Goal: Task Accomplishment & Management: Use online tool/utility

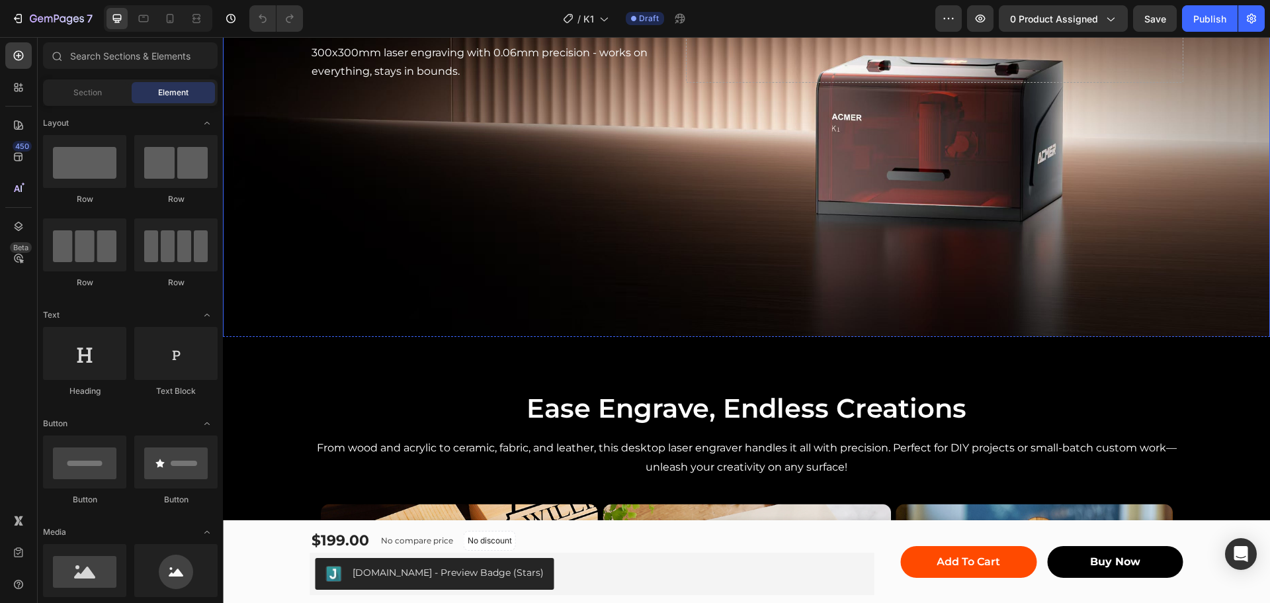
scroll to position [992, 0]
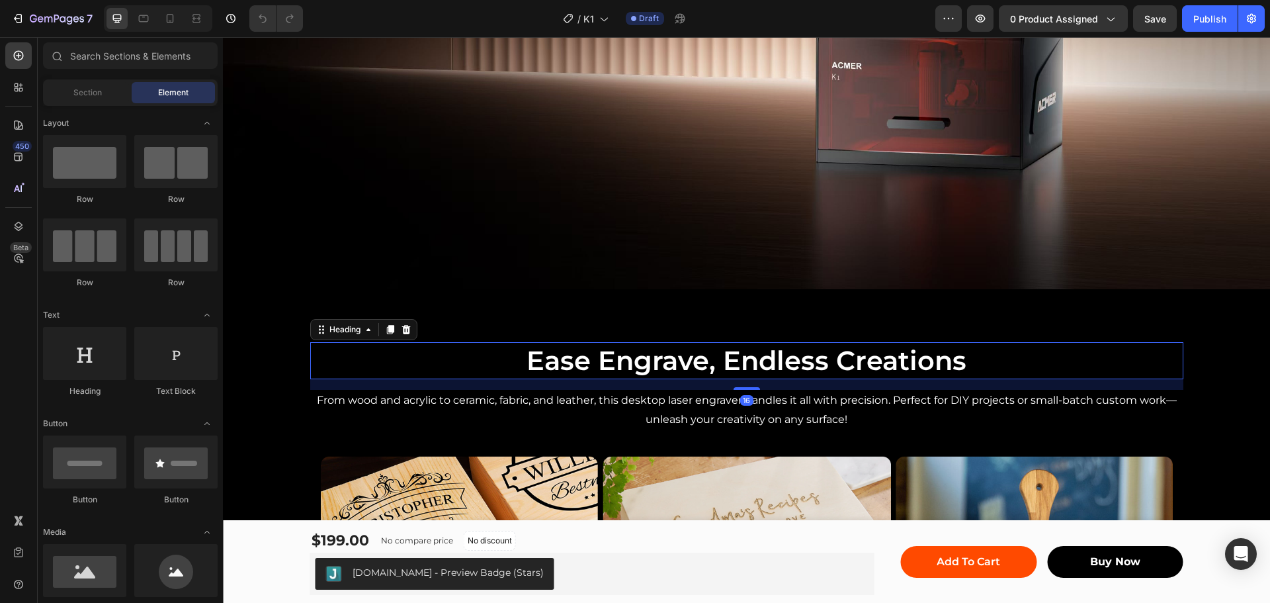
click at [732, 354] on h2 "Ease Engrave, Endless Creations" at bounding box center [746, 360] width 873 height 37
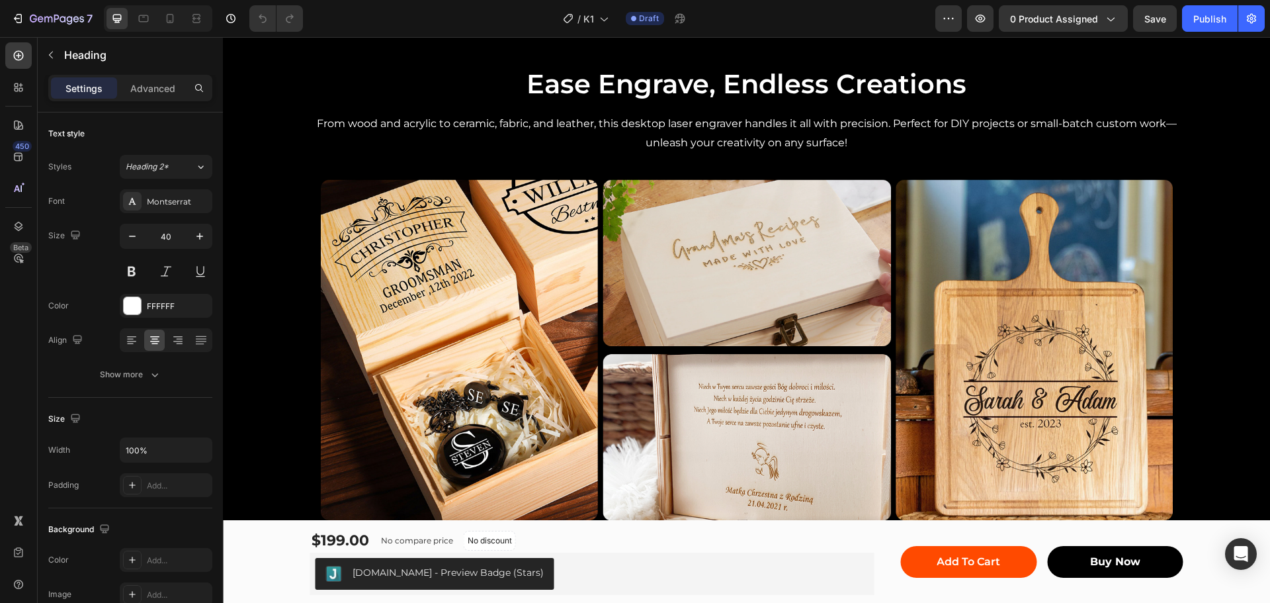
scroll to position [1206, 0]
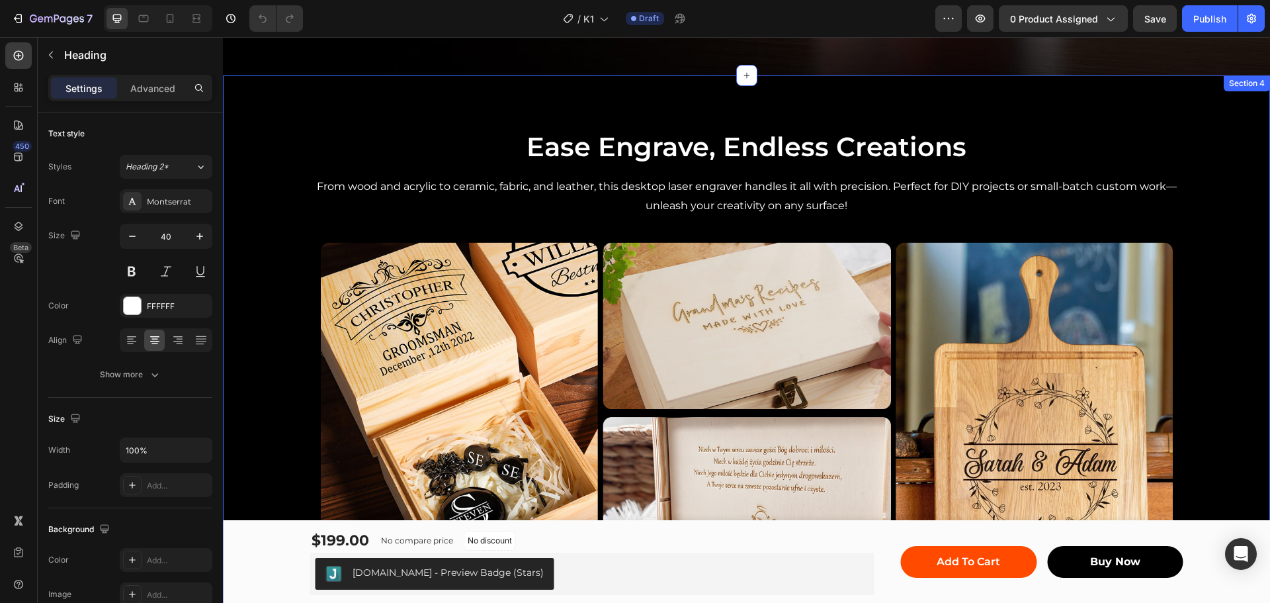
click at [1171, 107] on div "Ease Engrave, Endless Creations Heading From wood and acrylic to ceramic, fabri…" at bounding box center [746, 381] width 1047 height 612
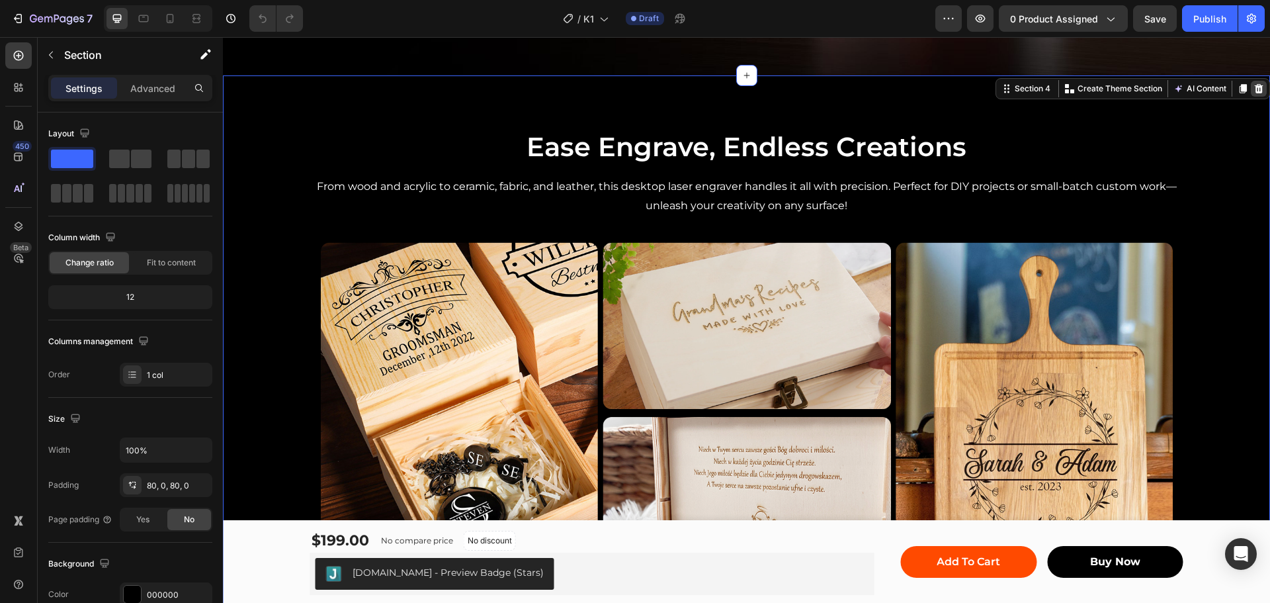
click at [1255, 84] on icon at bounding box center [1259, 88] width 9 height 9
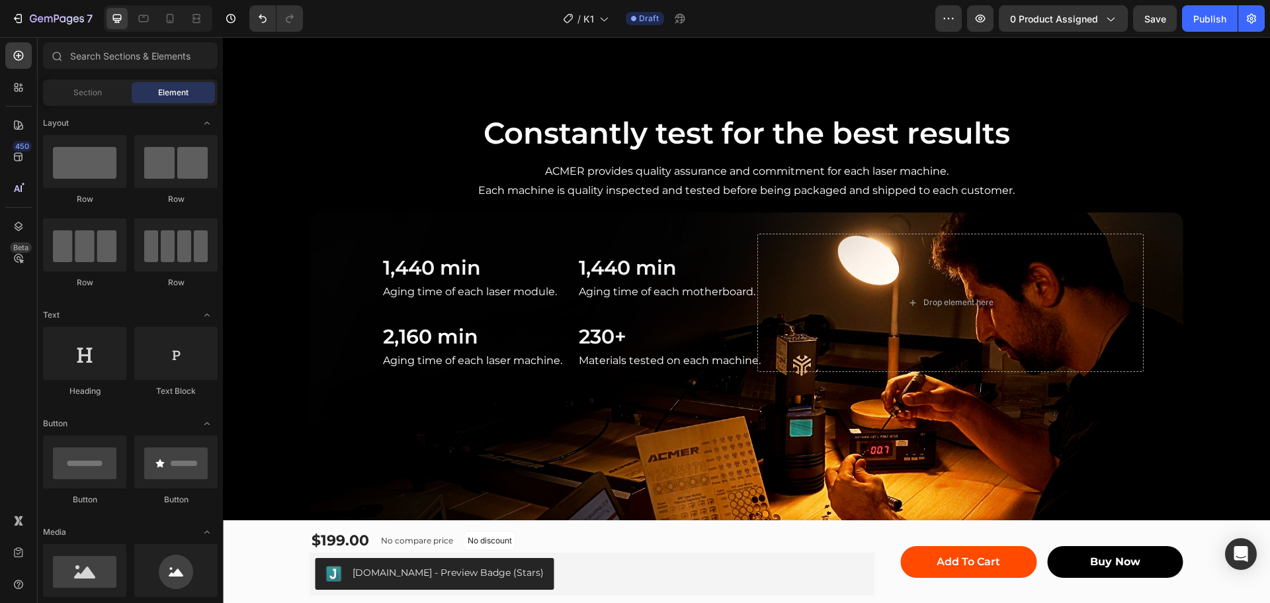
scroll to position [1224, 0]
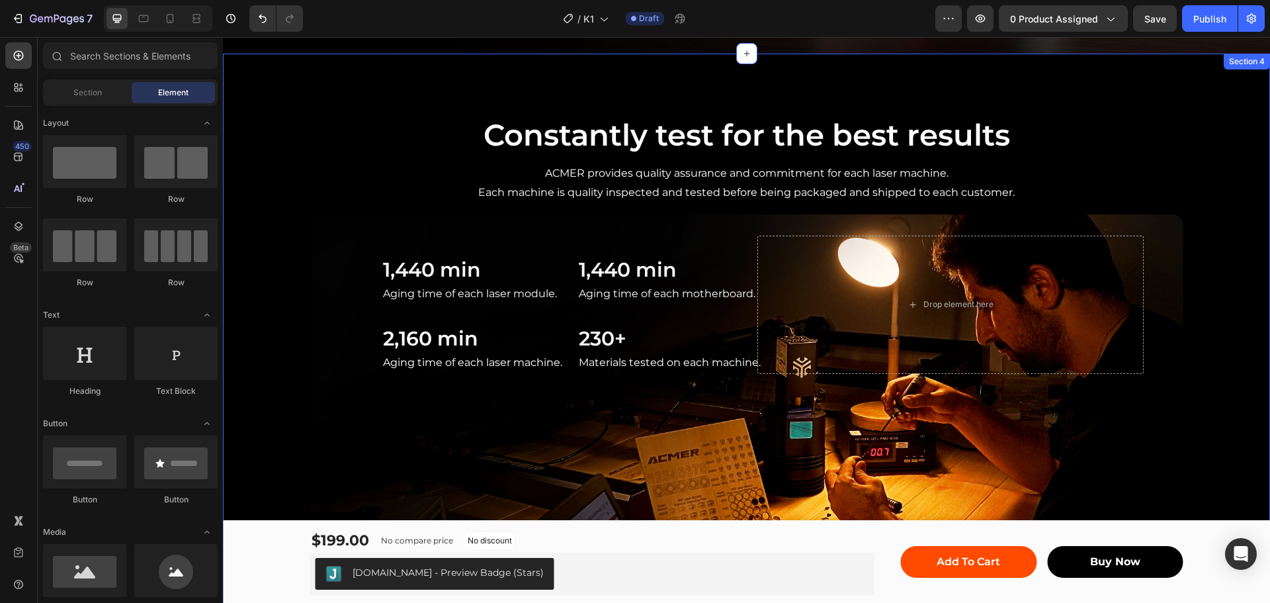
click at [1210, 120] on div "Constantly test for the best results Text Block ACMER provides quality assuranc…" at bounding box center [746, 318] width 1047 height 528
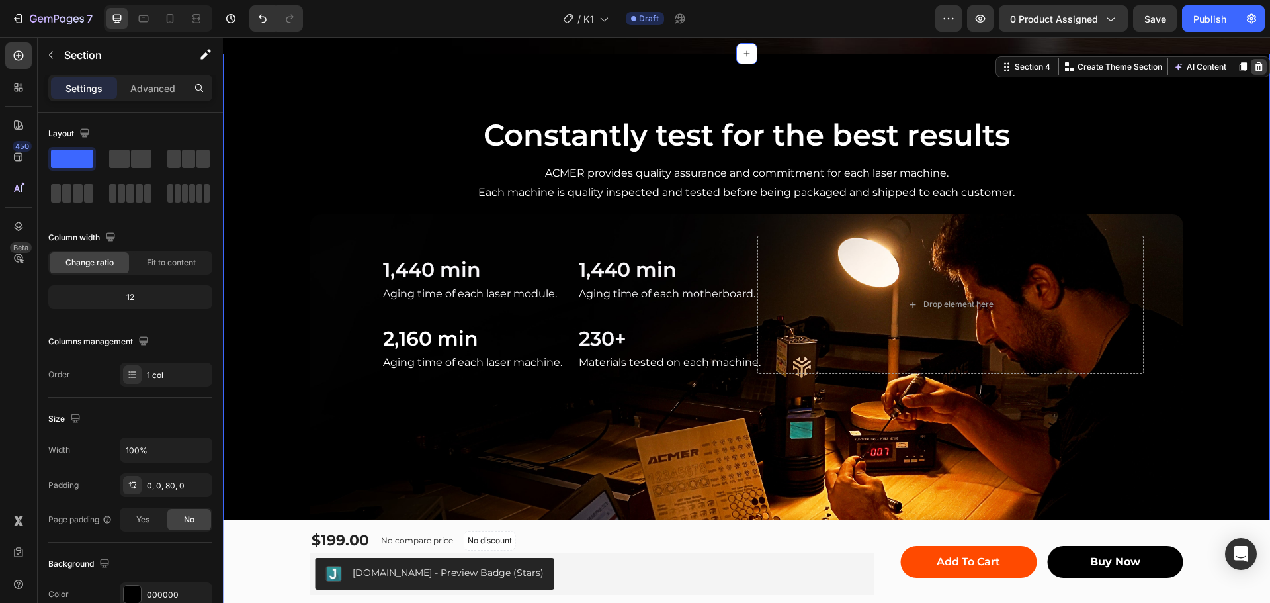
click at [1255, 64] on icon at bounding box center [1259, 66] width 9 height 9
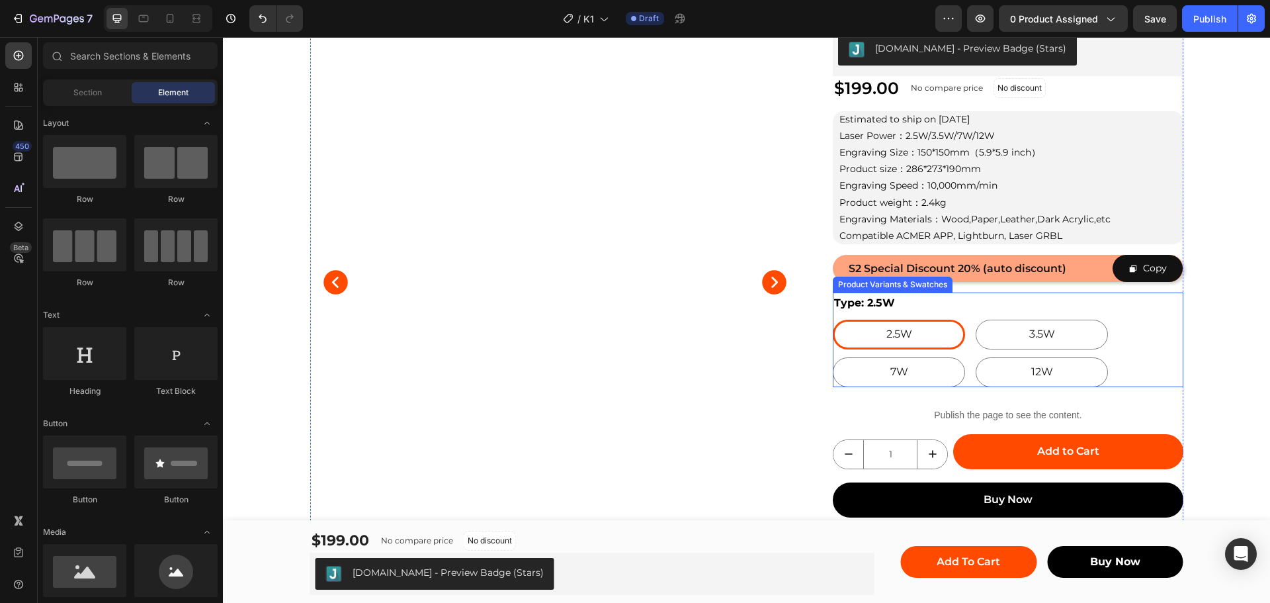
scroll to position [132, 0]
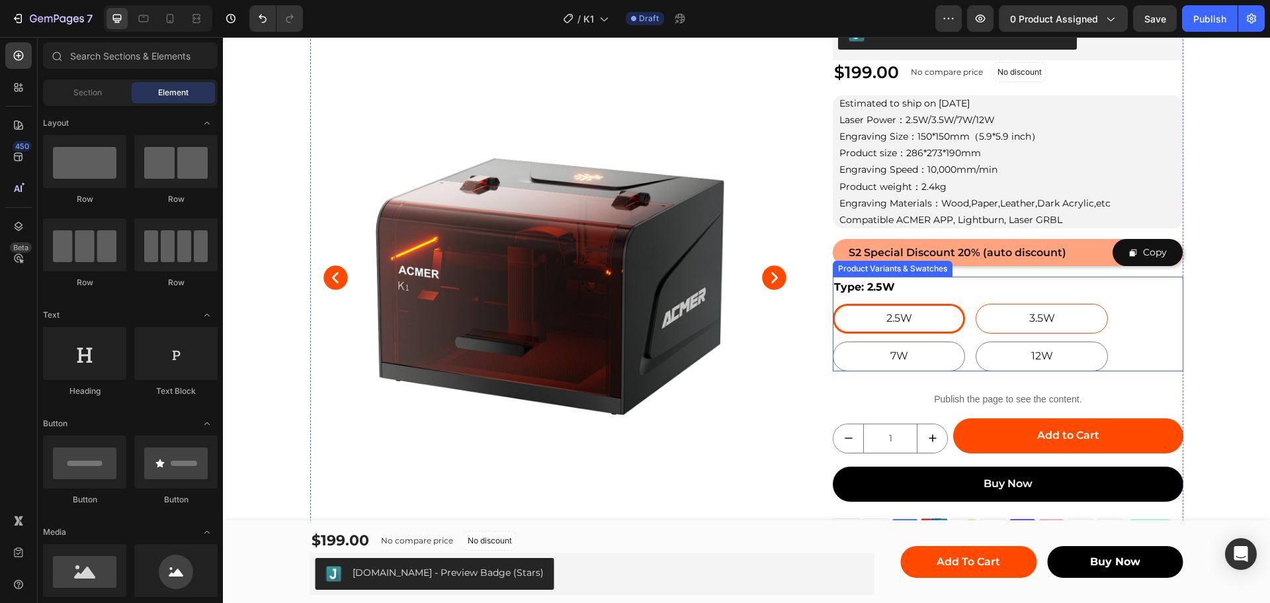
click at [1014, 326] on div "3.5W" at bounding box center [1042, 319] width 132 height 30
click at [976, 304] on input "3.5W 3.5W 3.5W" at bounding box center [975, 303] width 1 height 1
radio input "true"
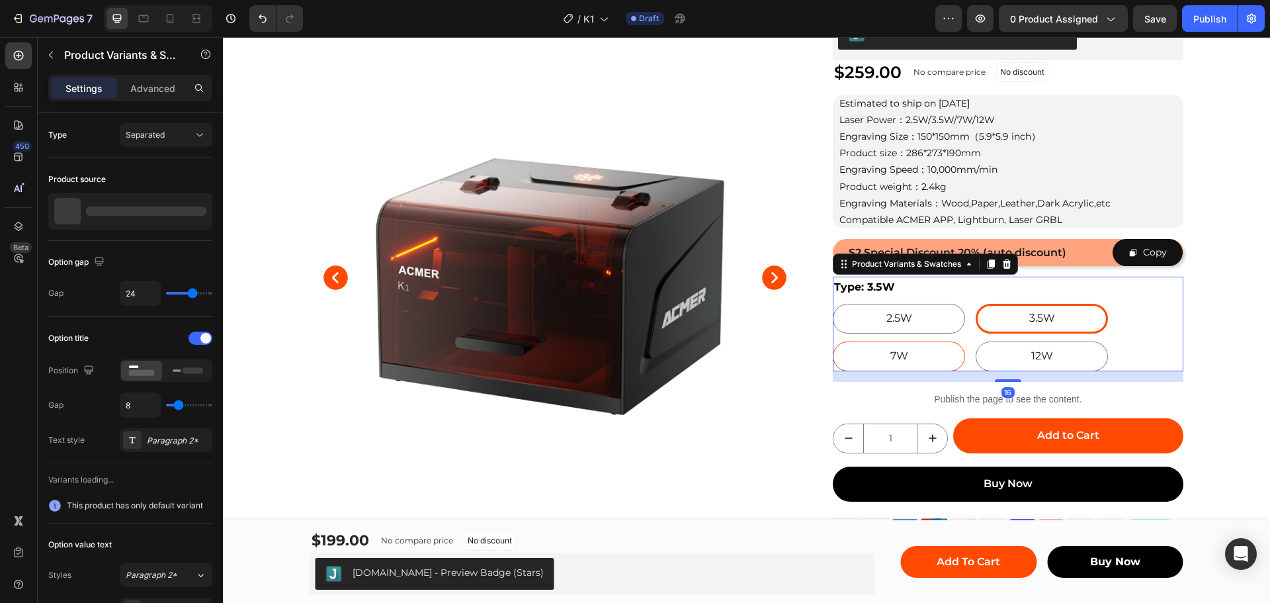
click at [905, 359] on div "7W" at bounding box center [899, 356] width 132 height 30
click at [833, 341] on input "7W 7W 7W" at bounding box center [832, 341] width 1 height 1
radio input "true"
click at [997, 353] on div "12W" at bounding box center [1042, 356] width 132 height 30
click at [976, 341] on input "12W 12W 12W" at bounding box center [975, 341] width 1 height 1
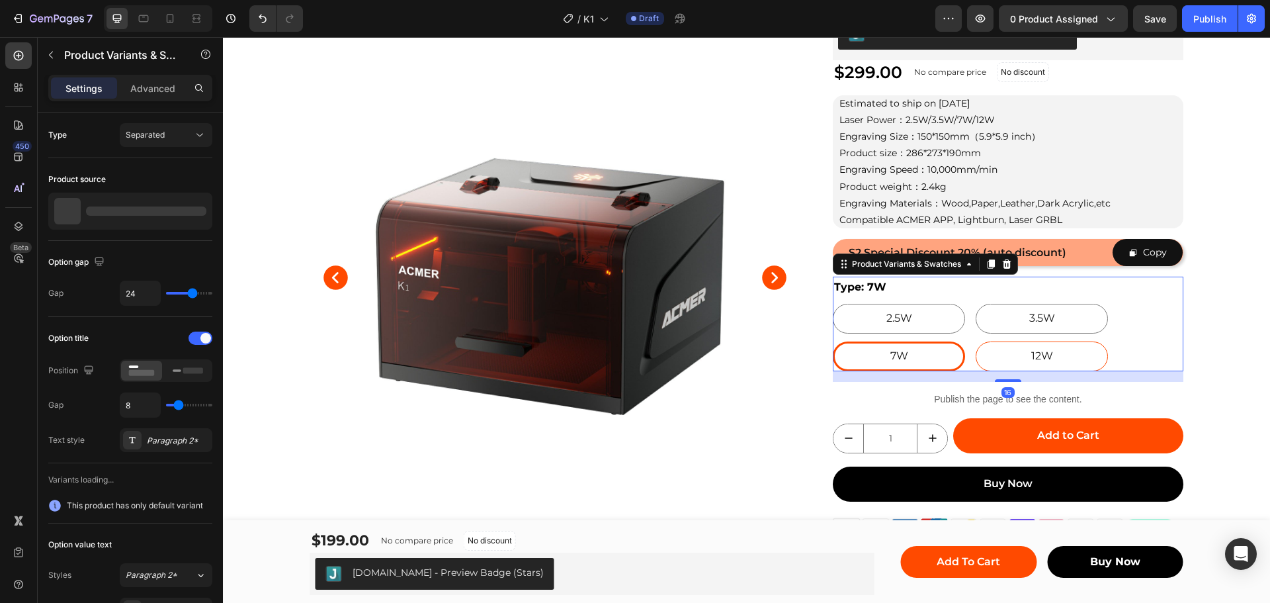
radio input "true"
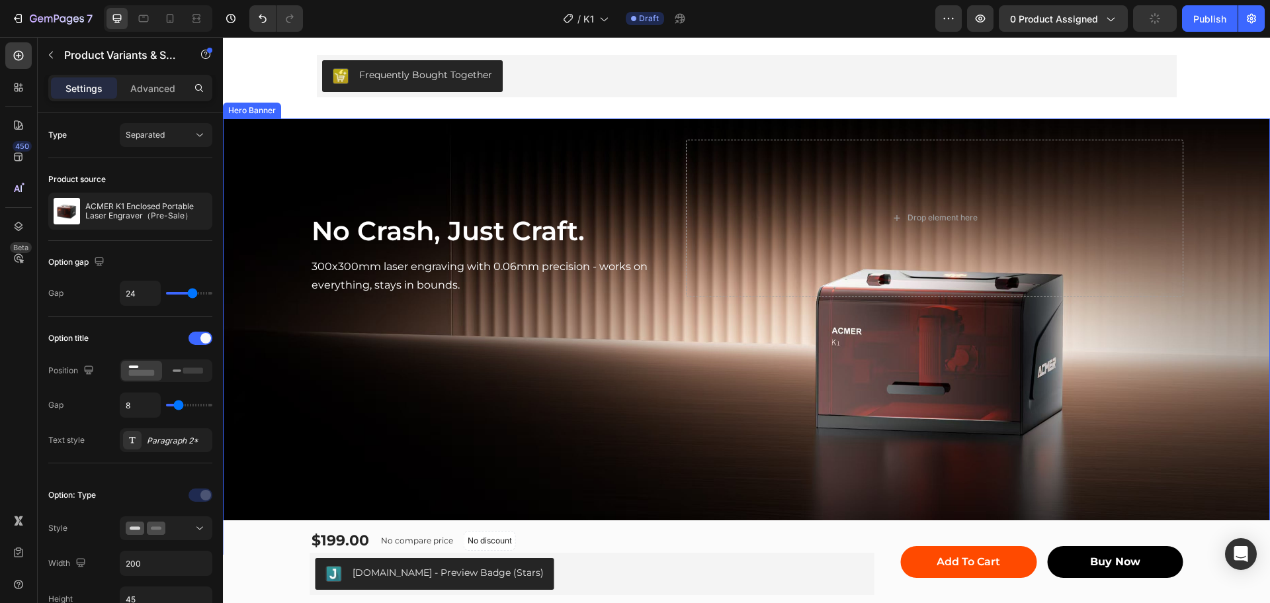
scroll to position [728, 0]
click at [792, 160] on div "Drop element here" at bounding box center [934, 217] width 497 height 157
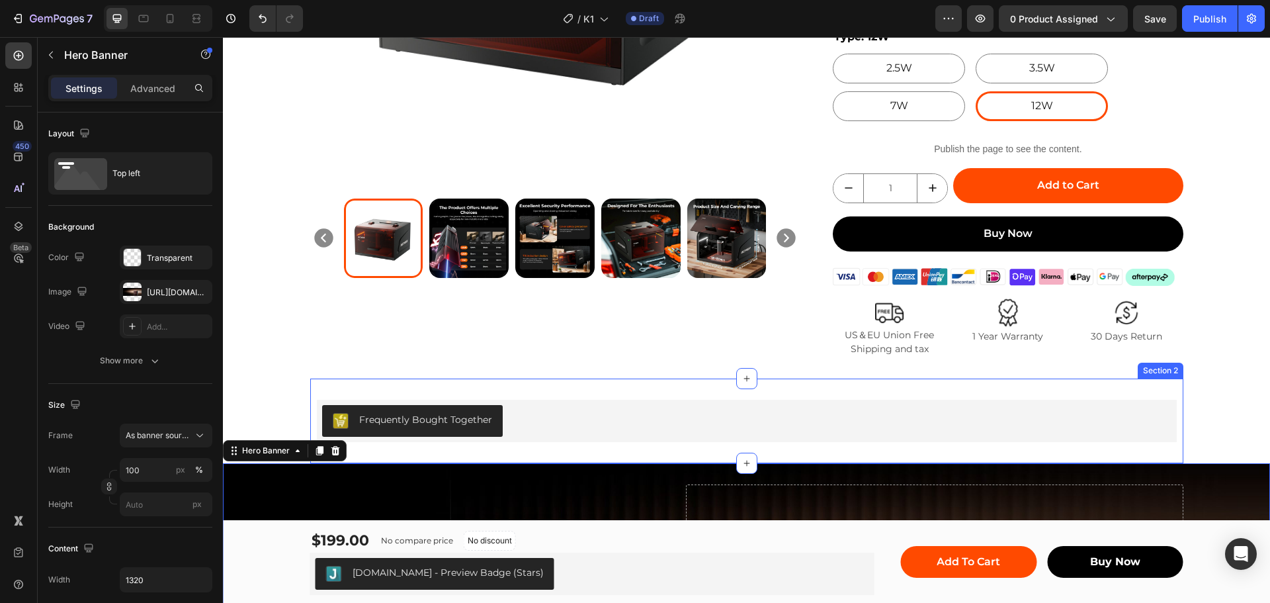
scroll to position [661, 0]
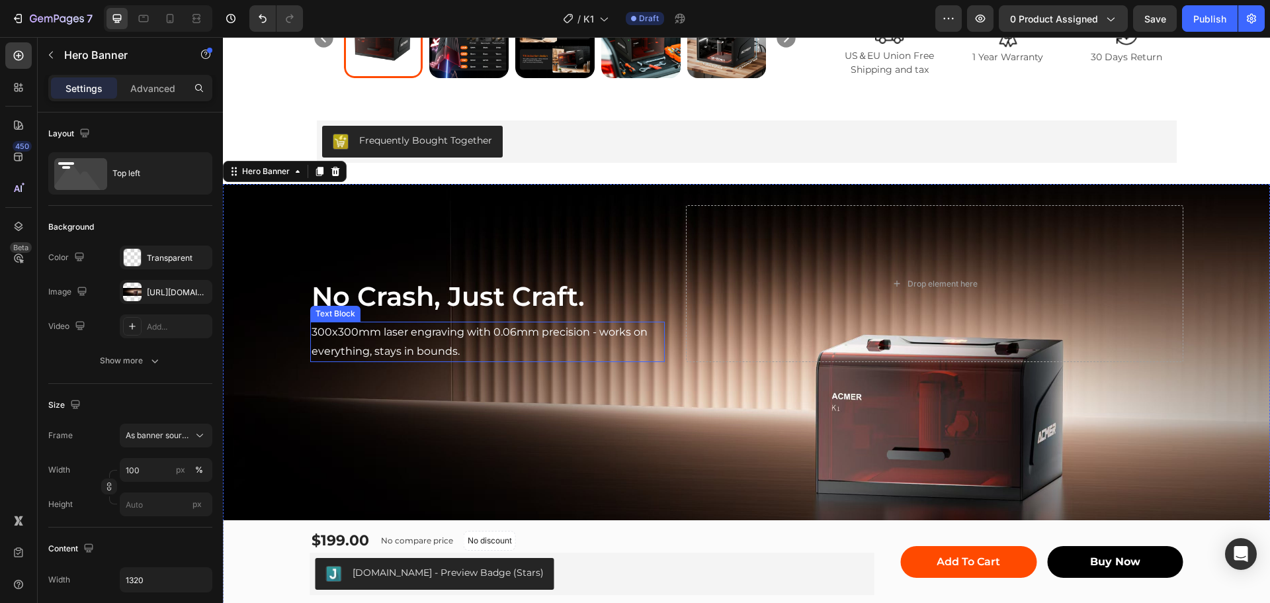
click at [618, 329] on p "300x300mm laser engraving with 0.06mm precision - works on everything, stays in…" at bounding box center [488, 342] width 353 height 38
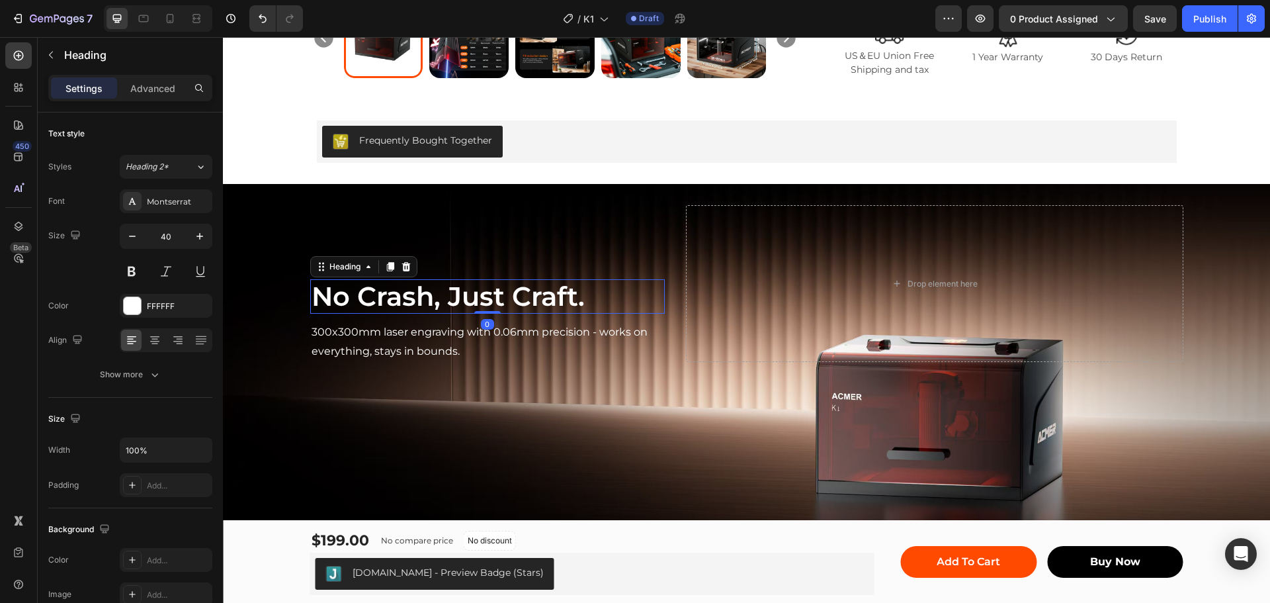
click at [530, 287] on h2 "No Crash, Just Craft." at bounding box center [487, 296] width 355 height 34
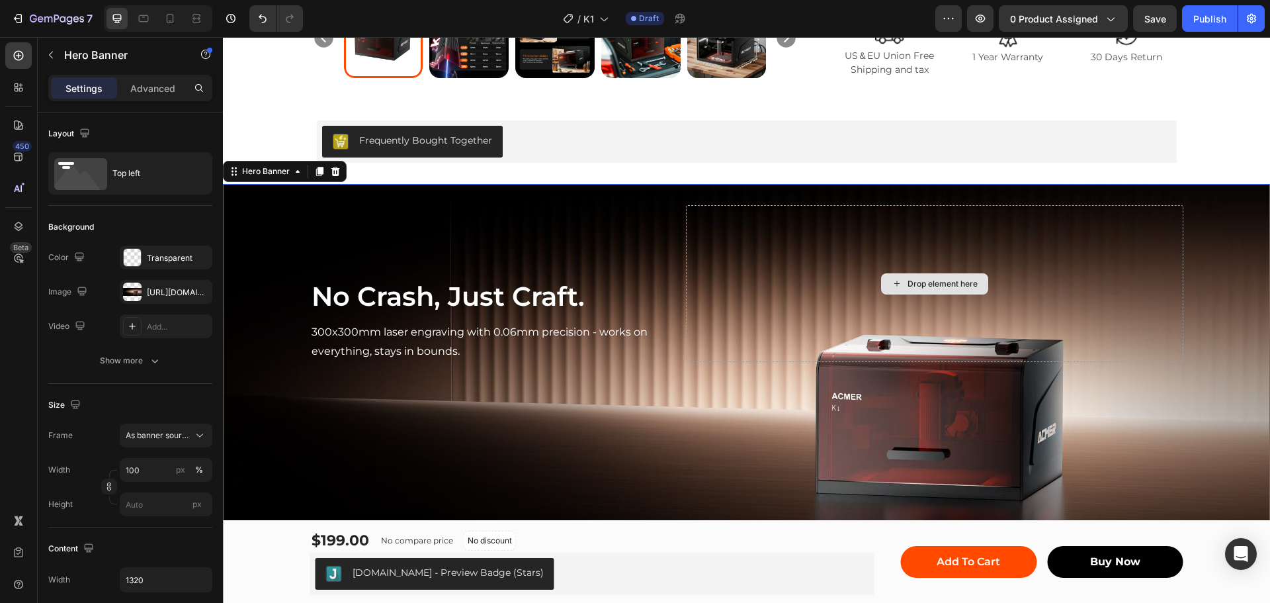
click at [792, 253] on div "Drop element here" at bounding box center [934, 283] width 497 height 157
click at [543, 248] on div "No Crash, Just Craft. Heading 300x300mm laser engraving with 0.06mm precision -…" at bounding box center [487, 283] width 355 height 157
click at [516, 454] on div "Background Image" at bounding box center [746, 402] width 1047 height 437
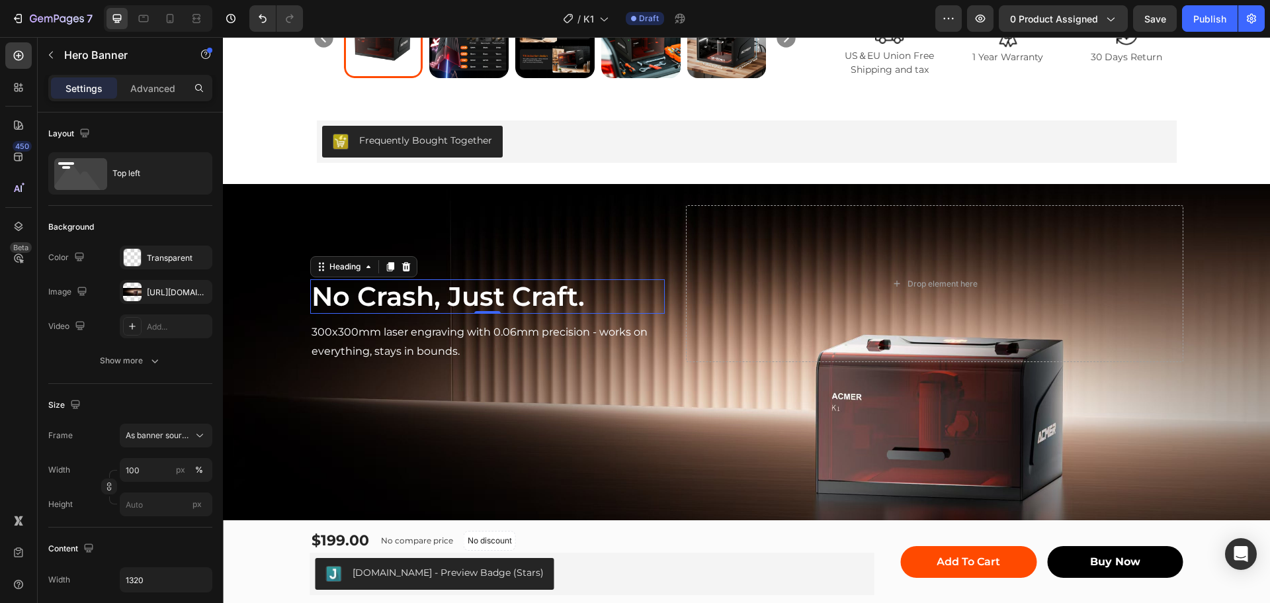
click at [520, 282] on h2 "No Crash, Just Craft." at bounding box center [487, 296] width 355 height 34
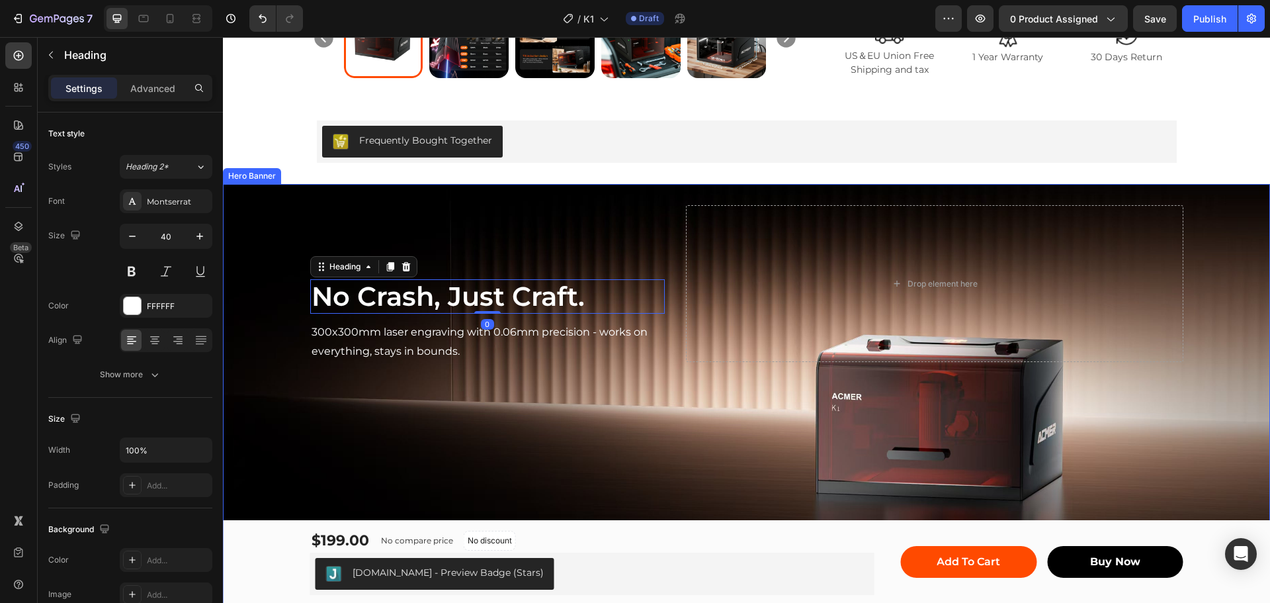
click at [1192, 275] on div "Background Image" at bounding box center [746, 402] width 1047 height 437
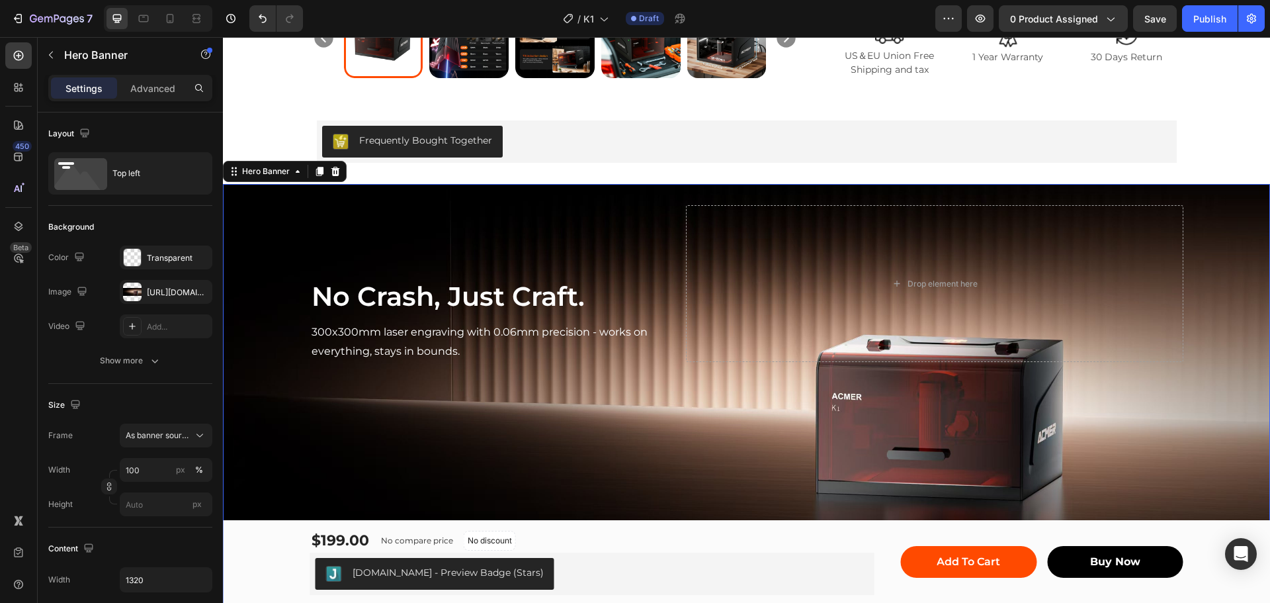
click at [552, 221] on div "No Crash, Just Craft. Heading 300x300mm laser engraving with 0.06mm precision -…" at bounding box center [487, 283] width 355 height 157
click at [673, 188] on div "No Crash, Just Craft. Heading 300x300mm laser engraving with 0.06mm precision -…" at bounding box center [746, 284] width 873 height 200
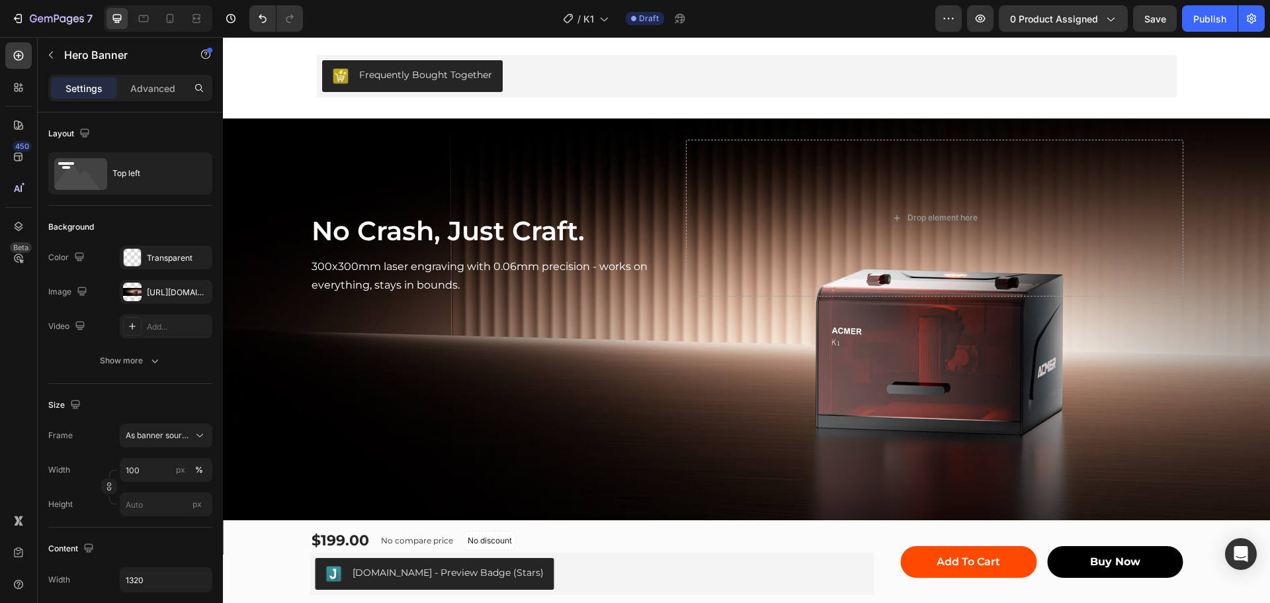
scroll to position [728, 0]
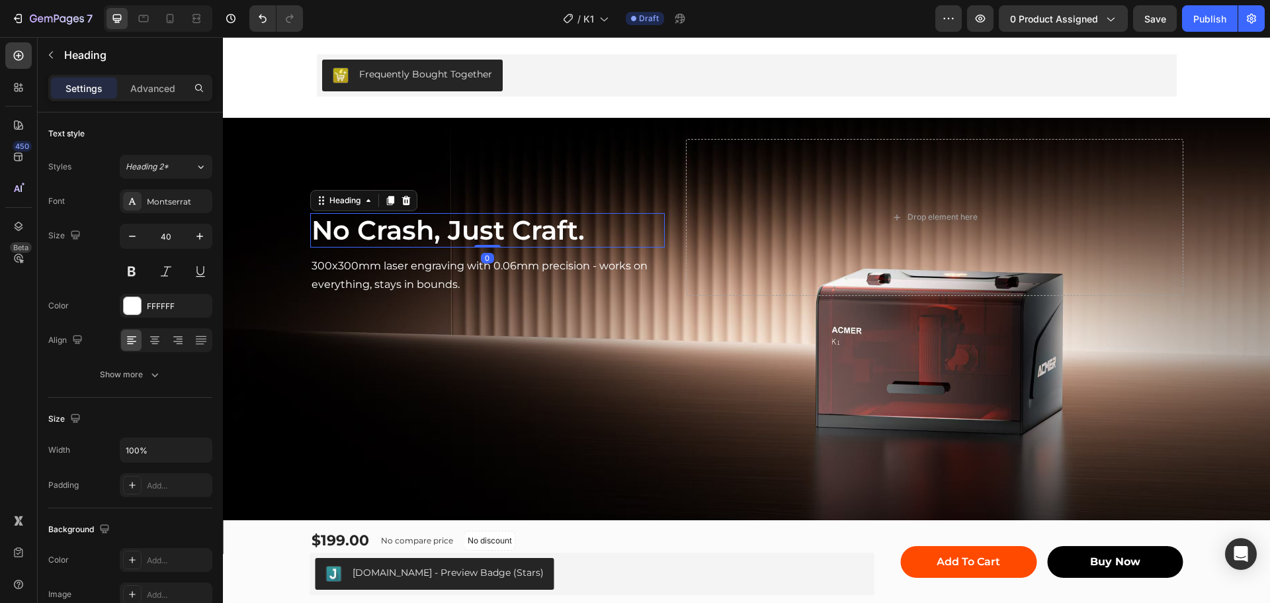
click at [493, 220] on h2 "No Crash, Just Craft." at bounding box center [487, 230] width 355 height 34
click at [160, 89] on p "Advanced" at bounding box center [152, 88] width 45 height 14
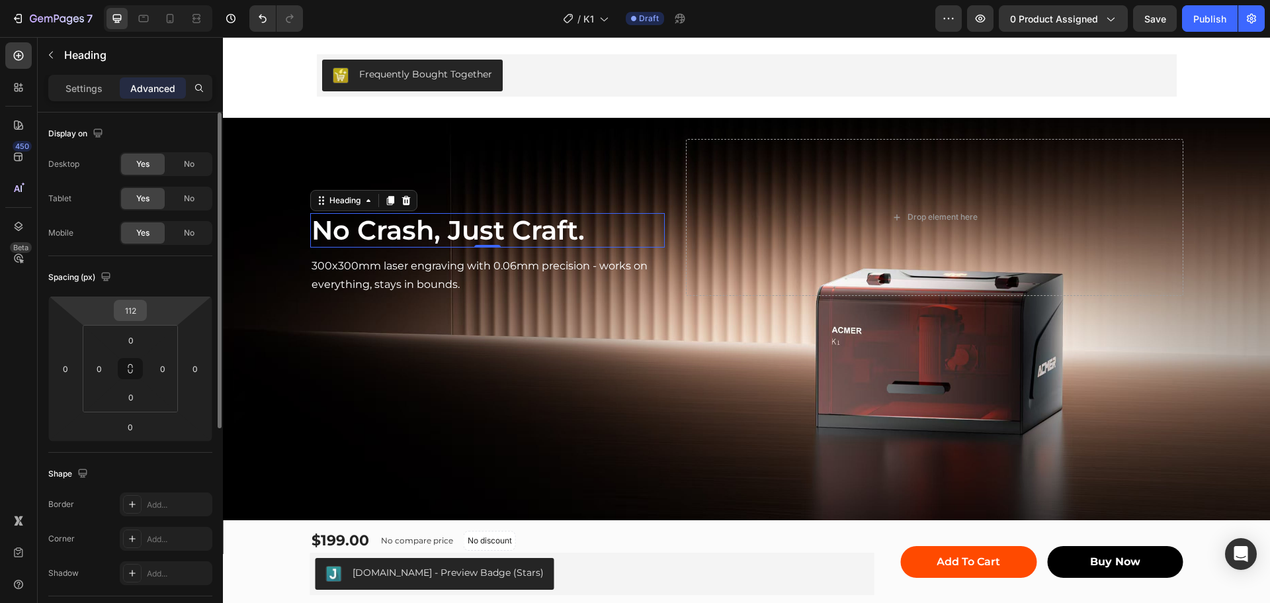
click at [132, 310] on input "112" at bounding box center [130, 310] width 26 height 20
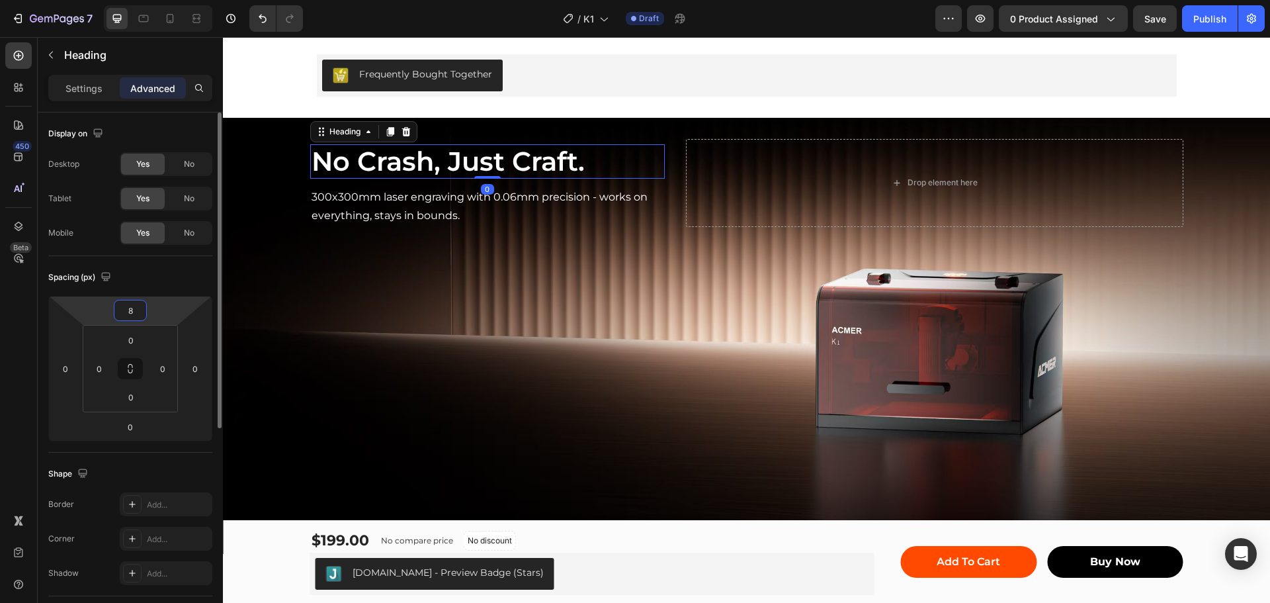
type input "80"
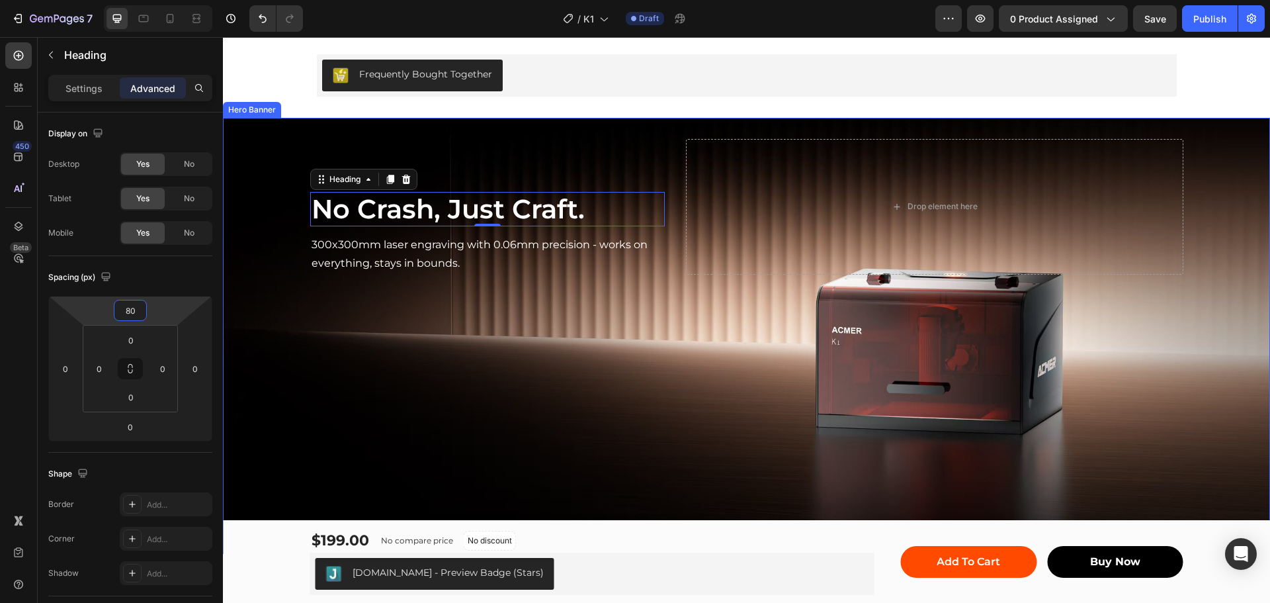
click at [547, 304] on div "Background Image" at bounding box center [746, 336] width 1047 height 437
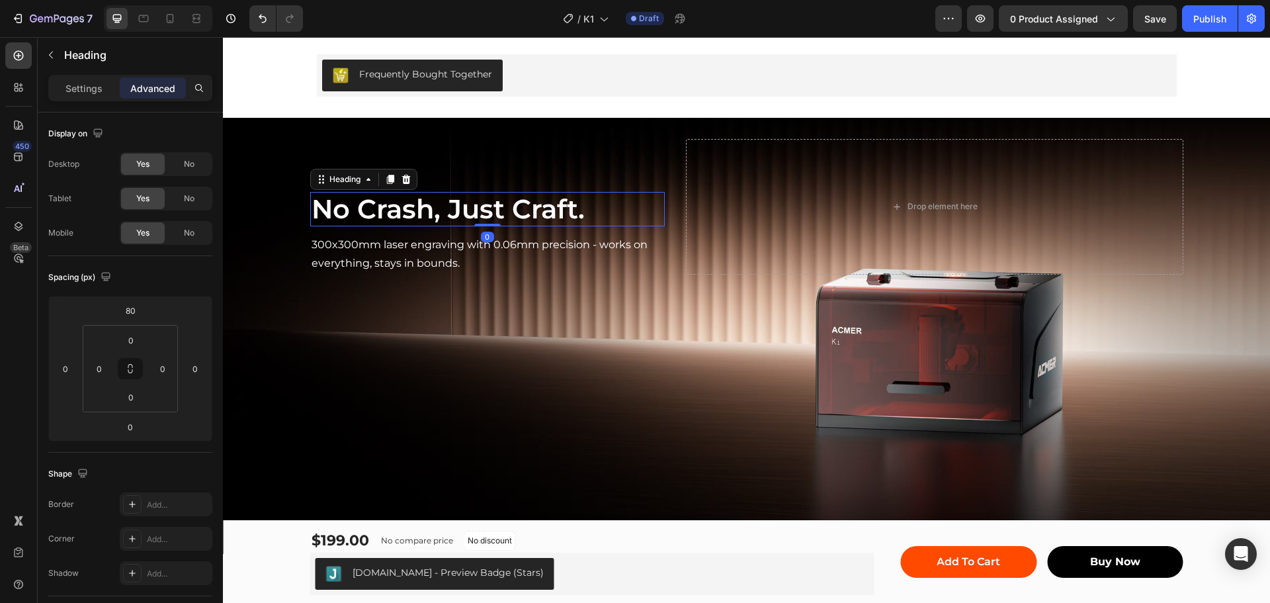
click at [362, 208] on h2 "No Crash, Just Craft." at bounding box center [487, 209] width 355 height 34
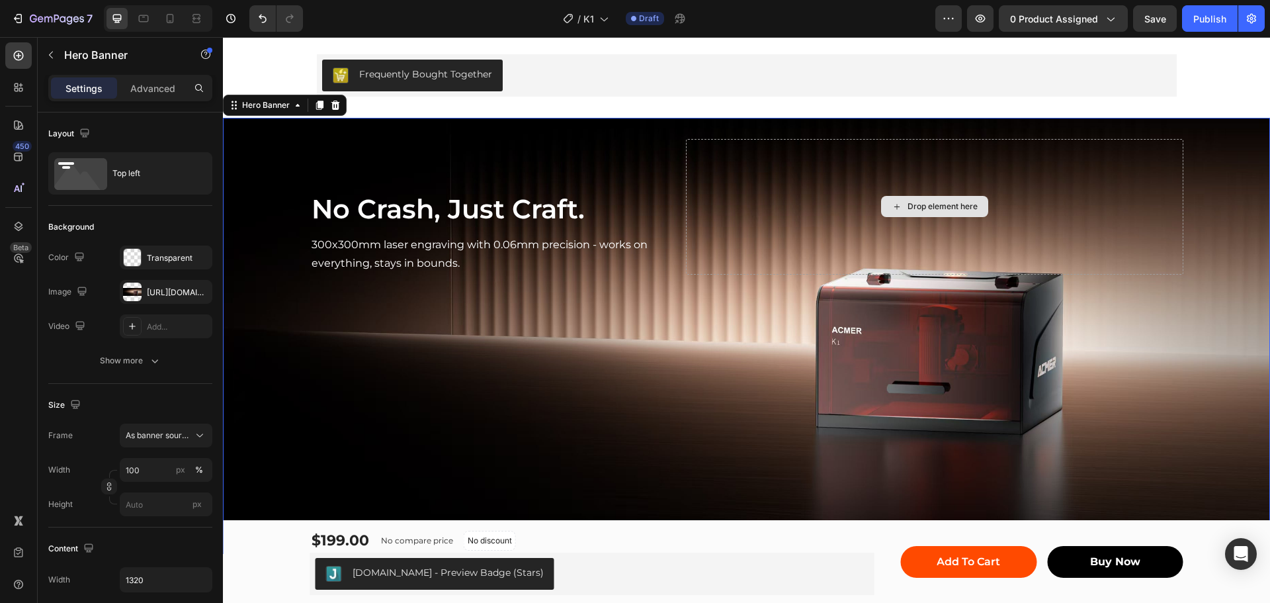
click at [1022, 179] on div "Drop element here" at bounding box center [934, 207] width 497 height 136
click at [15, 52] on icon at bounding box center [19, 56] width 10 height 10
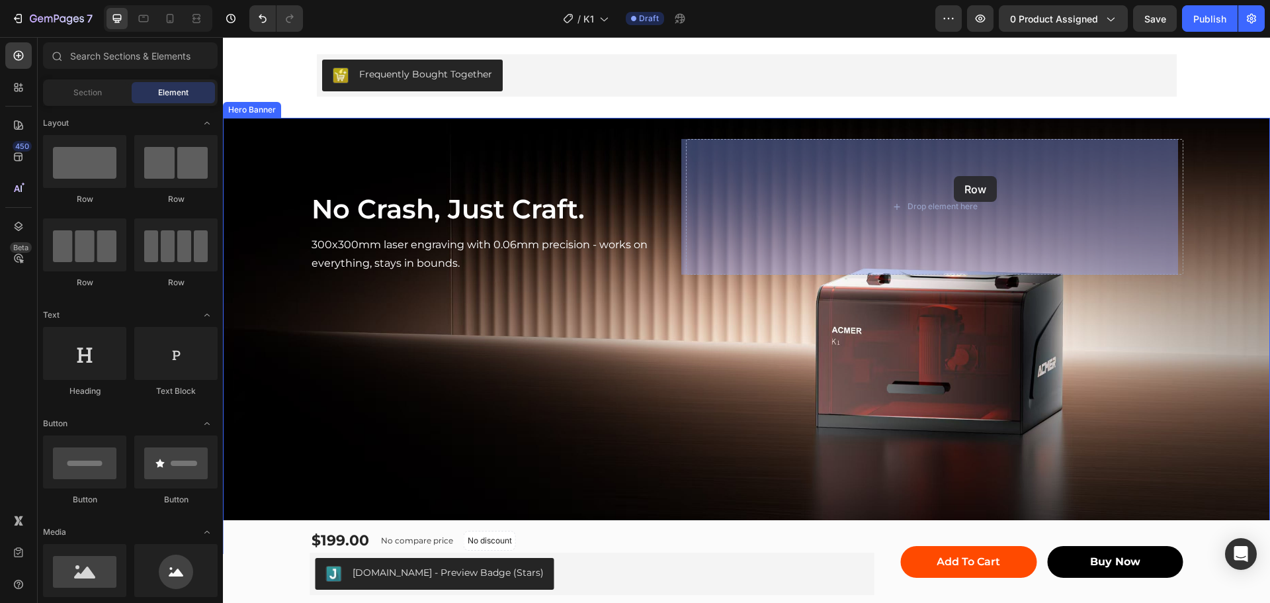
drag, startPoint x: 353, startPoint y: 211, endPoint x: 954, endPoint y: 176, distance: 601.5
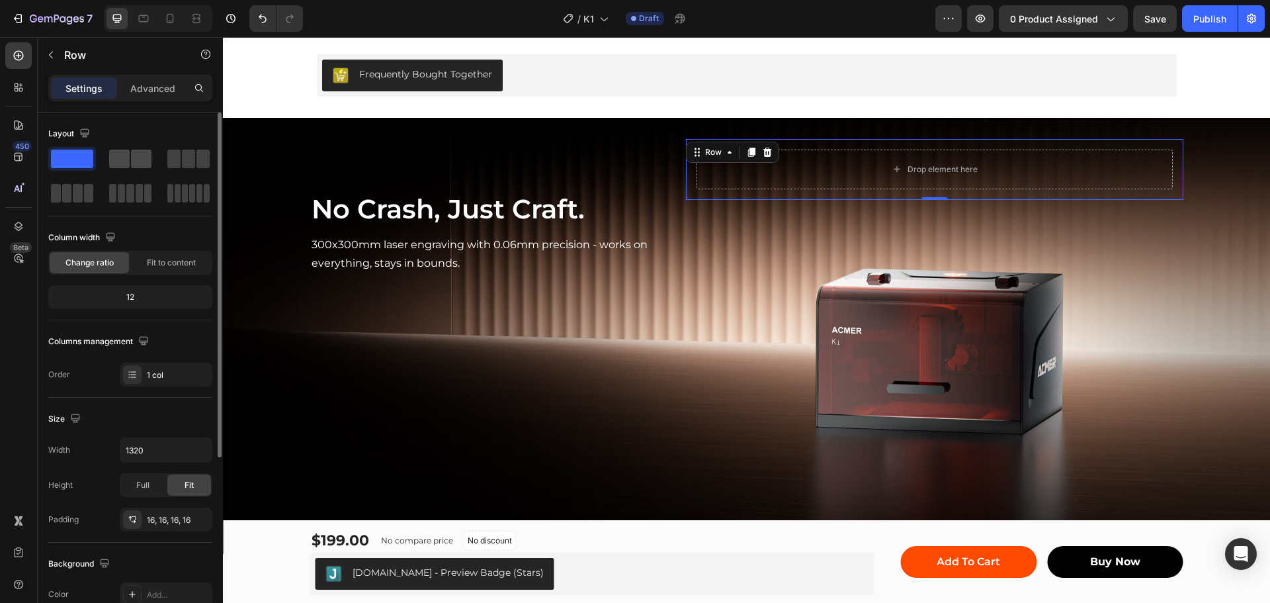
click at [137, 165] on span at bounding box center [141, 158] width 21 height 19
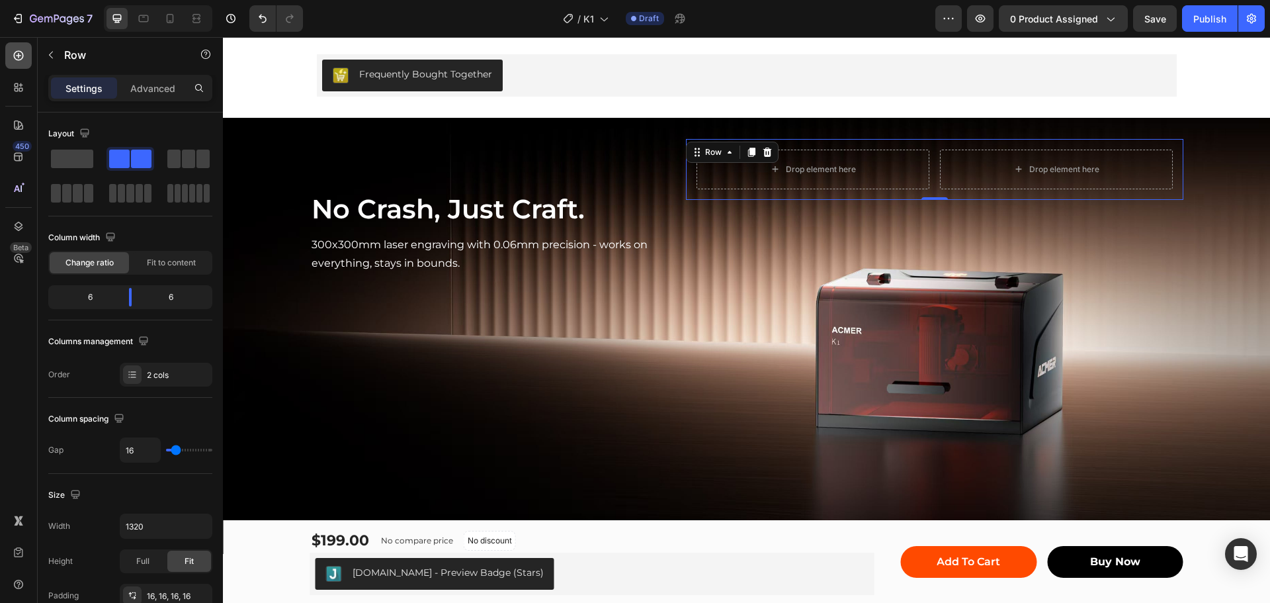
click at [14, 55] on icon at bounding box center [19, 56] width 10 height 10
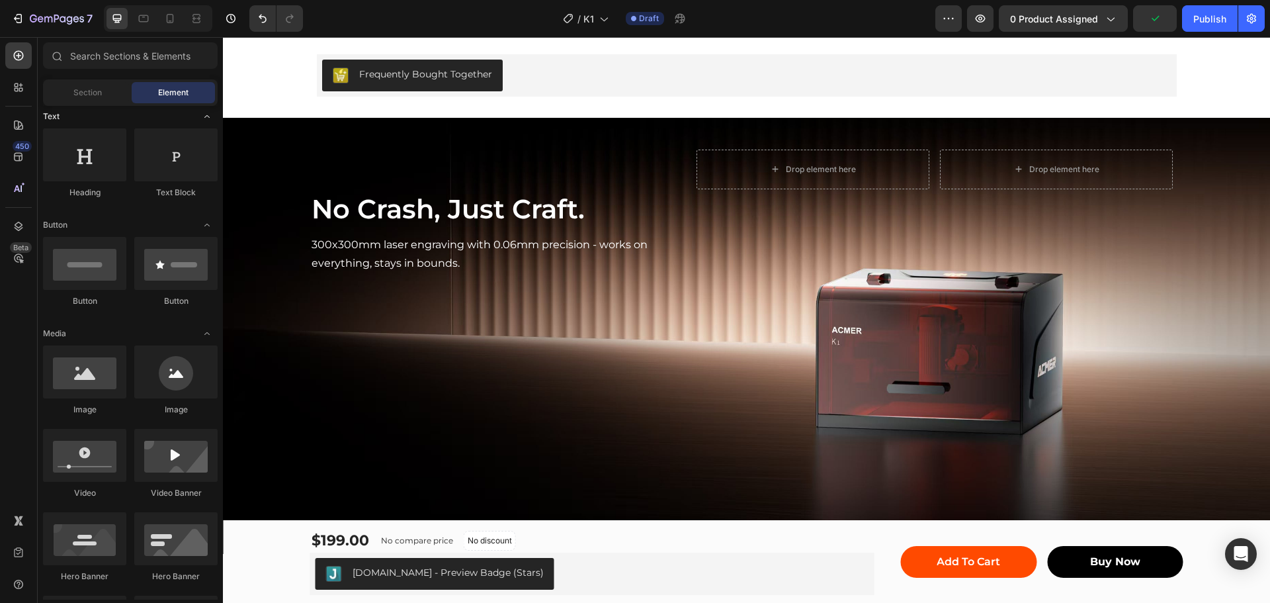
scroll to position [0, 0]
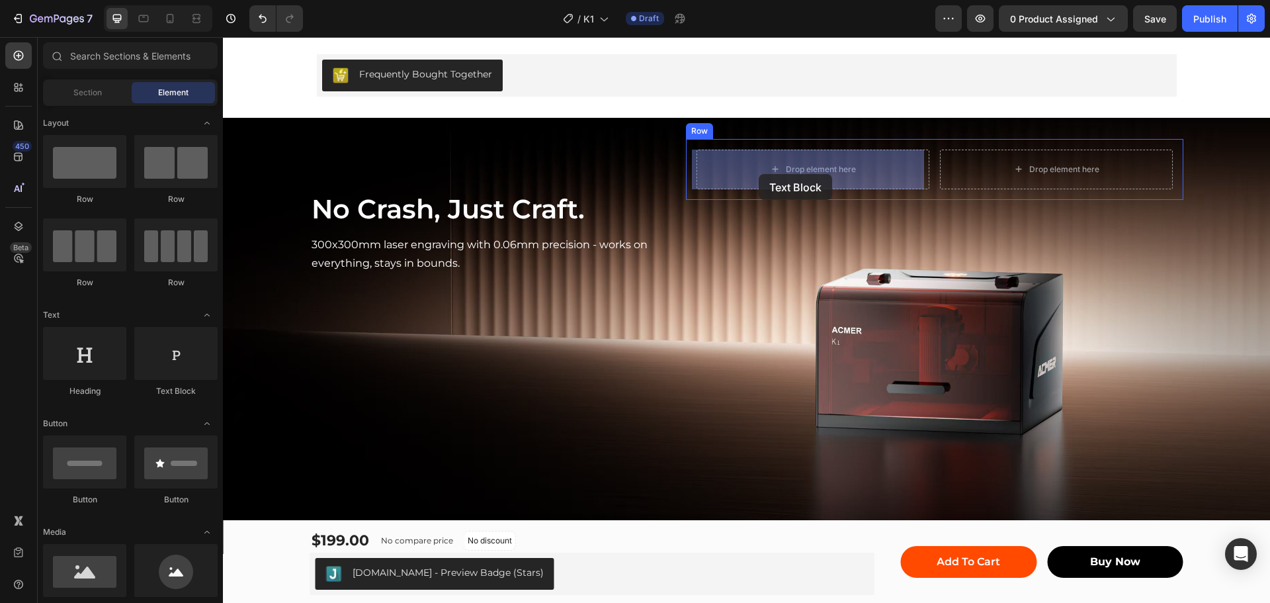
drag, startPoint x: 384, startPoint y: 407, endPoint x: 759, endPoint y: 175, distance: 441.9
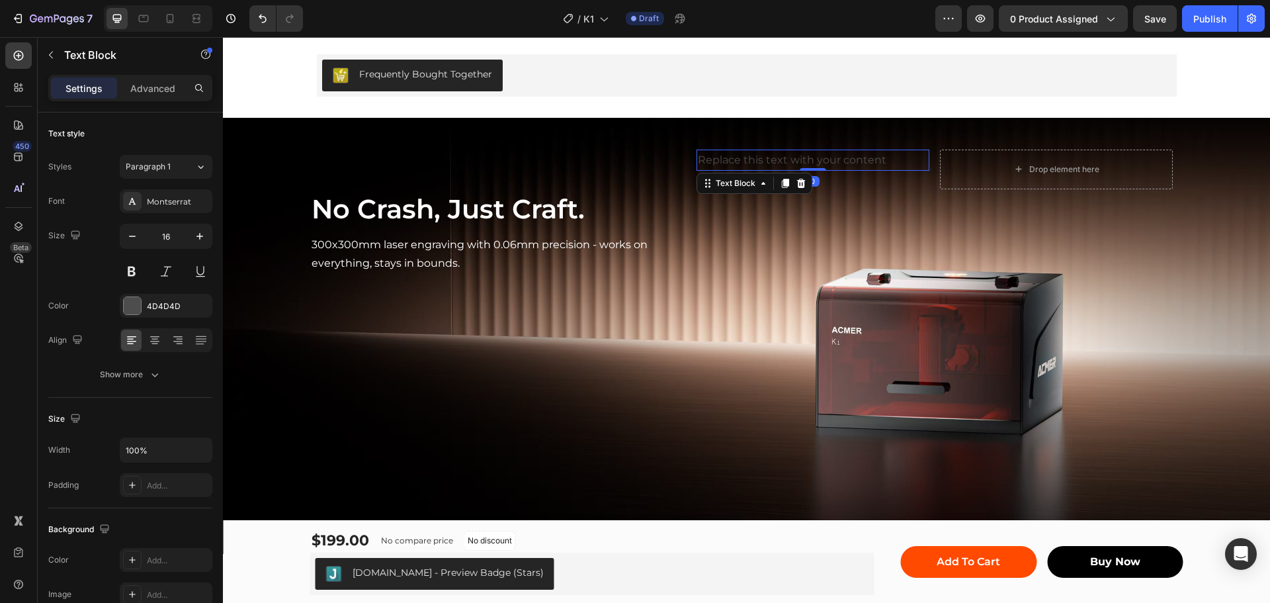
click at [760, 159] on div "Replace this text with your content" at bounding box center [812, 160] width 233 height 22
click at [760, 159] on p "Replace this text with your content" at bounding box center [813, 160] width 230 height 19
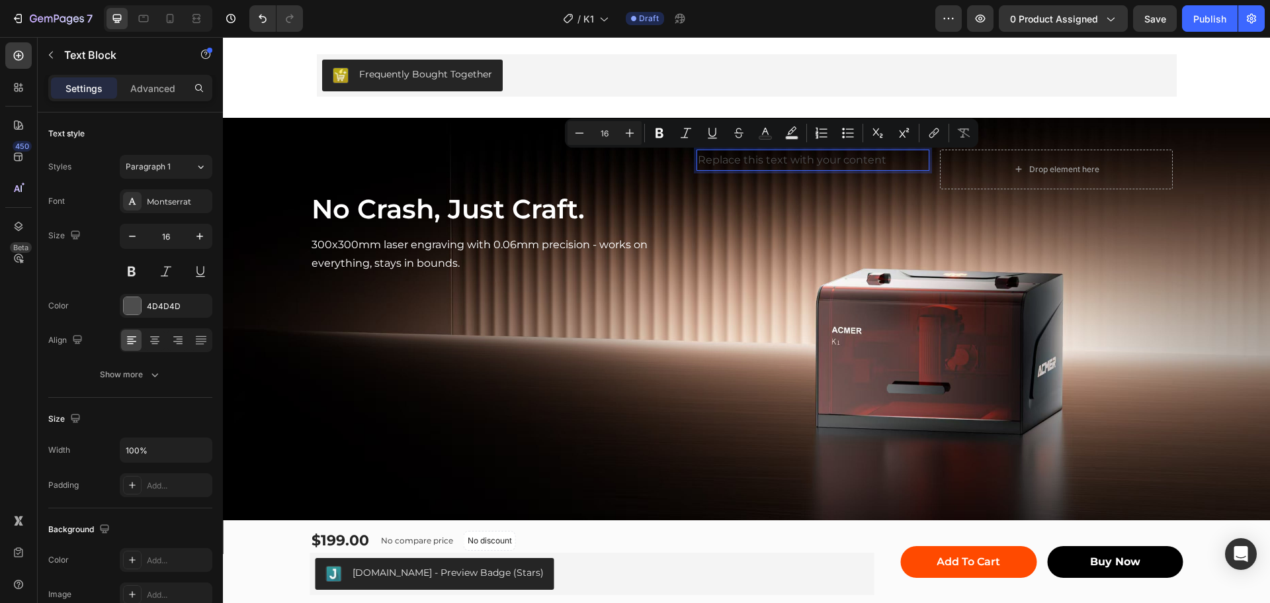
click at [741, 159] on p "Replace this text with your content" at bounding box center [813, 160] width 230 height 19
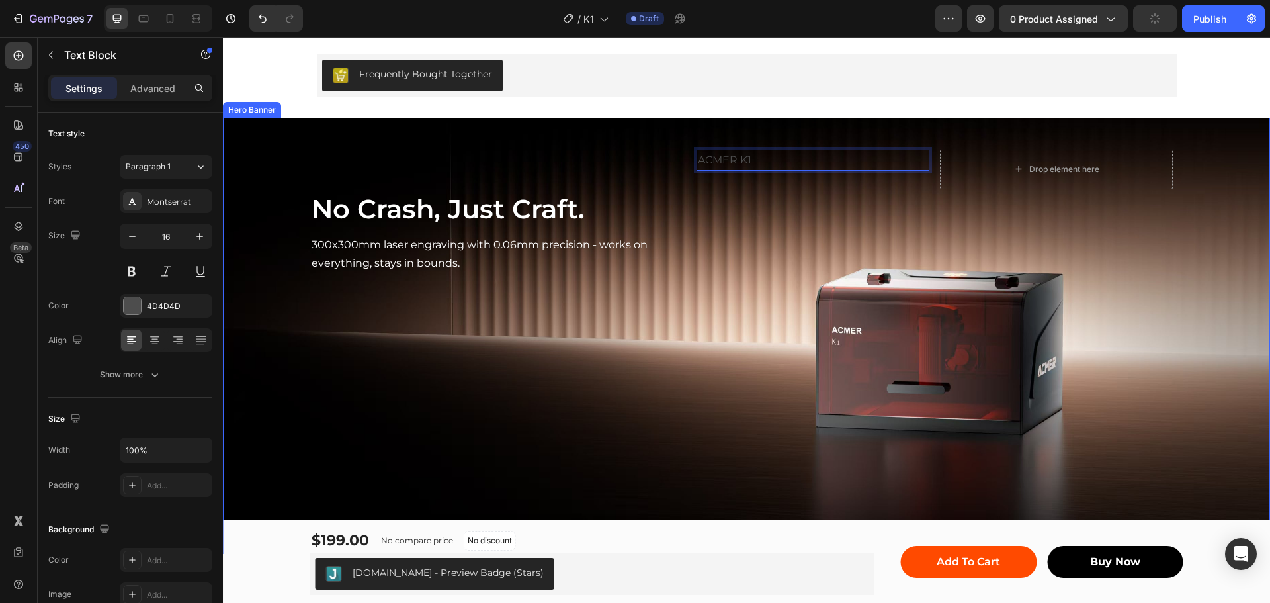
click at [917, 204] on div "ACMER K1 Text Block 0 Drop element here Row" at bounding box center [934, 207] width 497 height 136
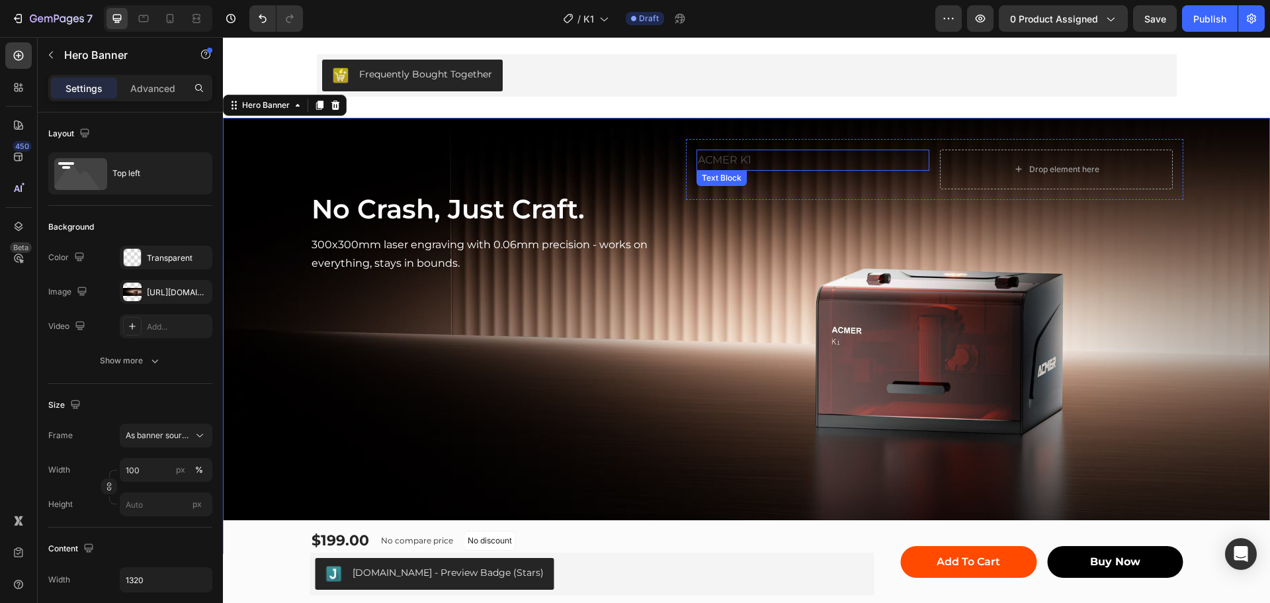
click at [728, 155] on p "ACMER K1" at bounding box center [813, 160] width 230 height 19
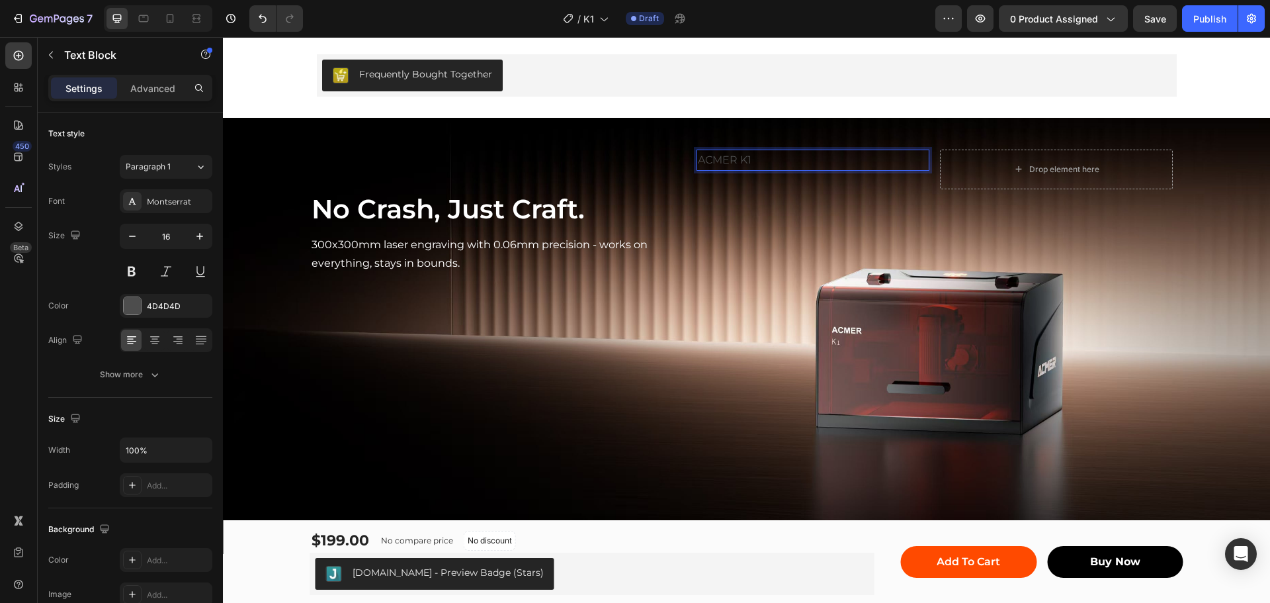
click at [736, 156] on p "ACMER K1" at bounding box center [813, 160] width 230 height 19
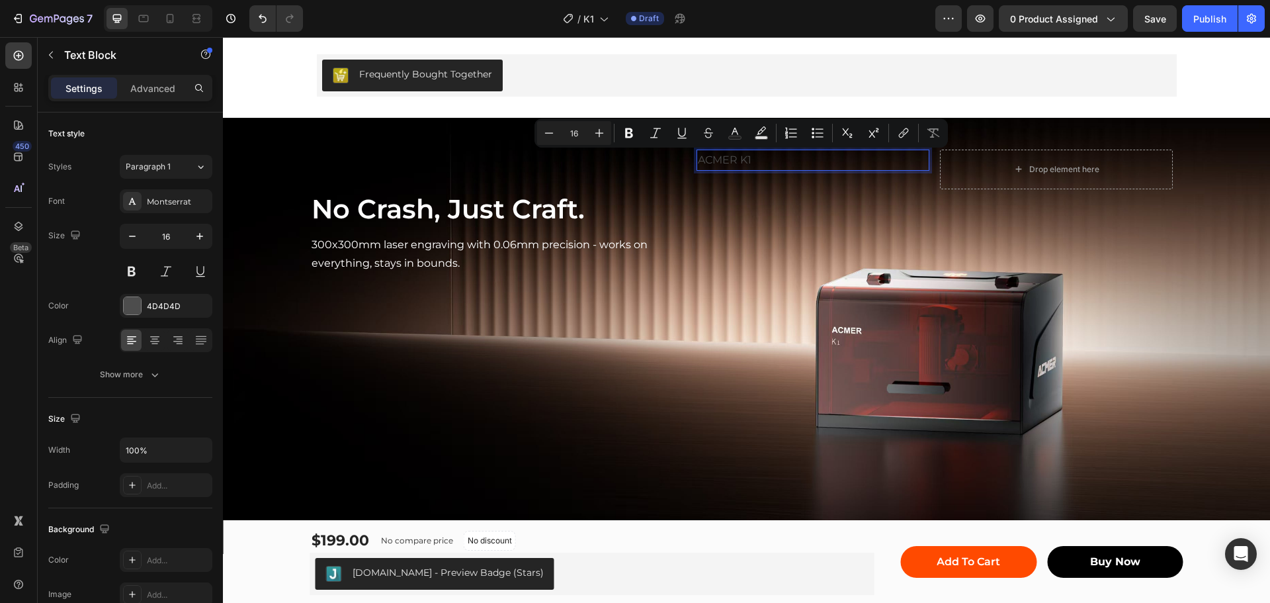
click at [736, 156] on p "ACMER K1" at bounding box center [813, 160] width 230 height 19
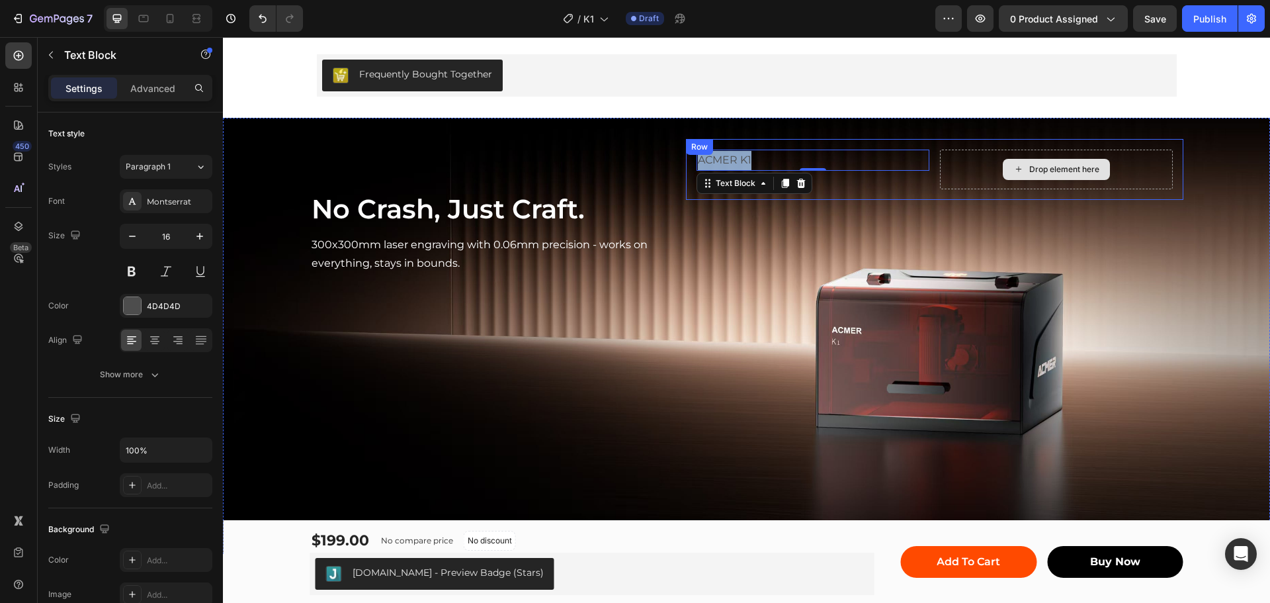
click at [959, 172] on div "Drop element here" at bounding box center [1056, 169] width 233 height 40
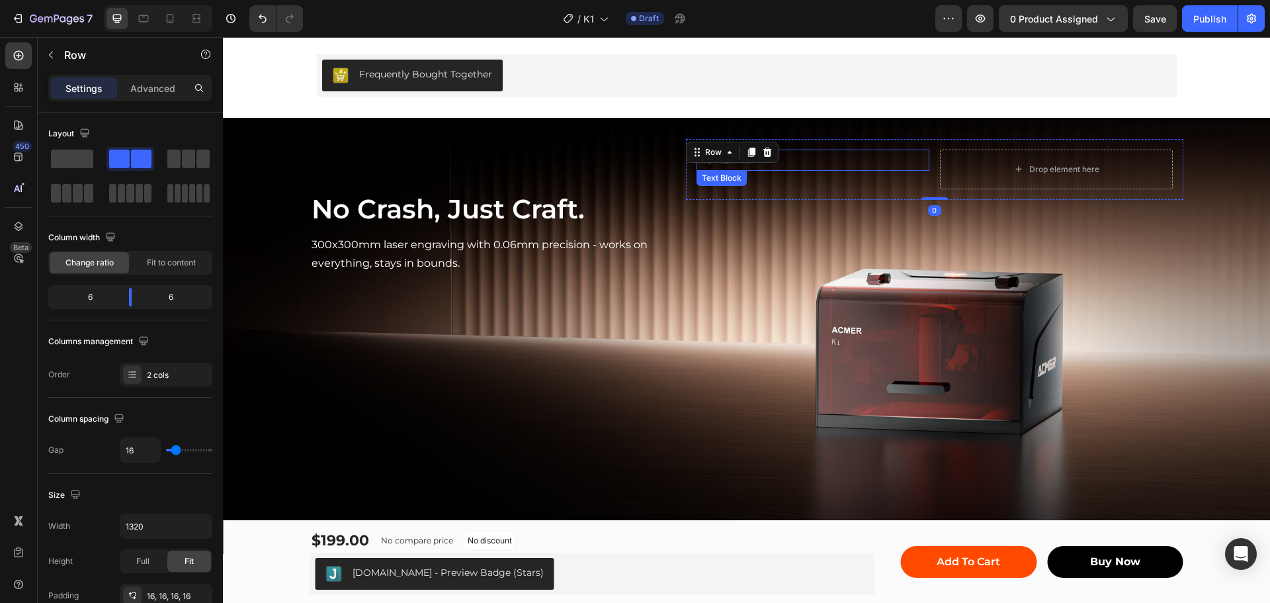
click at [802, 153] on p "ACMER K1" at bounding box center [813, 160] width 230 height 19
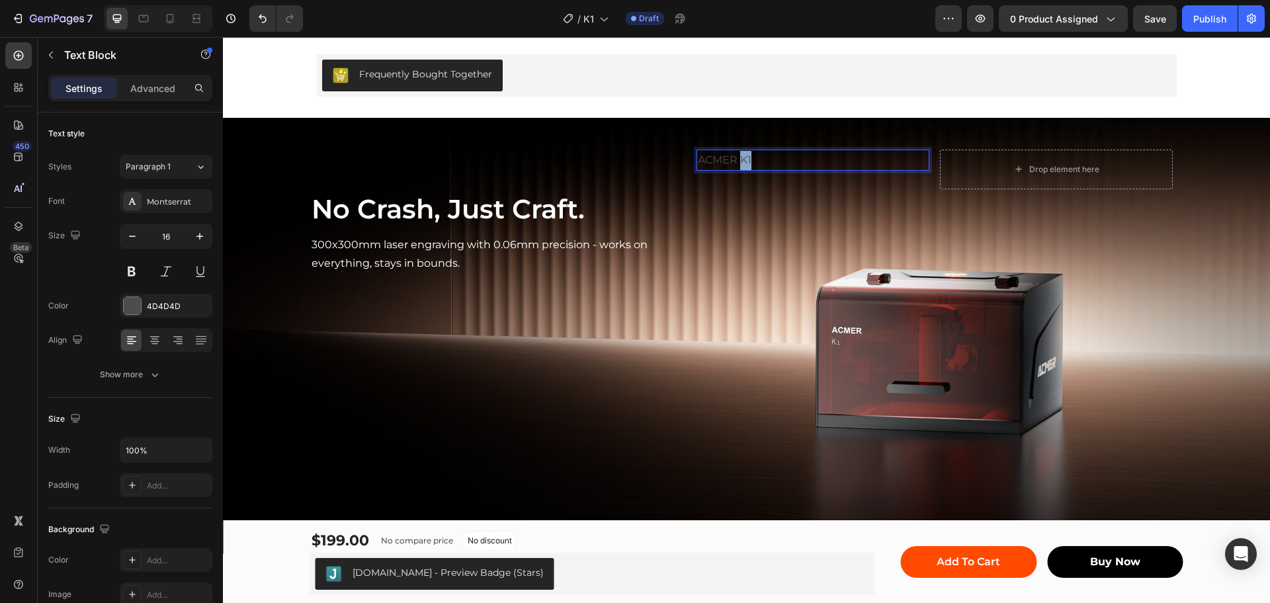
click at [737, 160] on p "ACMER K1" at bounding box center [813, 160] width 230 height 19
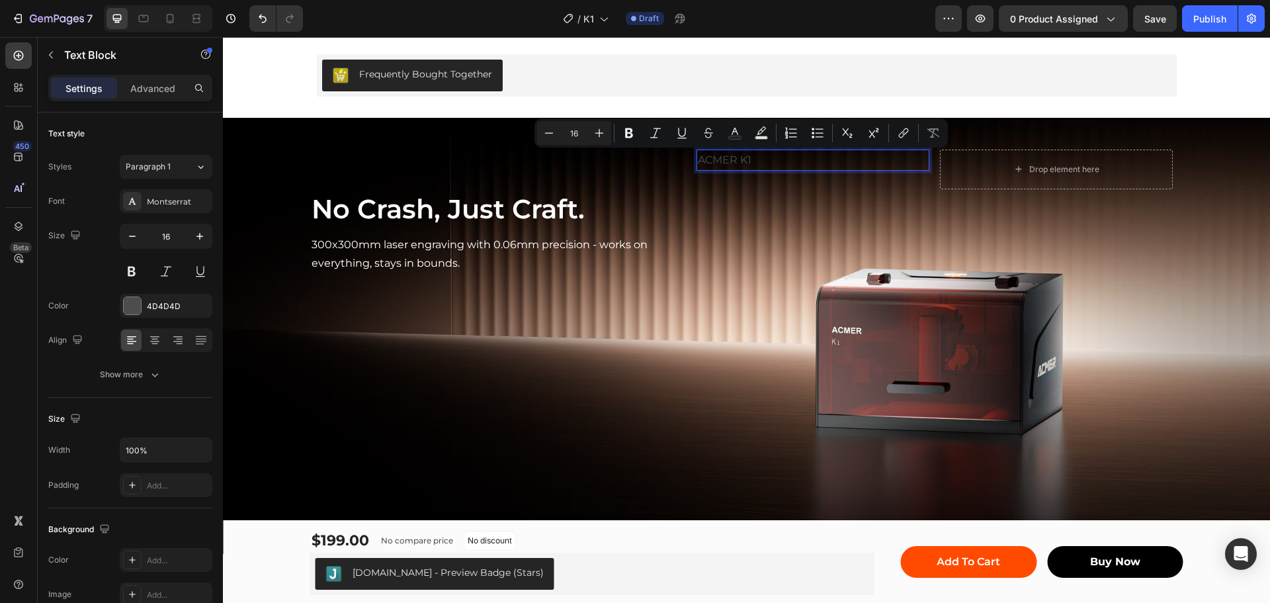
click at [731, 163] on p "ACMER K1" at bounding box center [813, 160] width 230 height 19
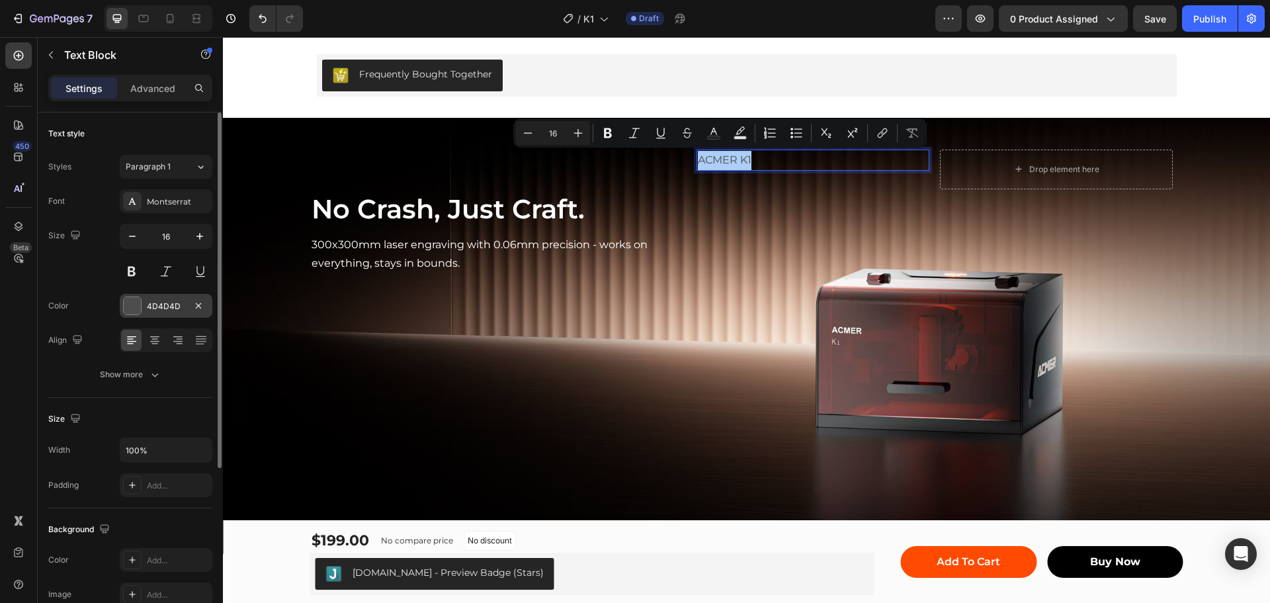
click at [132, 302] on div at bounding box center [132, 305] width 17 height 17
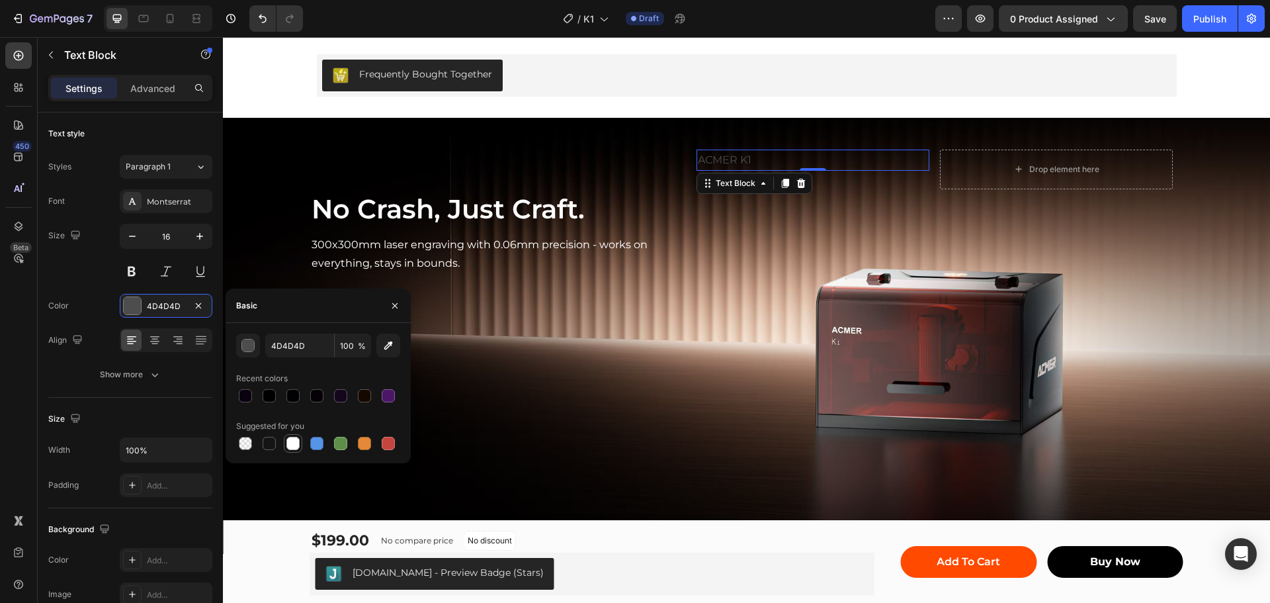
click at [292, 446] on div at bounding box center [292, 443] width 13 height 13
type input "FFFFFF"
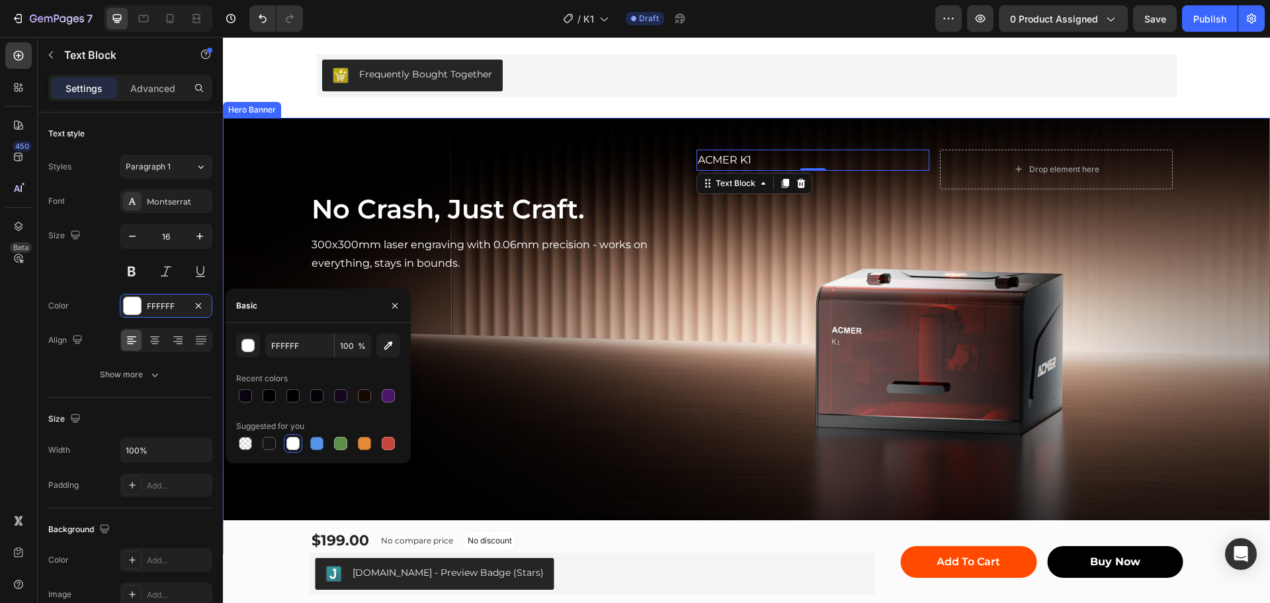
click at [1122, 237] on div "ACMER K1 Text Block 0 Drop element here Row" at bounding box center [934, 207] width 497 height 136
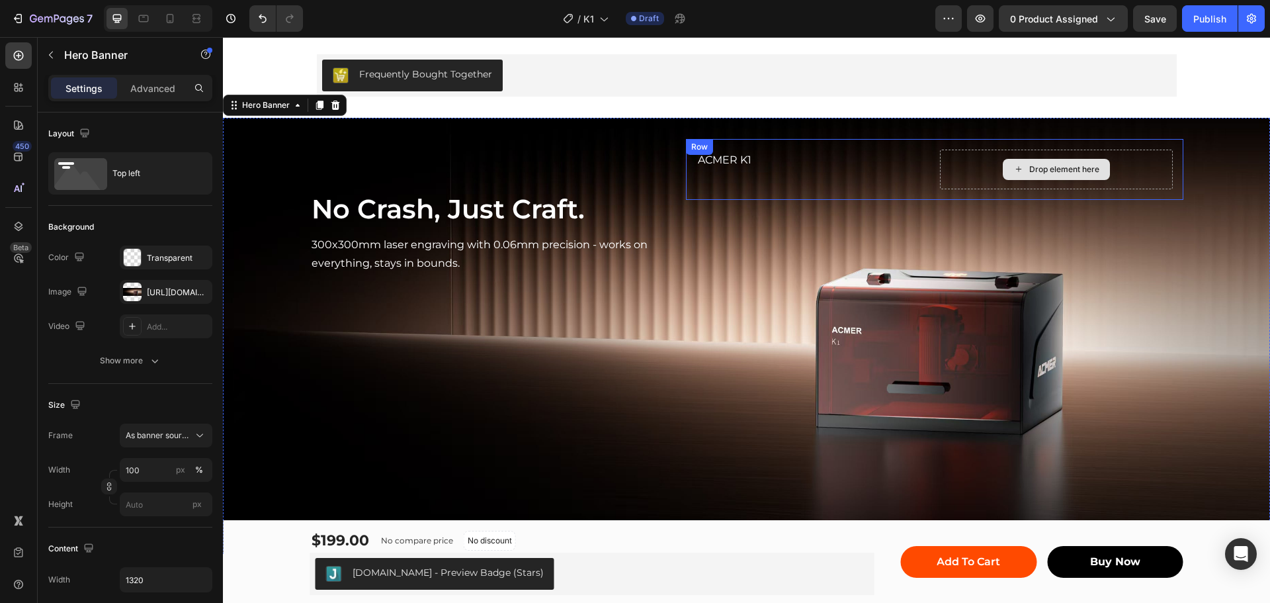
click at [1135, 165] on div "Drop element here" at bounding box center [1056, 169] width 233 height 40
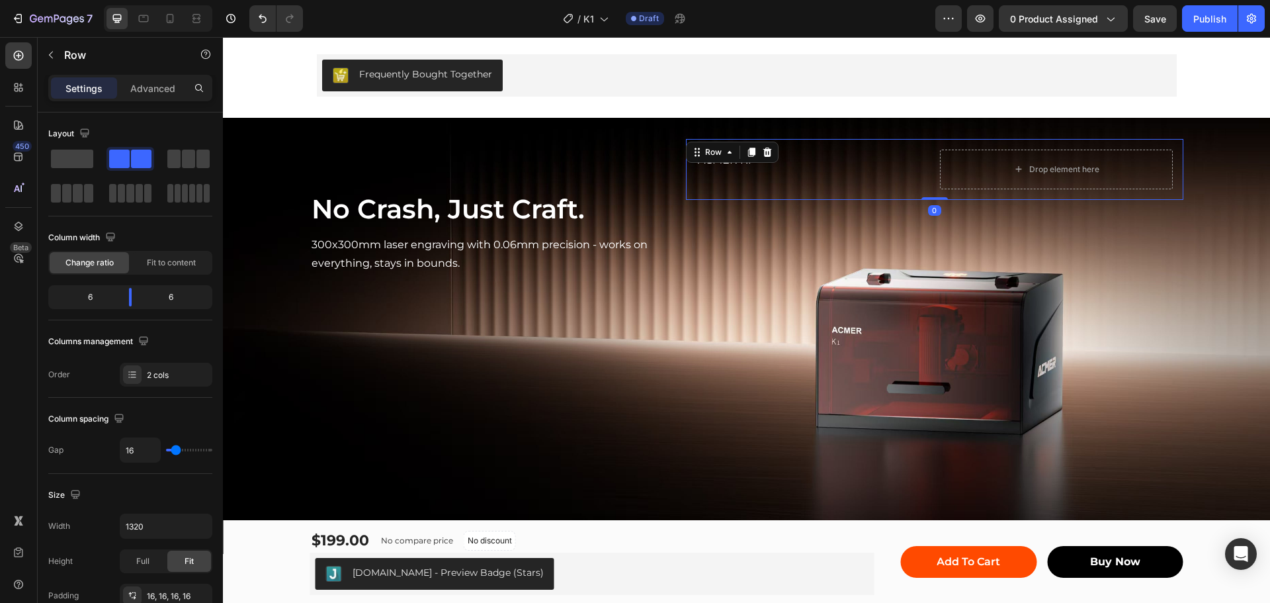
drag, startPoint x: 924, startPoint y: 196, endPoint x: 927, endPoint y: 172, distance: 24.0
click at [927, 172] on div "ACMER K1 Text Block Drop element here Row 0" at bounding box center [934, 169] width 497 height 61
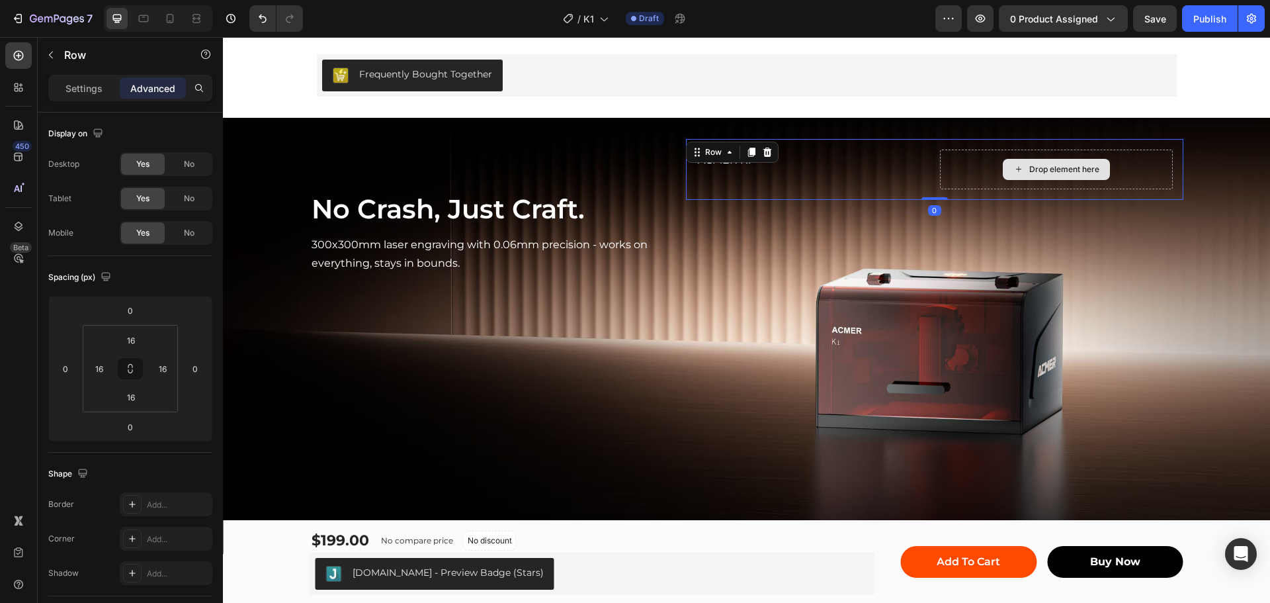
click at [968, 161] on div "Drop element here" at bounding box center [1056, 169] width 233 height 40
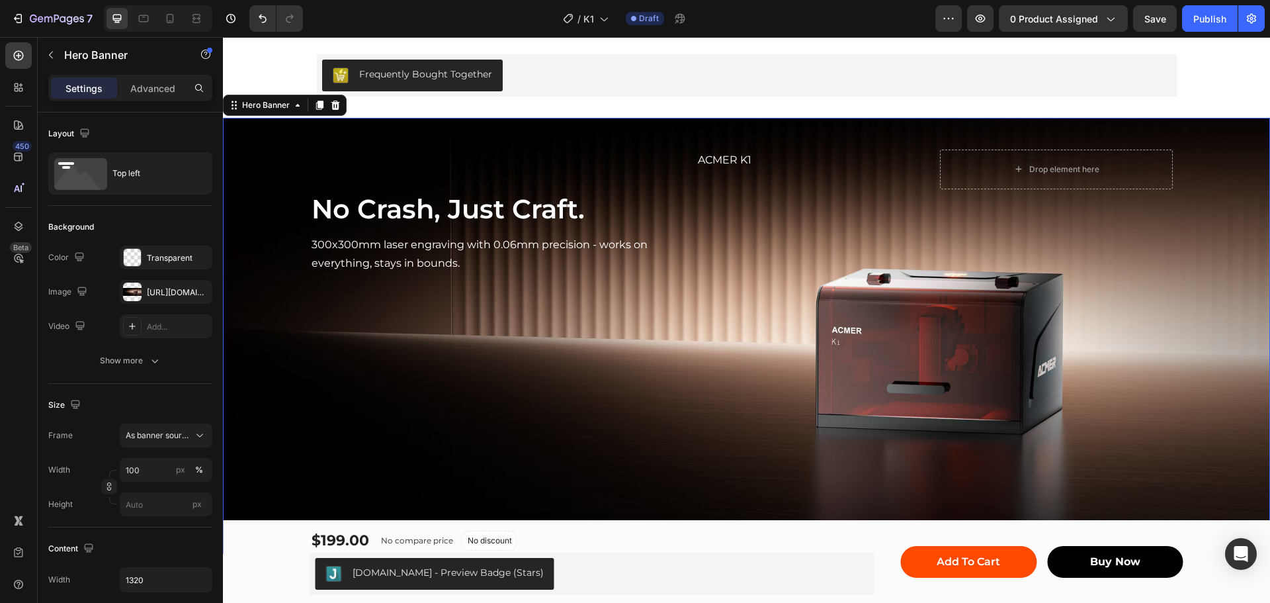
drag, startPoint x: 722, startPoint y: 259, endPoint x: 931, endPoint y: 170, distance: 227.0
click at [725, 257] on div "ACMER K1 Text Block Drop element here Row" at bounding box center [934, 207] width 497 height 136
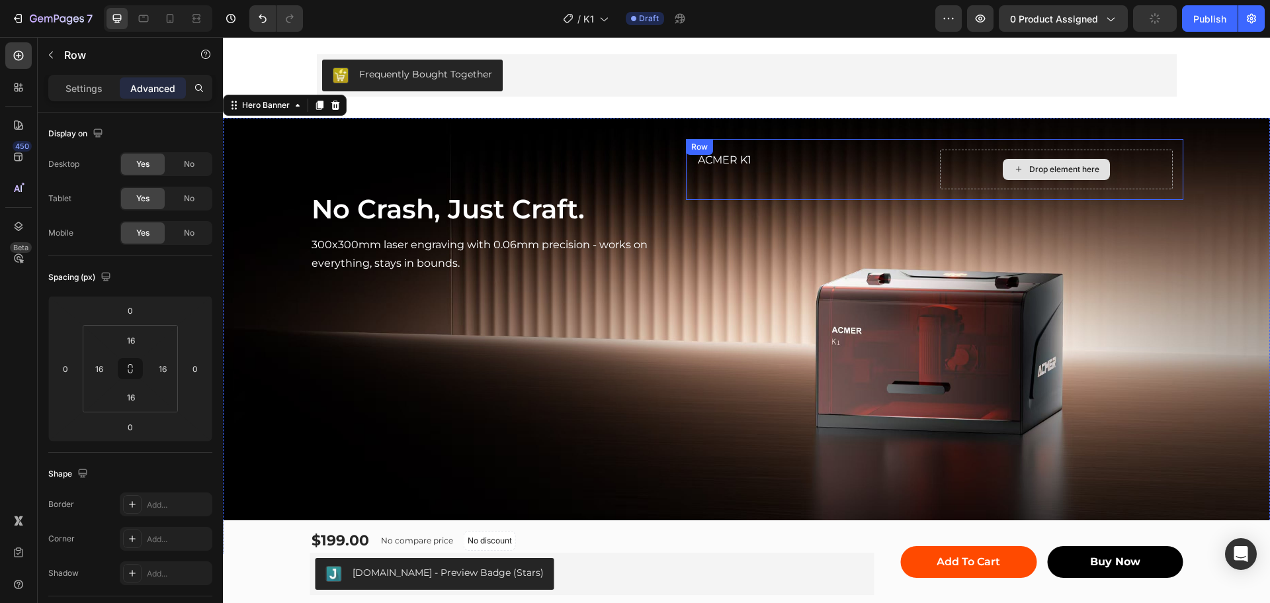
click at [976, 159] on div "Drop element here" at bounding box center [1056, 169] width 233 height 40
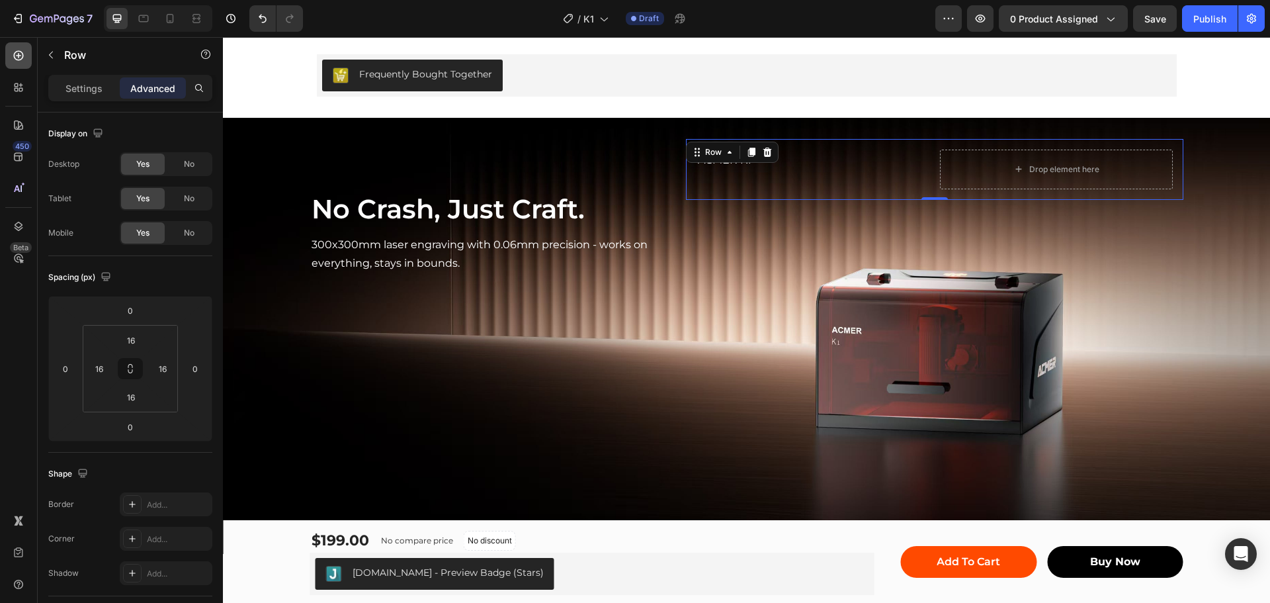
click at [19, 52] on icon at bounding box center [19, 56] width 10 height 10
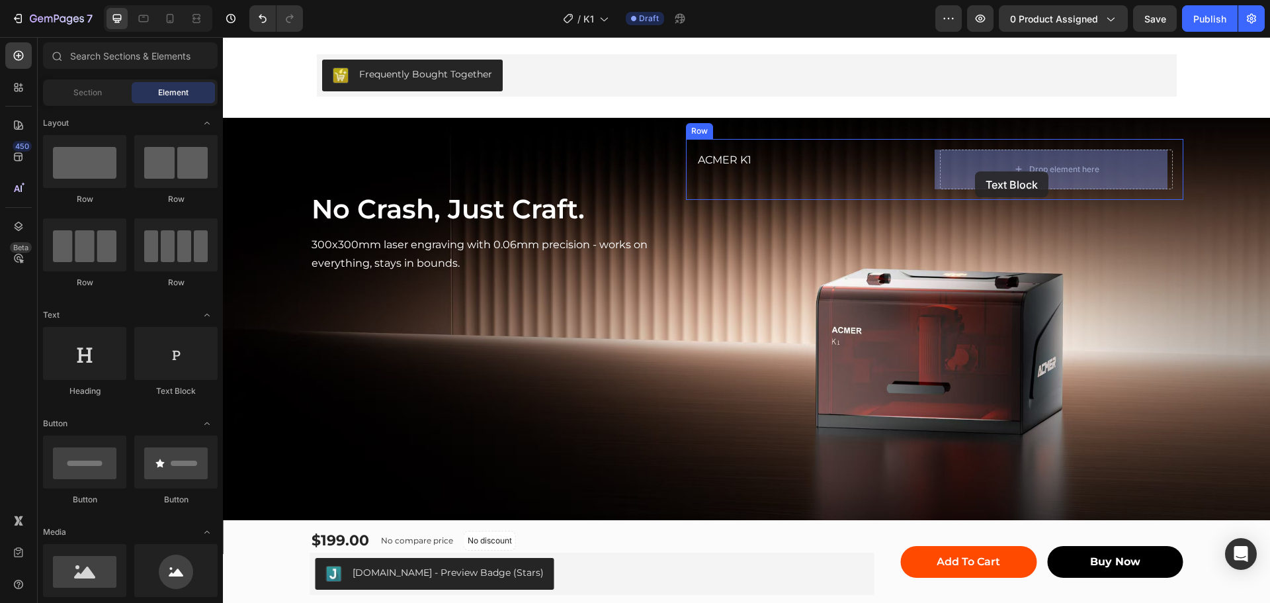
drag, startPoint x: 392, startPoint y: 403, endPoint x: 975, endPoint y: 171, distance: 627.8
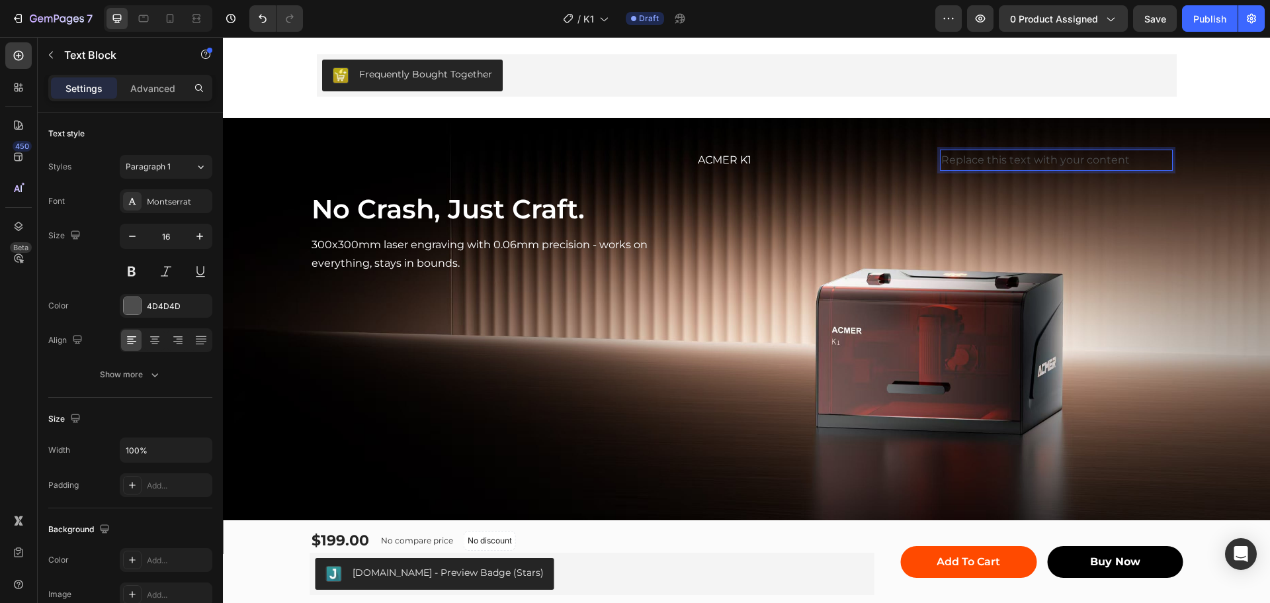
click at [978, 155] on div "Replace this text with your content" at bounding box center [1056, 160] width 233 height 22
click at [978, 155] on p "Replace this text with your content" at bounding box center [1056, 160] width 230 height 19
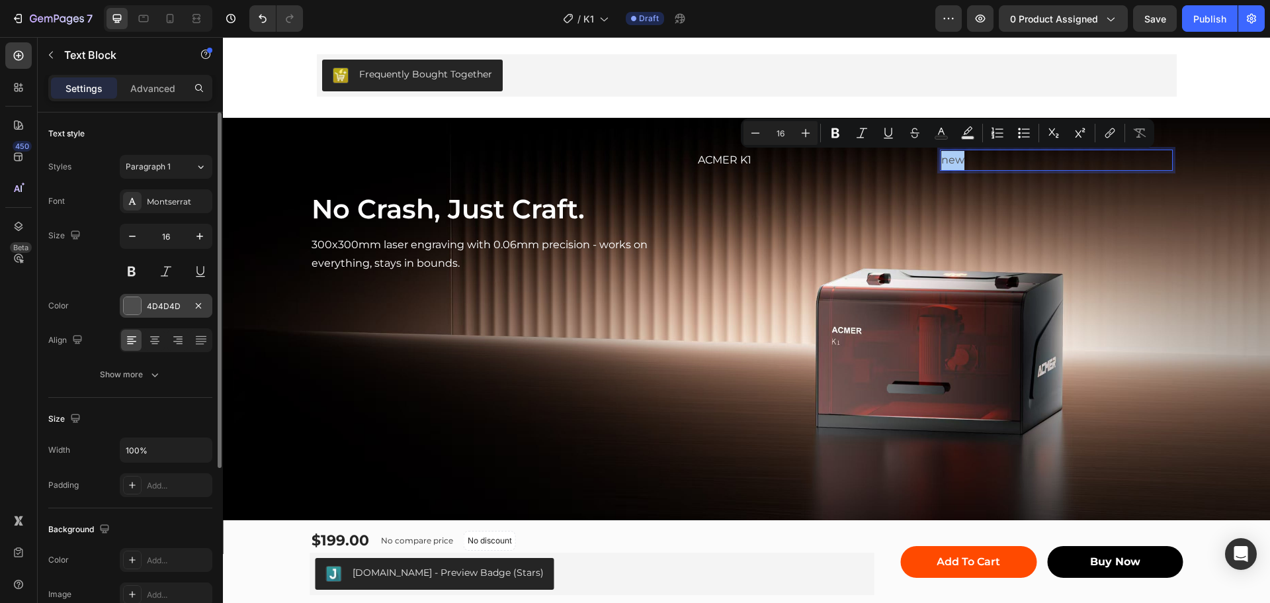
click at [145, 304] on div "4D4D4D" at bounding box center [166, 306] width 93 height 24
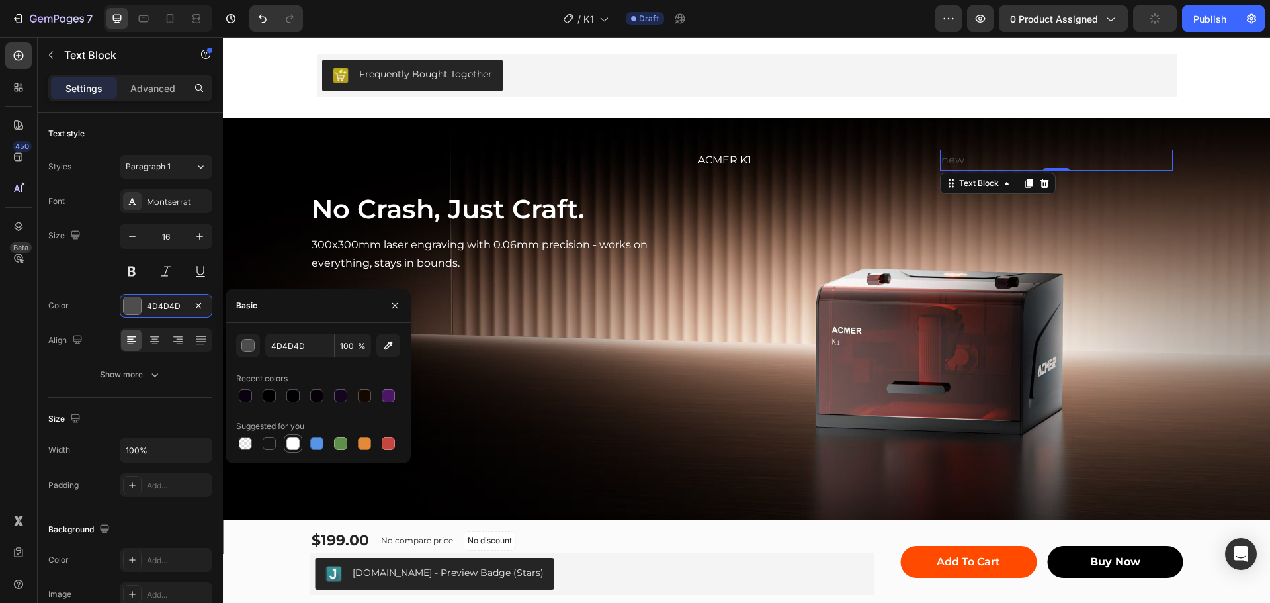
click at [295, 440] on div at bounding box center [292, 443] width 13 height 13
type input "FFFFFF"
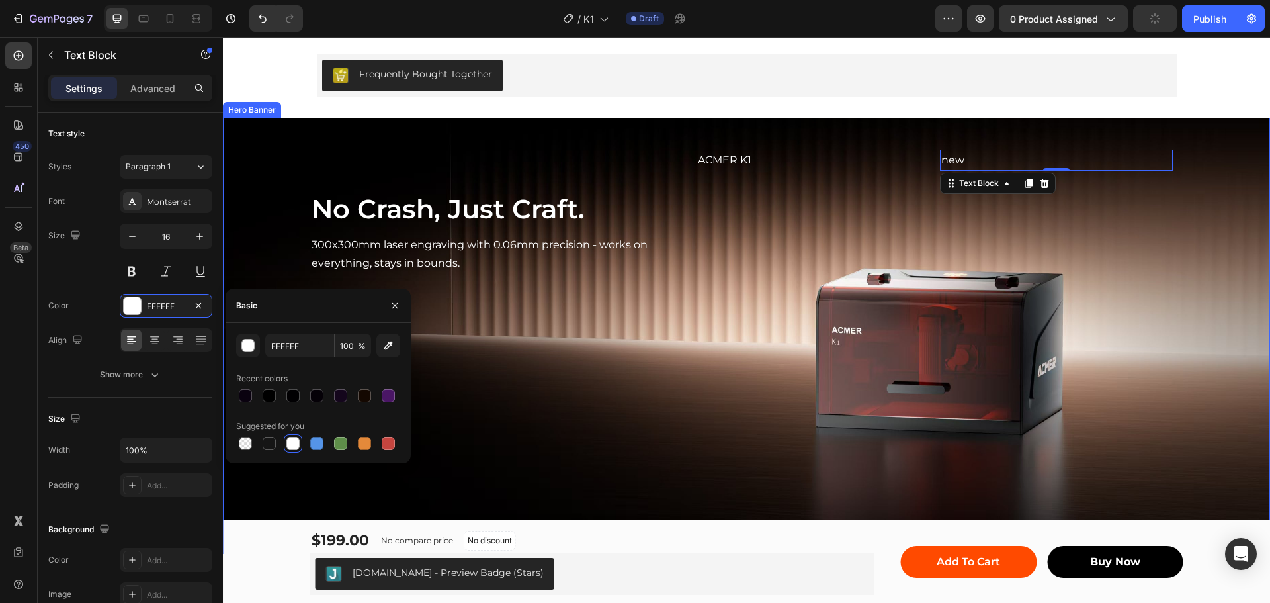
click at [869, 196] on div "ACMER K1 Text Block new Text Block 0 Row" at bounding box center [934, 207] width 497 height 136
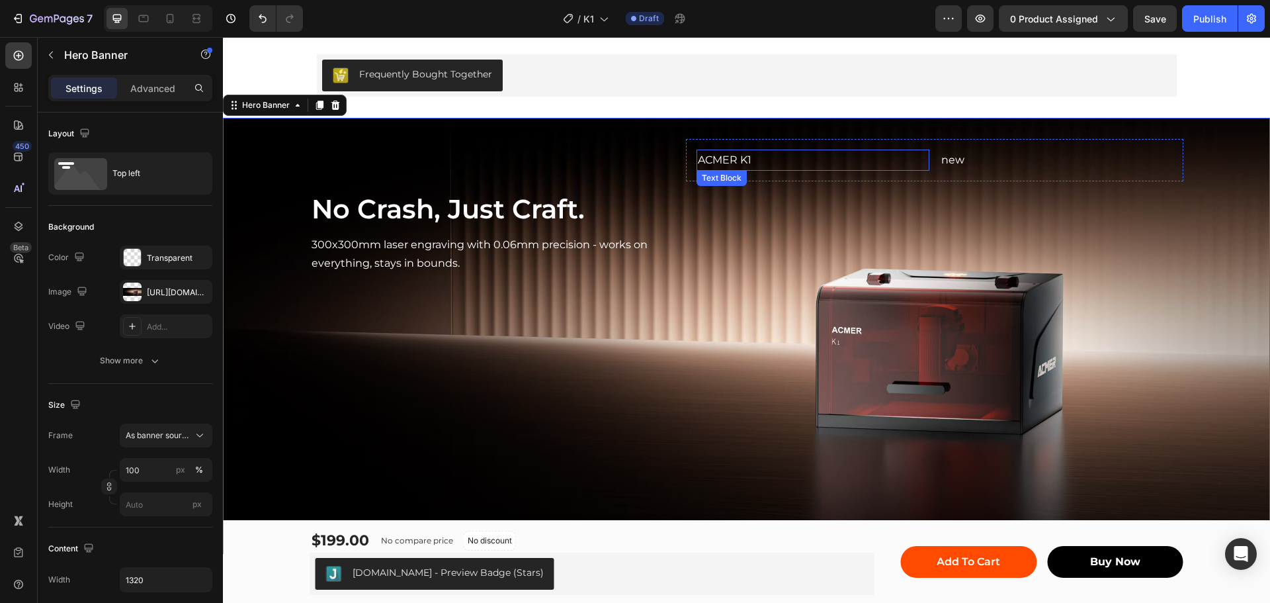
click at [803, 153] on p "ACMER K1" at bounding box center [813, 160] width 230 height 19
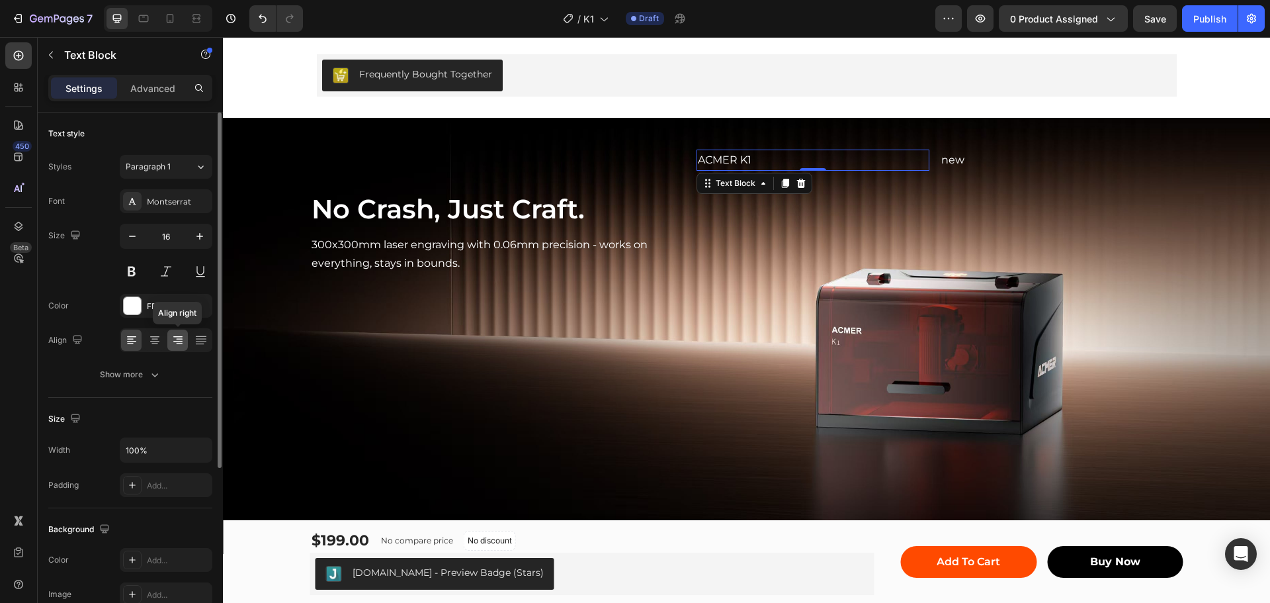
click at [176, 338] on icon at bounding box center [177, 339] width 13 height 13
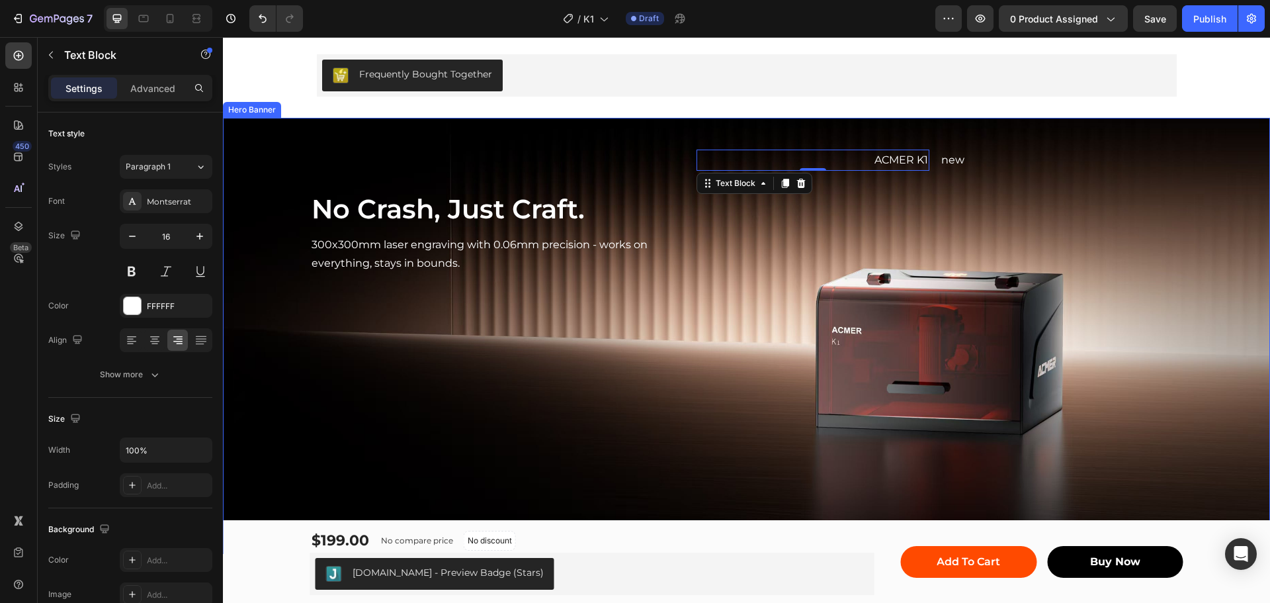
click at [1012, 208] on div "ACMER K1 Text Block 0 new Text Block Row" at bounding box center [934, 207] width 497 height 136
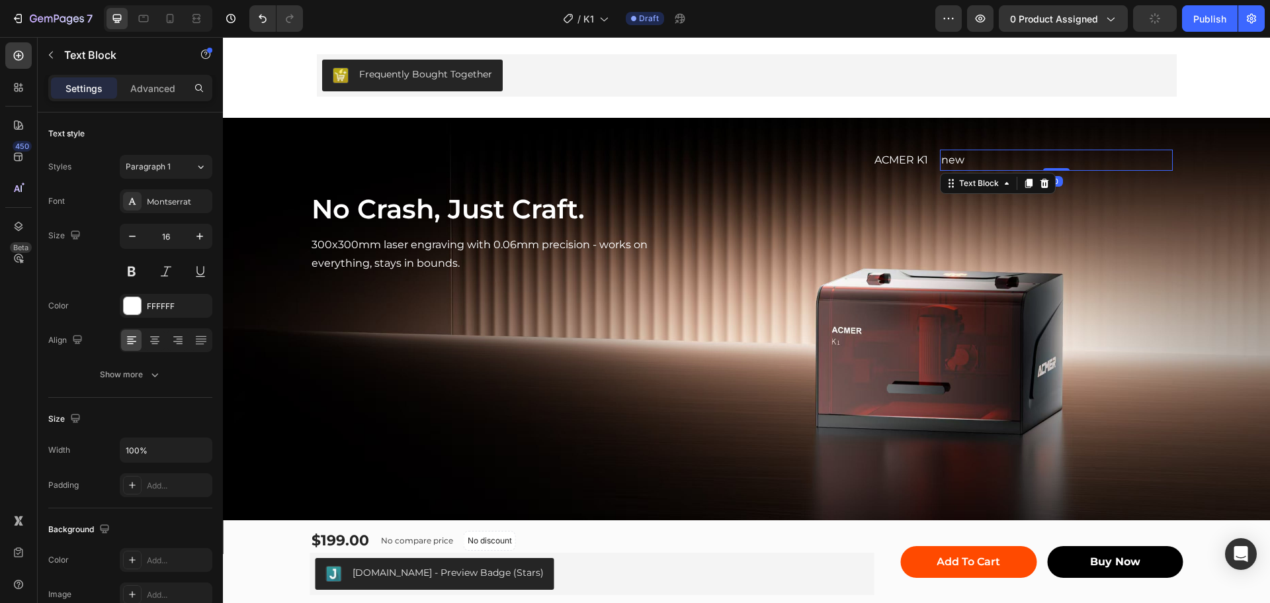
click at [941, 161] on p "new" at bounding box center [1056, 160] width 230 height 19
click at [144, 450] on input "100%" at bounding box center [165, 450] width 91 height 24
click at [194, 450] on icon "button" at bounding box center [199, 449] width 13 height 13
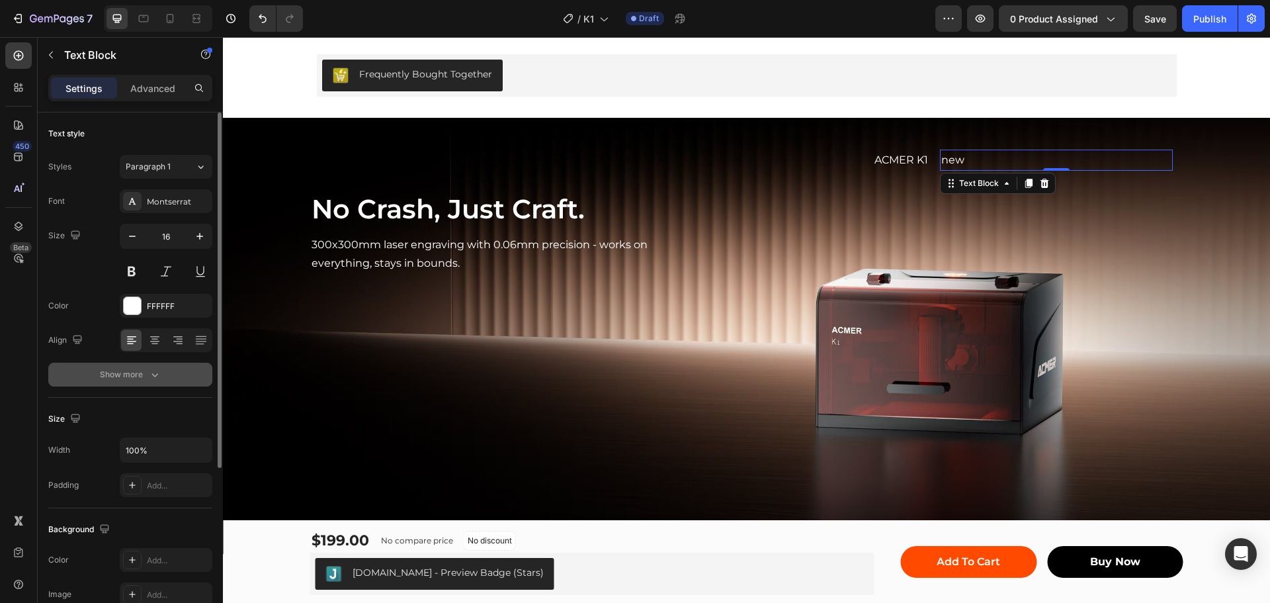
click at [71, 362] on button "Show more" at bounding box center [130, 374] width 164 height 24
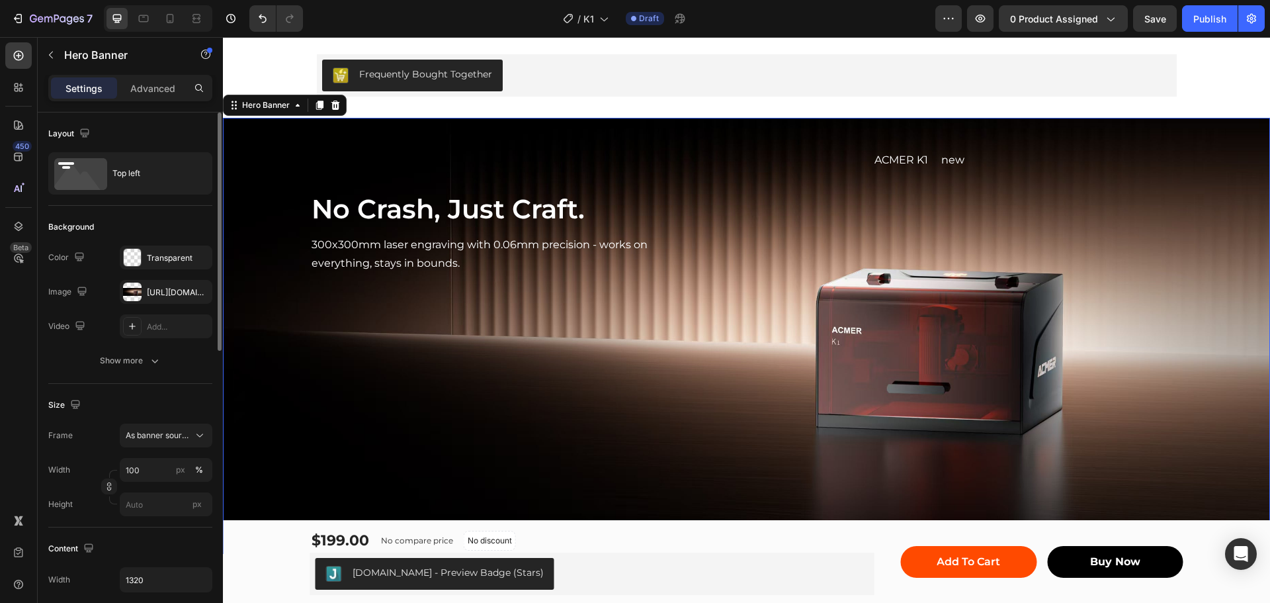
click at [995, 124] on div "No Crash, Just Craft. Heading 300x300mm laser engraving with 0.06mm precision -…" at bounding box center [746, 207] width 873 height 179
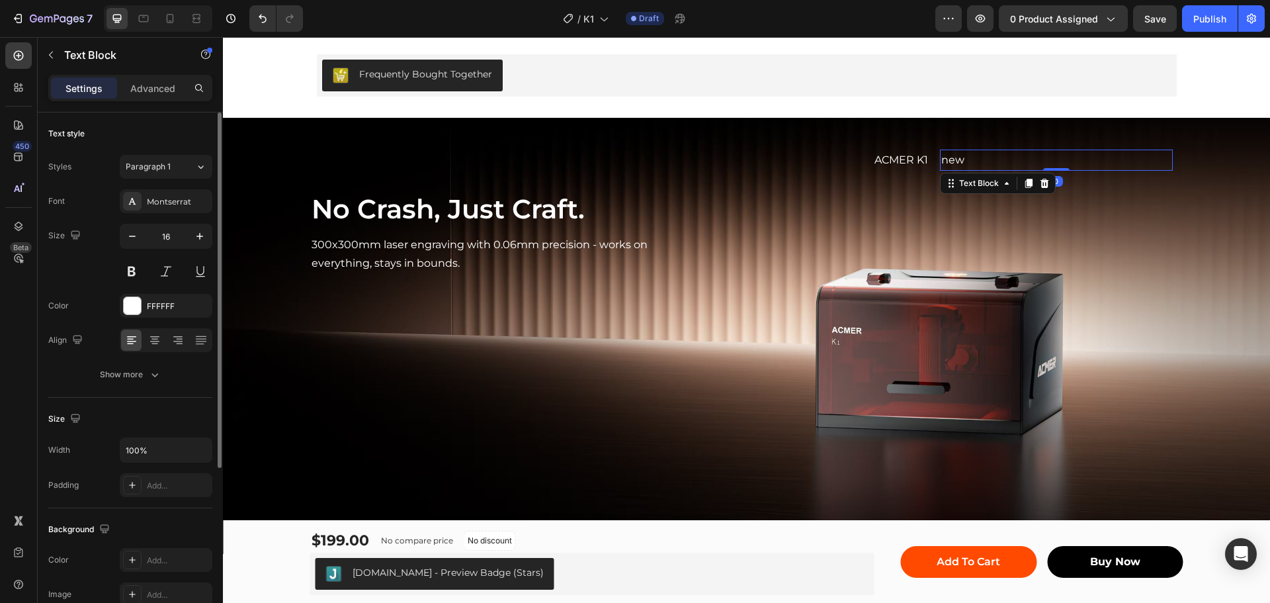
click at [956, 158] on p "new" at bounding box center [1056, 160] width 230 height 19
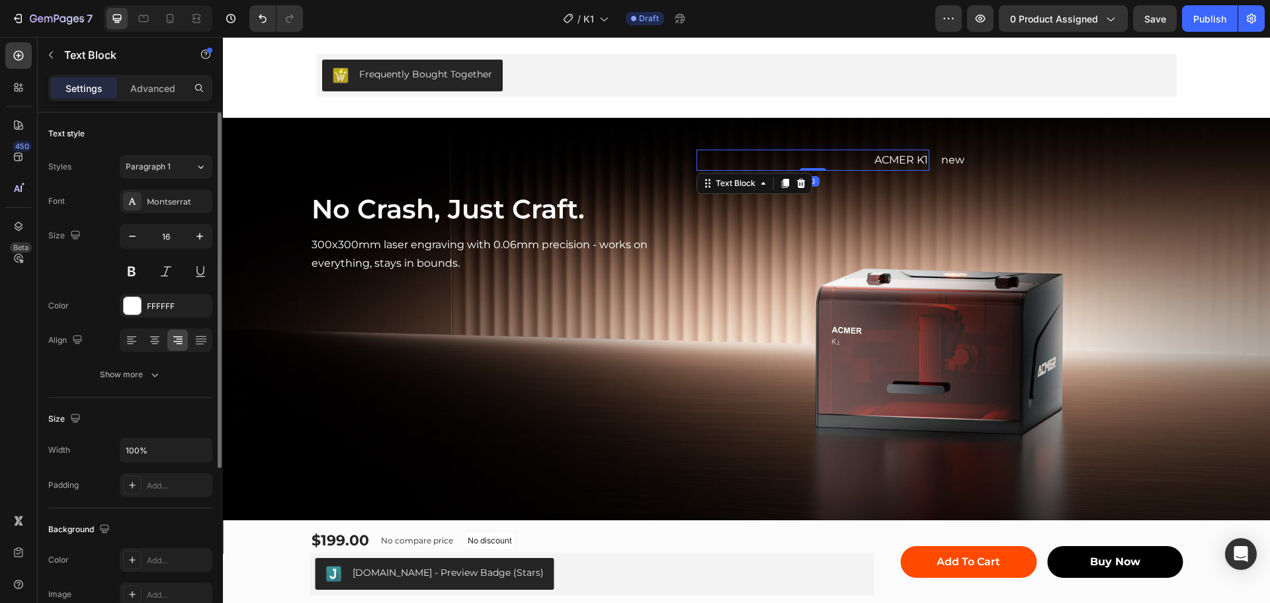
click at [898, 162] on p "ACMER K1" at bounding box center [813, 160] width 230 height 19
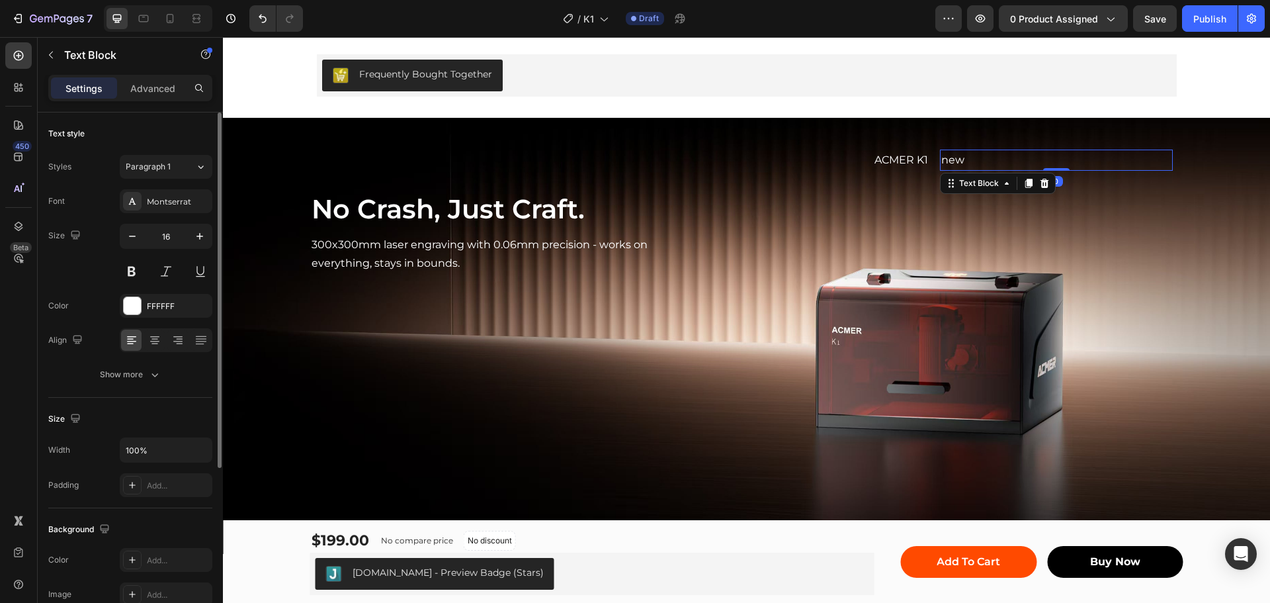
click at [976, 159] on p "new" at bounding box center [1056, 160] width 230 height 19
click at [206, 448] on icon "button" at bounding box center [199, 449] width 13 height 13
click at [179, 531] on span "1320px" at bounding box center [186, 534] width 27 height 12
click at [199, 453] on icon "button" at bounding box center [199, 449] width 13 height 13
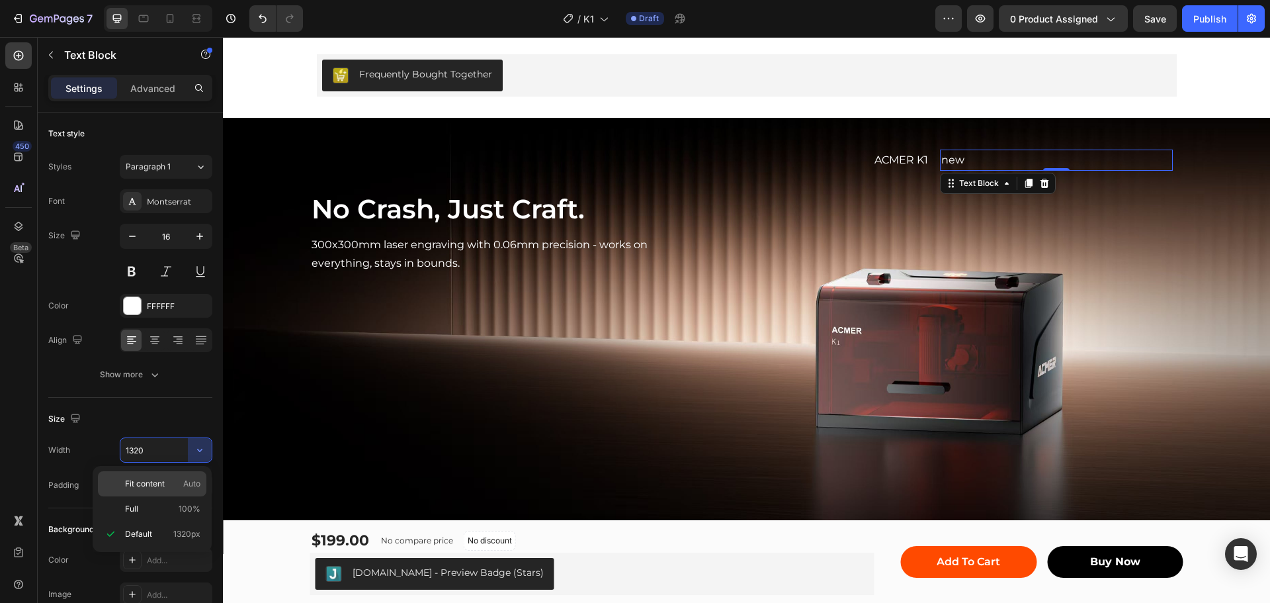
click at [173, 487] on p "Fit content Auto" at bounding box center [162, 484] width 75 height 12
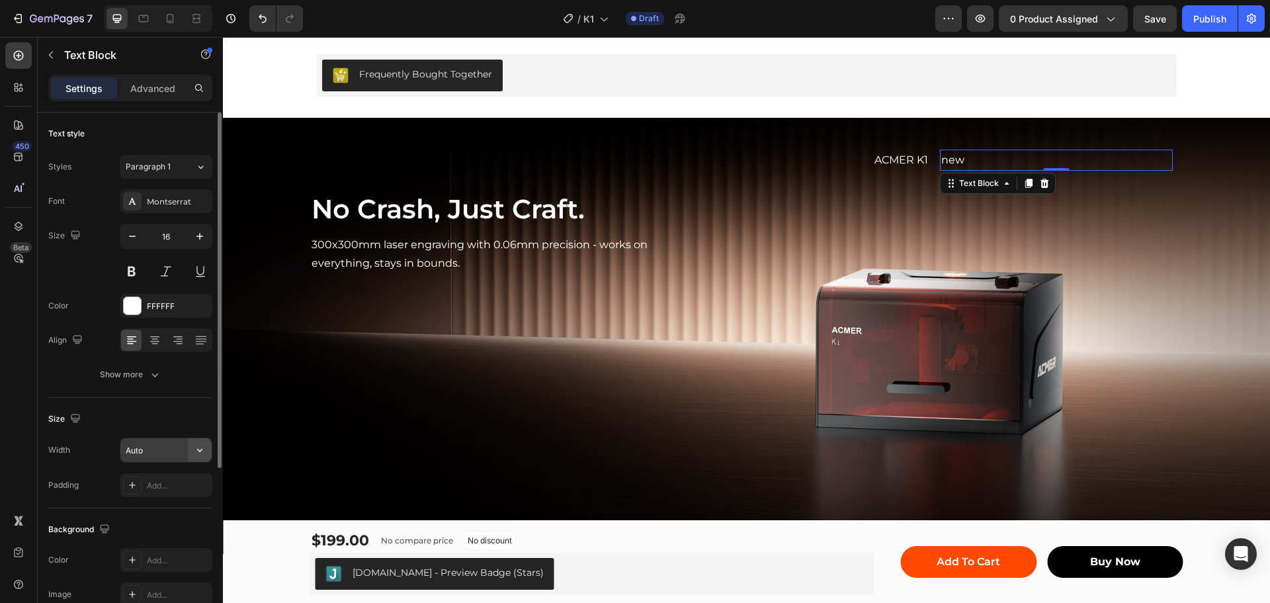
click at [196, 448] on icon "button" at bounding box center [199, 449] width 13 height 13
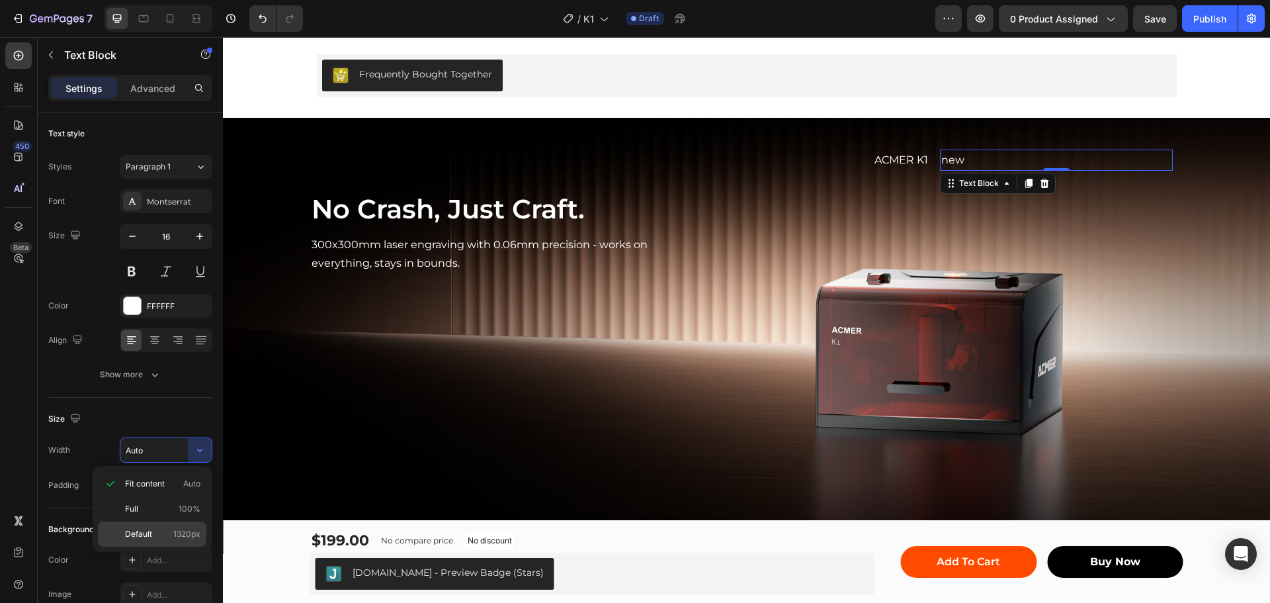
click at [167, 527] on div "Default 1320px" at bounding box center [152, 533] width 108 height 25
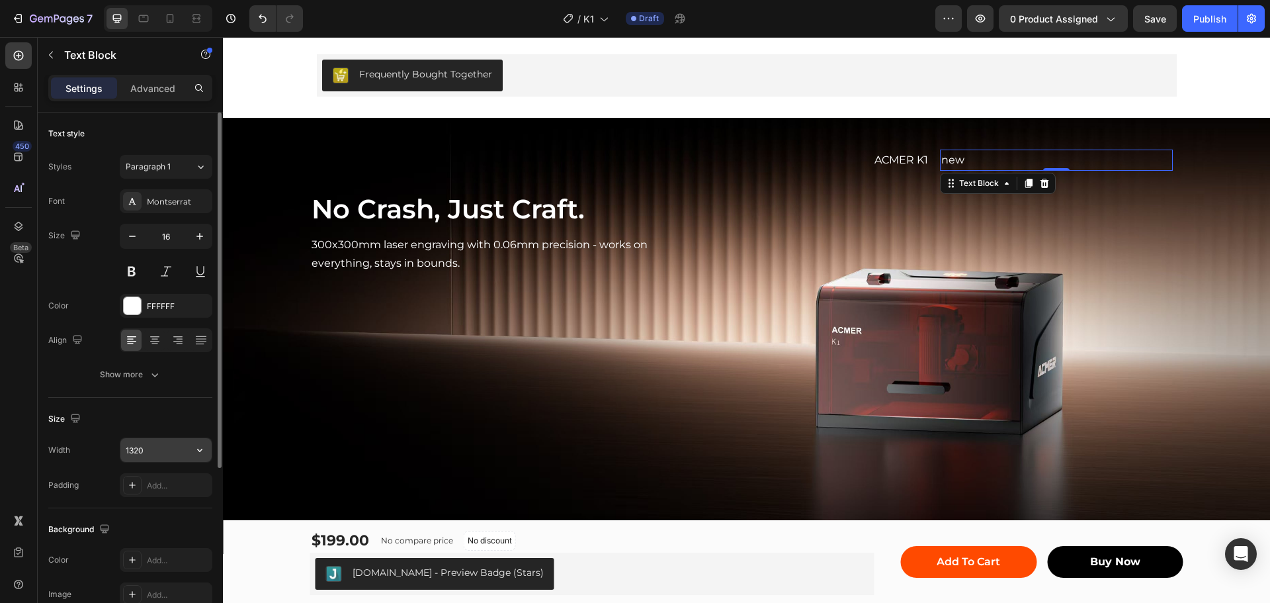
click at [138, 450] on input "1320" at bounding box center [165, 450] width 91 height 24
type input "2"
type input "50"
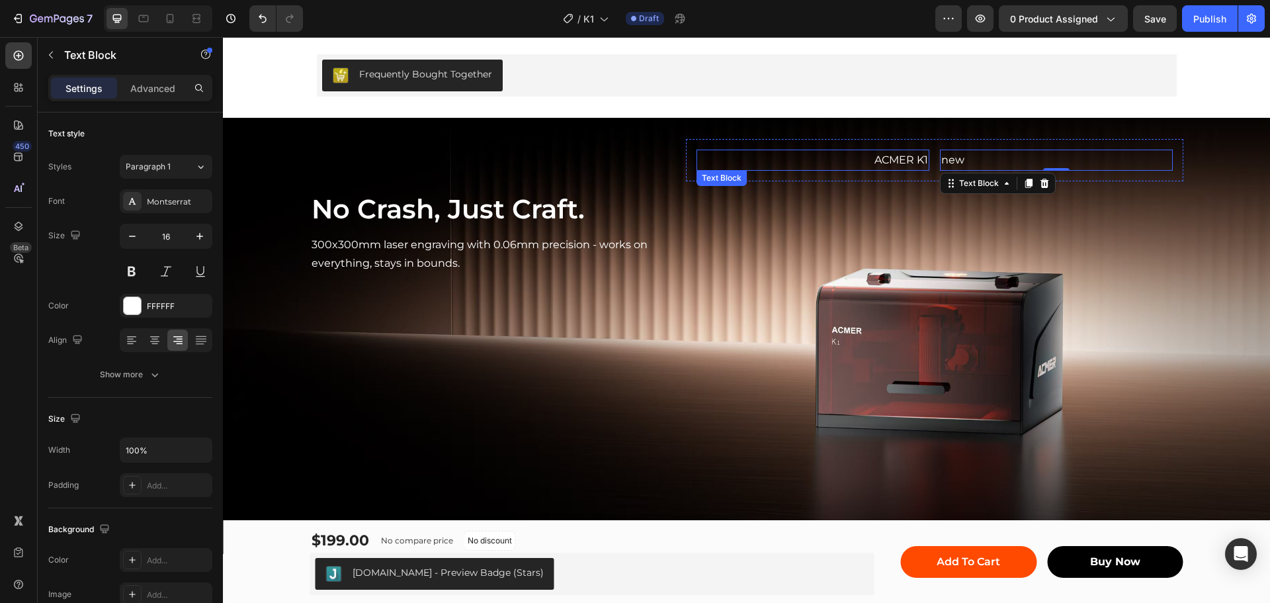
click at [894, 163] on p "ACMER K1" at bounding box center [813, 160] width 230 height 19
click at [980, 158] on div "new" at bounding box center [1056, 160] width 233 height 22
click at [1175, 156] on div "ACMER K1 Text Block new Text Block 0 Row" at bounding box center [934, 160] width 497 height 43
click at [984, 155] on div "new" at bounding box center [1056, 160] width 233 height 22
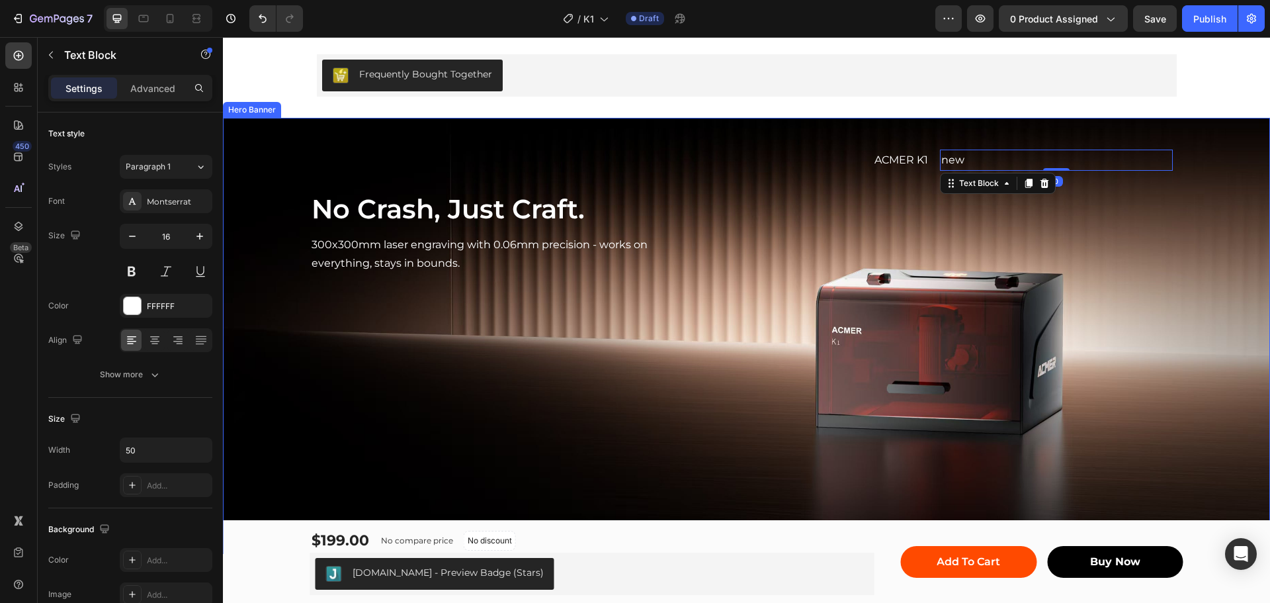
click at [715, 269] on div "ACMER K1 Text Block new Text Block 0 Row" at bounding box center [934, 207] width 497 height 136
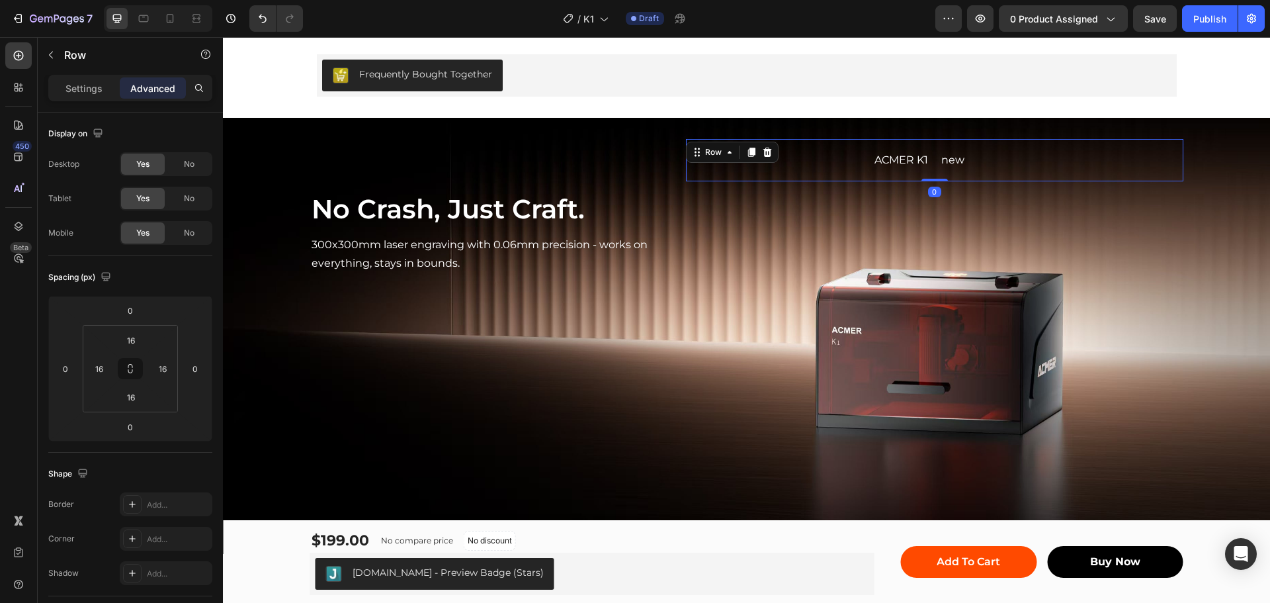
click at [772, 143] on div "ACMER K1 Text Block new Text Block Row 0" at bounding box center [934, 160] width 497 height 43
click at [993, 163] on div "new" at bounding box center [1056, 160] width 233 height 22
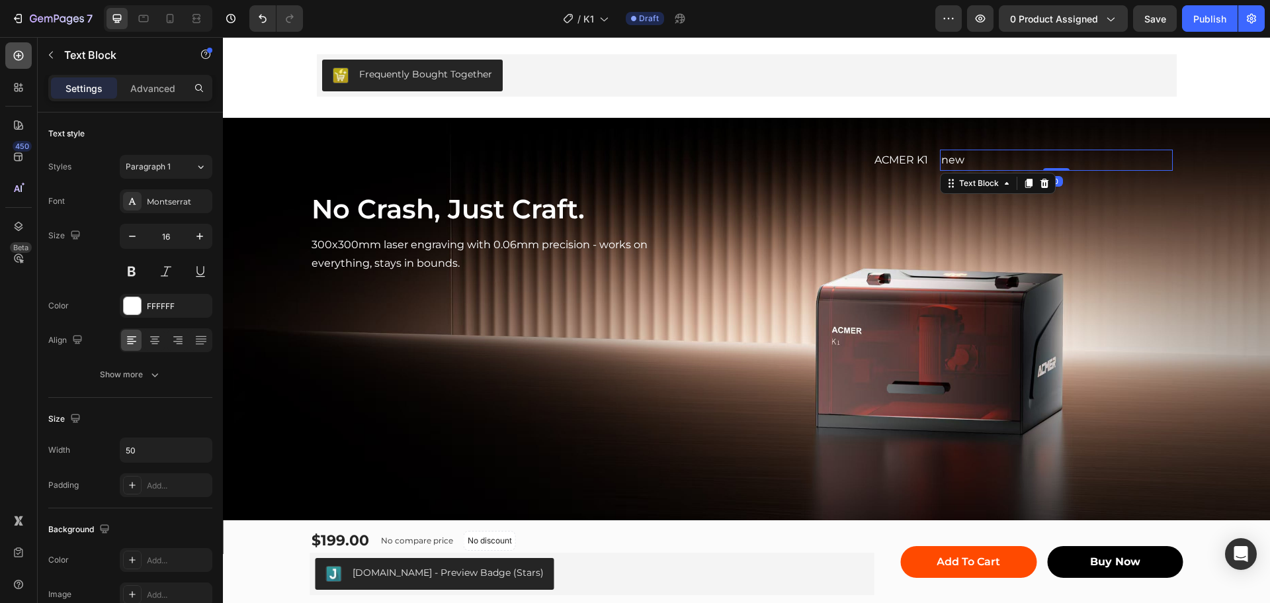
click at [21, 53] on icon at bounding box center [18, 55] width 13 height 13
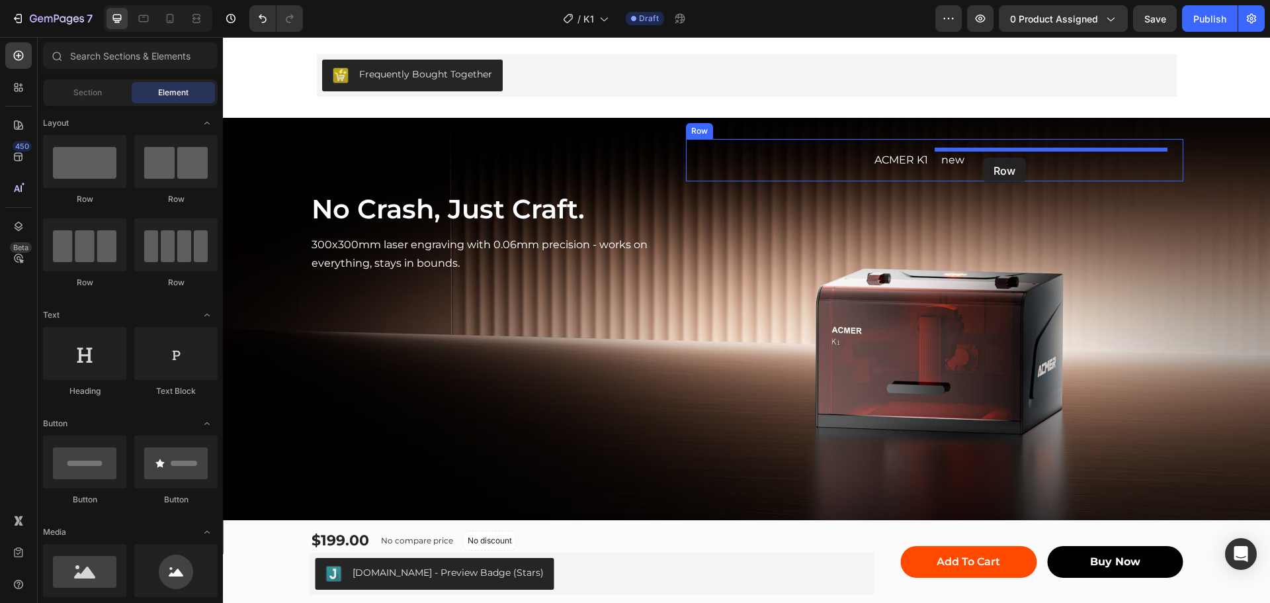
drag, startPoint x: 308, startPoint y: 205, endPoint x: 983, endPoint y: 157, distance: 676.9
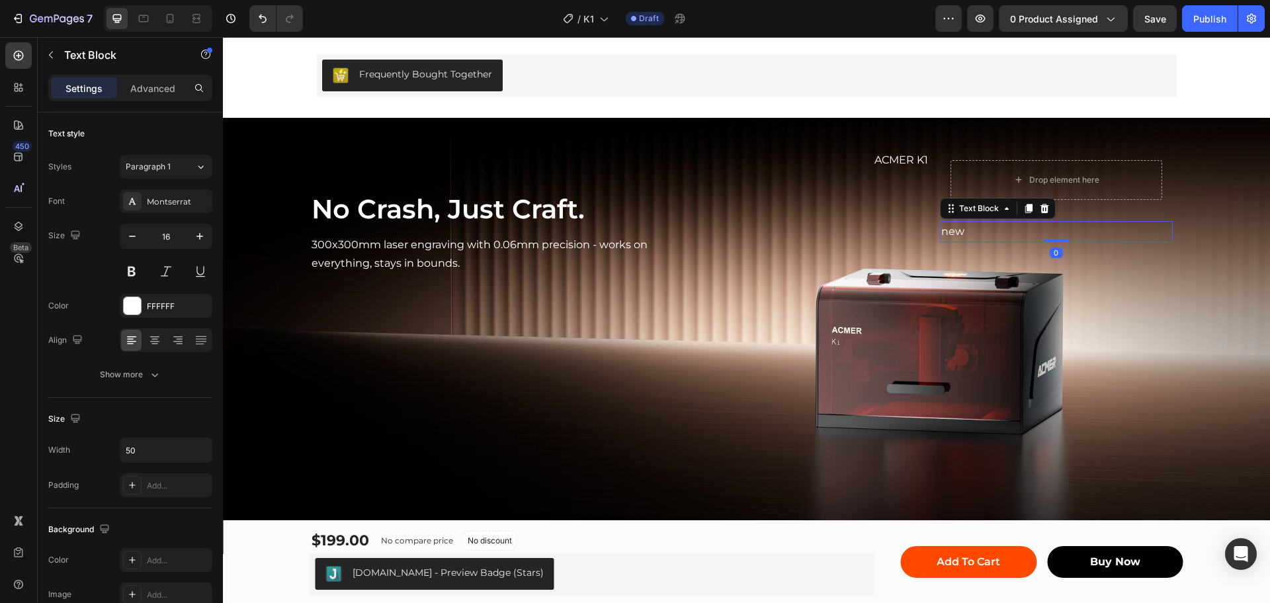
click at [968, 226] on div "new" at bounding box center [1056, 232] width 233 height 22
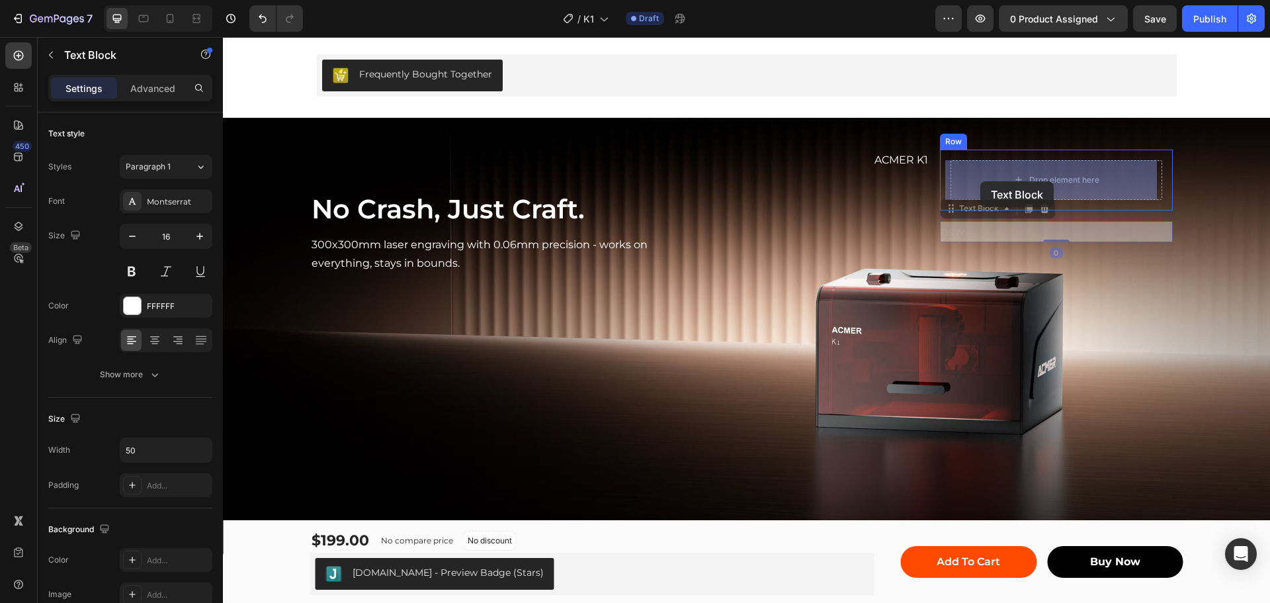
drag, startPoint x: 948, startPoint y: 212, endPoint x: 974, endPoint y: 191, distance: 32.9
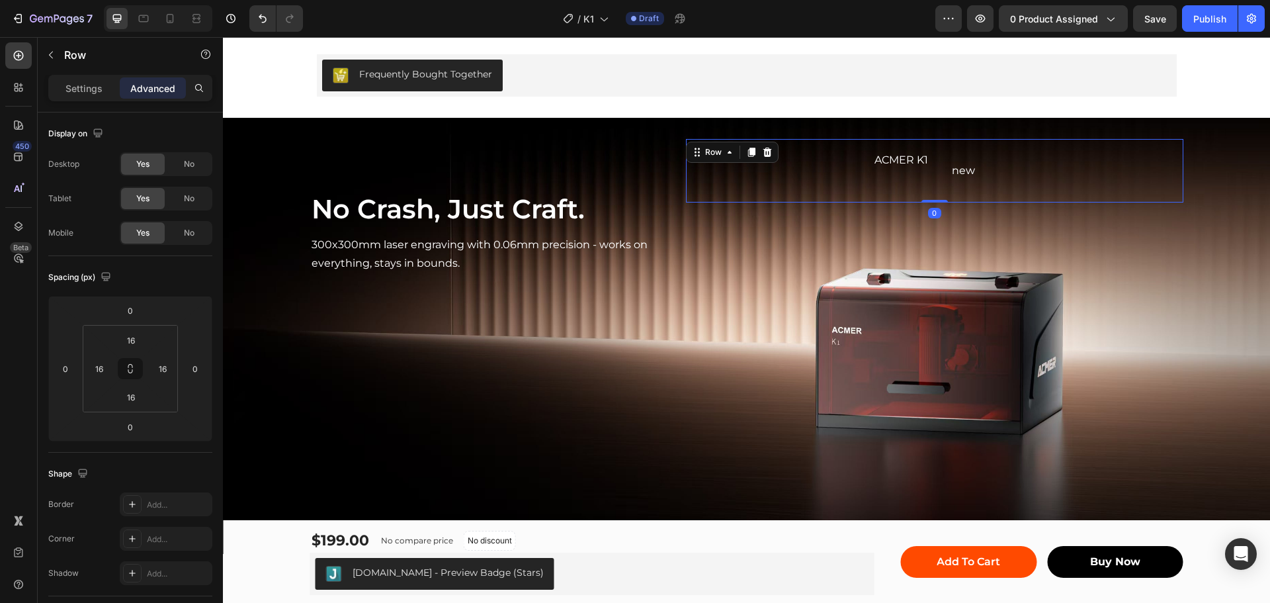
click at [892, 187] on div "ACMER K1 Text Block" at bounding box center [812, 170] width 233 height 43
click at [769, 173] on div "ACMER K1 Text Block" at bounding box center [812, 170] width 233 height 43
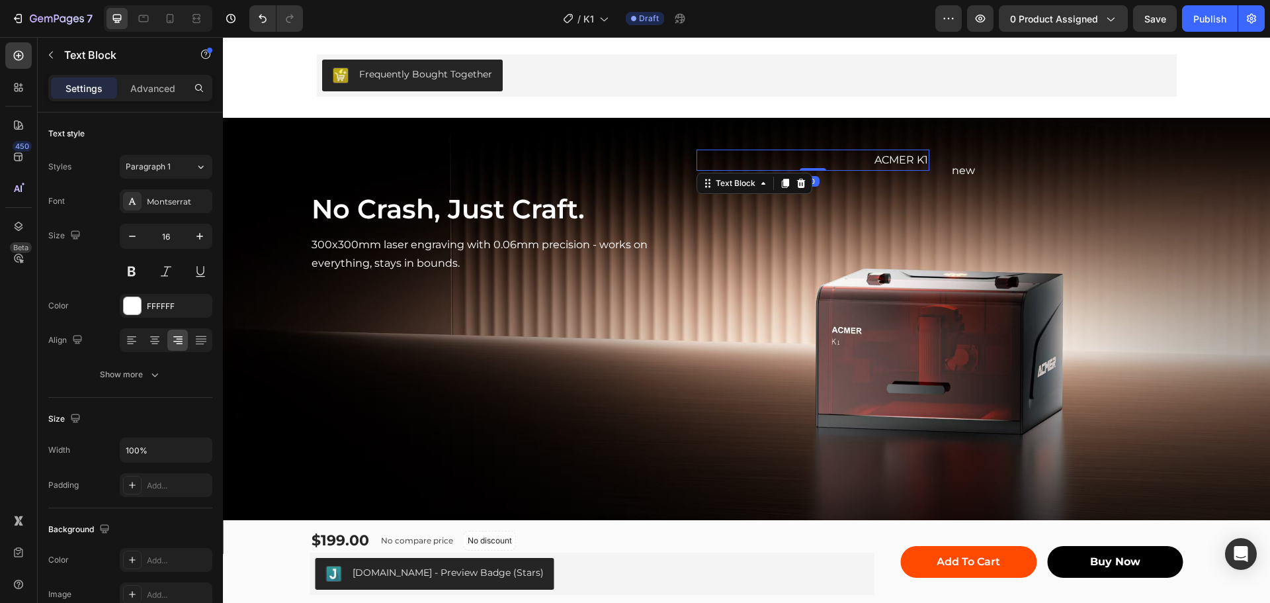
click at [889, 157] on p "ACMER K1" at bounding box center [813, 160] width 230 height 19
click at [20, 51] on icon at bounding box center [19, 56] width 10 height 10
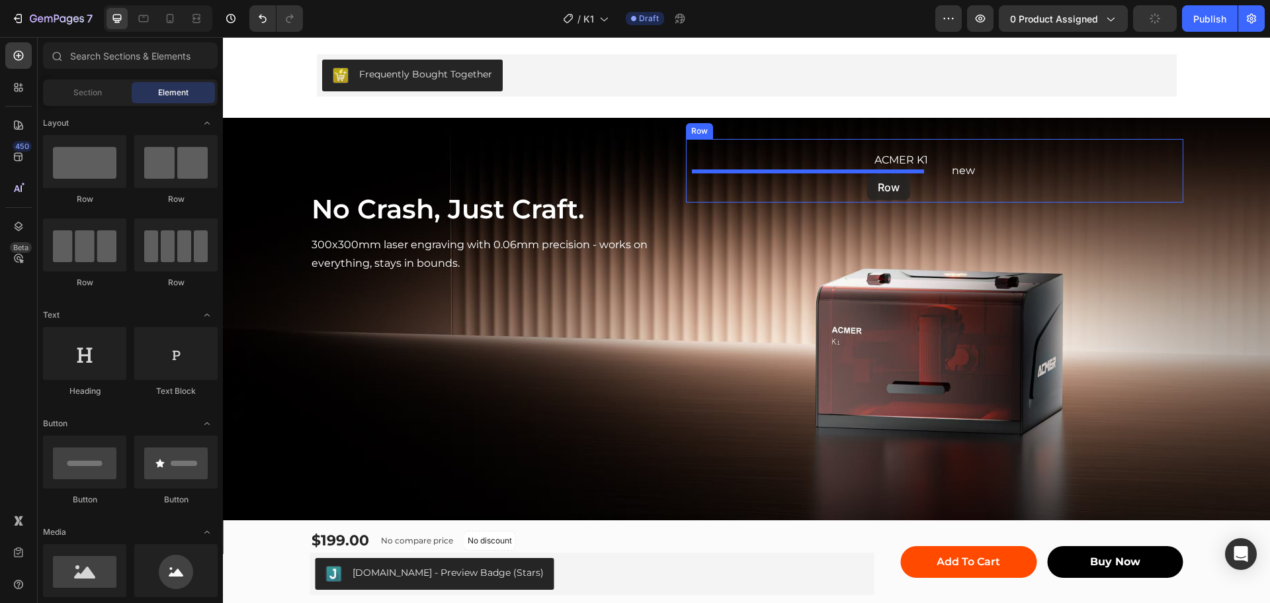
drag, startPoint x: 296, startPoint y: 197, endPoint x: 885, endPoint y: 160, distance: 590.4
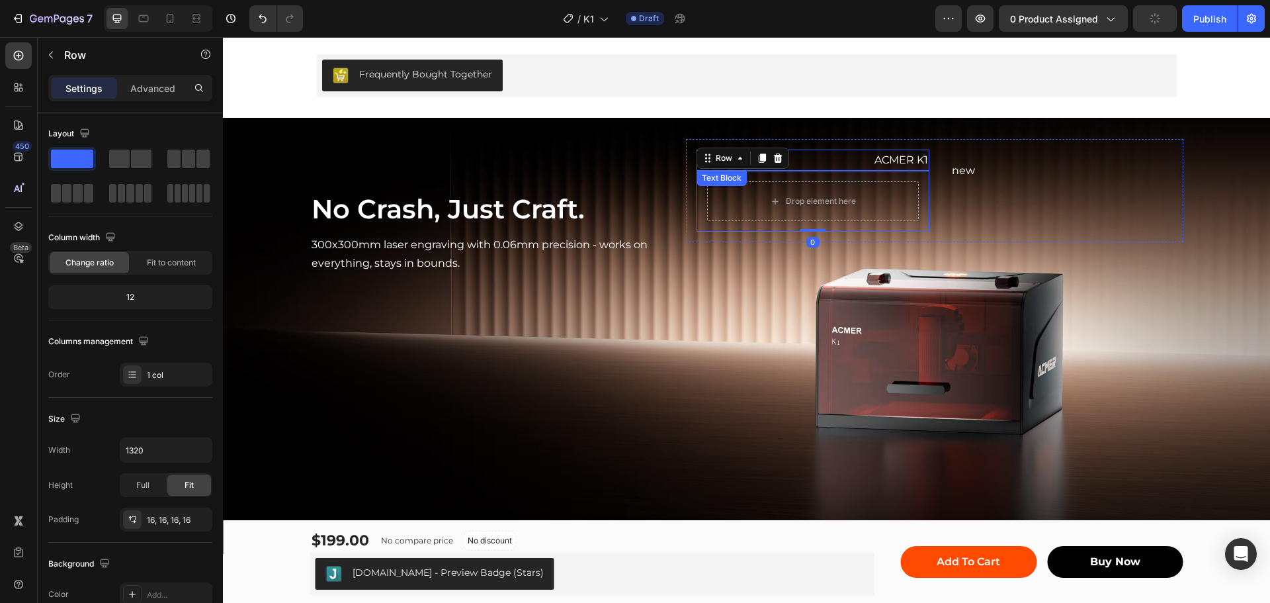
click at [888, 158] on p "ACMER K1" at bounding box center [813, 160] width 230 height 19
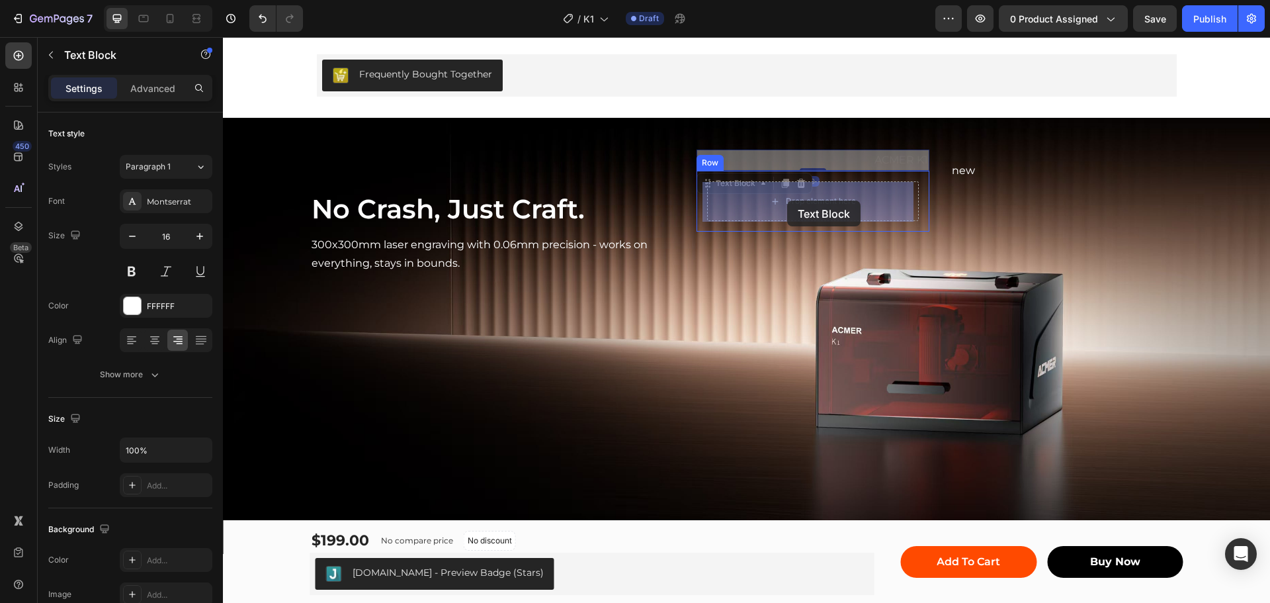
drag, startPoint x: 706, startPoint y: 189, endPoint x: 790, endPoint y: 198, distance: 83.8
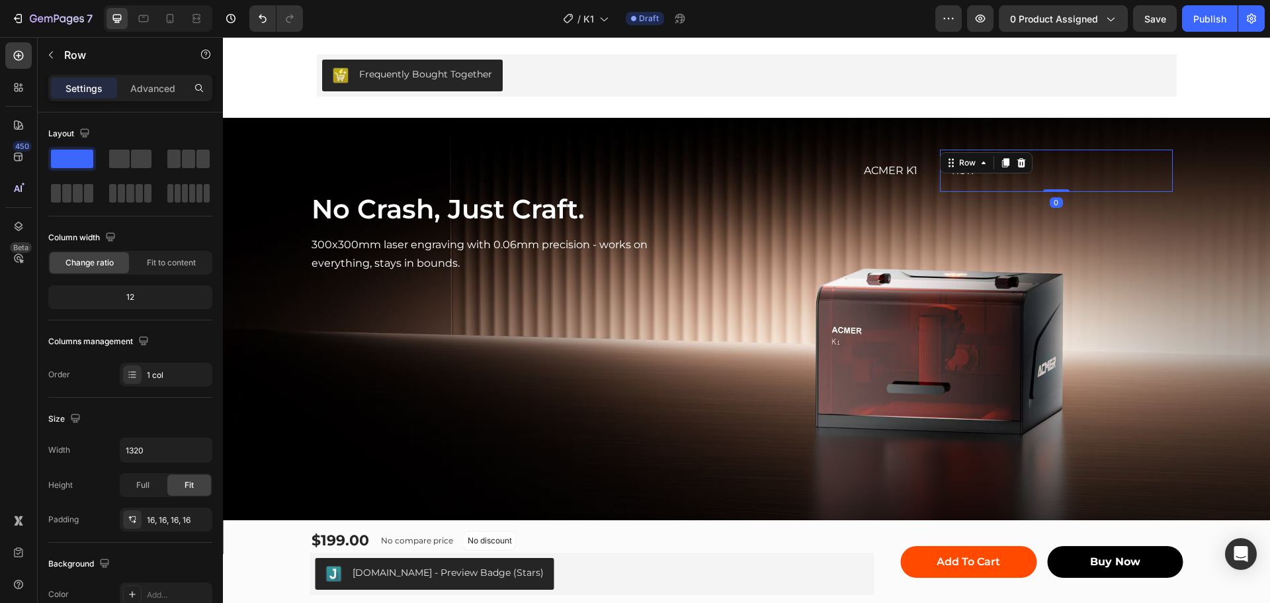
click at [1023, 188] on div "new Text Block Row 0" at bounding box center [1056, 170] width 233 height 43
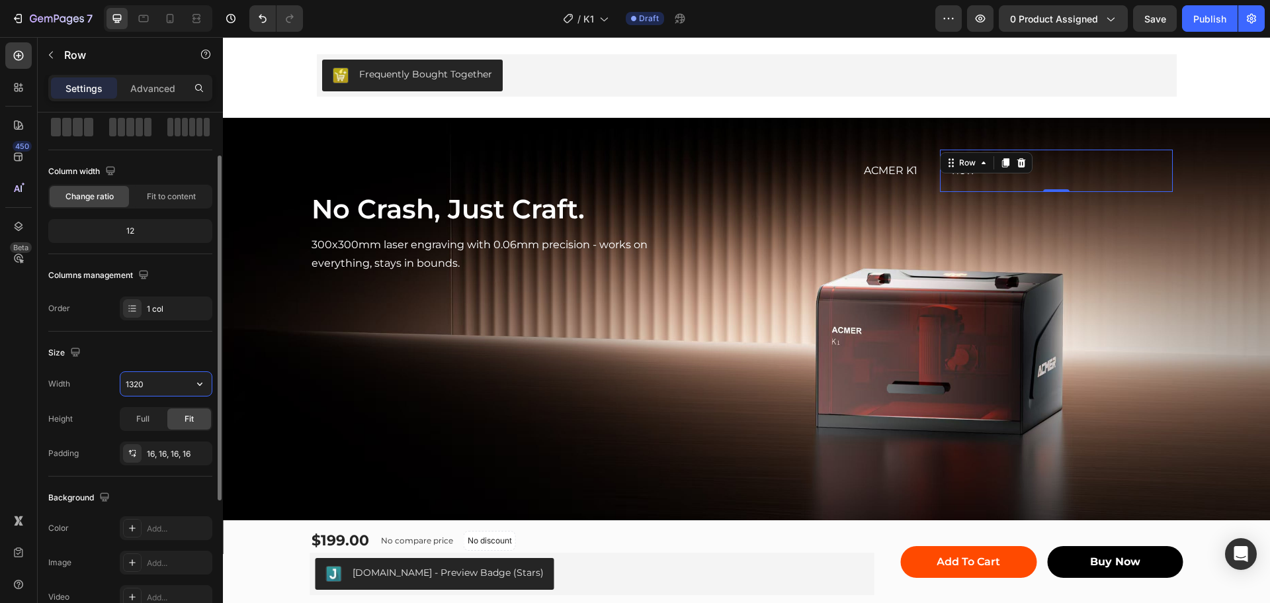
click at [136, 381] on input "1320" at bounding box center [165, 384] width 91 height 24
type input "200"
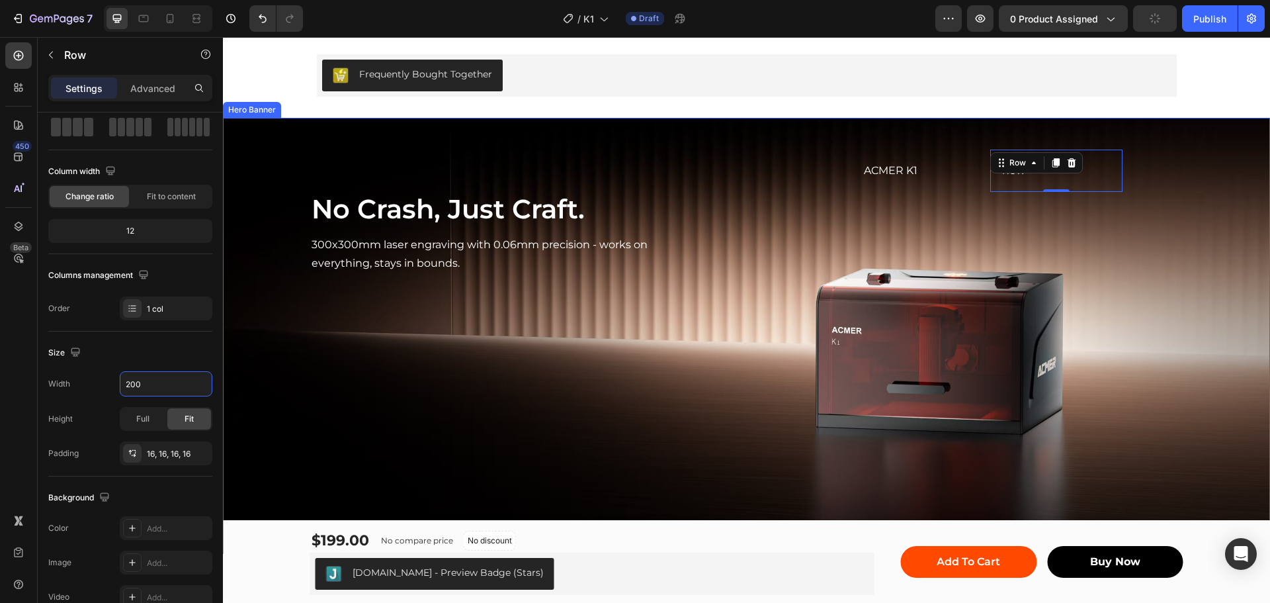
click at [1097, 244] on div "ACMER K1 Text Block Row new Text Block Row 0 Row" at bounding box center [934, 207] width 497 height 136
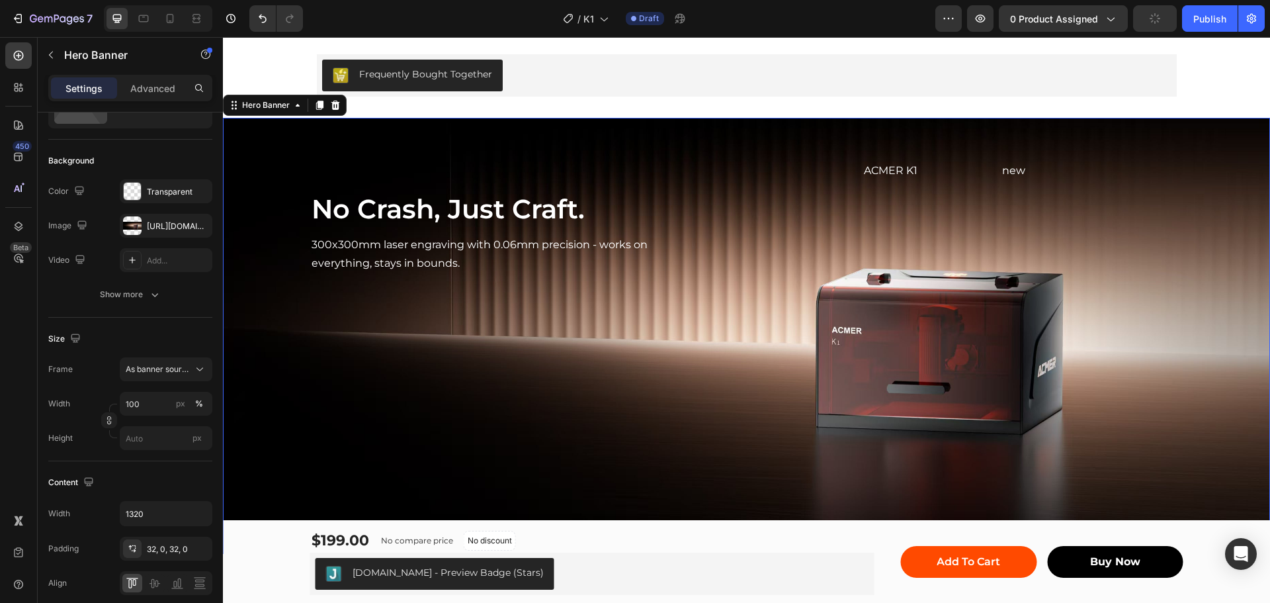
scroll to position [0, 0]
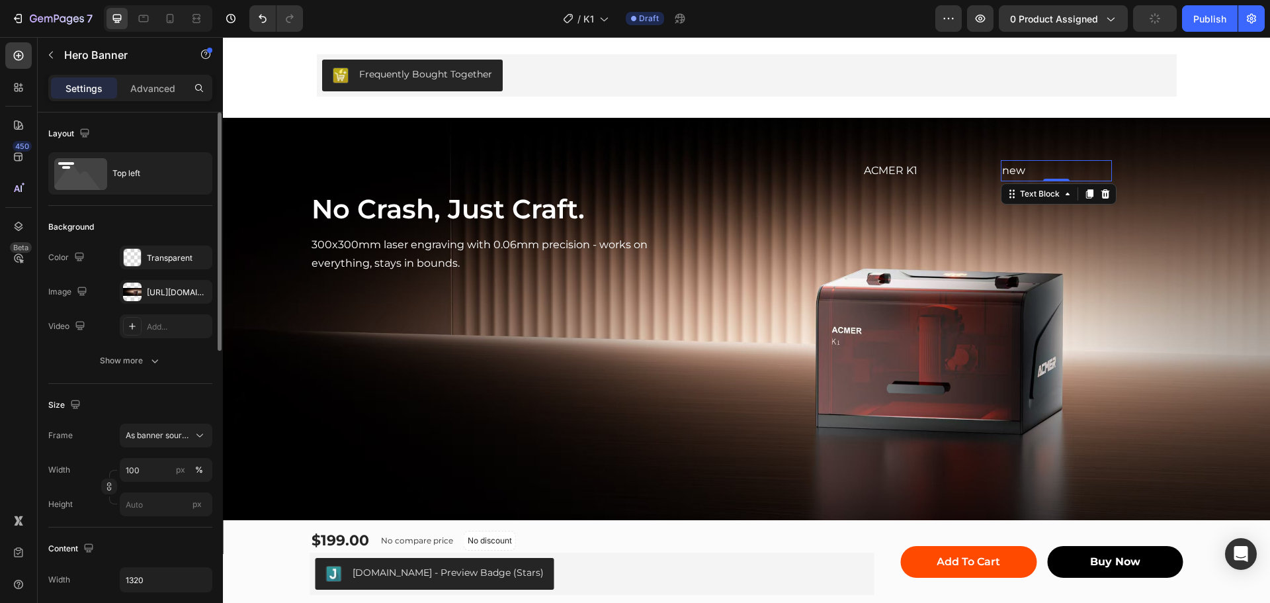
click at [1047, 165] on div "new" at bounding box center [1056, 171] width 111 height 22
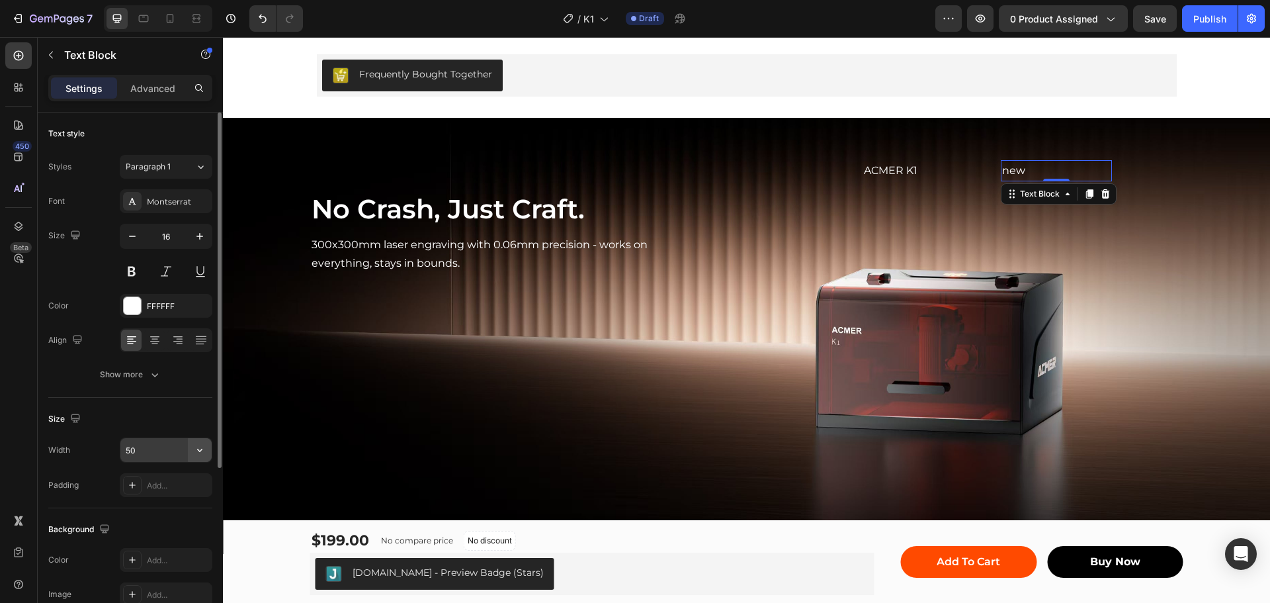
click at [198, 448] on icon "button" at bounding box center [199, 449] width 13 height 13
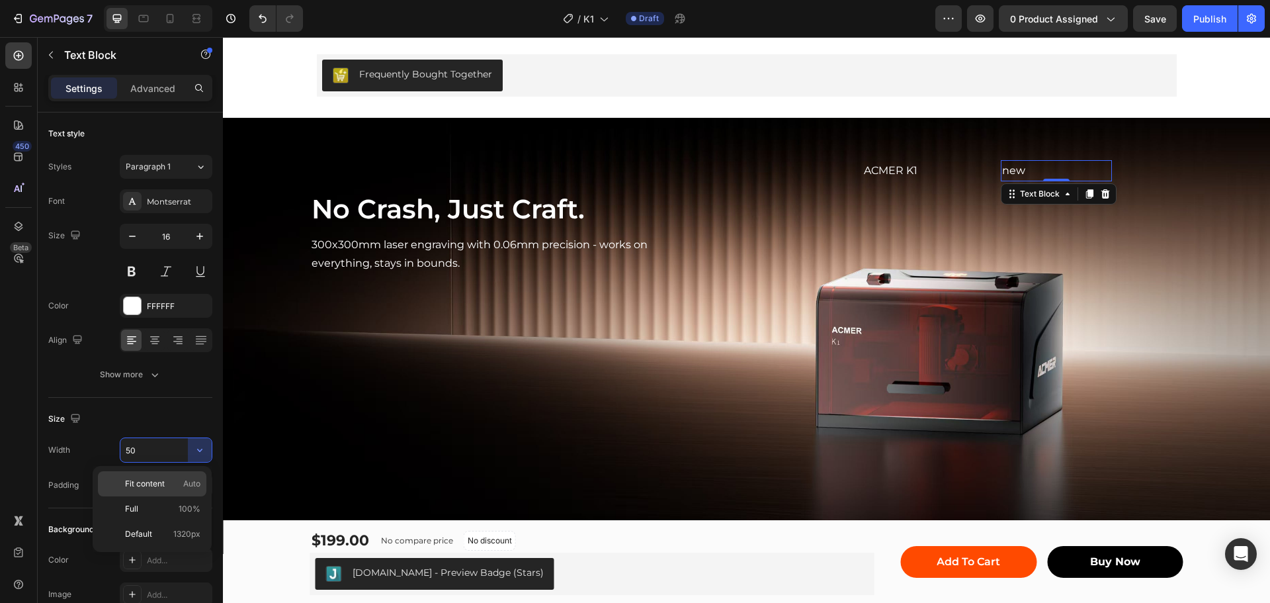
click at [161, 482] on span "Fit content" at bounding box center [145, 484] width 40 height 12
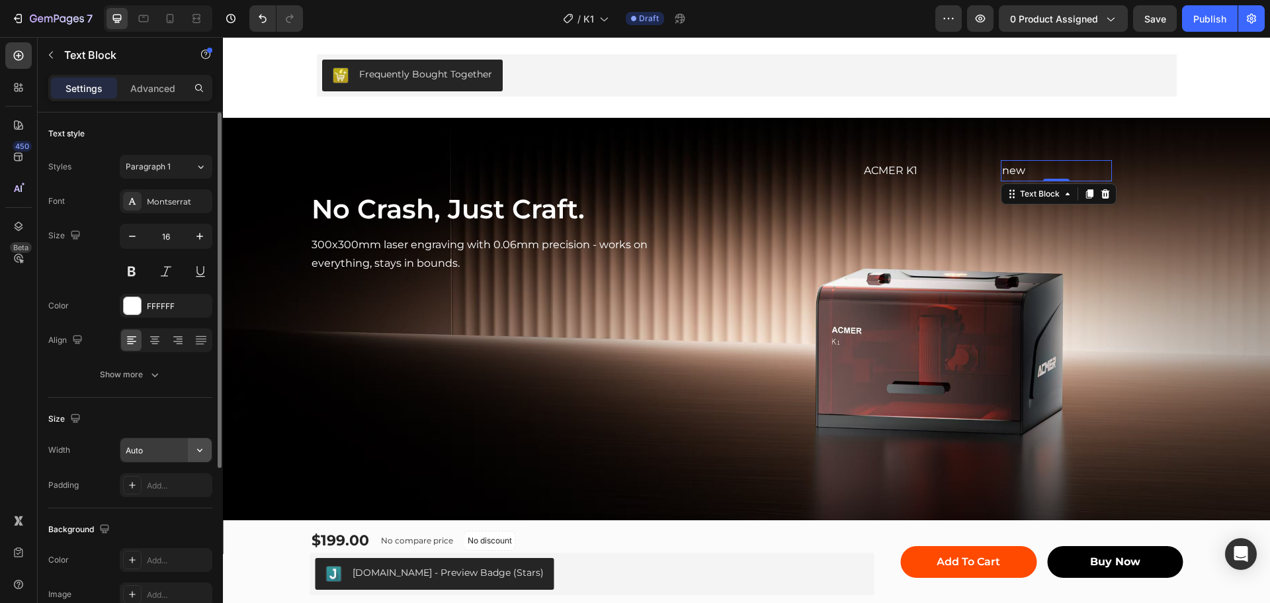
click at [202, 451] on icon "button" at bounding box center [199, 449] width 13 height 13
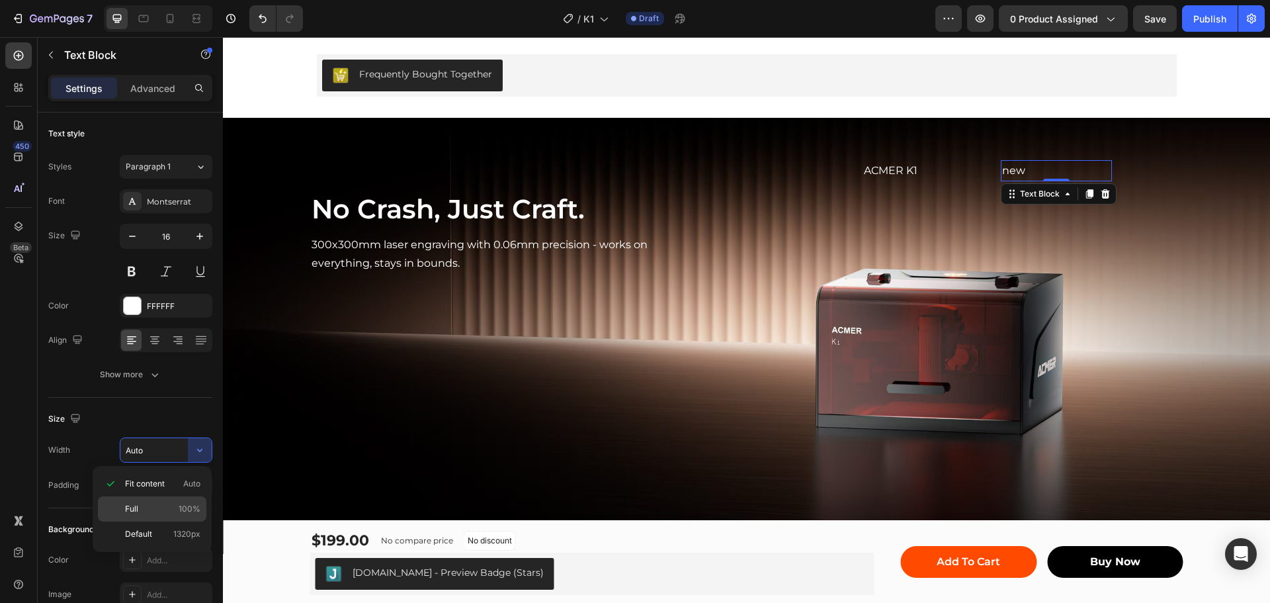
click at [179, 503] on p "Full 100%" at bounding box center [162, 509] width 75 height 12
type input "100%"
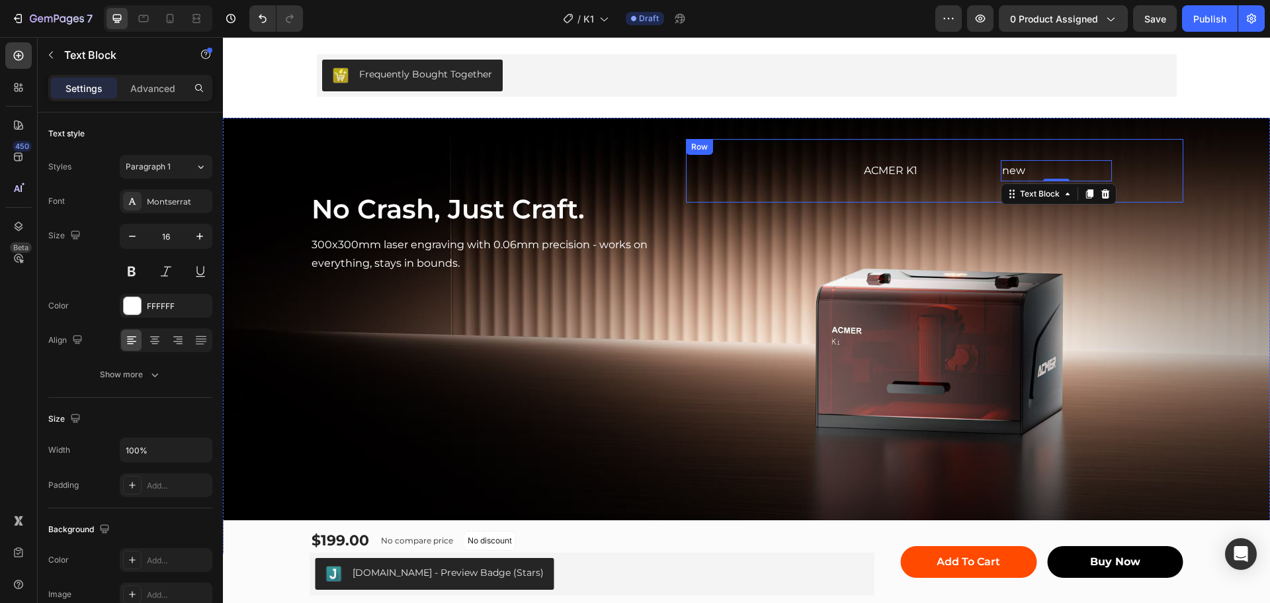
click at [953, 149] on div "new Text Block 0 Row" at bounding box center [1056, 170] width 233 height 43
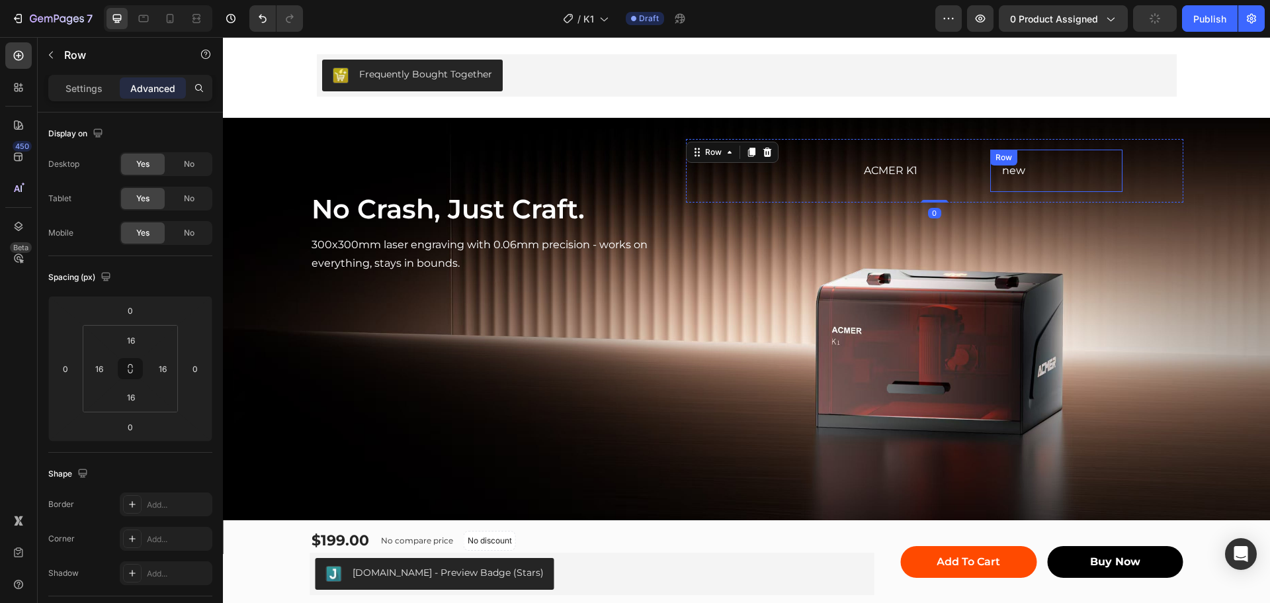
click at [1056, 188] on div "new Text Block Row" at bounding box center [1056, 170] width 132 height 43
click at [82, 92] on p "Settings" at bounding box center [83, 88] width 37 height 14
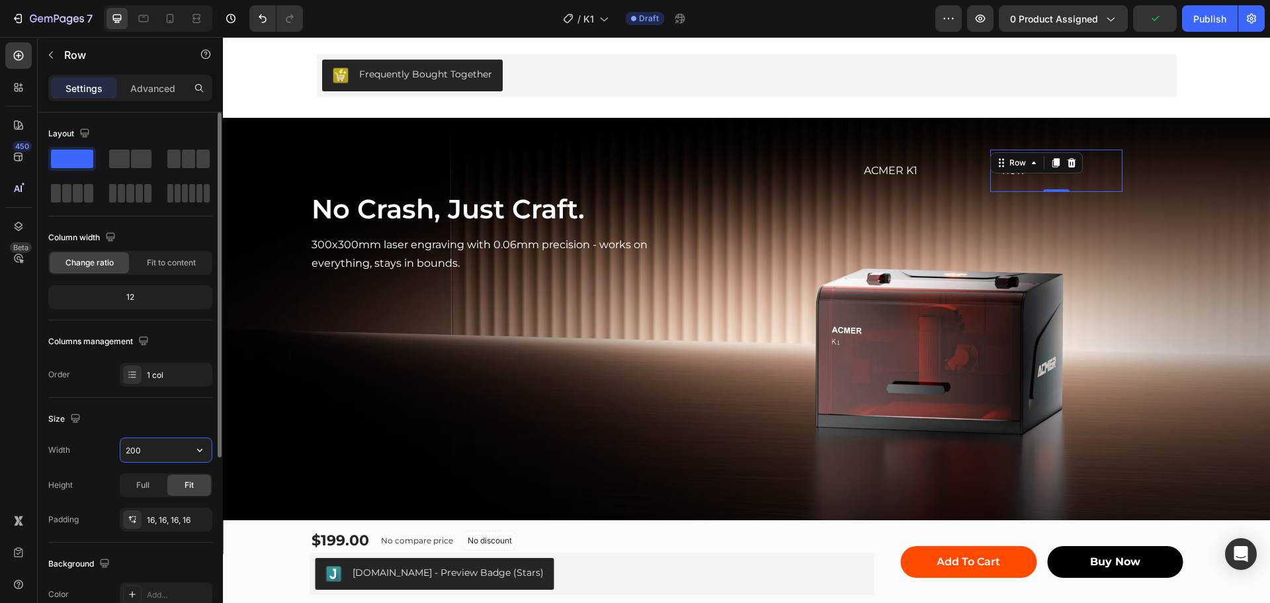
click at [132, 454] on input "200" at bounding box center [165, 450] width 91 height 24
type input "5"
type input "80"
click at [1062, 187] on div "new Text Block Row 0" at bounding box center [1056, 170] width 53 height 43
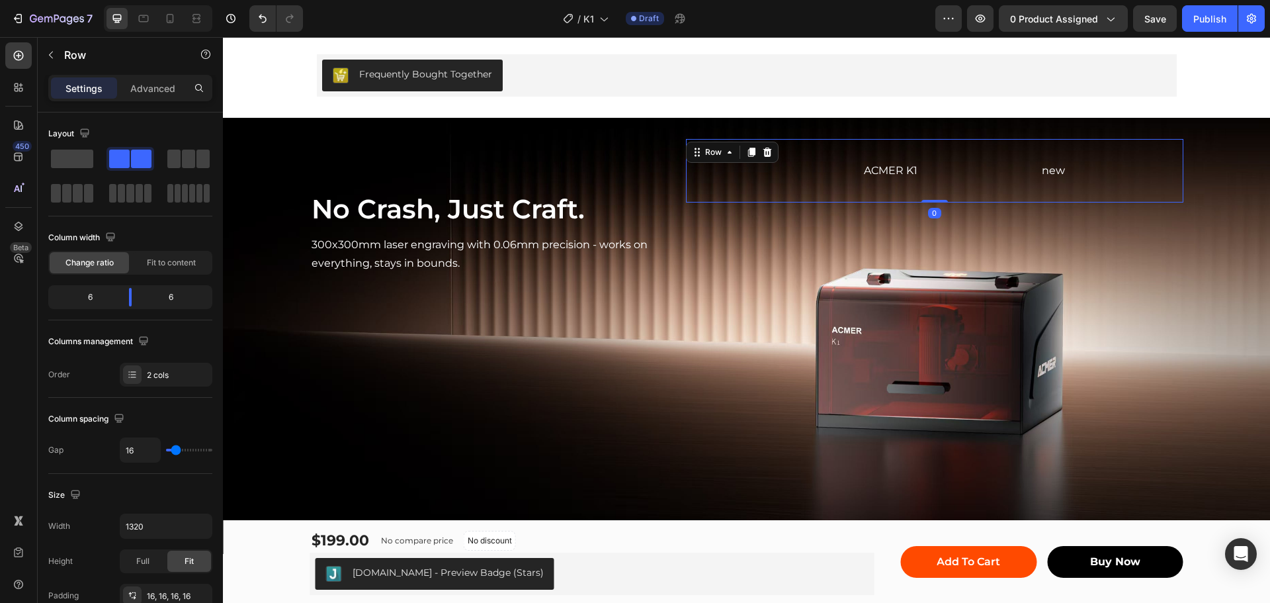
click at [1117, 189] on div "new Text Block Row" at bounding box center [1056, 170] width 233 height 43
click at [1034, 169] on div "new Text Block Row" at bounding box center [1056, 170] width 53 height 43
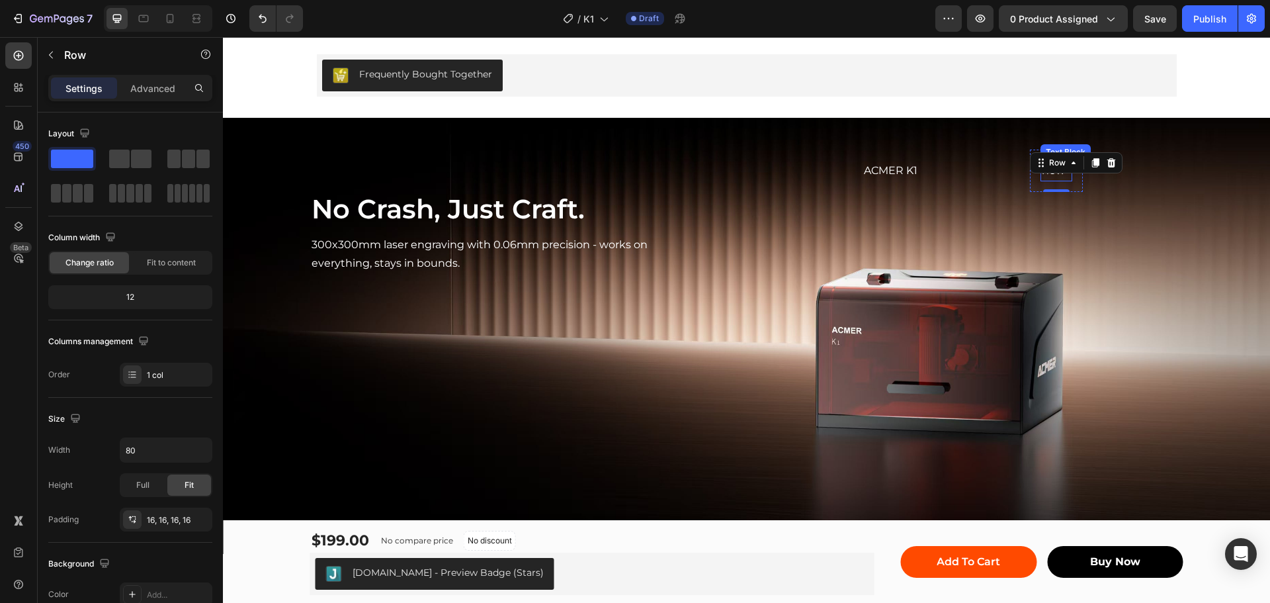
click at [1047, 177] on p "new" at bounding box center [1056, 170] width 29 height 19
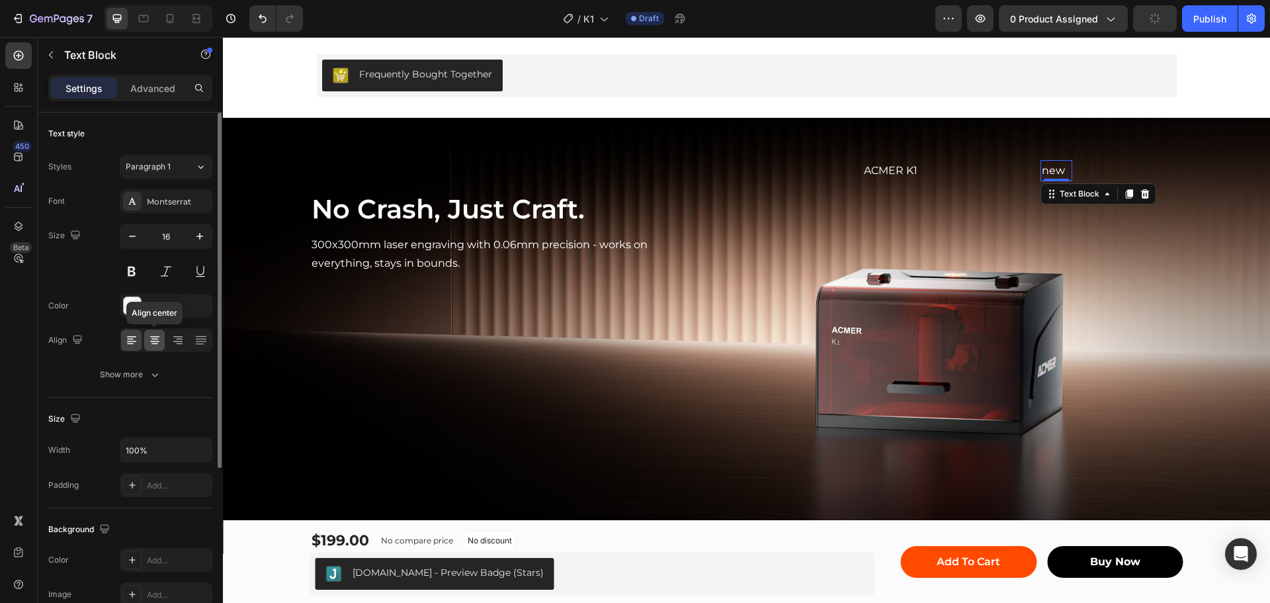
click at [157, 339] on icon at bounding box center [154, 339] width 7 height 1
click at [1073, 170] on div "new Text Block 0 Row" at bounding box center [1056, 170] width 53 height 43
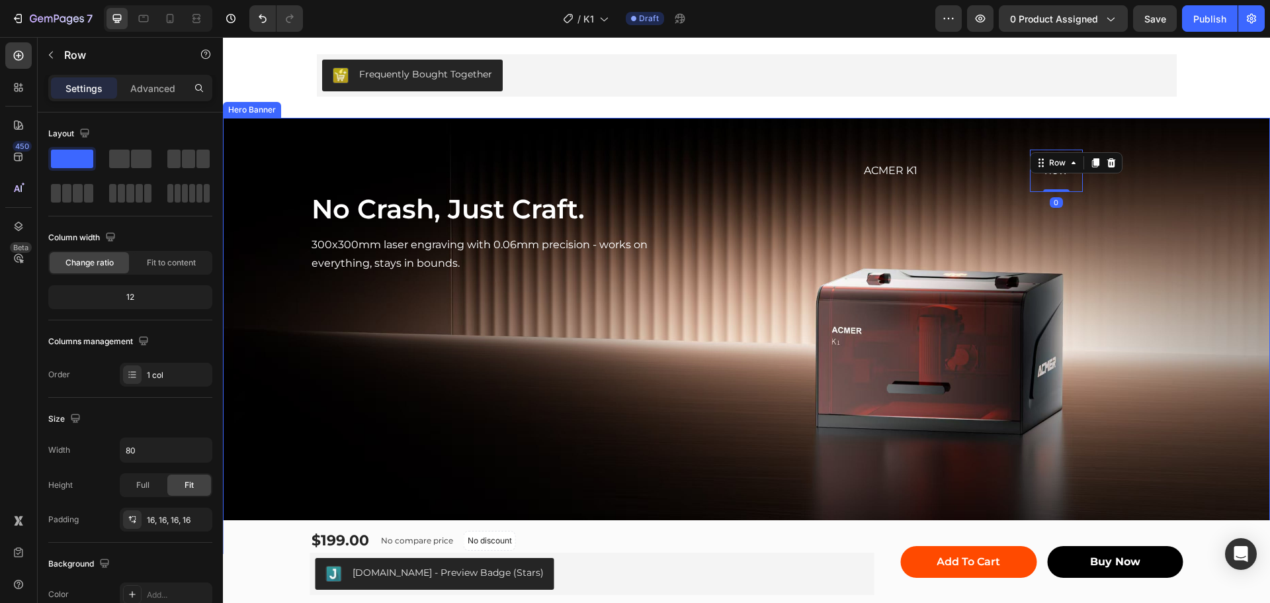
click at [894, 206] on div "ACMER K1 Text Block Row new Text Block Row 0 Row" at bounding box center [934, 207] width 497 height 136
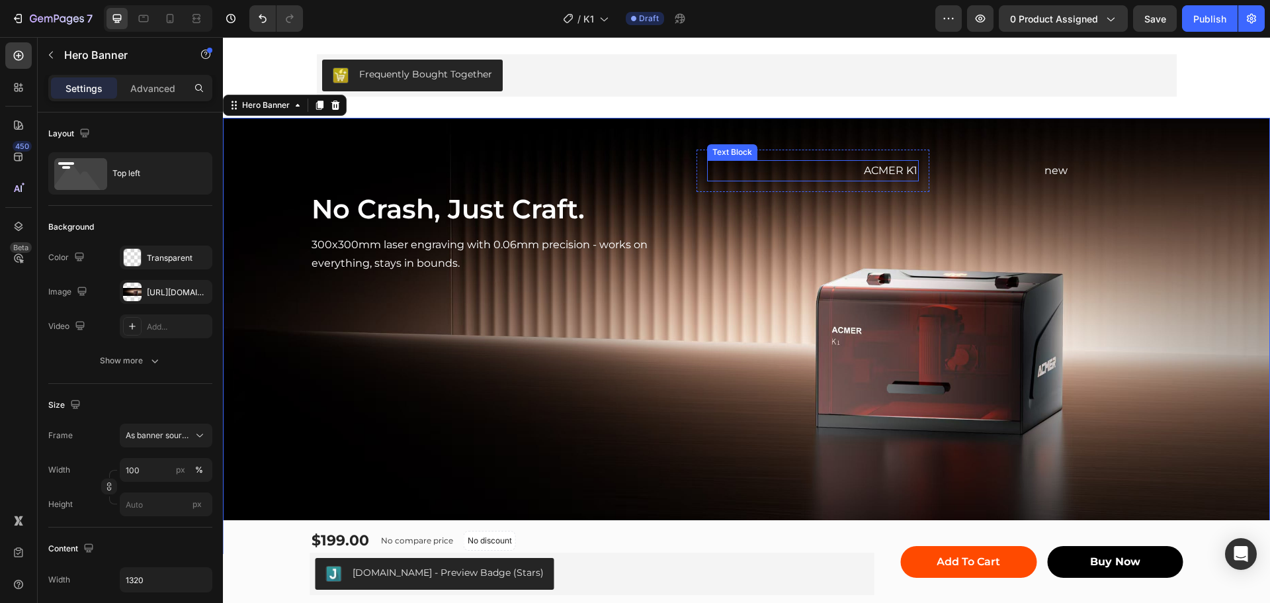
click at [901, 163] on p "ACMER K1" at bounding box center [812, 170] width 209 height 19
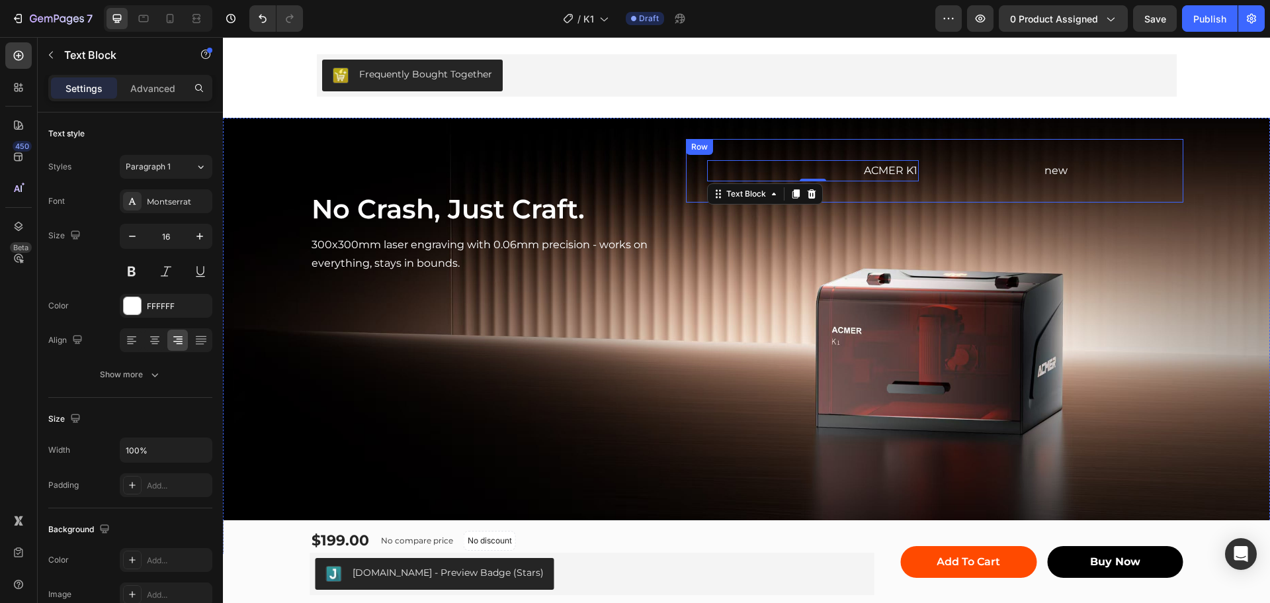
click at [944, 167] on div "new Text Block Row" at bounding box center [1056, 170] width 233 height 43
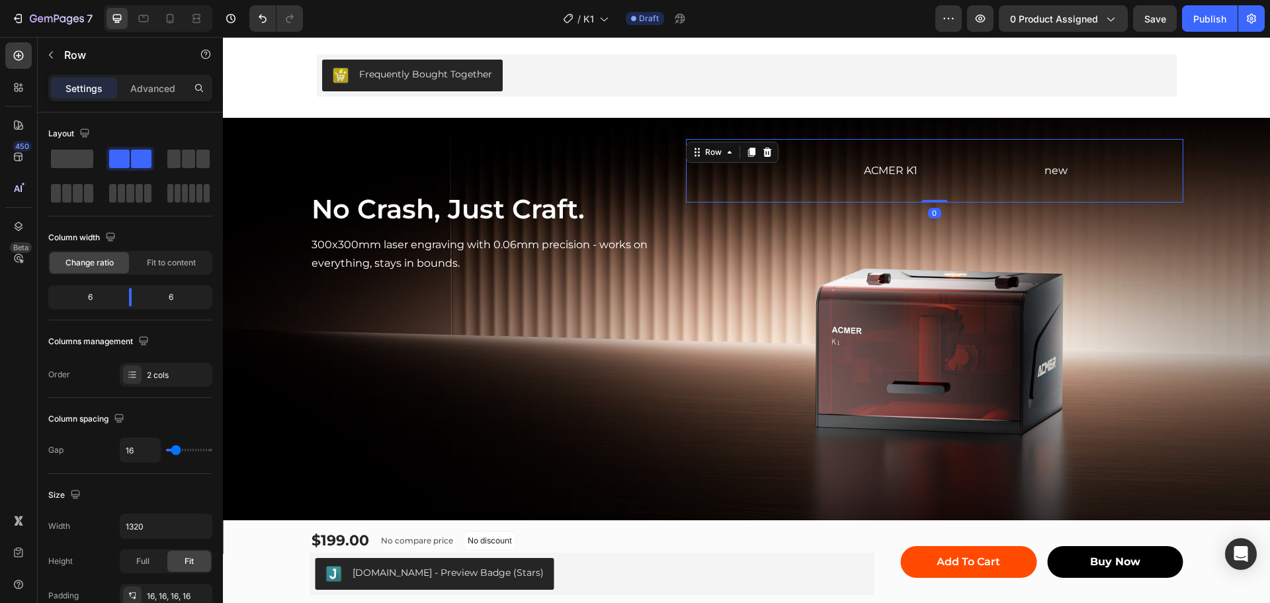
click at [1019, 169] on div "new Text Block Row" at bounding box center [1056, 170] width 233 height 43
click at [913, 157] on div "ACMER K1 Text Block Row" at bounding box center [812, 170] width 233 height 43
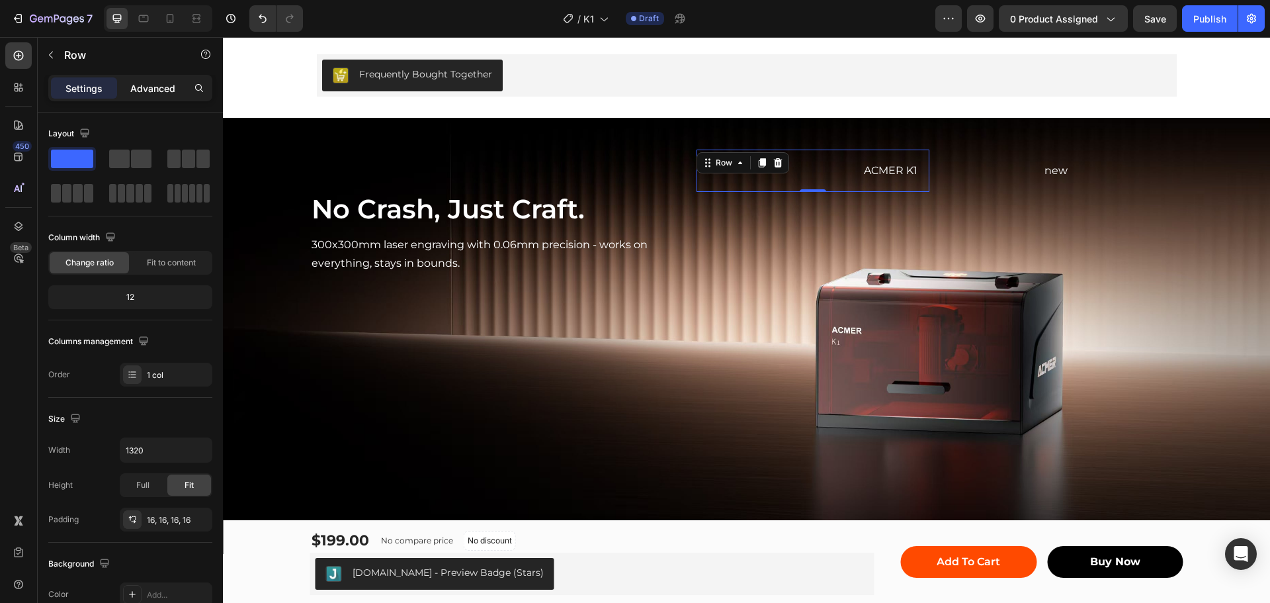
click at [135, 90] on p "Advanced" at bounding box center [152, 88] width 45 height 14
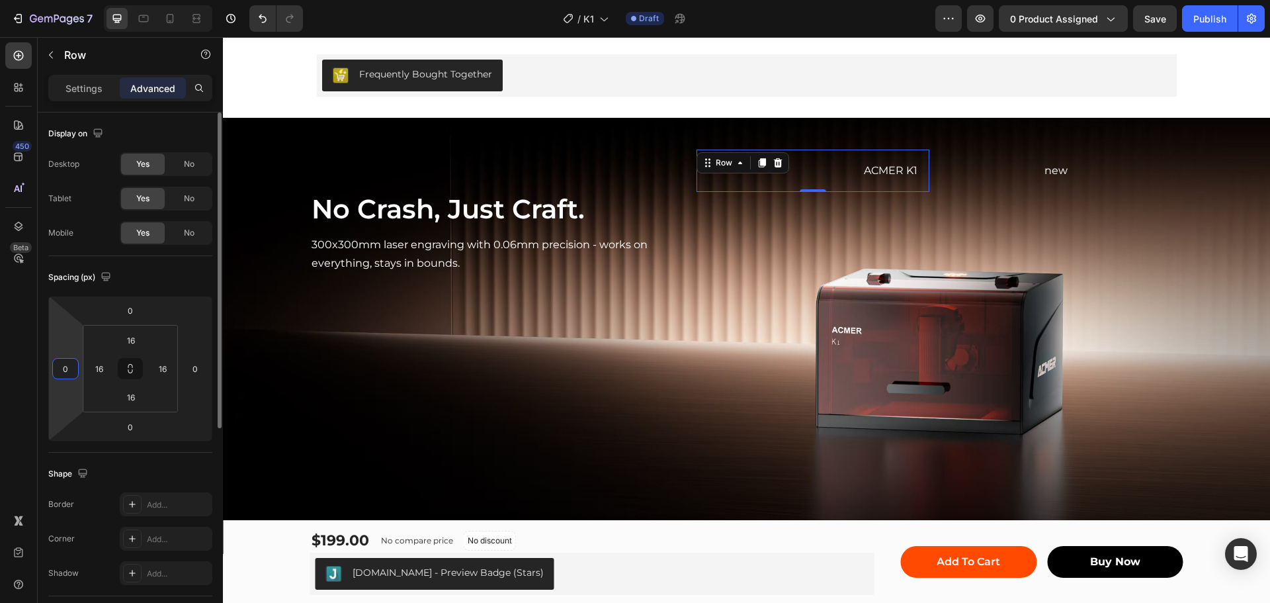
click at [63, 366] on input "0" at bounding box center [66, 368] width 20 height 20
type input "2"
type input "1"
type input "170"
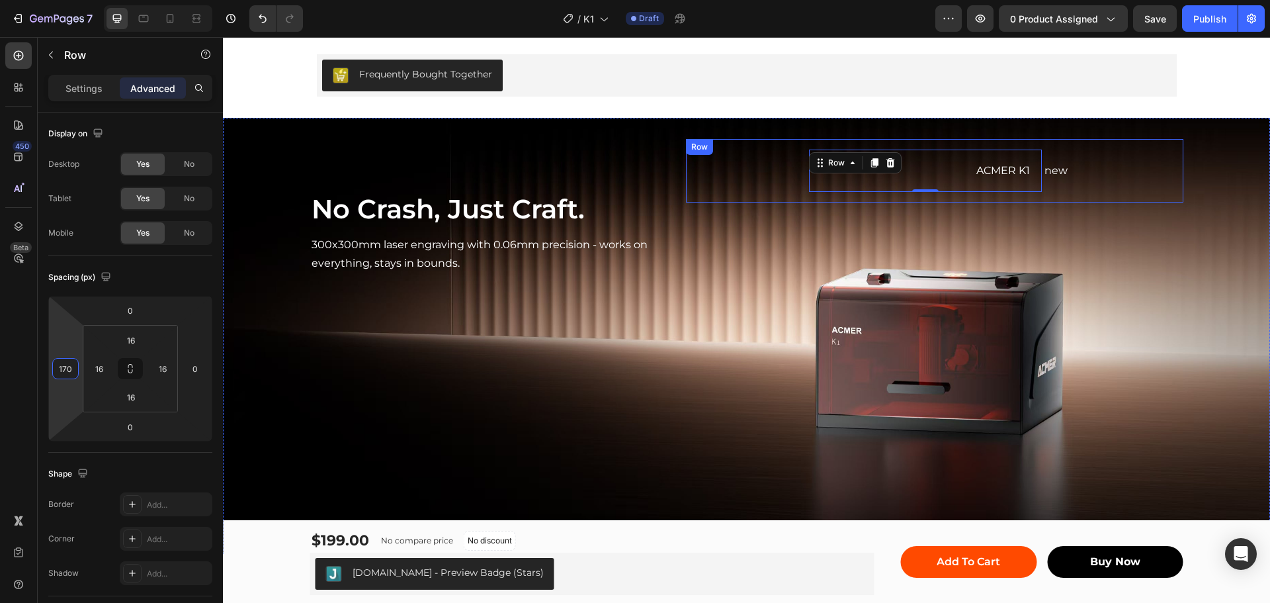
drag, startPoint x: 1099, startPoint y: 168, endPoint x: 1081, endPoint y: 173, distance: 19.3
click at [1097, 168] on div "new Text Block Row" at bounding box center [1056, 170] width 233 height 43
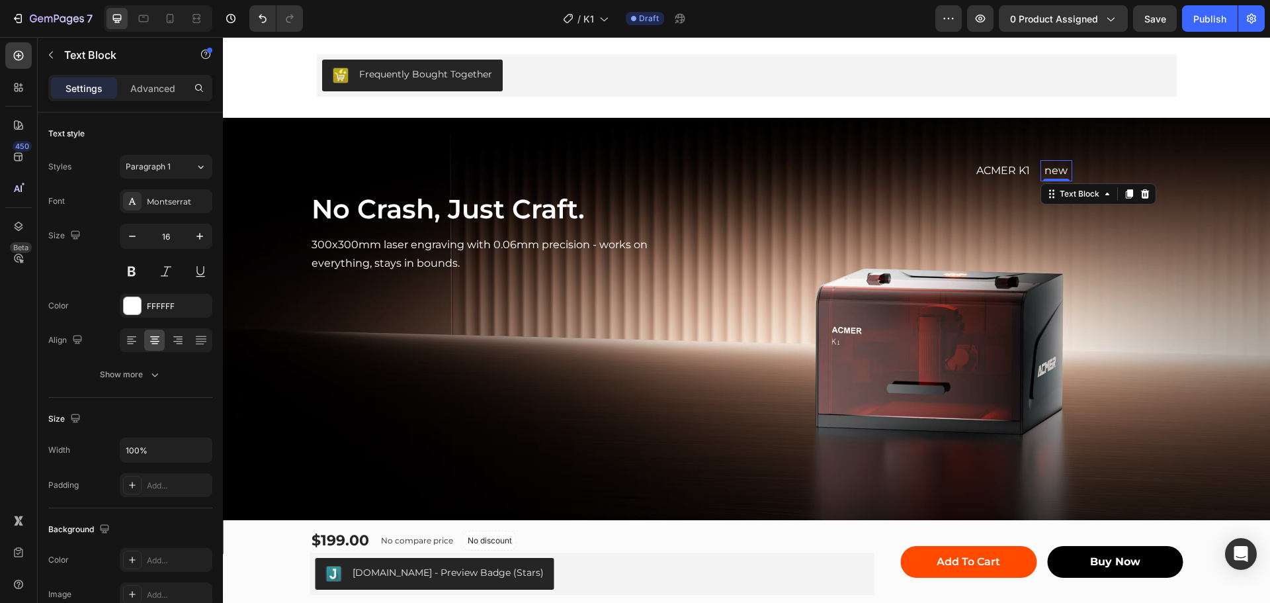
click at [1049, 172] on p "new" at bounding box center [1056, 170] width 29 height 19
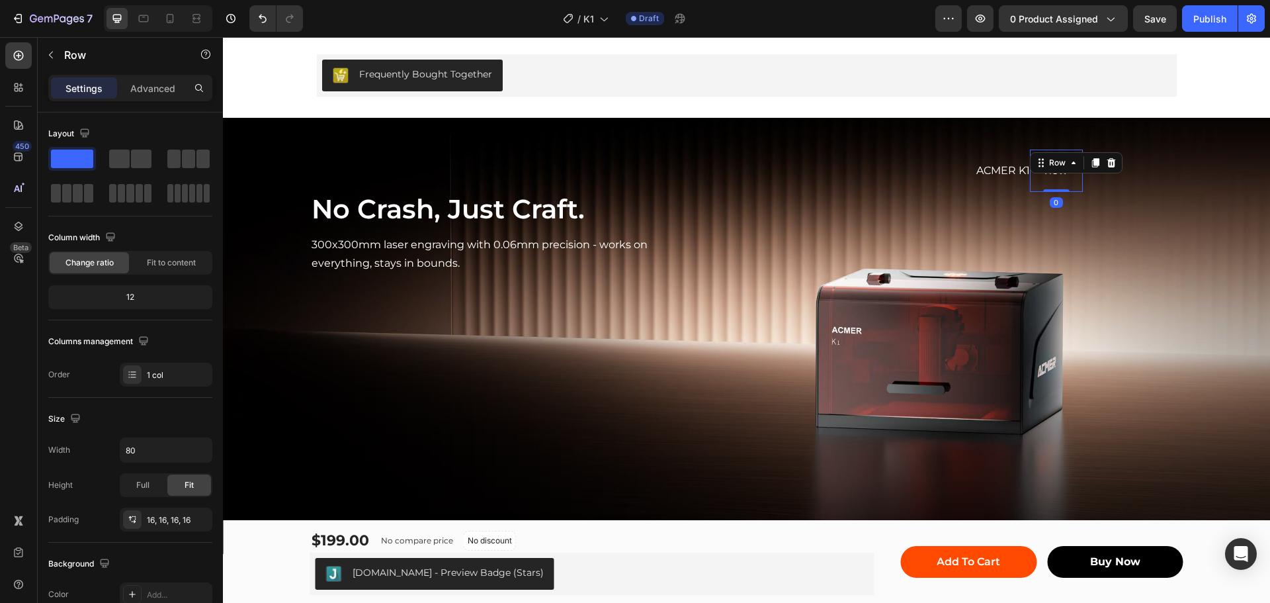
click at [1031, 172] on div "new Text Block Row 0" at bounding box center [1056, 170] width 53 height 43
click at [162, 86] on p "Advanced" at bounding box center [152, 88] width 45 height 14
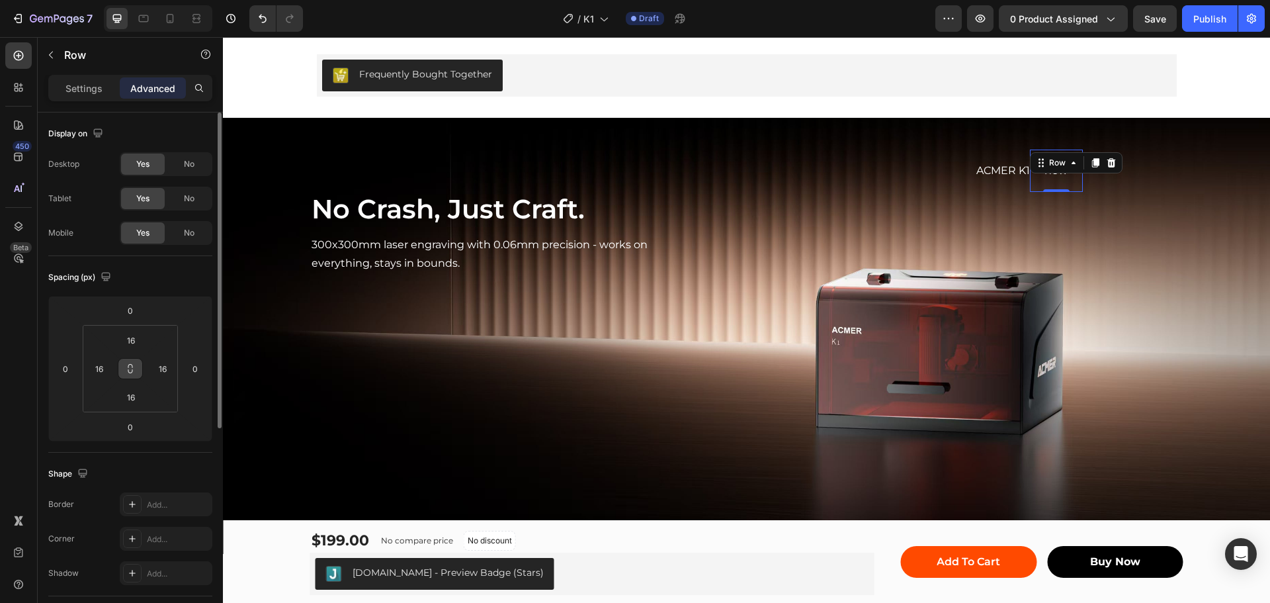
click at [133, 366] on icon at bounding box center [130, 368] width 11 height 11
click at [135, 338] on input "16" at bounding box center [131, 340] width 26 height 20
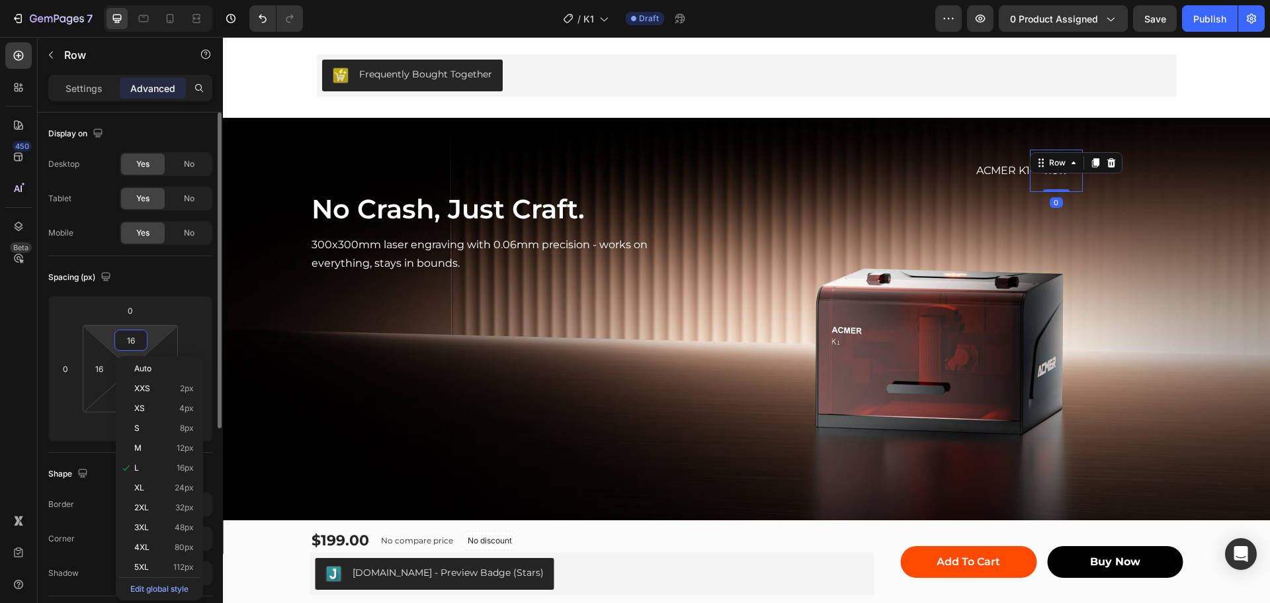
type input "0"
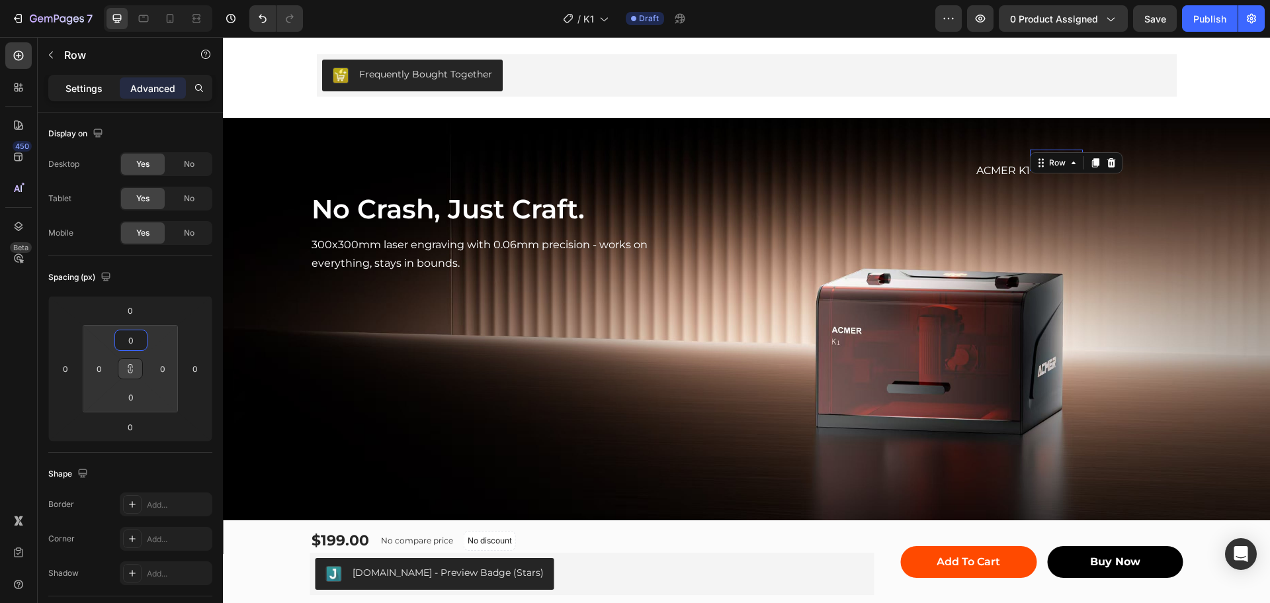
type input "0"
click at [87, 91] on p "Settings" at bounding box center [83, 88] width 37 height 14
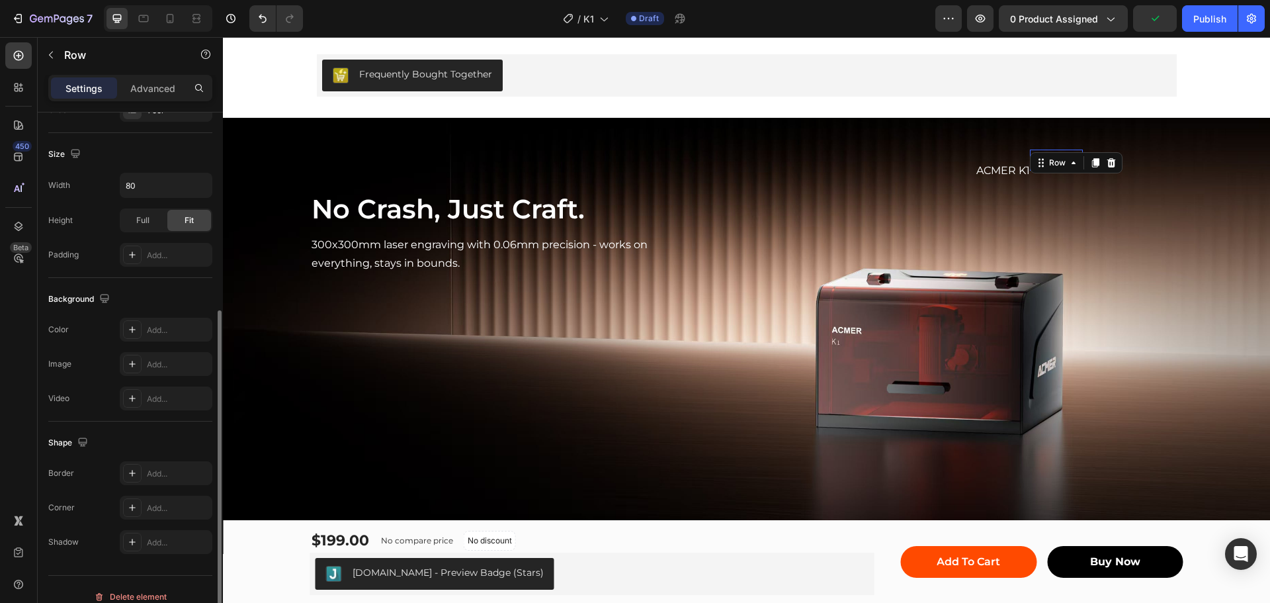
scroll to position [279, 0]
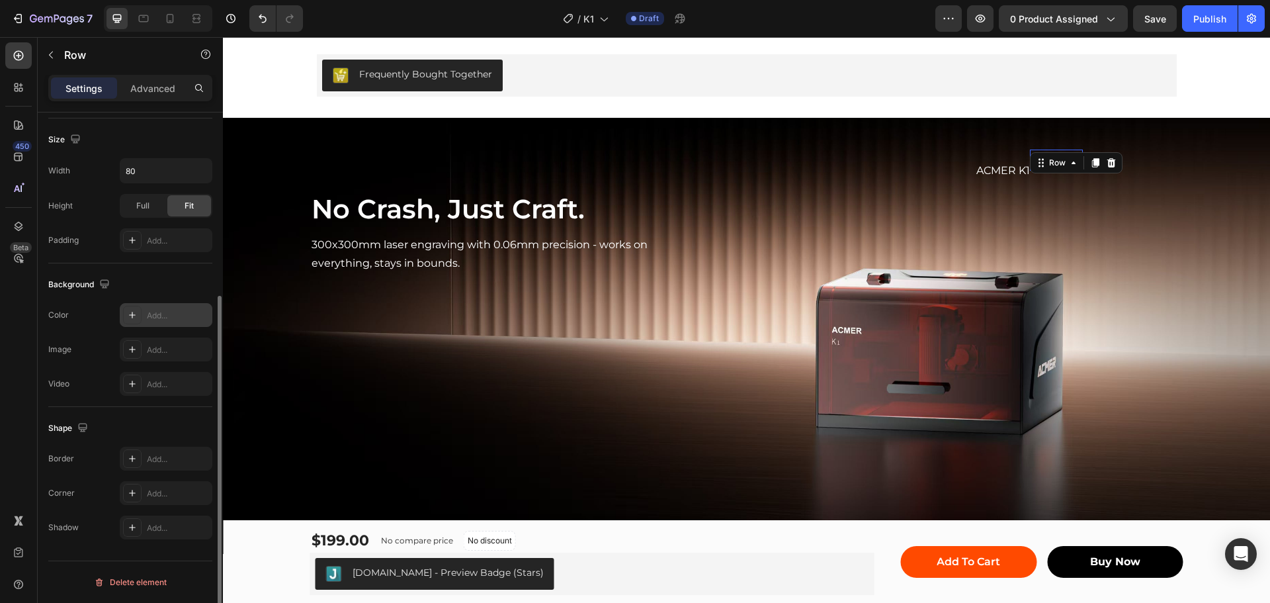
click at [120, 313] on div "Add..." at bounding box center [166, 315] width 93 height 24
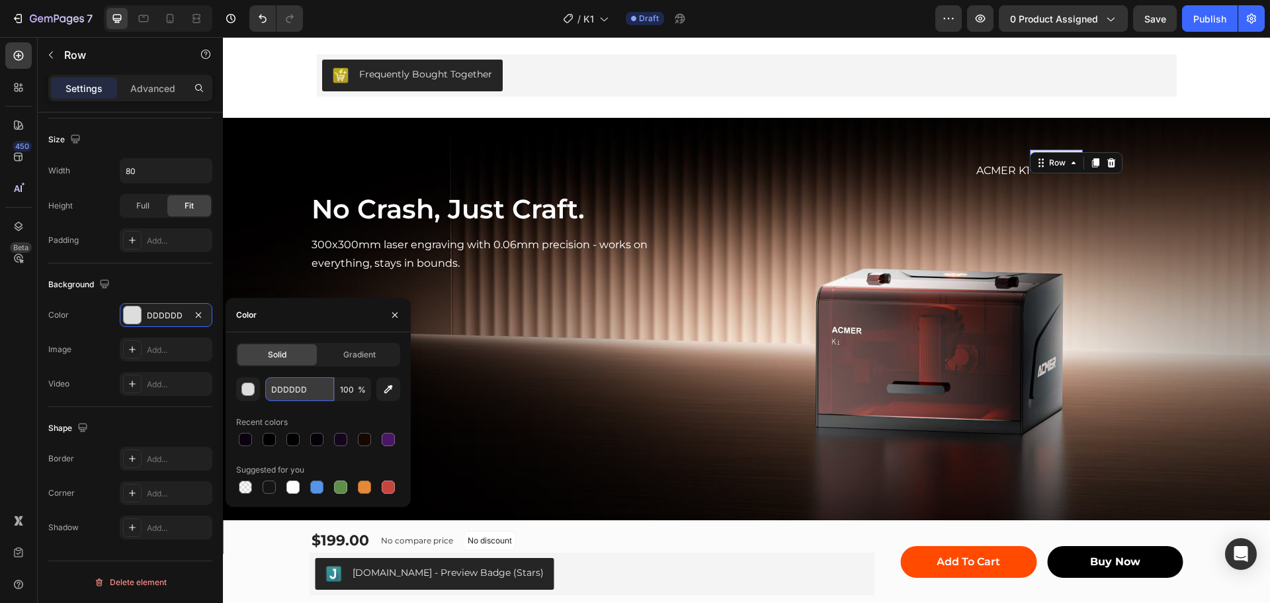
click at [311, 386] on input "DDDDDD" at bounding box center [299, 389] width 69 height 24
paste input "#ff4a00"
type input "#ff4a00"
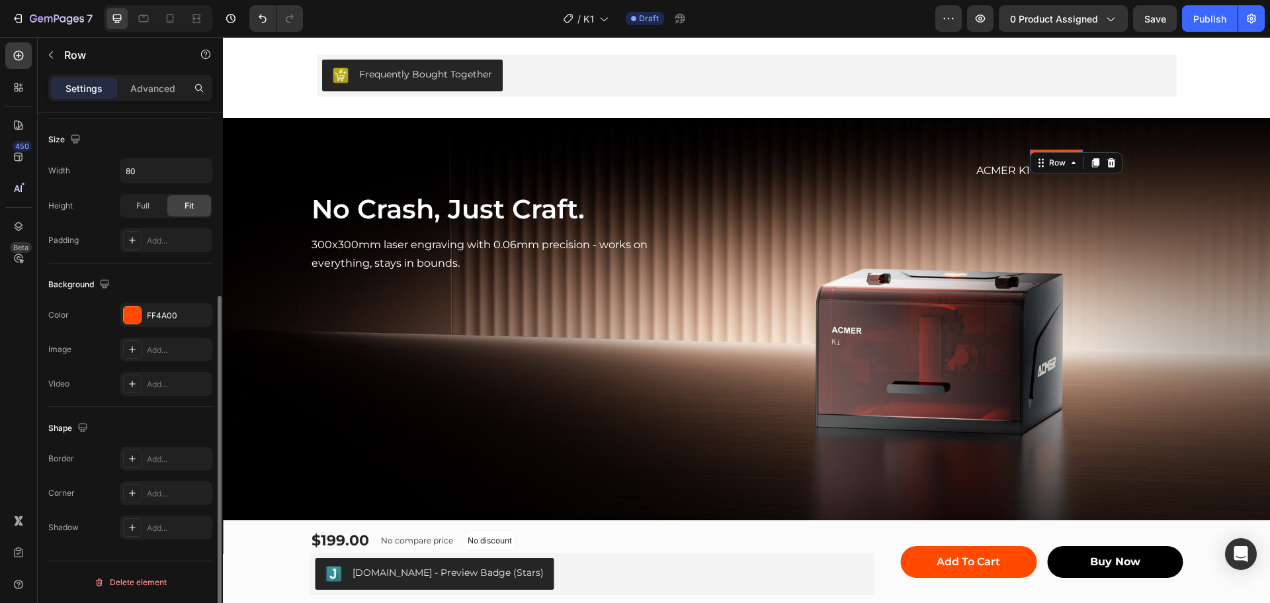
click at [167, 269] on div "Background The changes might be hidden by the video. Color FF4A00 Image Add... …" at bounding box center [130, 335] width 164 height 144
click at [134, 489] on icon at bounding box center [132, 492] width 11 height 11
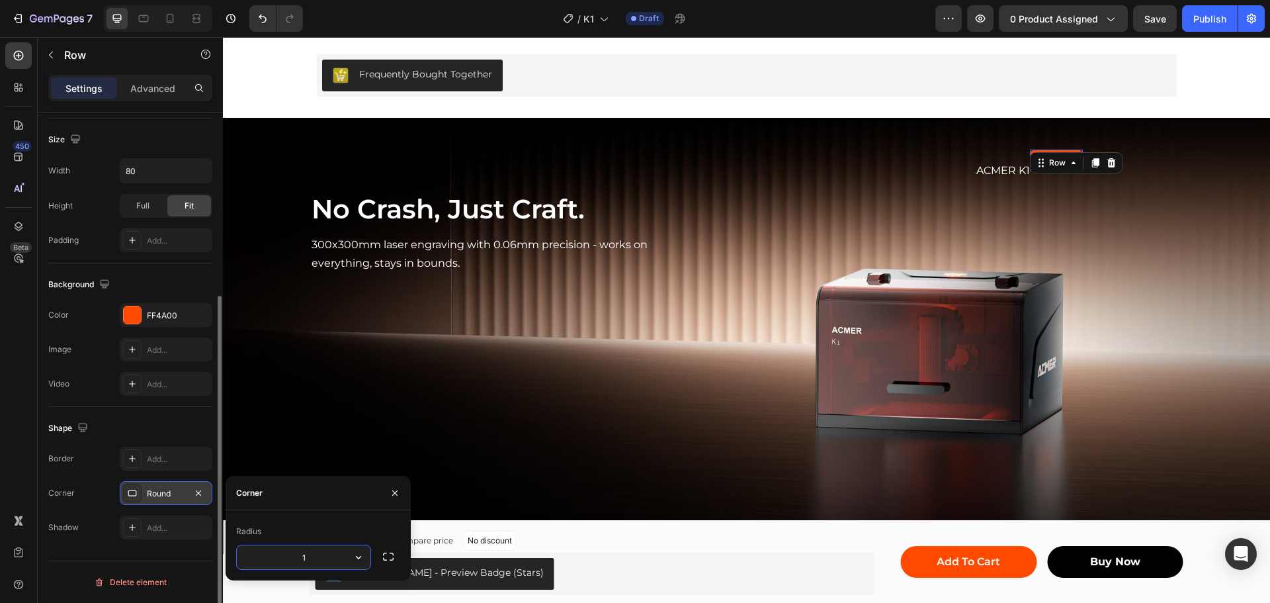
type input "15"
click at [1071, 192] on div "new Text Block Row 0" at bounding box center [1056, 170] width 233 height 43
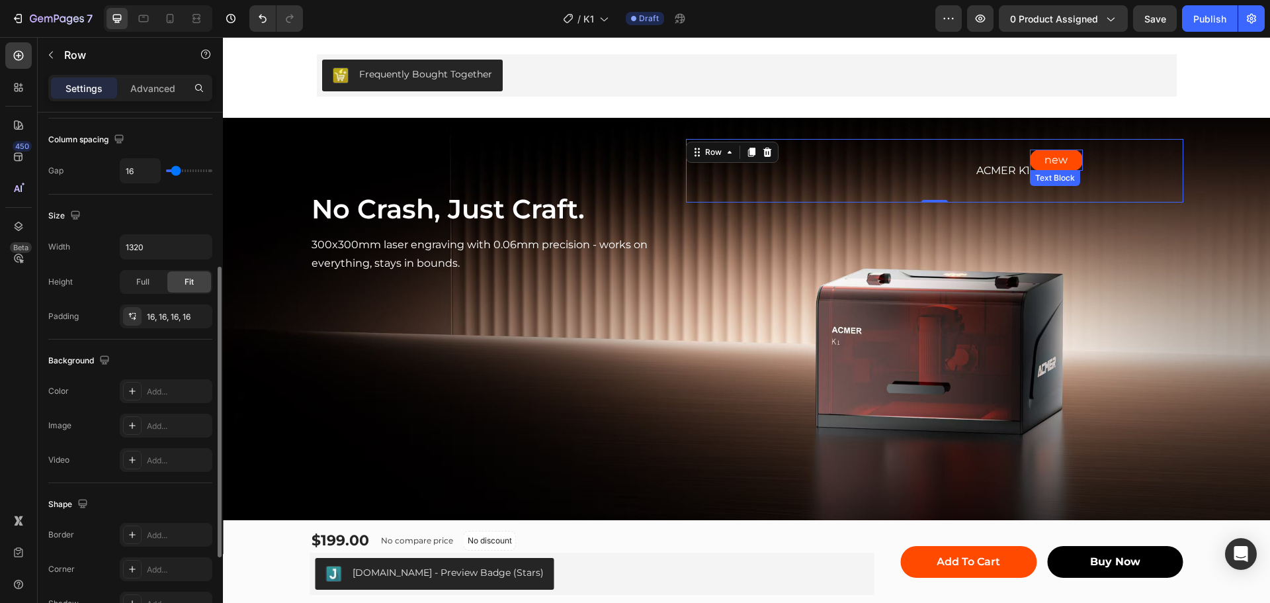
click at [1072, 152] on p "new" at bounding box center [1056, 160] width 50 height 19
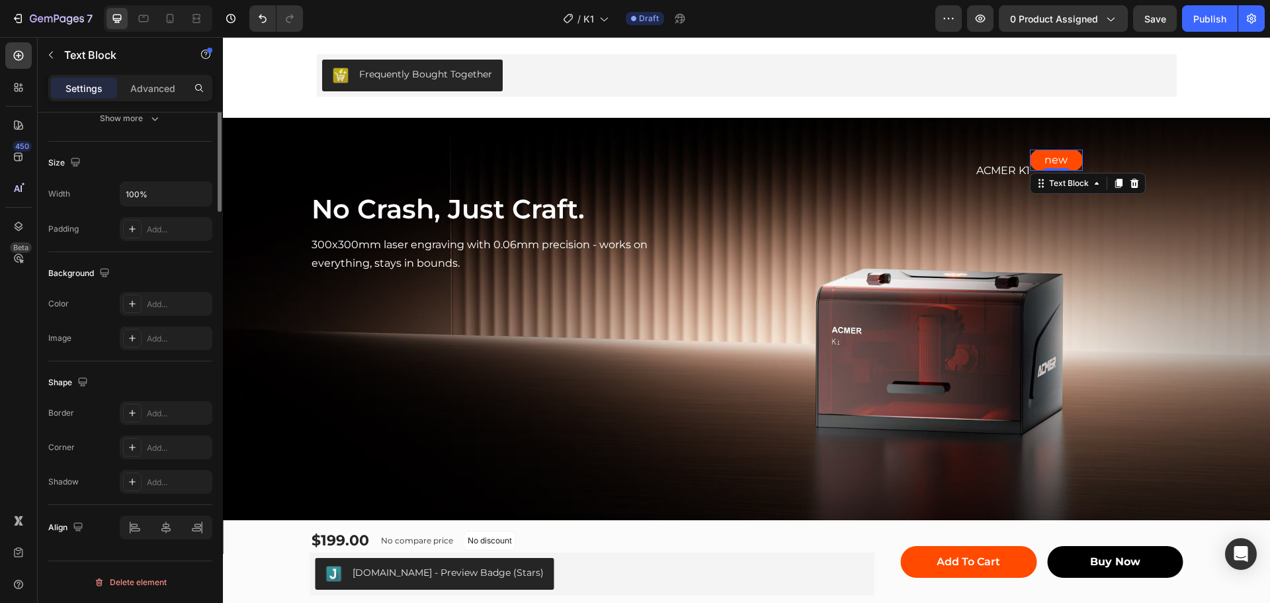
scroll to position [0, 0]
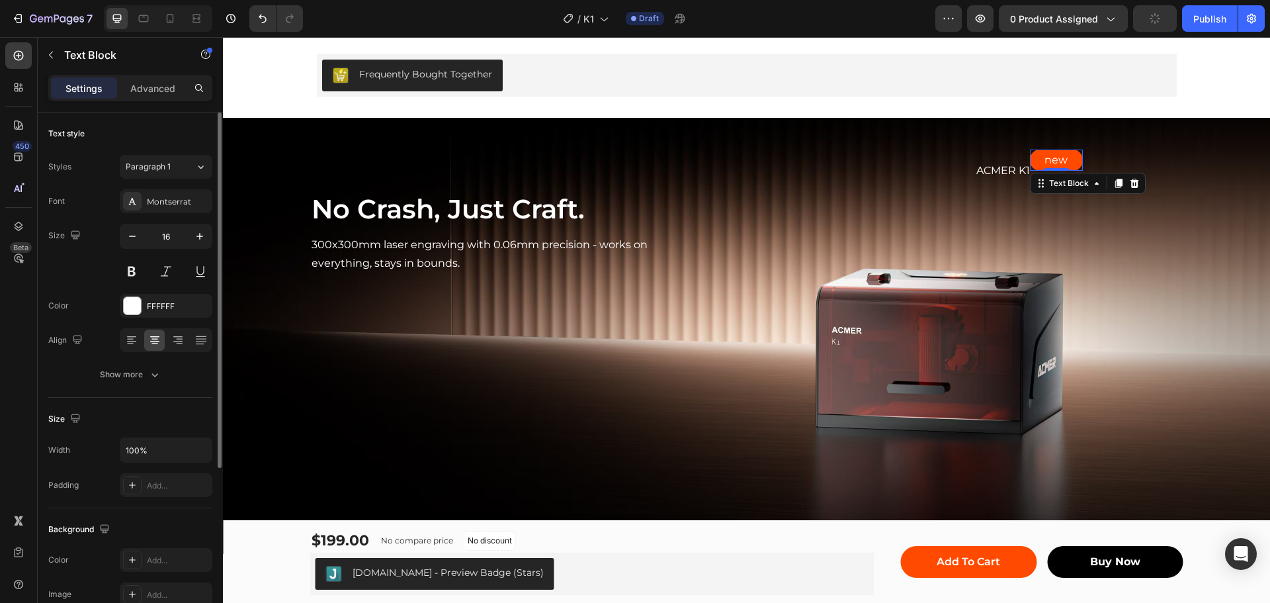
click at [1046, 161] on p "new" at bounding box center [1056, 160] width 50 height 19
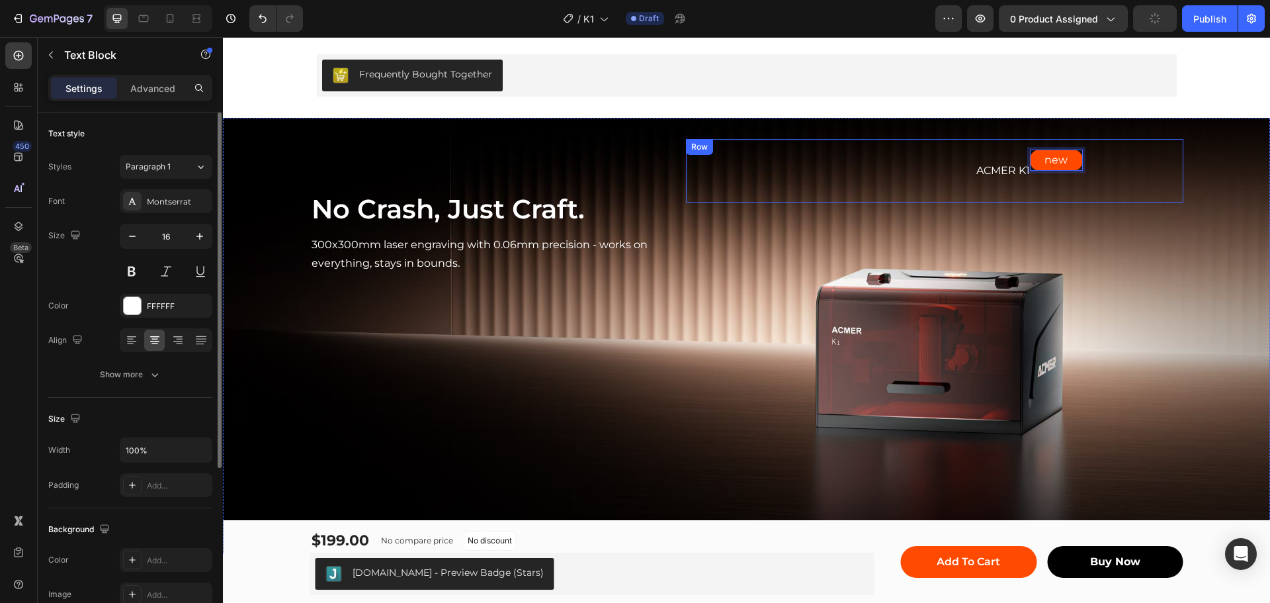
click at [1122, 154] on div "new Text Block 0 Row" at bounding box center [1056, 170] width 233 height 43
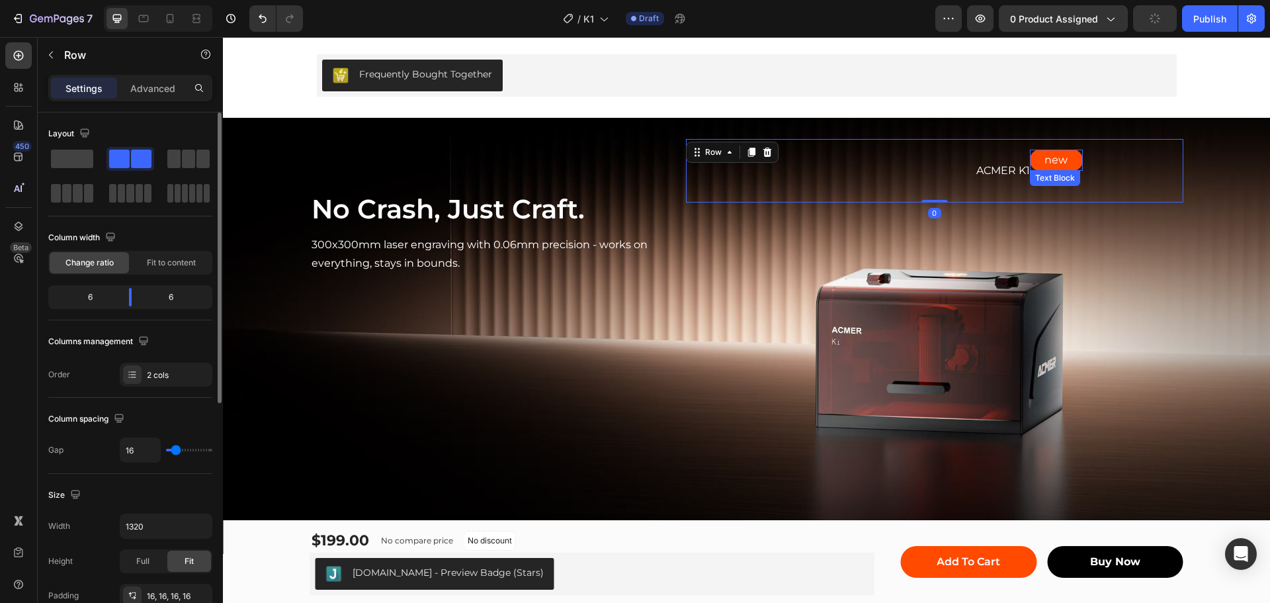
click at [1065, 159] on p "new" at bounding box center [1056, 160] width 50 height 19
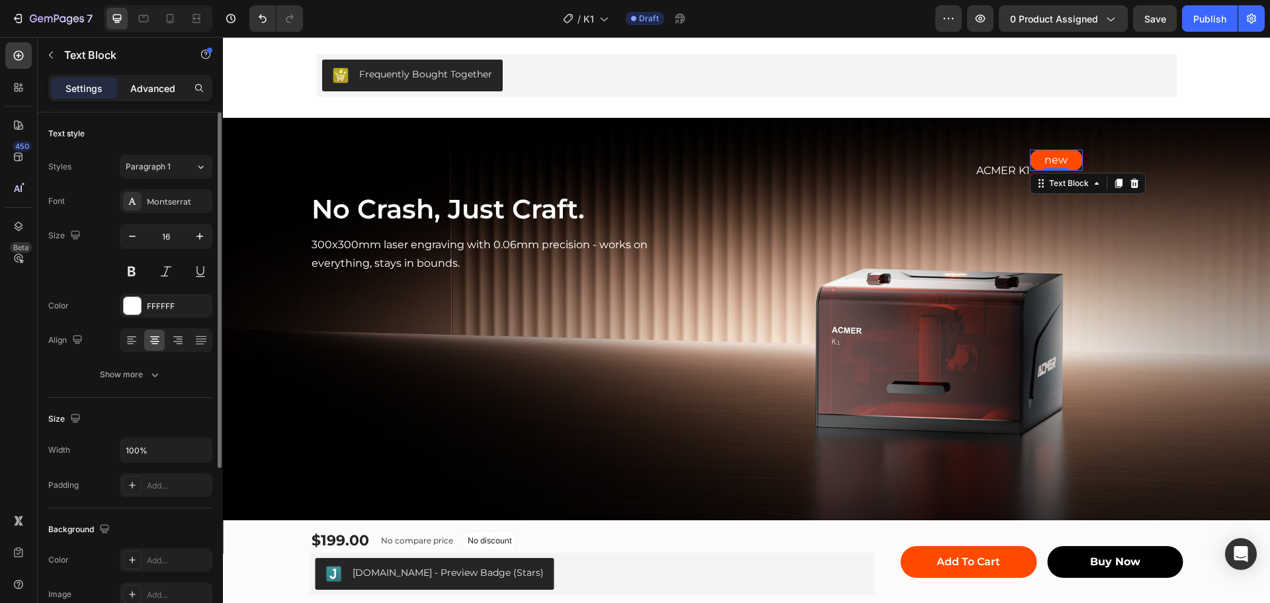
click at [147, 84] on p "Advanced" at bounding box center [152, 88] width 45 height 14
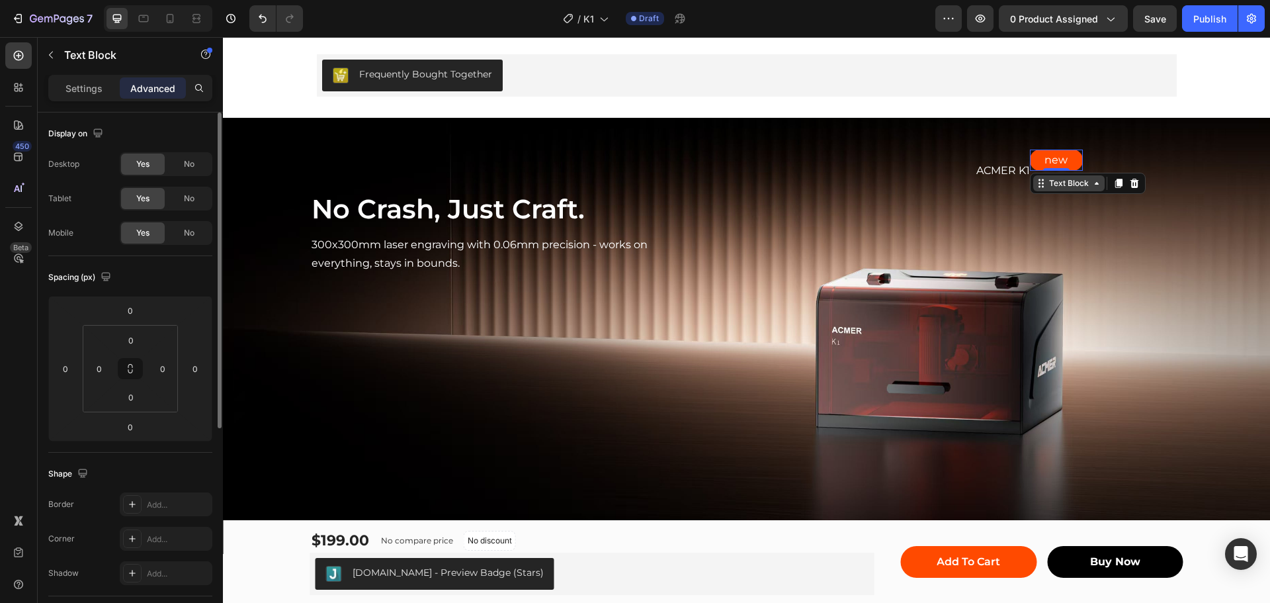
click at [1082, 185] on div "Text Block" at bounding box center [1068, 183] width 45 height 12
click at [1050, 206] on div "Row 1 col" at bounding box center [1056, 208] width 40 height 8
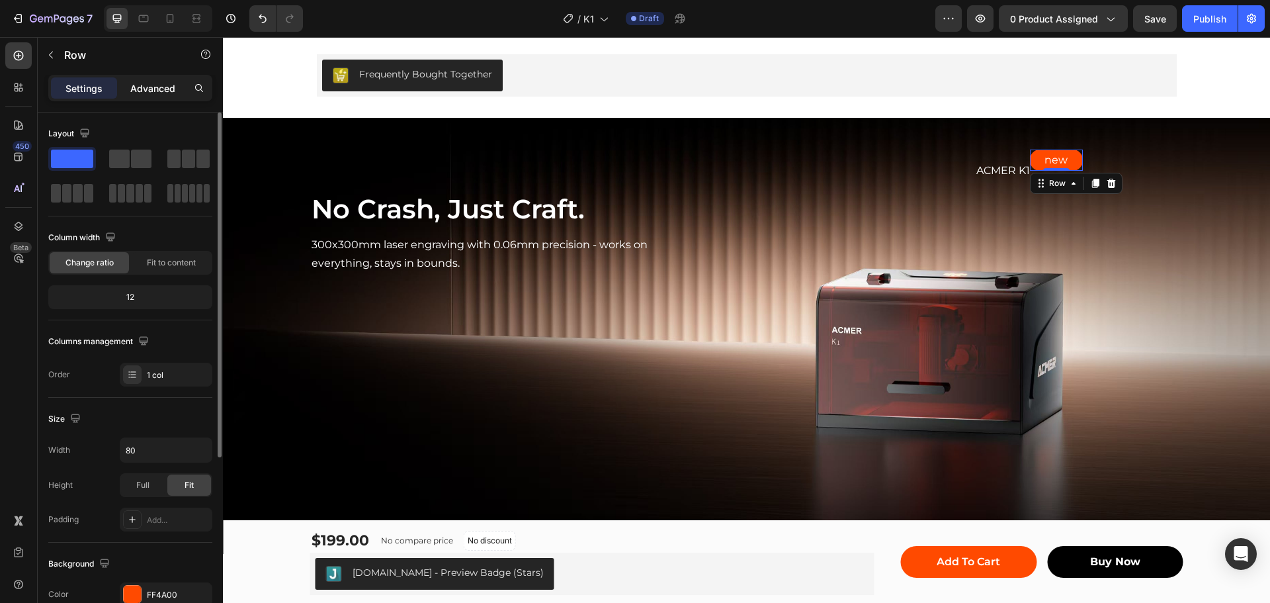
click at [165, 85] on p "Advanced" at bounding box center [152, 88] width 45 height 14
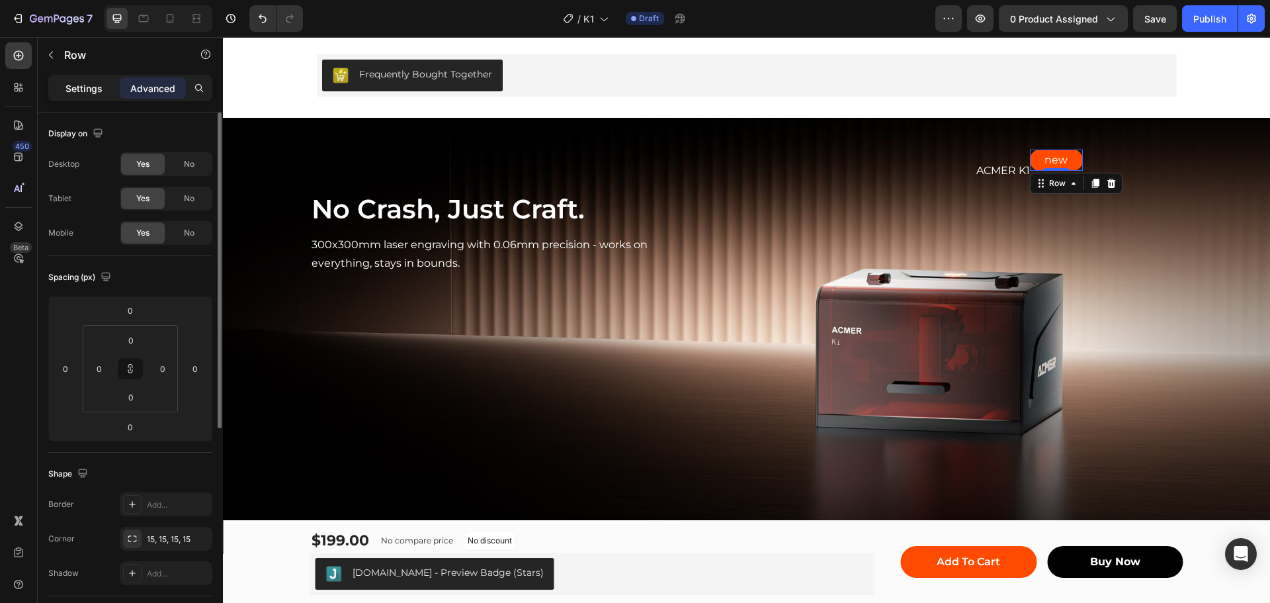
click at [83, 85] on p "Settings" at bounding box center [83, 88] width 37 height 14
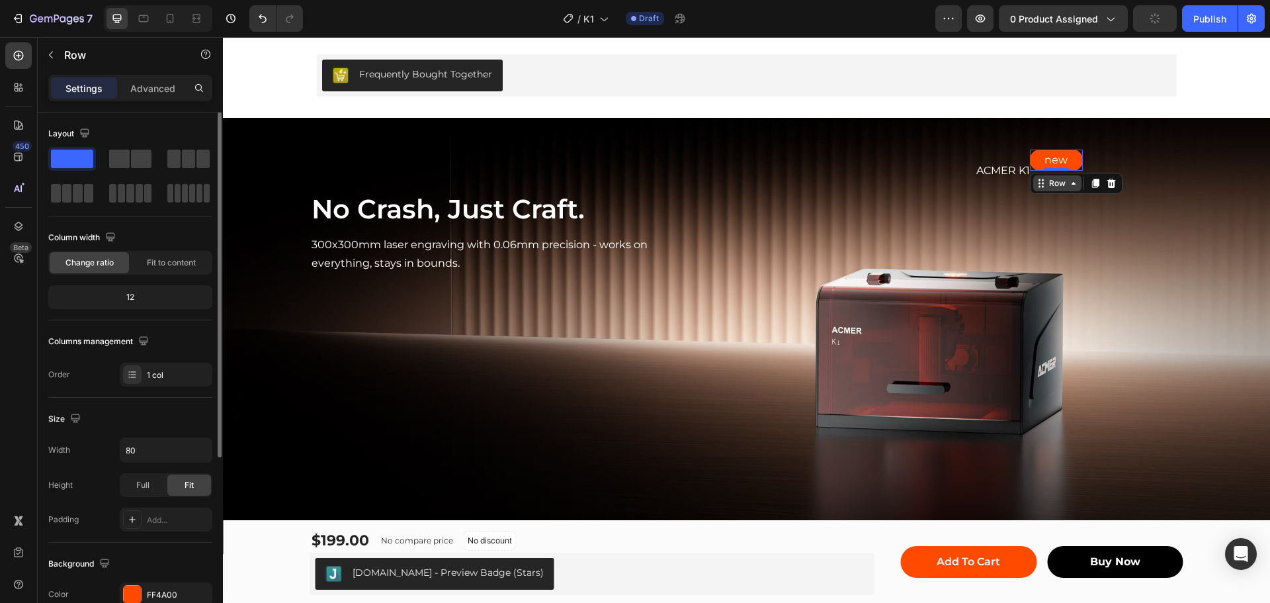
click at [1070, 187] on icon at bounding box center [1073, 183] width 11 height 11
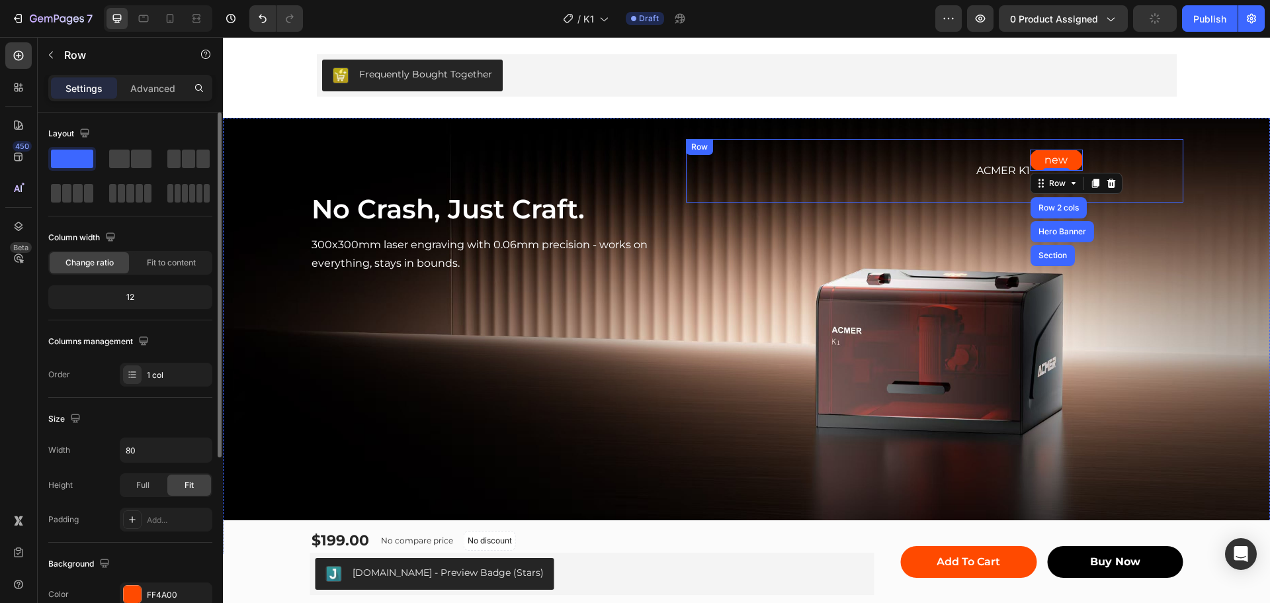
click at [1106, 144] on div "ACMER K1 Text Block Row new Text Block Row Row 2 cols Hero Banner Section 0 Row" at bounding box center [934, 171] width 497 height 64
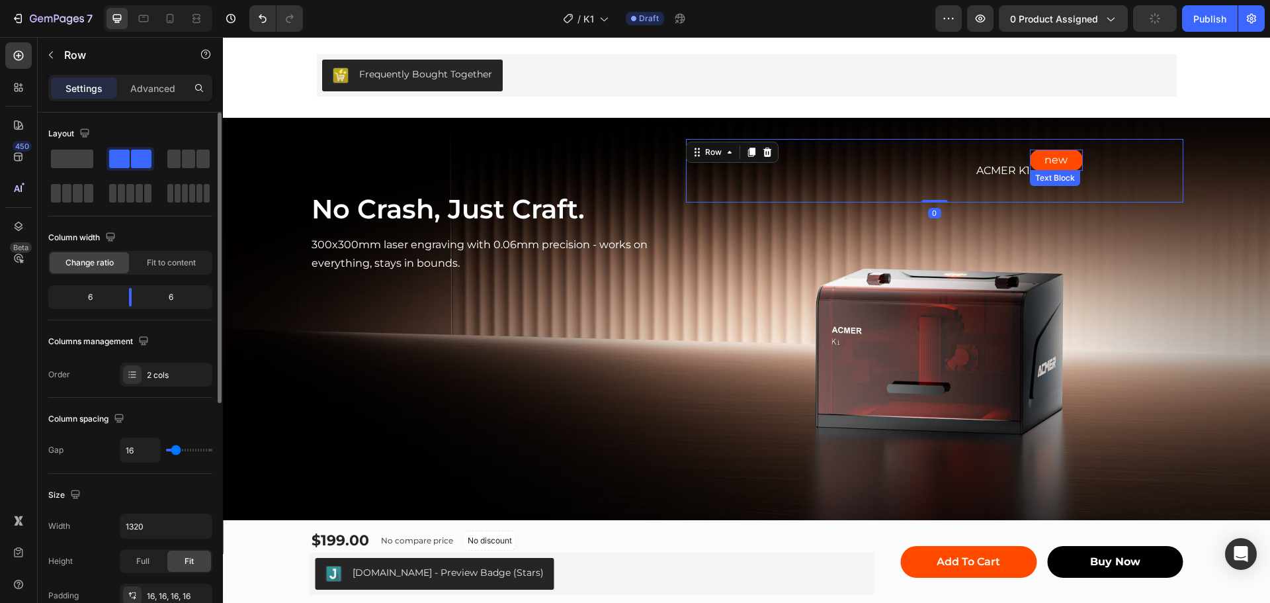
click at [1050, 161] on p "new" at bounding box center [1056, 160] width 50 height 19
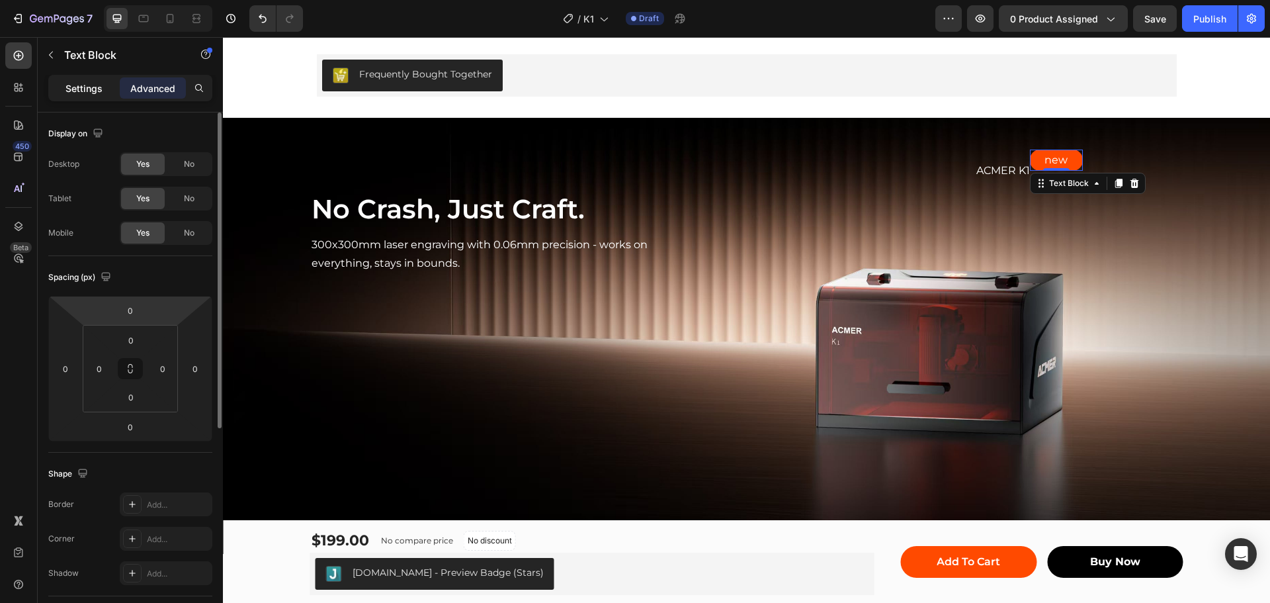
click at [79, 85] on p "Settings" at bounding box center [83, 88] width 37 height 14
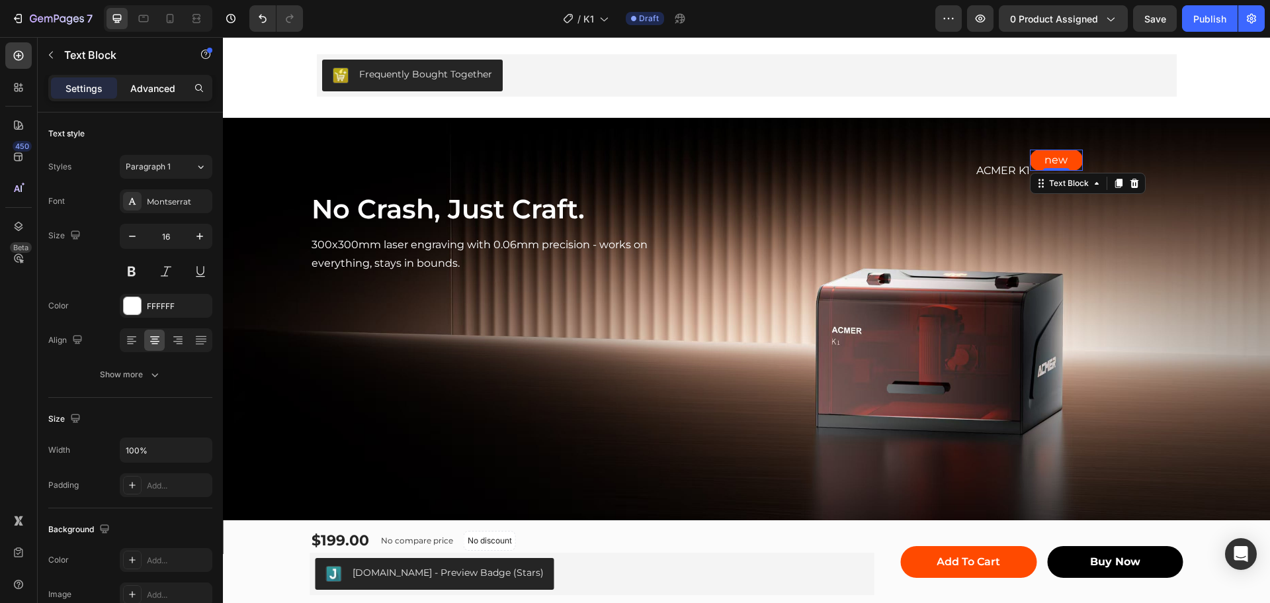
click at [137, 91] on p "Advanced" at bounding box center [152, 88] width 45 height 14
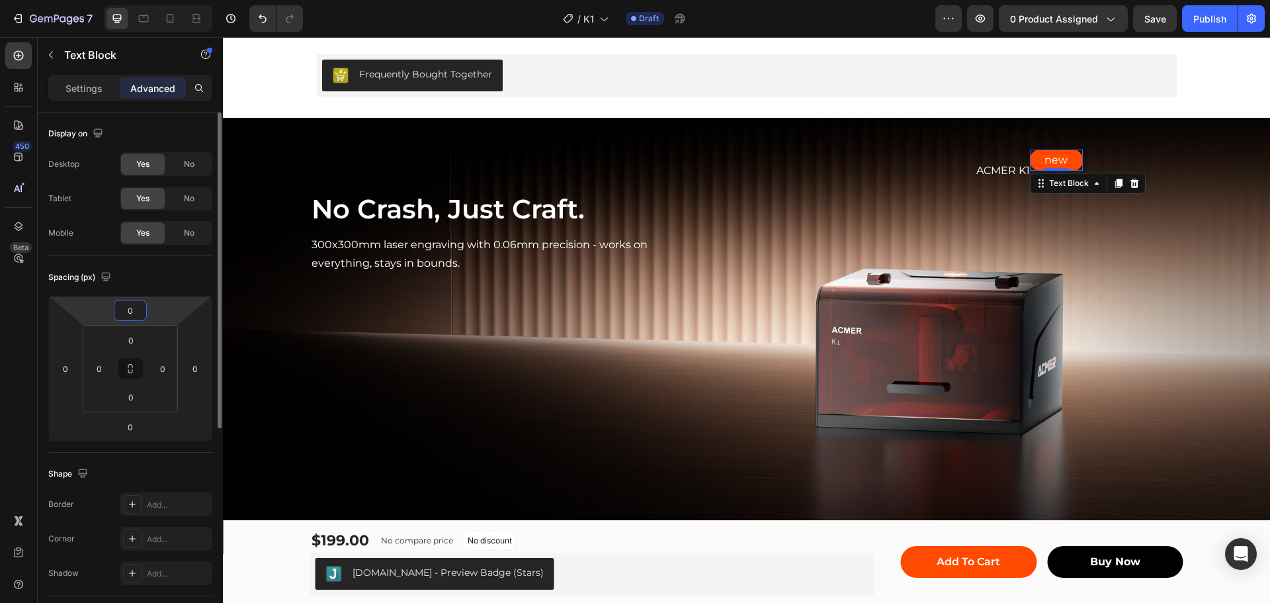
click at [128, 315] on input "0" at bounding box center [130, 310] width 26 height 20
click at [160, 0] on html "7 Version history / K1 Draft Preview 0 product assigned Save Publish 450 Beta S…" at bounding box center [635, 0] width 1270 height 0
type input "0"
click at [134, 344] on input "0" at bounding box center [131, 340] width 26 height 20
type input "-"
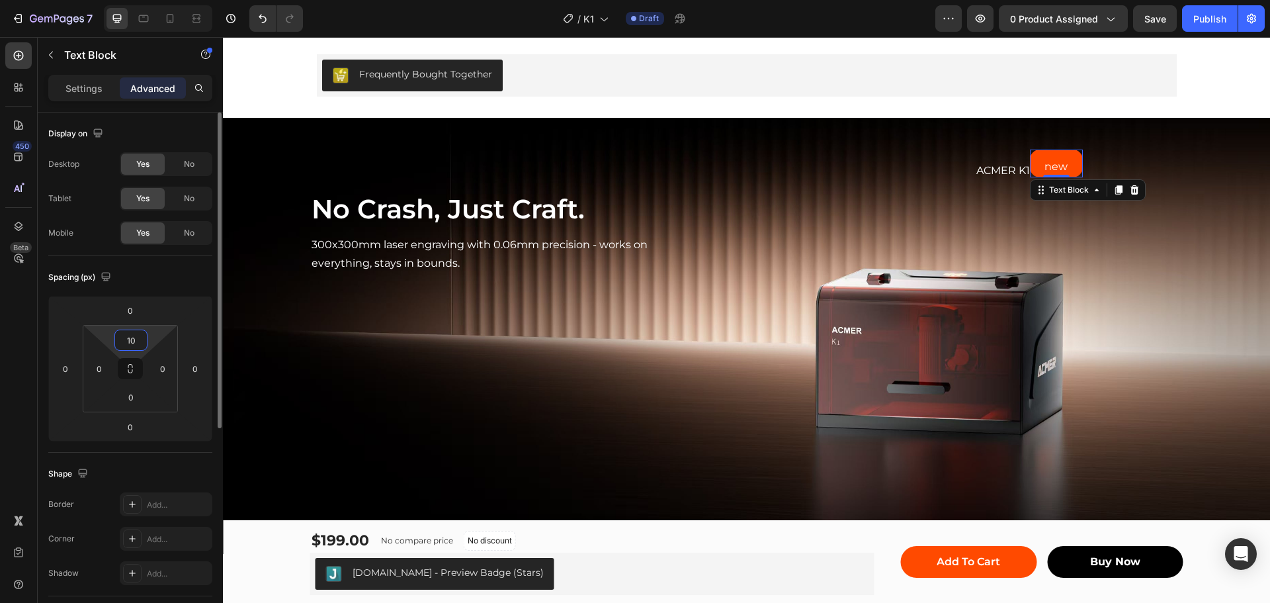
type input "1"
type input "0"
click at [146, 304] on div "0" at bounding box center [130, 310] width 33 height 21
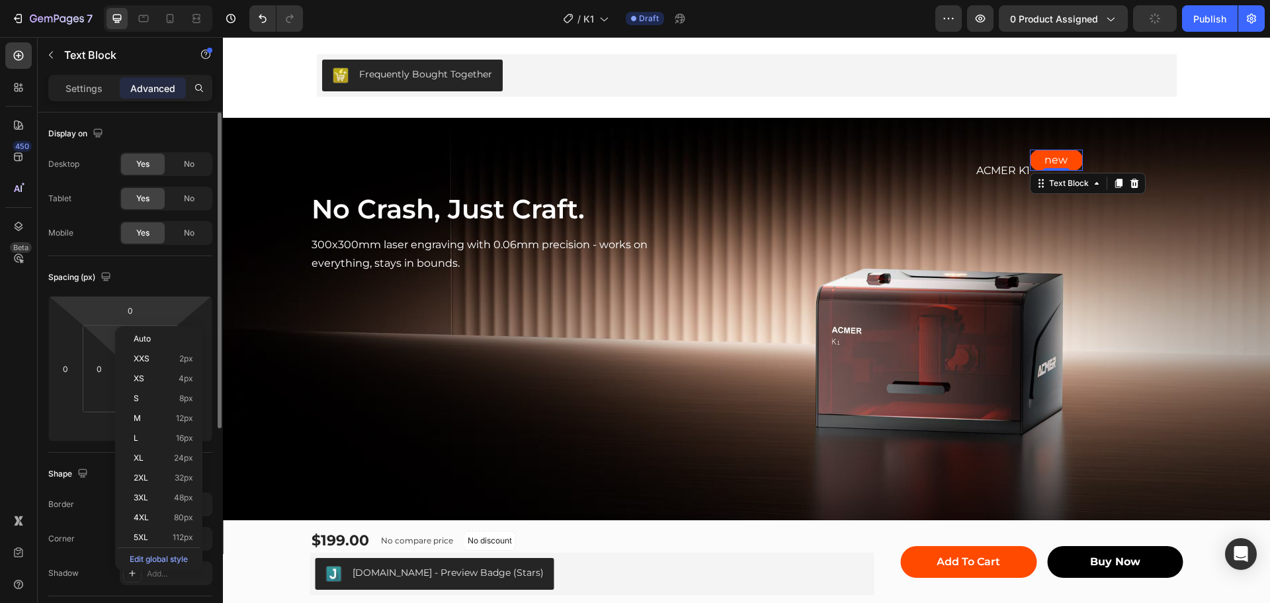
click at [158, 0] on html "7 Version history / K1 Draft Preview 0 product assigned Publish 450 Beta Sectio…" at bounding box center [635, 0] width 1270 height 0
click at [134, 308] on input "0" at bounding box center [130, 310] width 26 height 20
click at [129, 308] on input "0" at bounding box center [130, 310] width 26 height 20
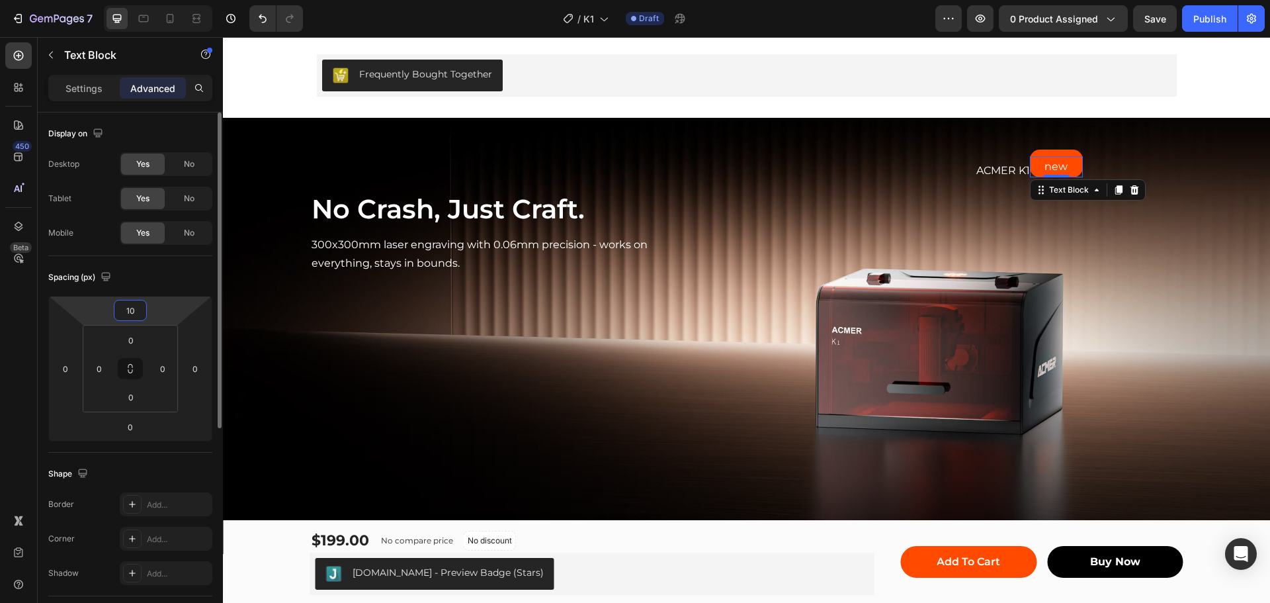
type input "0"
click at [166, 275] on div "Spacing (px)" at bounding box center [130, 277] width 164 height 21
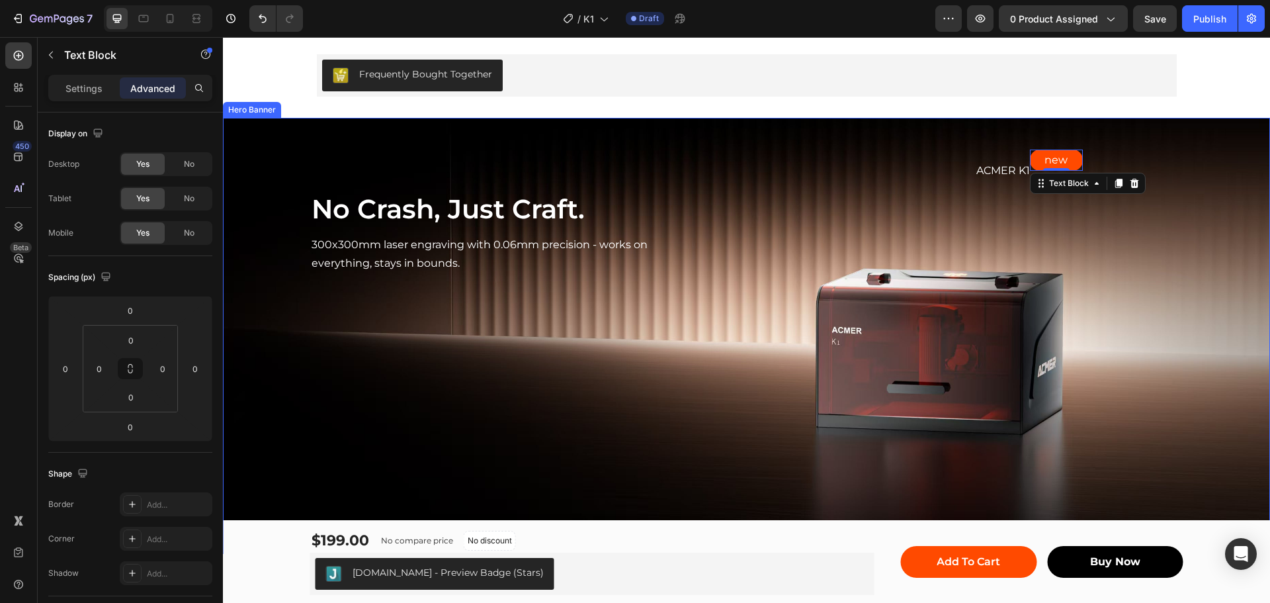
drag, startPoint x: 1129, startPoint y: 249, endPoint x: 1053, endPoint y: 211, distance: 85.2
click at [1128, 249] on div "ACMER K1 Text Block Row new Text Block 0 Row Row" at bounding box center [934, 207] width 497 height 136
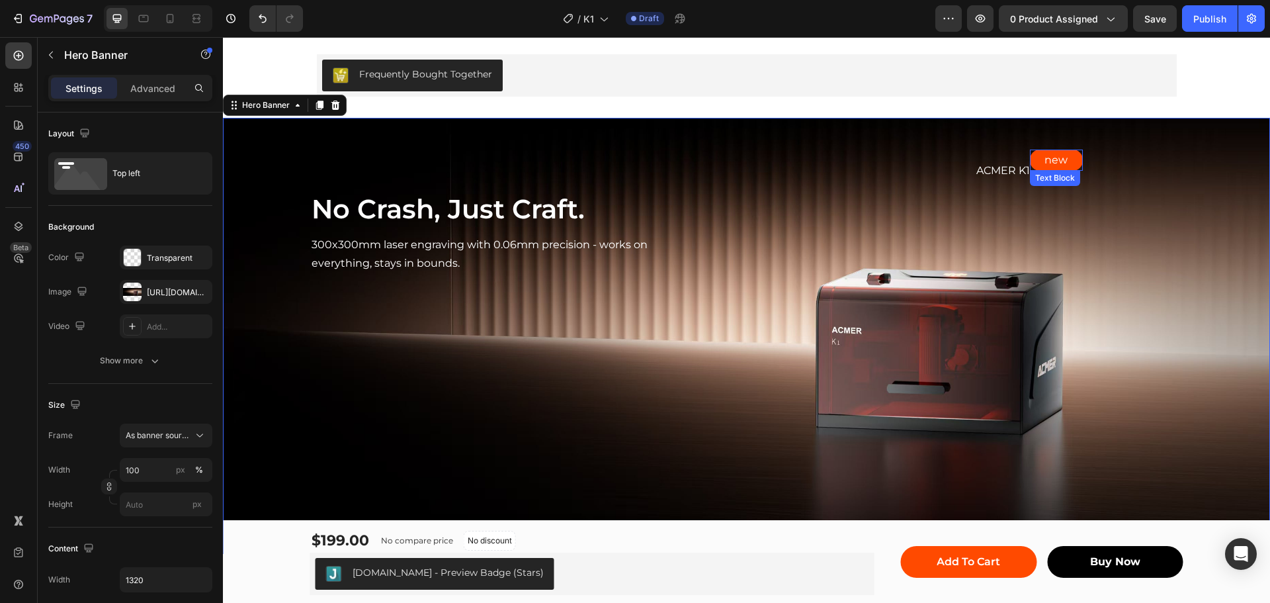
click at [1036, 159] on p "new" at bounding box center [1056, 160] width 50 height 19
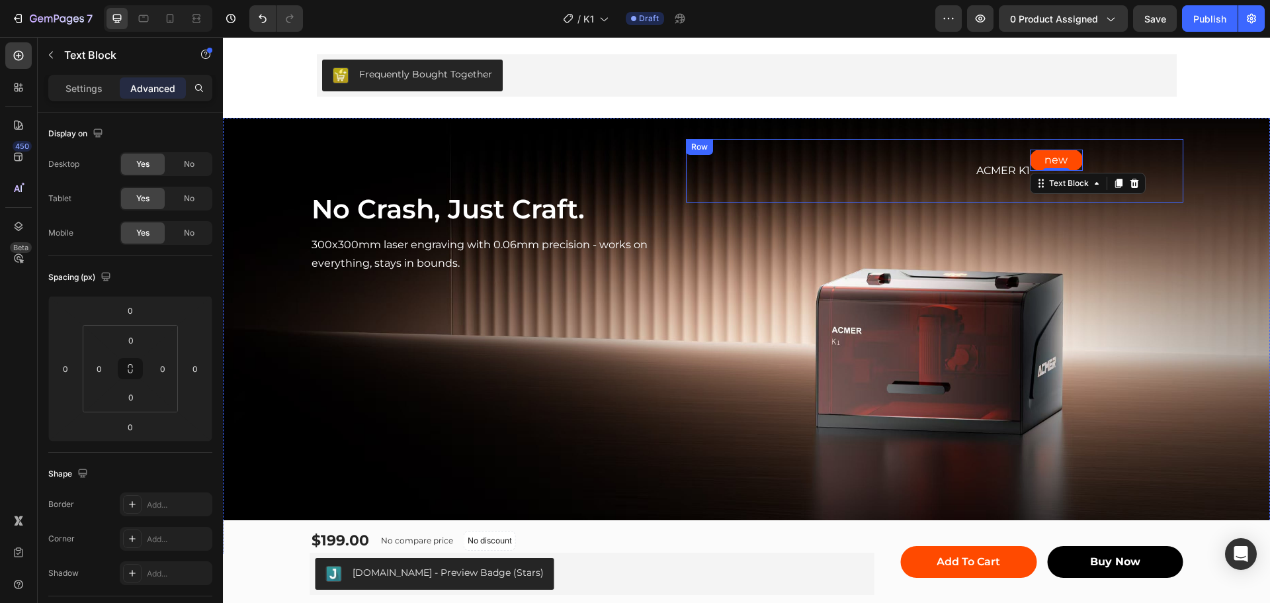
drag, startPoint x: 992, startPoint y: 173, endPoint x: 999, endPoint y: 168, distance: 8.5
click at [993, 173] on div "new Text Block 0 Row" at bounding box center [1056, 170] width 233 height 43
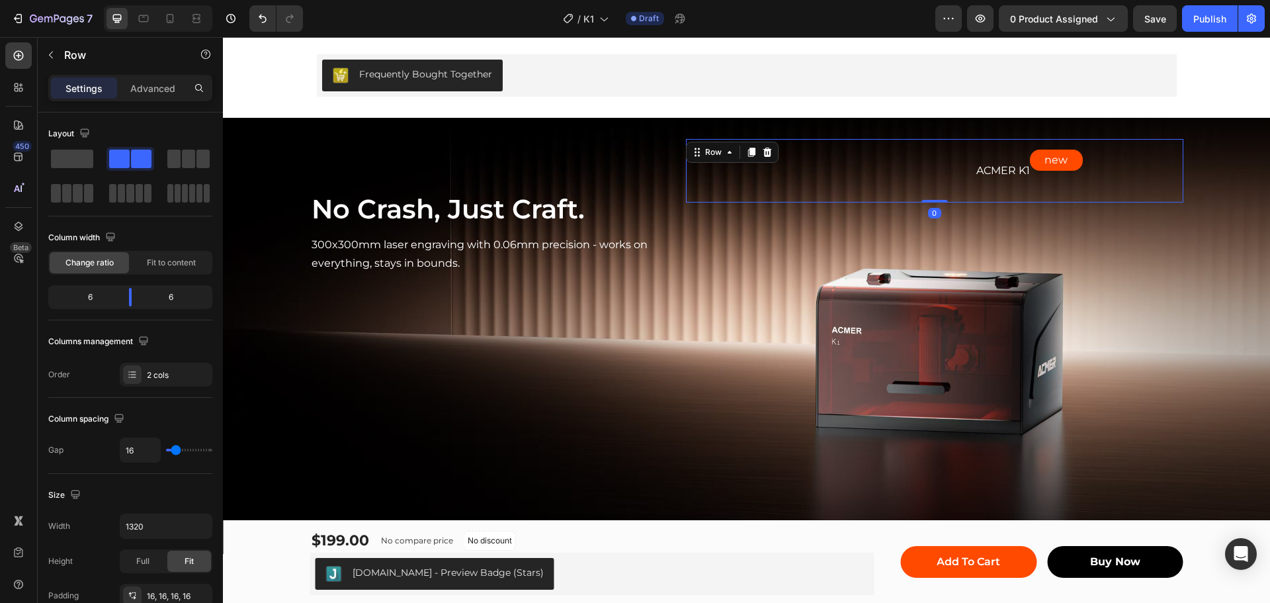
drag, startPoint x: 1000, startPoint y: 166, endPoint x: 978, endPoint y: 163, distance: 22.1
click at [1000, 165] on div "new Text Block Row" at bounding box center [1056, 170] width 233 height 43
click at [926, 171] on p "ACMER K1" at bounding box center [925, 170] width 209 height 19
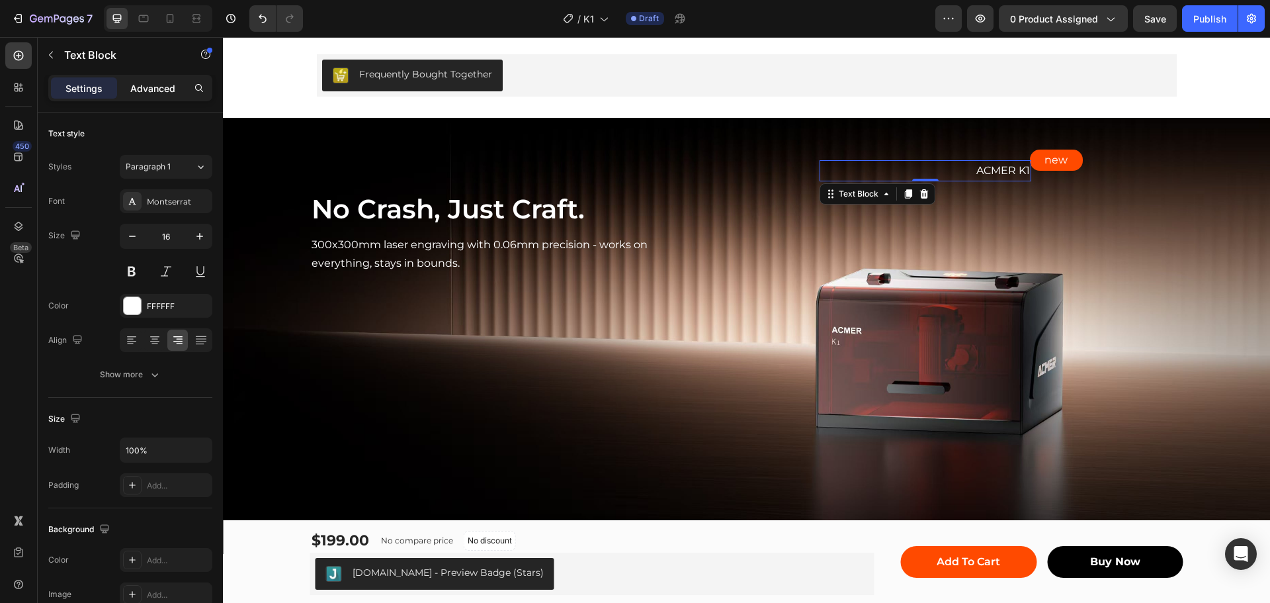
click at [154, 89] on p "Advanced" at bounding box center [152, 88] width 45 height 14
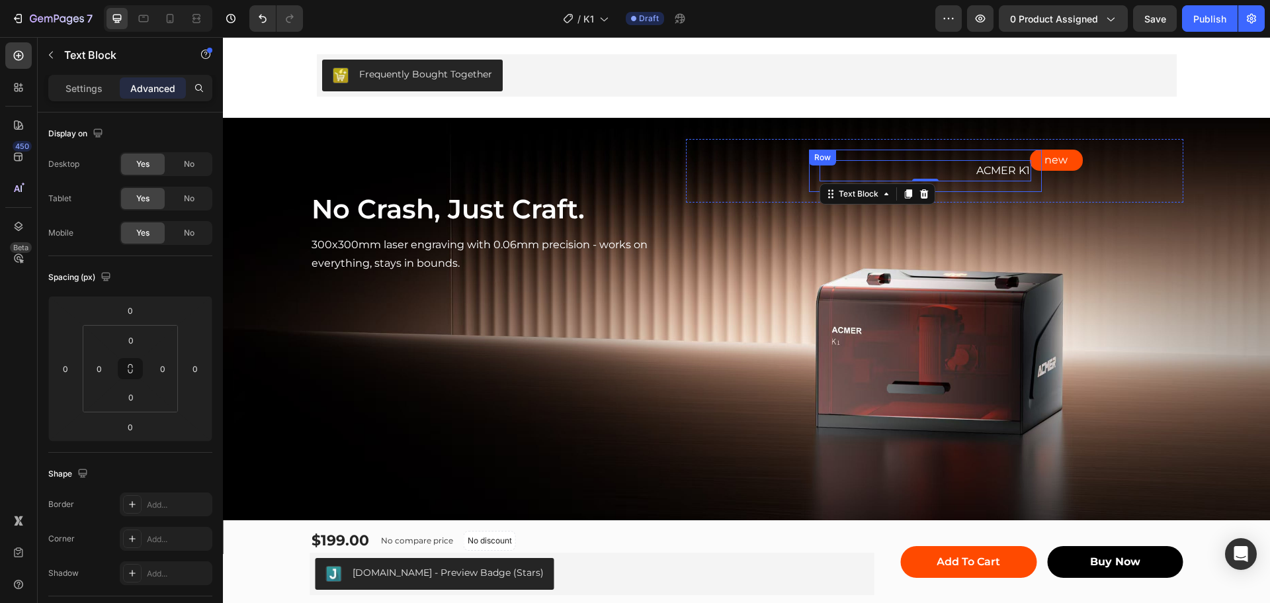
click at [811, 171] on div "ACMER K1 Text Block 0 Row" at bounding box center [925, 170] width 233 height 43
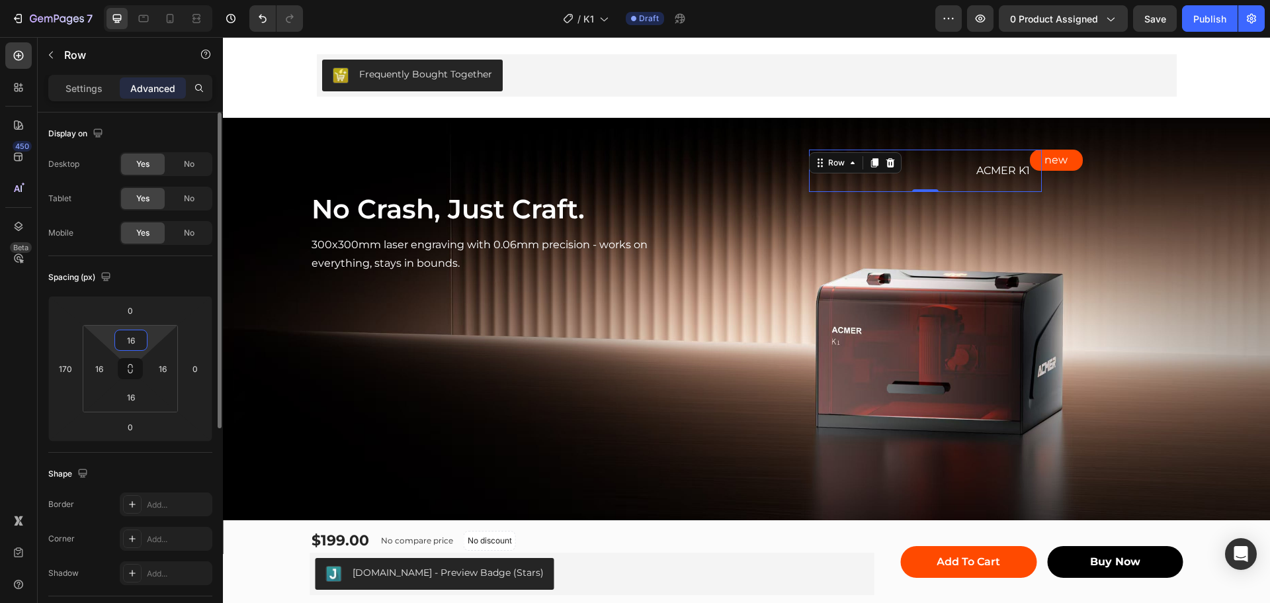
click at [143, 344] on input "16" at bounding box center [131, 340] width 26 height 20
type input "0"
click at [101, 368] on input "16" at bounding box center [99, 368] width 20 height 20
type input "0"
click at [161, 367] on input "16" at bounding box center [163, 368] width 20 height 20
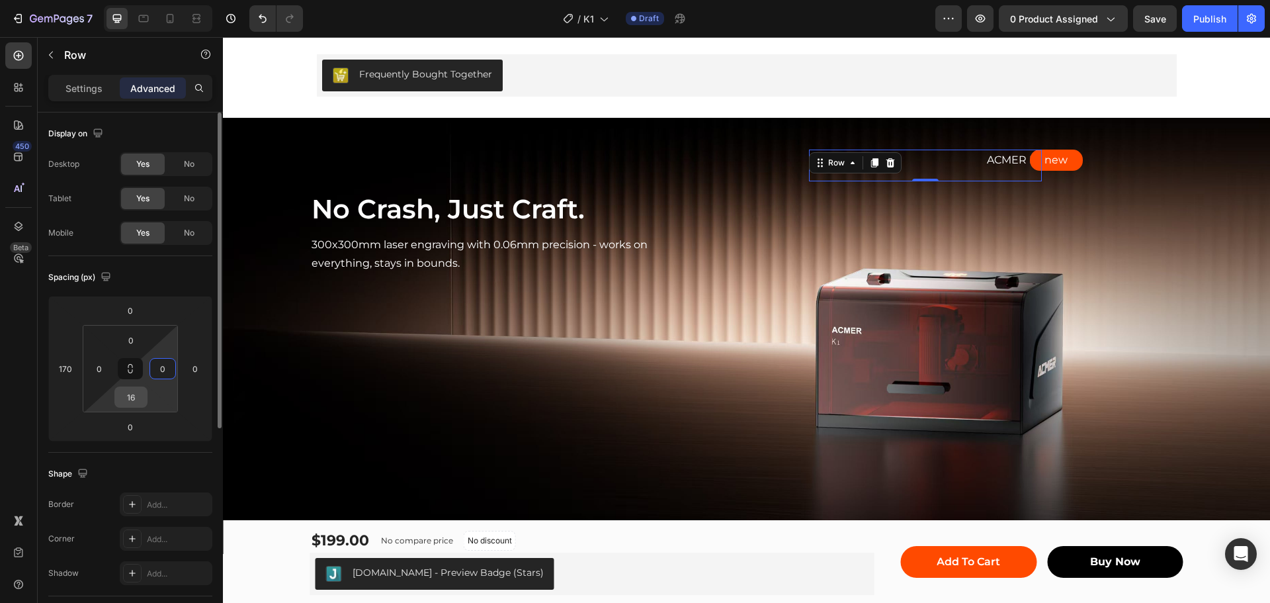
type input "0"
click at [130, 400] on input "16" at bounding box center [131, 397] width 26 height 20
type input "0"
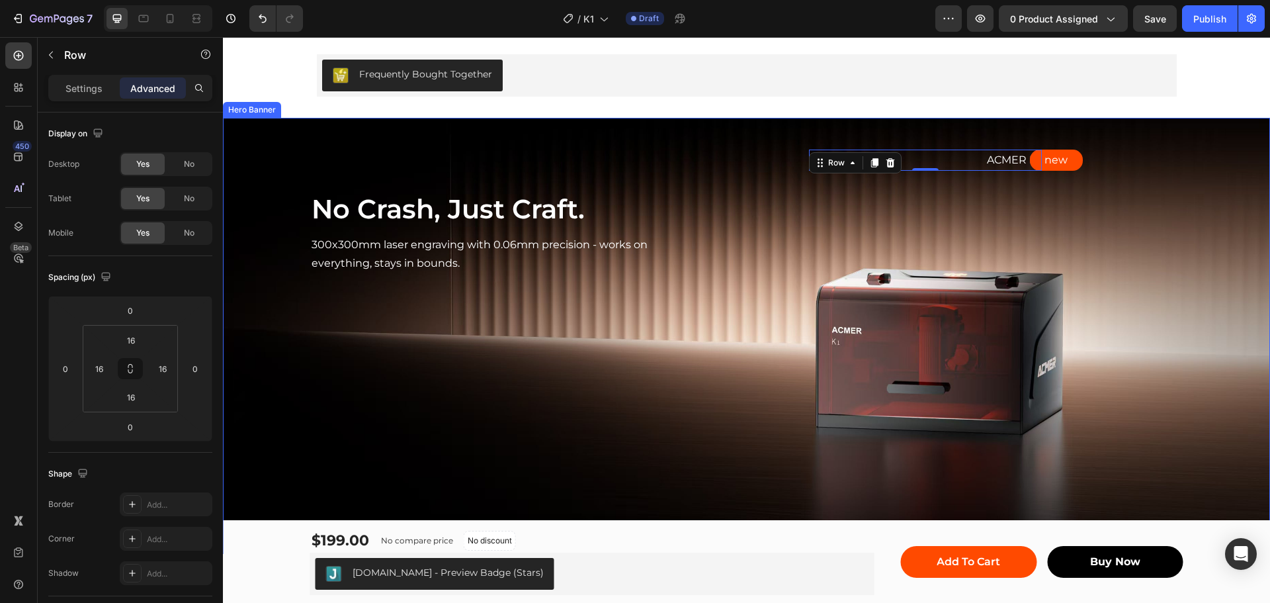
click at [1129, 175] on div "ACMER K1 Text Block Row 0 new Text Block Row Row" at bounding box center [934, 160] width 497 height 43
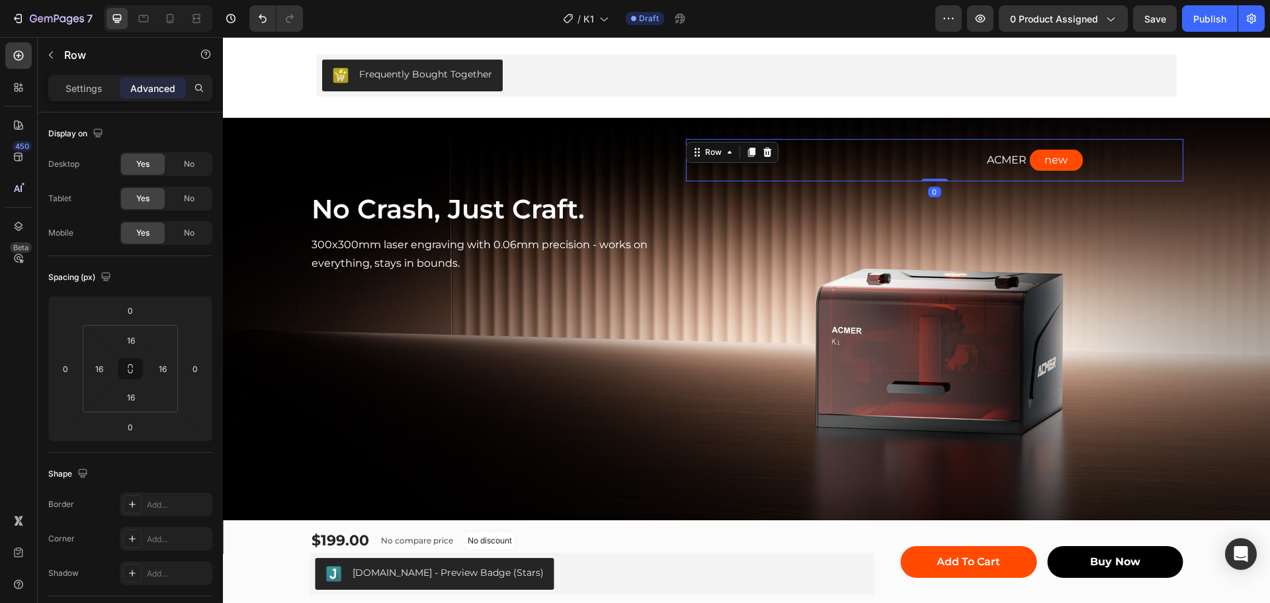
click at [999, 155] on div "new Text Block Row" at bounding box center [1056, 160] width 233 height 22
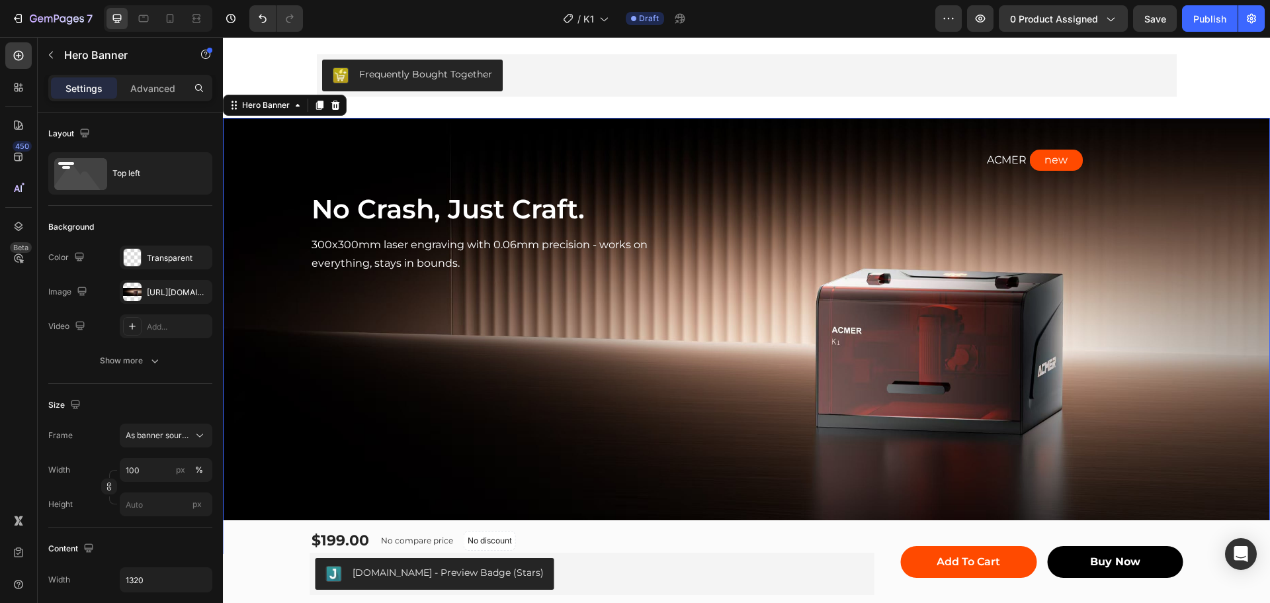
drag, startPoint x: 1148, startPoint y: 225, endPoint x: 1094, endPoint y: 189, distance: 64.9
click at [1148, 224] on div "ACMER K1 Text Block Row new Text Block Row Row" at bounding box center [934, 207] width 497 height 136
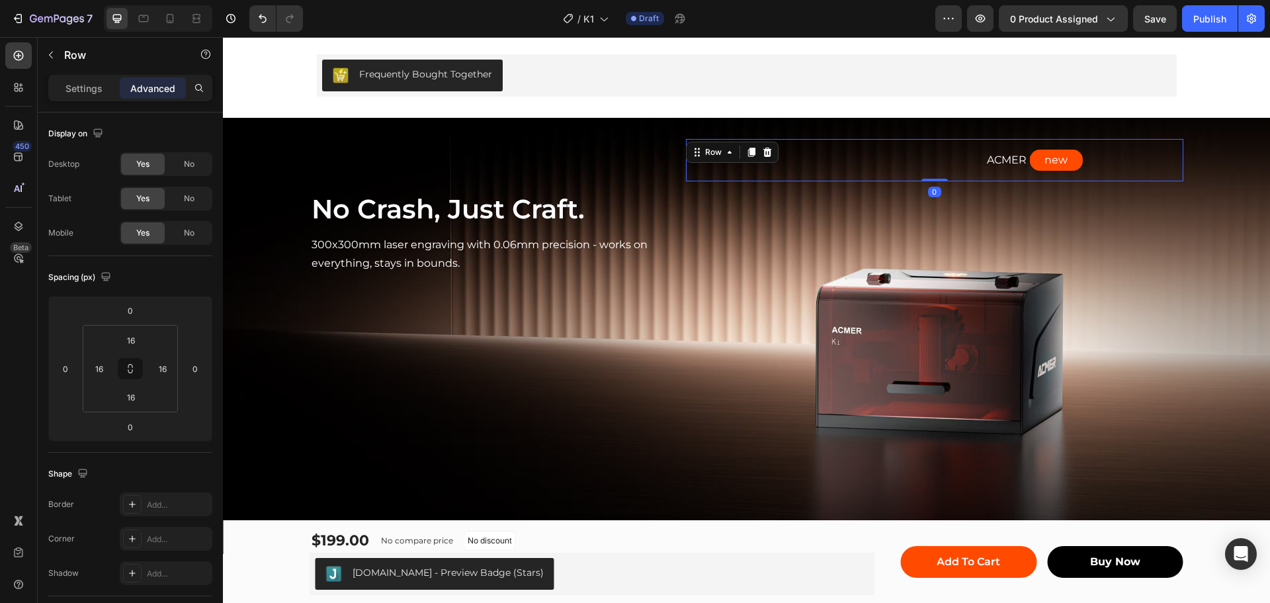
click at [1000, 160] on div "new Text Block Row" at bounding box center [1056, 160] width 233 height 22
click at [915, 155] on p "ACMER K1" at bounding box center [925, 160] width 230 height 19
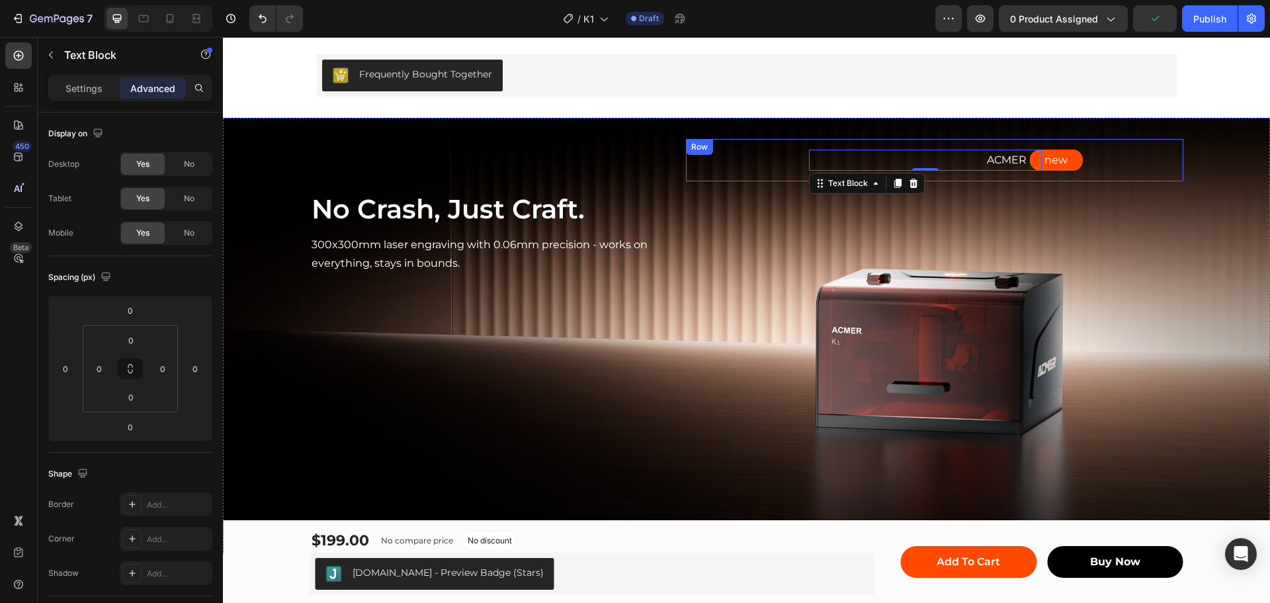
click at [985, 159] on div "new Text Block Row" at bounding box center [1056, 160] width 233 height 22
click at [912, 163] on p "ACMER K1" at bounding box center [925, 160] width 230 height 19
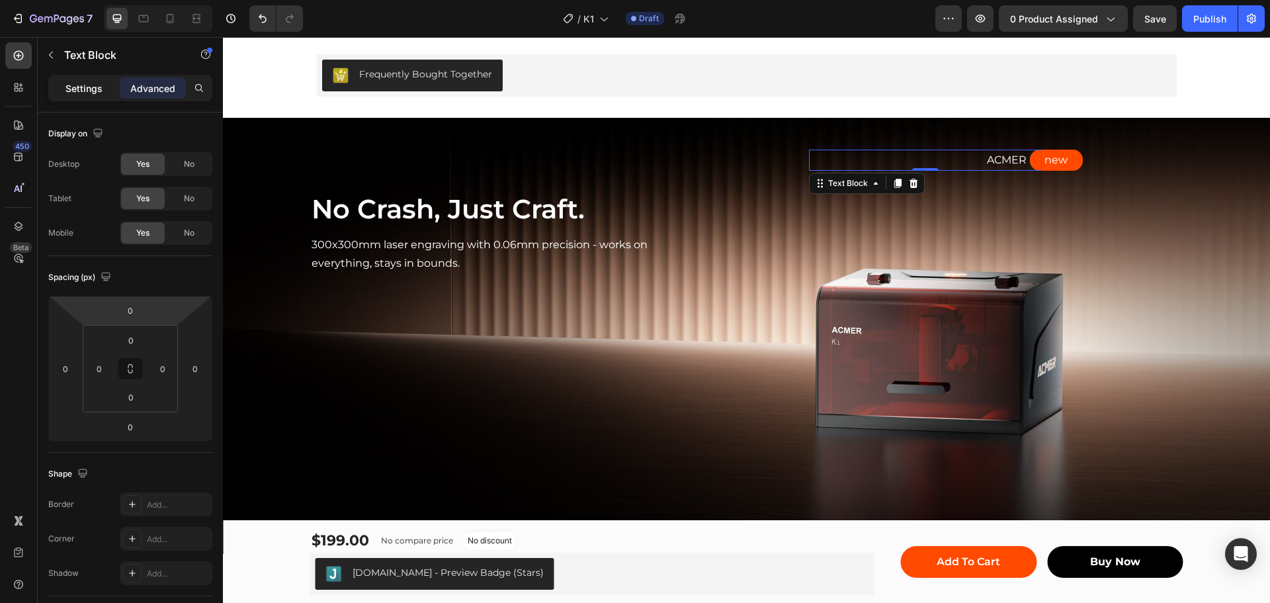
click at [81, 87] on p "Settings" at bounding box center [83, 88] width 37 height 14
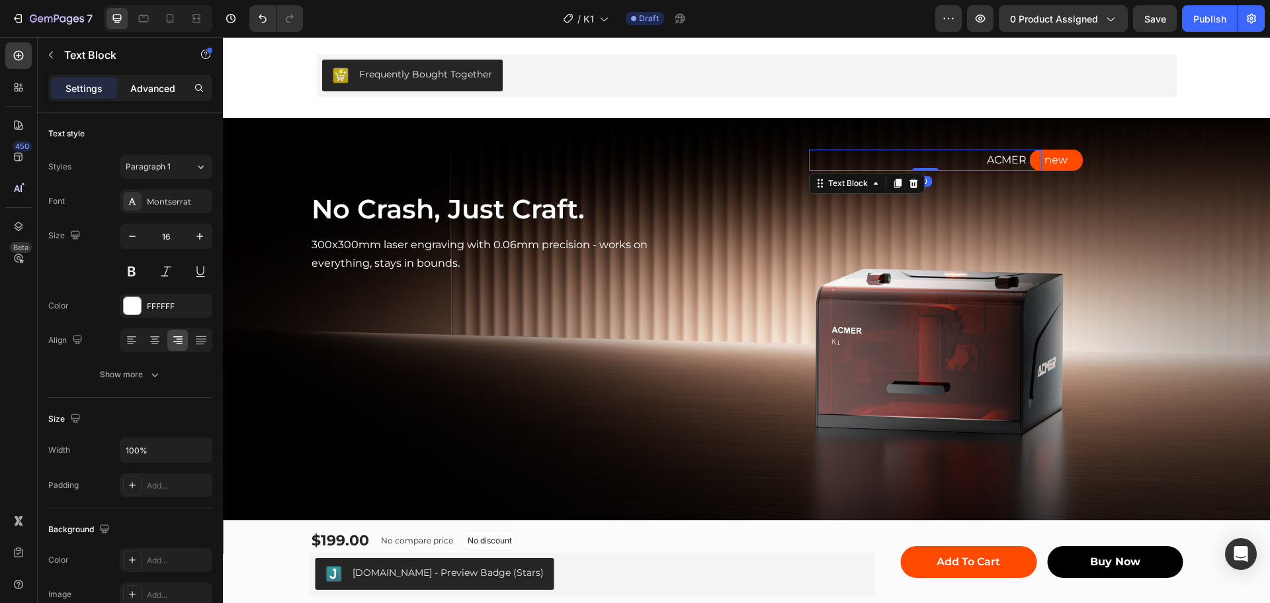
click at [139, 86] on p "Advanced" at bounding box center [152, 88] width 45 height 14
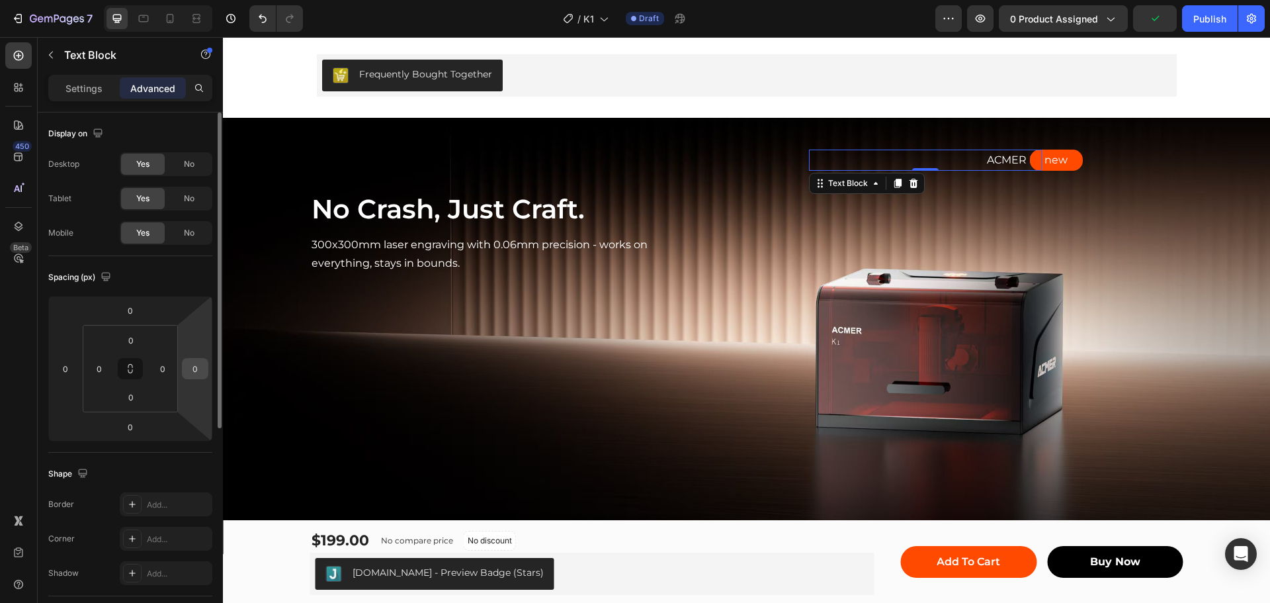
click at [186, 366] on input "0" at bounding box center [195, 368] width 20 height 20
type input "2"
type input "5"
type input "30"
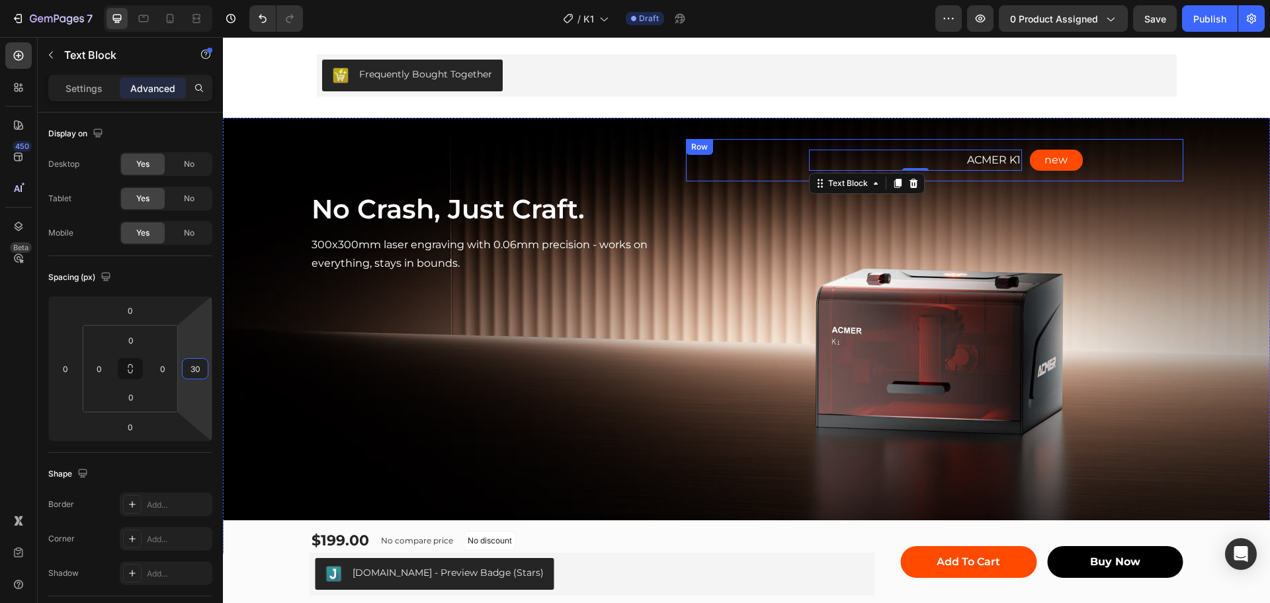
click at [1028, 188] on div "ACMER K1 Text Block 0 Row new Text Block Row Row" at bounding box center [934, 207] width 497 height 136
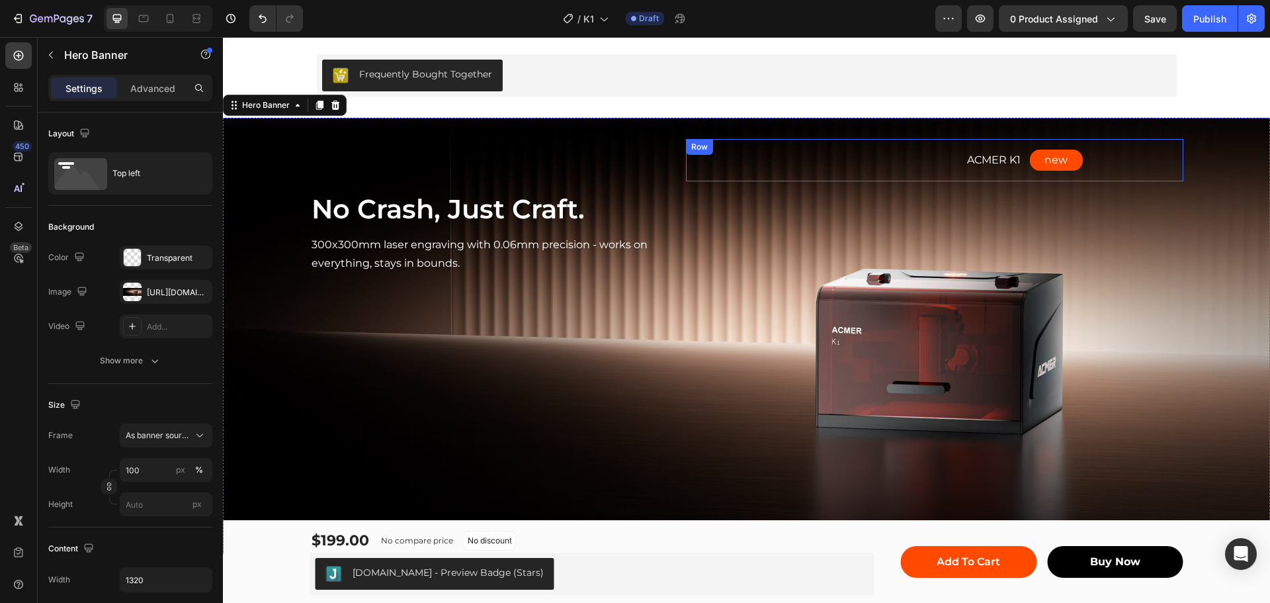
click at [972, 157] on div "new Text Block Row" at bounding box center [1056, 160] width 233 height 22
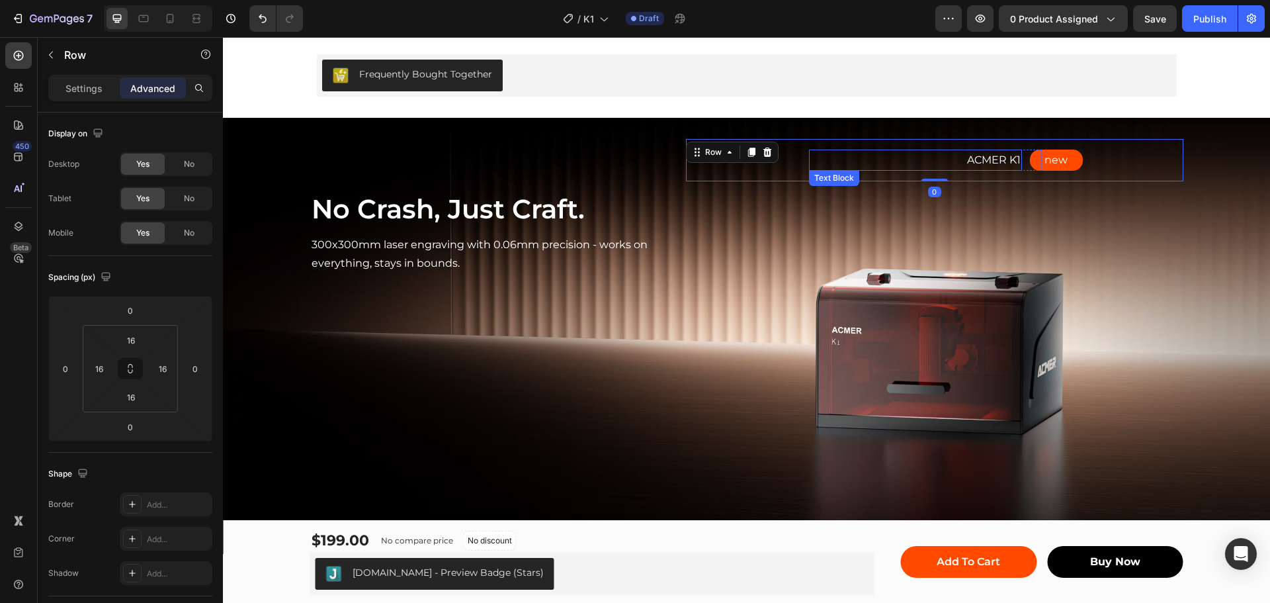
click at [912, 160] on p "ACMER K1" at bounding box center [915, 160] width 210 height 19
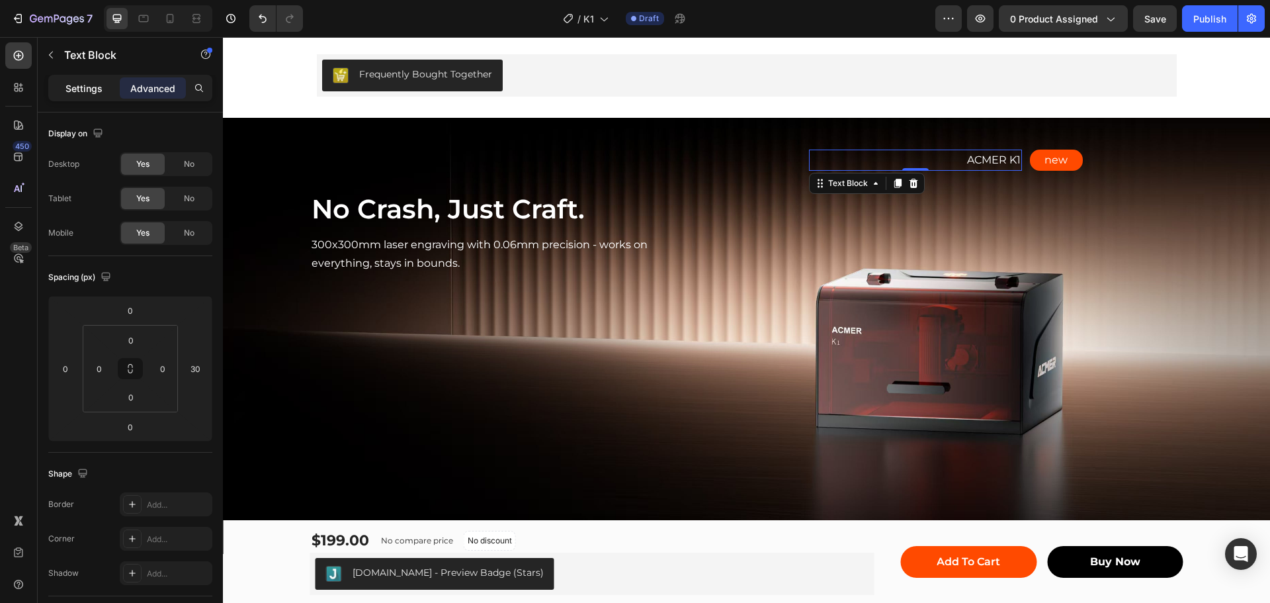
click at [62, 88] on div "Settings" at bounding box center [84, 87] width 66 height 21
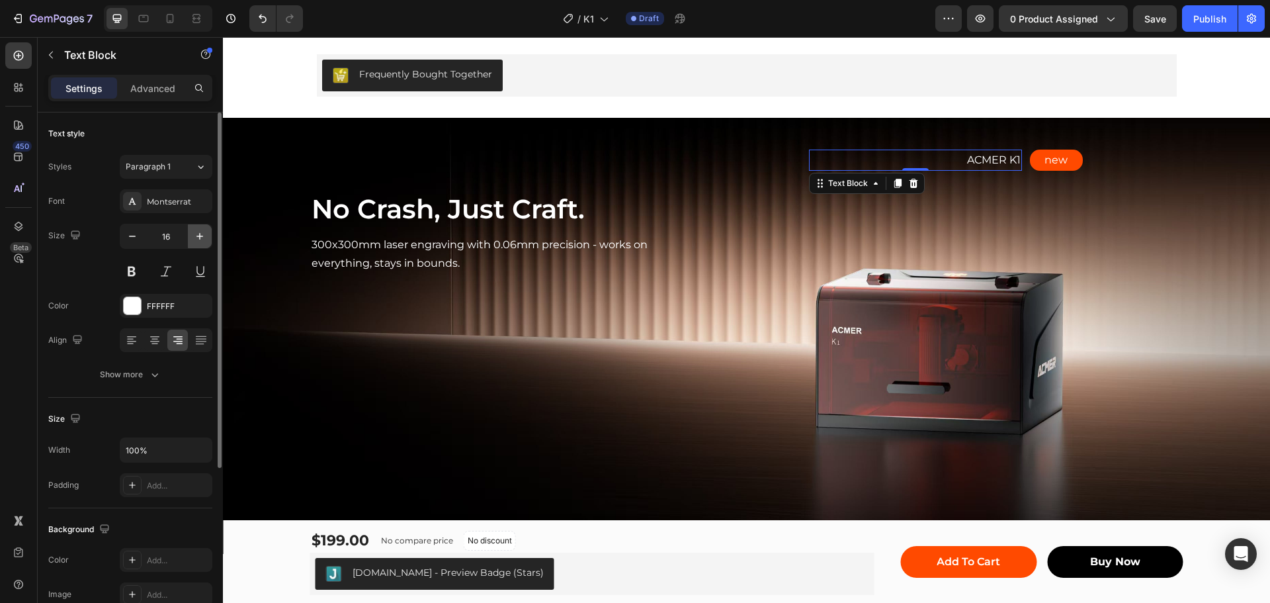
click at [201, 235] on icon "button" at bounding box center [199, 235] width 13 height 13
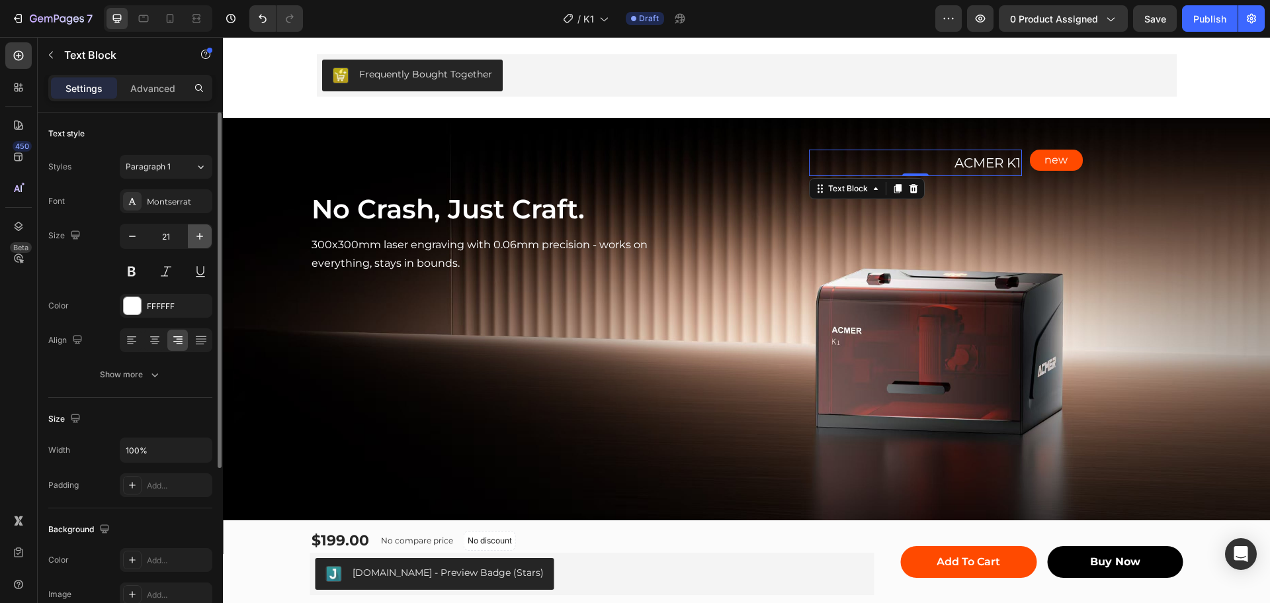
click at [201, 235] on icon "button" at bounding box center [199, 235] width 13 height 13
click at [198, 233] on icon "button" at bounding box center [199, 235] width 13 height 13
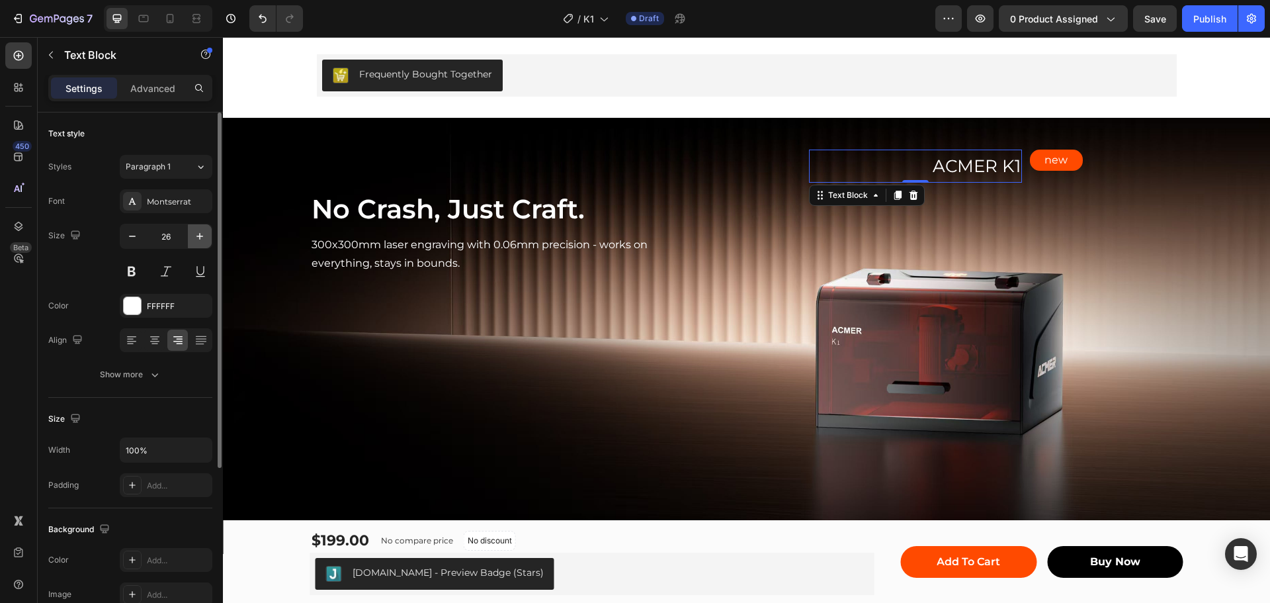
click at [198, 233] on icon "button" at bounding box center [199, 235] width 13 height 13
type input "27"
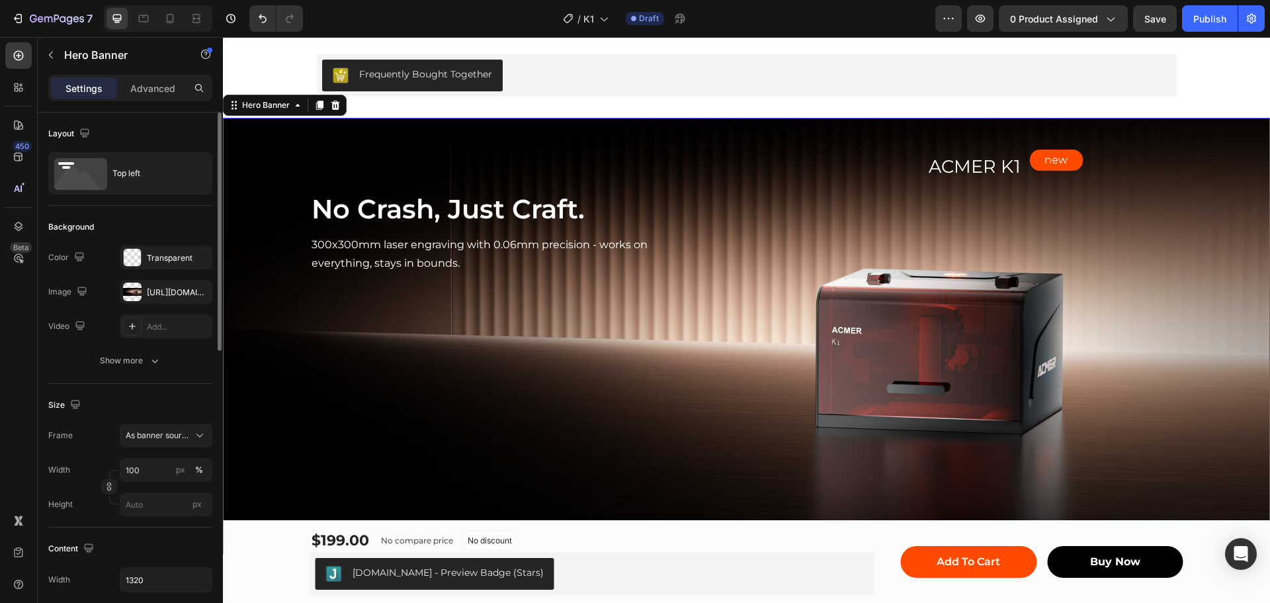
drag, startPoint x: 1178, startPoint y: 191, endPoint x: 1042, endPoint y: 196, distance: 135.7
click at [1169, 191] on div "No Crash, Just Craft. Heading 300x300mm laser engraving with 0.06mm precision -…" at bounding box center [746, 336] width 1047 height 437
click at [993, 155] on div "new Text Block Row" at bounding box center [1056, 166] width 233 height 35
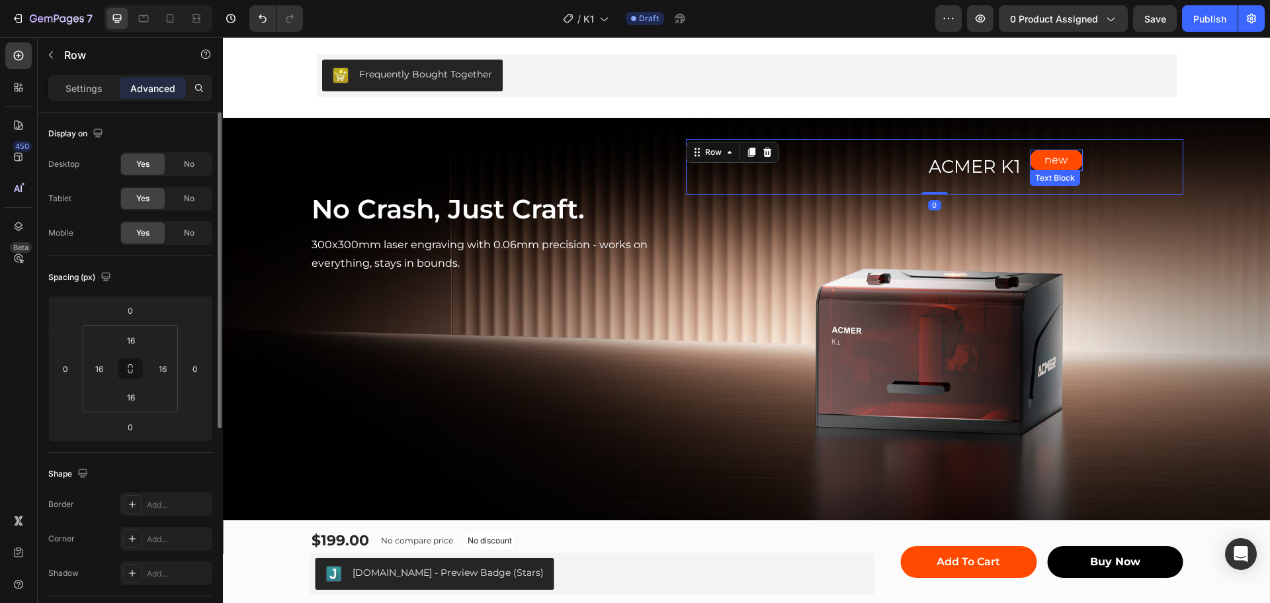
click at [1054, 161] on p "new" at bounding box center [1056, 160] width 50 height 19
click at [976, 164] on div "new Text Block Row" at bounding box center [1056, 166] width 233 height 35
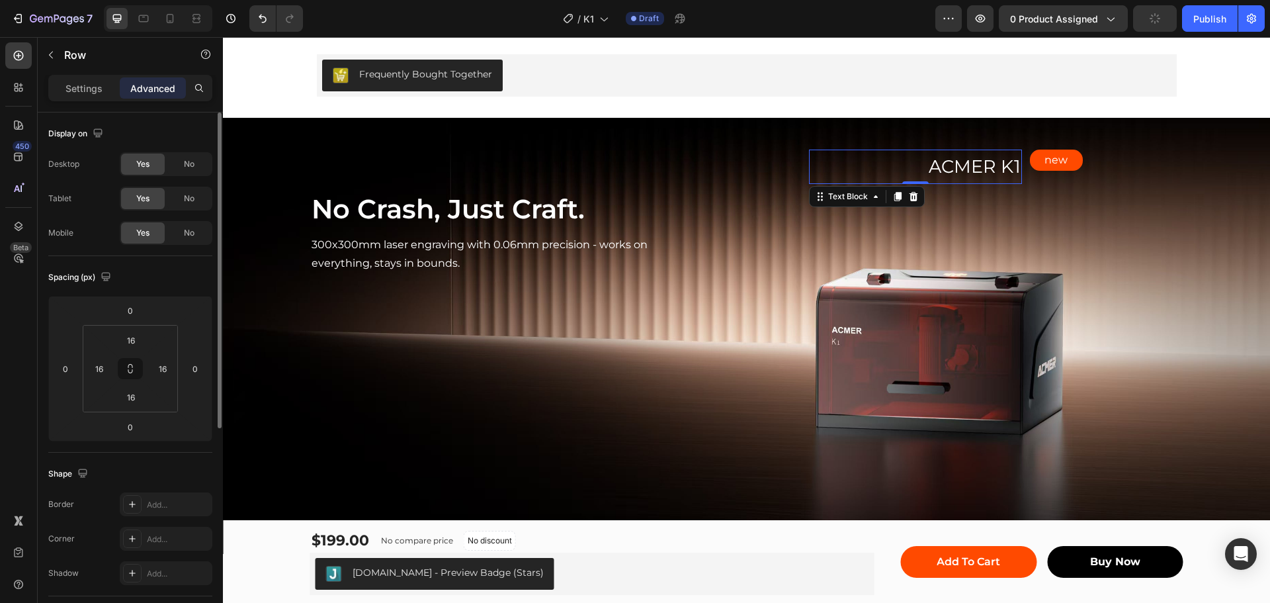
click at [890, 165] on p "ACMER K1" at bounding box center [915, 167] width 210 height 32
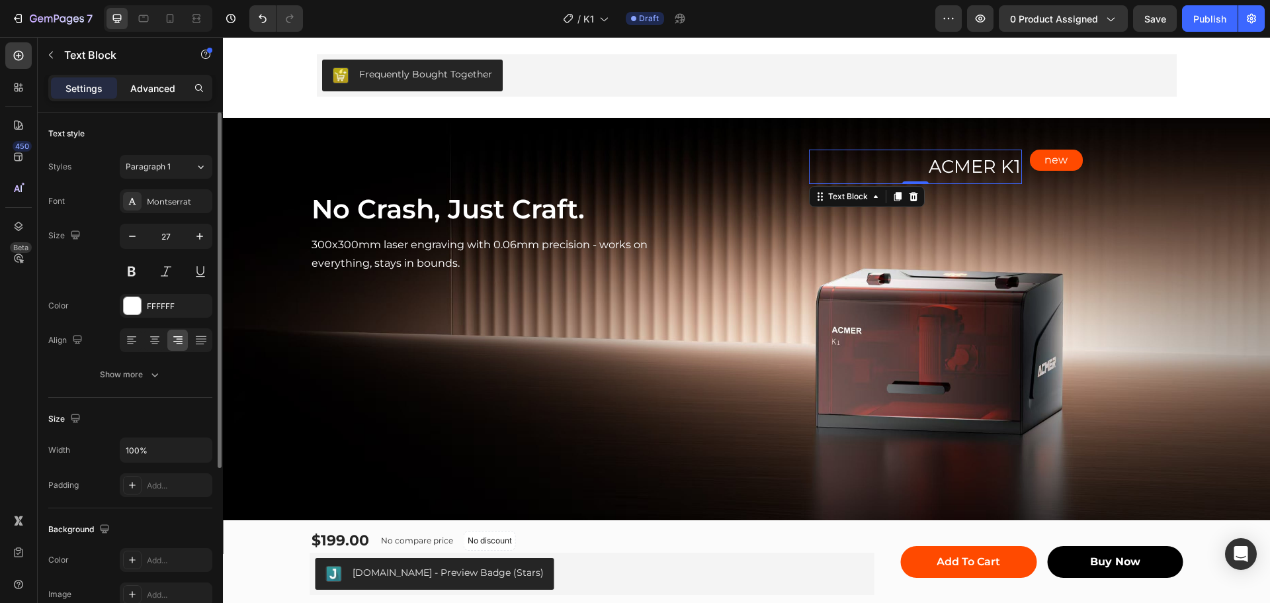
click at [146, 87] on p "Advanced" at bounding box center [152, 88] width 45 height 14
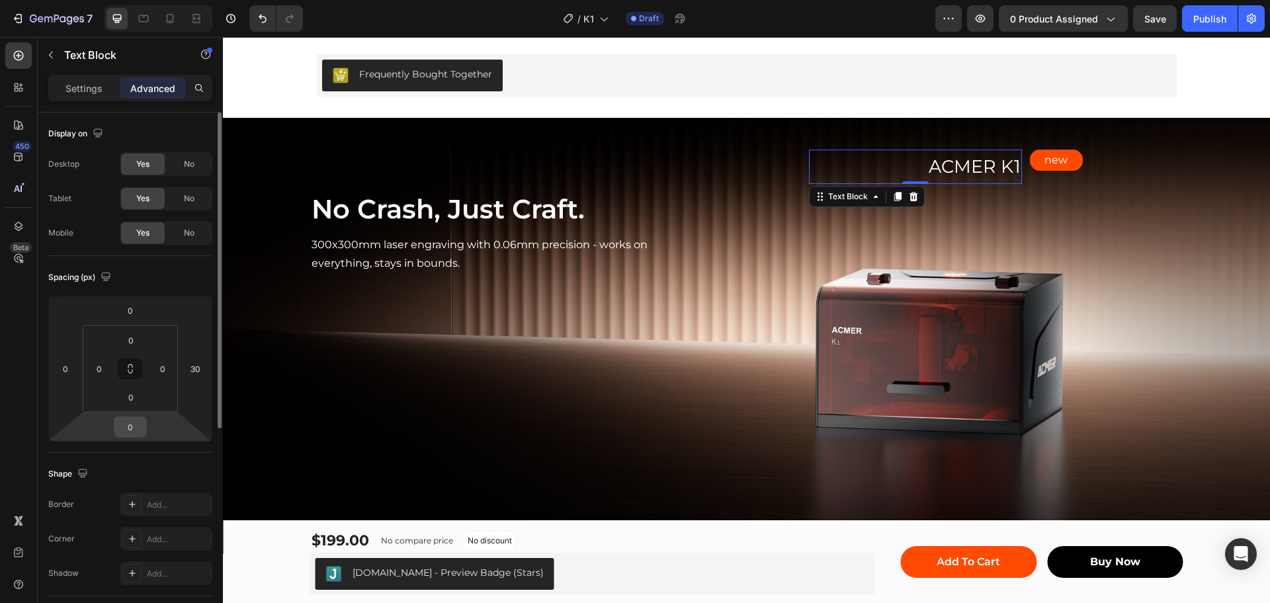
click at [128, 423] on input "0" at bounding box center [130, 427] width 26 height 20
type input "2"
type input "0"
click at [135, 403] on input "0" at bounding box center [131, 397] width 26 height 20
type input "2"
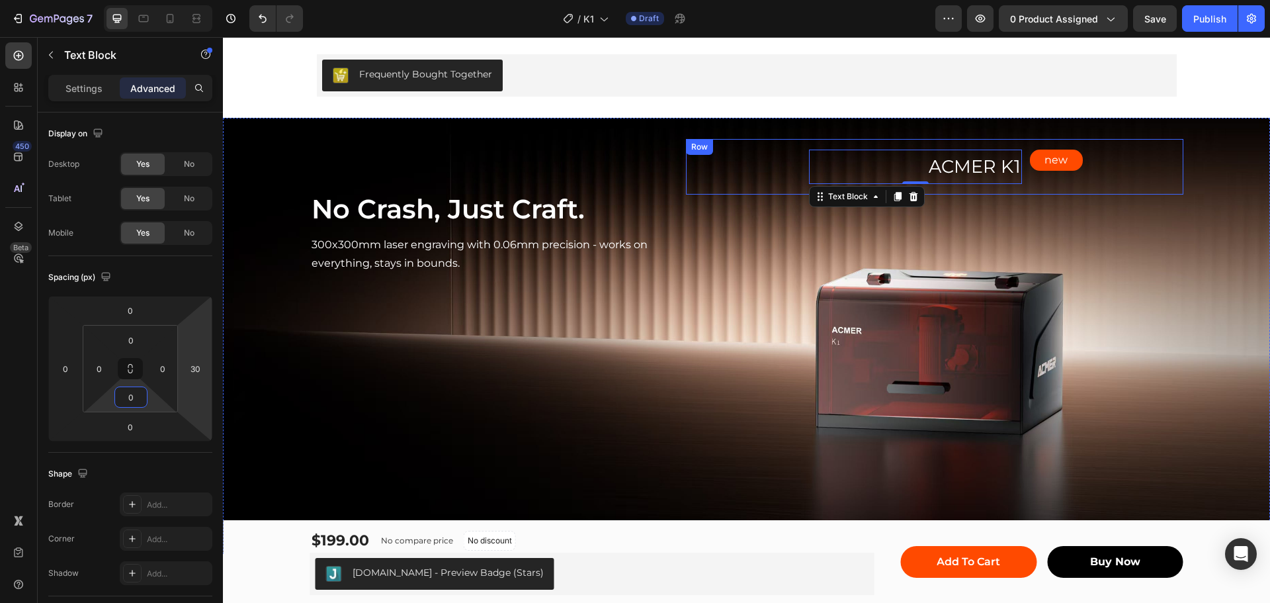
click at [1130, 167] on div "new Text Block Row" at bounding box center [1056, 166] width 233 height 35
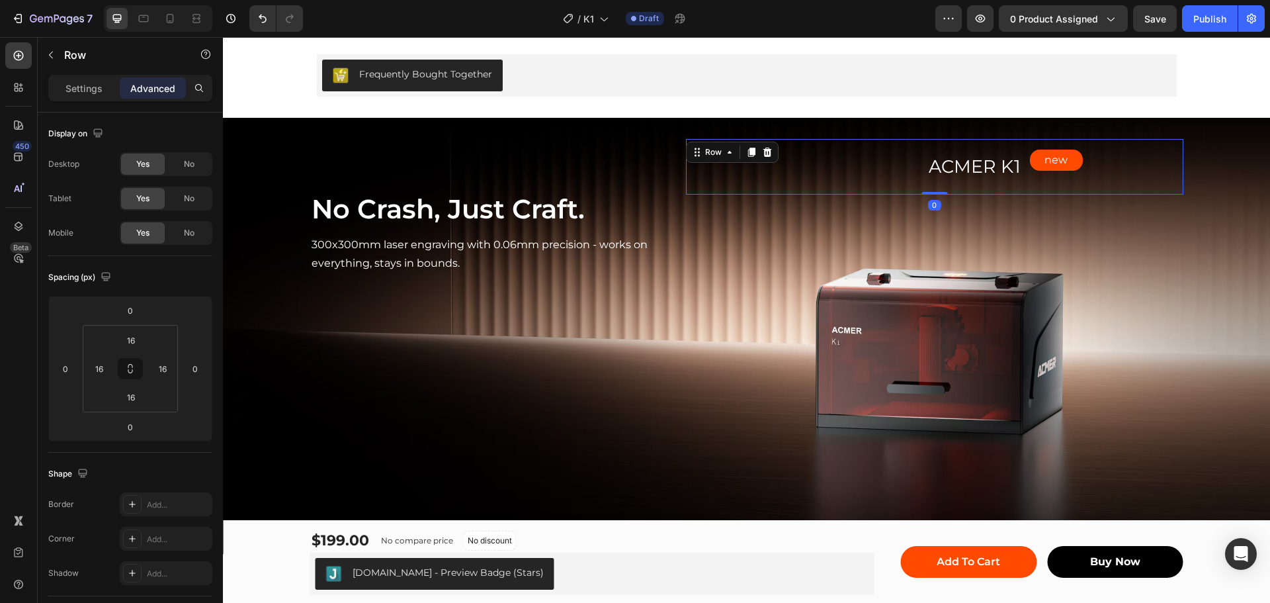
click at [993, 177] on div "new Text Block Row" at bounding box center [1056, 166] width 233 height 35
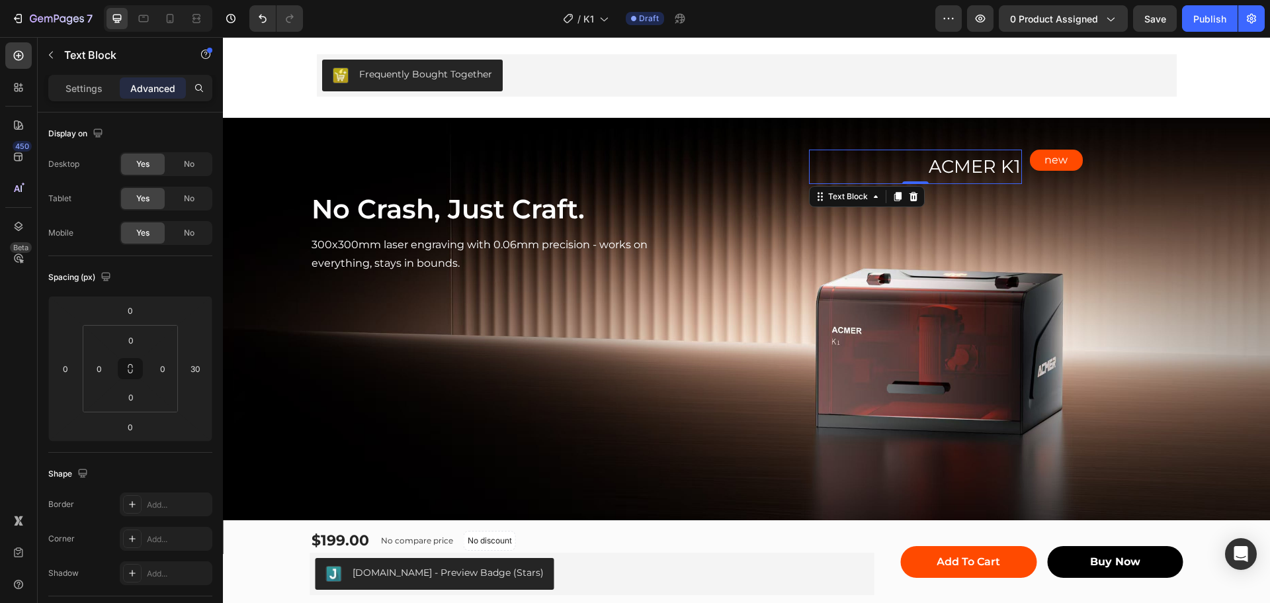
click at [880, 155] on p "ACMER K1" at bounding box center [915, 167] width 210 height 32
click at [134, 313] on input "0" at bounding box center [130, 310] width 26 height 20
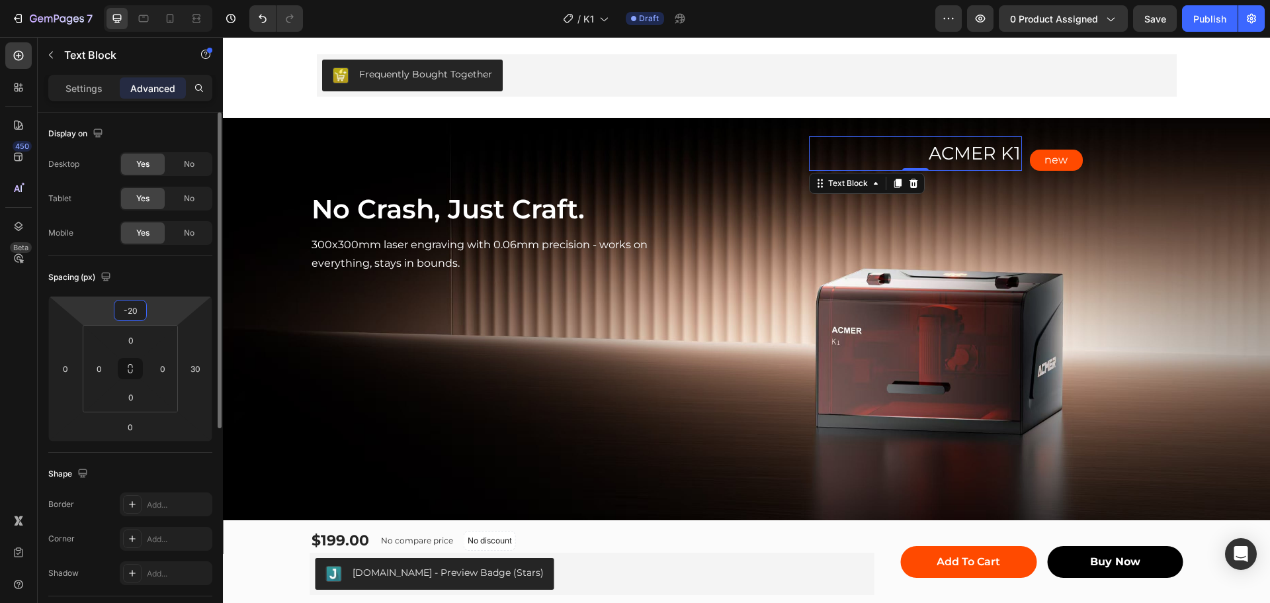
type input "-2"
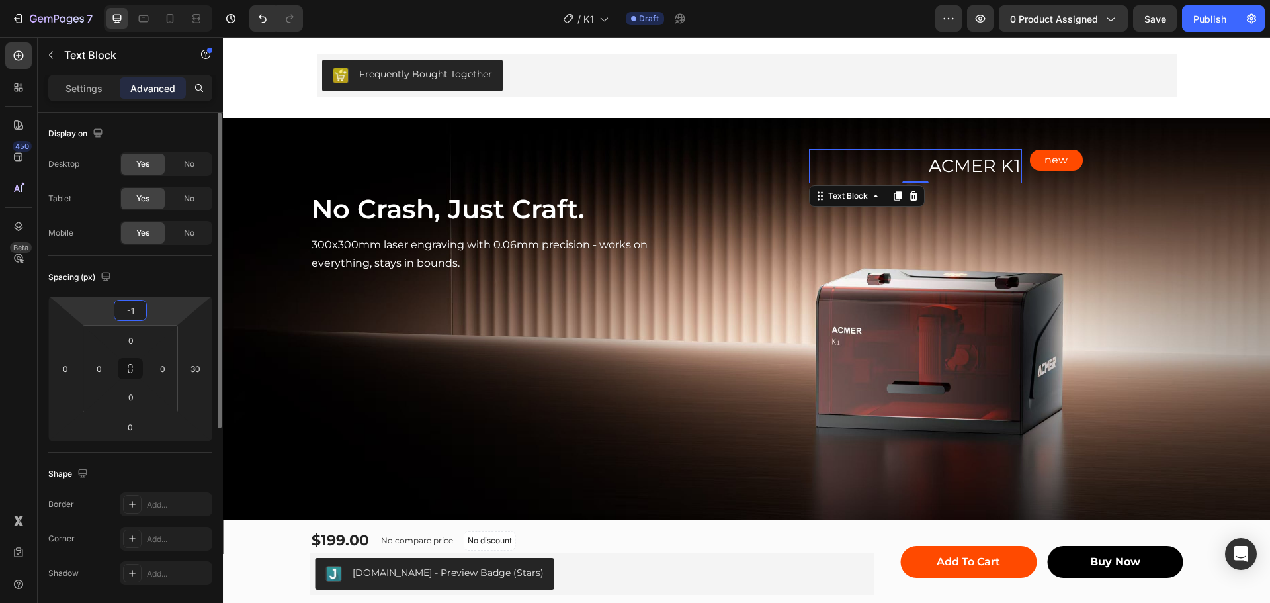
type input "-10"
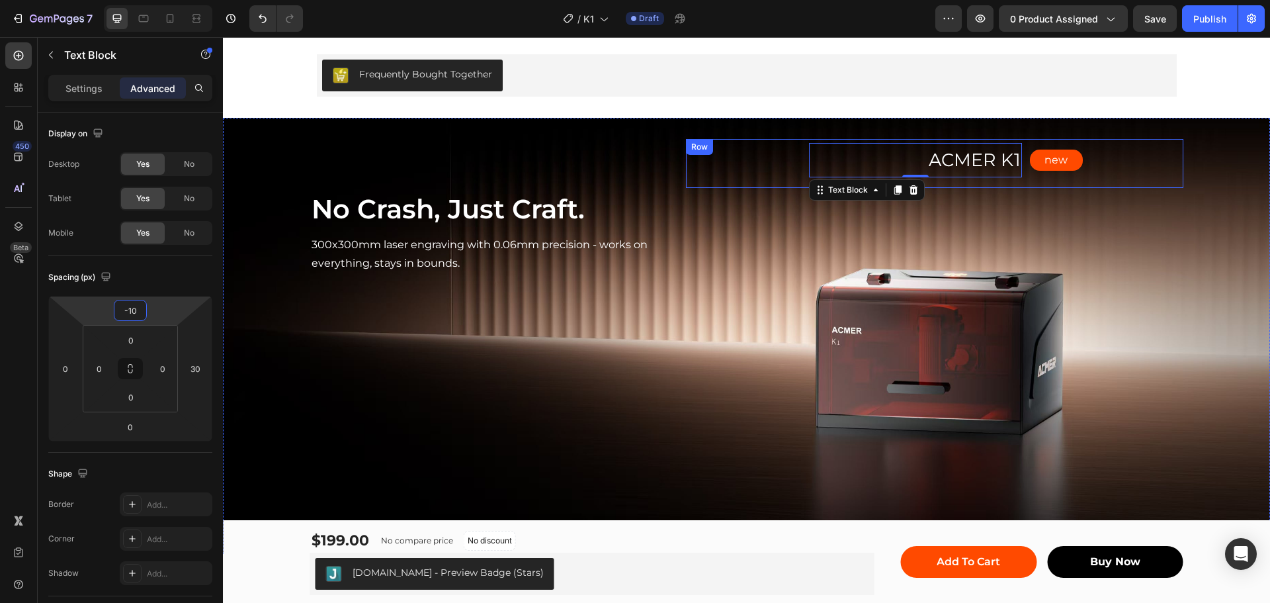
click at [1122, 161] on div "new Text Block Row" at bounding box center [1056, 163] width 233 height 28
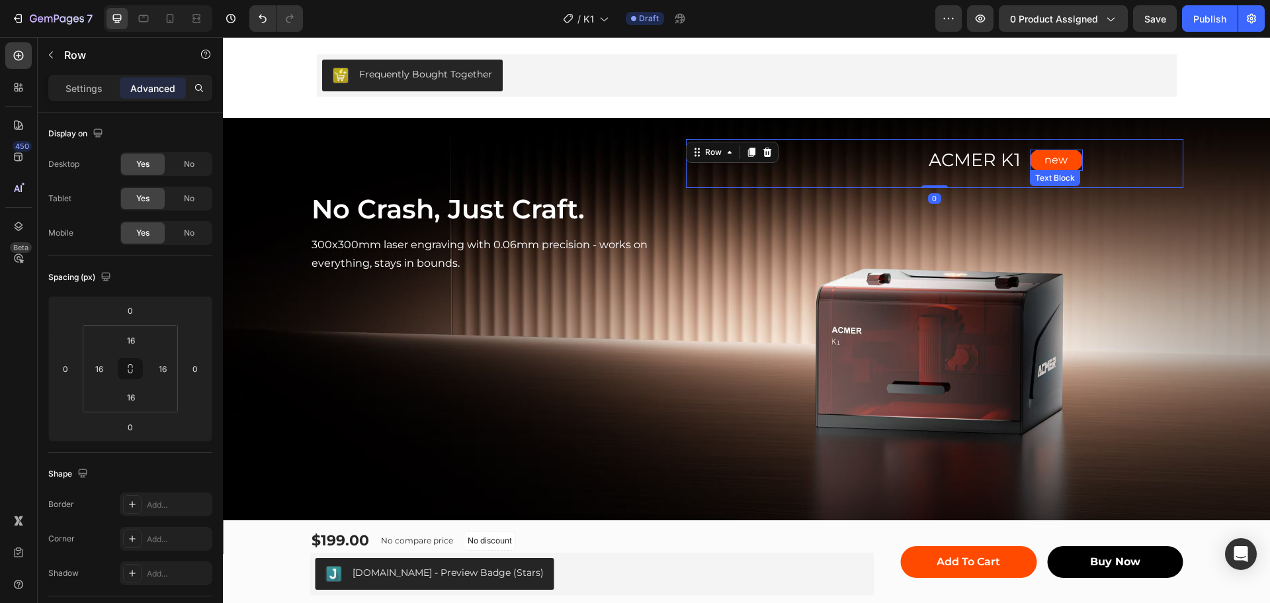
click at [1064, 161] on p "new" at bounding box center [1056, 160] width 50 height 19
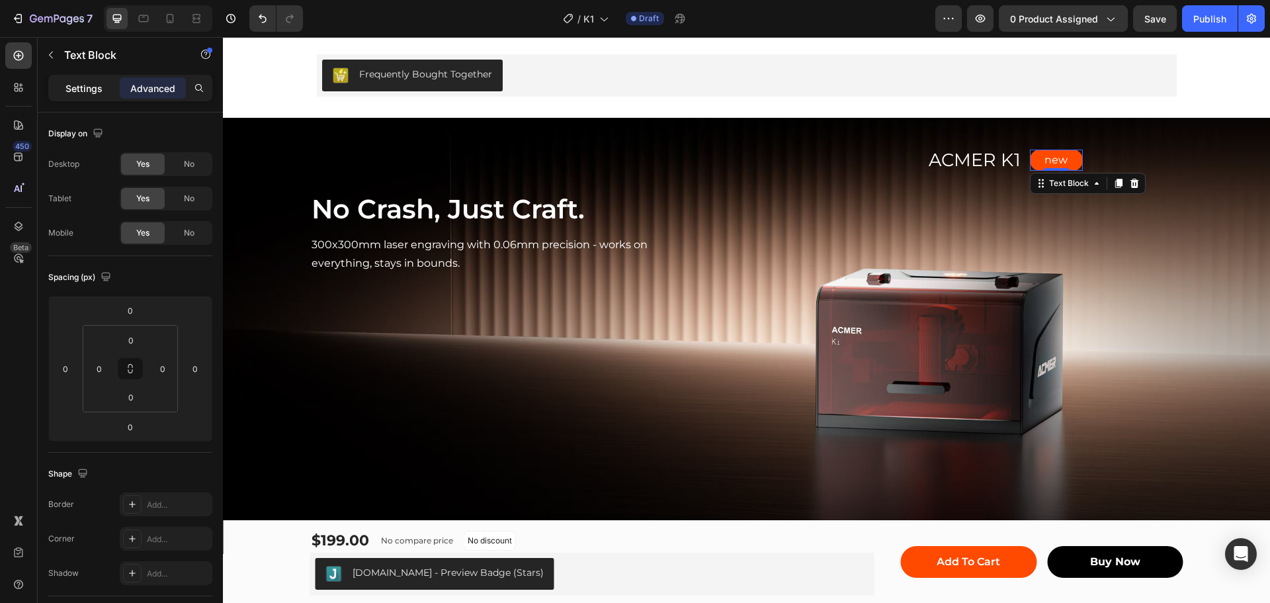
click at [77, 91] on p "Settings" at bounding box center [83, 88] width 37 height 14
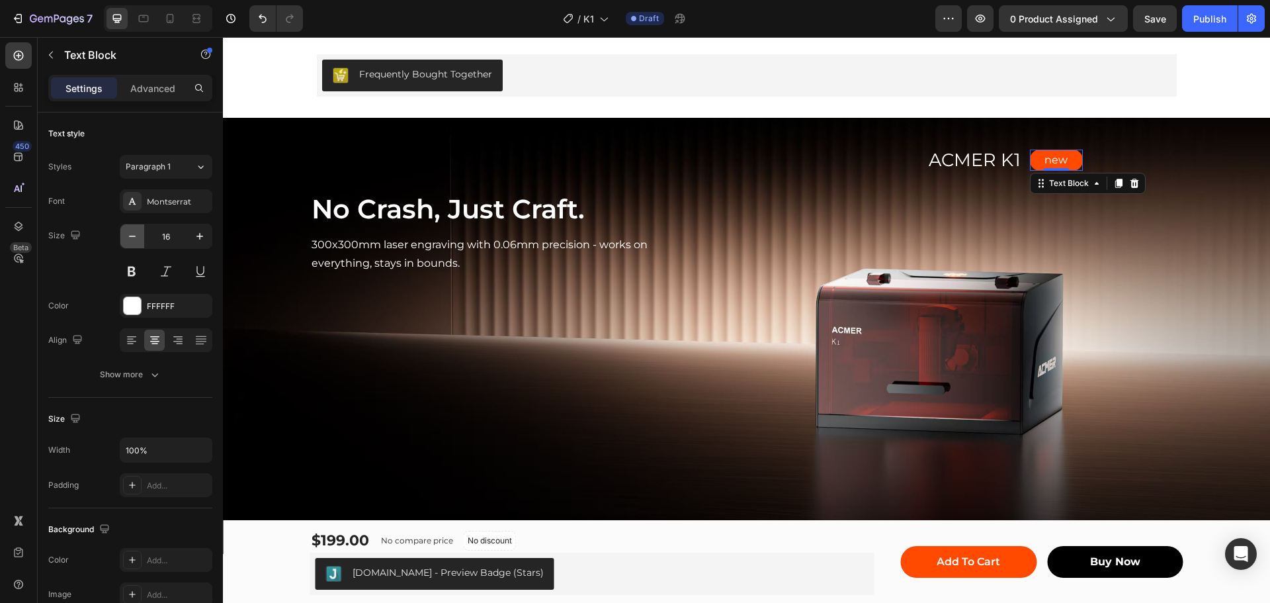
click at [124, 236] on button "button" at bounding box center [132, 236] width 24 height 24
click at [196, 233] on icon "button" at bounding box center [199, 235] width 13 height 13
type input "16"
click at [155, 91] on p "Advanced" at bounding box center [152, 88] width 45 height 14
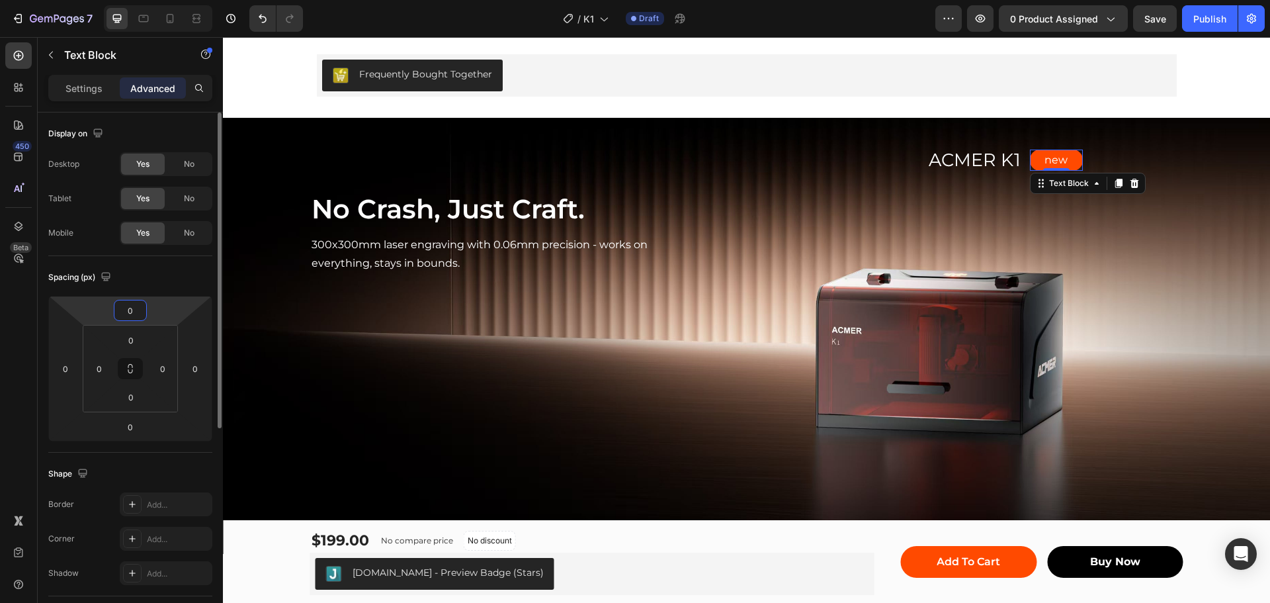
click at [140, 316] on input "0" at bounding box center [130, 310] width 26 height 20
type input "0"
click at [175, 279] on div "Spacing (px)" at bounding box center [130, 277] width 164 height 21
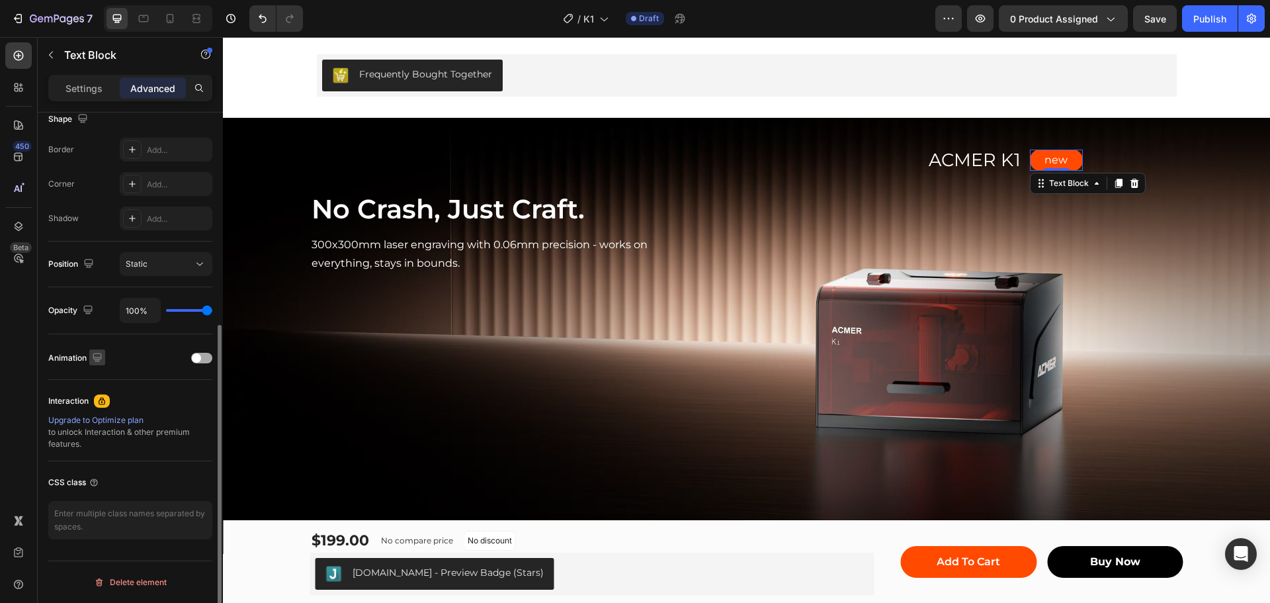
scroll to position [222, 0]
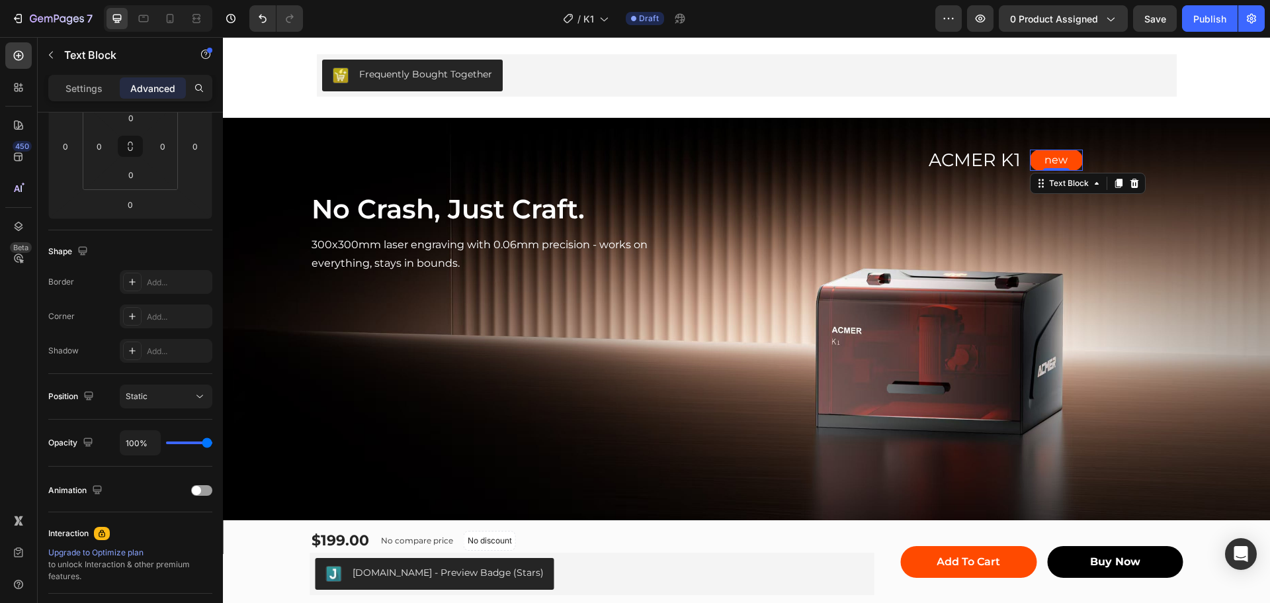
click at [1030, 149] on div "new" at bounding box center [1056, 160] width 53 height 22
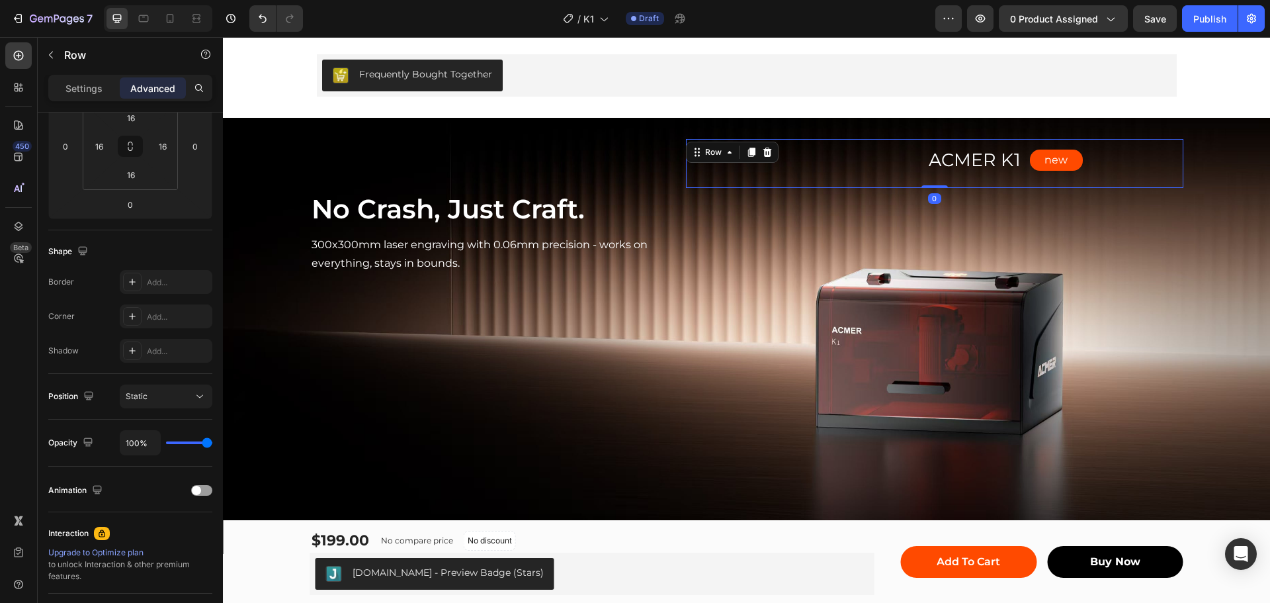
click at [1120, 155] on div "new Text Block Row" at bounding box center [1056, 163] width 233 height 28
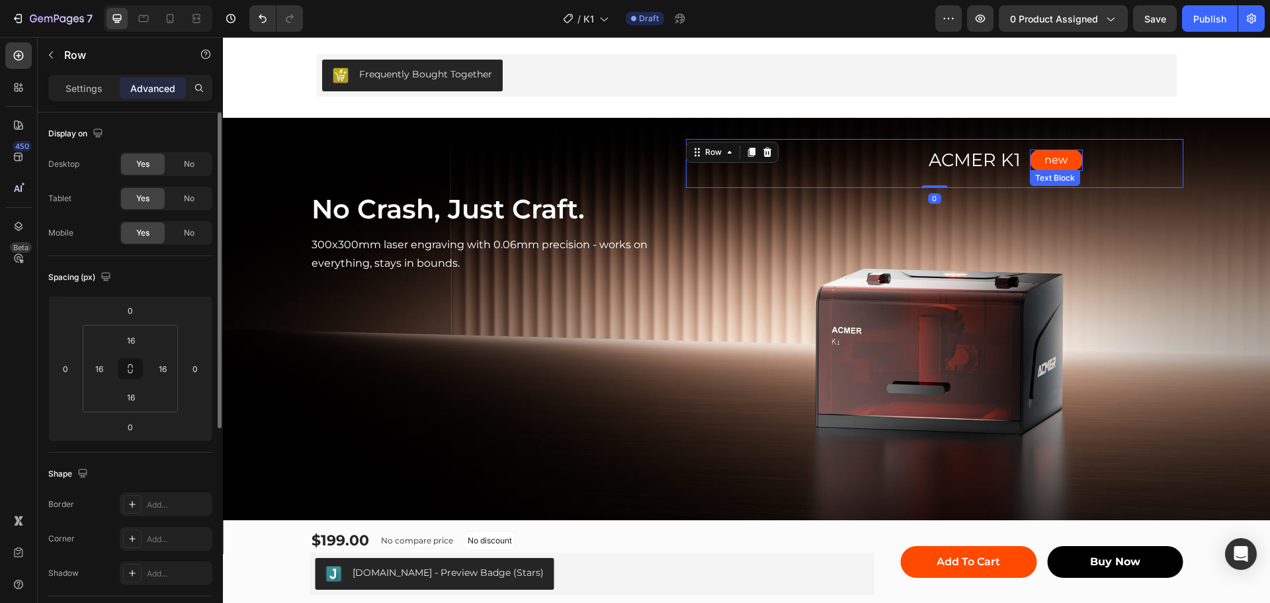
click at [1071, 160] on p "new" at bounding box center [1056, 160] width 50 height 19
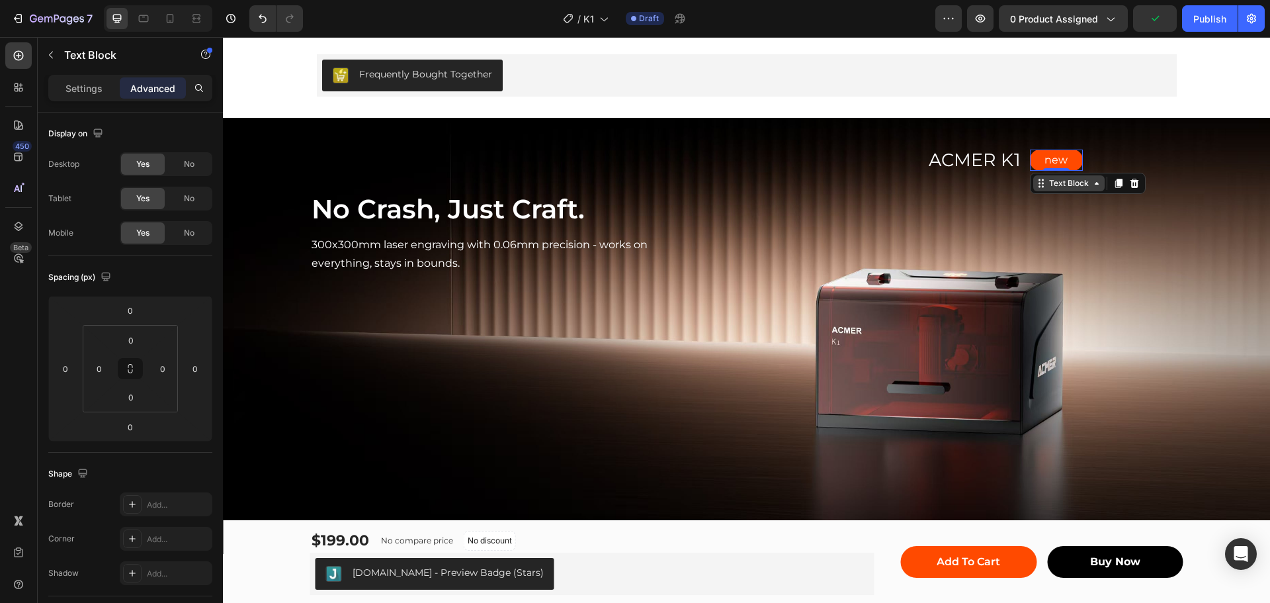
click at [1093, 183] on icon at bounding box center [1096, 183] width 11 height 11
click at [1057, 207] on div "Row 1 col" at bounding box center [1056, 208] width 40 height 8
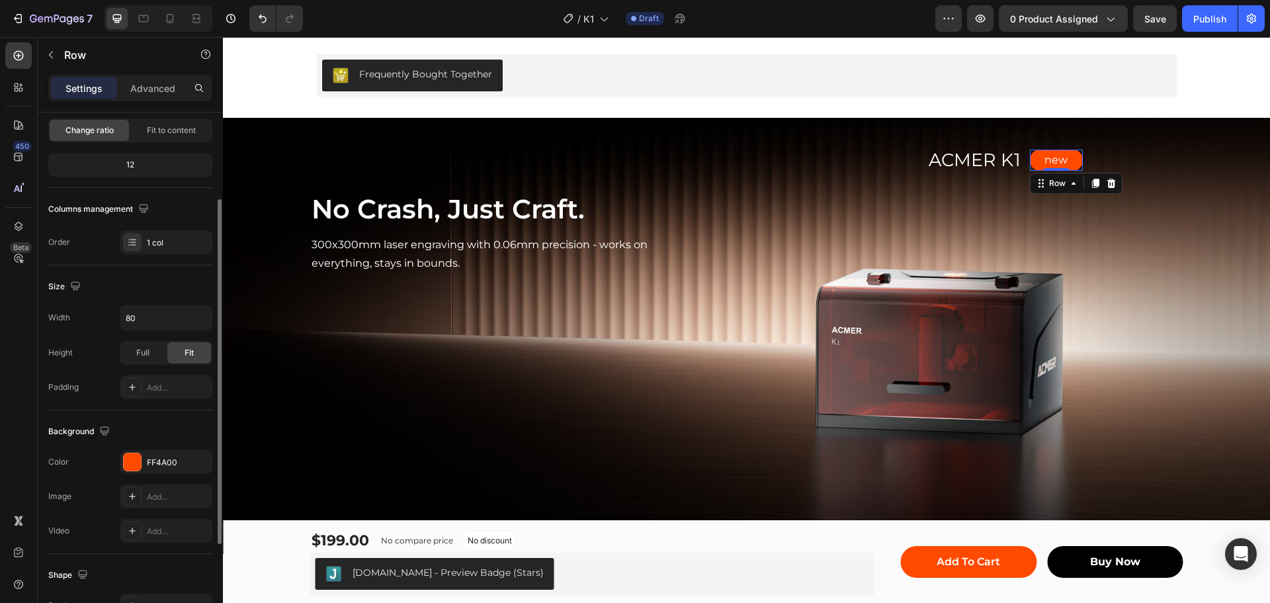
scroll to position [198, 0]
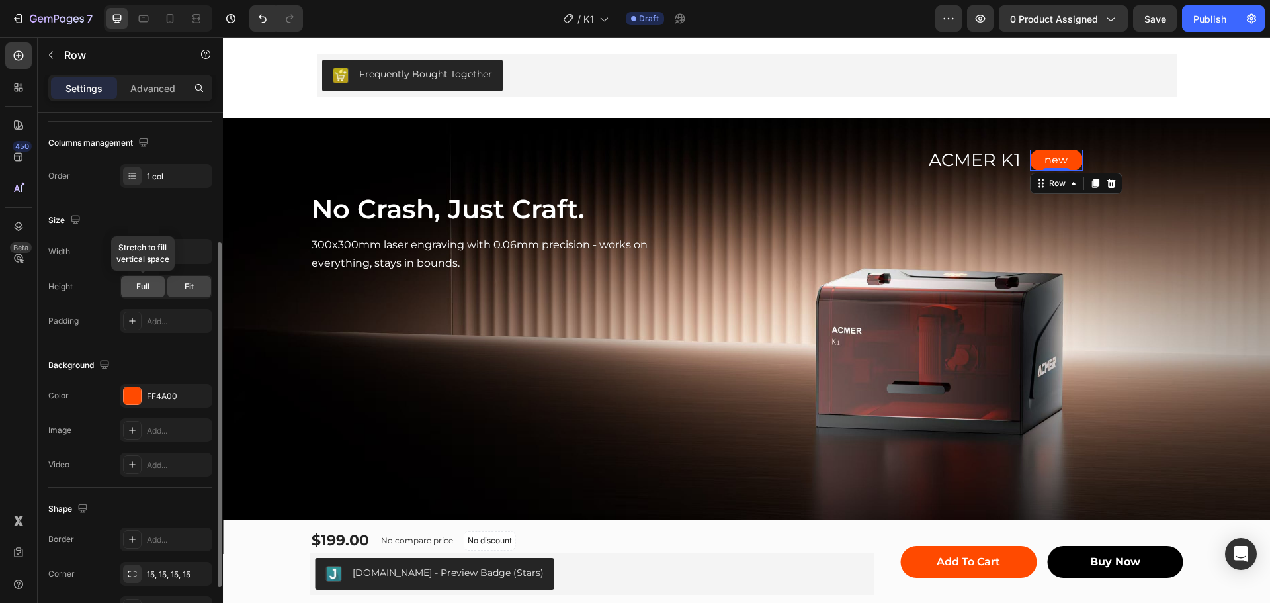
click at [148, 286] on span "Full" at bounding box center [142, 286] width 13 height 12
click at [183, 286] on div "Fit" at bounding box center [189, 286] width 44 height 21
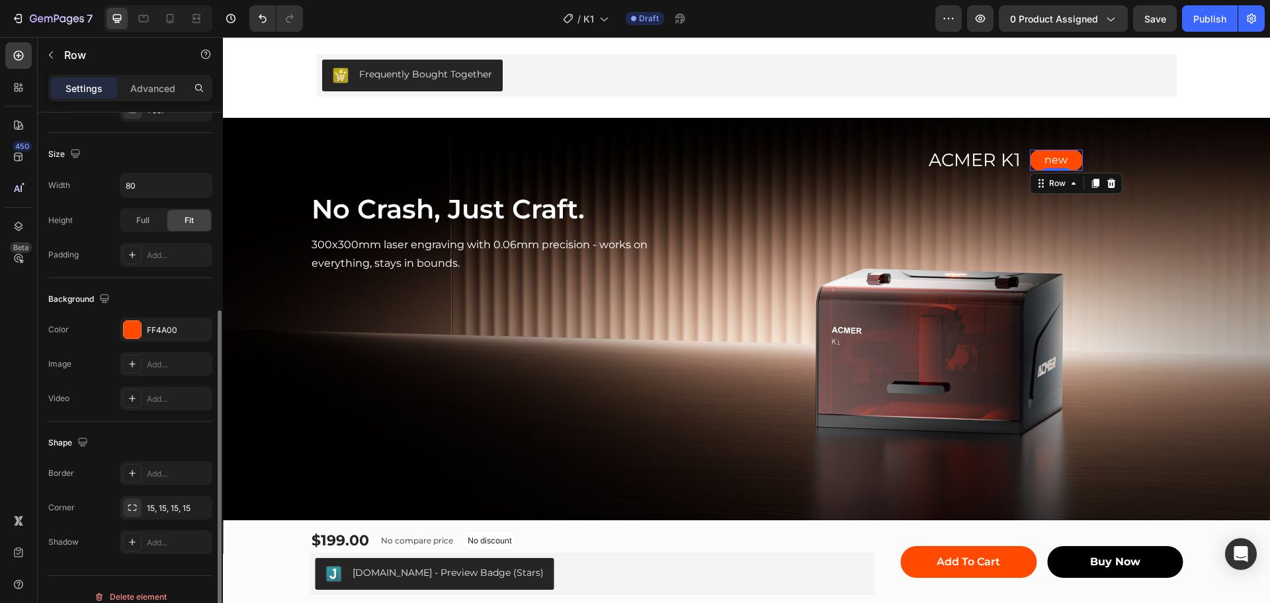
scroll to position [279, 0]
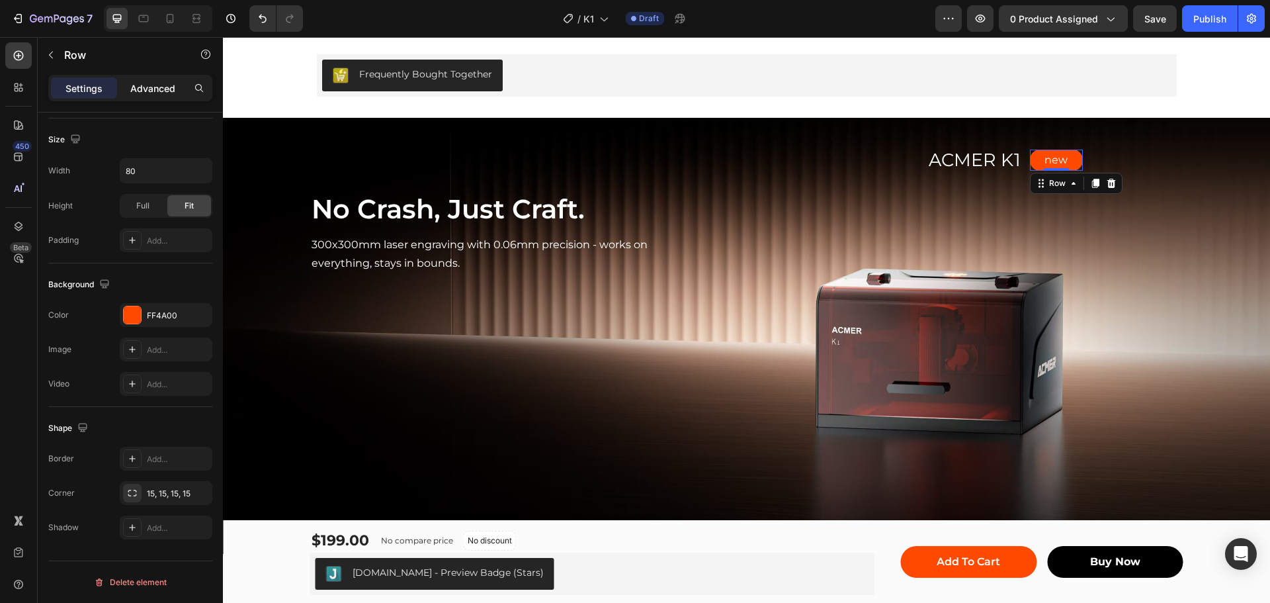
click at [148, 89] on p "Advanced" at bounding box center [152, 88] width 45 height 14
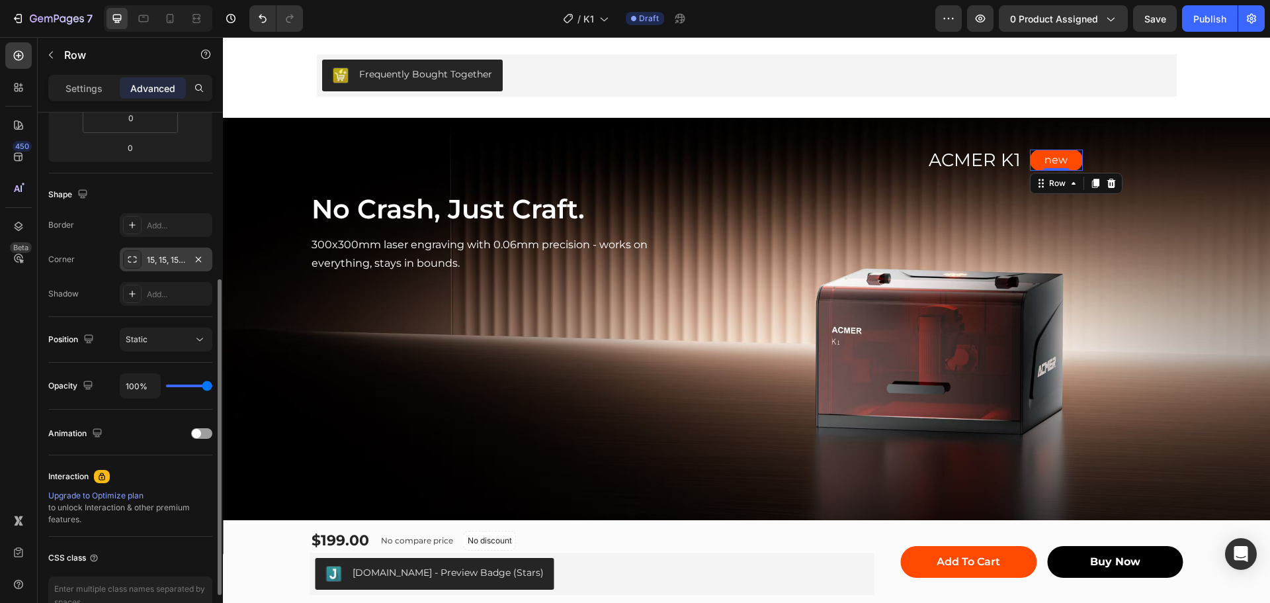
scroll to position [15, 0]
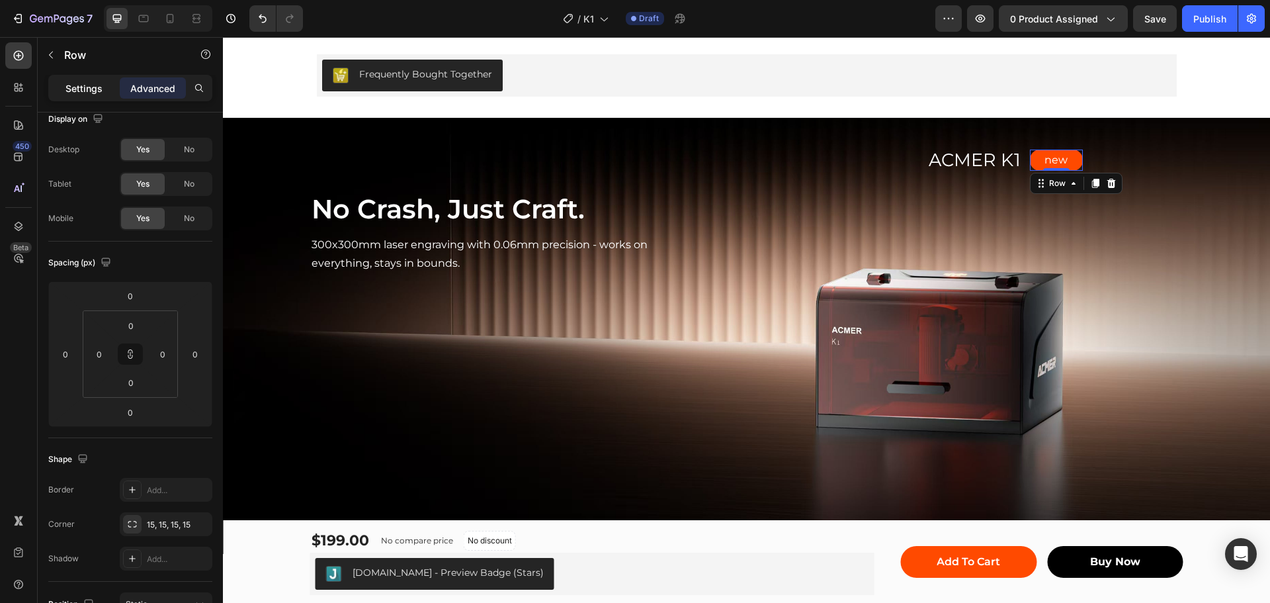
click at [71, 86] on p "Settings" at bounding box center [83, 88] width 37 height 14
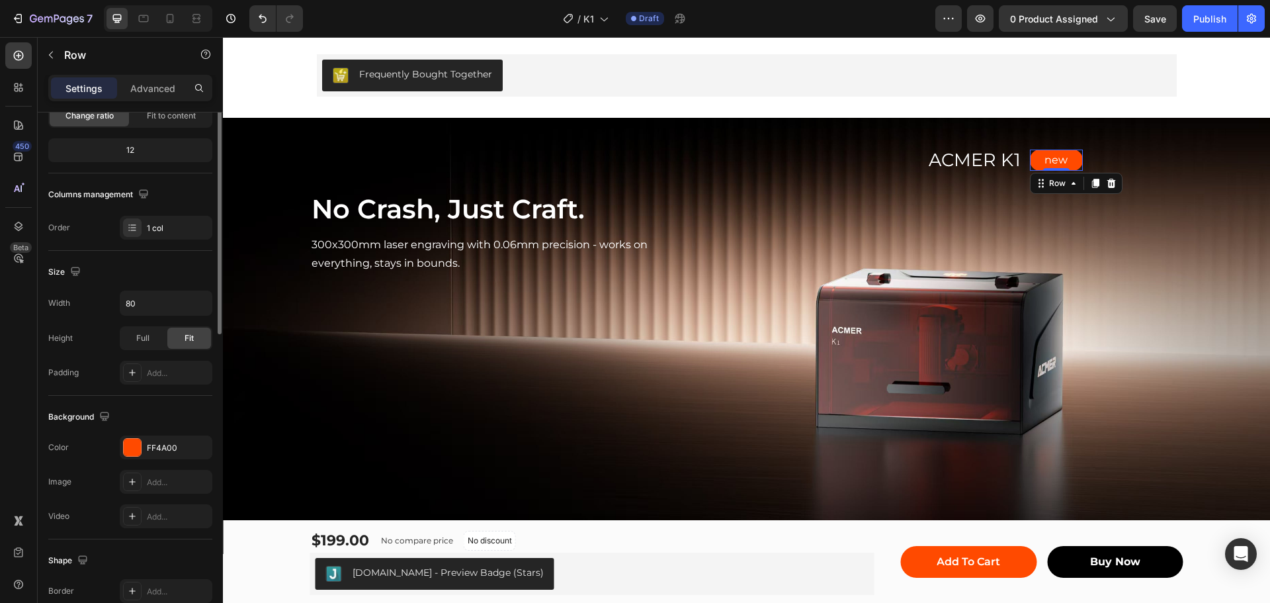
scroll to position [0, 0]
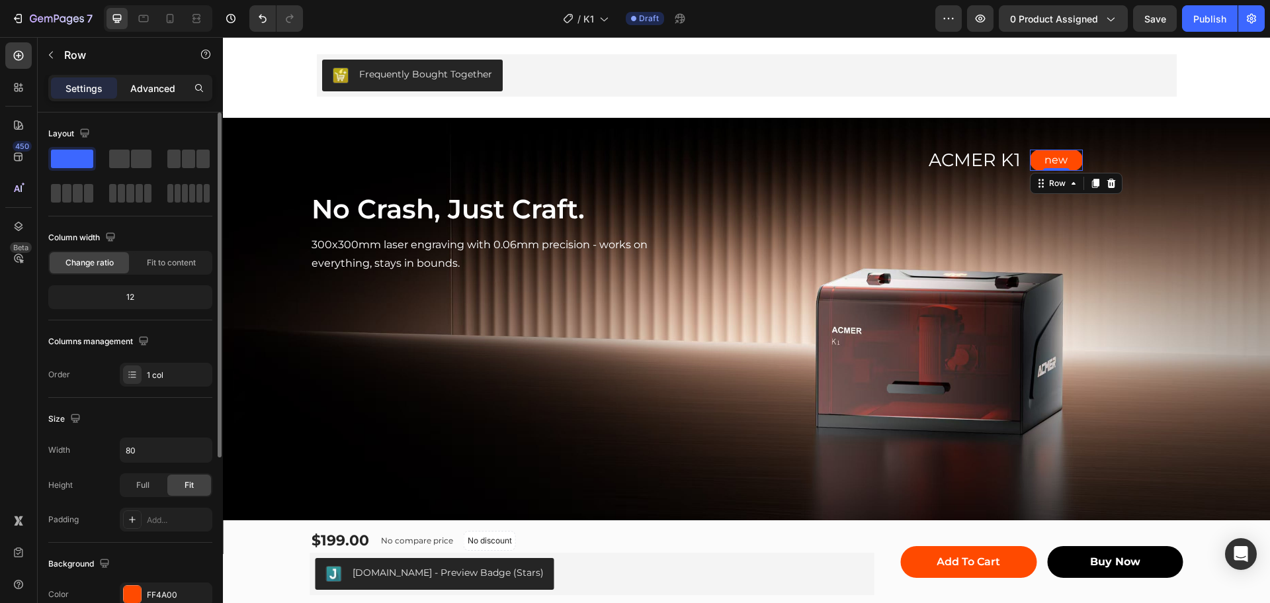
click at [144, 88] on p "Advanced" at bounding box center [152, 88] width 45 height 14
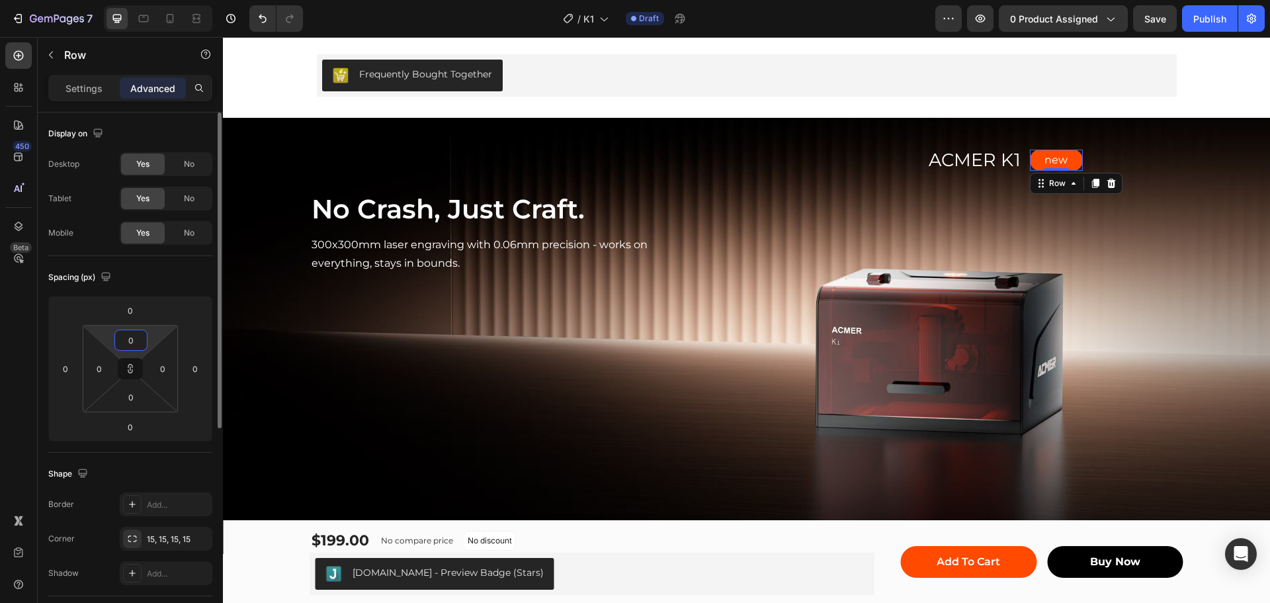
click at [129, 337] on input "0" at bounding box center [131, 340] width 26 height 20
type input "2"
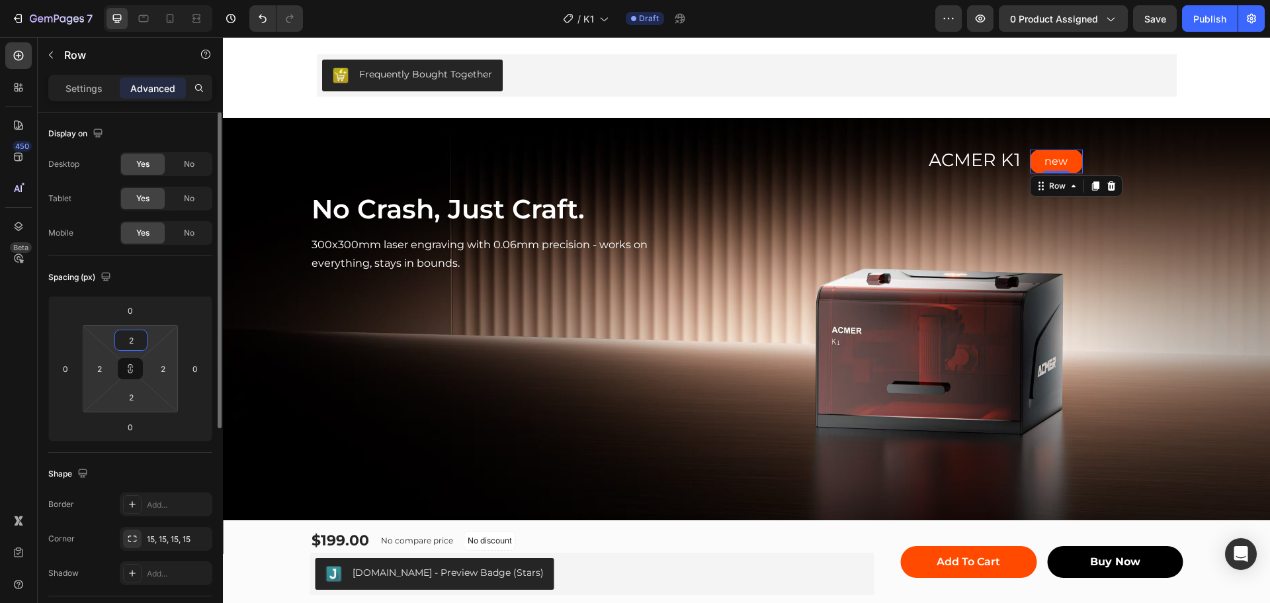
type input "20"
click at [194, 276] on div "Spacing (px)" at bounding box center [130, 277] width 164 height 21
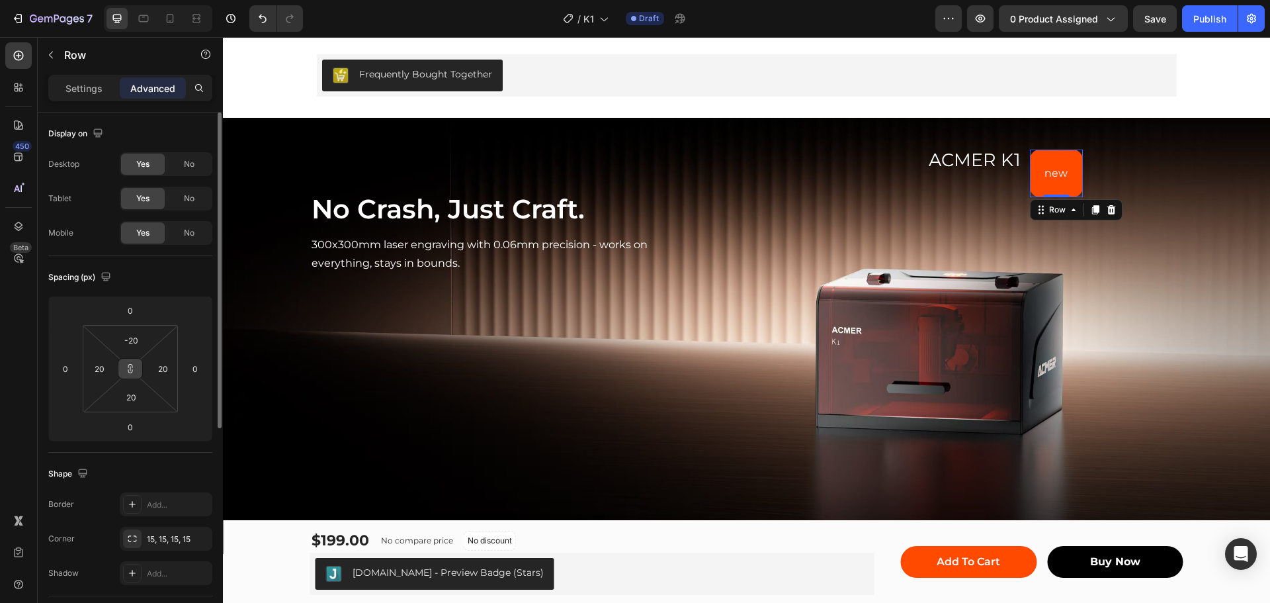
click at [126, 370] on icon at bounding box center [130, 368] width 11 height 11
click at [136, 345] on input "-20" at bounding box center [131, 340] width 26 height 20
type input "0"
click at [106, 366] on input "20" at bounding box center [99, 368] width 20 height 20
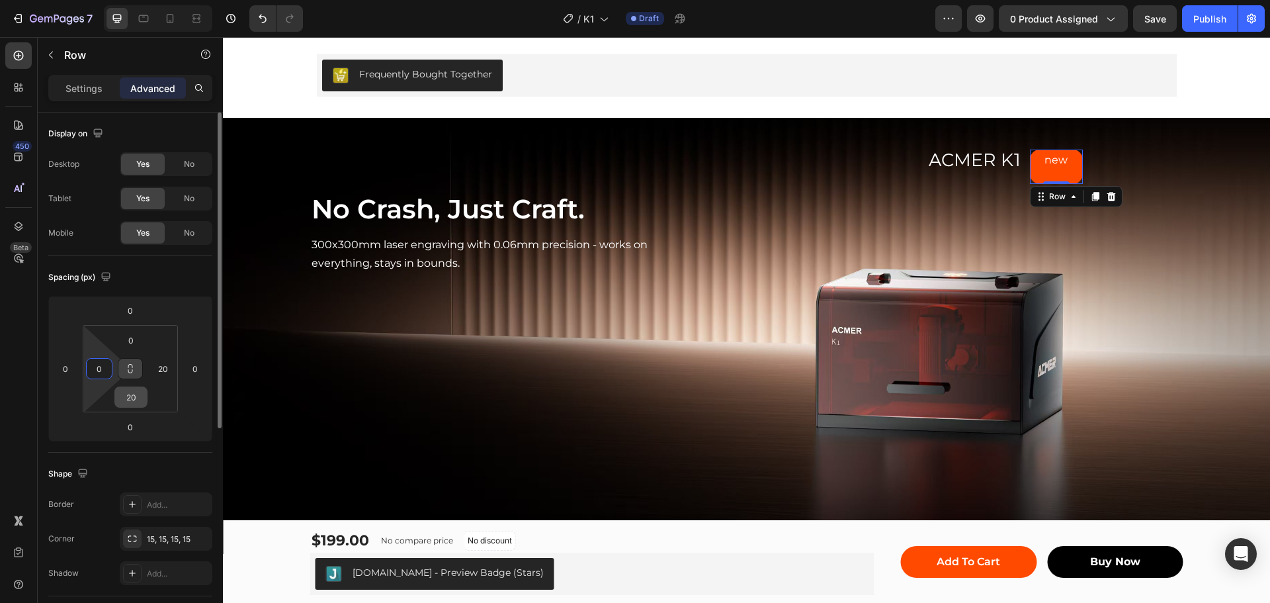
type input "0"
click at [129, 393] on input "20" at bounding box center [131, 397] width 26 height 20
type input "0"
click at [162, 372] on input "20" at bounding box center [163, 368] width 20 height 20
type input "0"
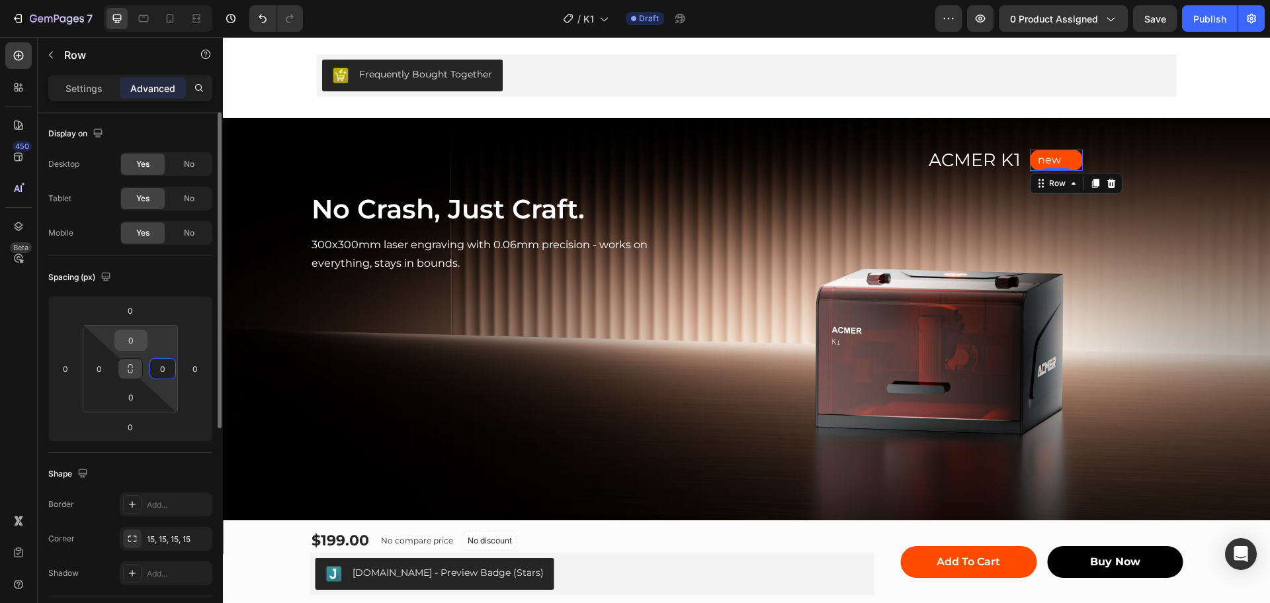
click at [132, 341] on input "0" at bounding box center [131, 340] width 26 height 20
type input "-"
type input "0"
click at [167, 272] on div "Spacing (px)" at bounding box center [130, 277] width 164 height 21
click at [74, 89] on p "Settings" at bounding box center [83, 88] width 37 height 14
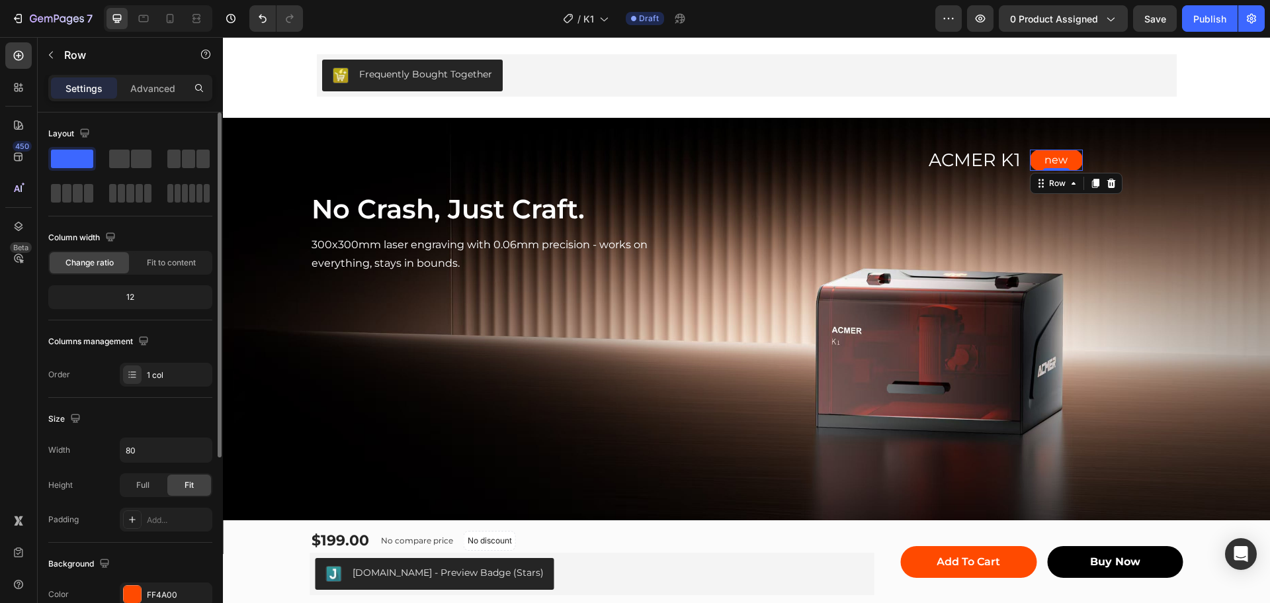
scroll to position [132, 0]
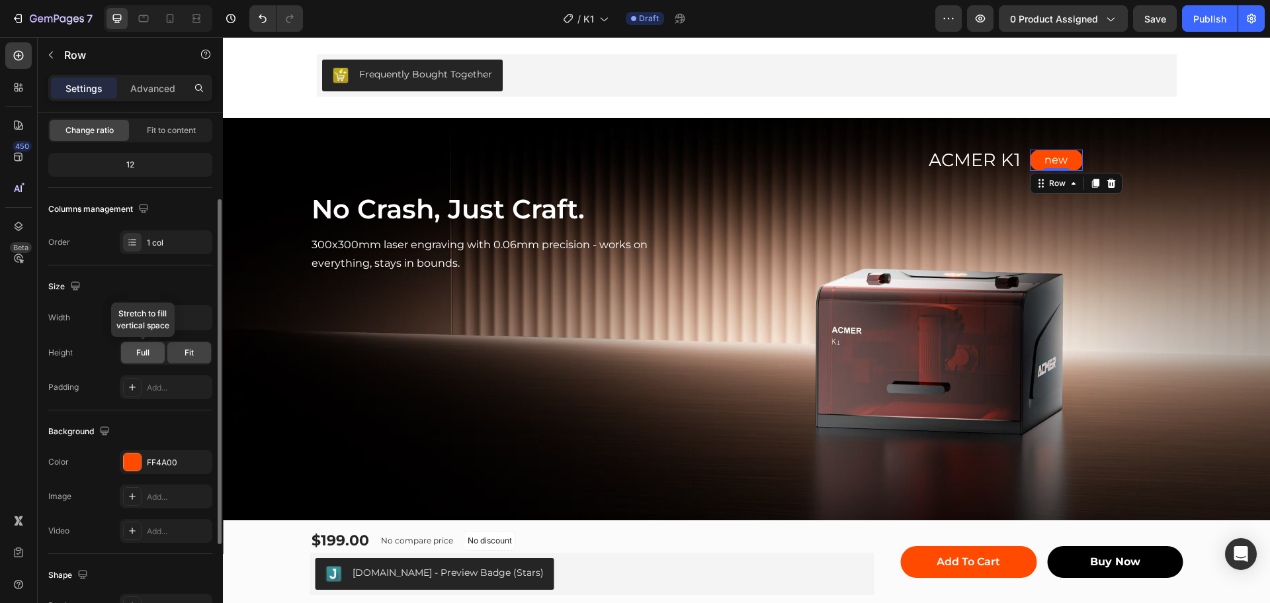
click at [147, 352] on span "Full" at bounding box center [142, 353] width 13 height 12
click at [180, 350] on div "Fit" at bounding box center [189, 352] width 44 height 21
click at [197, 314] on icon "button" at bounding box center [199, 317] width 13 height 13
click at [132, 315] on input "80" at bounding box center [165, 318] width 91 height 24
type input "70"
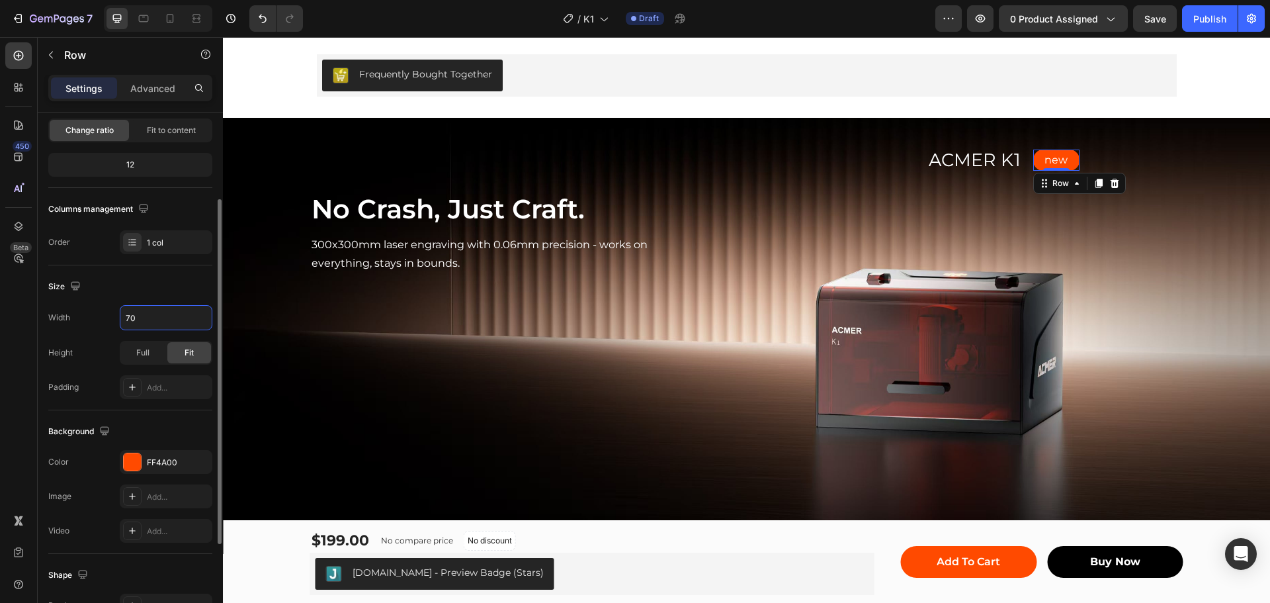
click at [172, 287] on div "Size" at bounding box center [130, 286] width 164 height 21
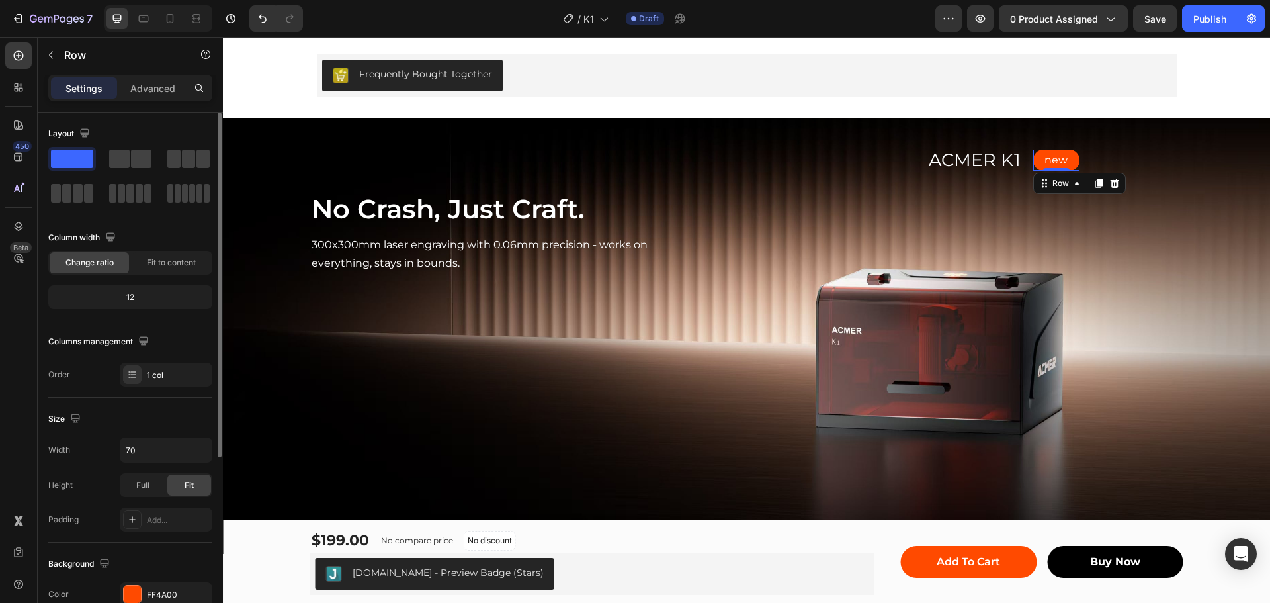
click at [132, 291] on div "12" at bounding box center [130, 297] width 159 height 19
click at [133, 296] on div "12" at bounding box center [130, 297] width 159 height 19
click at [116, 296] on div "12" at bounding box center [130, 297] width 159 height 19
drag, startPoint x: 116, startPoint y: 296, endPoint x: 151, endPoint y: 274, distance: 40.9
click at [118, 294] on div "12" at bounding box center [130, 297] width 159 height 19
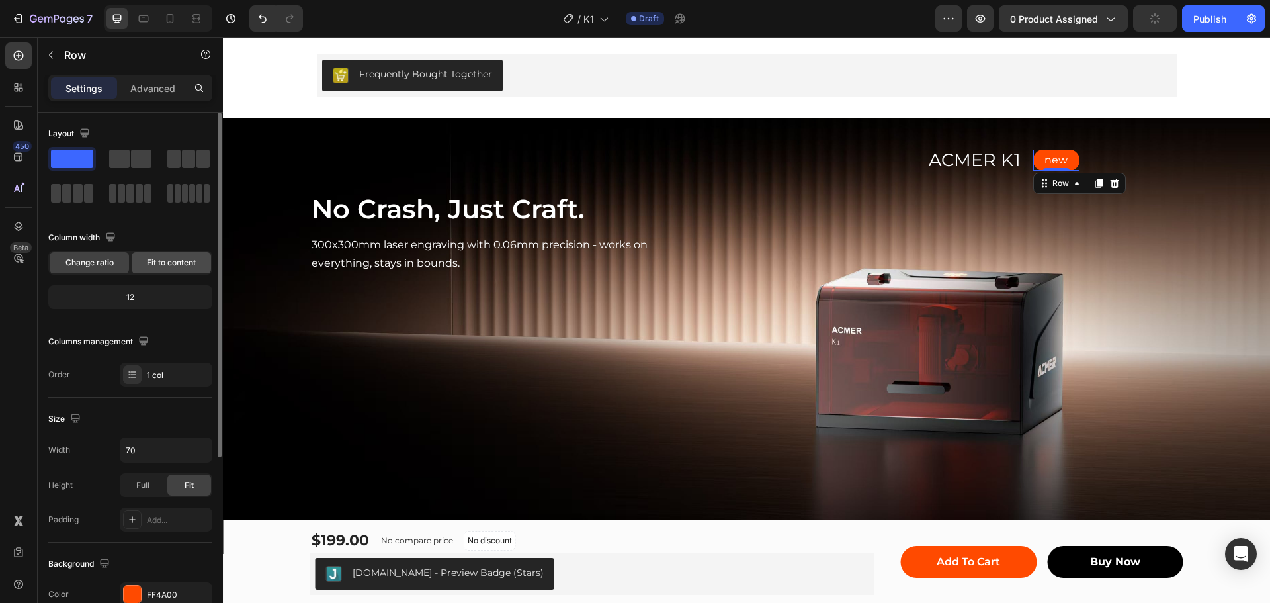
click at [169, 261] on span "Fit to content" at bounding box center [171, 263] width 49 height 12
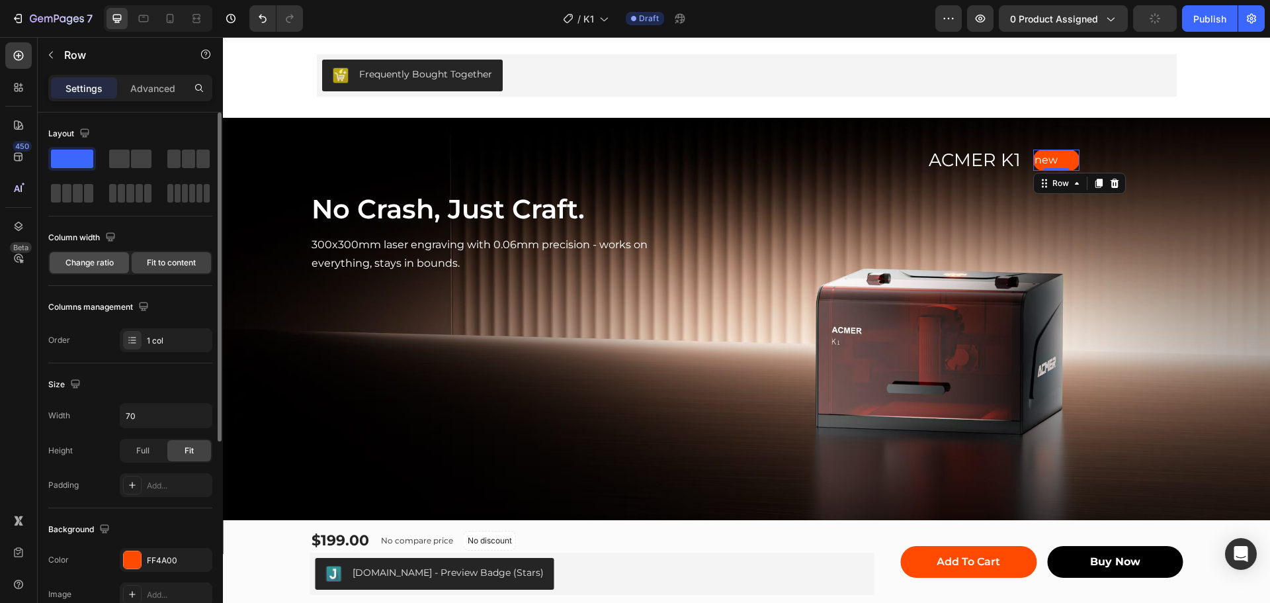
click at [112, 266] on span "Change ratio" at bounding box center [89, 263] width 48 height 12
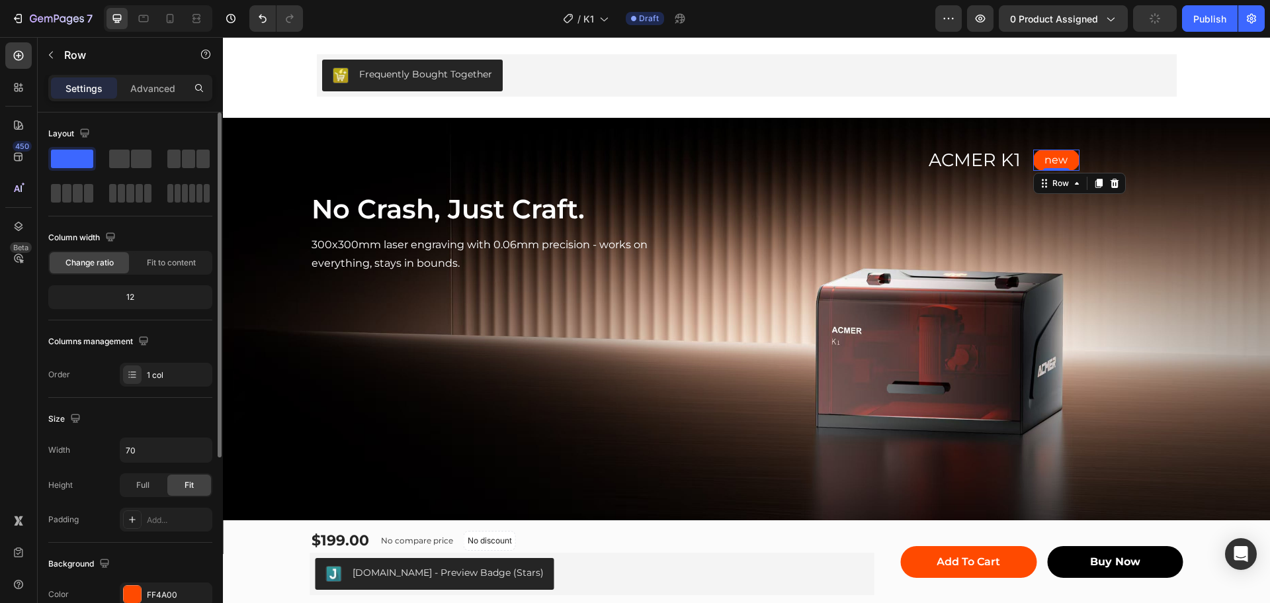
click at [123, 296] on div "12" at bounding box center [130, 297] width 159 height 19
click at [126, 296] on div "12" at bounding box center [130, 297] width 159 height 19
click at [97, 256] on div "Change ratio" at bounding box center [89, 262] width 79 height 21
click at [96, 261] on span "Change ratio" at bounding box center [89, 263] width 48 height 12
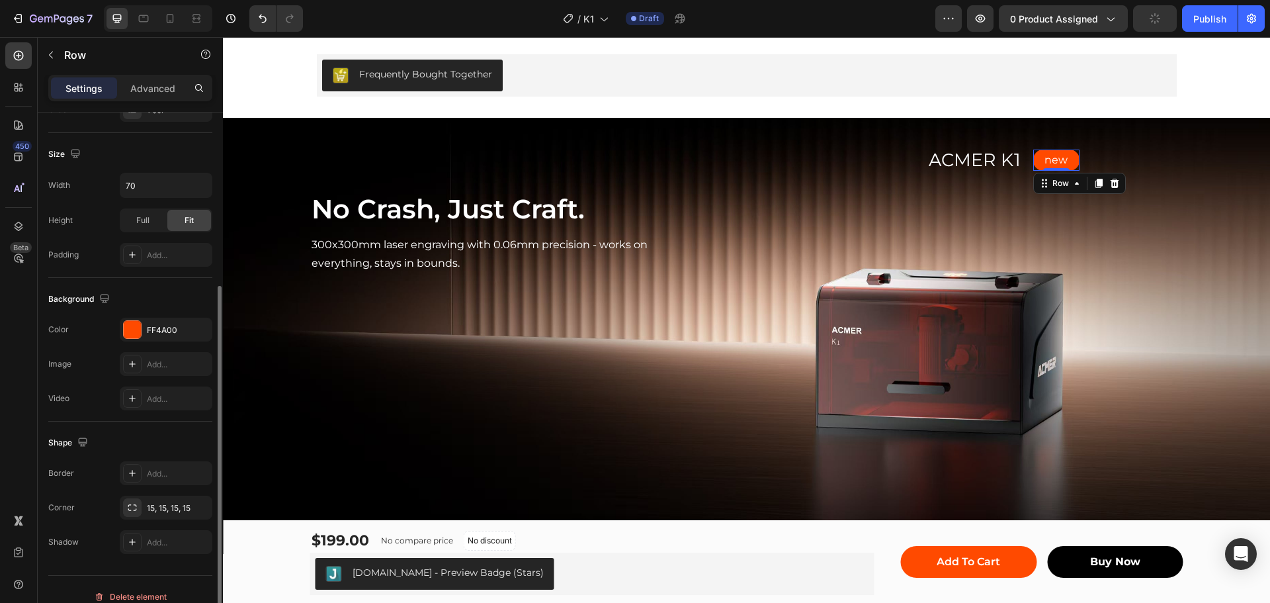
scroll to position [279, 0]
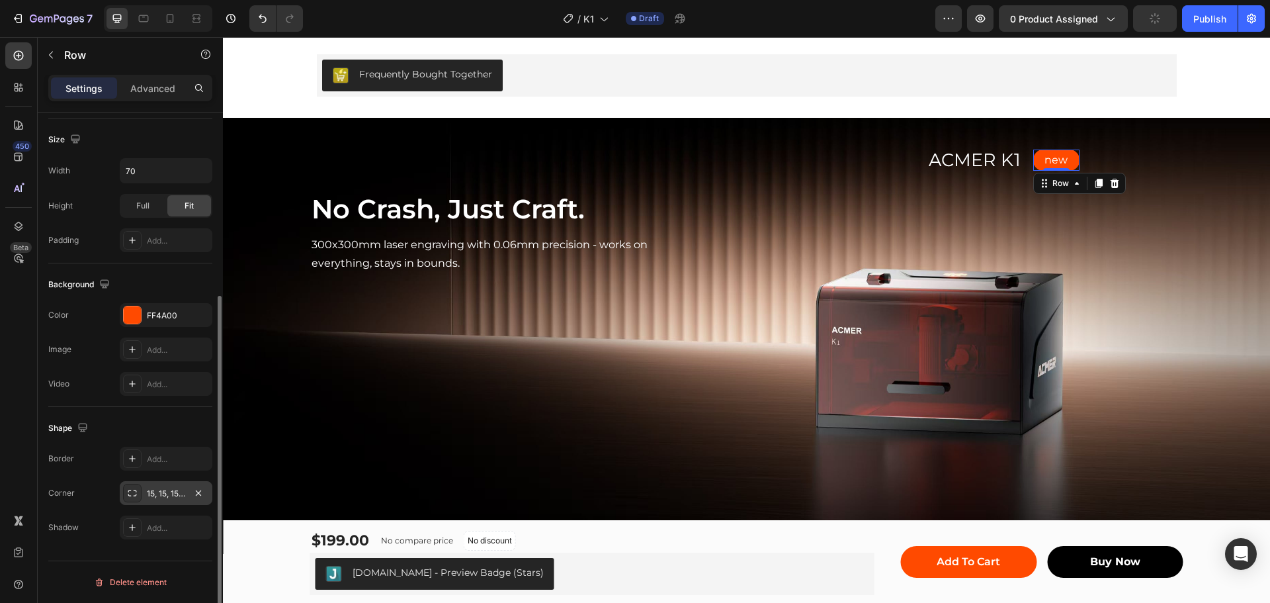
click at [137, 496] on icon at bounding box center [132, 492] width 11 height 11
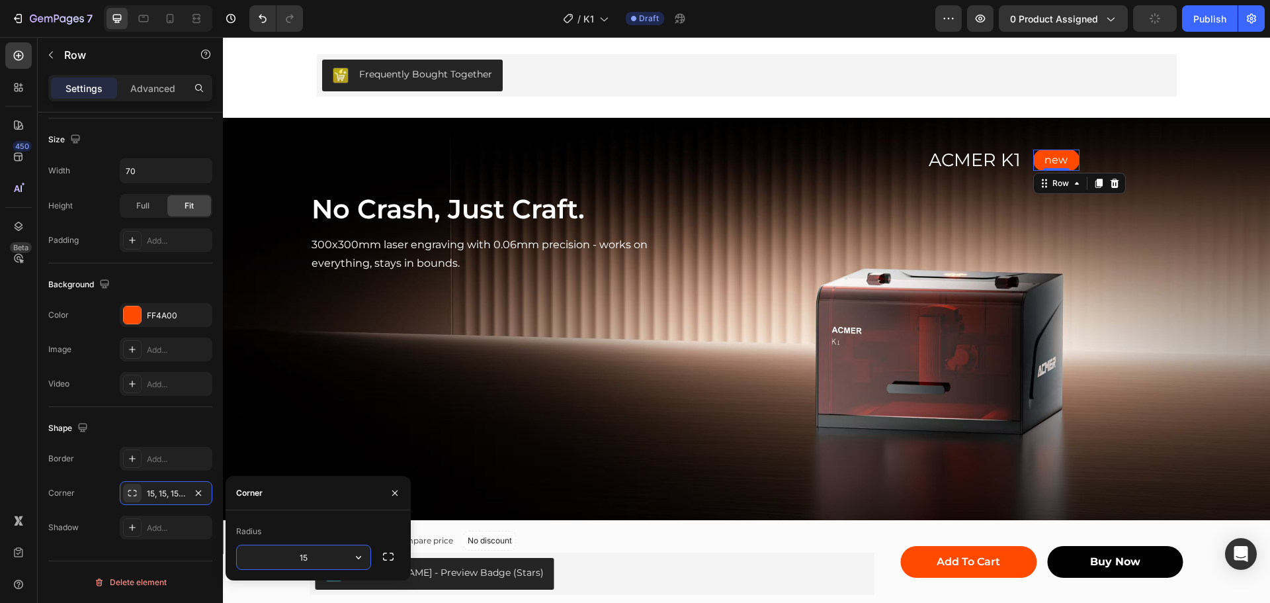
click at [306, 558] on input "15" at bounding box center [304, 557] width 134 height 24
type input "10"
click at [170, 414] on div "Shape Border Add... Corner 15, 15, 15, 15 Shadow Add..." at bounding box center [130, 478] width 164 height 143
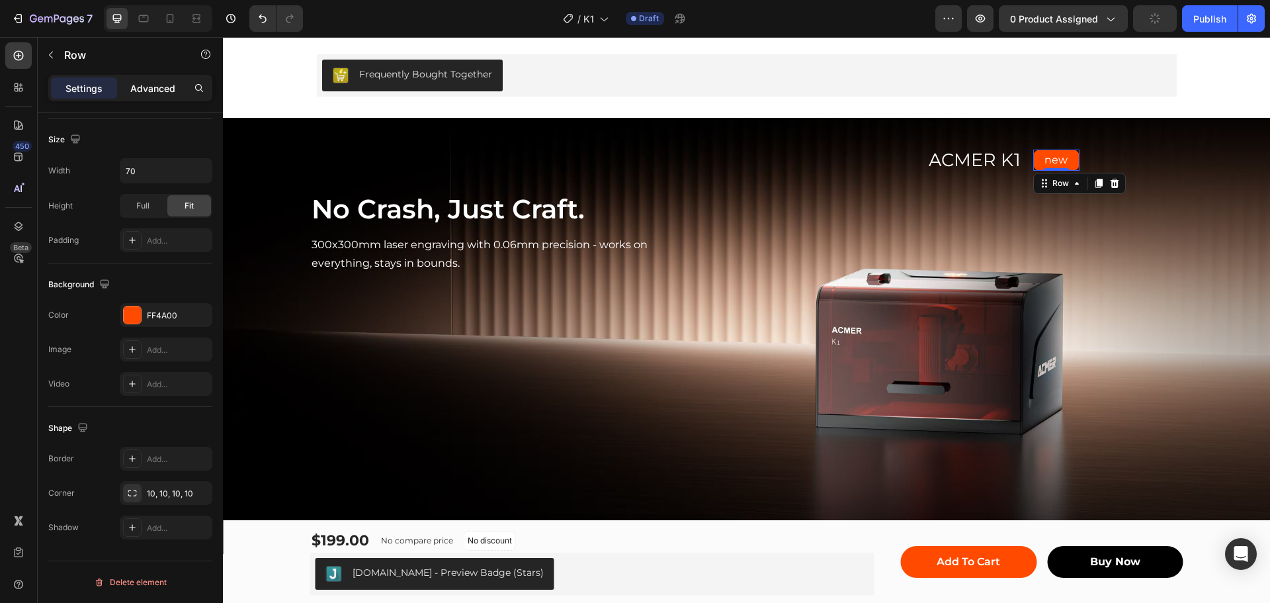
click at [158, 87] on p "Advanced" at bounding box center [152, 88] width 45 height 14
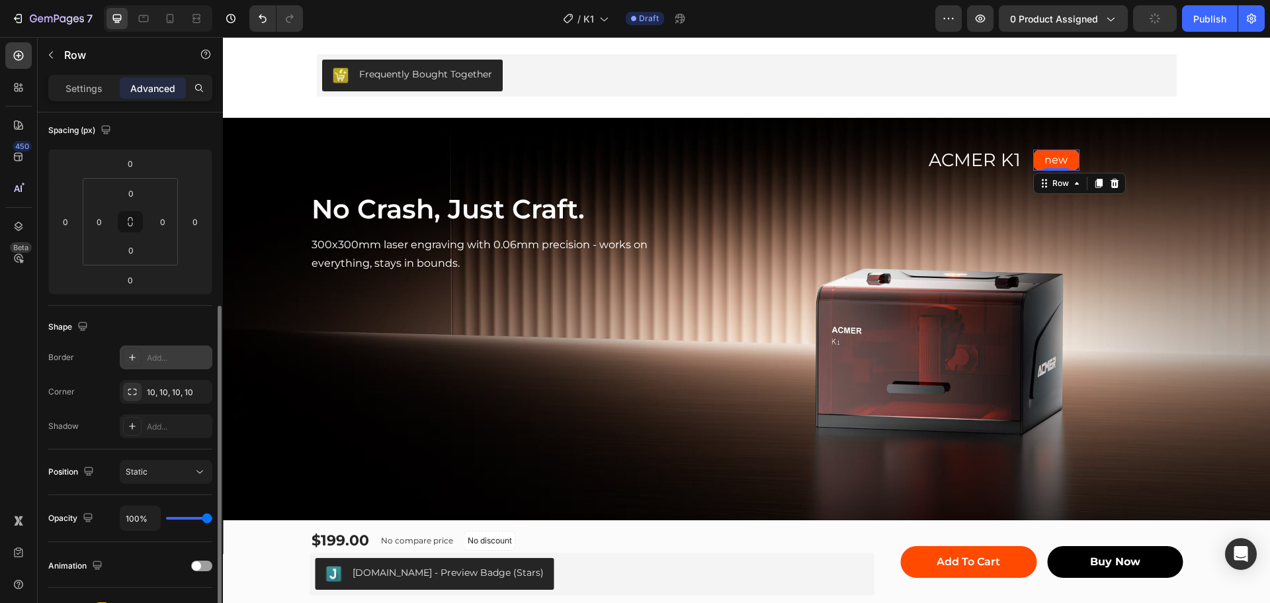
scroll to position [213, 0]
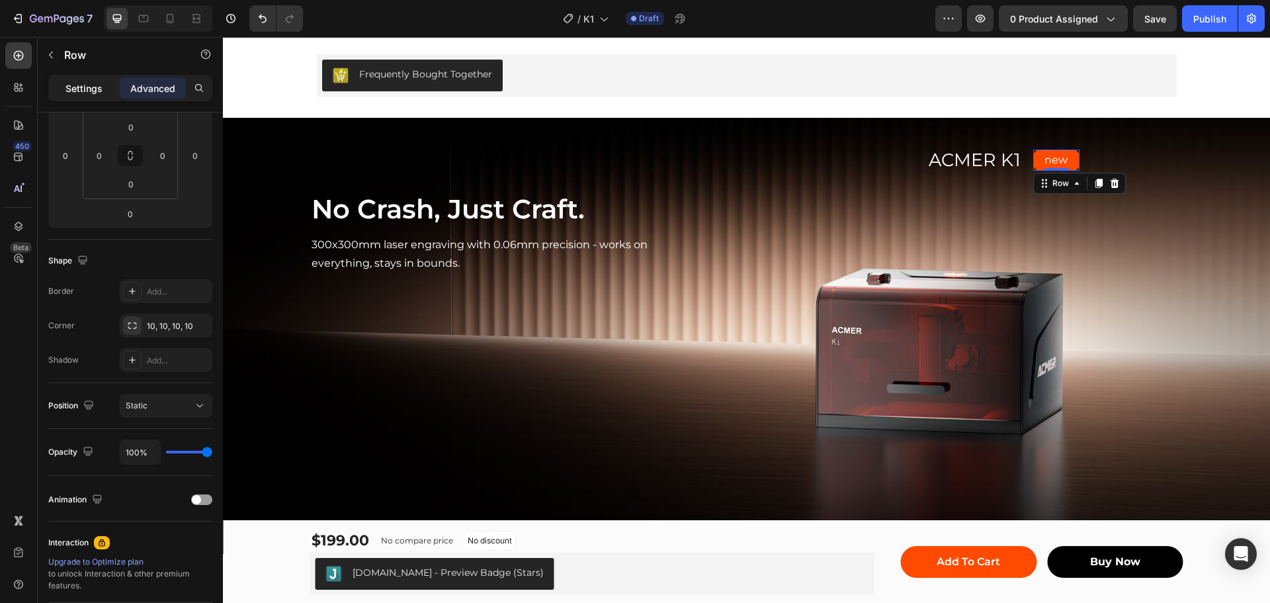
click at [87, 84] on p "Settings" at bounding box center [83, 88] width 37 height 14
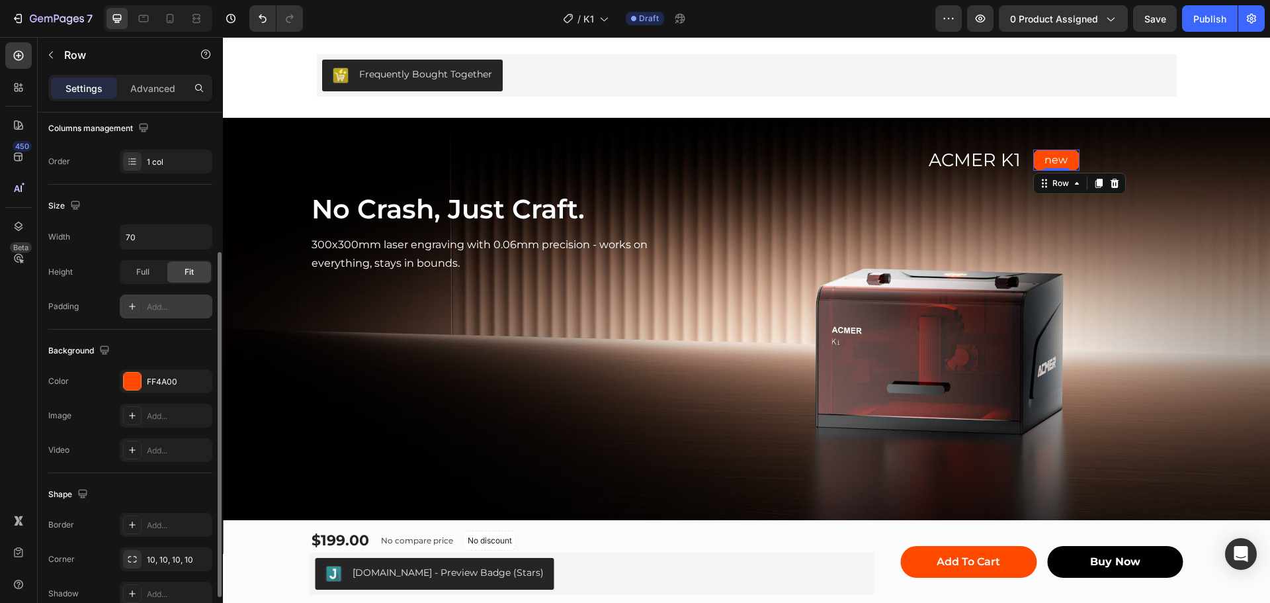
scroll to position [279, 0]
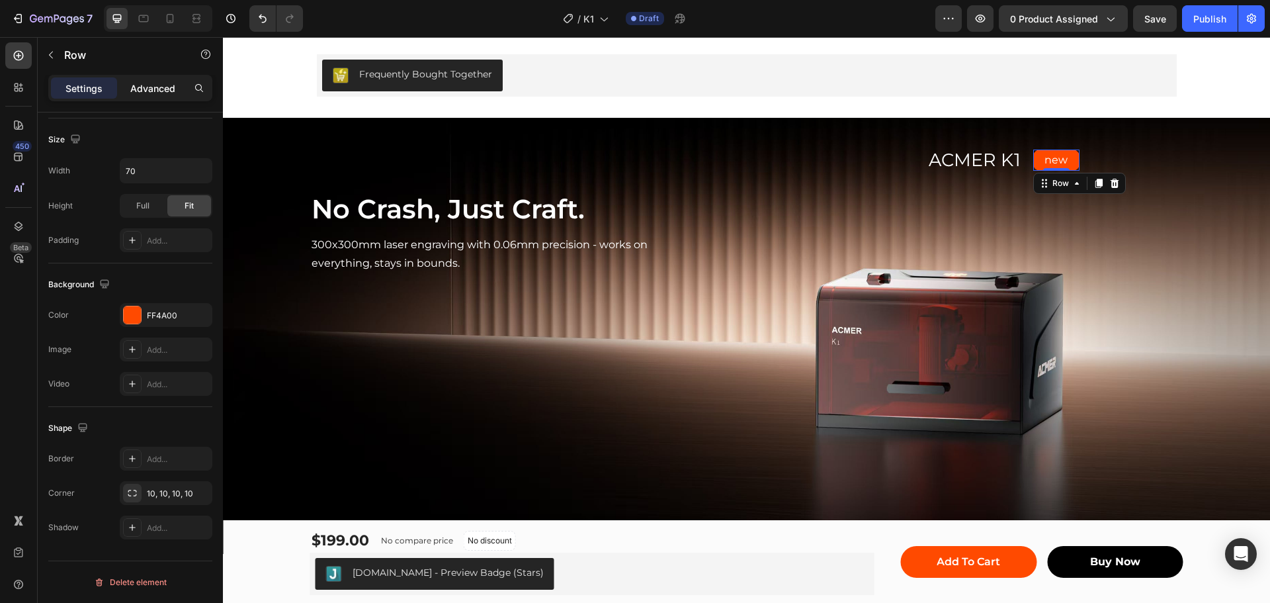
click at [144, 87] on p "Advanced" at bounding box center [152, 88] width 45 height 14
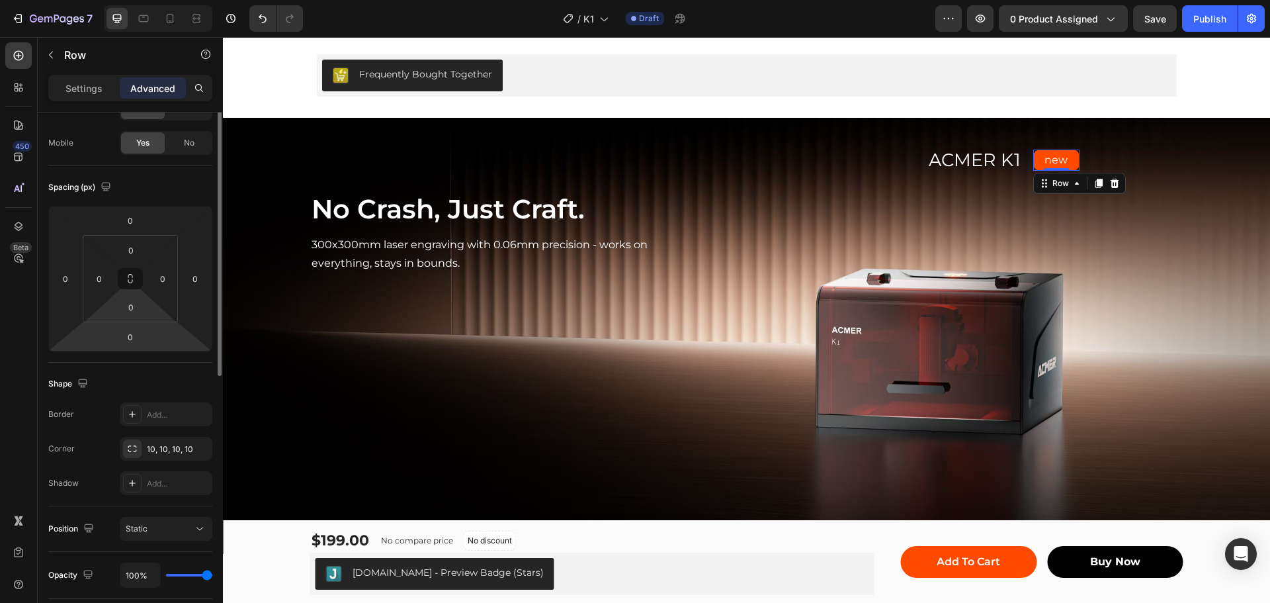
scroll to position [0, 0]
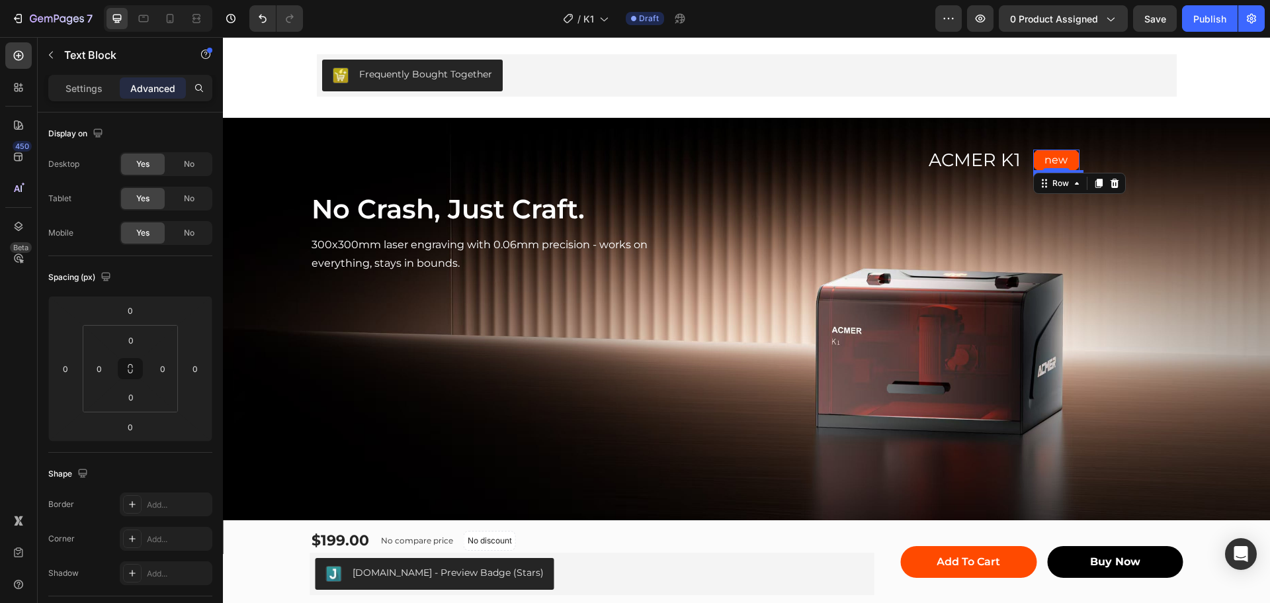
click at [1052, 155] on p "new" at bounding box center [1056, 160] width 44 height 19
click at [79, 89] on p "Settings" at bounding box center [83, 88] width 37 height 14
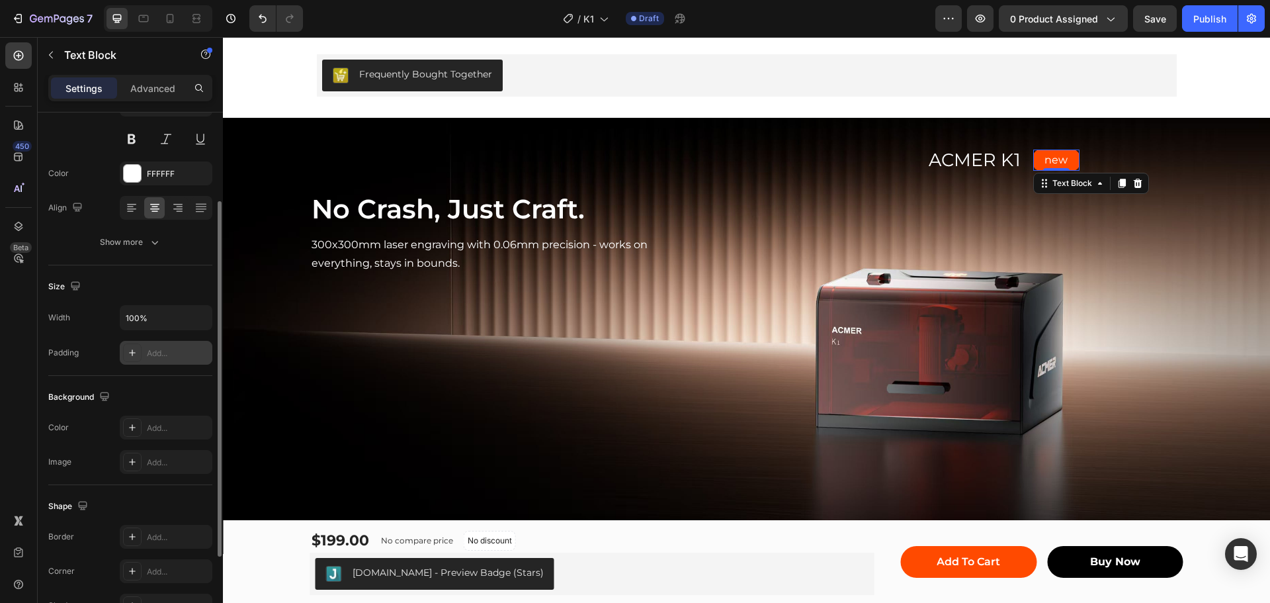
scroll to position [66, 0]
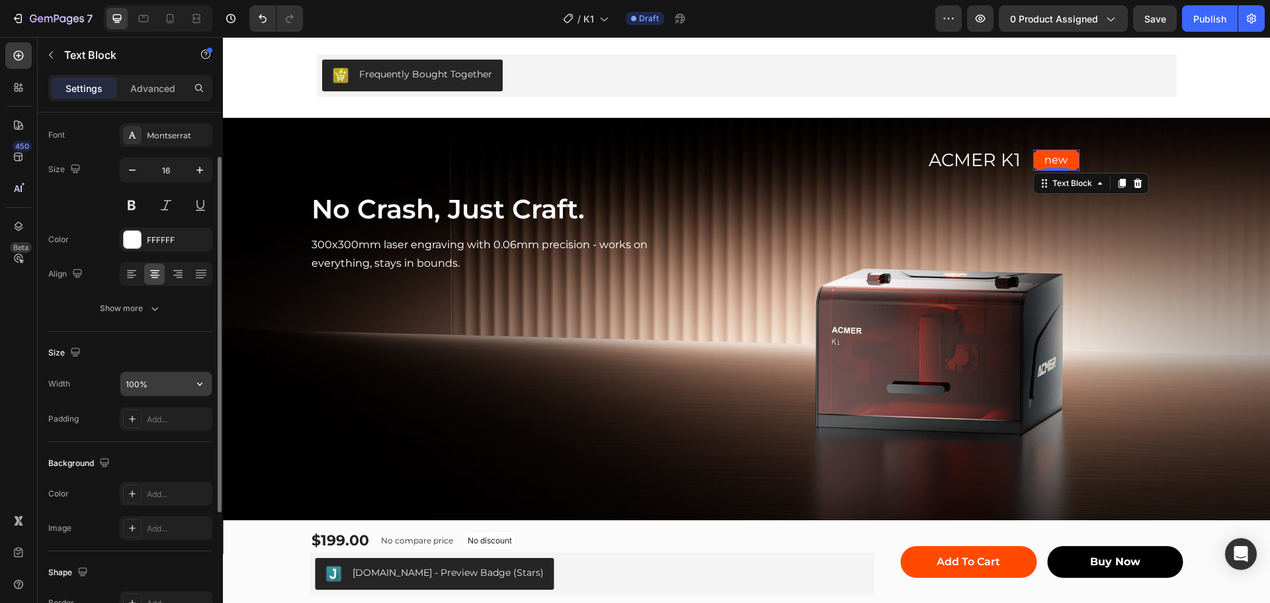
click at [127, 388] on input "100%" at bounding box center [165, 384] width 91 height 24
drag, startPoint x: 134, startPoint y: 384, endPoint x: 120, endPoint y: 384, distance: 13.9
click at [120, 384] on input "50%" at bounding box center [165, 384] width 91 height 24
type input "100%"
click at [167, 336] on div "Size Width 100% Padding Add..." at bounding box center [130, 386] width 164 height 110
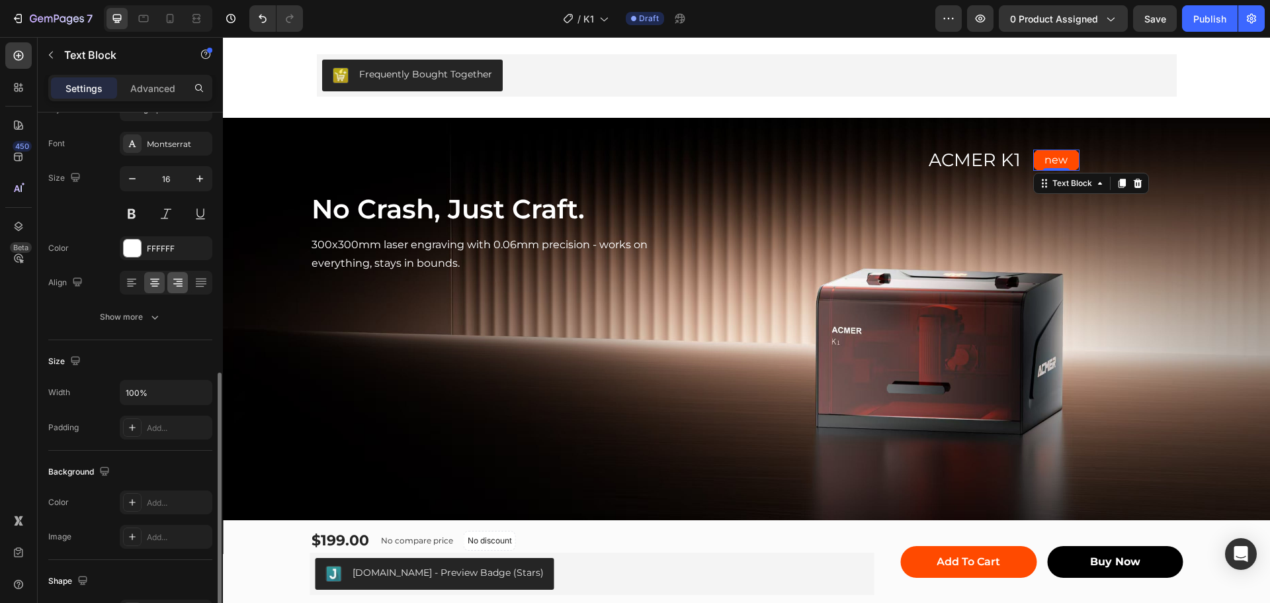
scroll to position [0, 0]
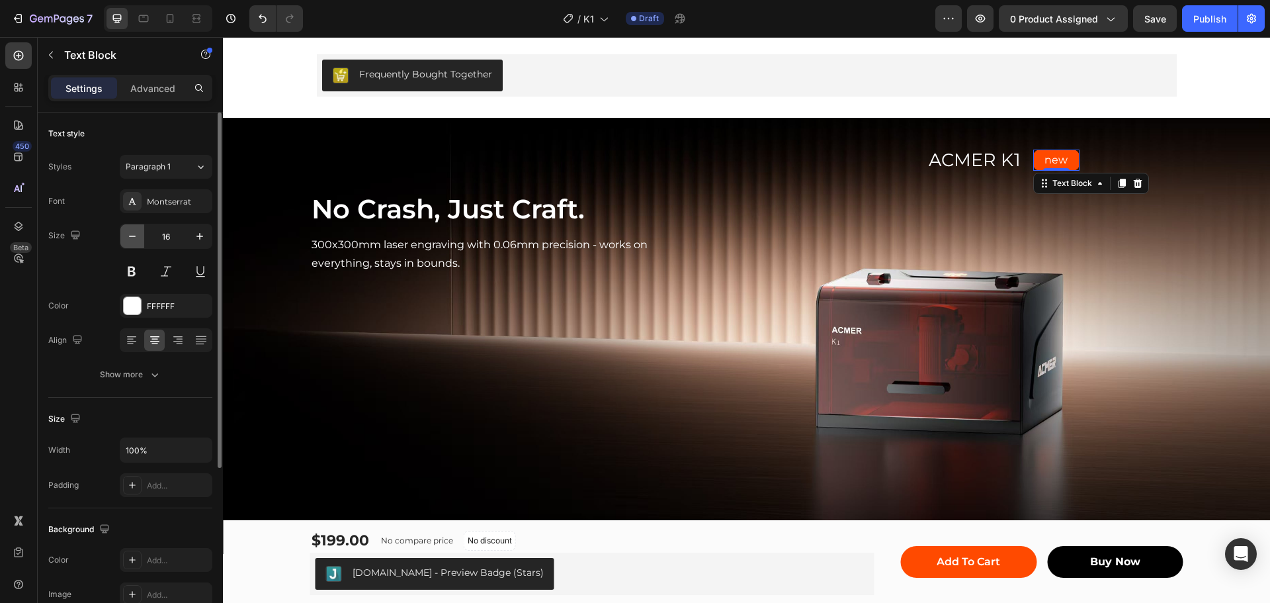
click at [132, 235] on icon "button" at bounding box center [132, 235] width 13 height 13
type input "14"
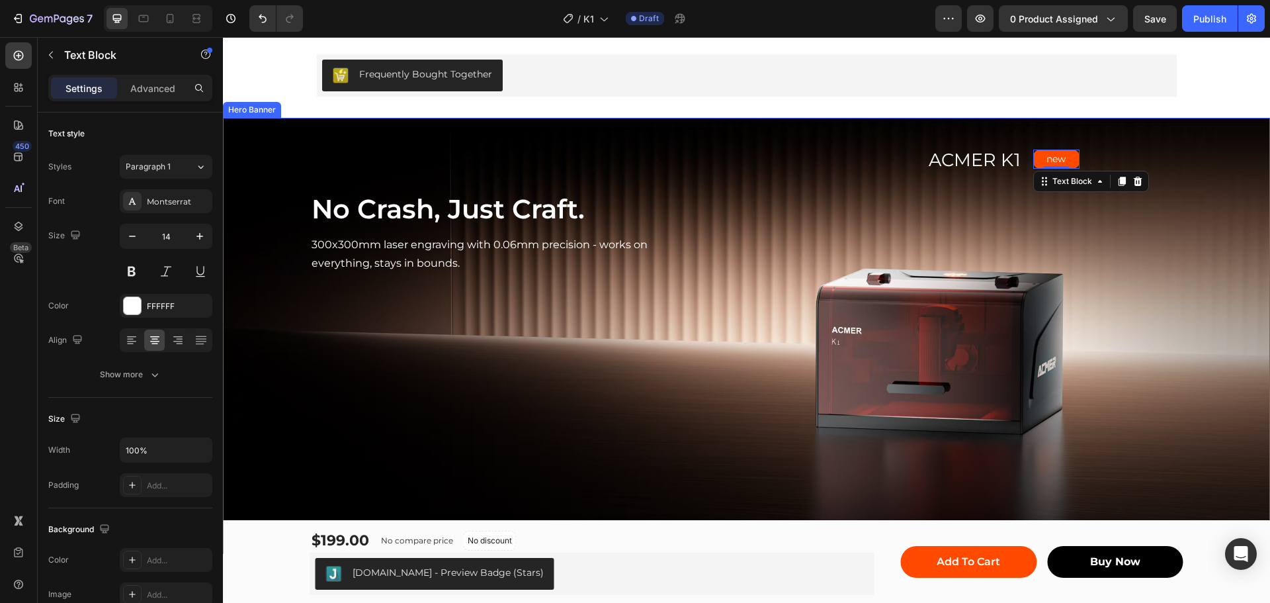
click at [1112, 213] on div "ACMER K1 Text Block Row new Text Block 0 Row Row" at bounding box center [934, 207] width 497 height 136
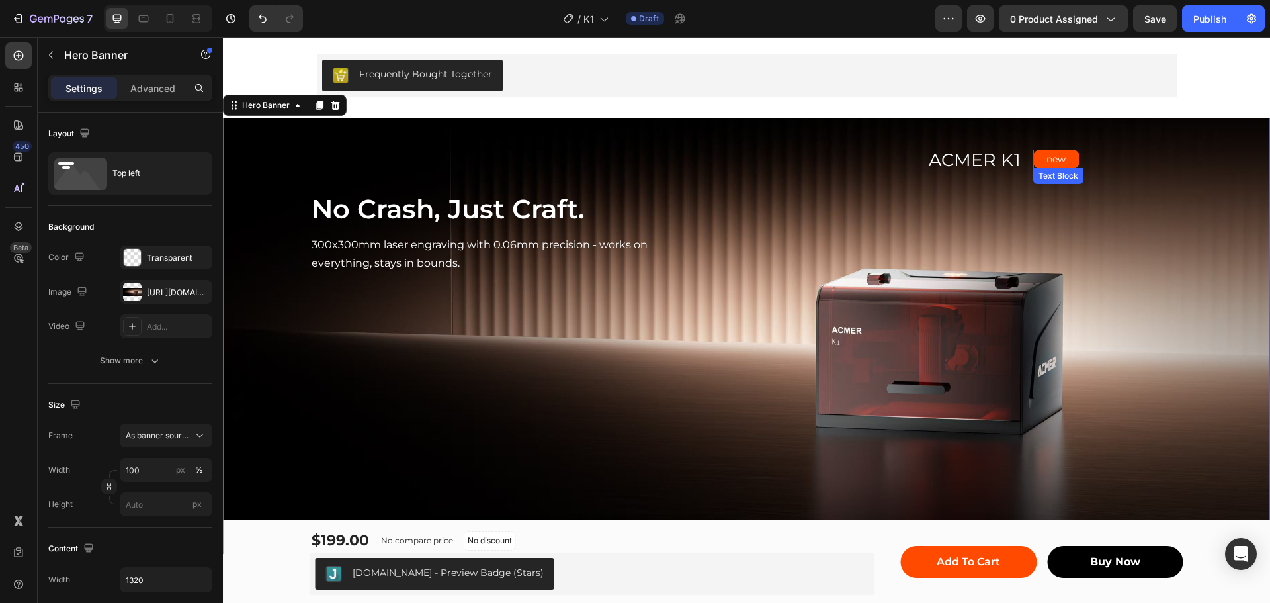
click at [1068, 160] on p "new" at bounding box center [1056, 159] width 44 height 17
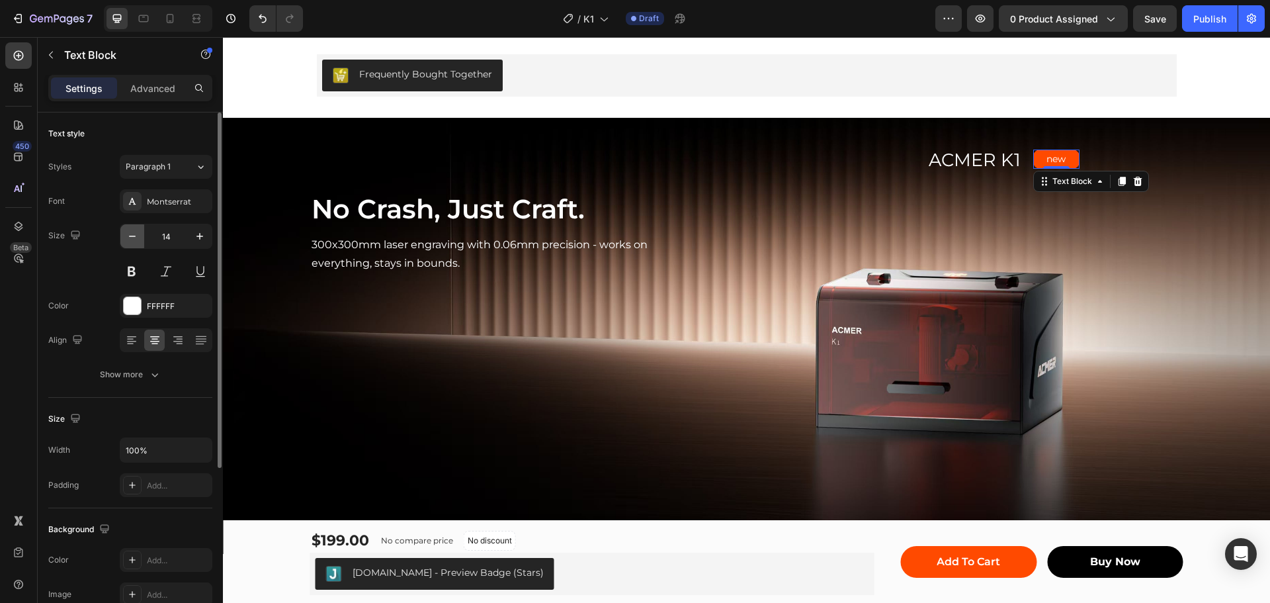
click at [138, 235] on icon "button" at bounding box center [132, 235] width 13 height 13
click at [136, 235] on icon "button" at bounding box center [132, 235] width 13 height 13
click at [200, 237] on icon "button" at bounding box center [199, 235] width 13 height 13
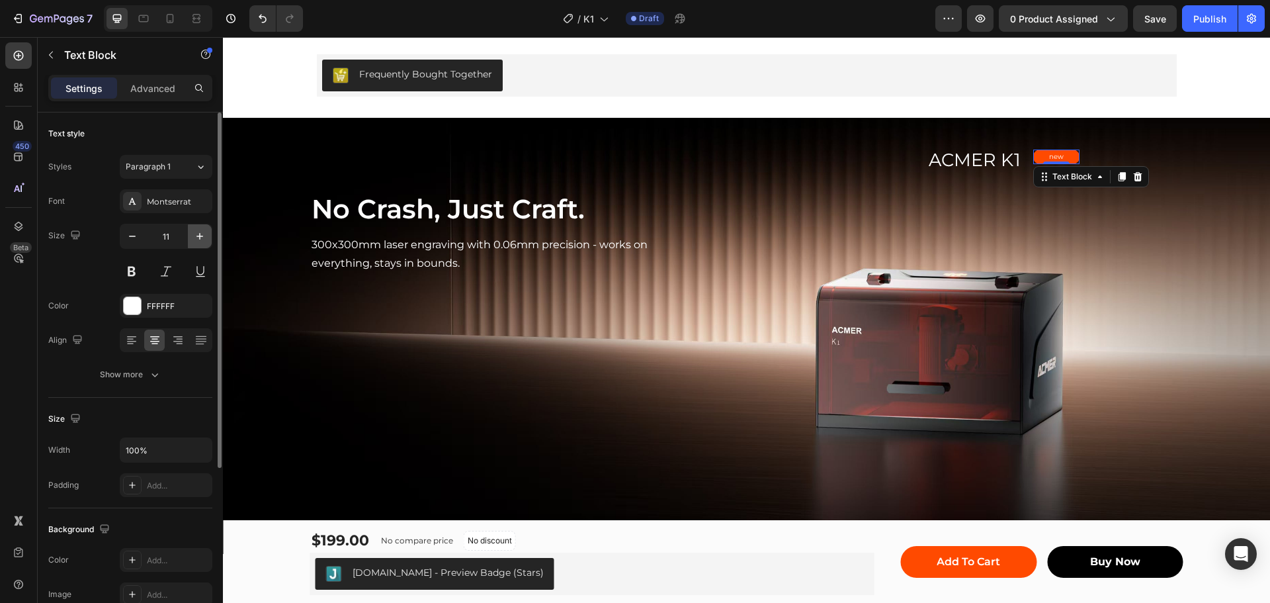
click at [200, 237] on icon "button" at bounding box center [199, 235] width 13 height 13
type input "12"
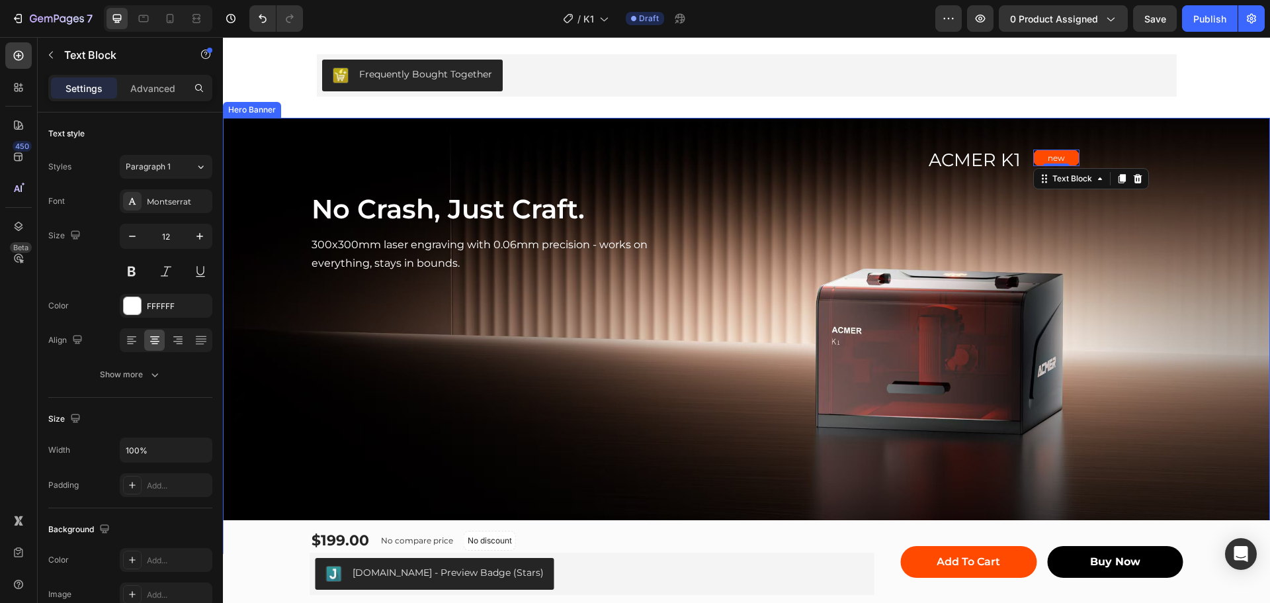
click at [1155, 222] on div "ACMER K1 Text Block Row new Text Block 0 Row Row" at bounding box center [934, 207] width 497 height 136
click at [1067, 157] on p "new" at bounding box center [1056, 158] width 44 height 15
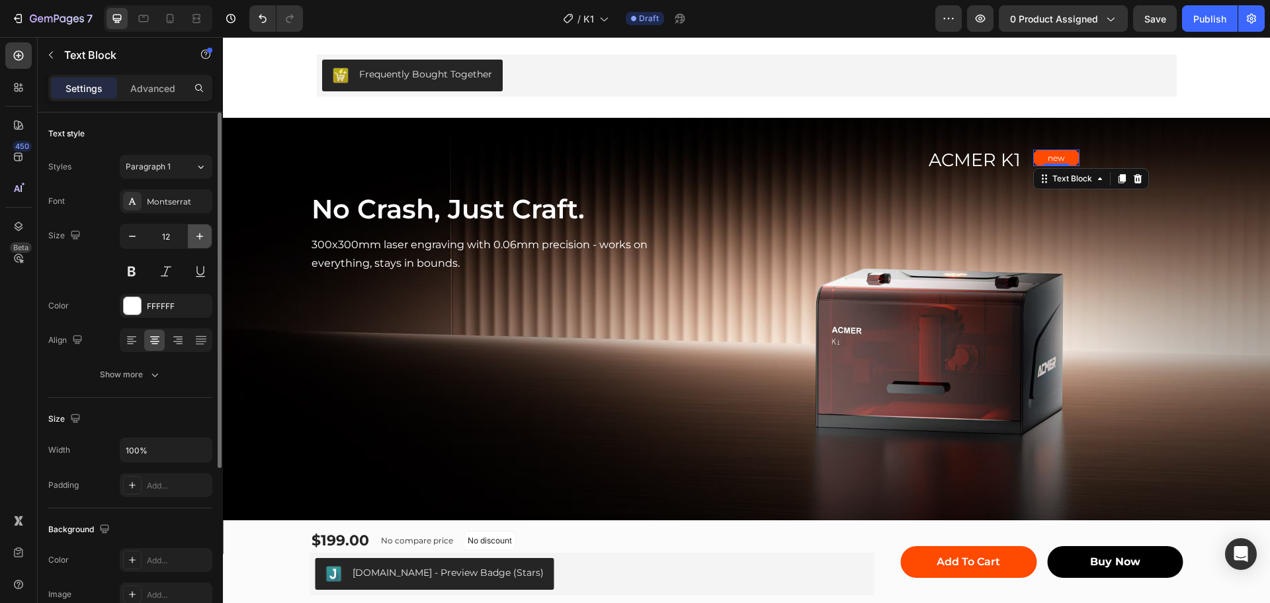
click at [198, 231] on icon "button" at bounding box center [199, 235] width 13 height 13
type input "14"
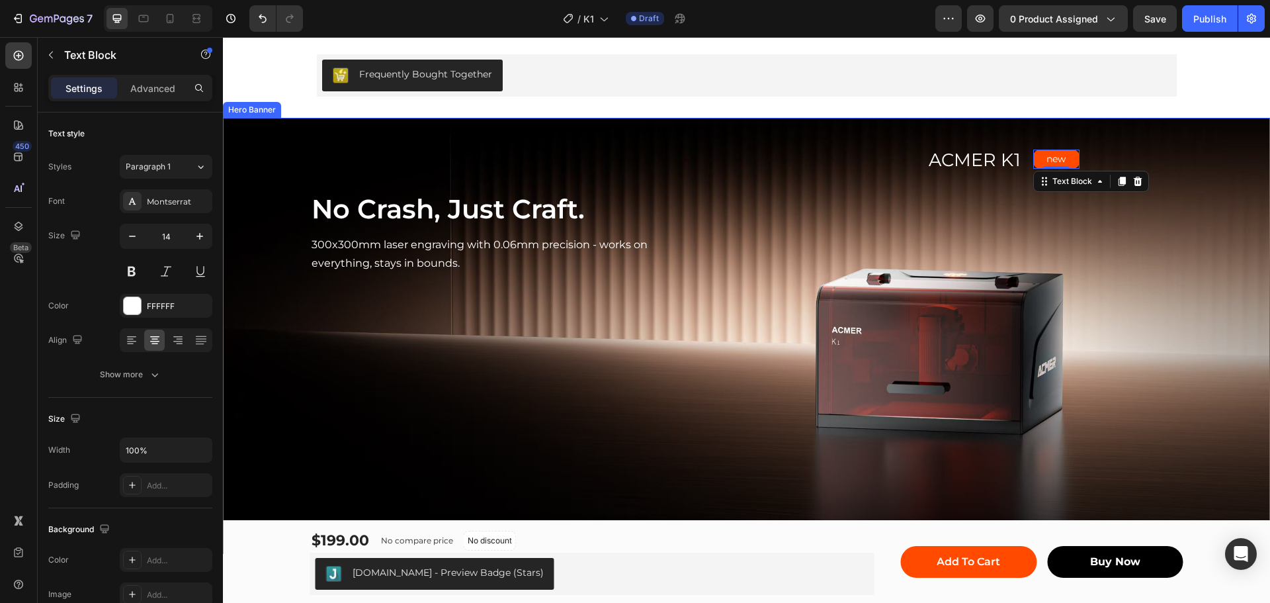
click at [1101, 213] on div "ACMER K1 Text Block Row new Text Block 0 Row Row" at bounding box center [934, 207] width 497 height 136
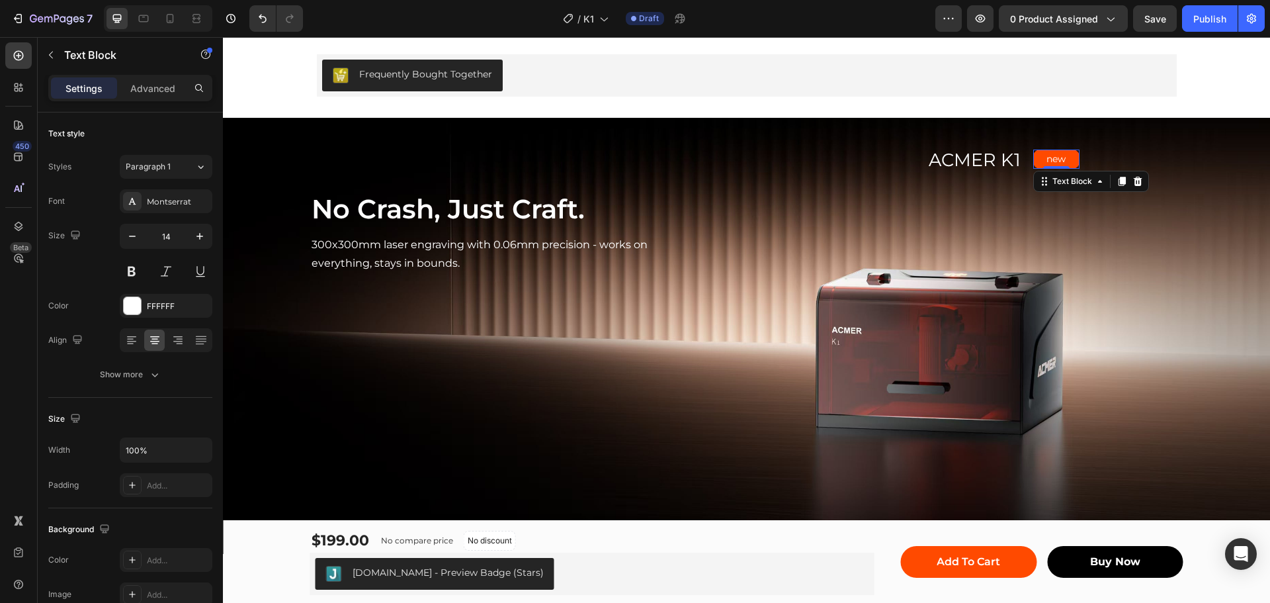
click at [1059, 157] on p "new" at bounding box center [1056, 159] width 44 height 17
click at [154, 376] on icon "button" at bounding box center [154, 375] width 7 height 4
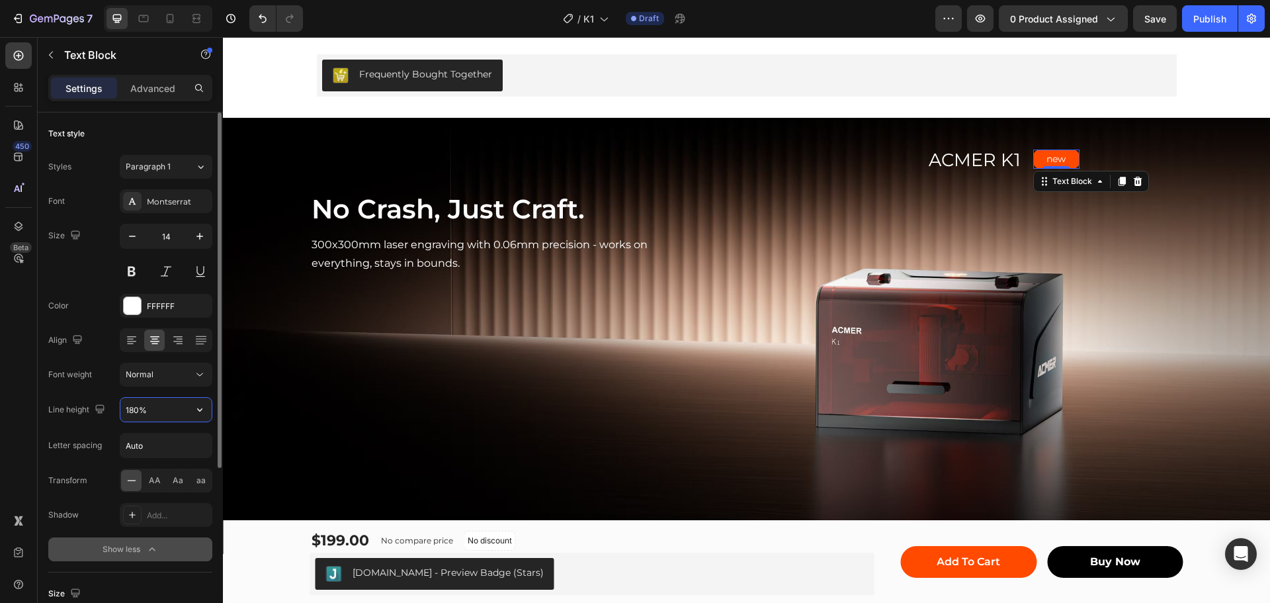
click at [133, 411] on input "180%" at bounding box center [165, 409] width 91 height 24
type input "150%"
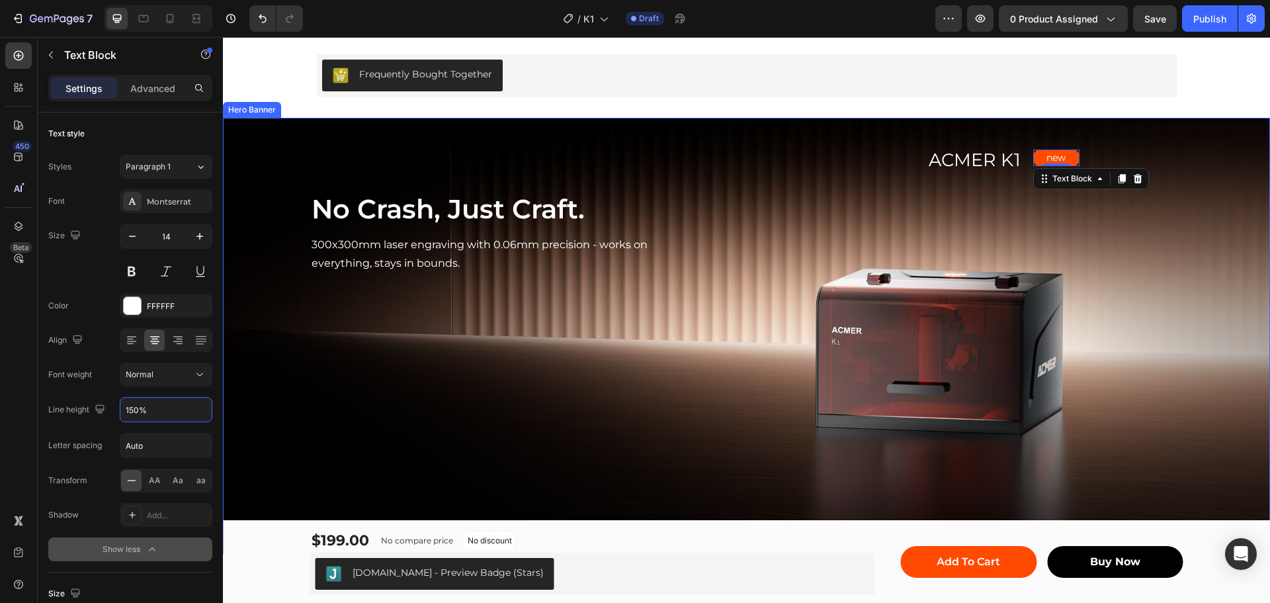
click at [1091, 257] on div "ACMER K1 Text Block Row new Text Block 0 Row Row" at bounding box center [934, 207] width 497 height 136
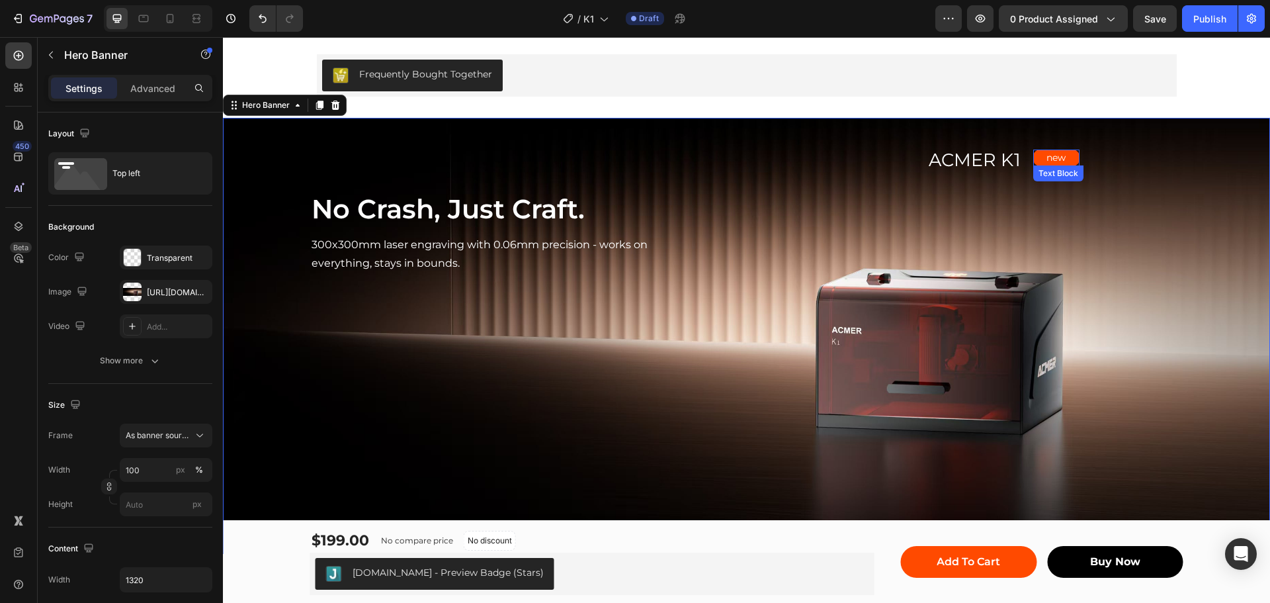
click at [1050, 151] on p "new" at bounding box center [1056, 158] width 44 height 14
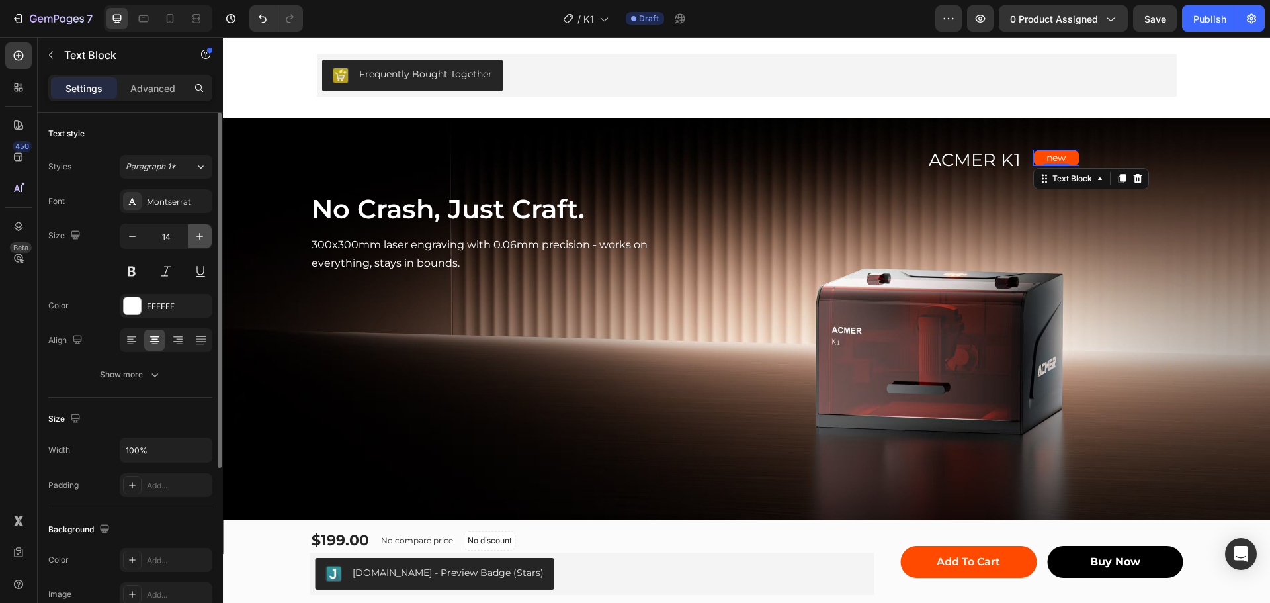
click at [201, 237] on icon "button" at bounding box center [199, 235] width 13 height 13
click at [198, 235] on icon "button" at bounding box center [199, 235] width 13 height 13
type input "17"
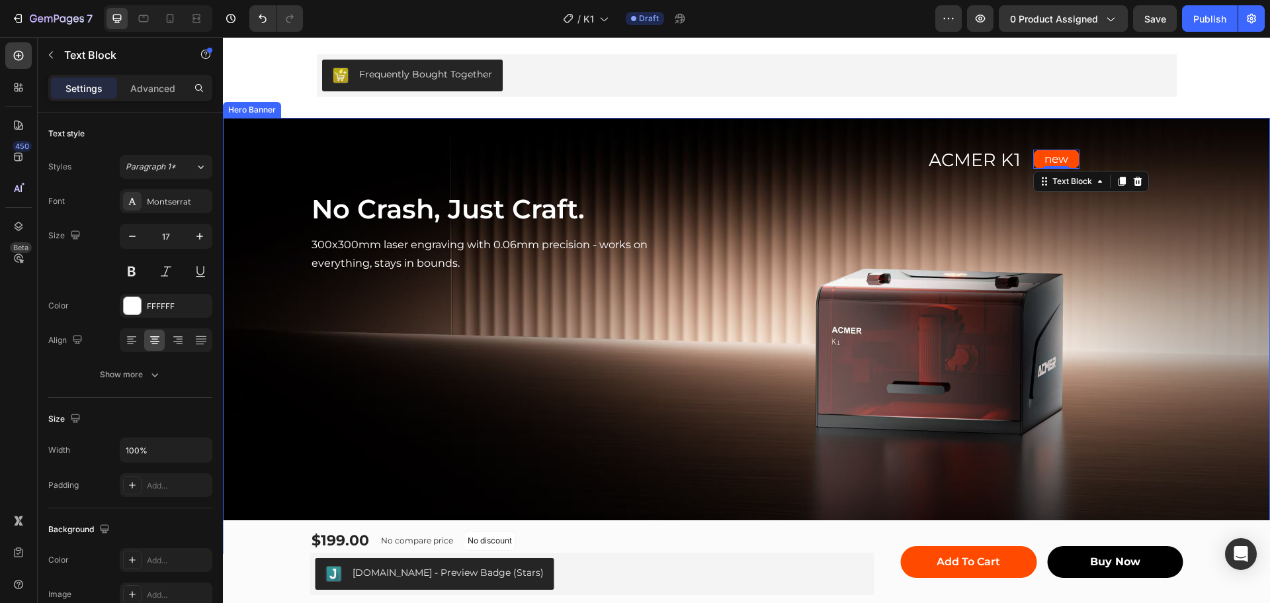
click at [1133, 205] on div "ACMER K1 Text Block Row new Text Block 0 Row Row" at bounding box center [934, 207] width 497 height 136
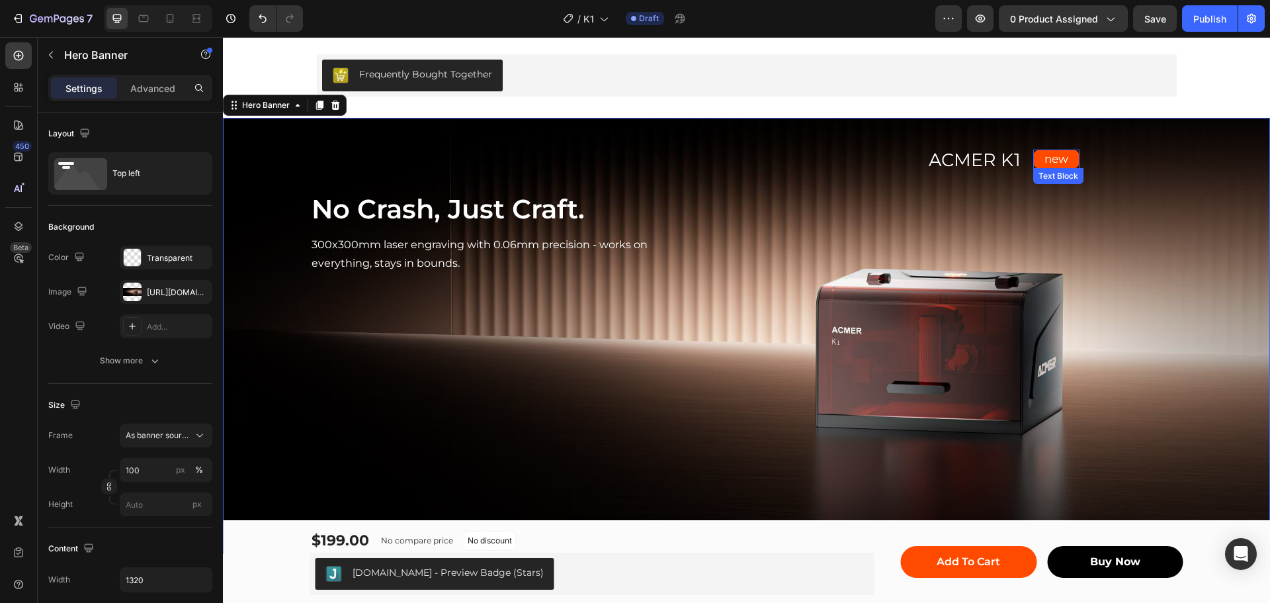
click at [1057, 161] on p "new" at bounding box center [1056, 159] width 44 height 17
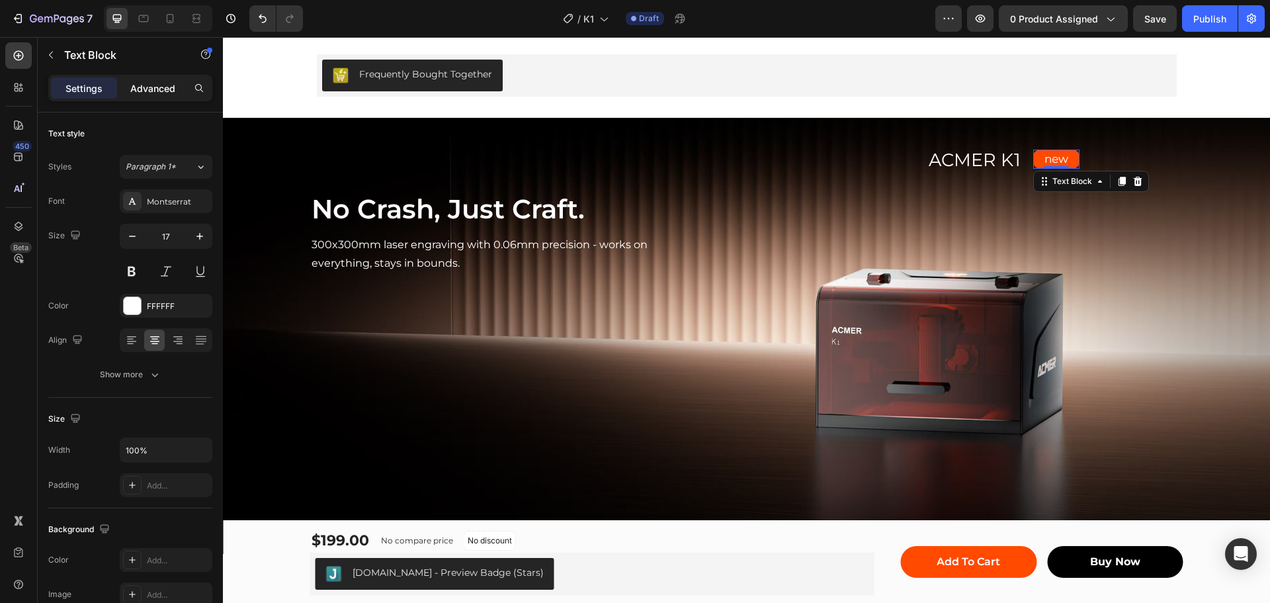
click at [144, 91] on p "Advanced" at bounding box center [152, 88] width 45 height 14
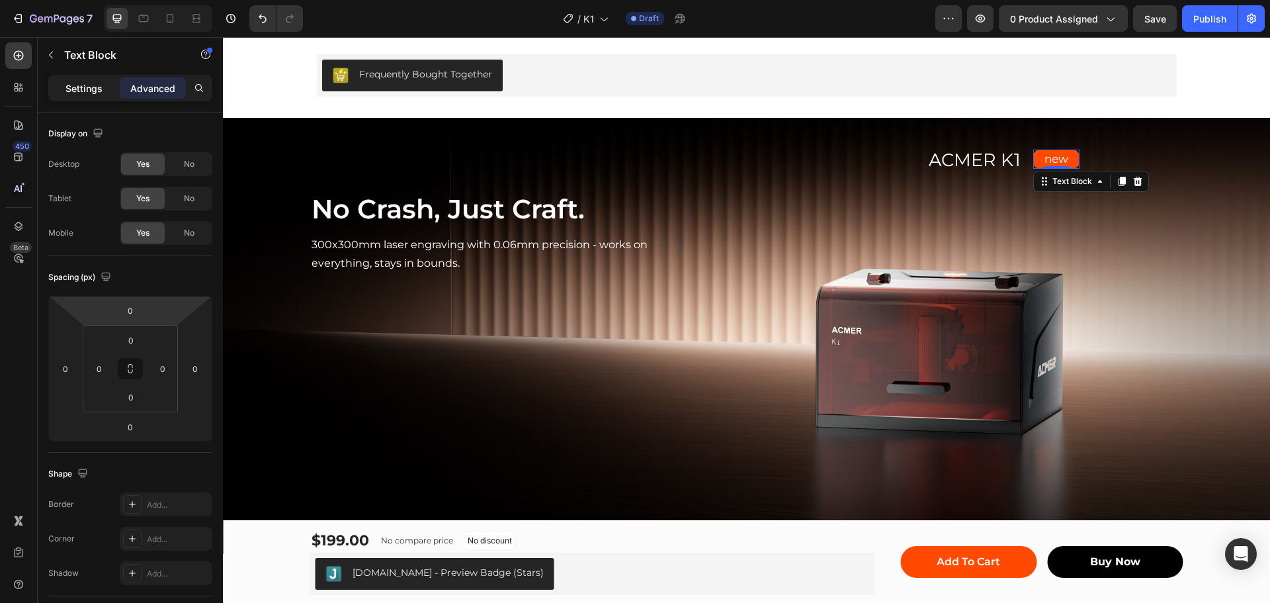
click at [77, 94] on p "Settings" at bounding box center [83, 88] width 37 height 14
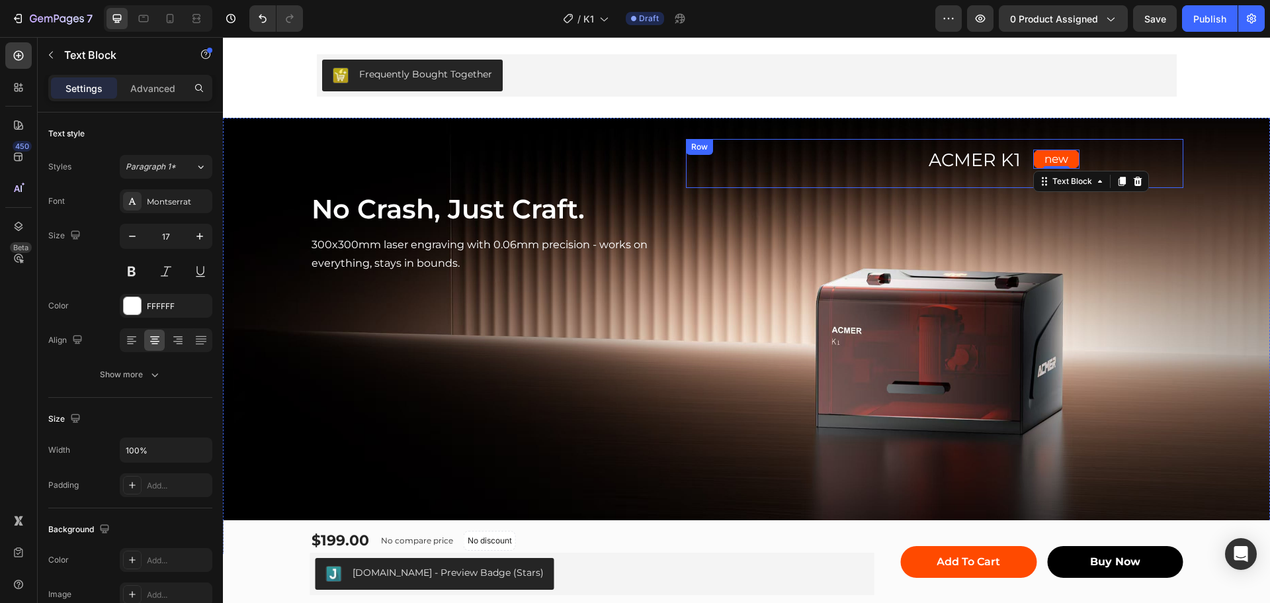
click at [1090, 143] on div "ACMER K1 Text Block Row new Text Block 0 Row Row" at bounding box center [934, 164] width 497 height 50
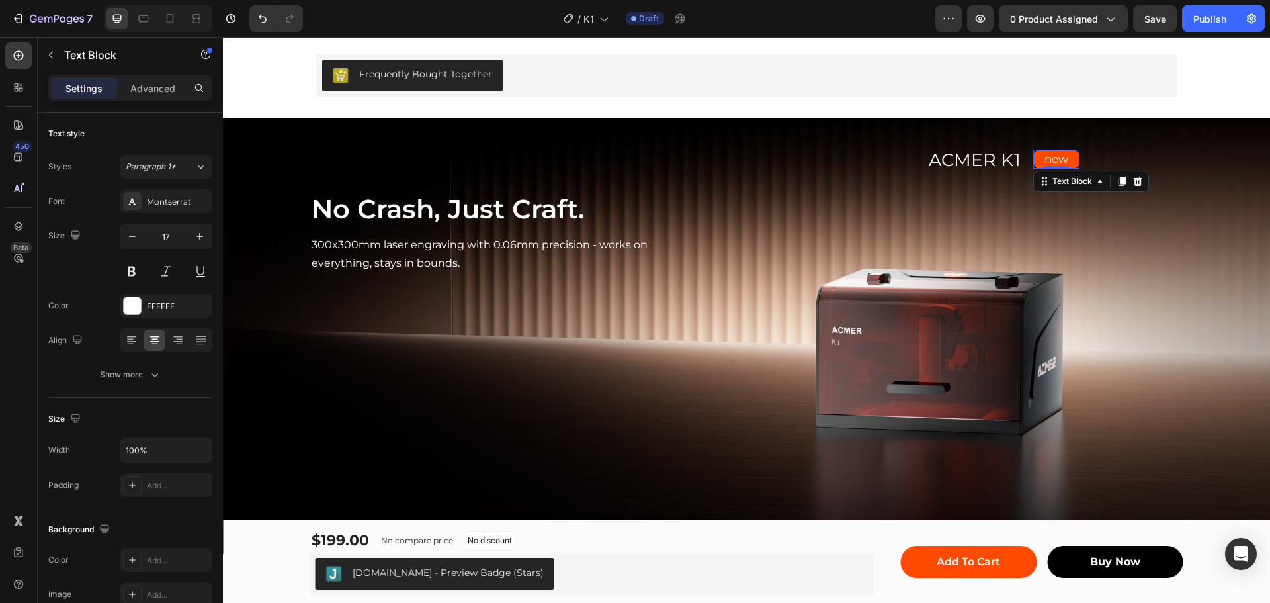
click at [1034, 157] on p "new" at bounding box center [1056, 159] width 44 height 17
click at [143, 374] on div "Show more" at bounding box center [131, 374] width 62 height 13
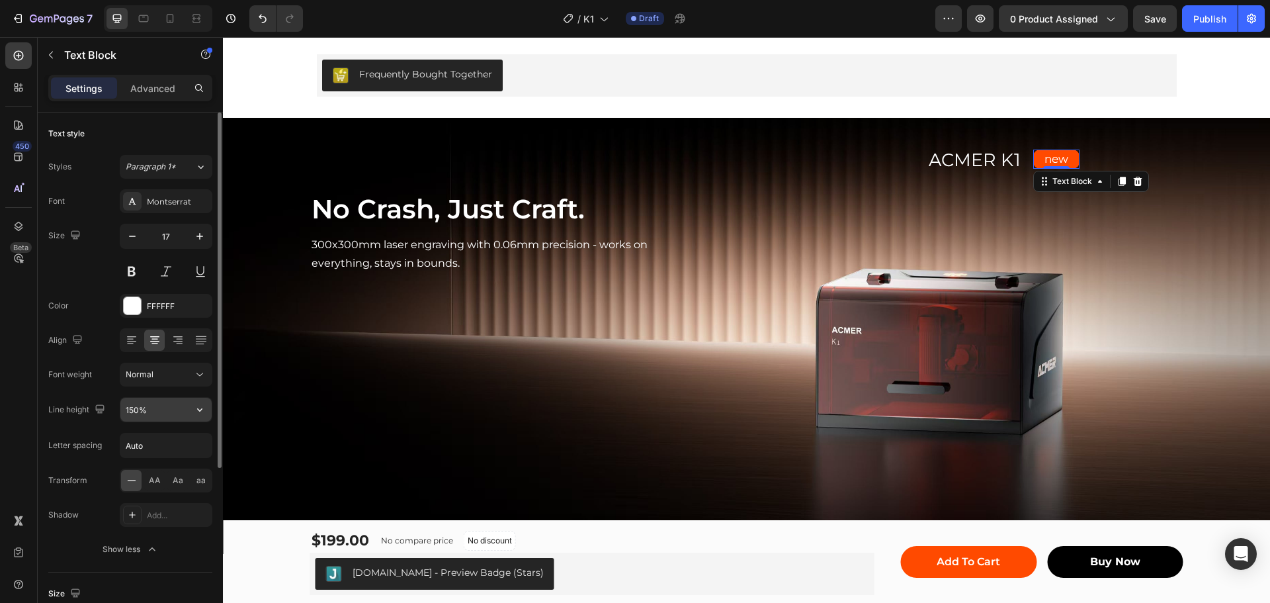
click at [130, 413] on input "150%" at bounding box center [165, 409] width 91 height 24
type input "120%"
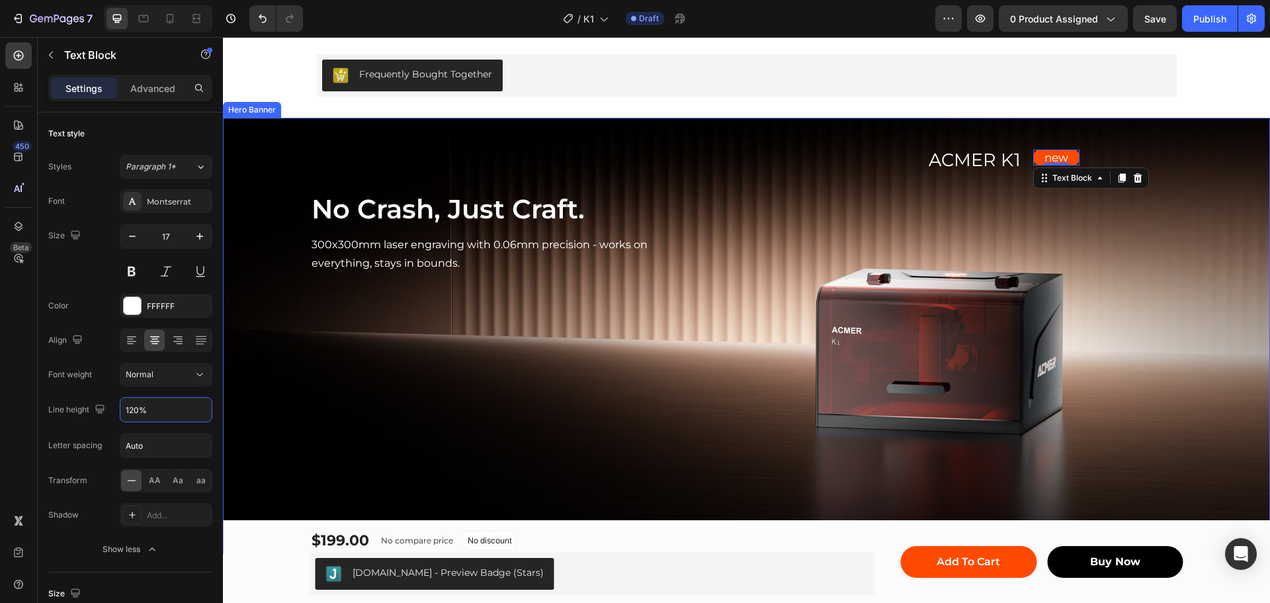
click at [1005, 280] on div "No Crash, Just Craft. Heading 300x300mm laser engraving with 0.06mm precision -…" at bounding box center [746, 207] width 873 height 179
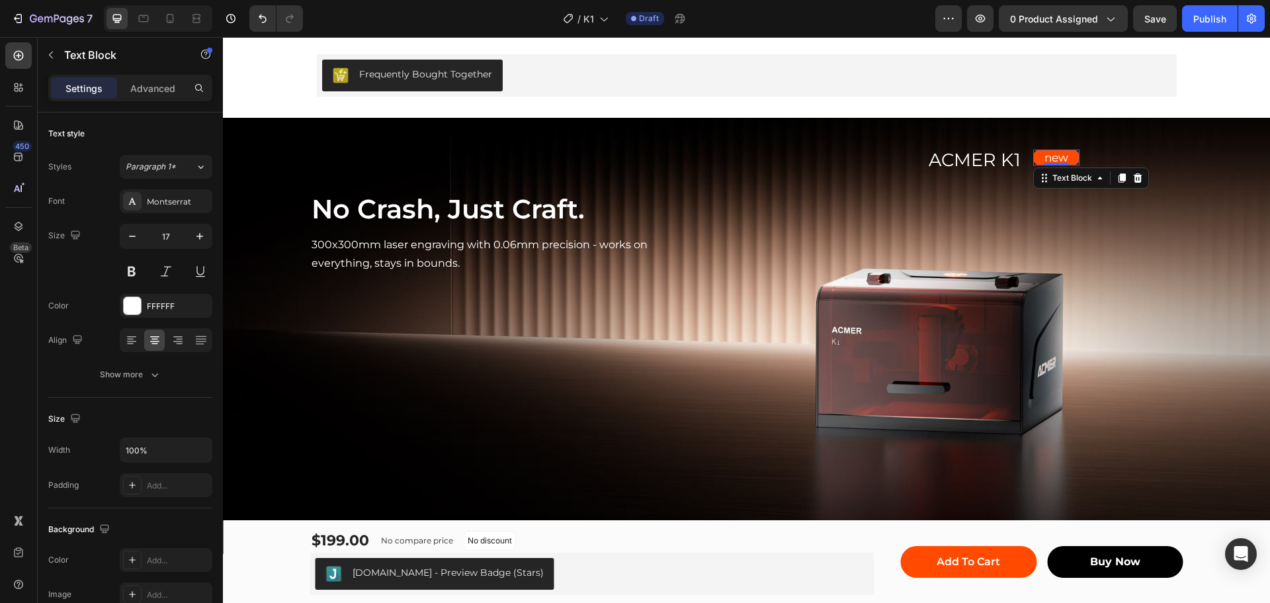
click at [1050, 157] on p "new" at bounding box center [1056, 157] width 44 height 13
click at [150, 90] on p "Advanced" at bounding box center [152, 88] width 45 height 14
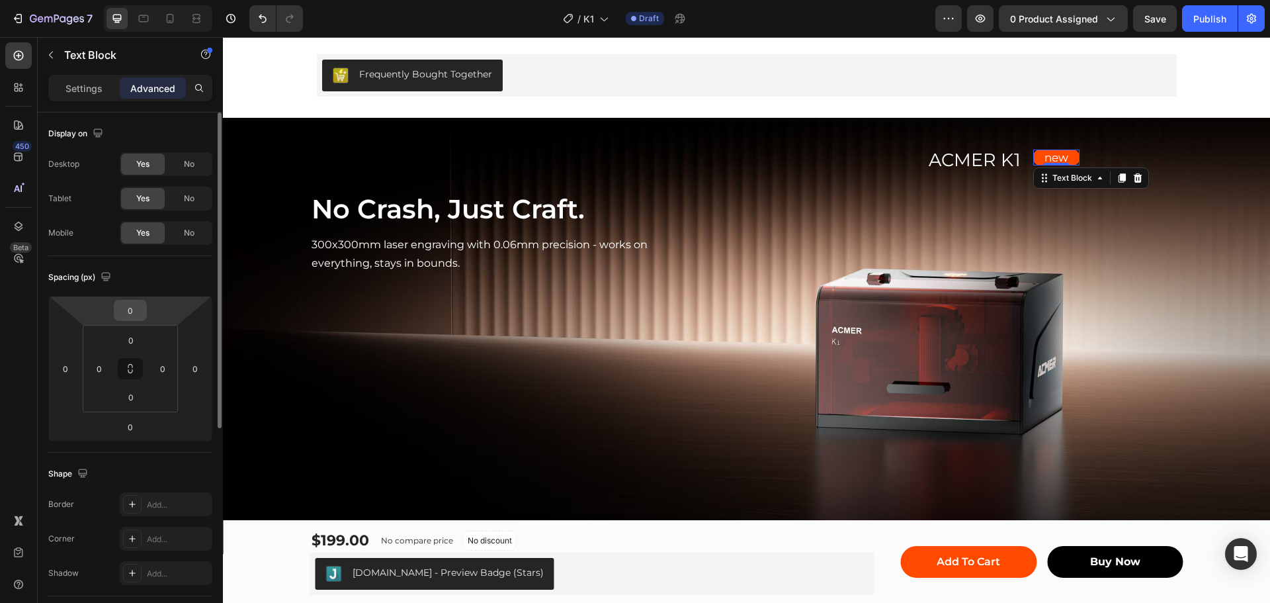
click at [126, 315] on input "0" at bounding box center [130, 310] width 26 height 20
type input "-5"
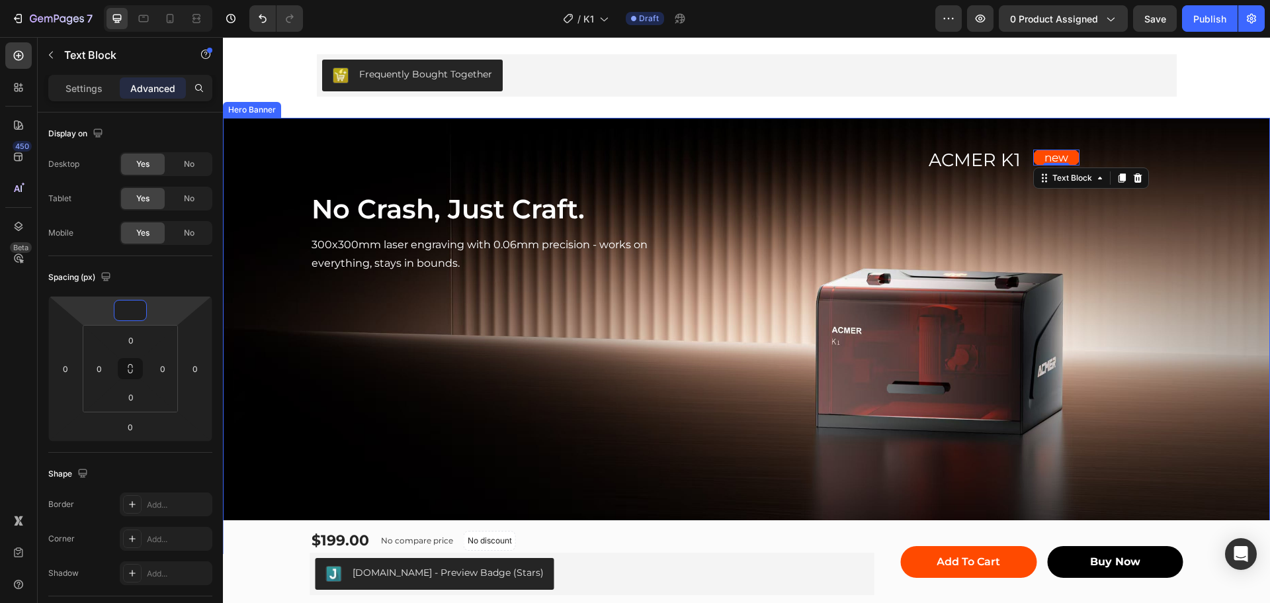
type input "-3"
click at [1144, 254] on div "ACMER K1 Text Block Row new Text Block 0 Row Row" at bounding box center [934, 207] width 497 height 136
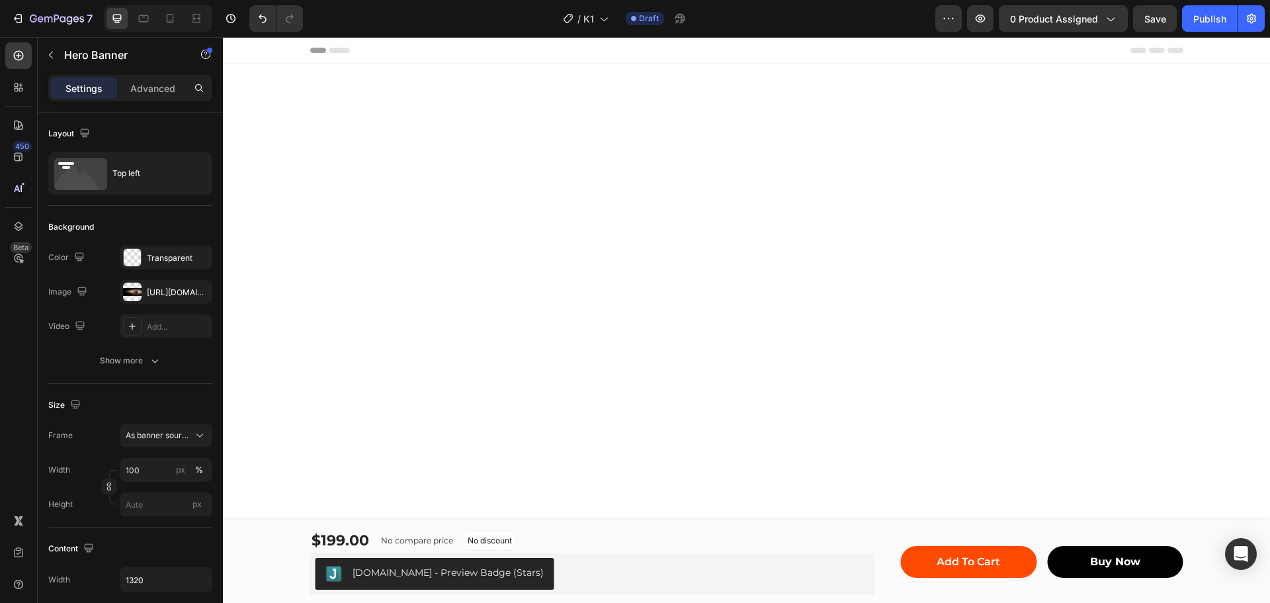
scroll to position [728, 0]
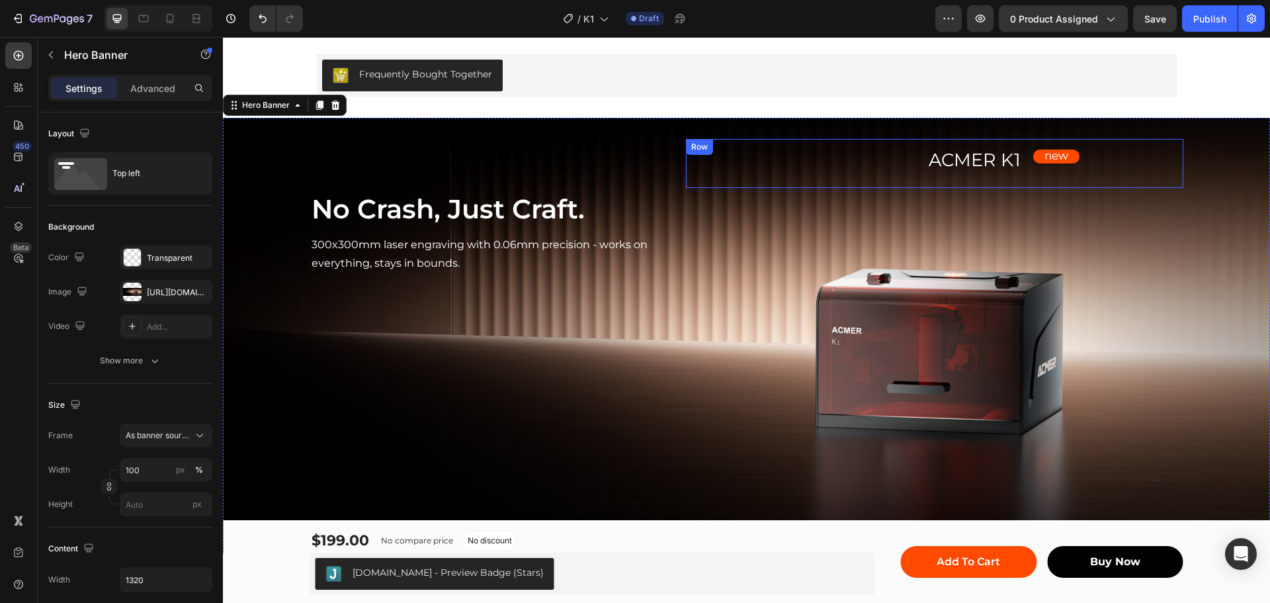
click at [981, 161] on div "new Text Block Row" at bounding box center [1056, 163] width 233 height 28
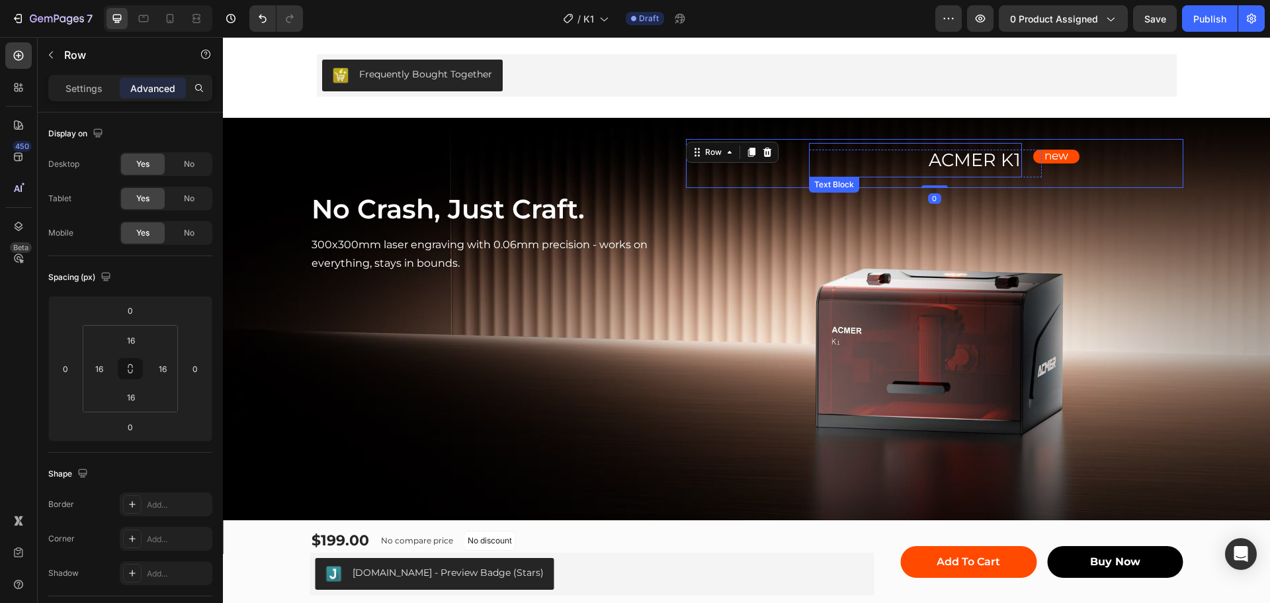
click at [888, 157] on p "ACMER K1" at bounding box center [915, 160] width 210 height 32
click at [985, 155] on div "new Text Block Row" at bounding box center [1056, 163] width 233 height 28
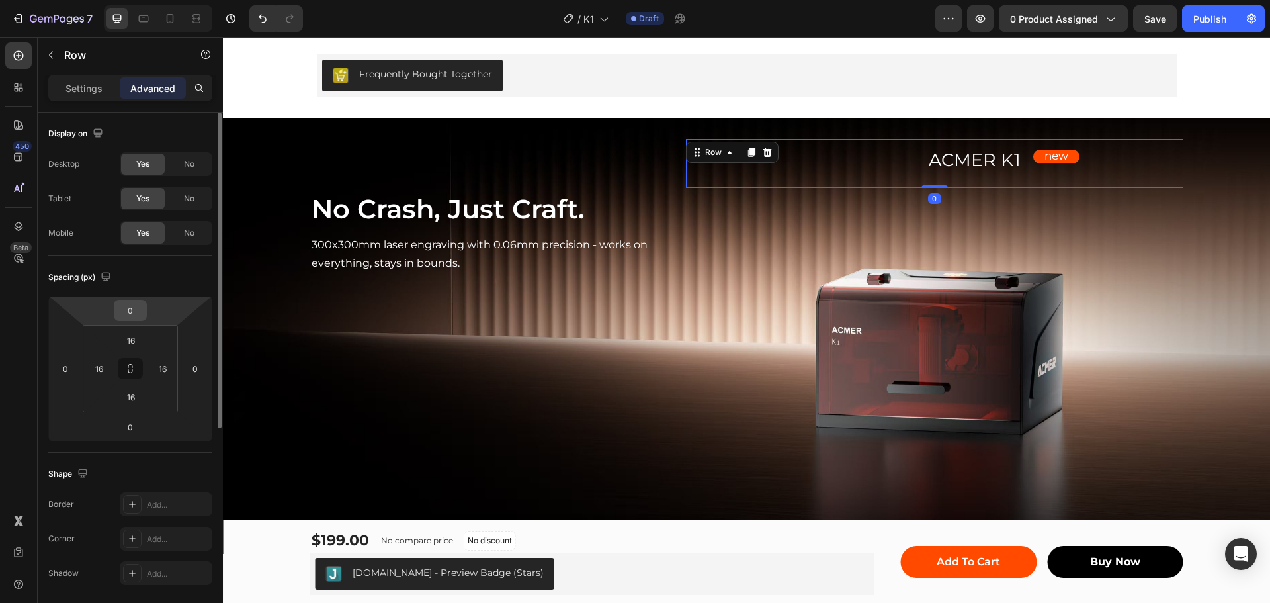
click at [132, 314] on input "0" at bounding box center [130, 310] width 26 height 20
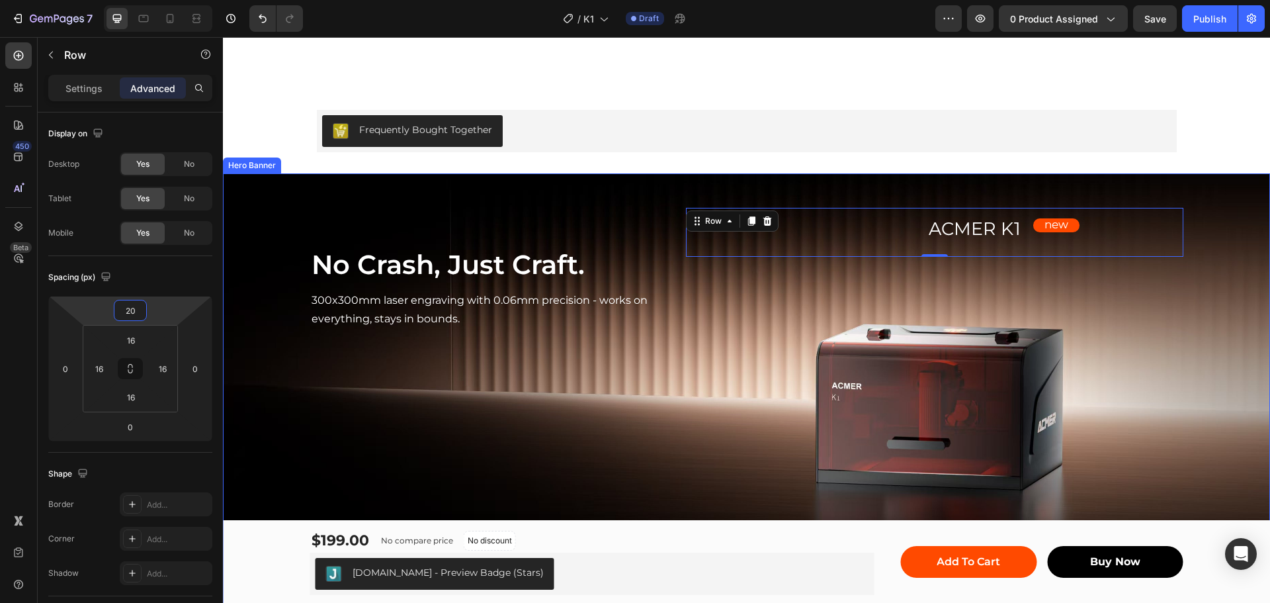
scroll to position [817, 0]
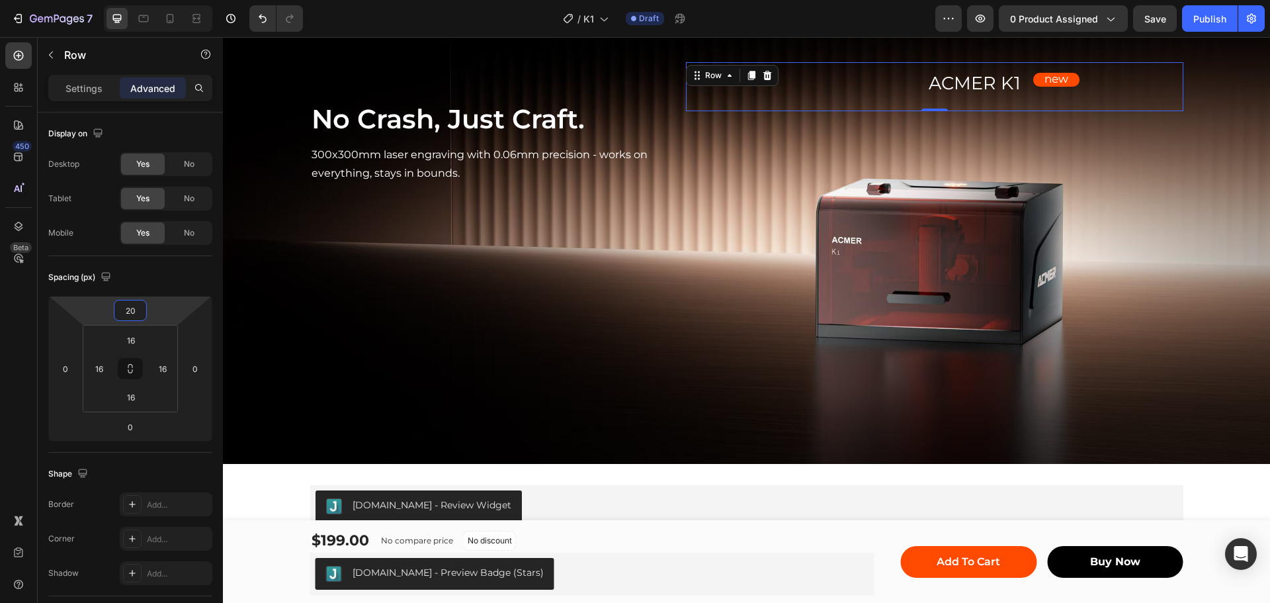
type input "20"
click at [167, 15] on icon at bounding box center [170, 18] width 7 height 9
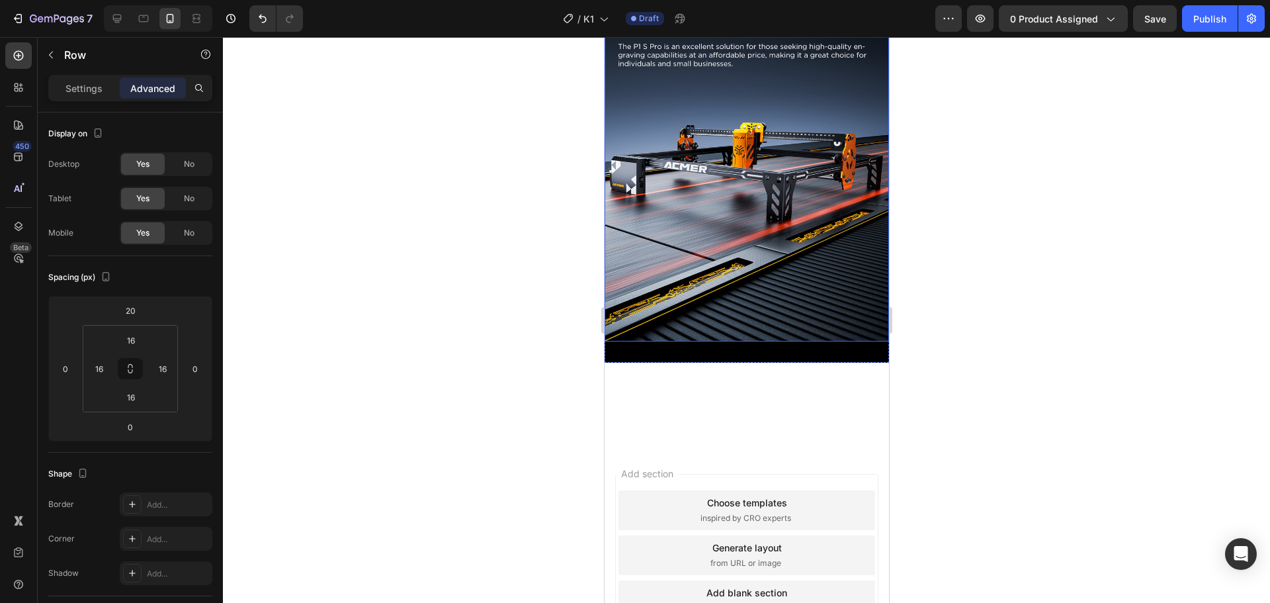
scroll to position [841, 0]
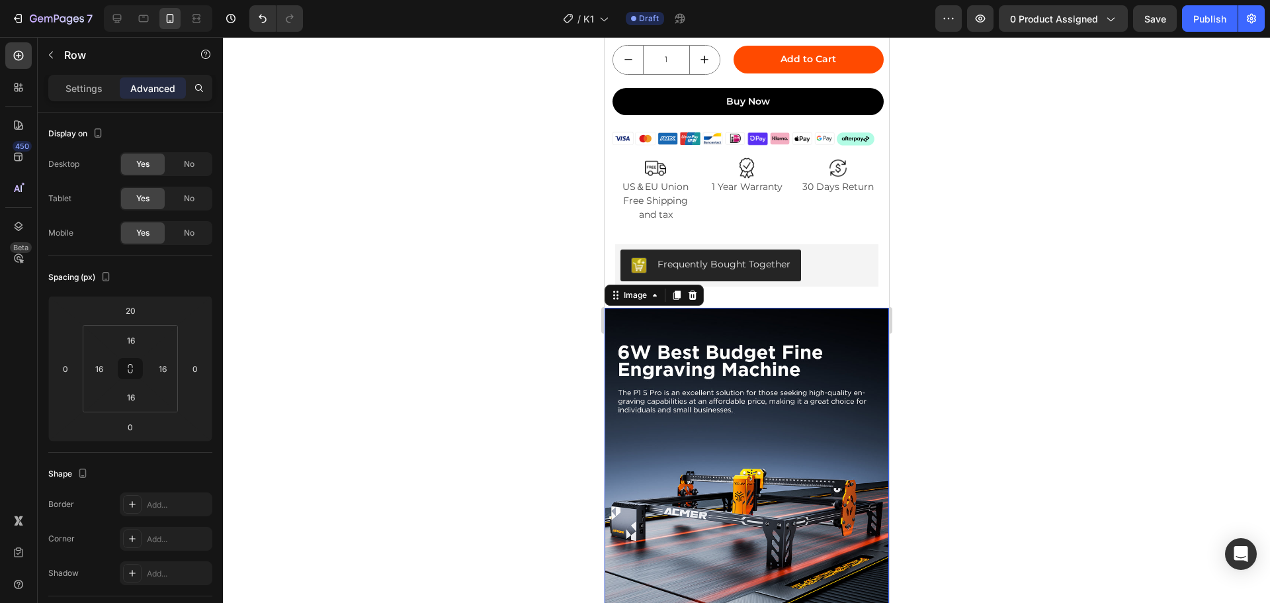
click at [792, 321] on img at bounding box center [746, 497] width 284 height 379
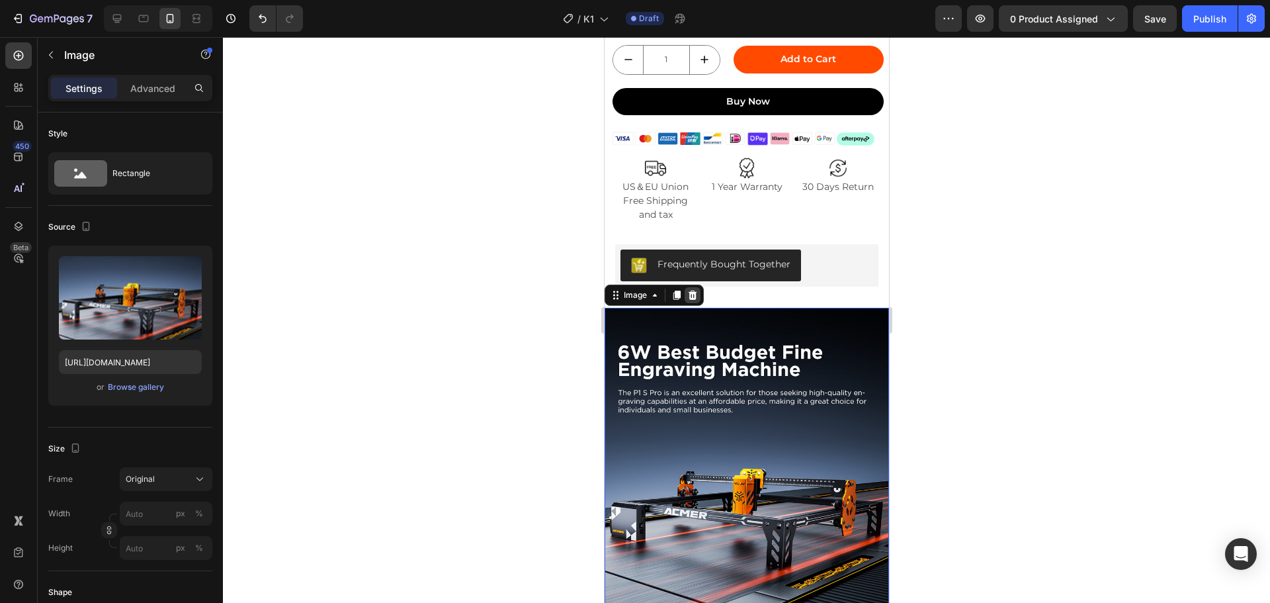
click at [696, 299] on icon at bounding box center [692, 295] width 11 height 11
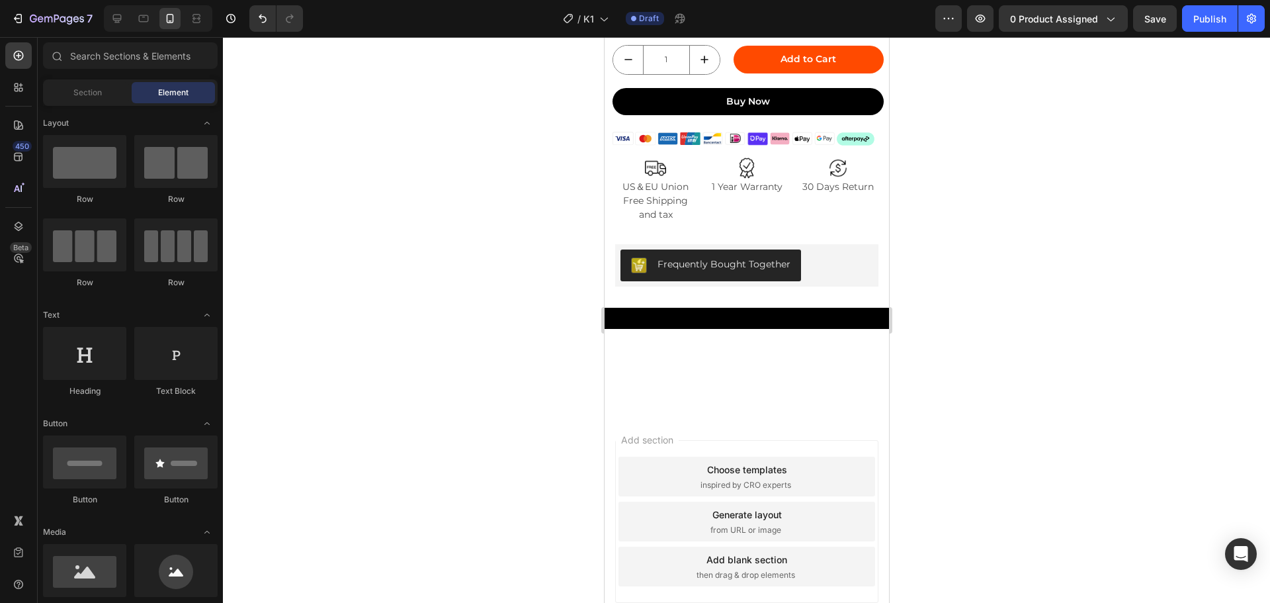
drag, startPoint x: 796, startPoint y: 388, endPoint x: 821, endPoint y: 354, distance: 42.5
click at [796, 387] on div at bounding box center [745, 371] width 263 height 85
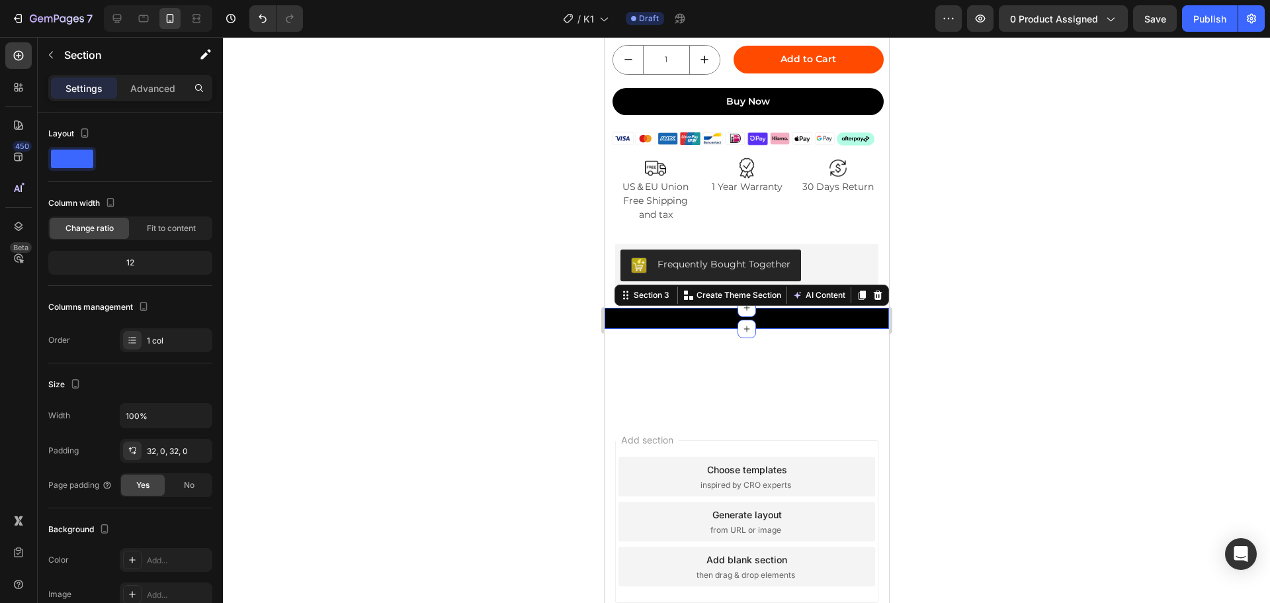
click at [853, 323] on div "No Crash, Just Craft. Heading 300x300mm laser engraving with 0.06mm precision -…" at bounding box center [746, 318] width 284 height 21
click at [872, 300] on icon at bounding box center [877, 295] width 11 height 11
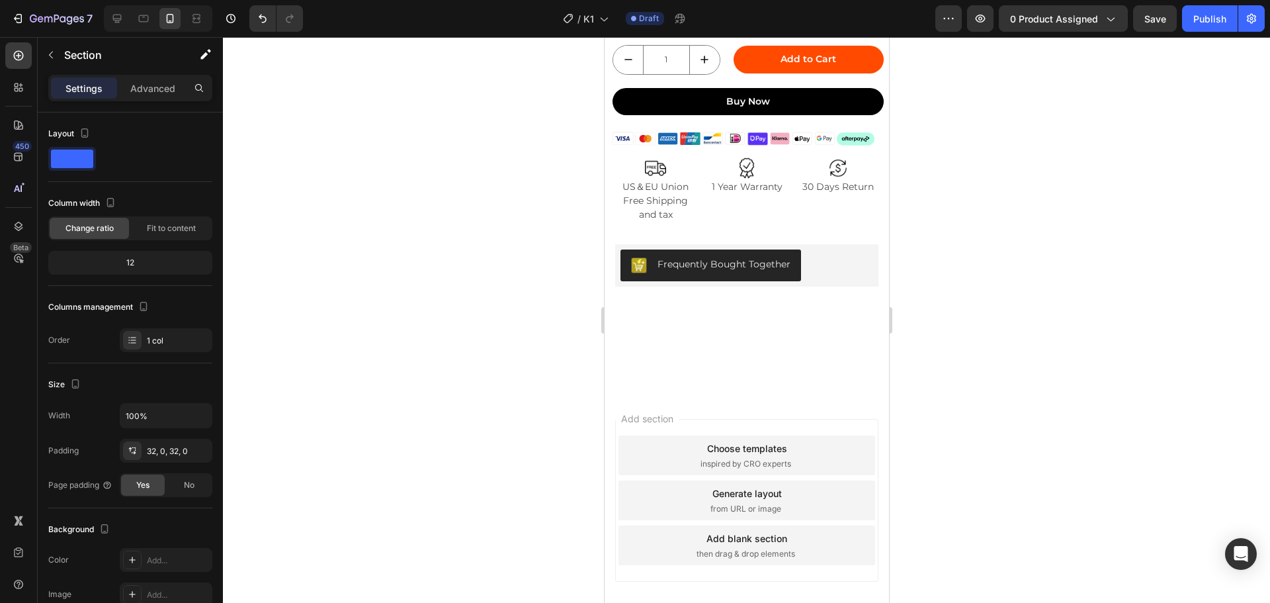
click at [796, 362] on div at bounding box center [745, 350] width 263 height 85
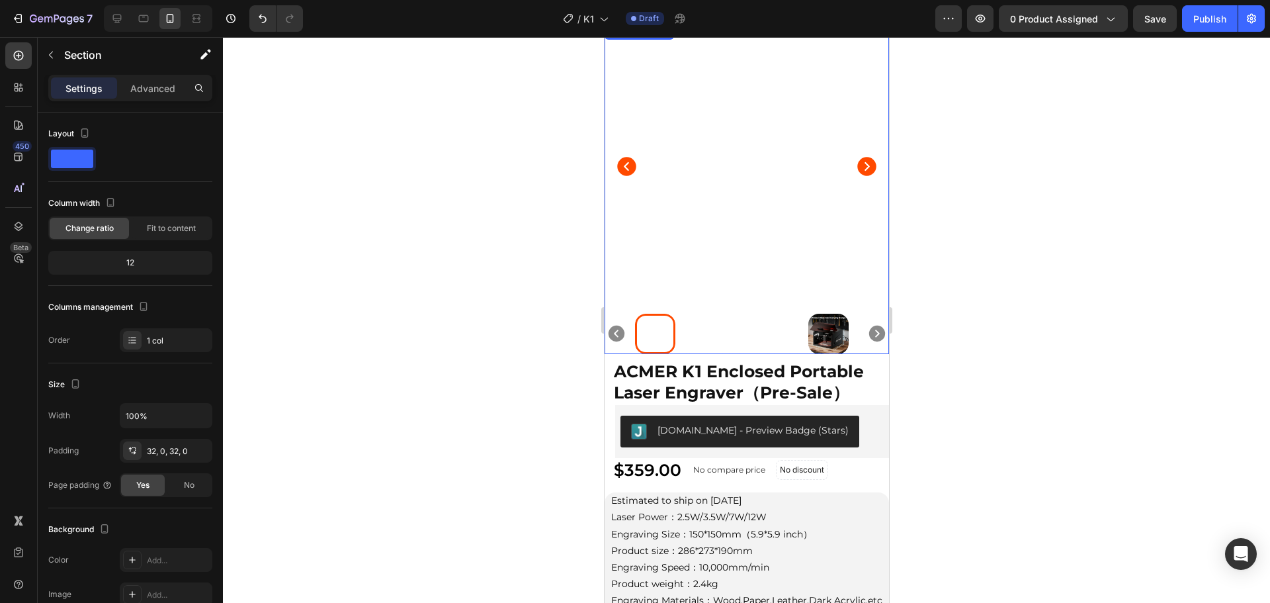
scroll to position [0, 0]
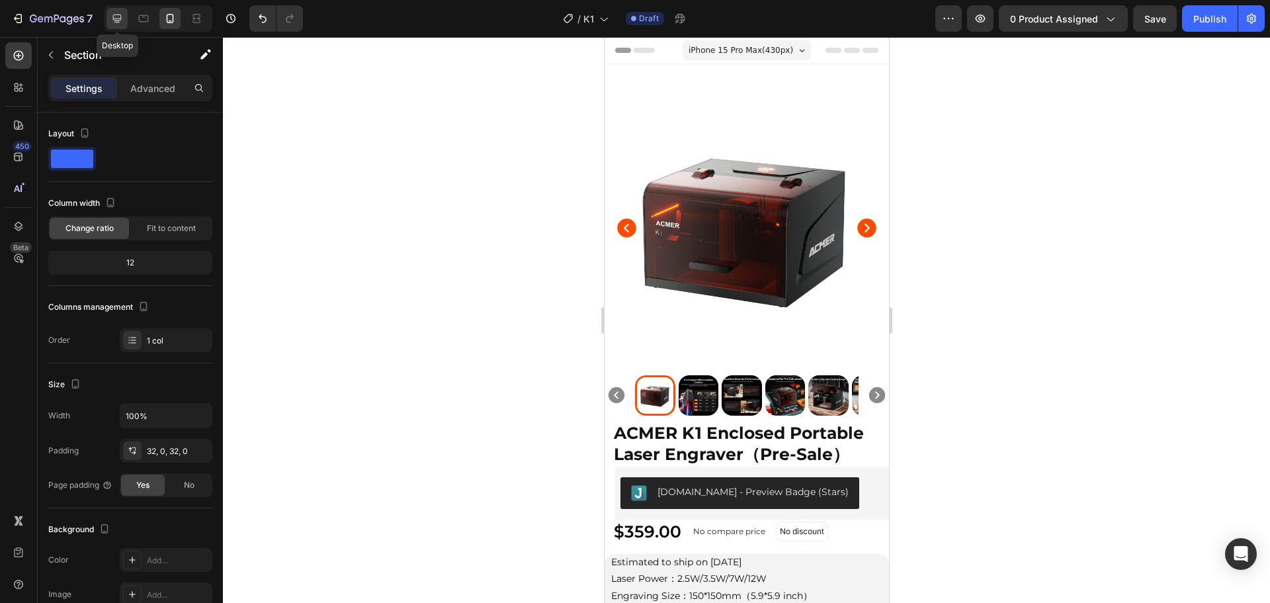
click at [119, 16] on icon at bounding box center [116, 18] width 13 height 13
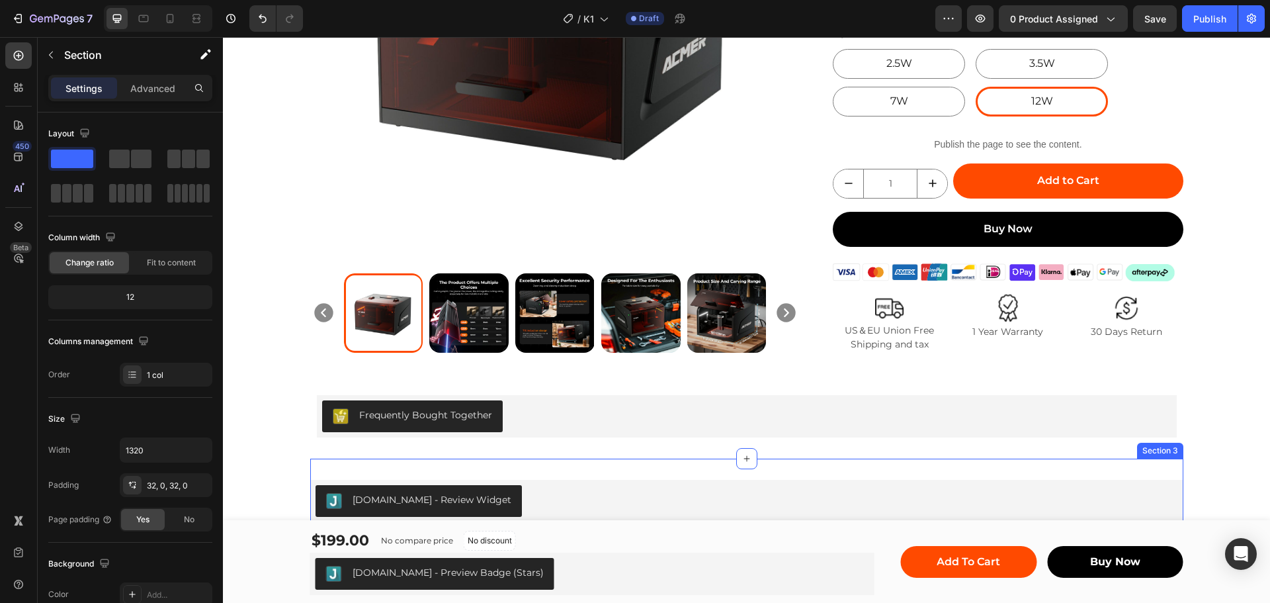
scroll to position [121, 0]
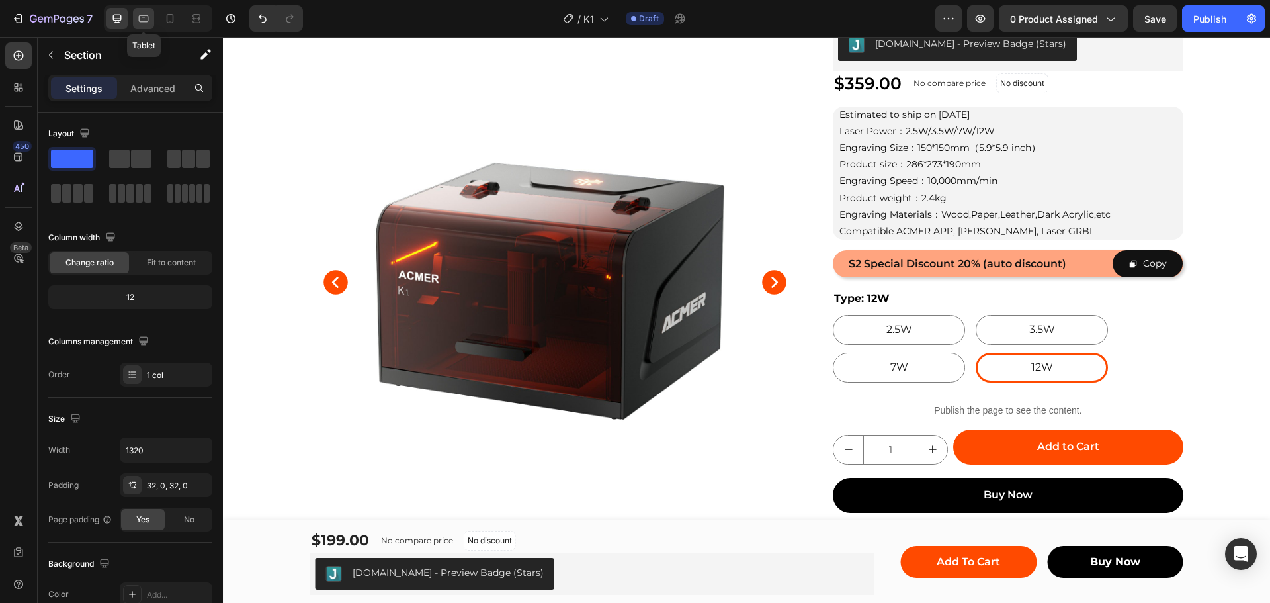
click at [140, 21] on icon at bounding box center [143, 18] width 13 height 13
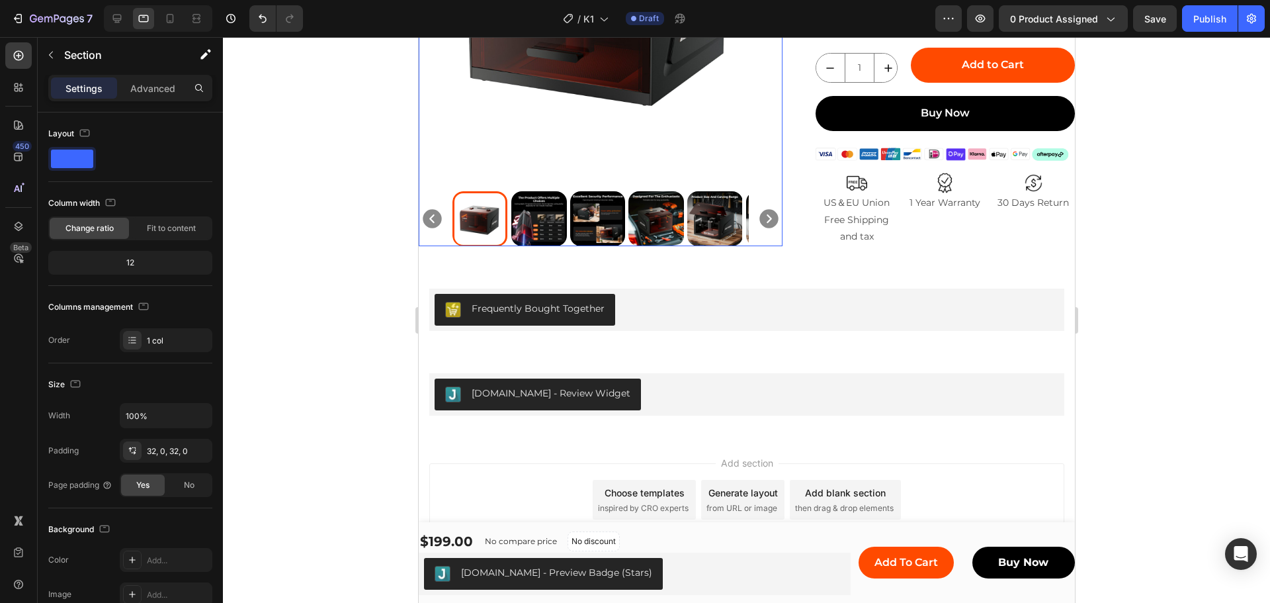
scroll to position [615, 0]
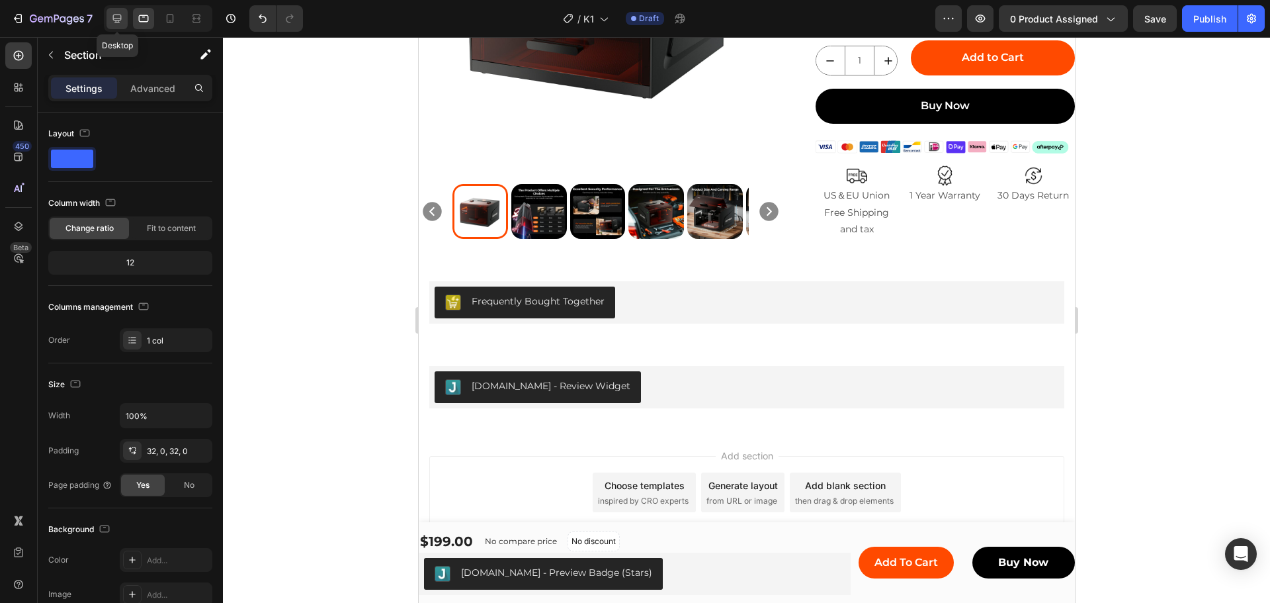
click at [115, 18] on icon at bounding box center [116, 18] width 13 height 13
type input "1320"
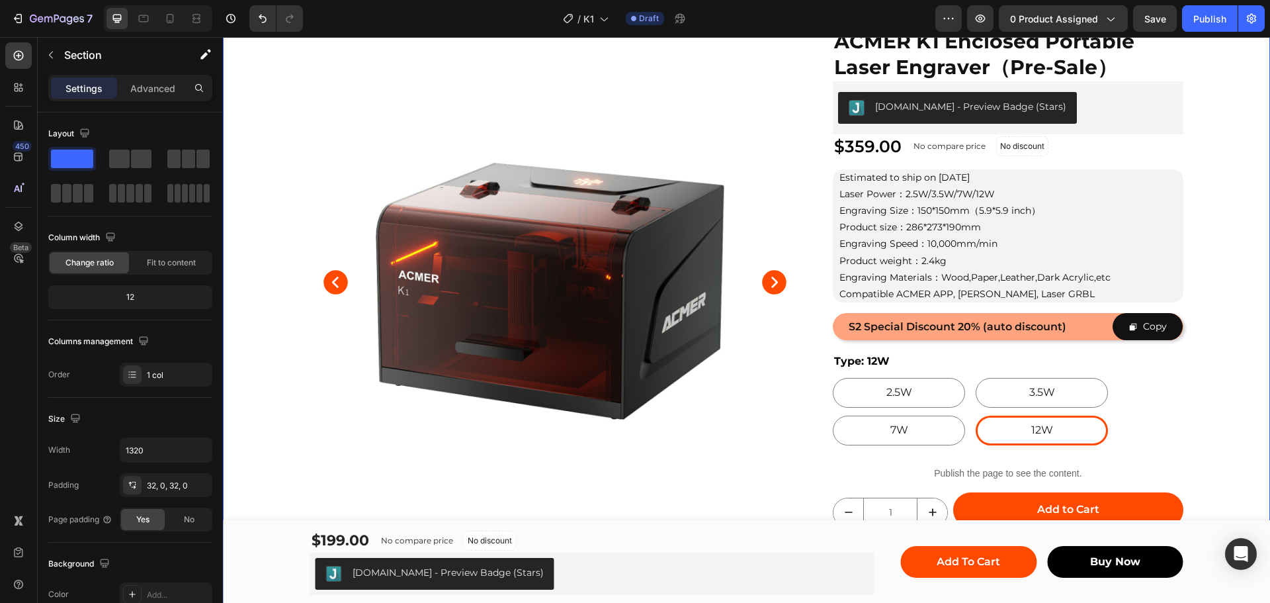
scroll to position [55, 0]
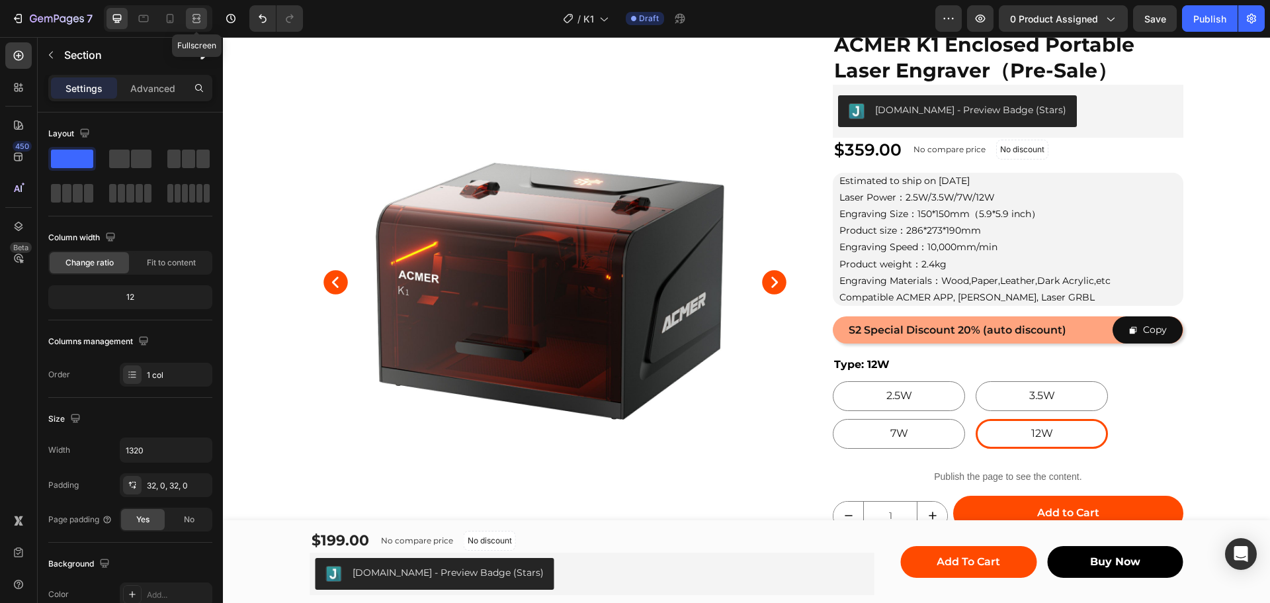
click at [197, 15] on icon at bounding box center [196, 18] width 13 height 13
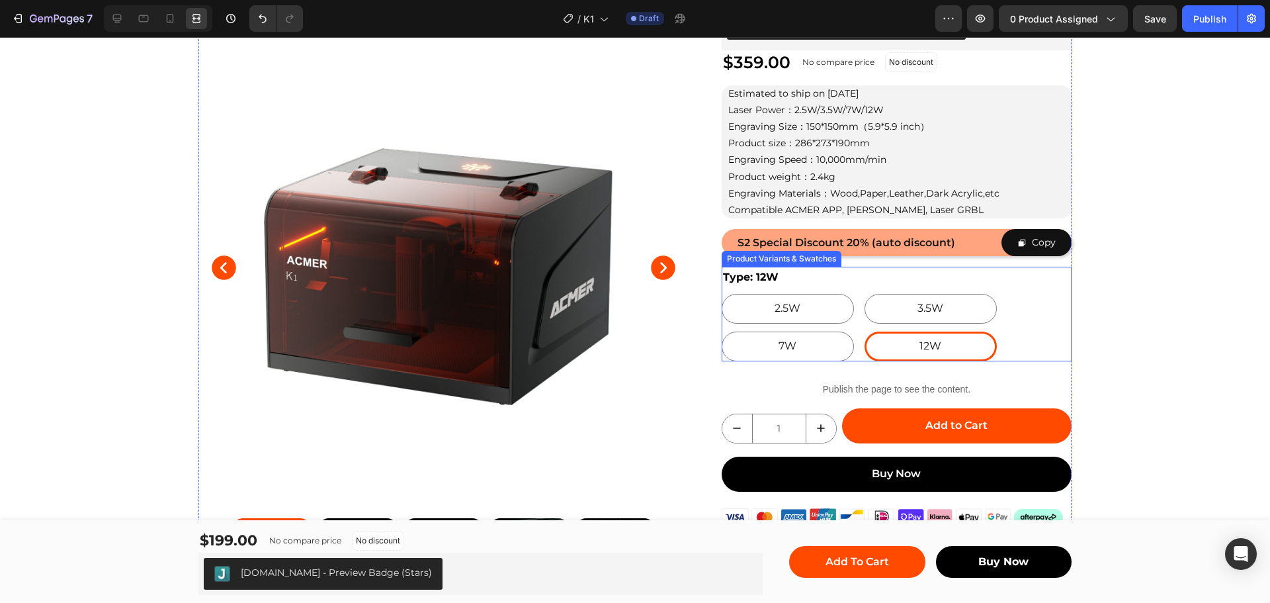
scroll to position [319, 0]
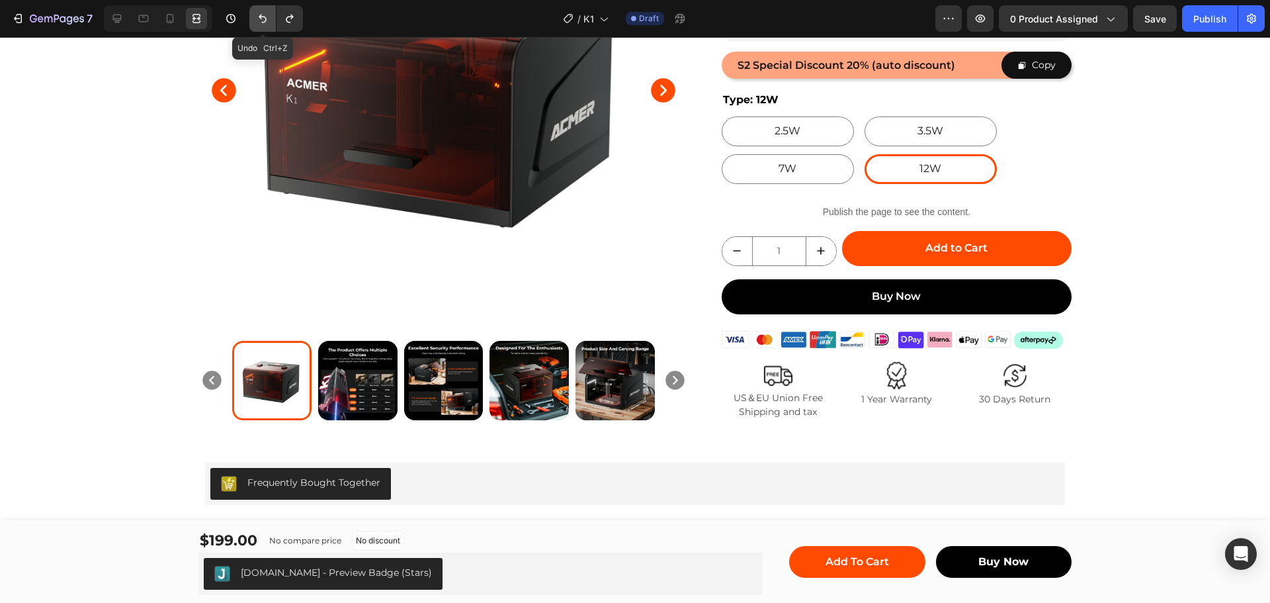
click at [263, 18] on icon "Undo/Redo" at bounding box center [262, 18] width 13 height 13
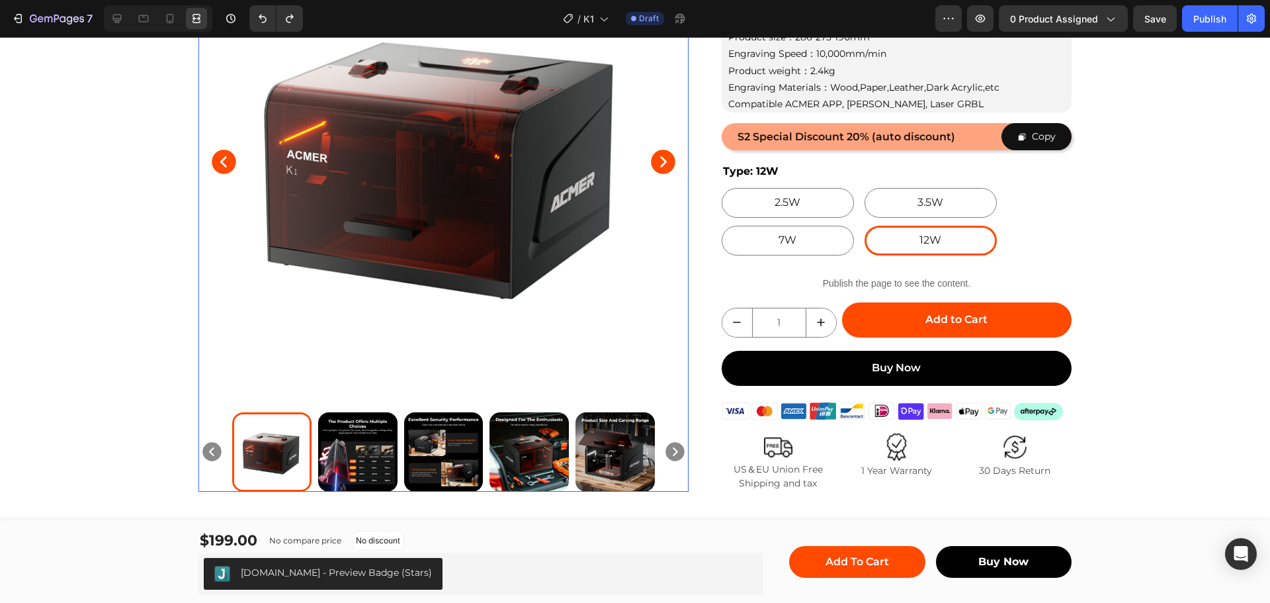
scroll to position [0, 0]
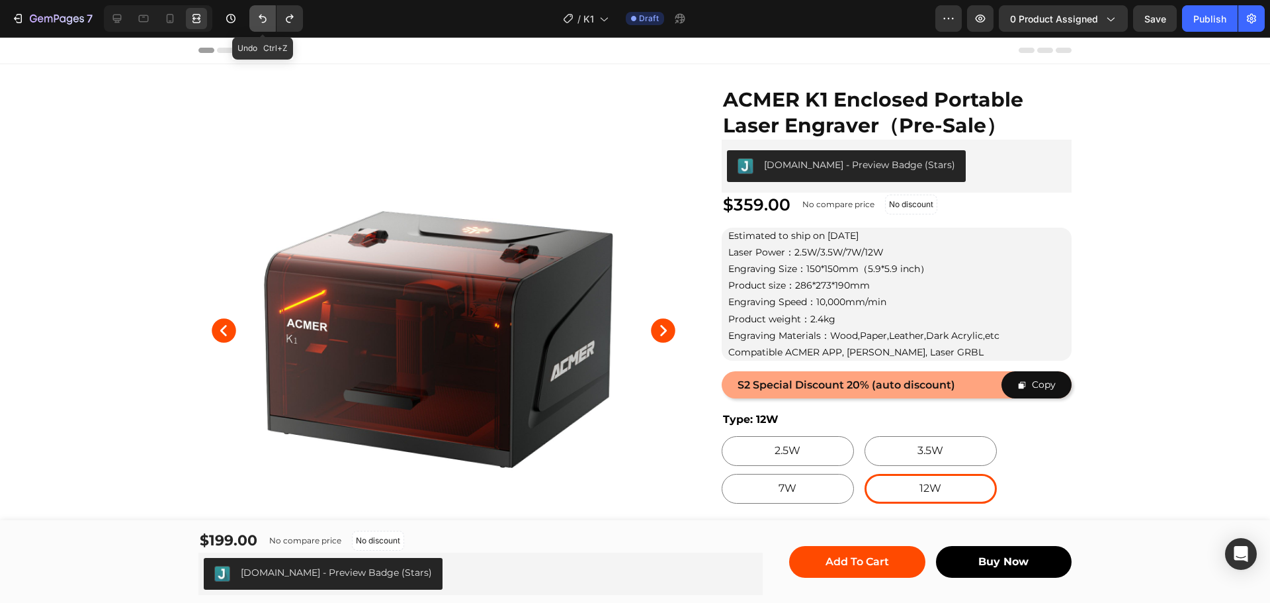
click at [271, 21] on button "Undo/Redo" at bounding box center [262, 18] width 26 height 26
click at [264, 15] on icon "Undo/Redo" at bounding box center [262, 18] width 13 height 13
click at [120, 19] on icon at bounding box center [117, 19] width 9 height 9
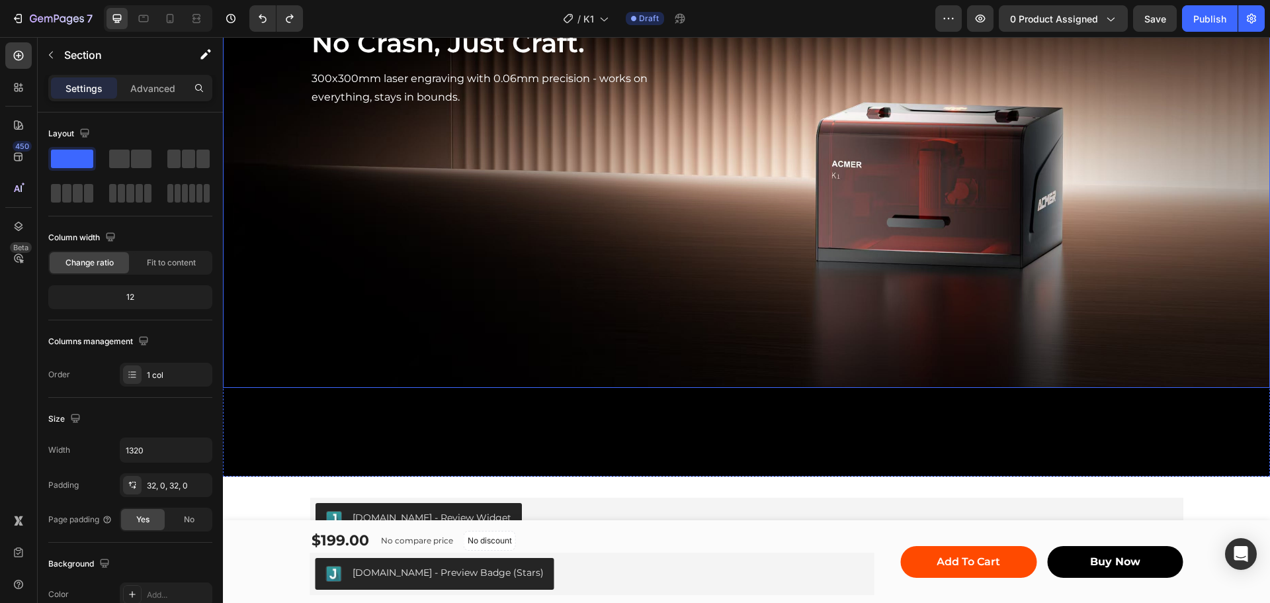
scroll to position [728, 0]
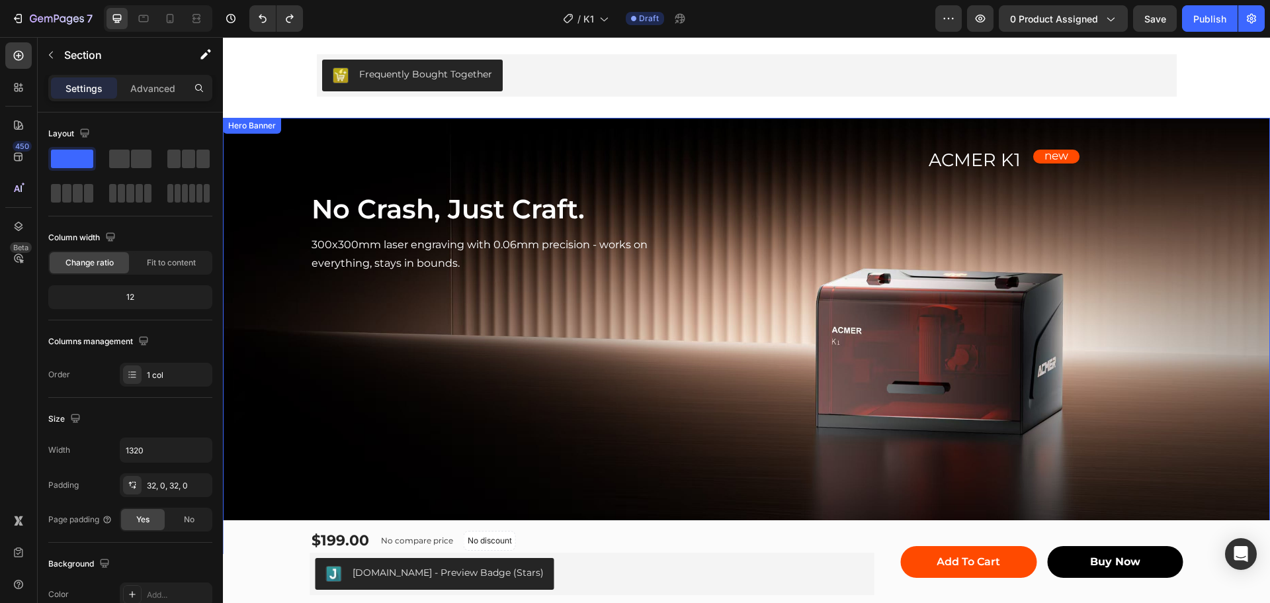
click at [1038, 205] on div "ACMER K1 Text Block Row new Text Block Row Row" at bounding box center [934, 207] width 497 height 136
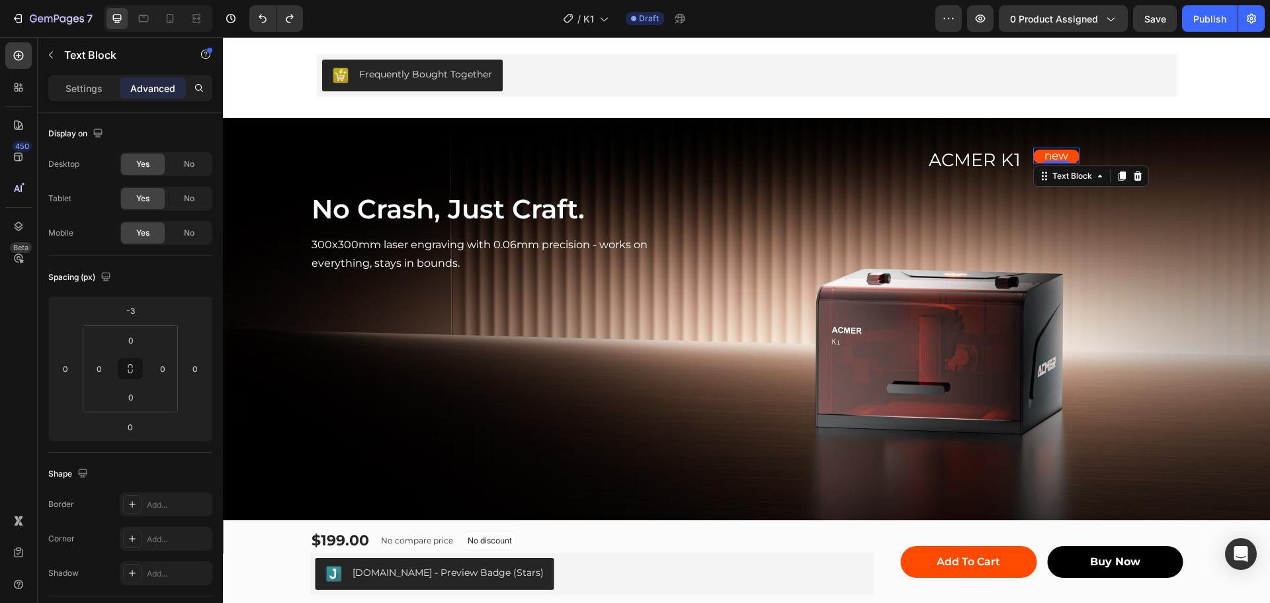
click at [1052, 155] on p "new" at bounding box center [1056, 155] width 44 height 13
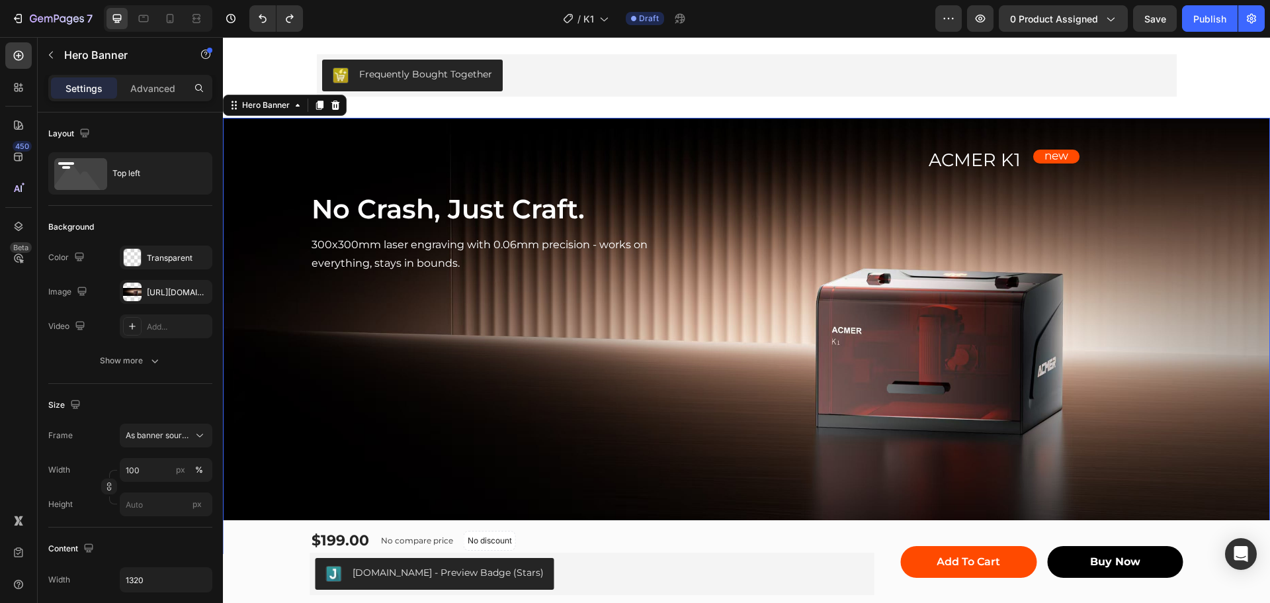
click at [1113, 279] on div "No Crash, Just Craft. Heading 300x300mm laser engraving with 0.06mm precision -…" at bounding box center [746, 207] width 873 height 179
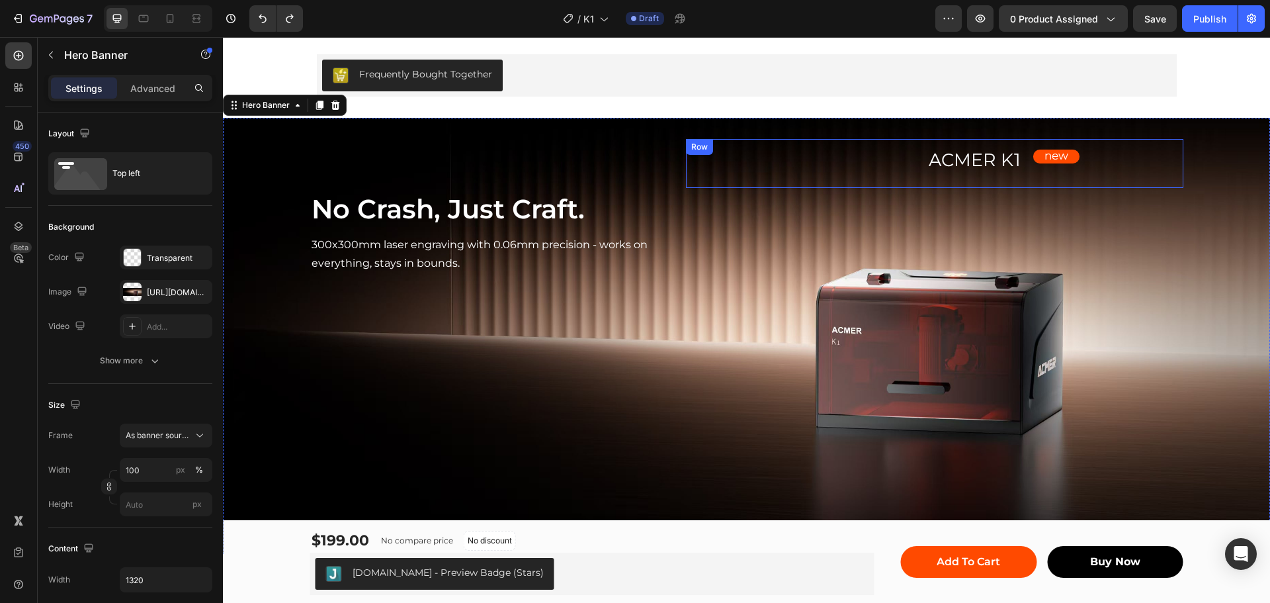
click at [978, 161] on div "new Text Block Row" at bounding box center [1056, 163] width 233 height 28
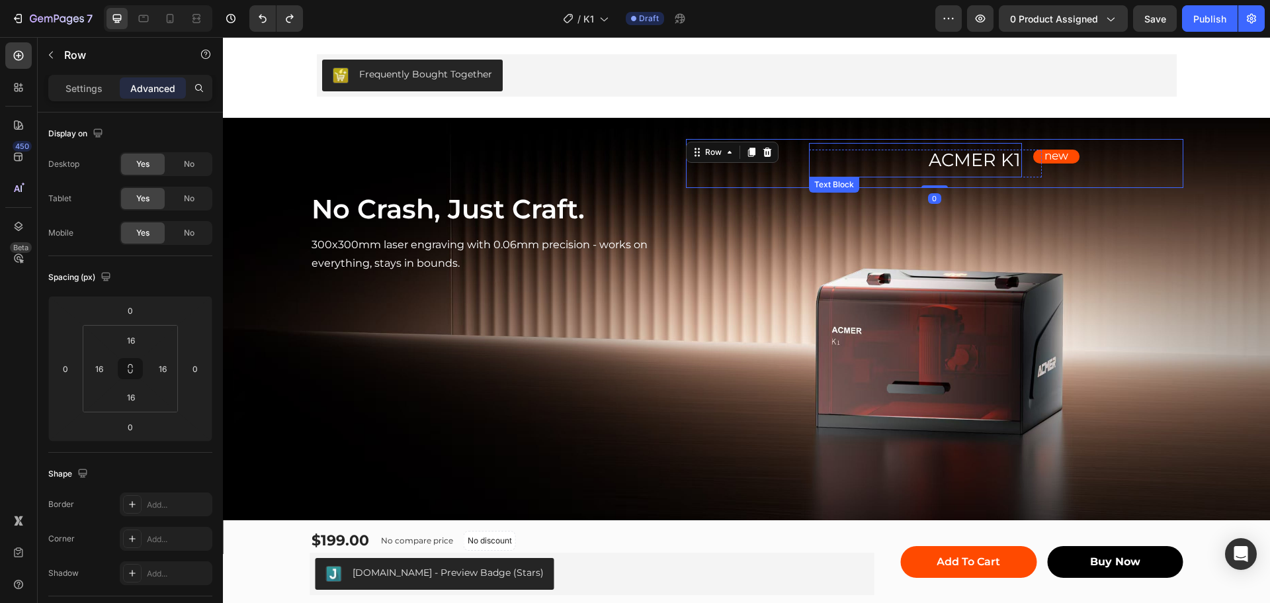
click at [876, 155] on p "ACMER K1" at bounding box center [915, 160] width 210 height 32
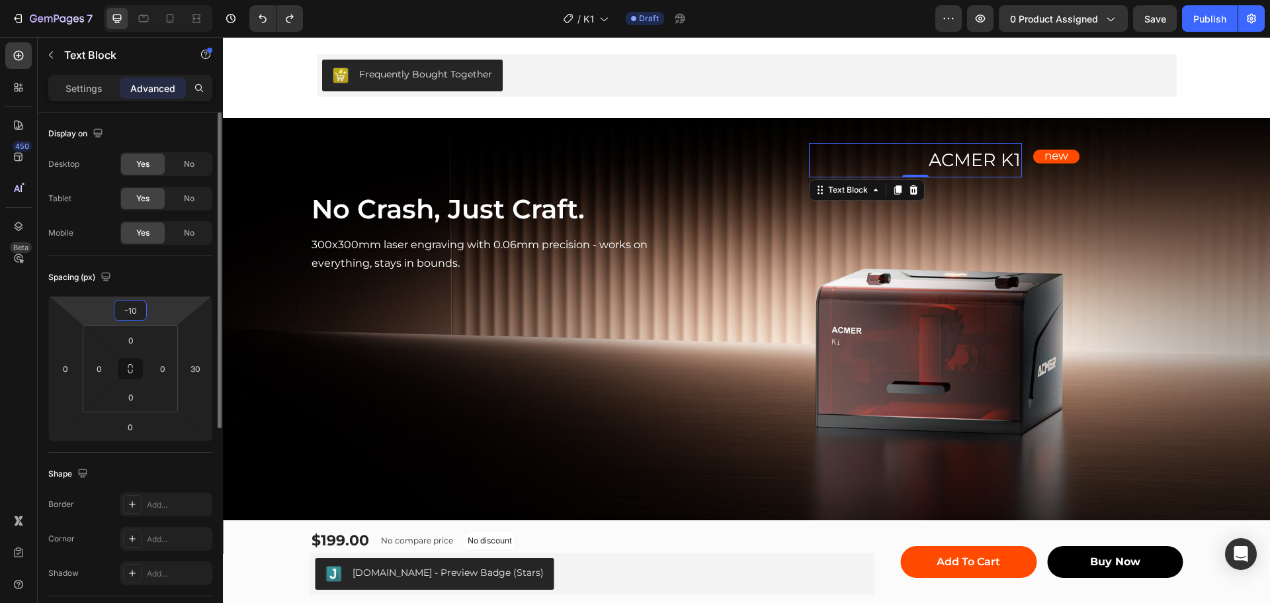
click at [132, 307] on input "-10" at bounding box center [130, 310] width 26 height 20
type input "0"
click at [183, 282] on div "Spacing (px)" at bounding box center [130, 277] width 164 height 21
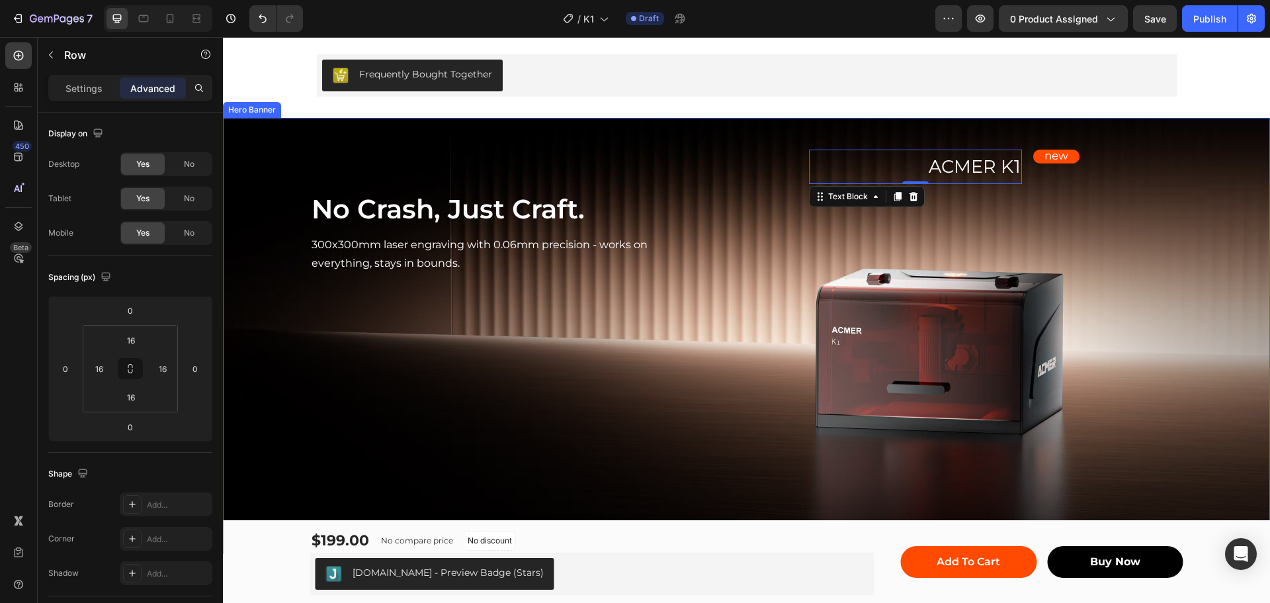
click at [1058, 193] on div "ACMER K1 Text Block 0 Row new Text Block Row Row" at bounding box center [934, 167] width 497 height 56
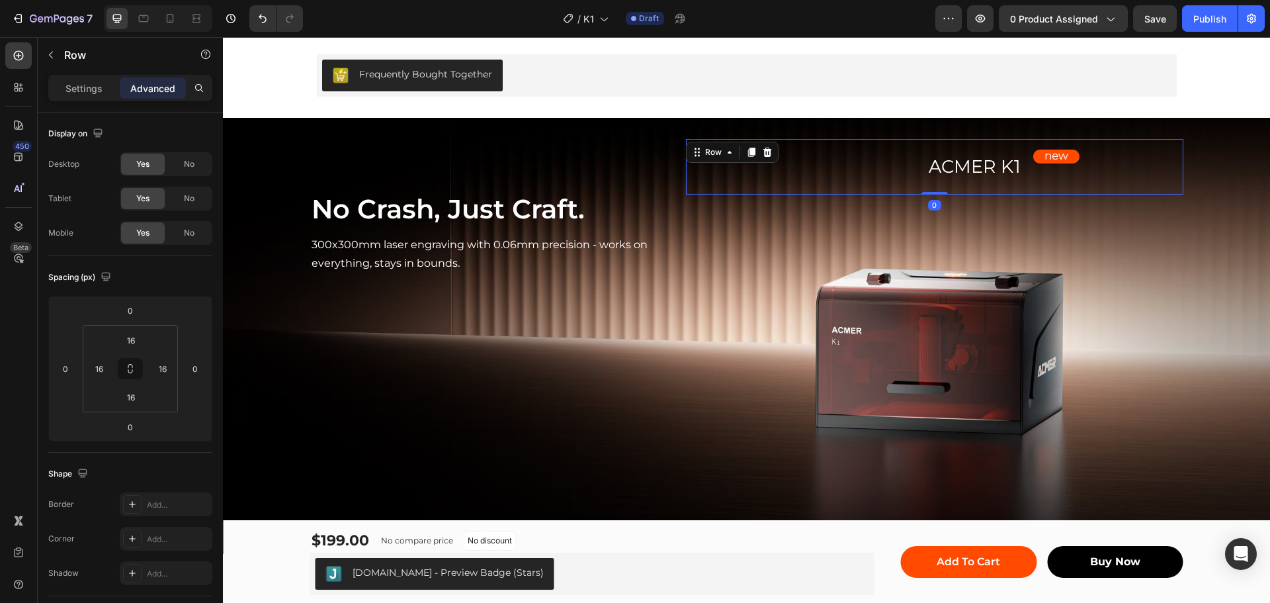
click at [984, 173] on div "new Text Block Row" at bounding box center [1056, 166] width 233 height 35
click at [981, 161] on div "new Text Block Row" at bounding box center [1056, 166] width 233 height 35
click at [888, 159] on p "ACMER K1" at bounding box center [915, 167] width 210 height 32
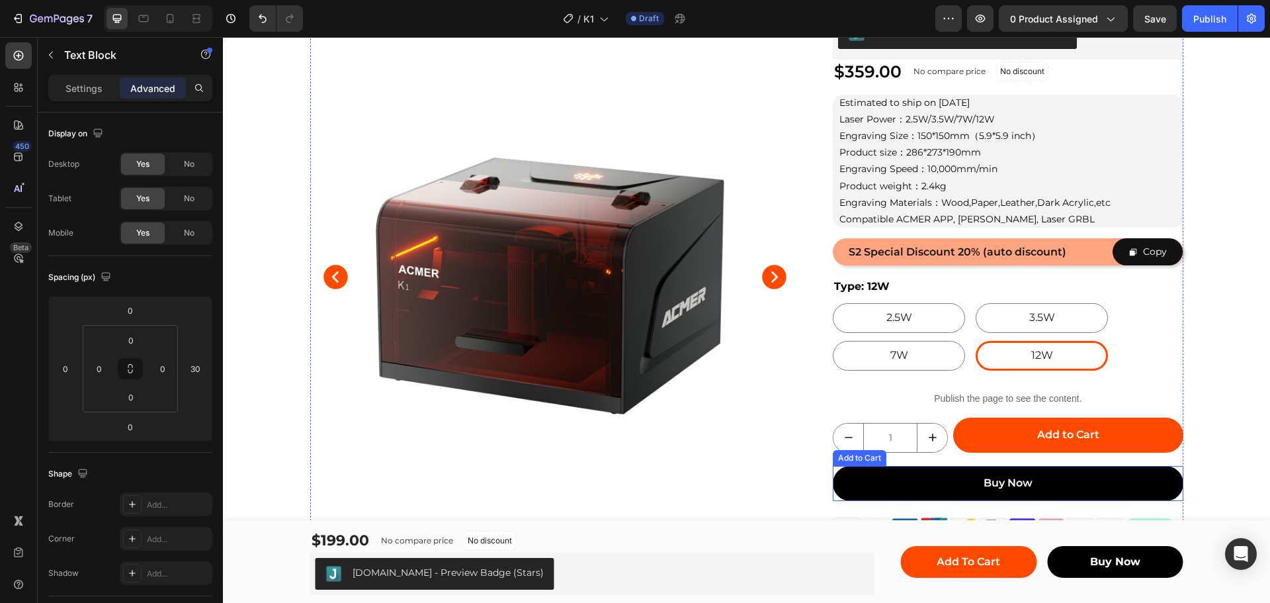
scroll to position [132, 0]
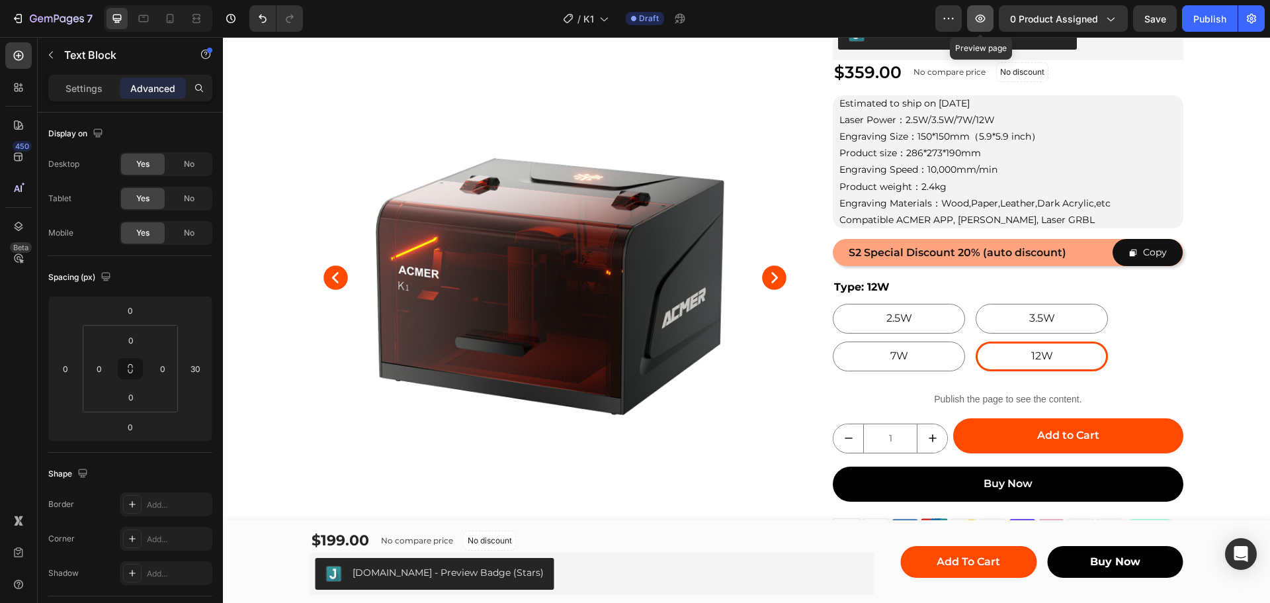
click at [978, 14] on icon "button" at bounding box center [980, 18] width 13 height 13
click at [199, 17] on icon at bounding box center [196, 18] width 13 height 13
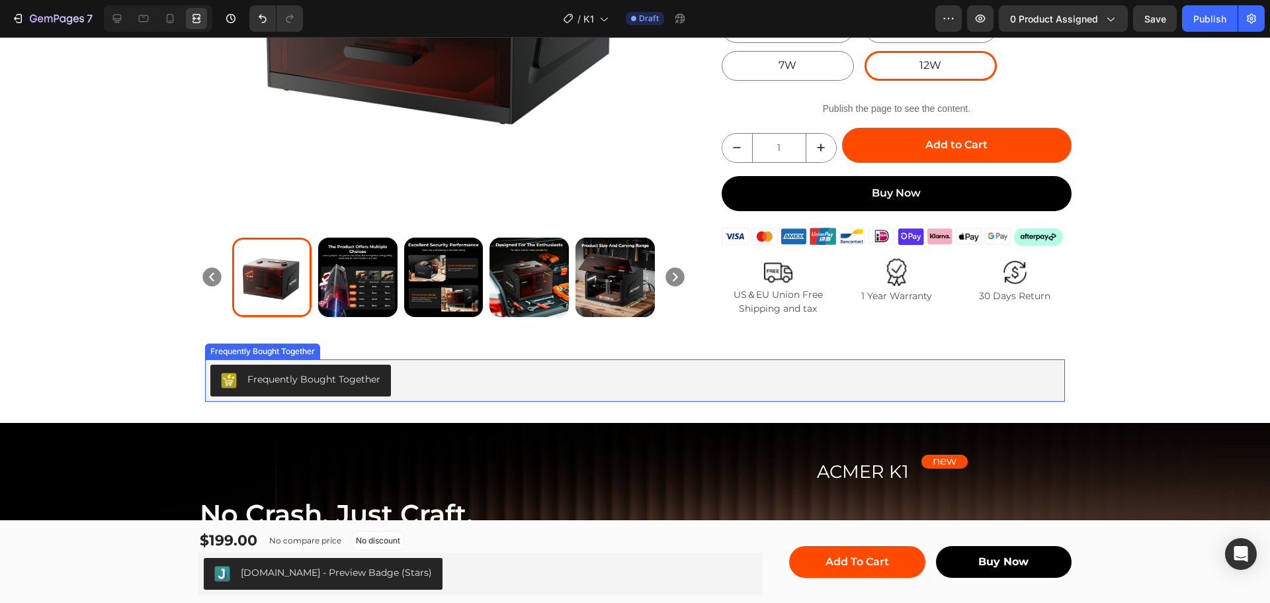
scroll to position [595, 0]
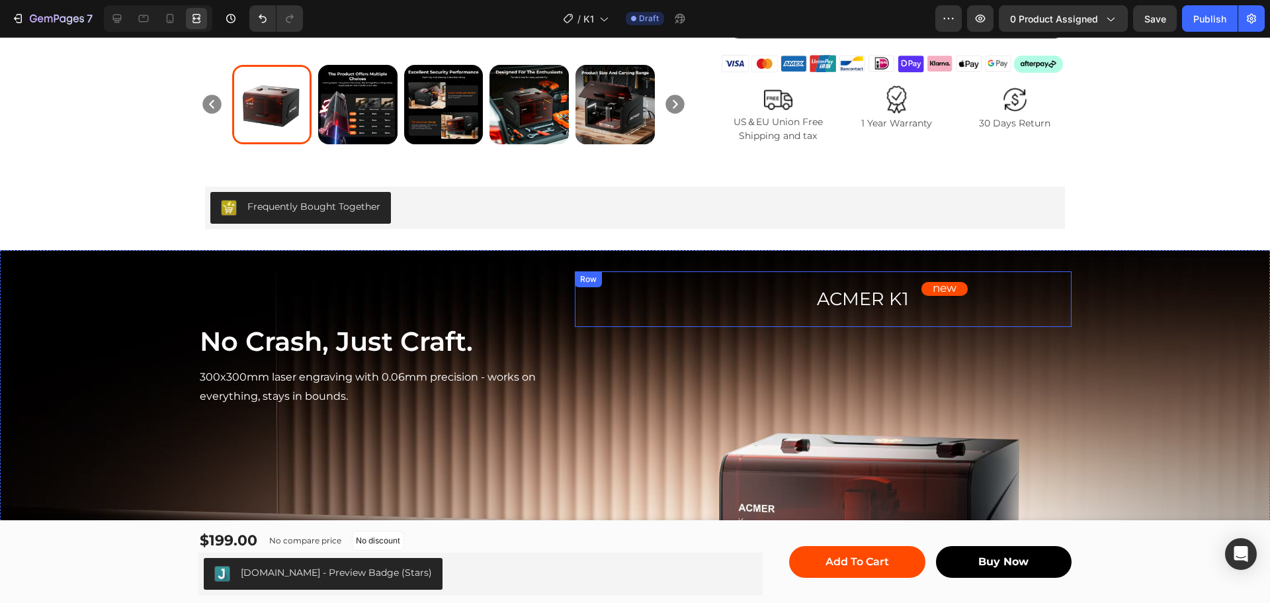
click at [875, 296] on div "new Text Block Row" at bounding box center [944, 299] width 233 height 35
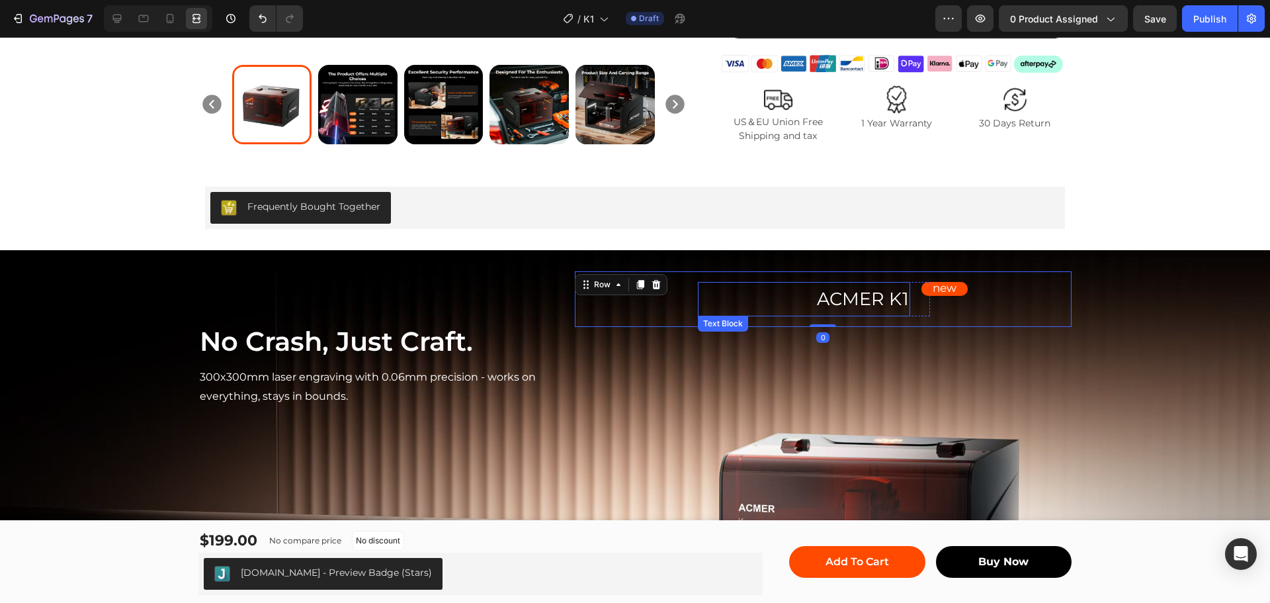
click at [757, 298] on p "ACMER K1" at bounding box center [804, 299] width 210 height 32
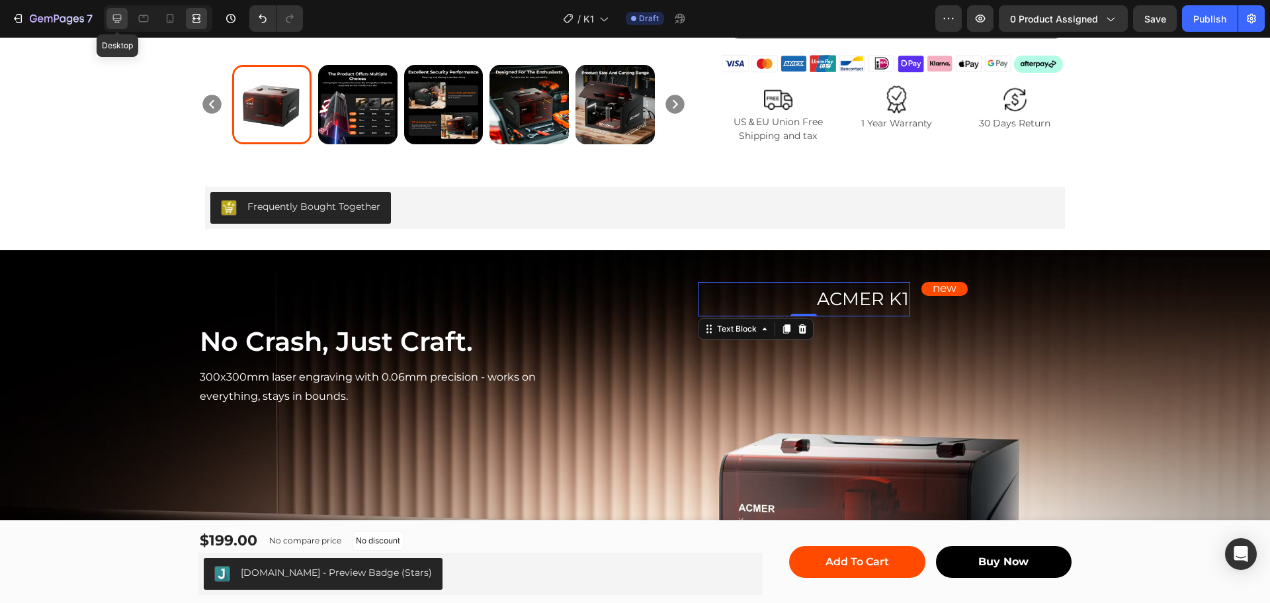
click at [116, 21] on icon at bounding box center [117, 19] width 9 height 9
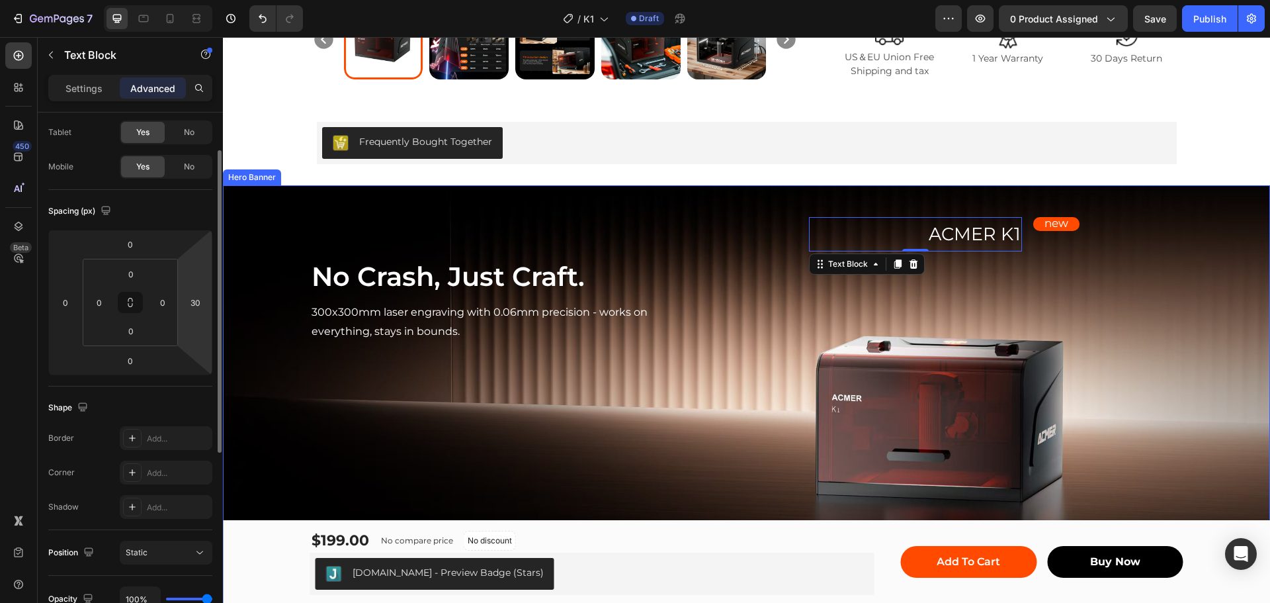
scroll to position [661, 0]
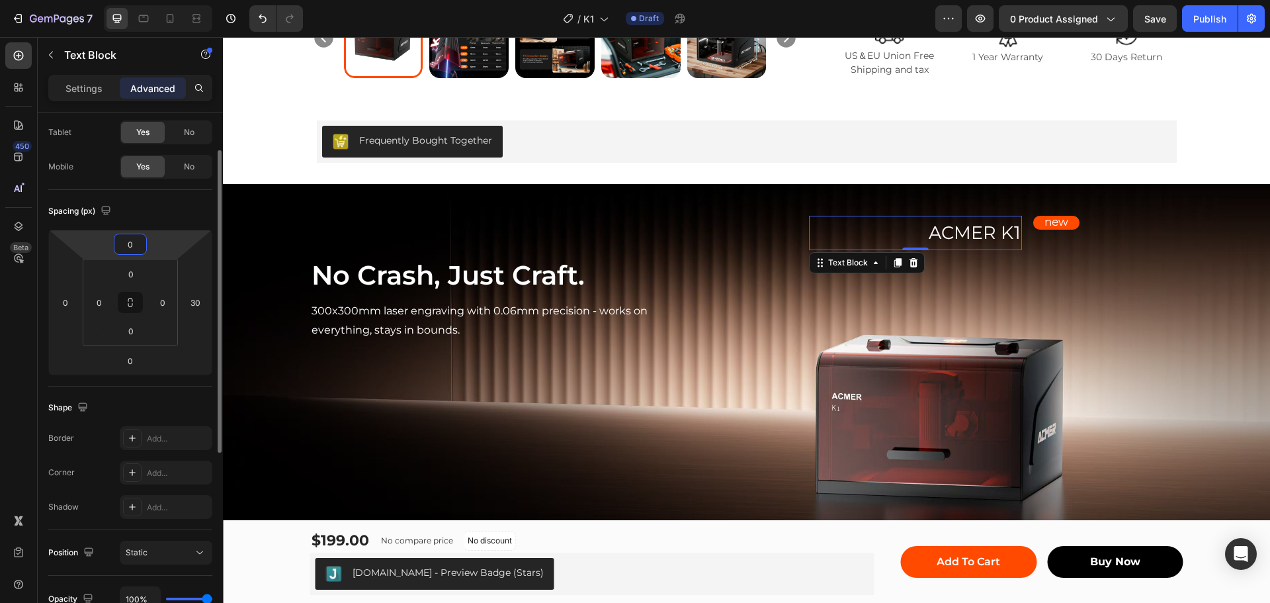
click at [134, 247] on input "0" at bounding box center [130, 244] width 26 height 20
type input "10"
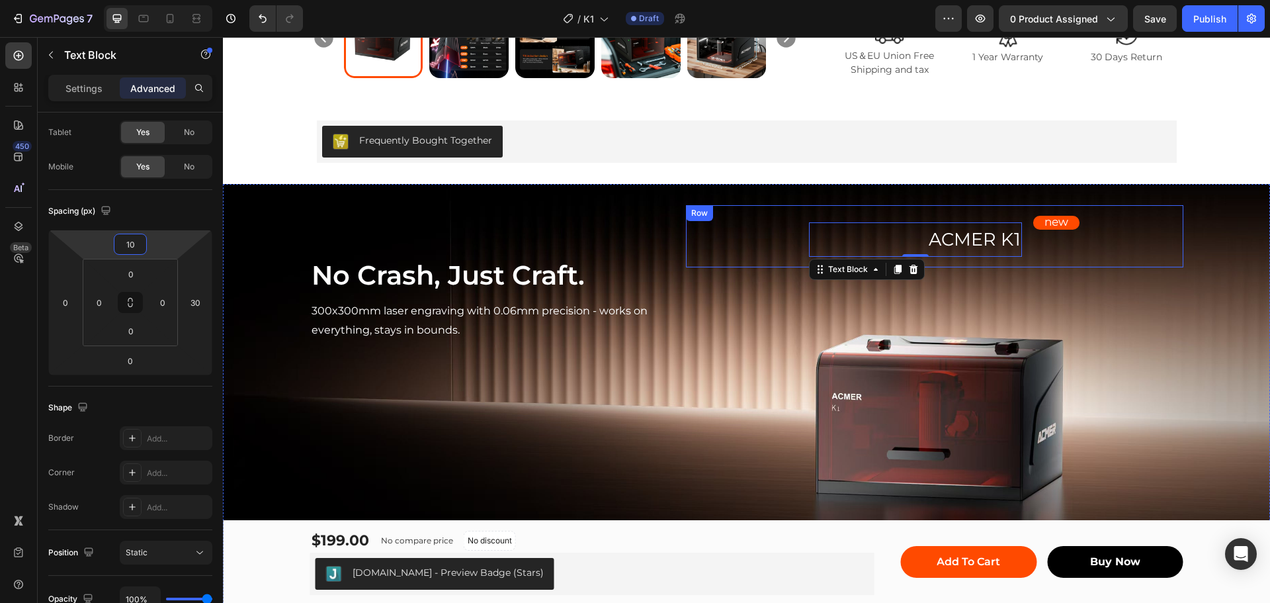
click at [734, 253] on div "ACMER K1 Text Block 0 Row" at bounding box center [812, 237] width 233 height 42
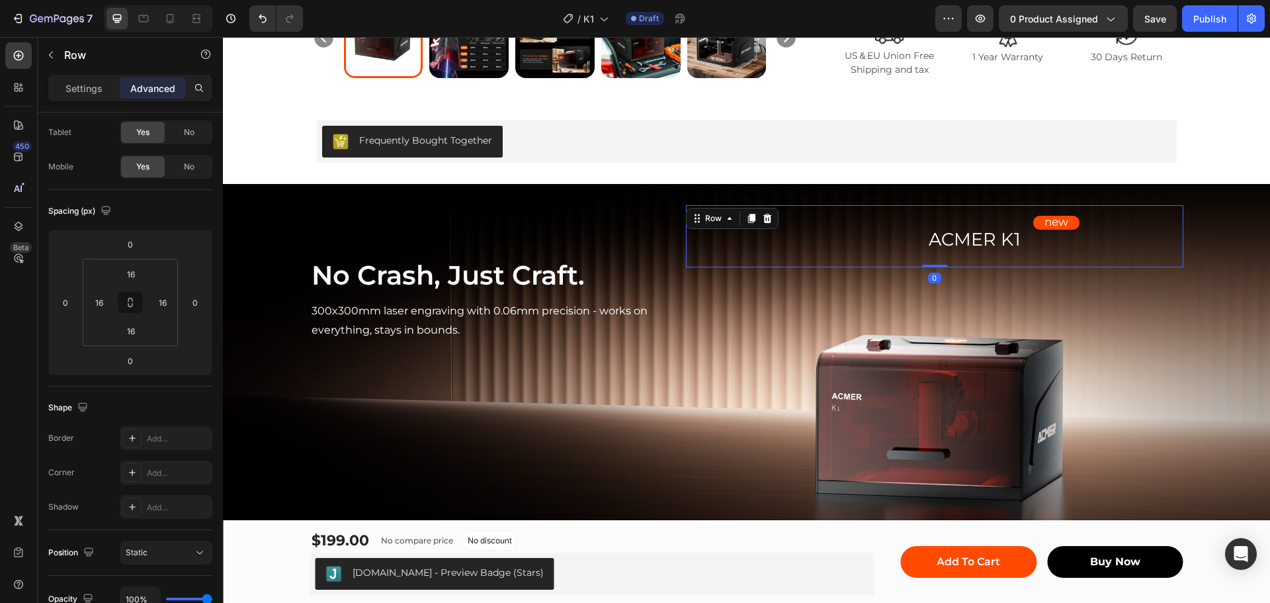
scroll to position [0, 0]
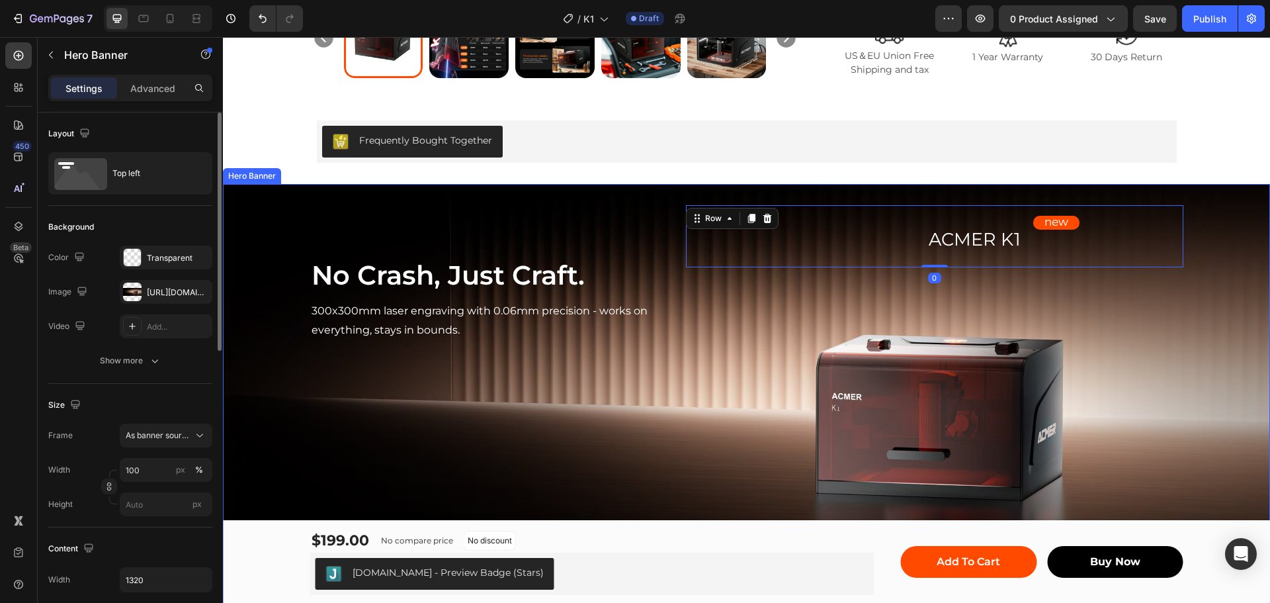
click at [1136, 312] on div "ACMER K1 Text Block Row new Text Block Row Row 0" at bounding box center [934, 273] width 497 height 136
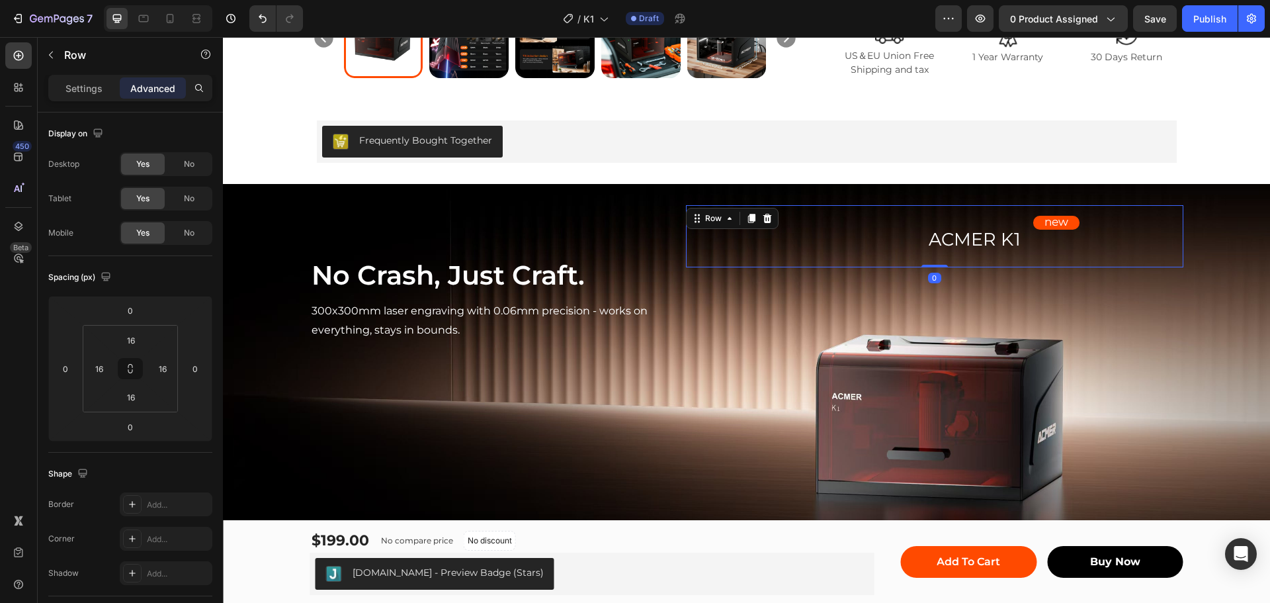
click at [992, 237] on div "new Text Block Row" at bounding box center [1056, 237] width 233 height 42
click at [946, 226] on div "new Text Block Row" at bounding box center [1056, 237] width 233 height 42
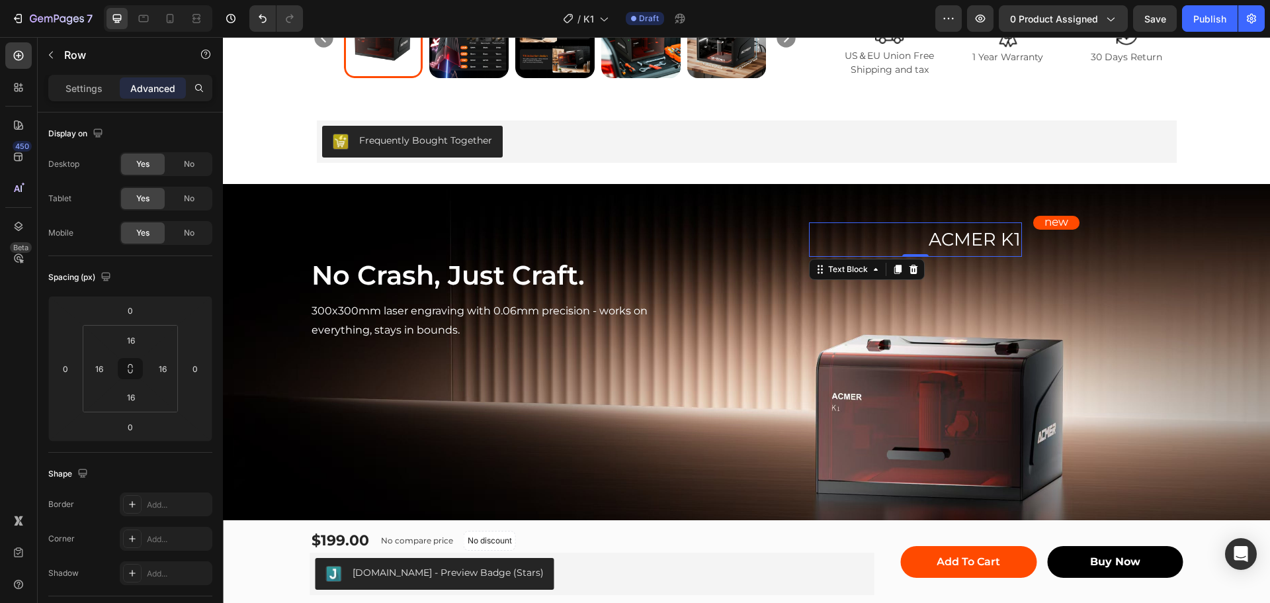
click at [844, 238] on p "ACMER K1" at bounding box center [915, 240] width 210 height 32
click at [128, 309] on input "10" at bounding box center [130, 310] width 26 height 20
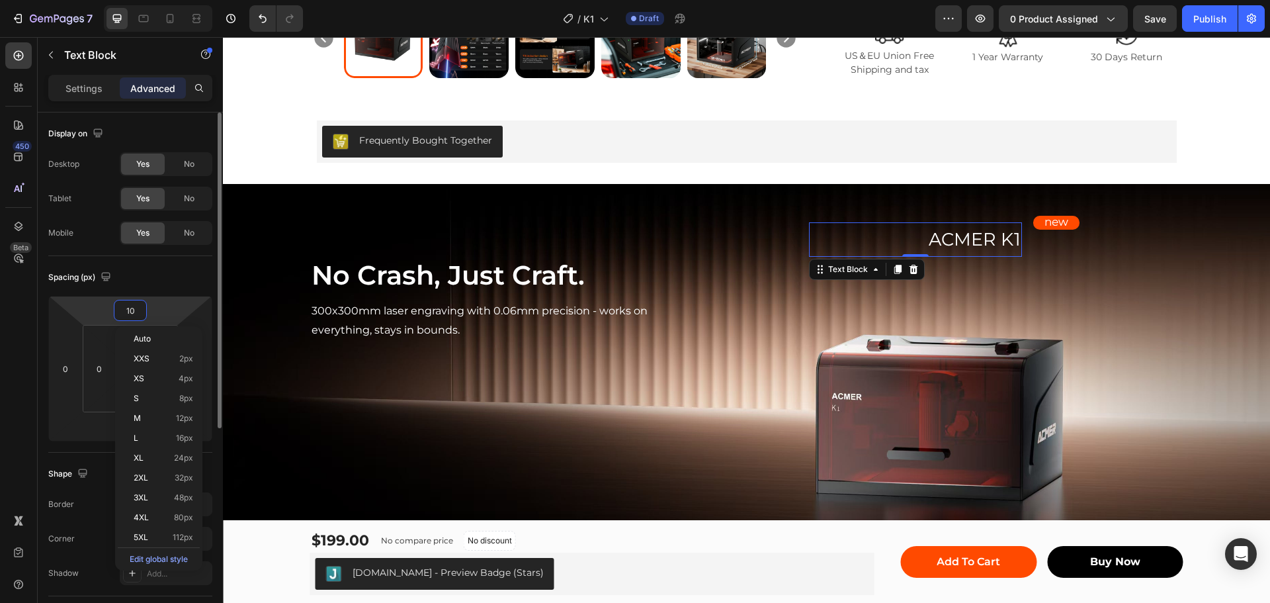
type input "5"
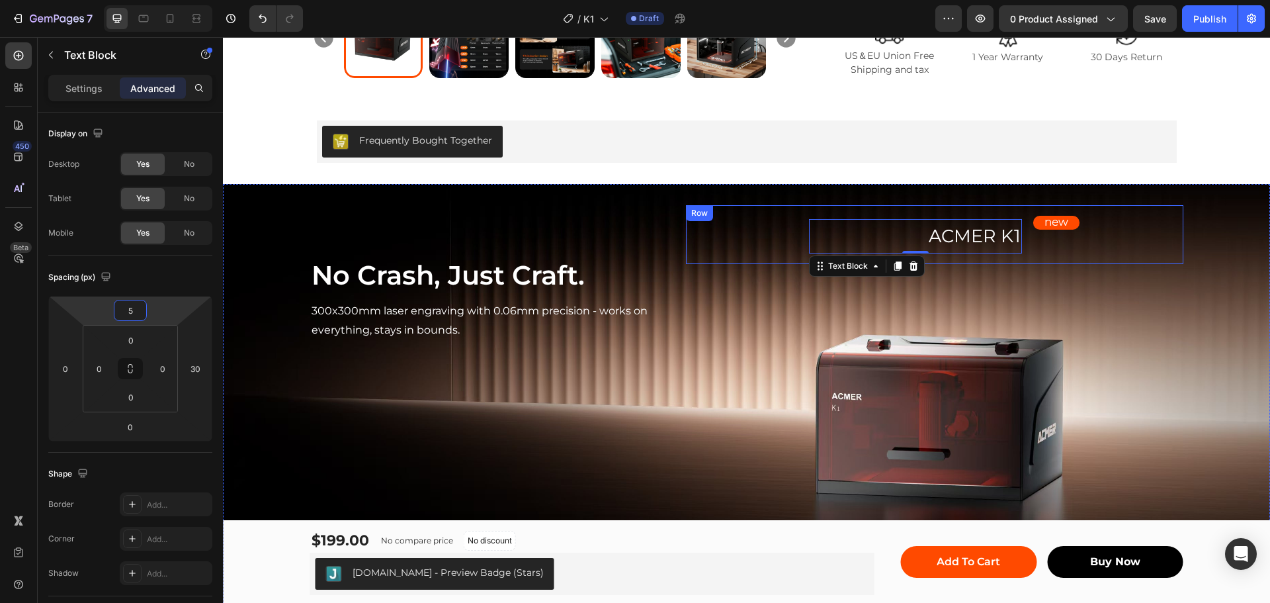
click at [1170, 260] on div "ACMER K1 Text Block 0 Row new Text Block Row Row" at bounding box center [934, 235] width 497 height 60
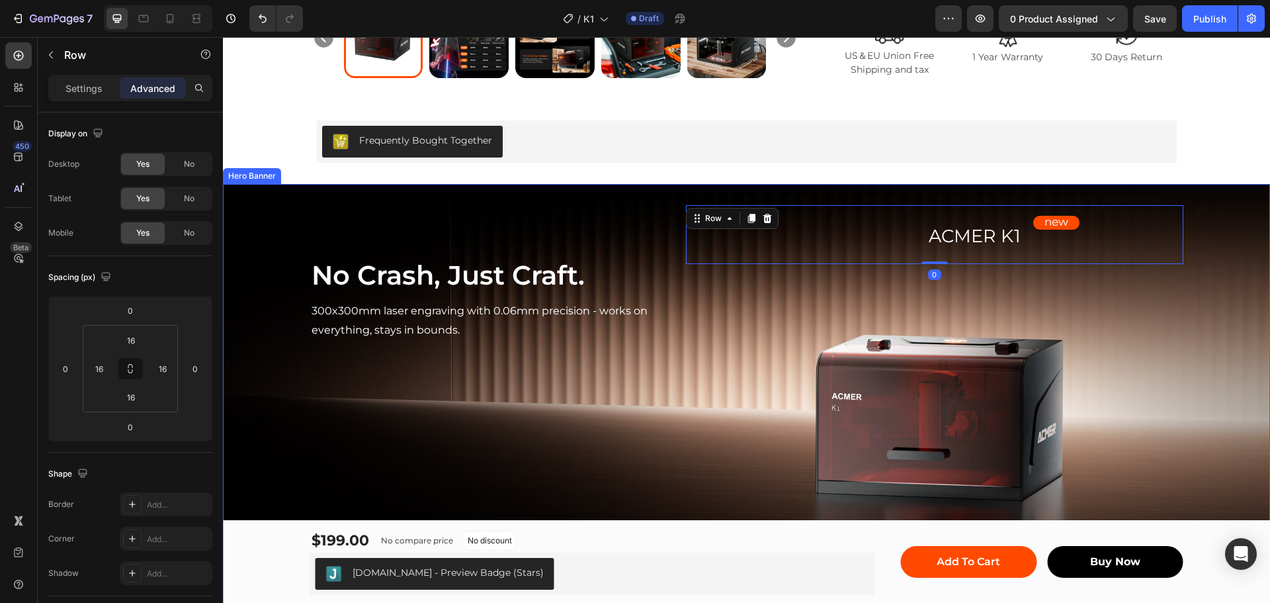
click at [708, 343] on div "No Crash, Just Craft. Heading 300x300mm laser engraving with 0.06mm precision -…" at bounding box center [746, 273] width 873 height 179
click at [972, 230] on div "new Text Block Row" at bounding box center [1056, 235] width 233 height 38
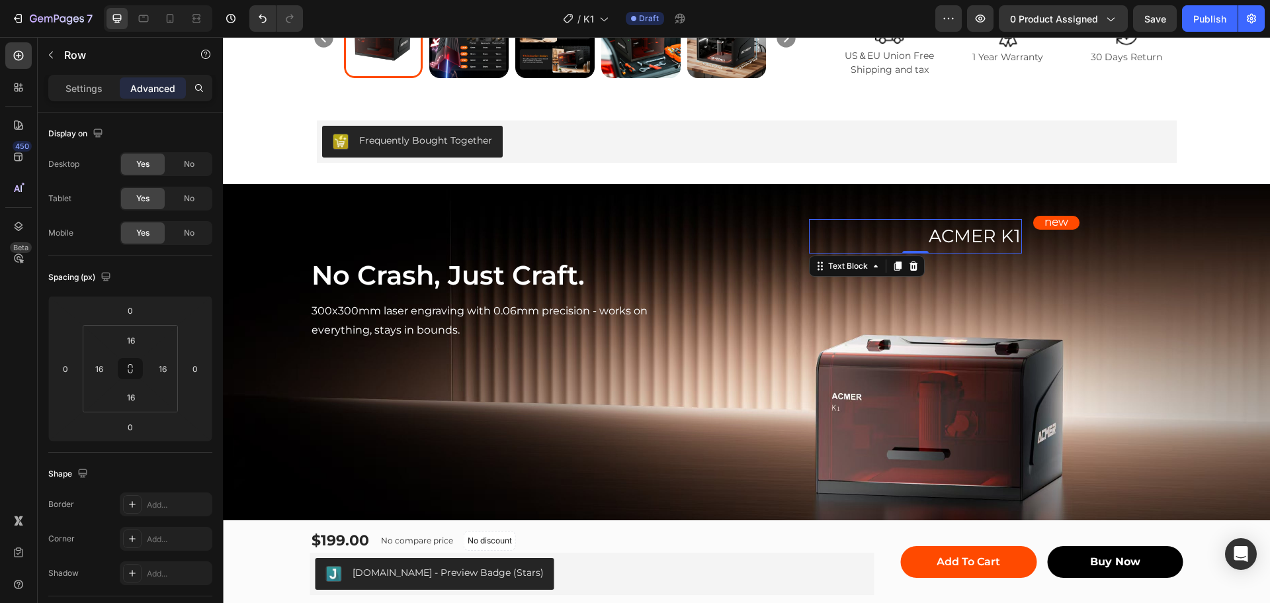
click at [892, 233] on p "ACMER K1" at bounding box center [915, 236] width 210 height 32
click at [66, 367] on input "0" at bounding box center [66, 368] width 20 height 20
type input "1"
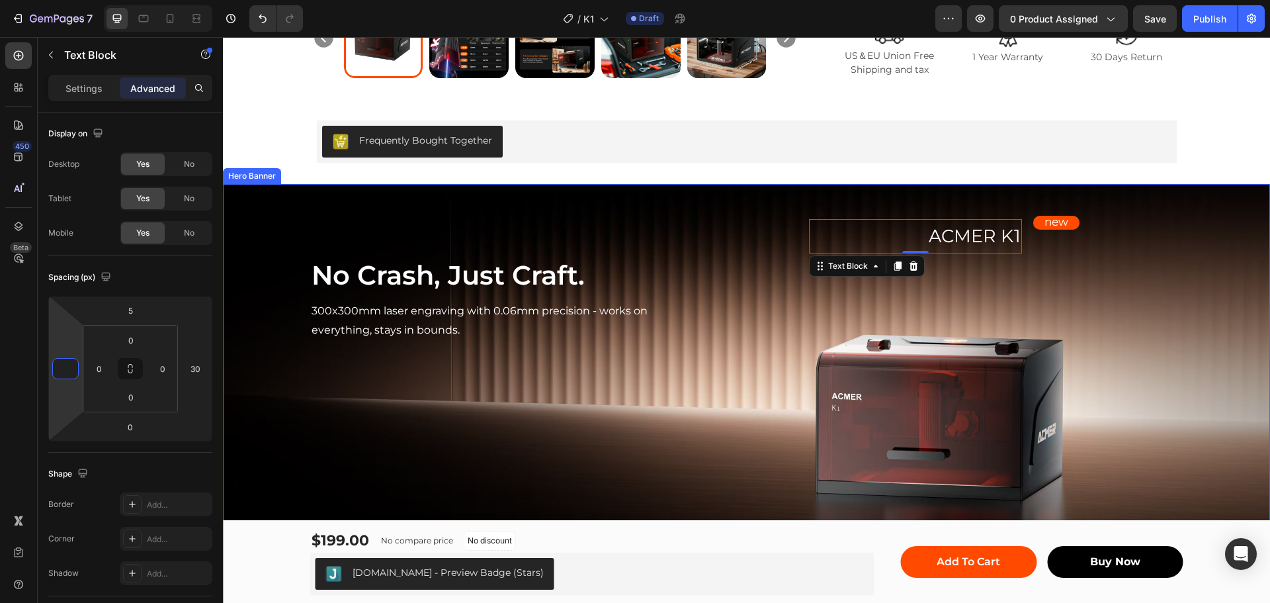
click at [800, 309] on div "ACMER K1 Text Block 0 Row new Text Block Row Row" at bounding box center [934, 273] width 497 height 136
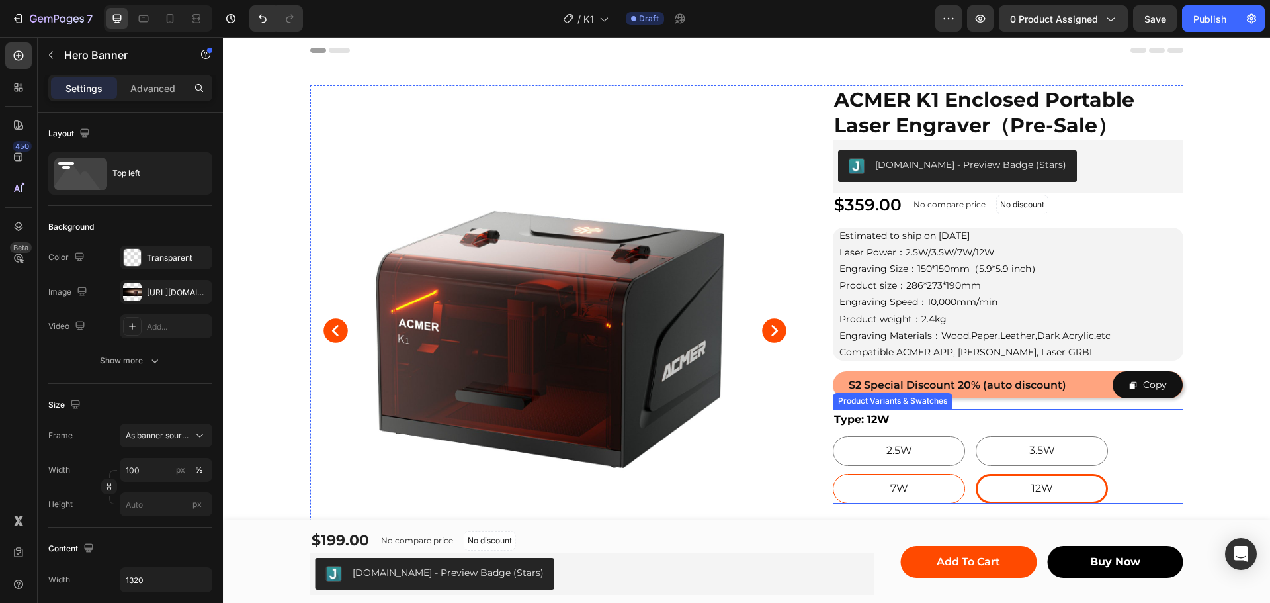
click at [932, 480] on div "7W" at bounding box center [899, 489] width 132 height 30
click at [833, 474] on input "7W 7W 7W" at bounding box center [832, 473] width 1 height 1
radio input "true"
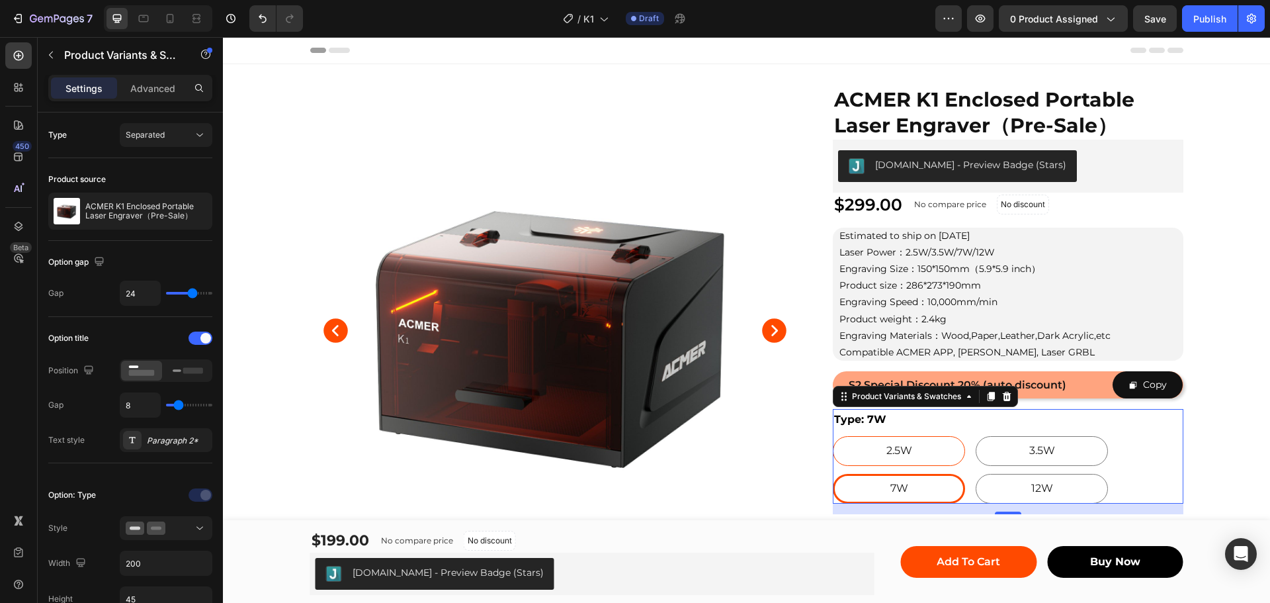
click at [928, 448] on div "2.5W" at bounding box center [899, 451] width 132 height 30
click at [833, 436] on input "2.5W 2.5W 2.5W" at bounding box center [832, 435] width 1 height 1
radio input "true"
click at [1029, 454] on span "3.5W" at bounding box center [1042, 450] width 26 height 13
click at [976, 436] on input "3.5W 3.5W 3.5W" at bounding box center [975, 435] width 1 height 1
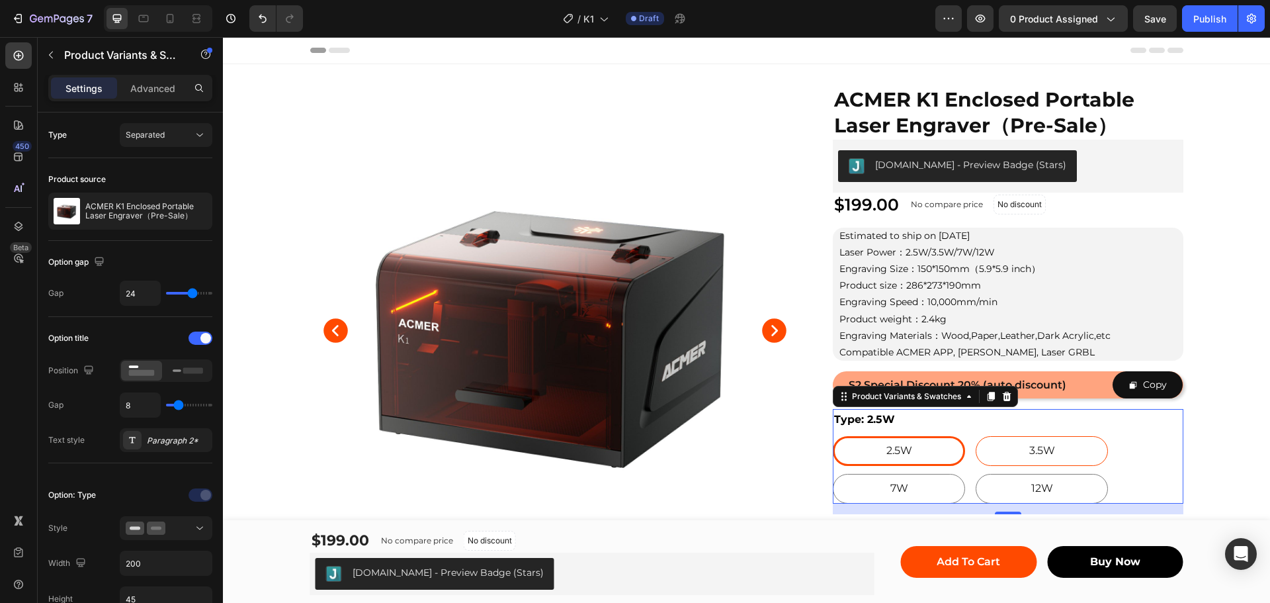
radio input "true"
click at [907, 488] on div "7W" at bounding box center [899, 489] width 132 height 30
click at [833, 474] on input "7W 7W 7W" at bounding box center [832, 473] width 1 height 1
radio input "true"
click at [1000, 482] on div "12W" at bounding box center [1042, 489] width 132 height 30
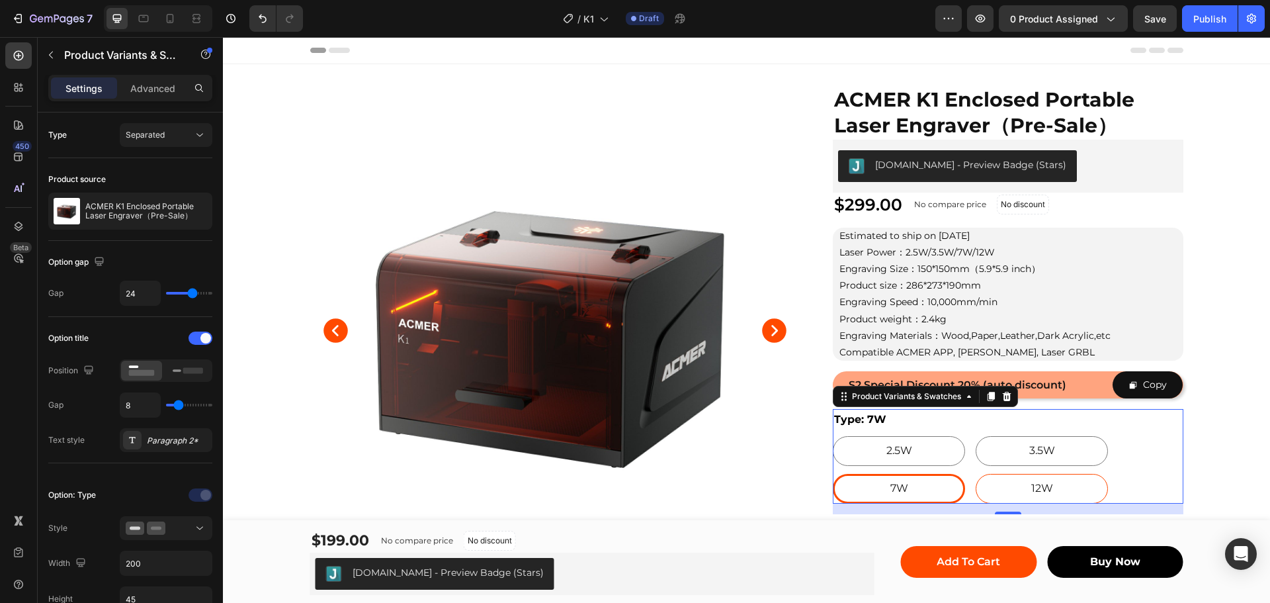
click at [976, 474] on input "12W 12W 12W" at bounding box center [975, 473] width 1 height 1
radio input "true"
click at [989, 442] on div "3.5W" at bounding box center [1042, 451] width 132 height 30
click at [976, 436] on input "3.5W 3.5W 3.5W" at bounding box center [975, 435] width 1 height 1
radio input "true"
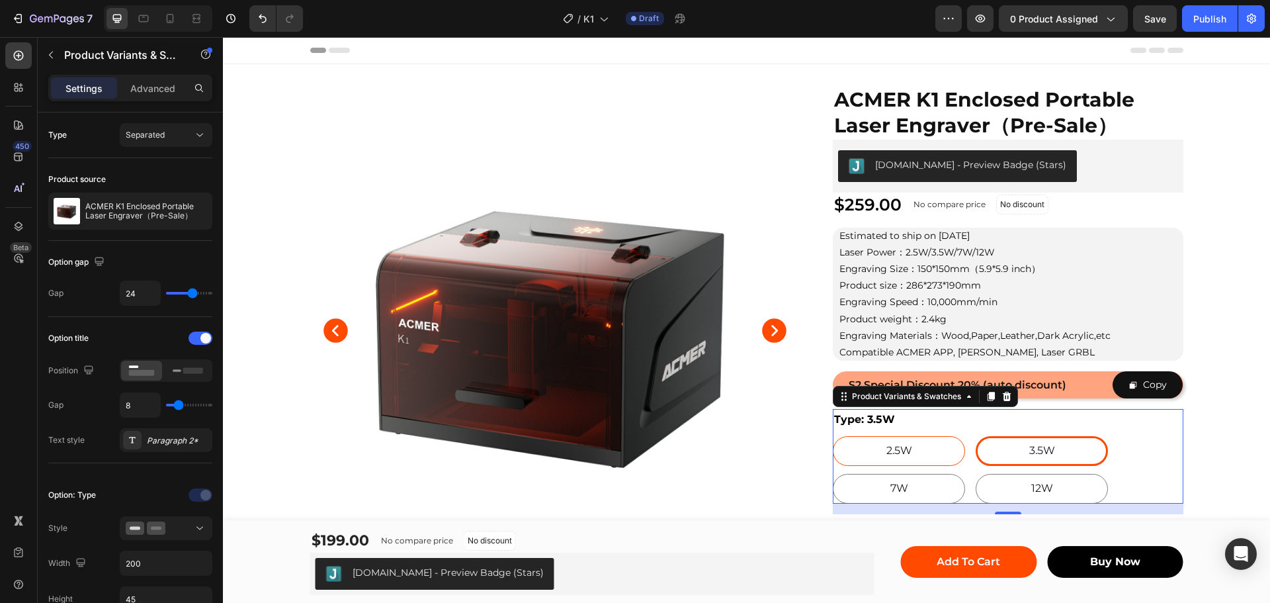
click at [945, 448] on div "2.5W" at bounding box center [899, 451] width 132 height 30
click at [833, 436] on input "2.5W 2.5W 2.5W" at bounding box center [832, 435] width 1 height 1
radio input "true"
click at [1001, 449] on div "3.5W" at bounding box center [1042, 451] width 132 height 30
click at [976, 436] on input "3.5W 3.5W 3.5W" at bounding box center [975, 435] width 1 height 1
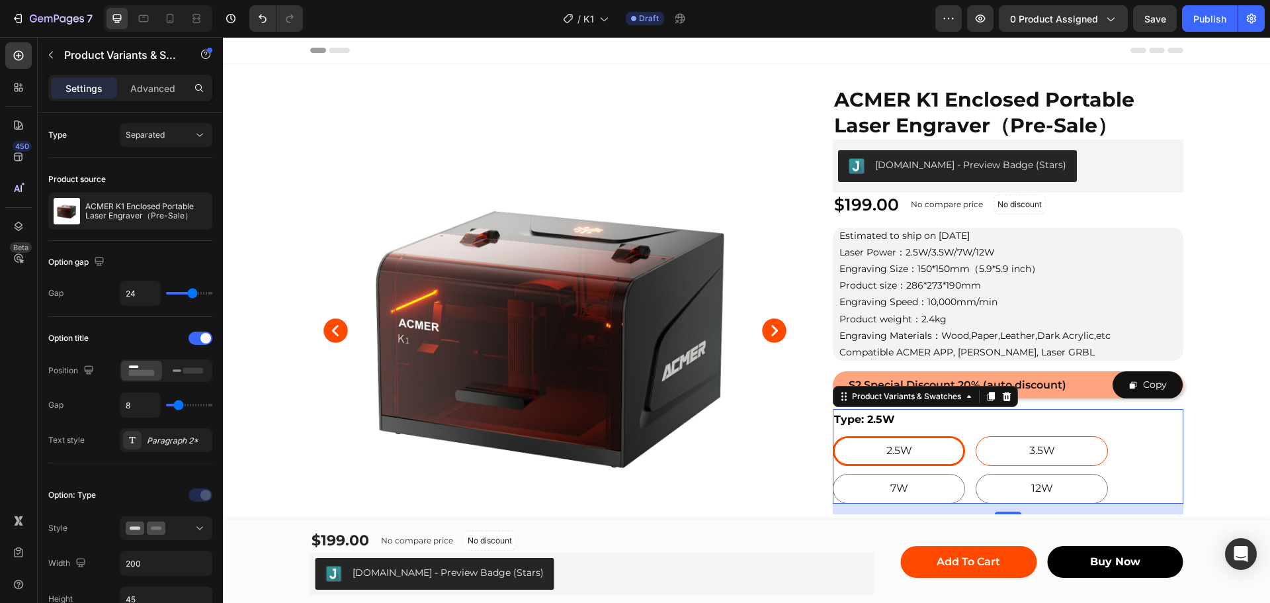
radio input "true"
click at [940, 484] on div "7W" at bounding box center [899, 489] width 132 height 30
click at [833, 474] on input "7W 7W 7W" at bounding box center [832, 473] width 1 height 1
radio input "true"
click at [993, 483] on div "12W" at bounding box center [1042, 489] width 132 height 30
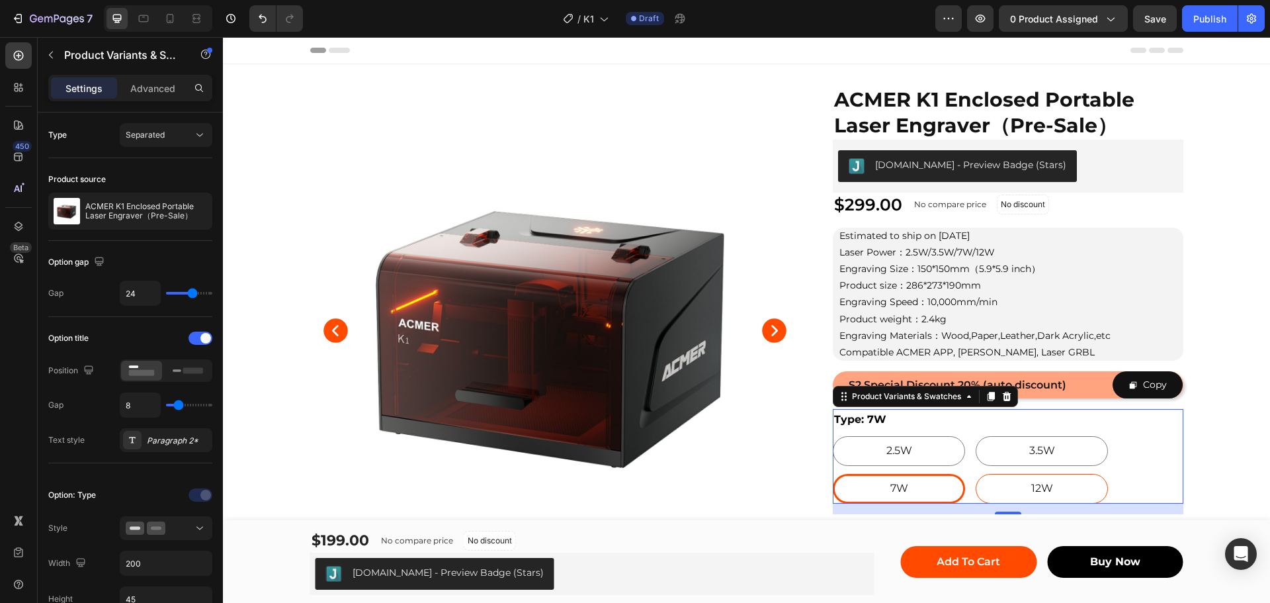
click at [976, 474] on input "12W 12W 12W" at bounding box center [975, 473] width 1 height 1
radio input "true"
click at [993, 451] on div "3.5W" at bounding box center [1042, 451] width 132 height 30
click at [976, 436] on input "3.5W 3.5W 3.5W" at bounding box center [975, 435] width 1 height 1
radio input "true"
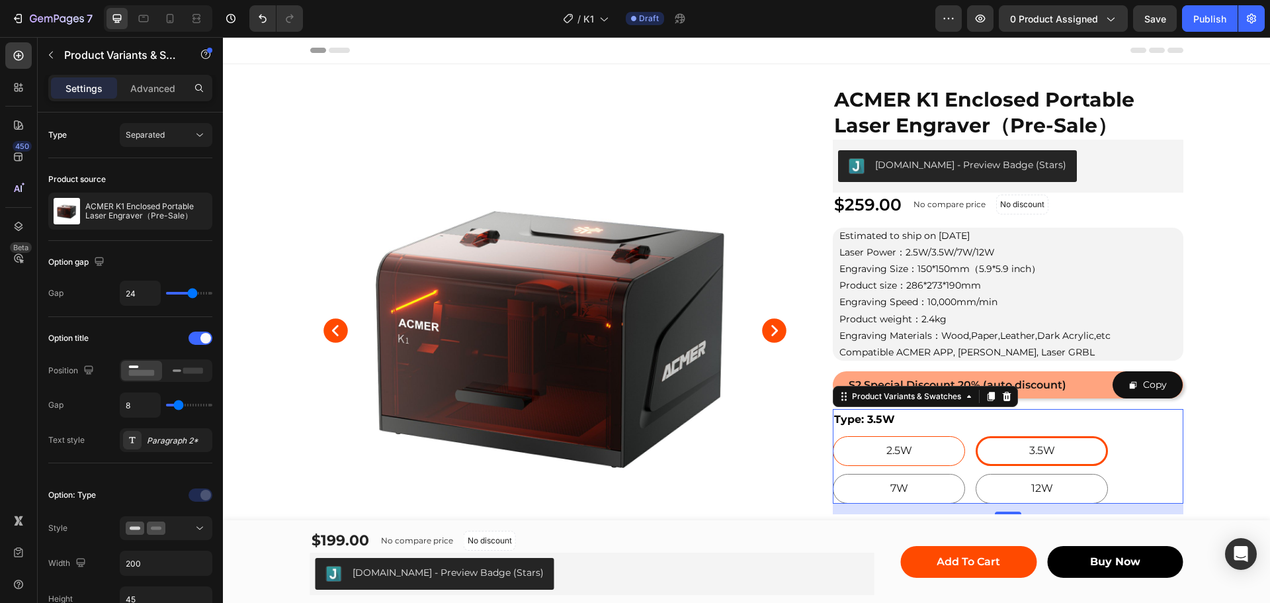
click at [935, 446] on div "2.5W" at bounding box center [899, 451] width 132 height 30
click at [833, 436] on input "2.5W 2.5W 2.5W" at bounding box center [832, 435] width 1 height 1
radio input "true"
click at [927, 482] on div "7W" at bounding box center [899, 489] width 132 height 30
click at [833, 474] on input "7W 7W 7W" at bounding box center [832, 473] width 1 height 1
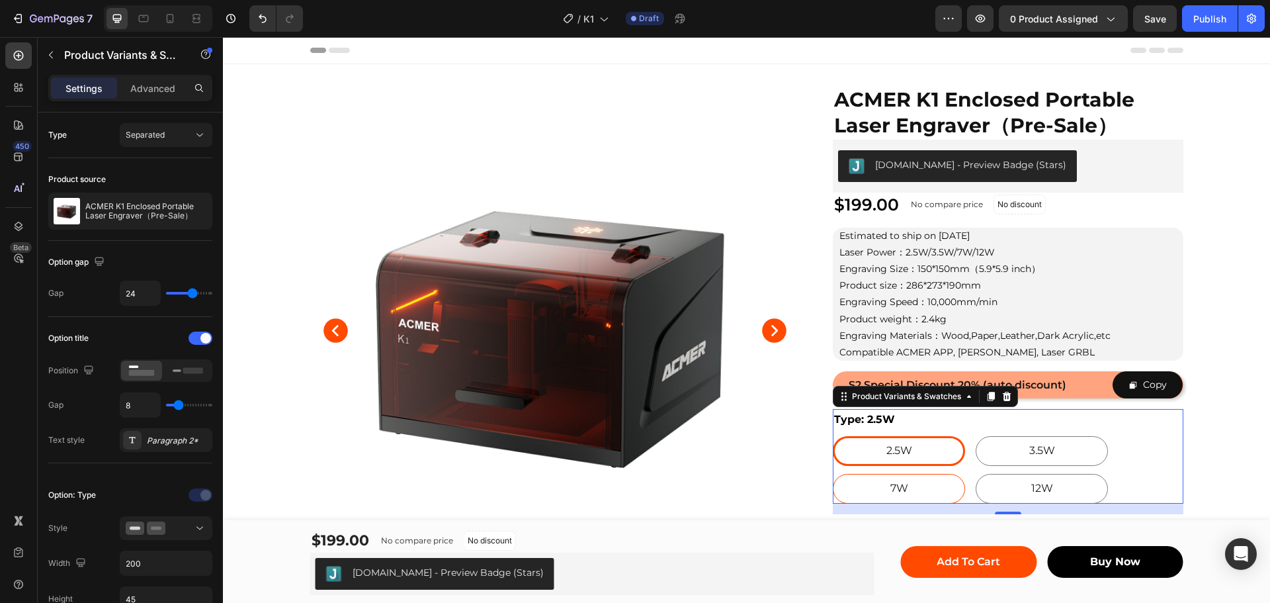
radio input "true"
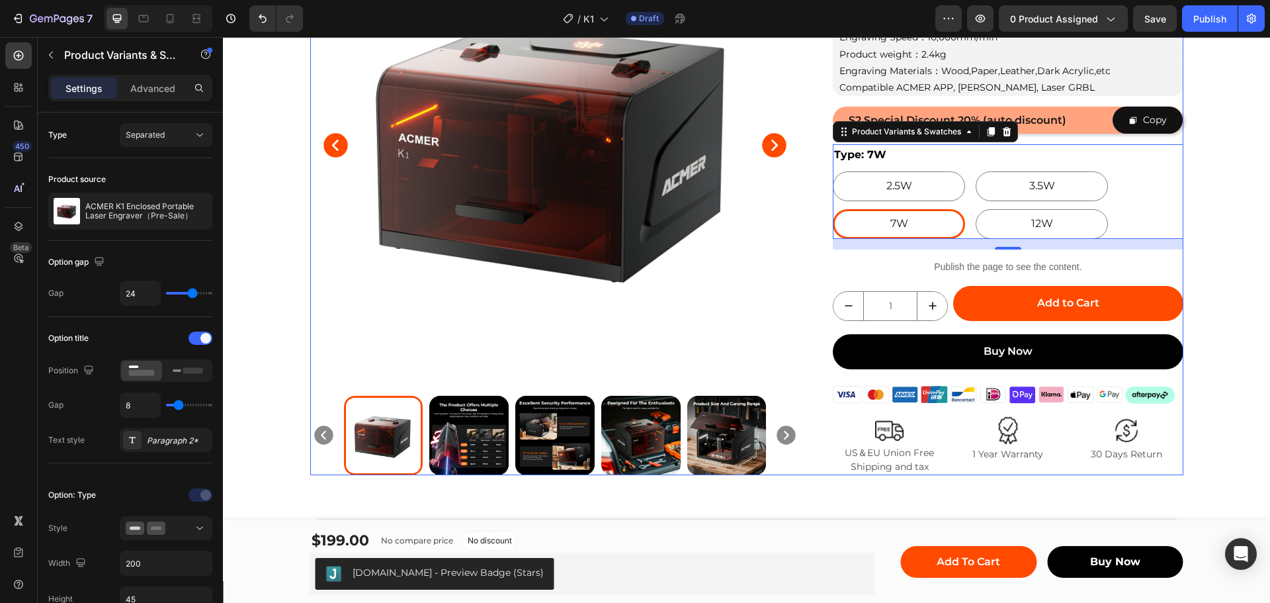
scroll to position [529, 0]
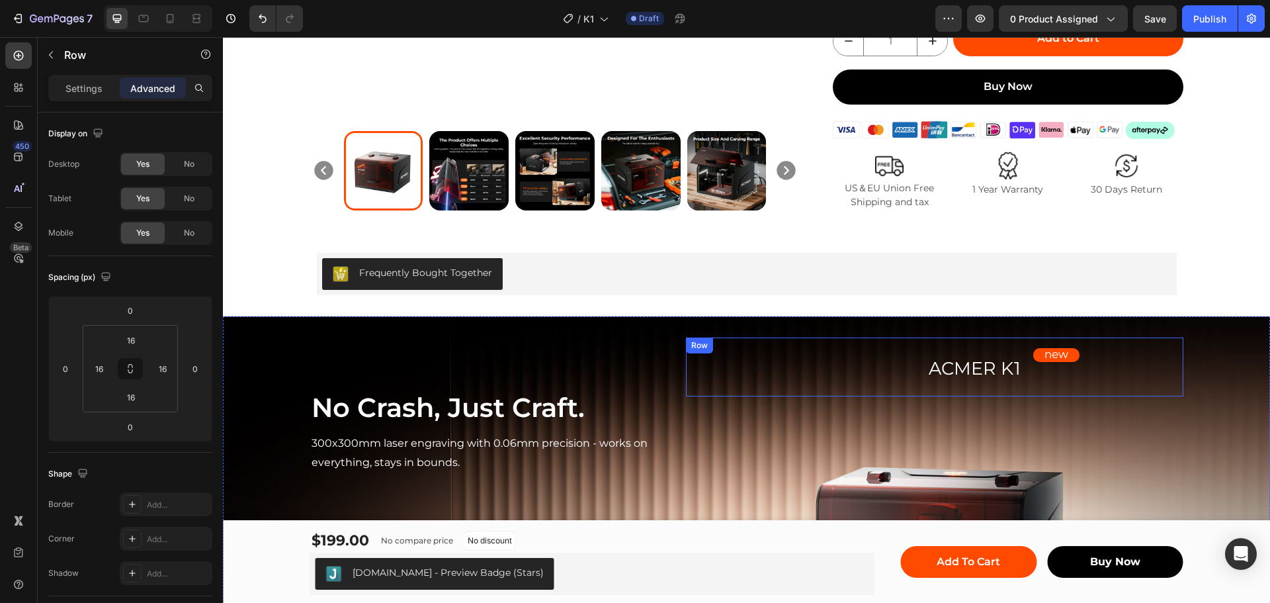
click at [966, 366] on div "new Text Block Row" at bounding box center [1056, 367] width 233 height 38
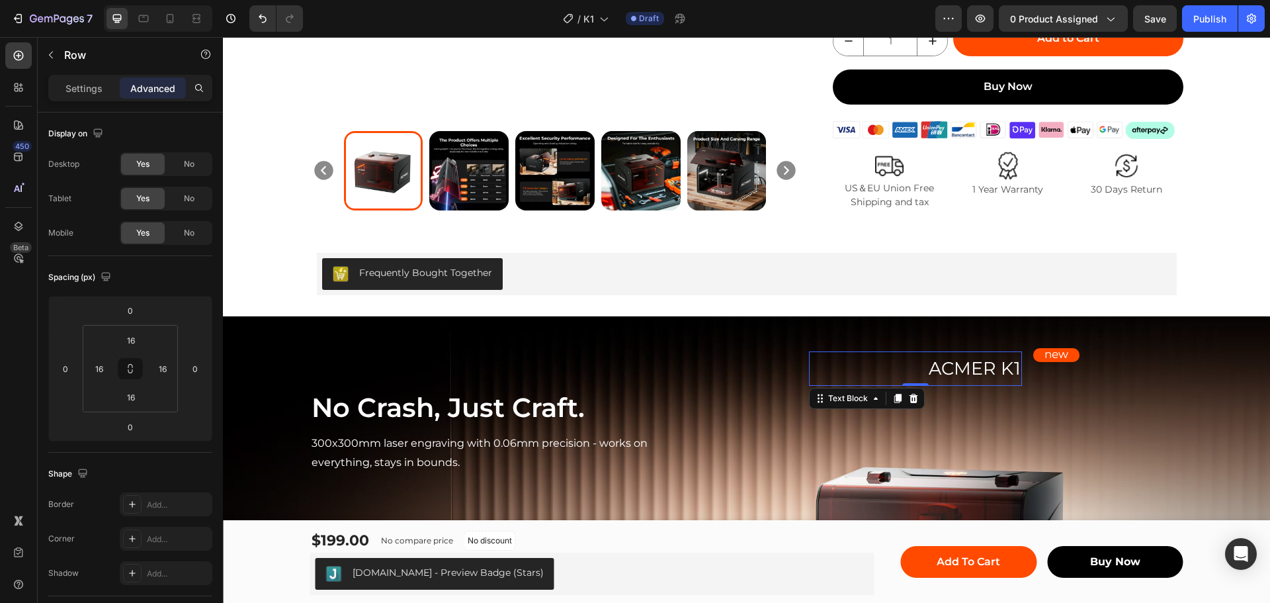
click at [883, 357] on p "ACMER K1" at bounding box center [915, 369] width 210 height 32
click at [194, 372] on input "30" at bounding box center [195, 368] width 20 height 20
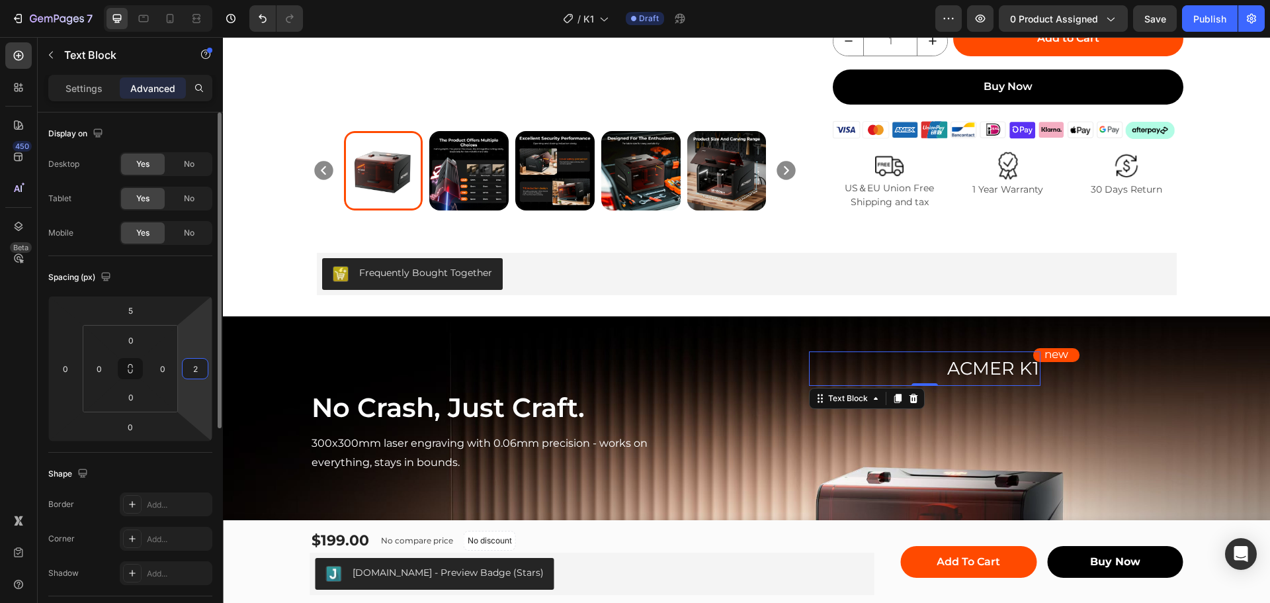
type input "20"
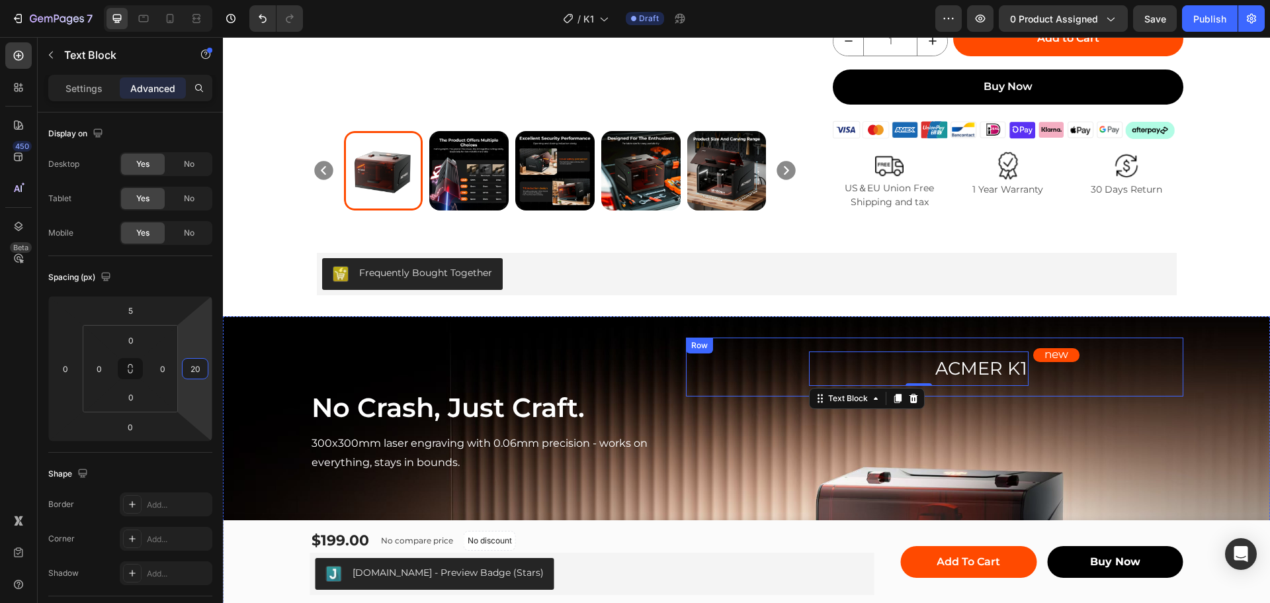
click at [1106, 378] on div "new Text Block Row" at bounding box center [1056, 367] width 233 height 38
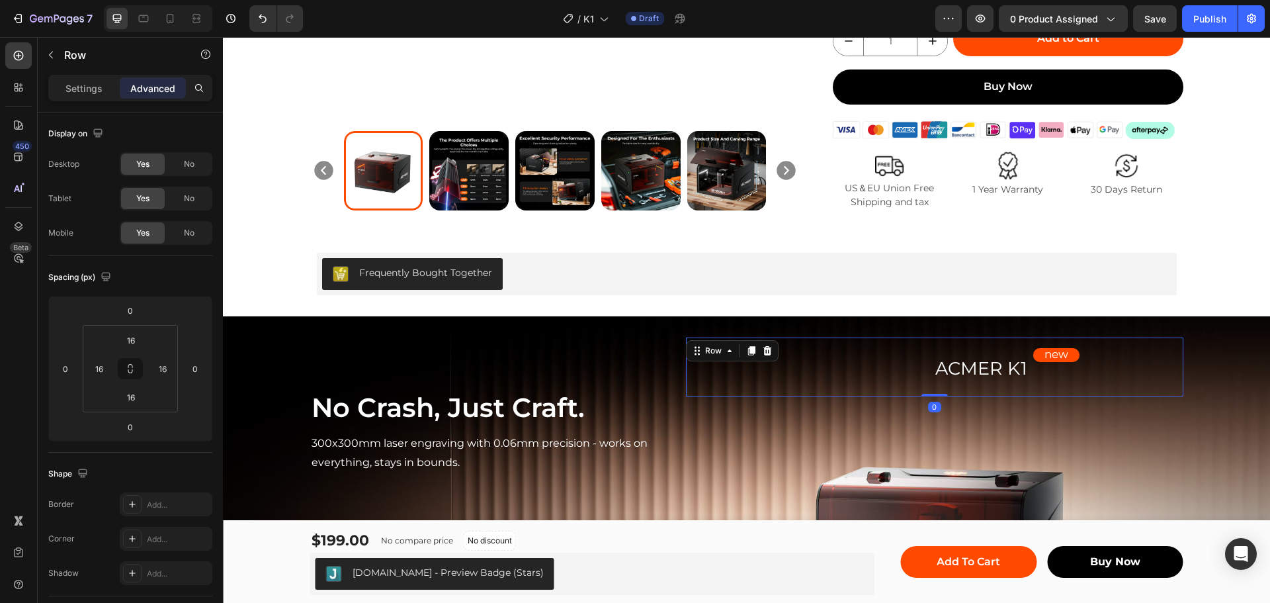
click at [995, 362] on div "new Text Block Row" at bounding box center [1056, 367] width 233 height 38
click at [874, 362] on p "ACMER K1" at bounding box center [918, 369] width 217 height 32
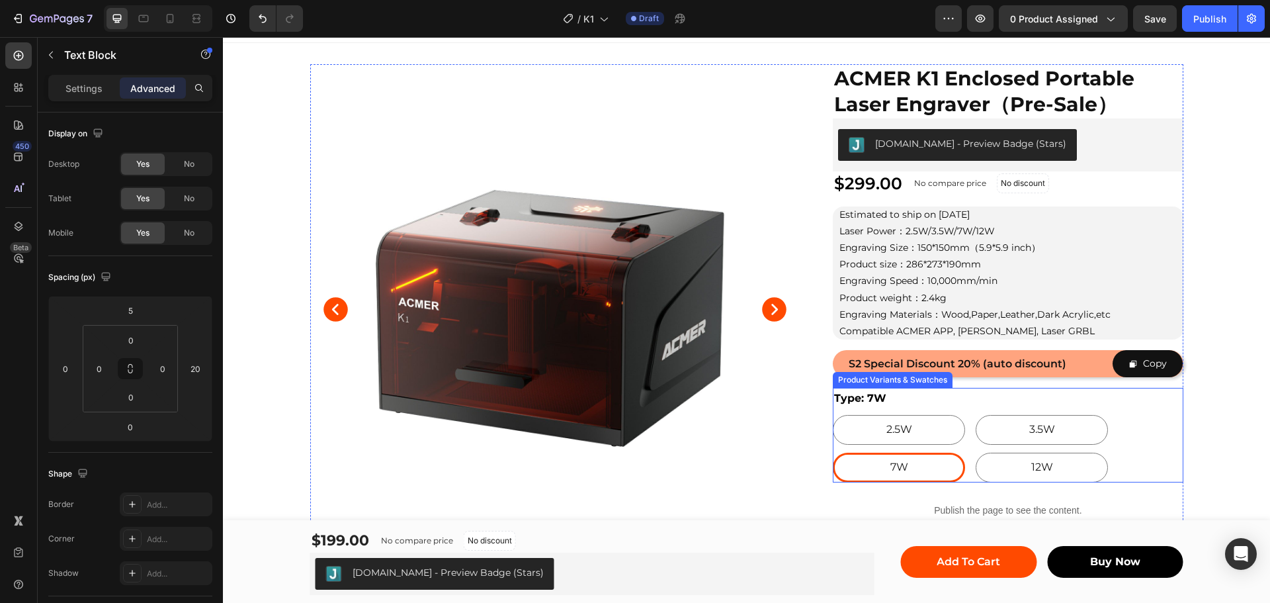
scroll to position [0, 0]
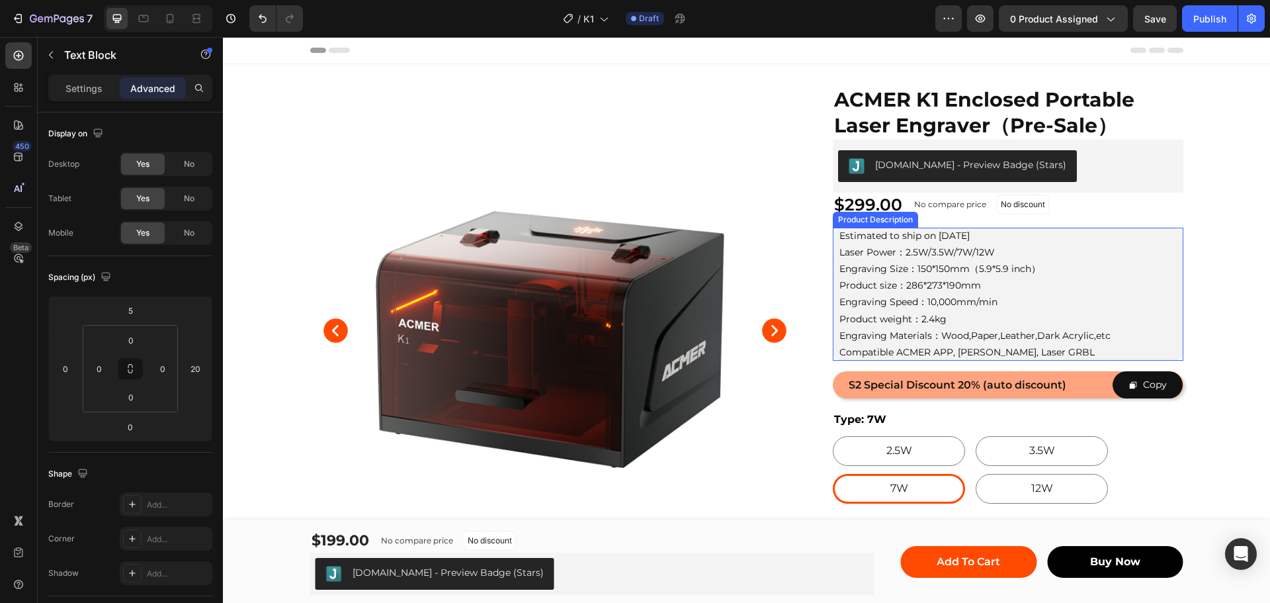
click at [963, 235] on p "Estimated to ship on October 31st Laser Power：2.5W/3.5W/7W/12W Engraving Size：1…" at bounding box center [974, 293] width 271 height 128
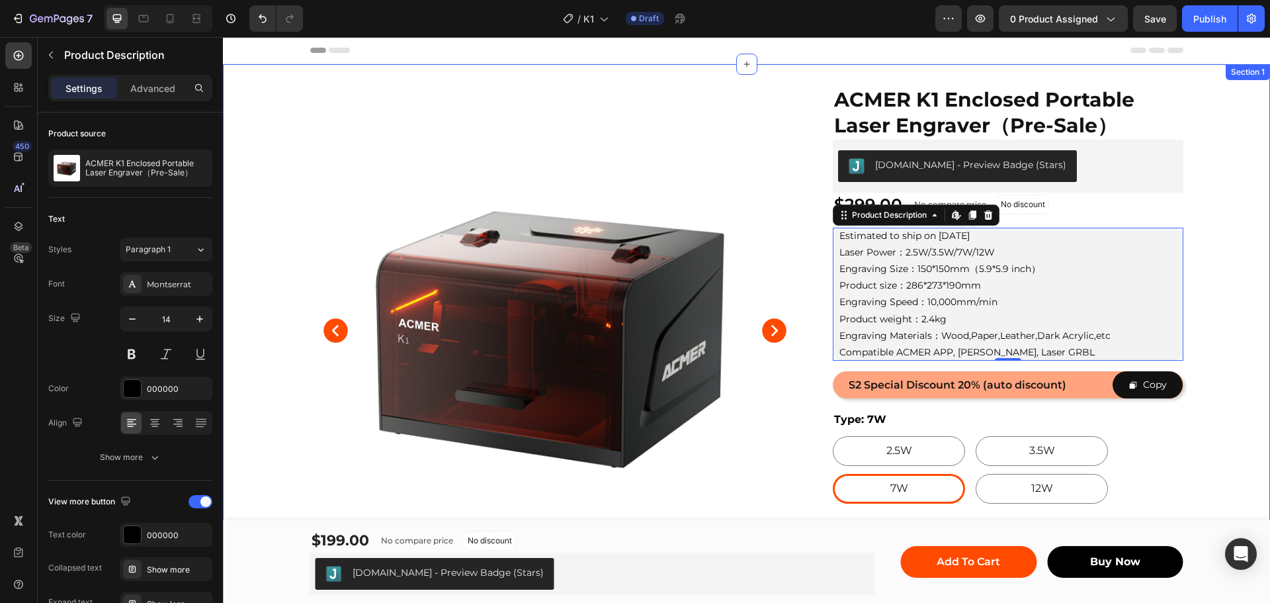
click at [1215, 126] on div "Product Images Row ACMER K1 Enclosed Portable Laser Engraver（Pre-Sale） Product …" at bounding box center [746, 412] width 1047 height 654
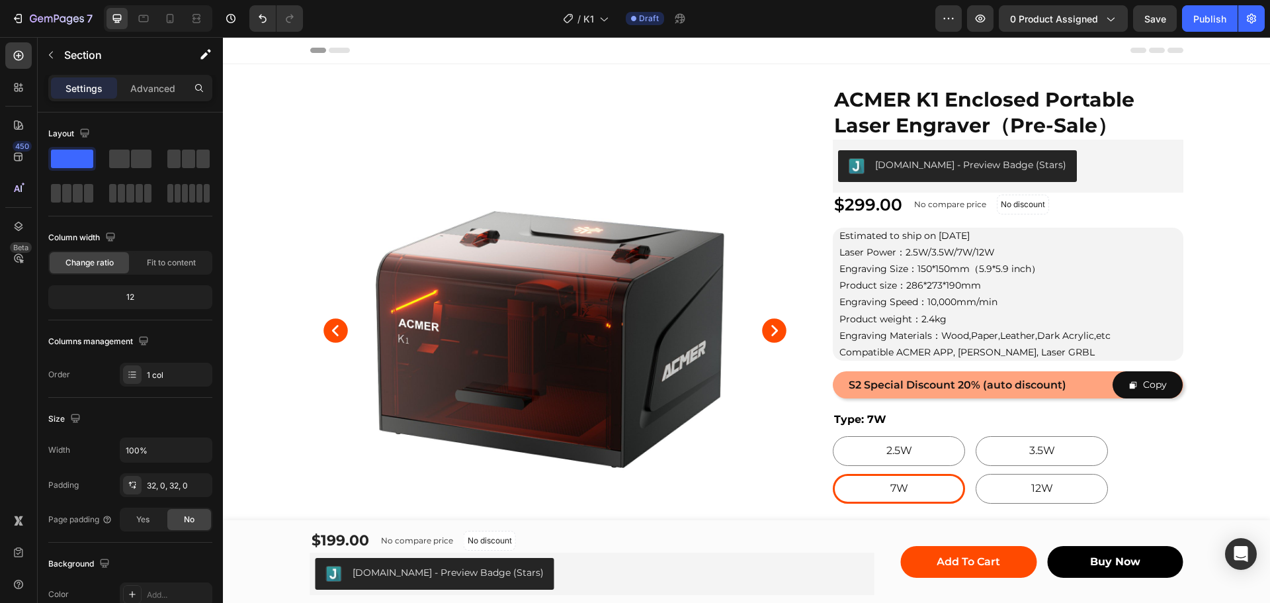
click at [847, 48] on div "Header" at bounding box center [746, 50] width 873 height 26
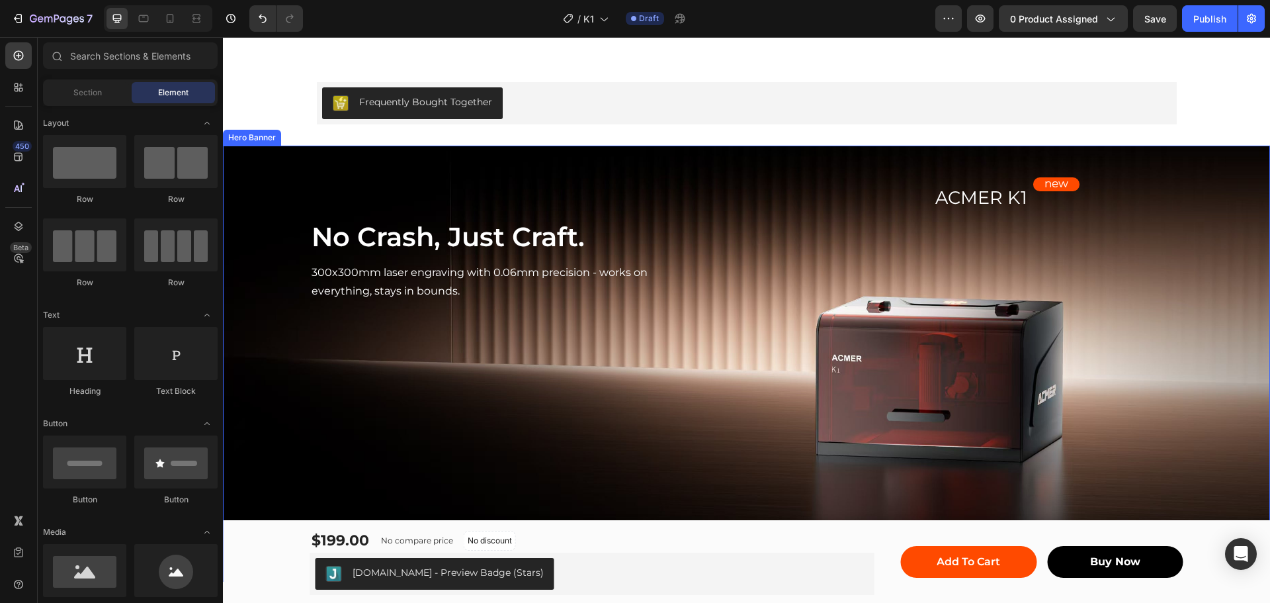
scroll to position [619, 0]
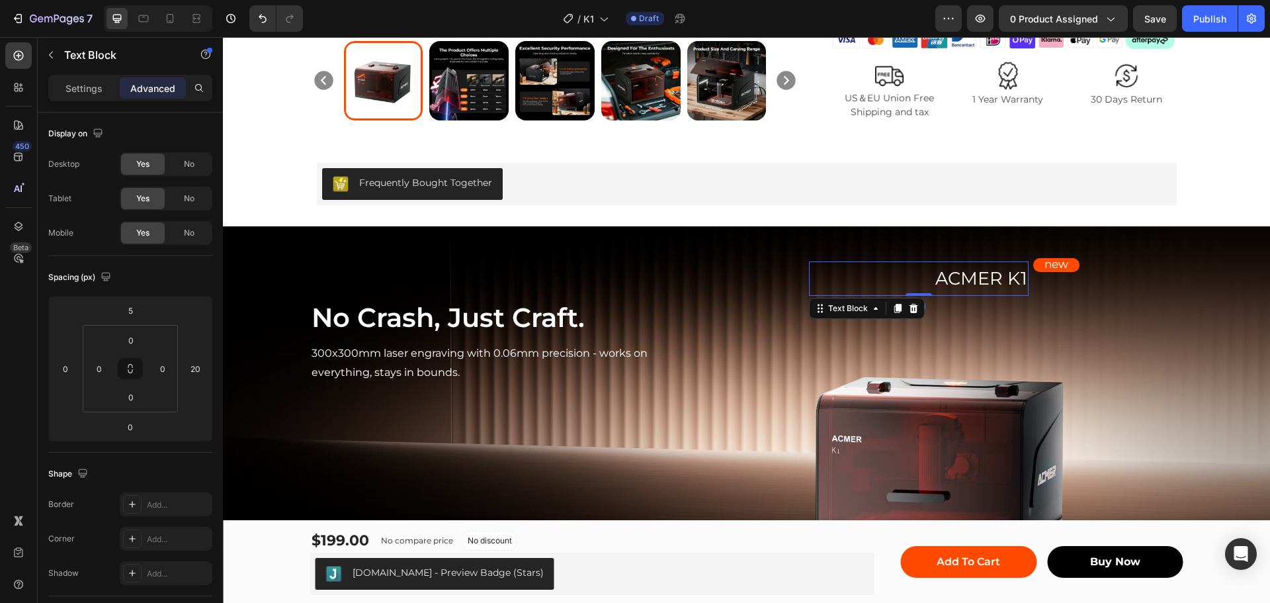
click at [873, 266] on p "ACMER K1" at bounding box center [918, 279] width 217 height 32
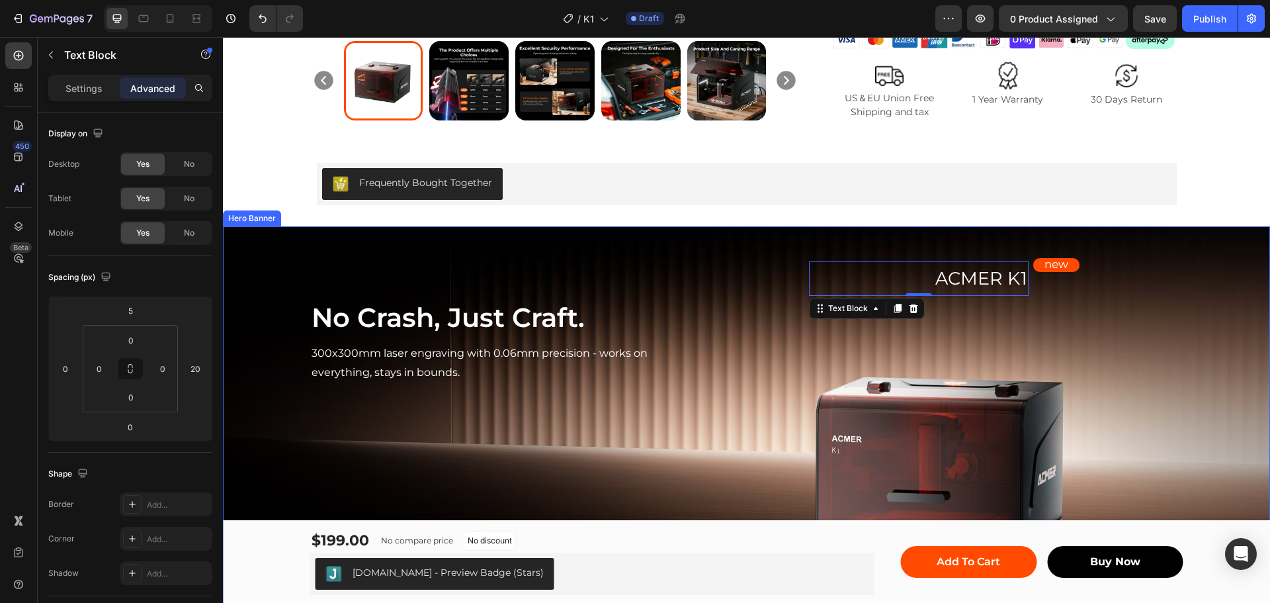
click at [1120, 363] on div "ACMER K1 Text Block 0 Row new Text Block Row Row" at bounding box center [934, 315] width 497 height 136
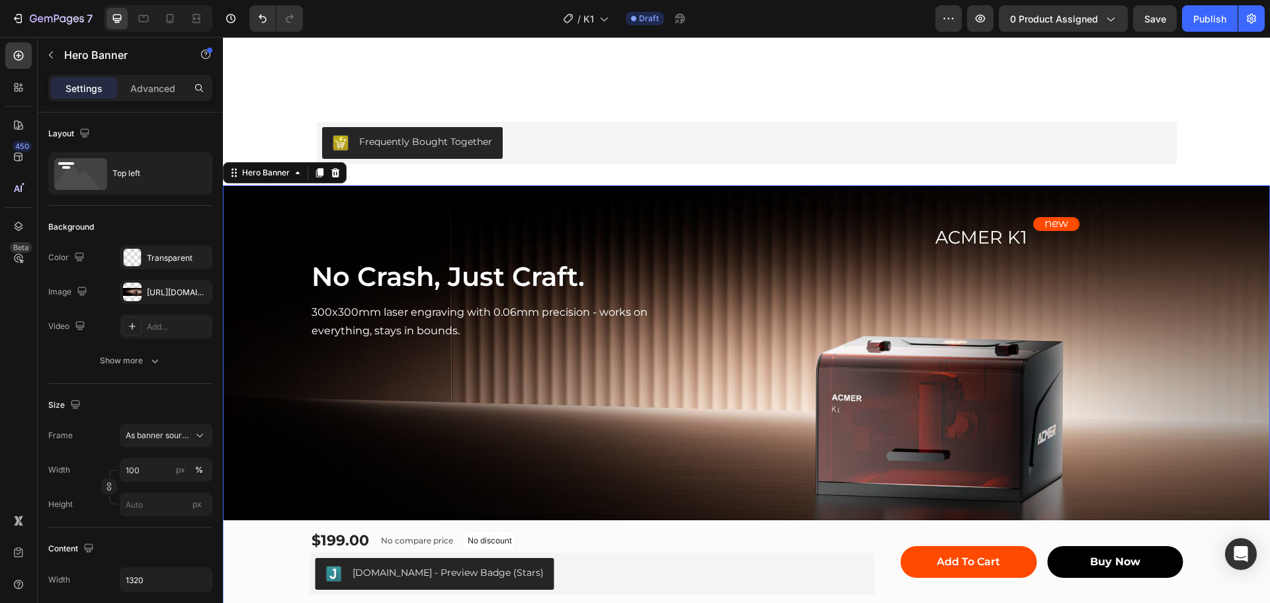
scroll to position [884, 0]
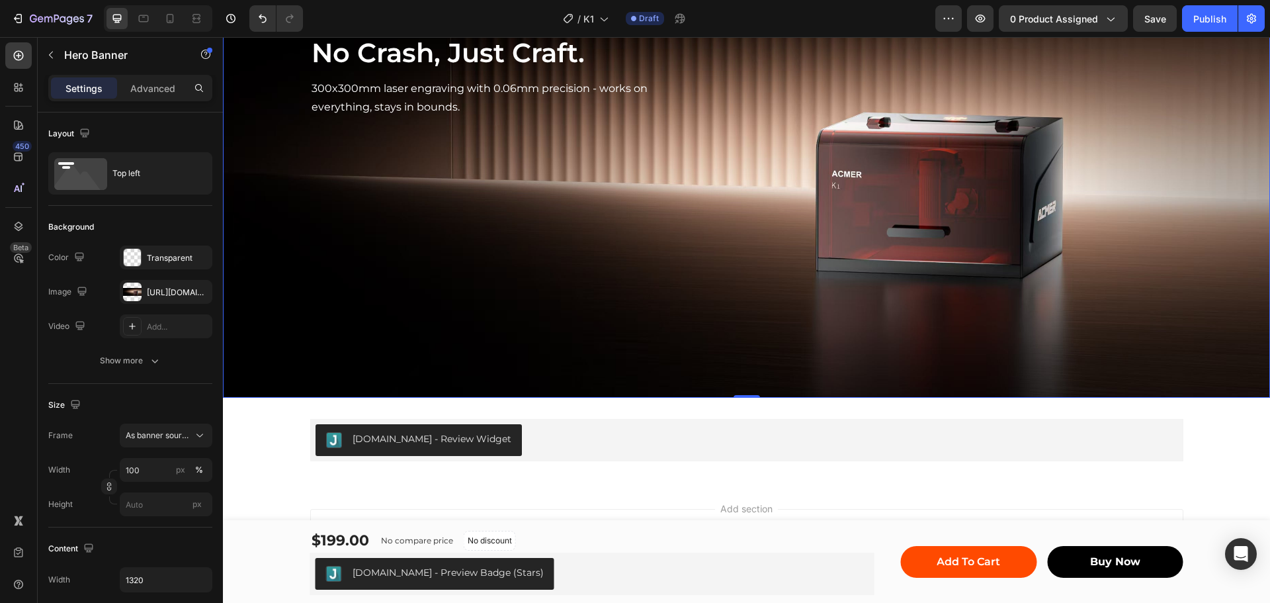
click at [814, 308] on div "Background Image" at bounding box center [746, 180] width 1047 height 437
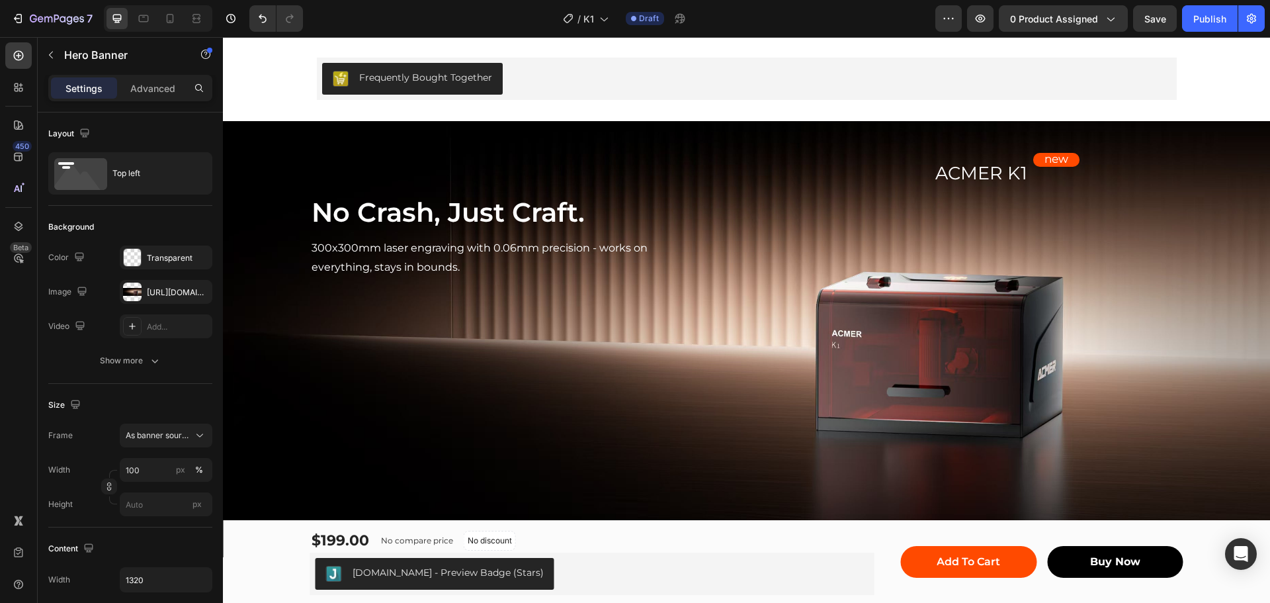
scroll to position [728, 0]
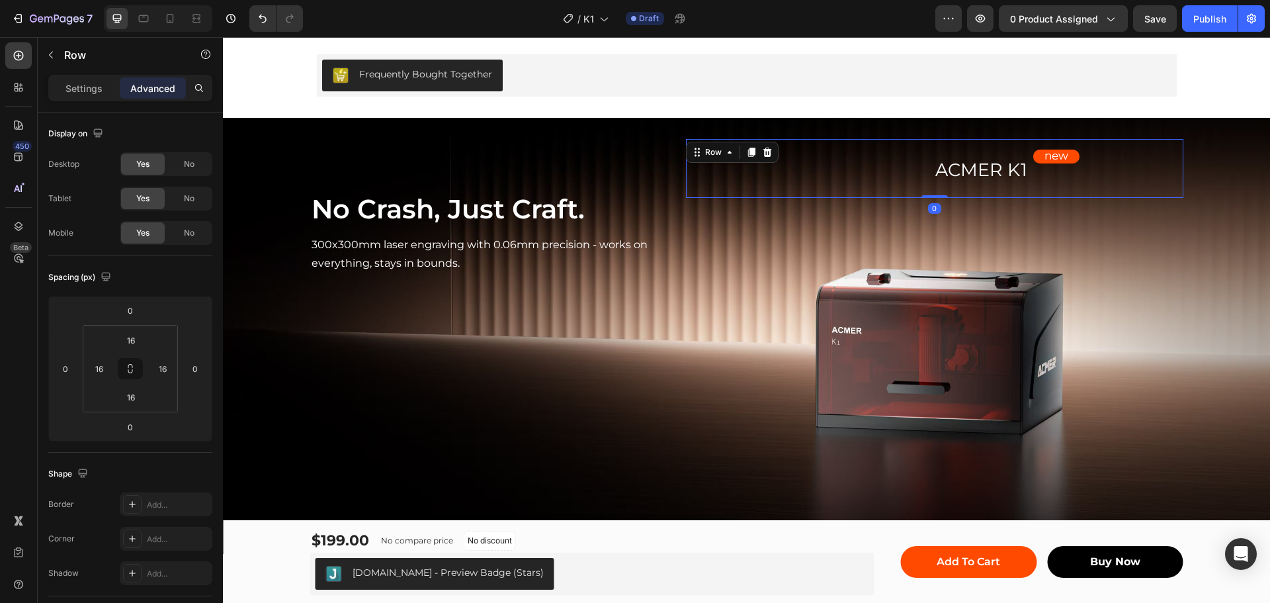
click at [962, 166] on div "new Text Block Row" at bounding box center [1056, 168] width 233 height 38
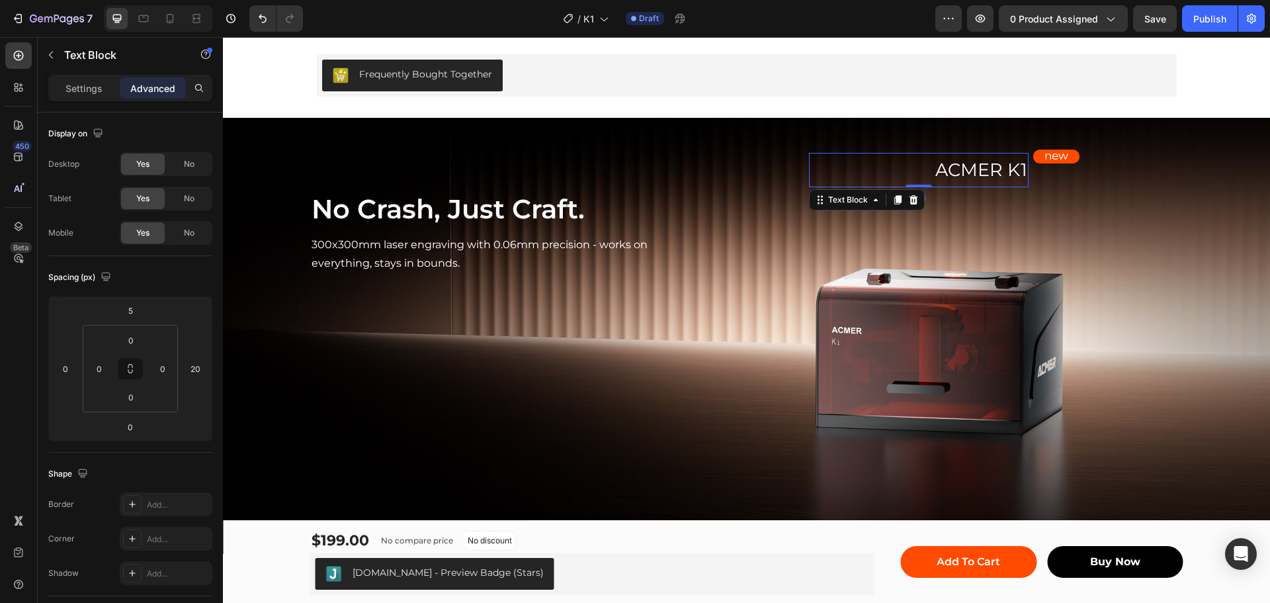
click at [833, 163] on p "ACMER K1" at bounding box center [918, 170] width 217 height 32
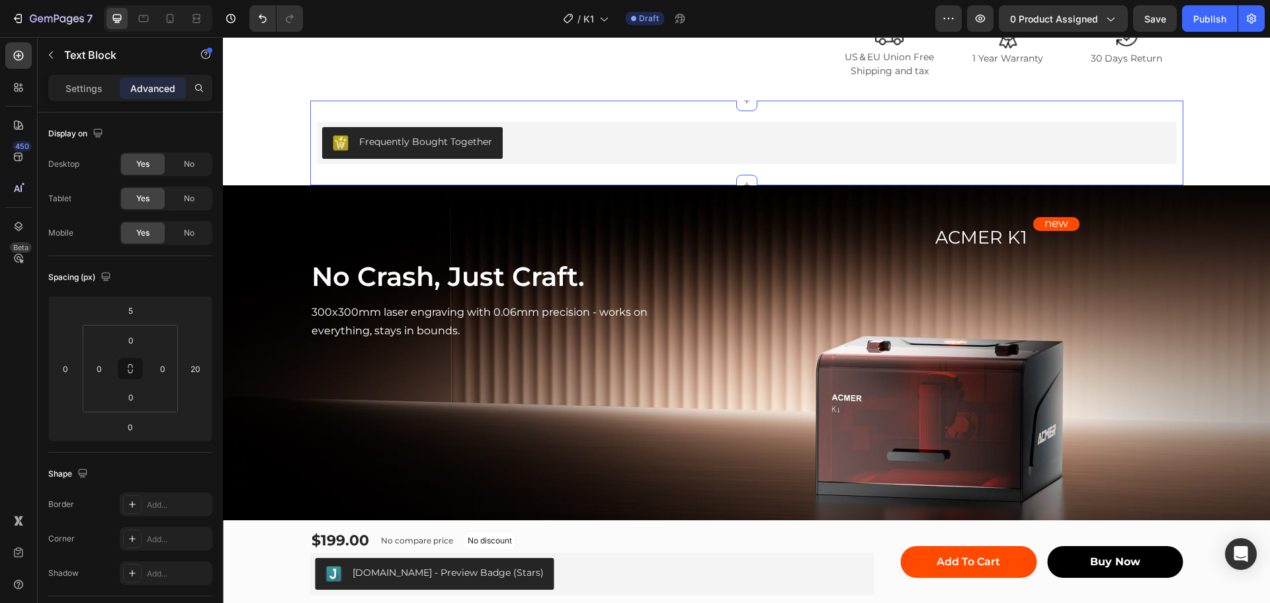
scroll to position [661, 0]
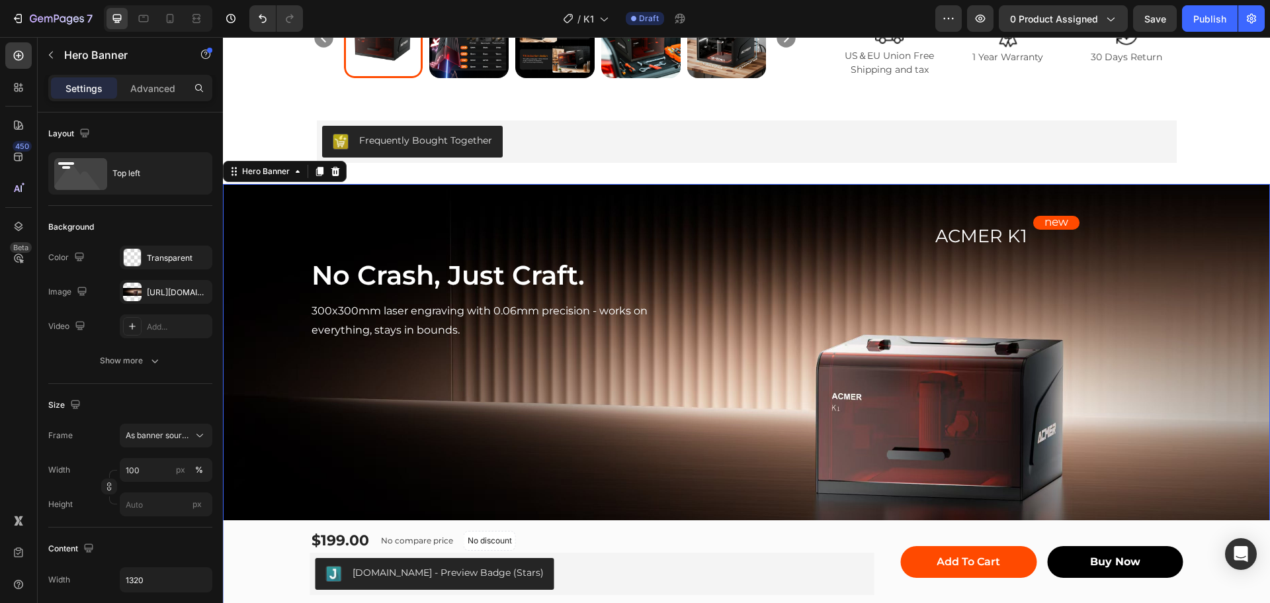
click at [582, 226] on div "No Crash, Just Craft. Heading 300x300mm laser engraving with 0.06mm precision -…" at bounding box center [487, 273] width 355 height 136
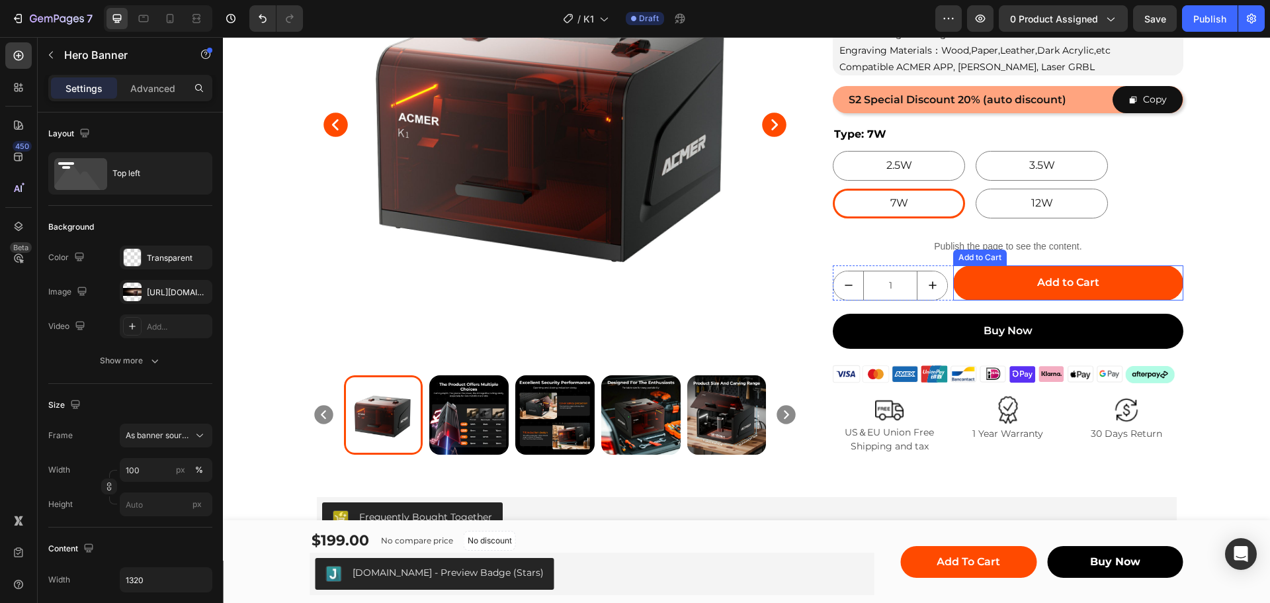
scroll to position [331, 0]
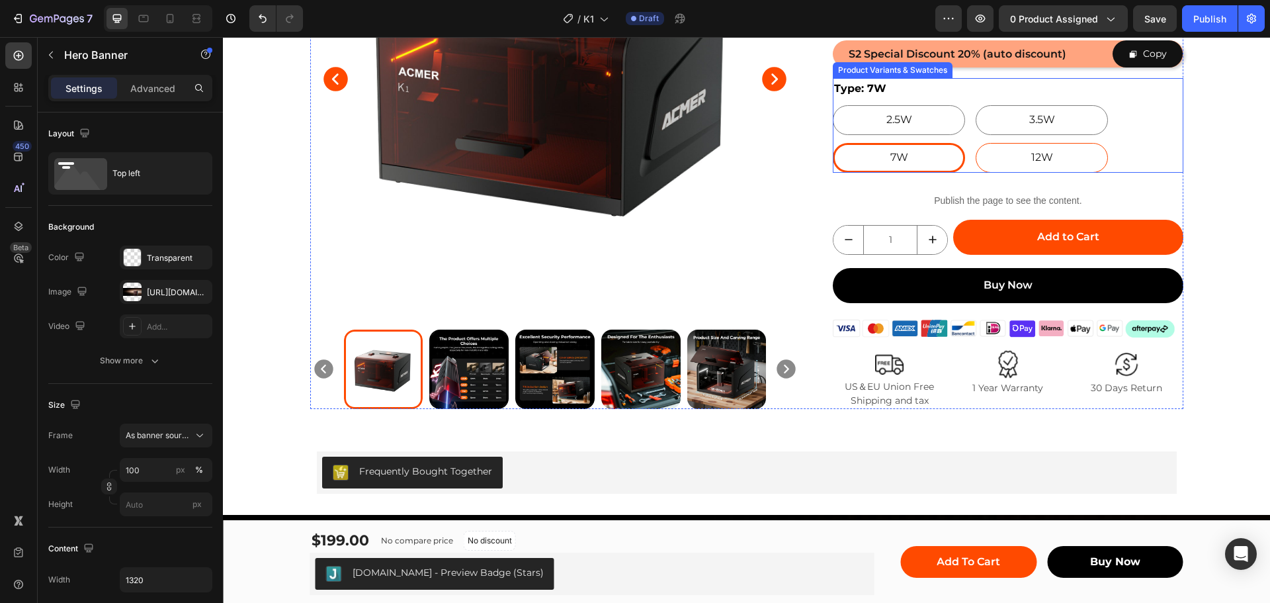
click at [1097, 155] on div "12W" at bounding box center [1042, 158] width 132 height 30
click at [976, 143] on input "12W 12W 12W" at bounding box center [975, 142] width 1 height 1
radio input "true"
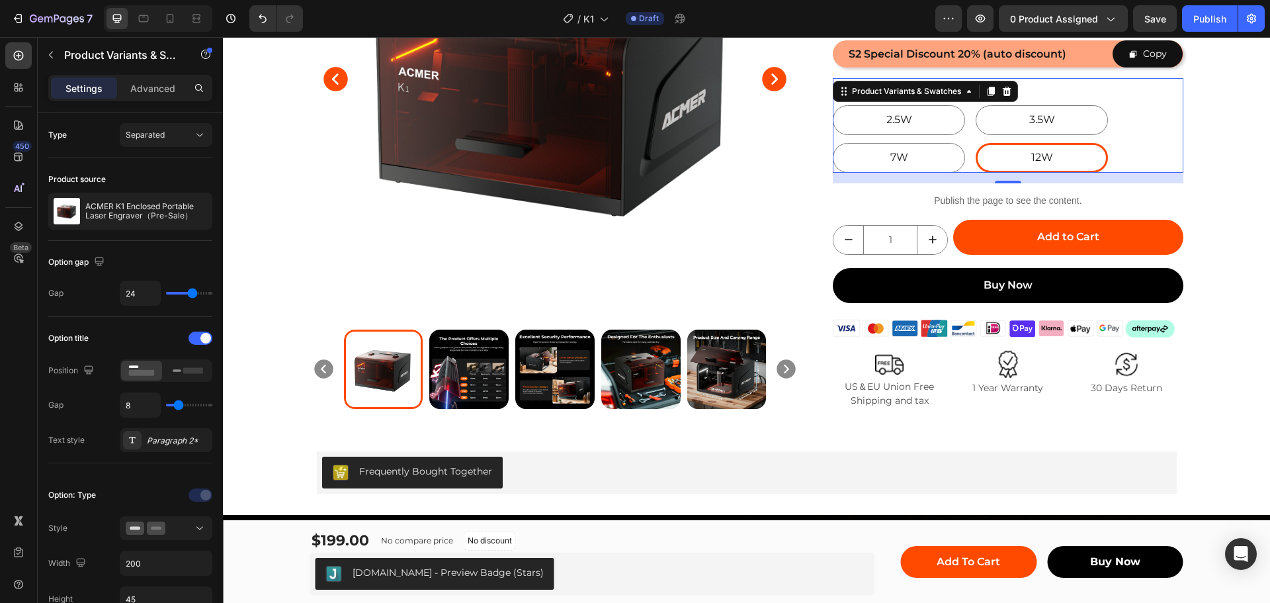
click at [489, 15] on div "/ K1 Draft" at bounding box center [624, 18] width 622 height 26
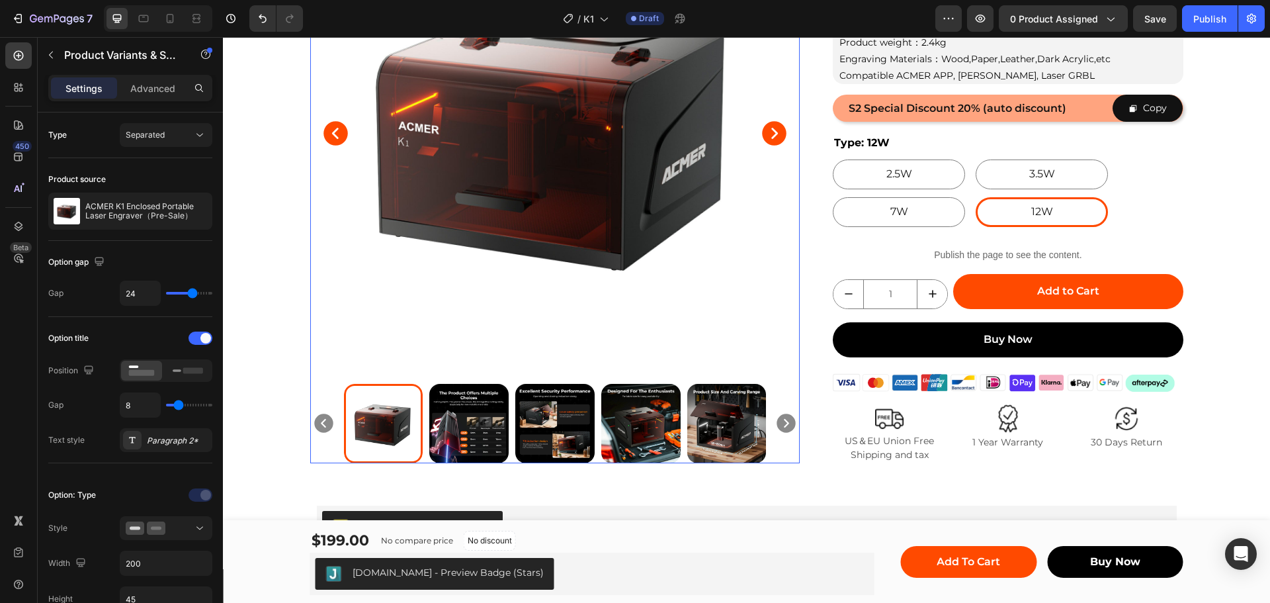
scroll to position [198, 0]
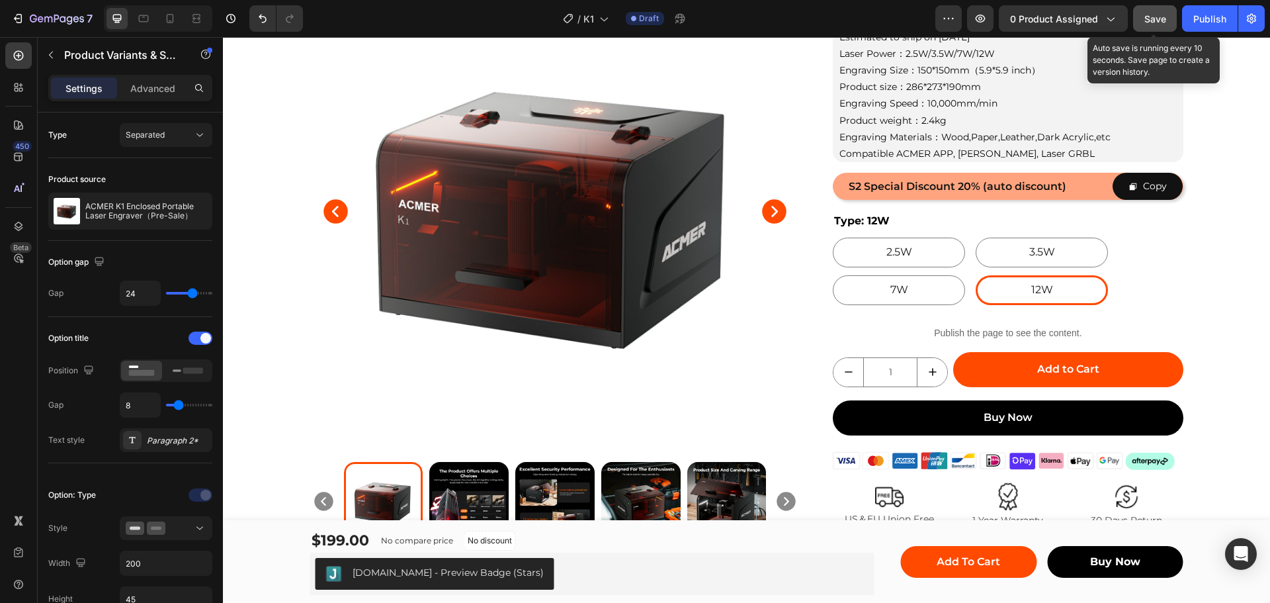
click at [1153, 15] on span "Save" at bounding box center [1155, 18] width 22 height 11
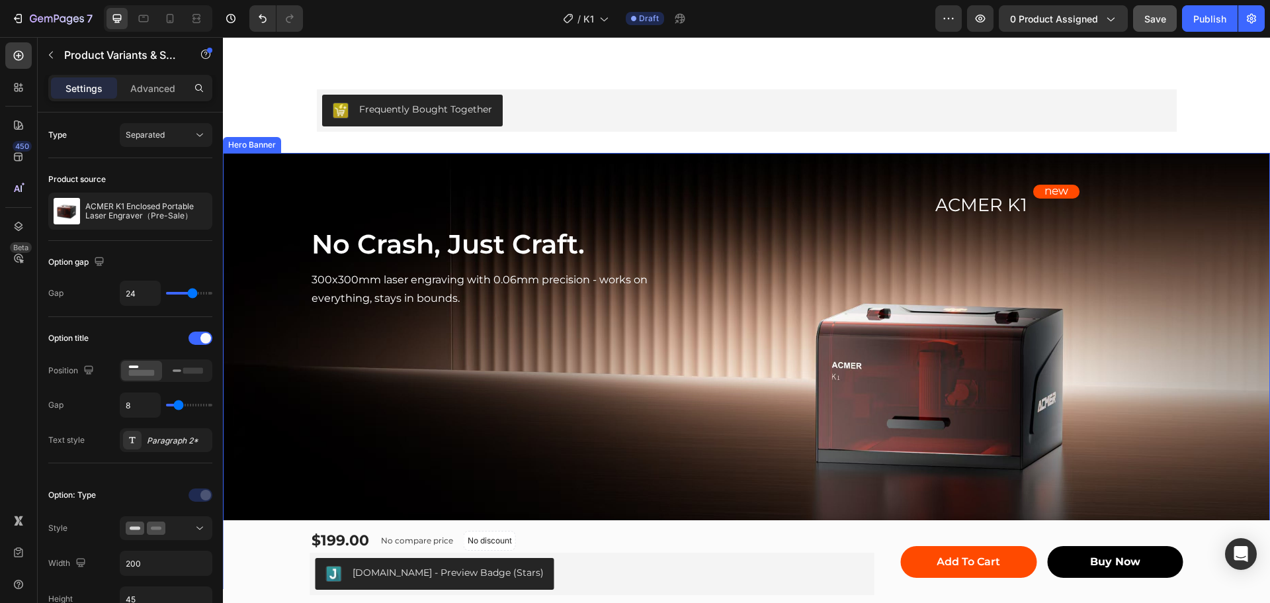
scroll to position [794, 0]
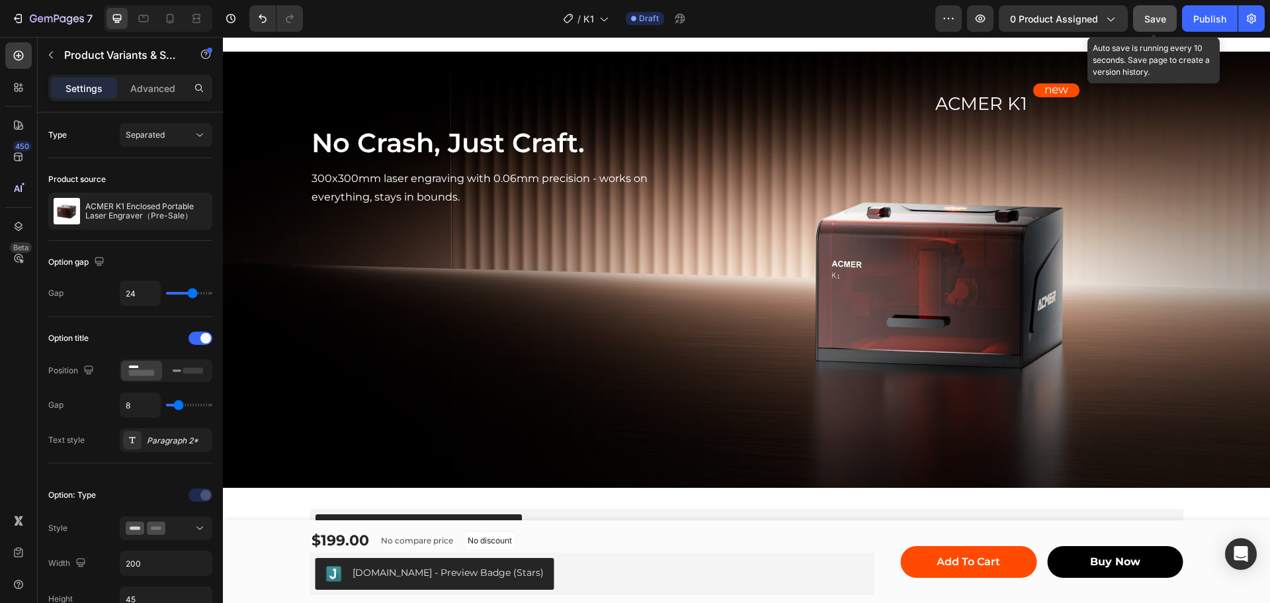
click at [1149, 21] on span "Save" at bounding box center [1155, 18] width 22 height 11
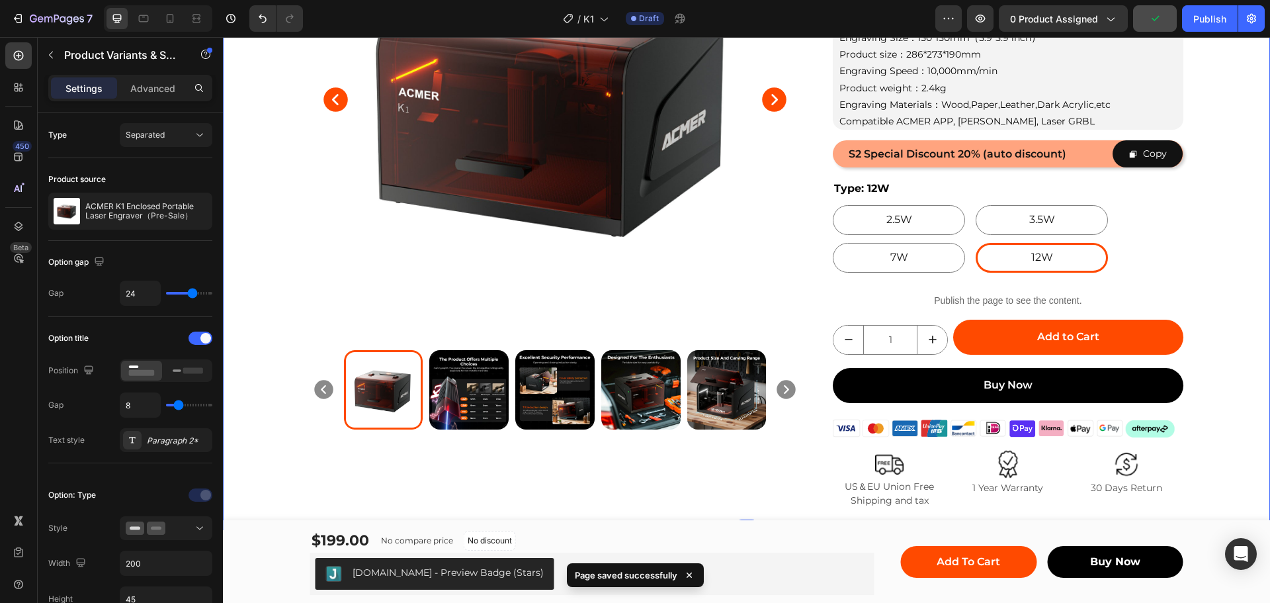
scroll to position [0, 0]
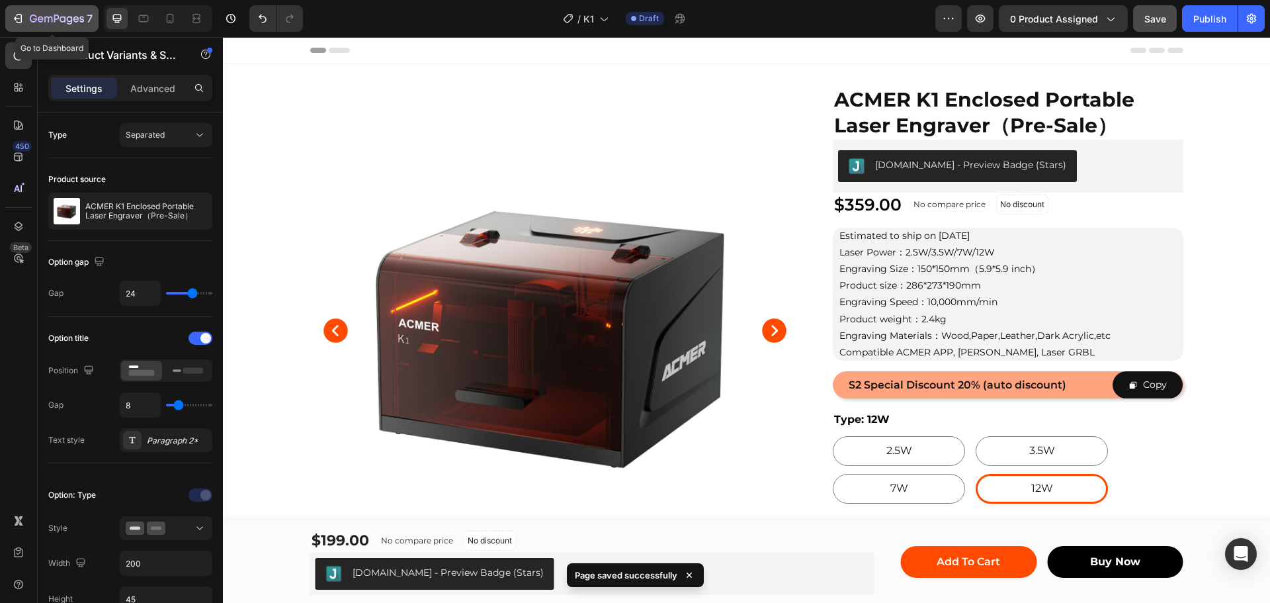
click at [13, 18] on icon "button" at bounding box center [17, 18] width 13 height 13
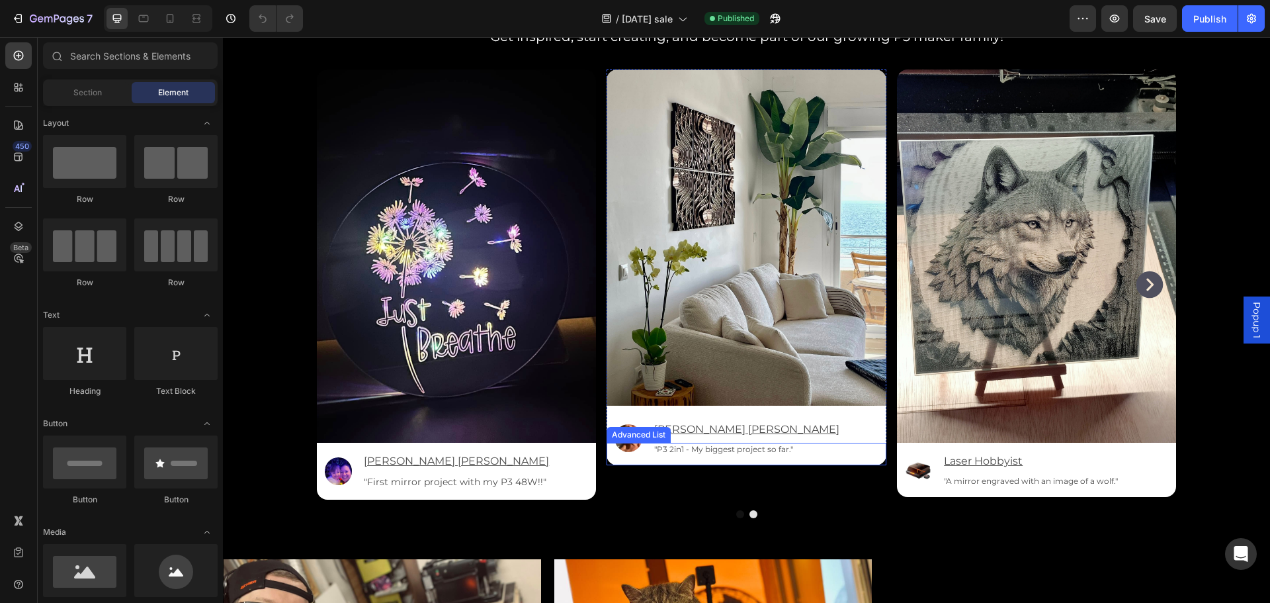
scroll to position [3505, 0]
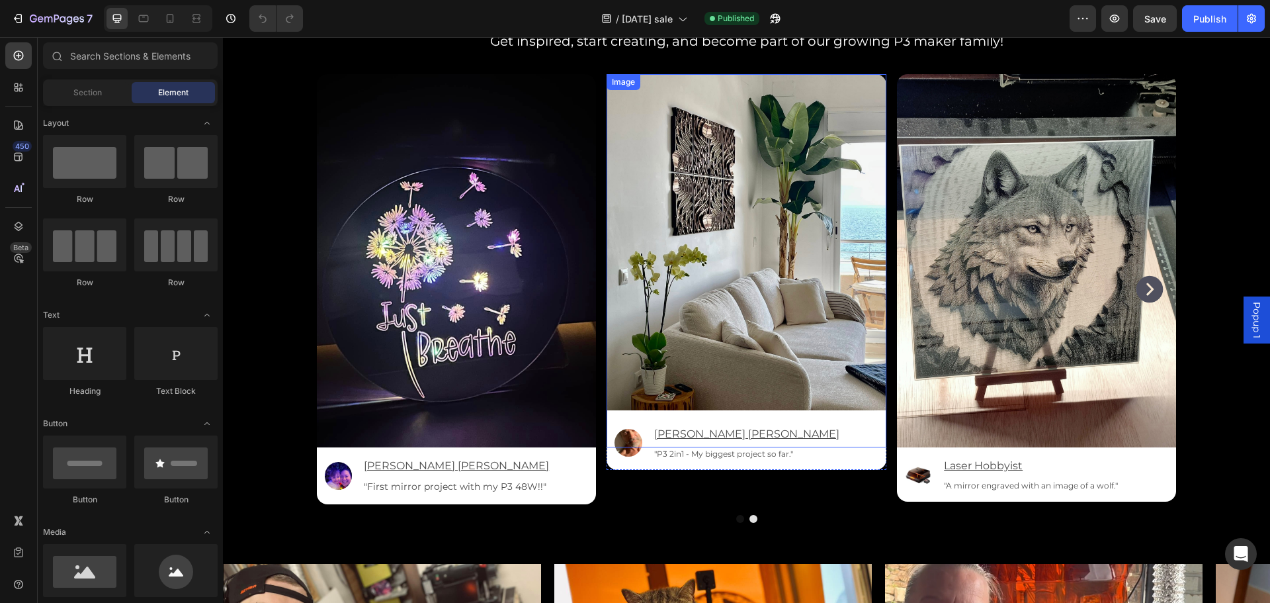
click at [838, 241] on img at bounding box center [746, 241] width 280 height 335
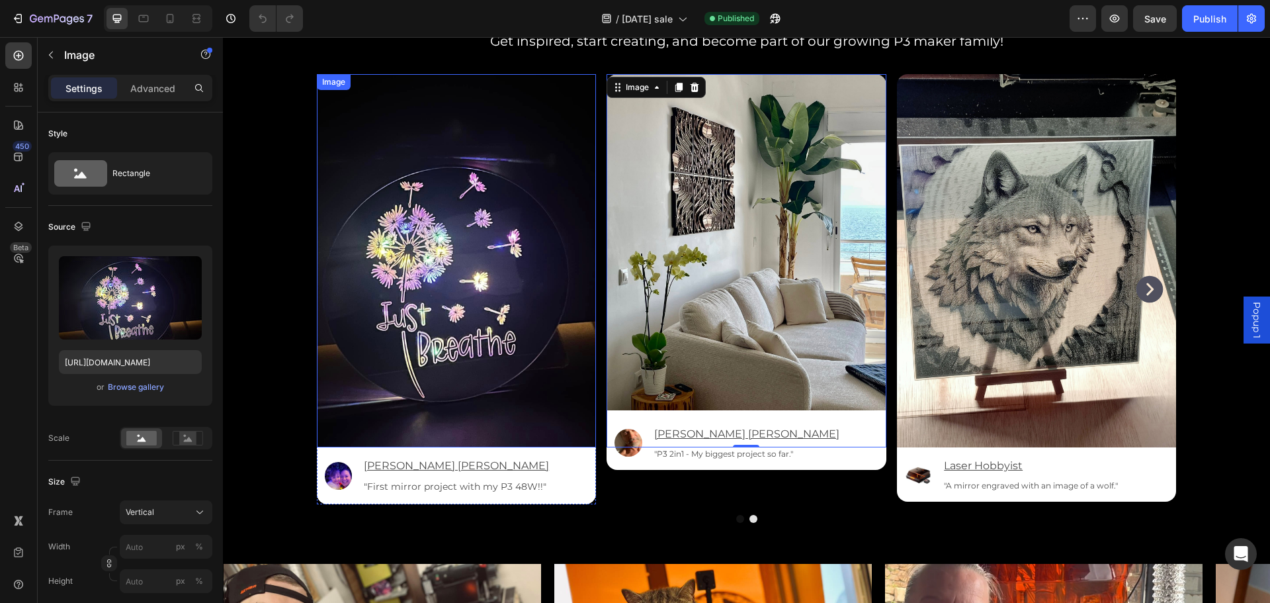
click at [487, 334] on img at bounding box center [457, 260] width 280 height 373
click at [819, 216] on img at bounding box center [746, 241] width 280 height 335
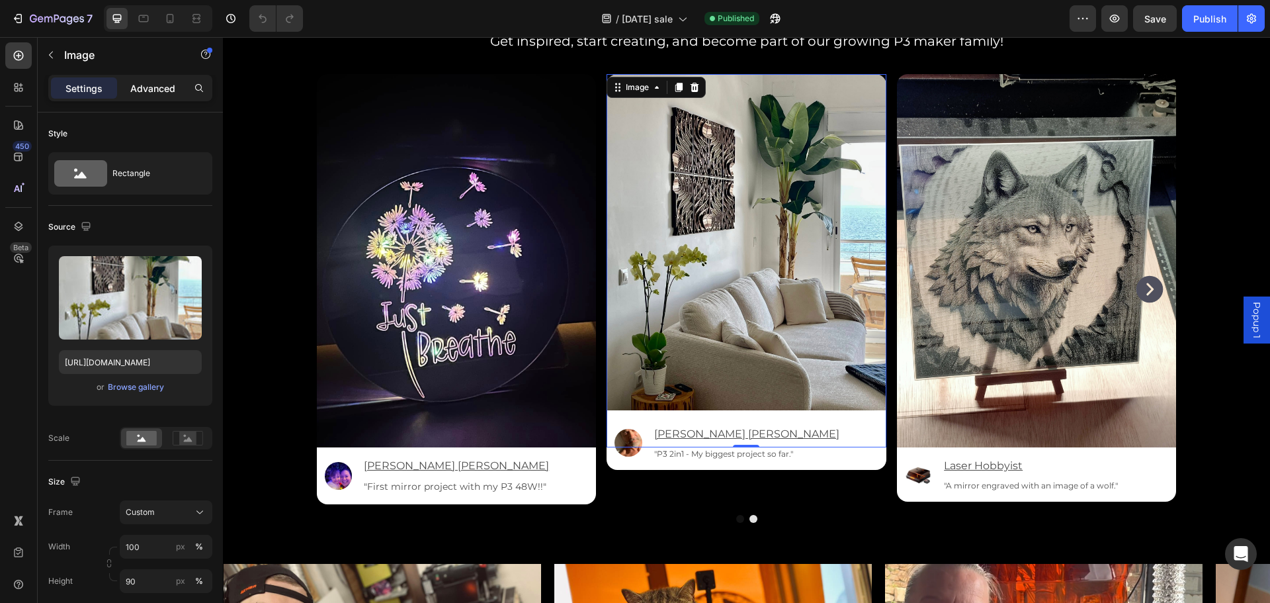
click at [152, 81] on p "Advanced" at bounding box center [152, 88] width 45 height 14
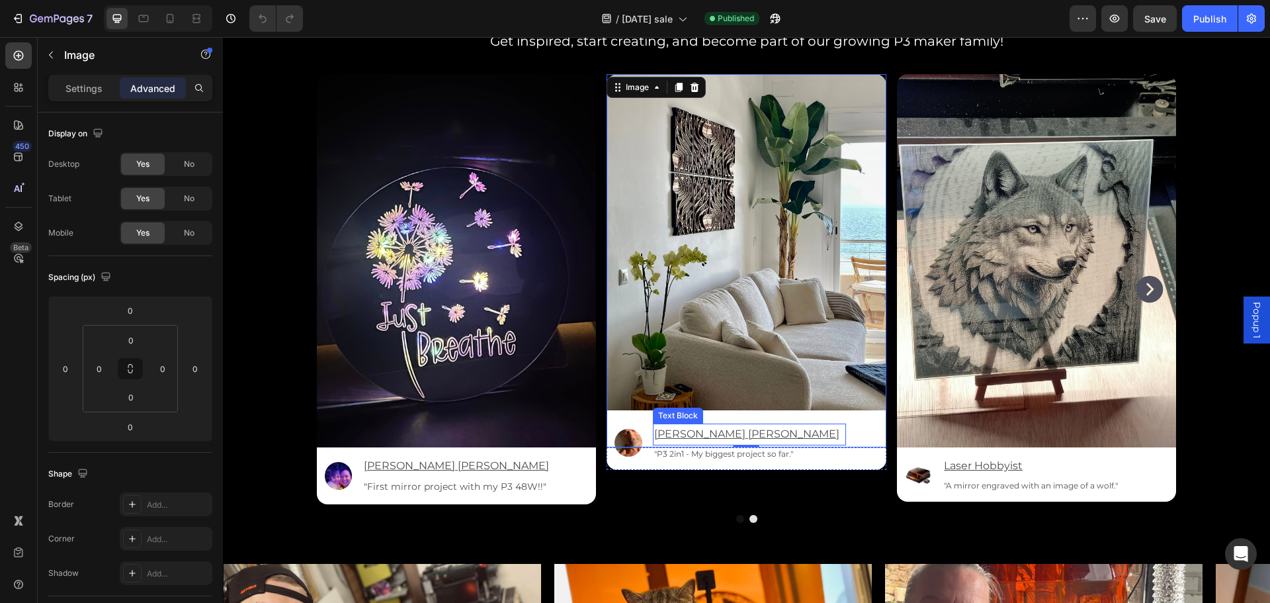
click at [766, 423] on div "Image [PERSON_NAME] [PERSON_NAME] Text Block "P3 2in1 - My biggest project so f…" at bounding box center [746, 440] width 280 height 60
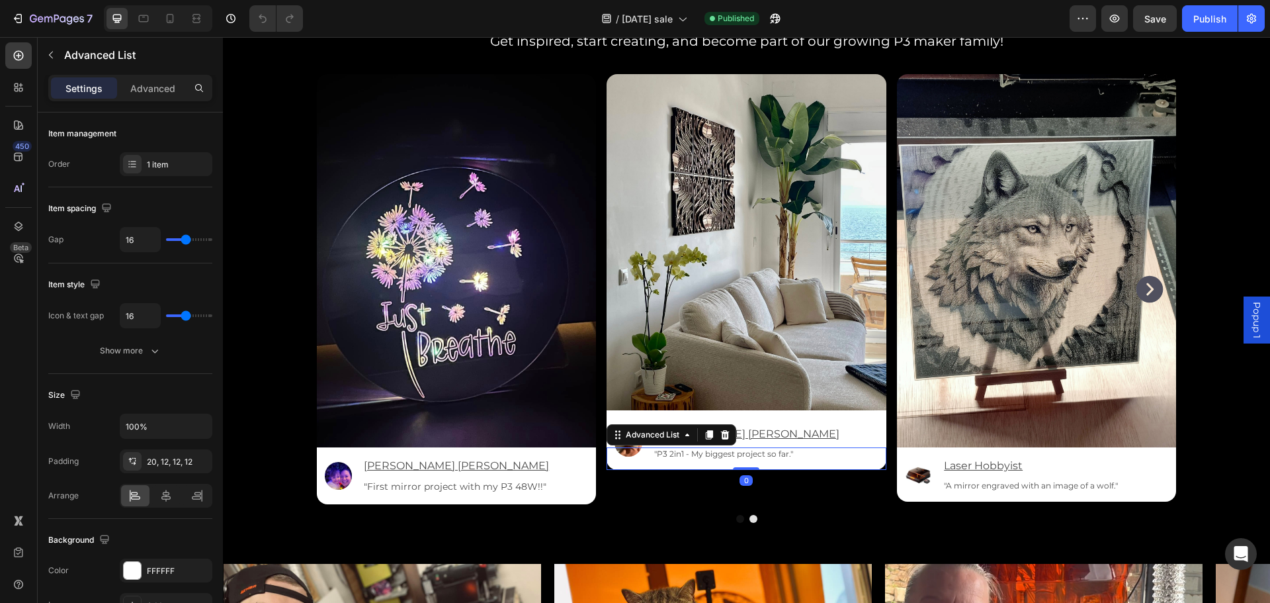
click at [800, 413] on div "Image [PERSON_NAME] [PERSON_NAME] Text Block "P3 2in1 - My biggest project so f…" at bounding box center [746, 440] width 280 height 60
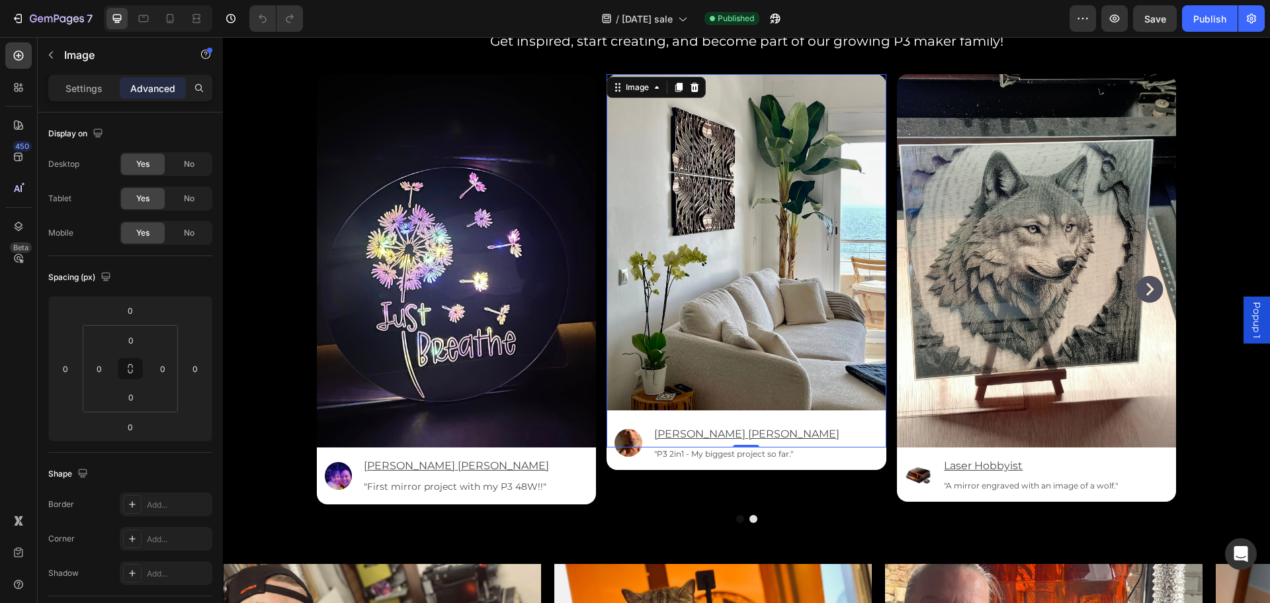
click at [756, 408] on img at bounding box center [746, 241] width 280 height 335
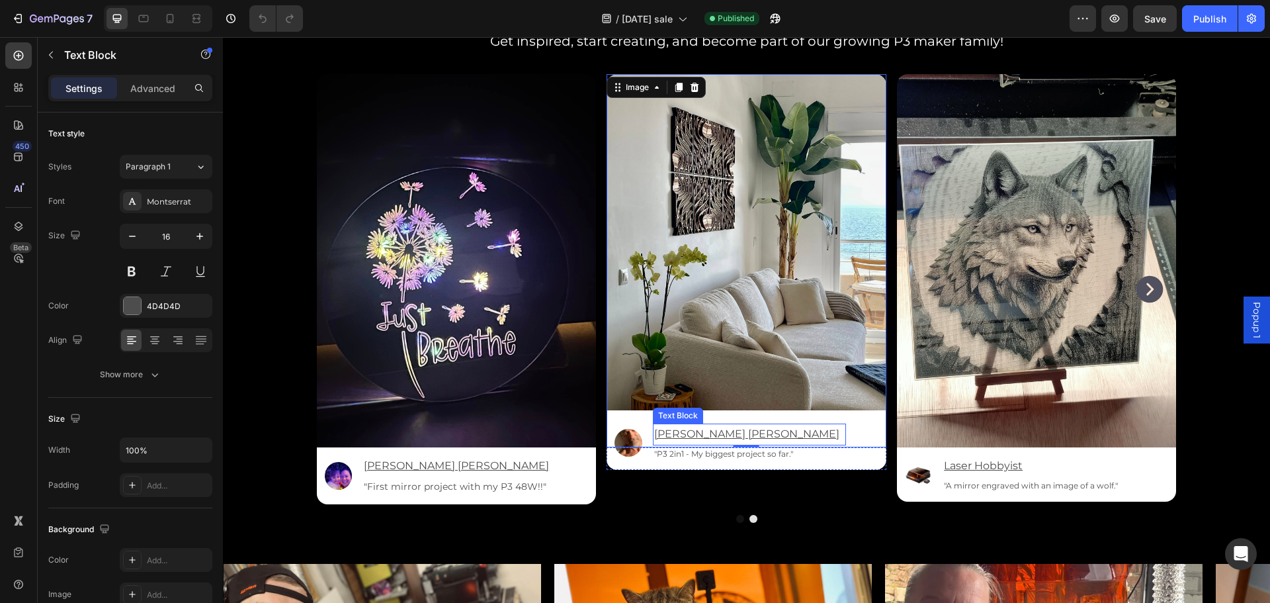
click at [726, 431] on u "[PERSON_NAME] [PERSON_NAME]" at bounding box center [746, 433] width 185 height 13
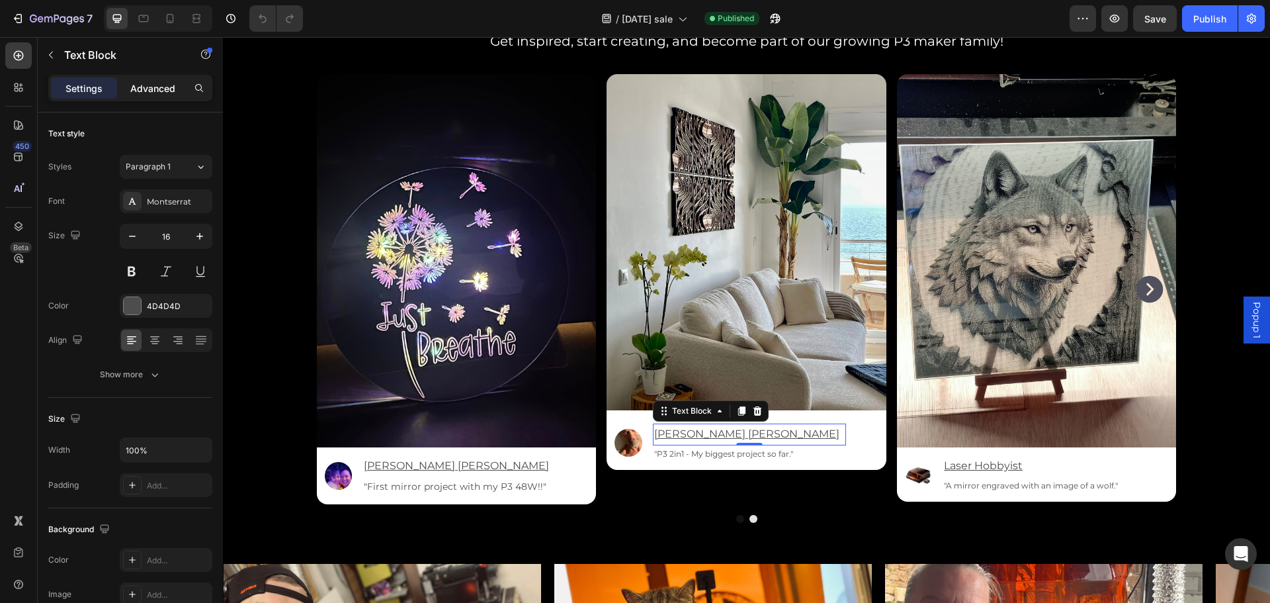
click at [151, 91] on p "Advanced" at bounding box center [152, 88] width 45 height 14
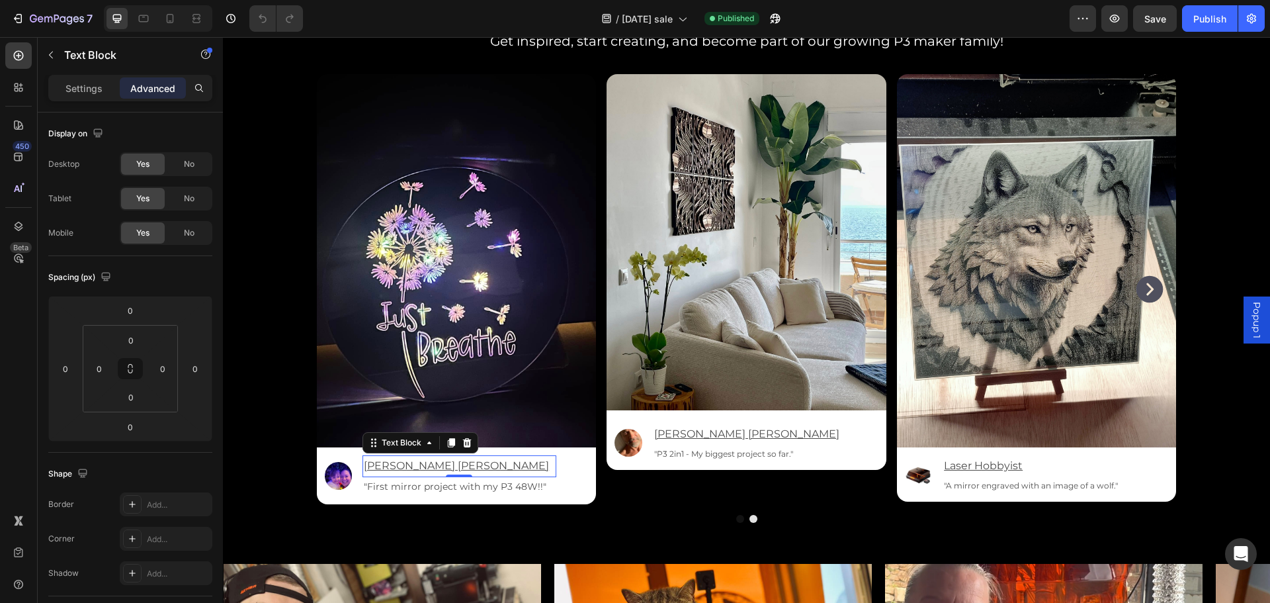
click at [395, 461] on u "[PERSON_NAME] [PERSON_NAME]" at bounding box center [456, 465] width 185 height 13
click at [690, 429] on u "[PERSON_NAME] [PERSON_NAME]" at bounding box center [746, 433] width 185 height 13
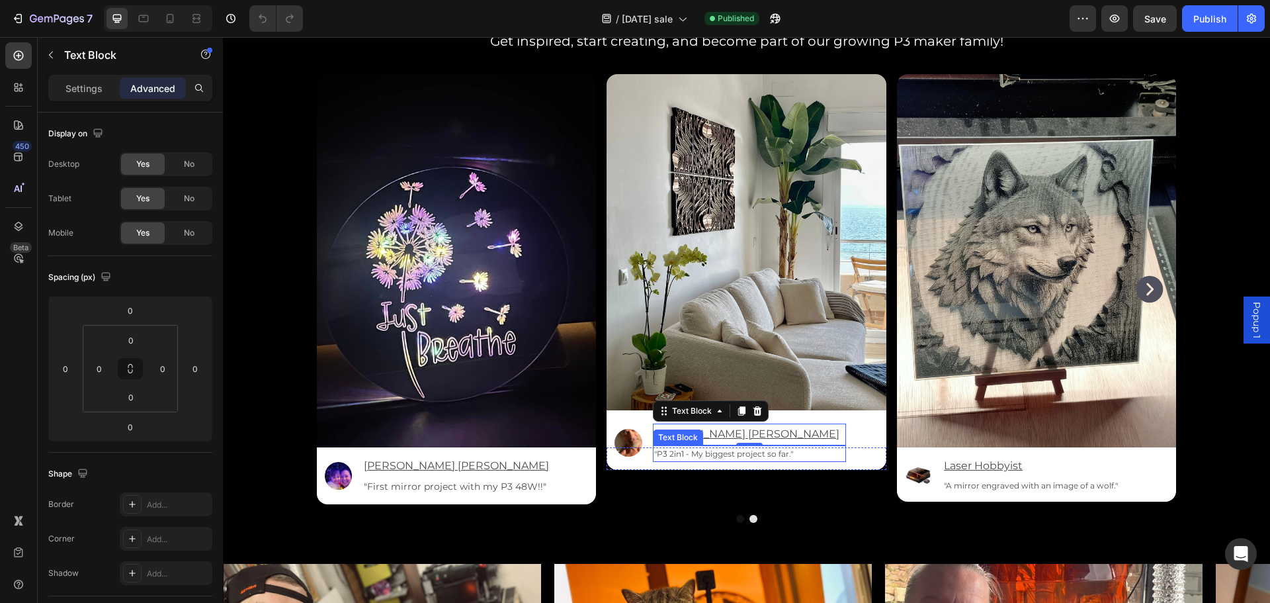
click at [670, 458] on p ""P3 2in1 - My biggest project so far."" at bounding box center [749, 453] width 190 height 15
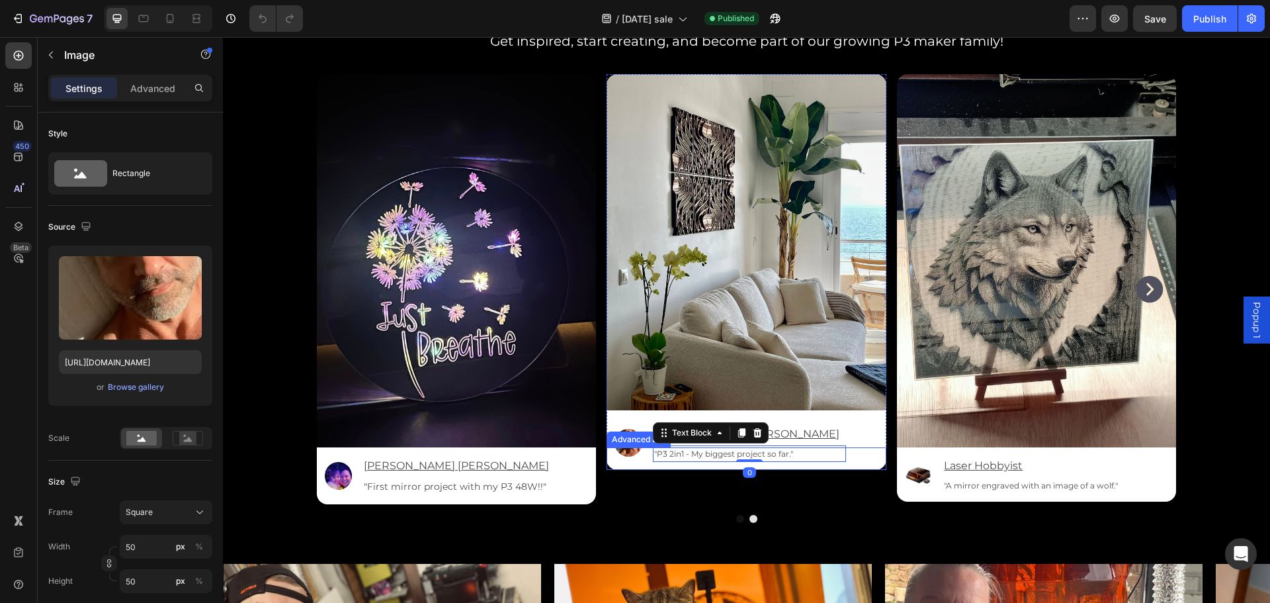
click at [619, 455] on div "Image" at bounding box center [628, 443] width 28 height 28
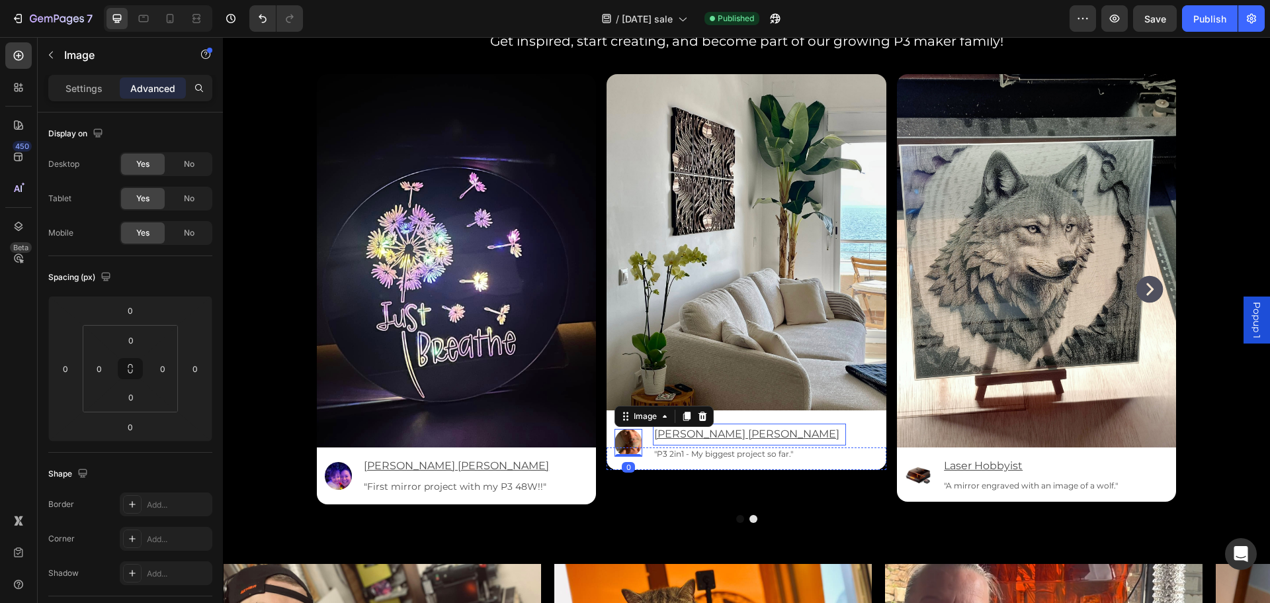
click at [730, 425] on p "[PERSON_NAME] [PERSON_NAME]" at bounding box center [749, 434] width 190 height 19
click at [786, 417] on div "Image [PERSON_NAME] [PERSON_NAME] Text Block "P3 2in1 - My biggest project so f…" at bounding box center [746, 440] width 280 height 60
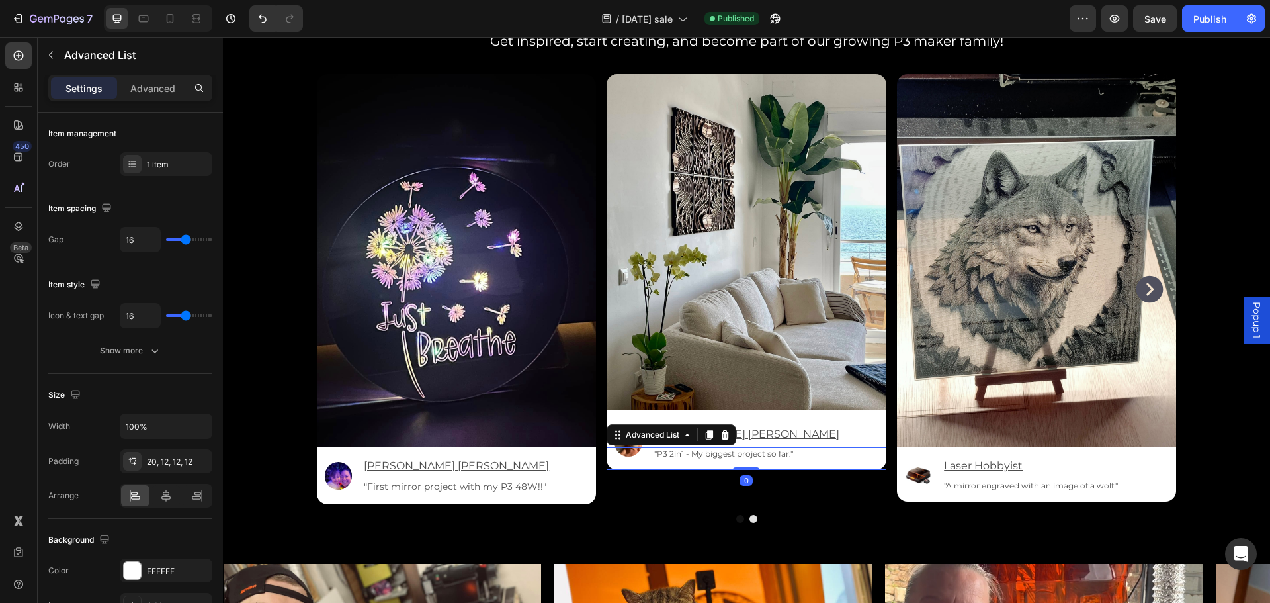
click at [835, 409] on img at bounding box center [746, 241] width 280 height 335
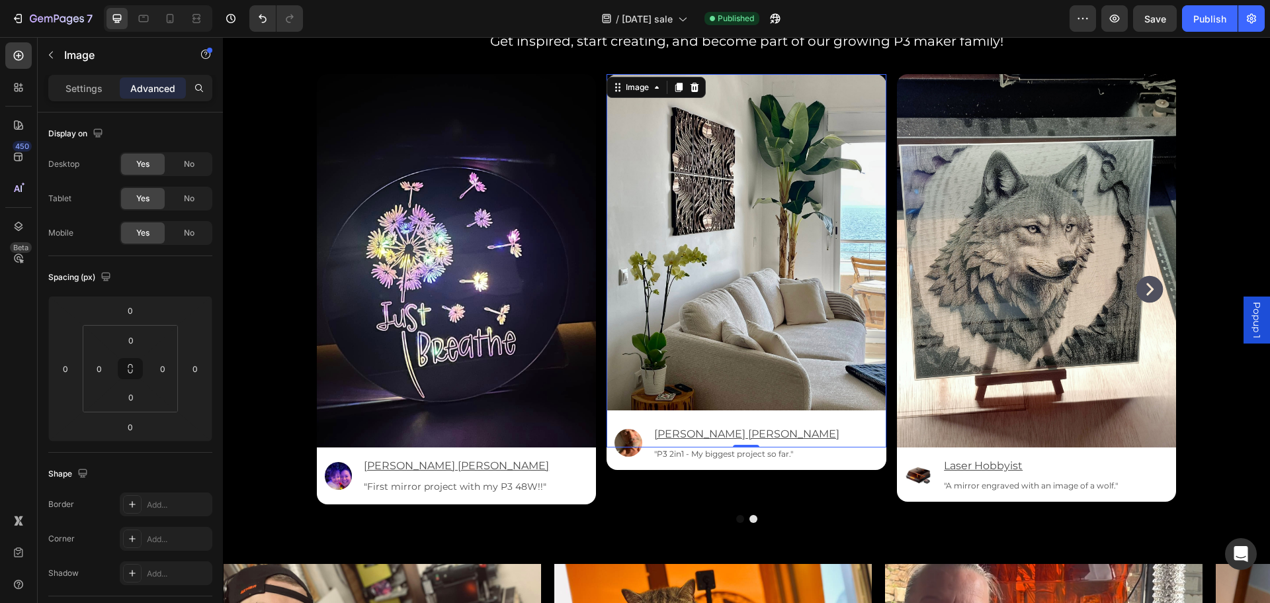
click at [804, 394] on img at bounding box center [746, 241] width 280 height 335
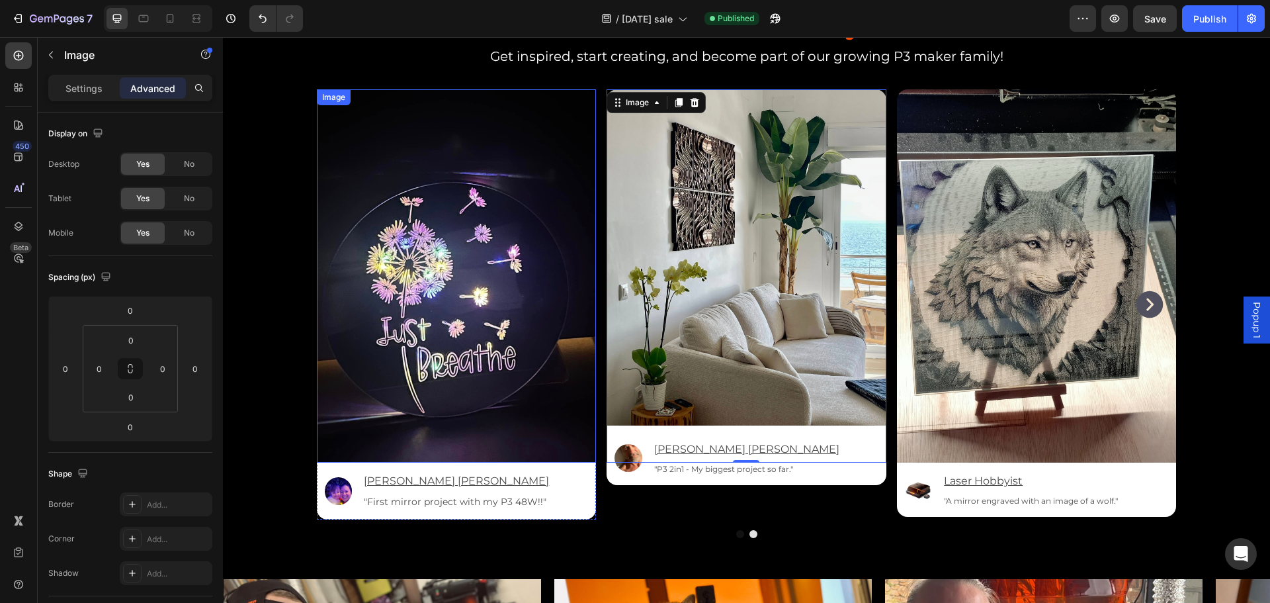
scroll to position [3307, 0]
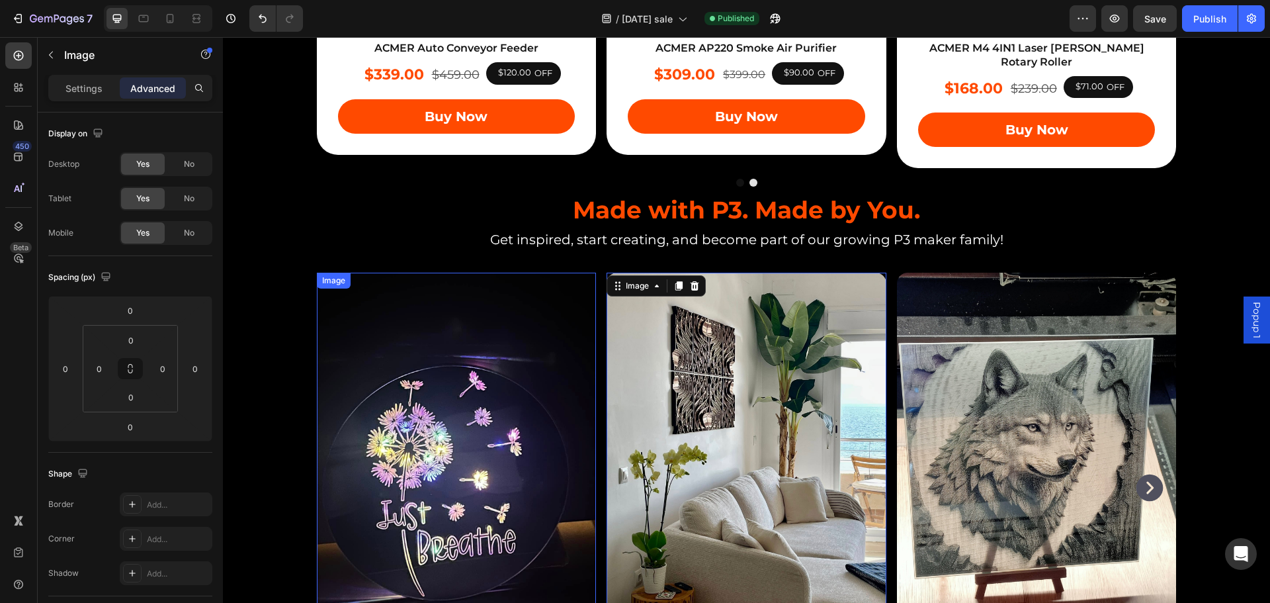
click at [545, 327] on img at bounding box center [457, 458] width 280 height 373
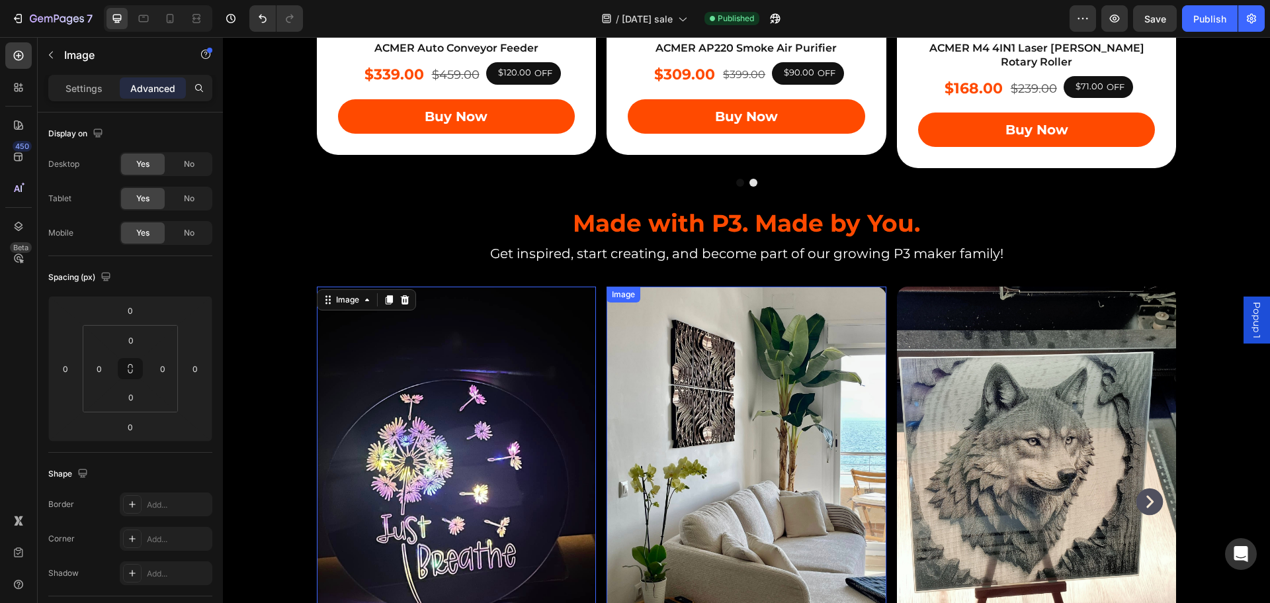
scroll to position [3439, 0]
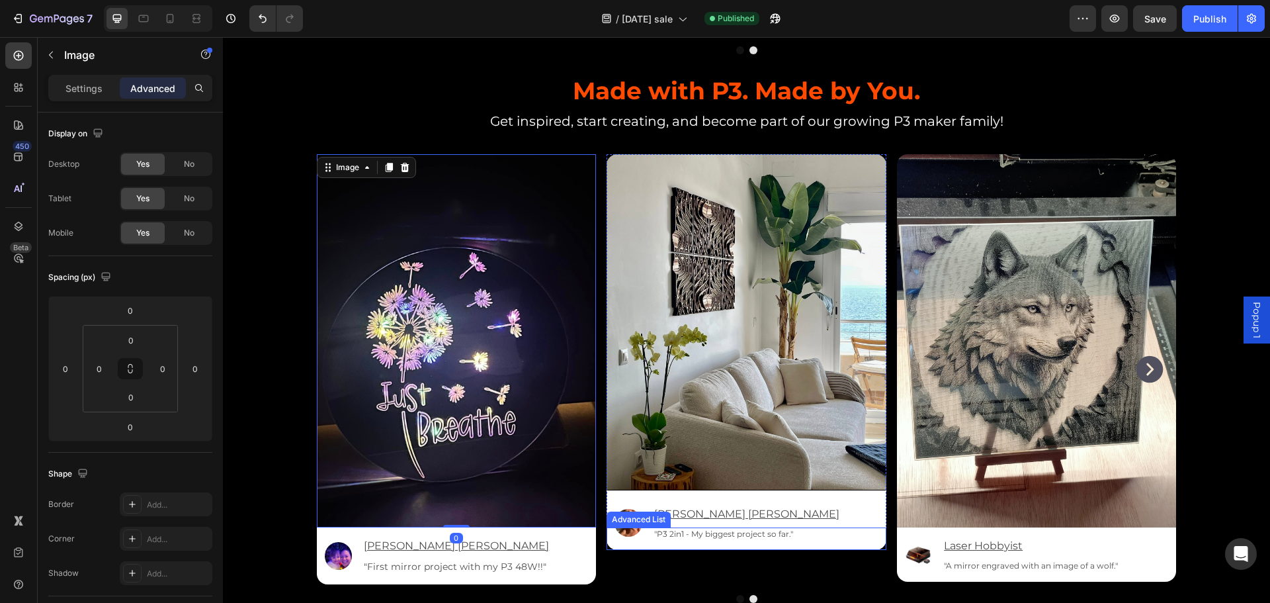
click at [616, 529] on div "Image [PERSON_NAME] [PERSON_NAME] Text Block "P3 2in1 - My biggest project so f…" at bounding box center [746, 520] width 280 height 60
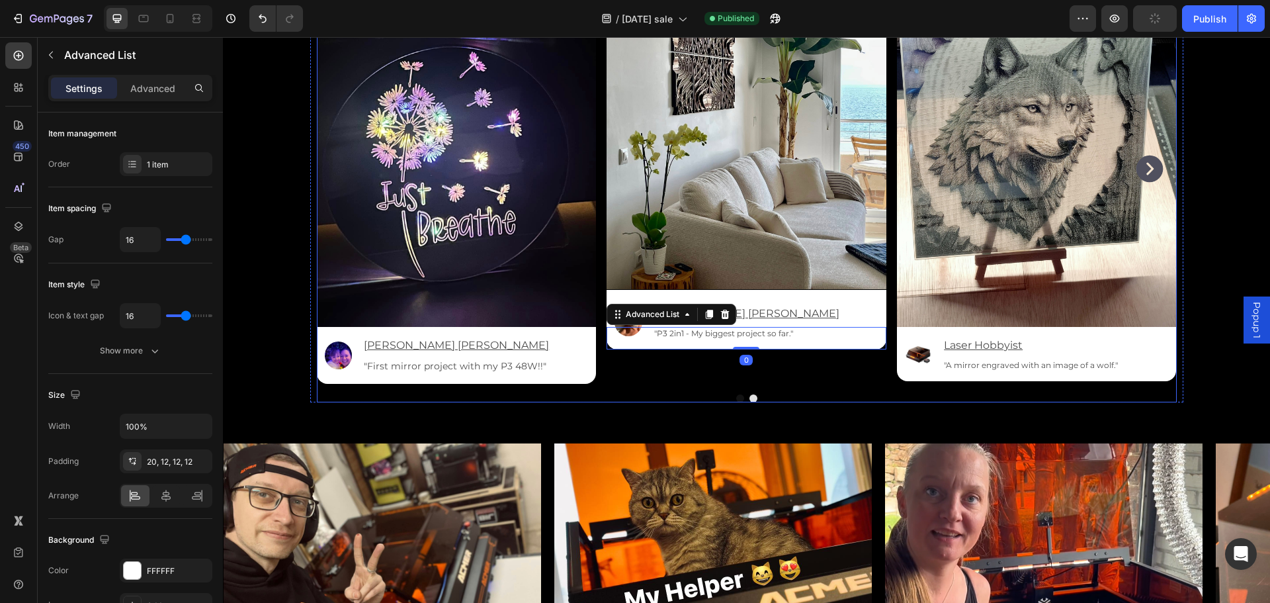
scroll to position [3638, 0]
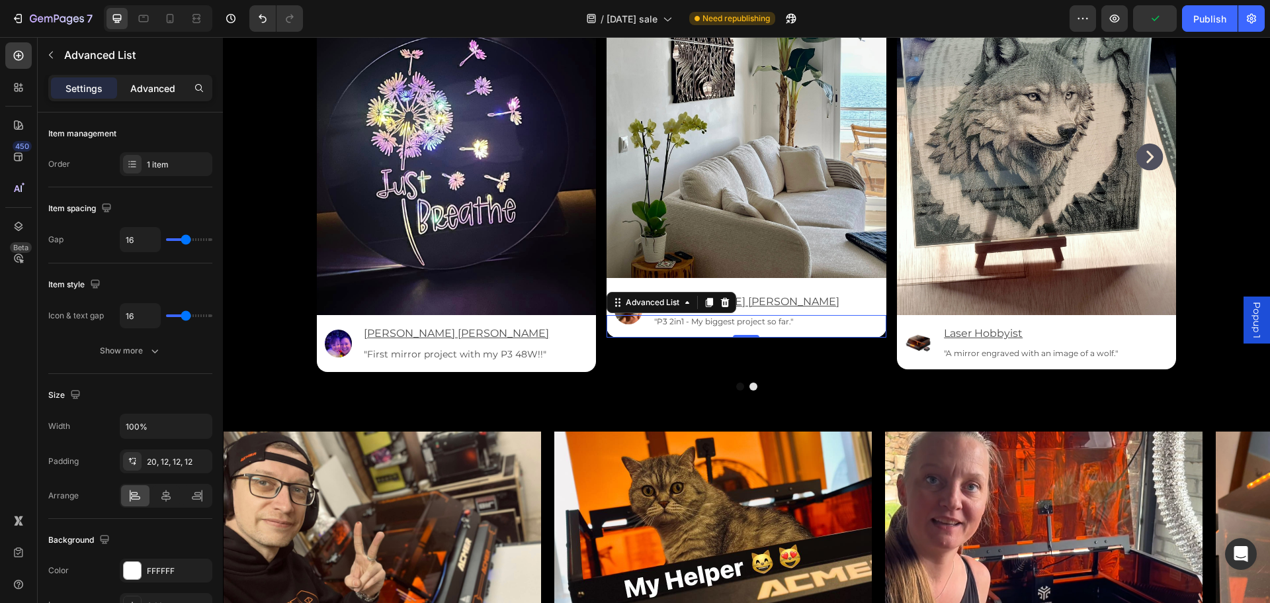
click at [155, 86] on p "Advanced" at bounding box center [152, 88] width 45 height 14
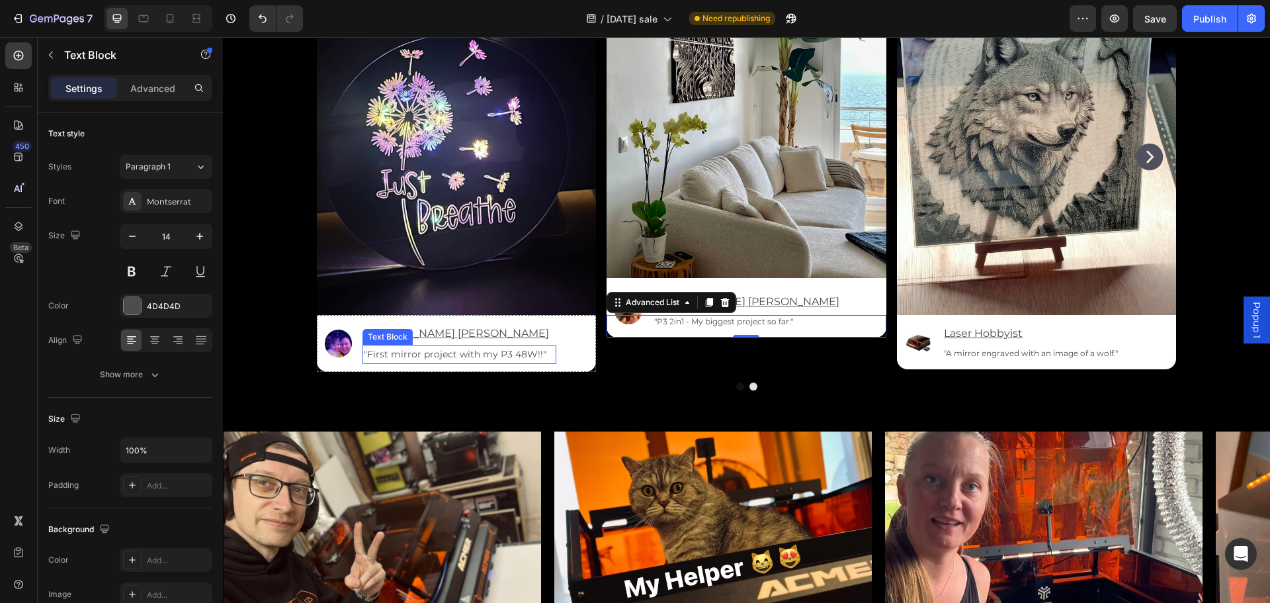
click at [480, 352] on p ""First mirror project with my P3 48W!!"" at bounding box center [459, 354] width 190 height 17
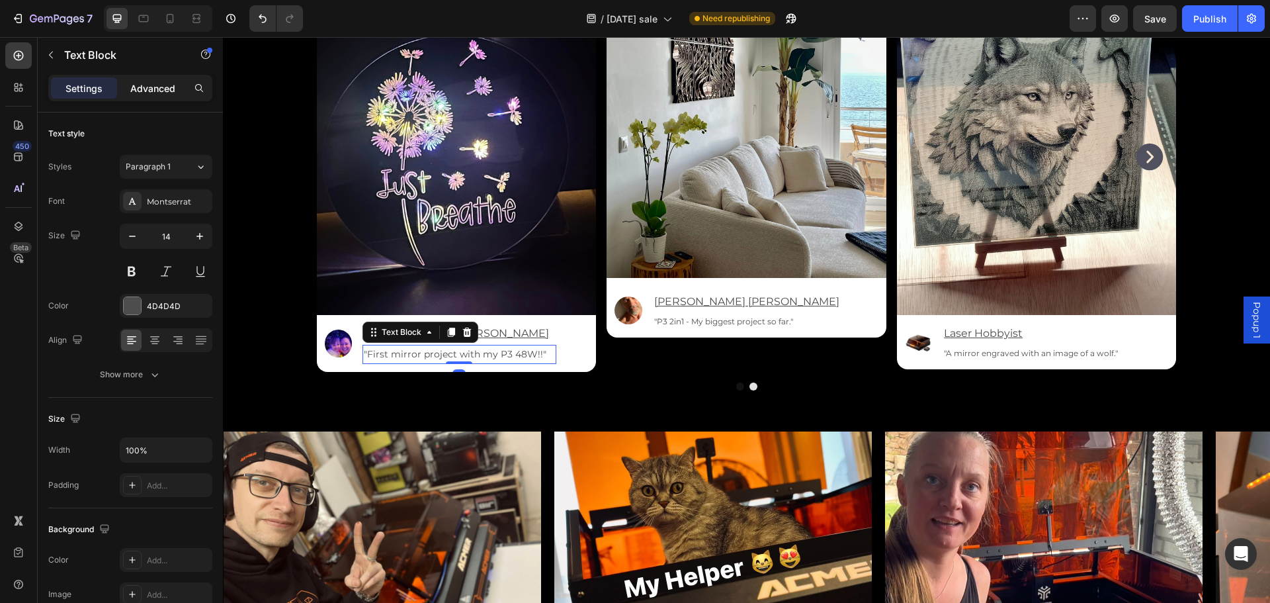
click at [145, 89] on p "Advanced" at bounding box center [152, 88] width 45 height 14
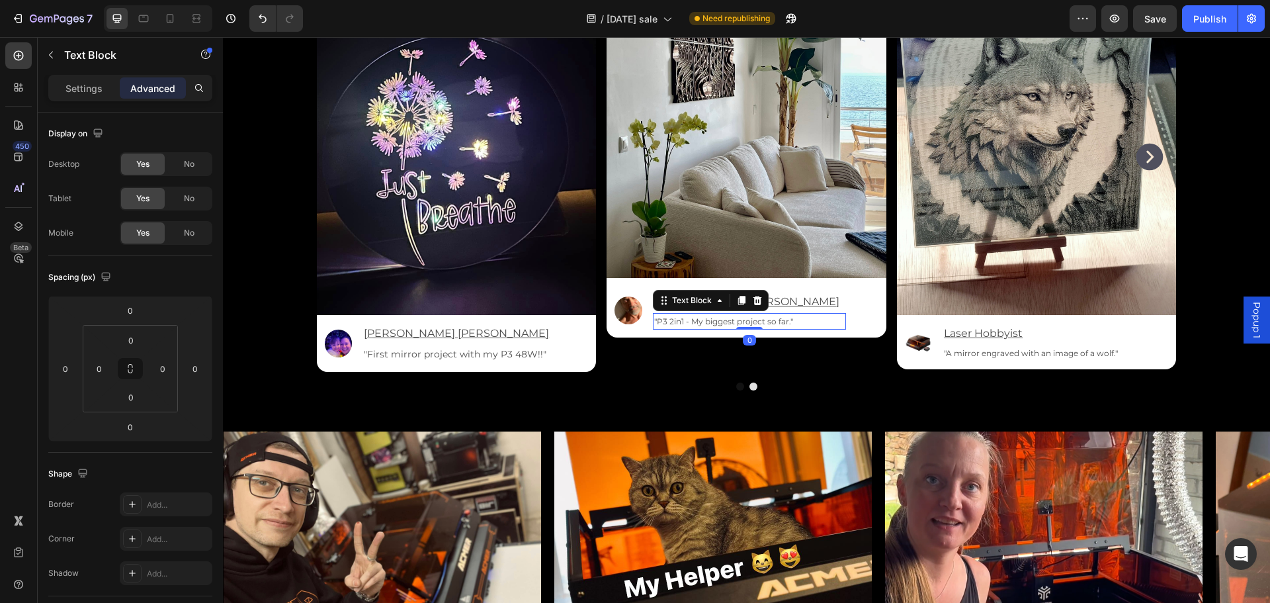
click at [704, 324] on p ""P3 2in1 - My biggest project so far."" at bounding box center [749, 321] width 190 height 15
click at [772, 334] on div "Image [PERSON_NAME] [PERSON_NAME] Text Block "P3 2in1 - My biggest project so f…" at bounding box center [746, 308] width 280 height 60
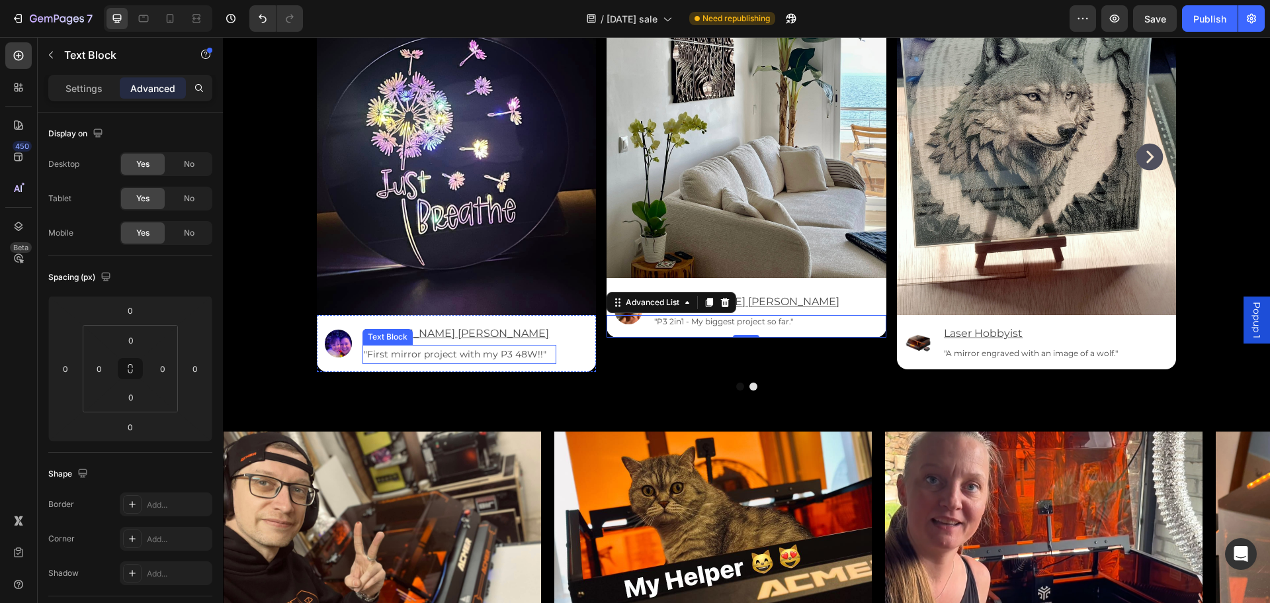
click at [446, 355] on p ""First mirror project with my P3 48W!!"" at bounding box center [459, 354] width 190 height 17
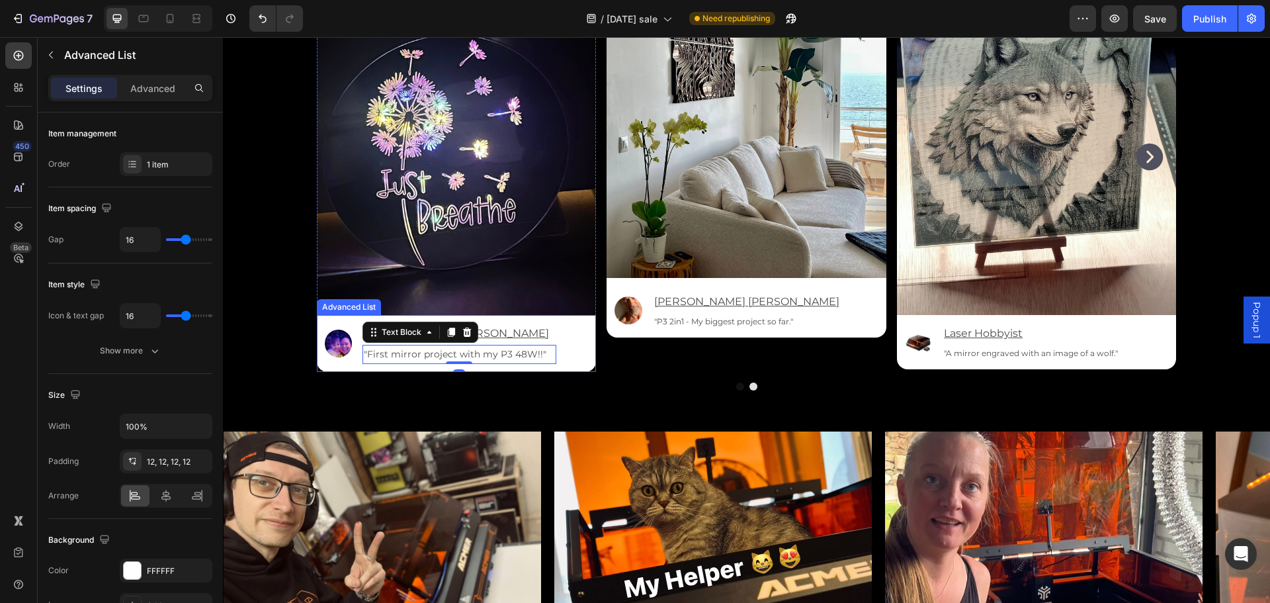
click at [412, 366] on div "Image [PERSON_NAME] [PERSON_NAME] Text Block "First mirror project with my P3 4…" at bounding box center [457, 343] width 280 height 57
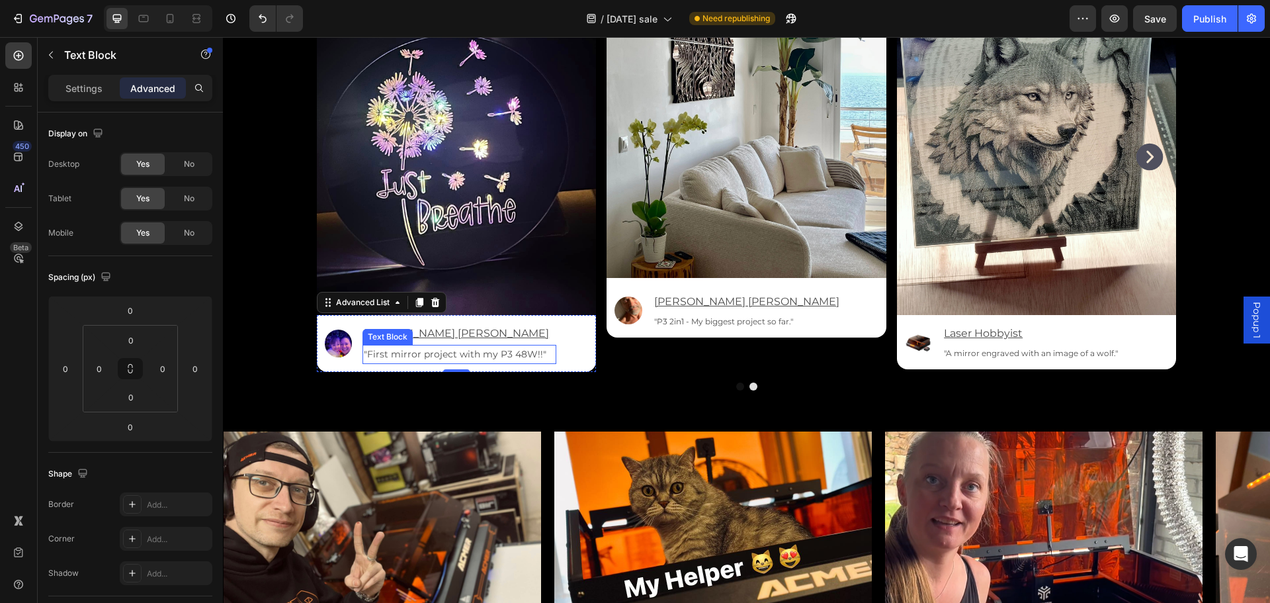
click at [382, 351] on p ""First mirror project with my P3 48W!!"" at bounding box center [459, 354] width 190 height 17
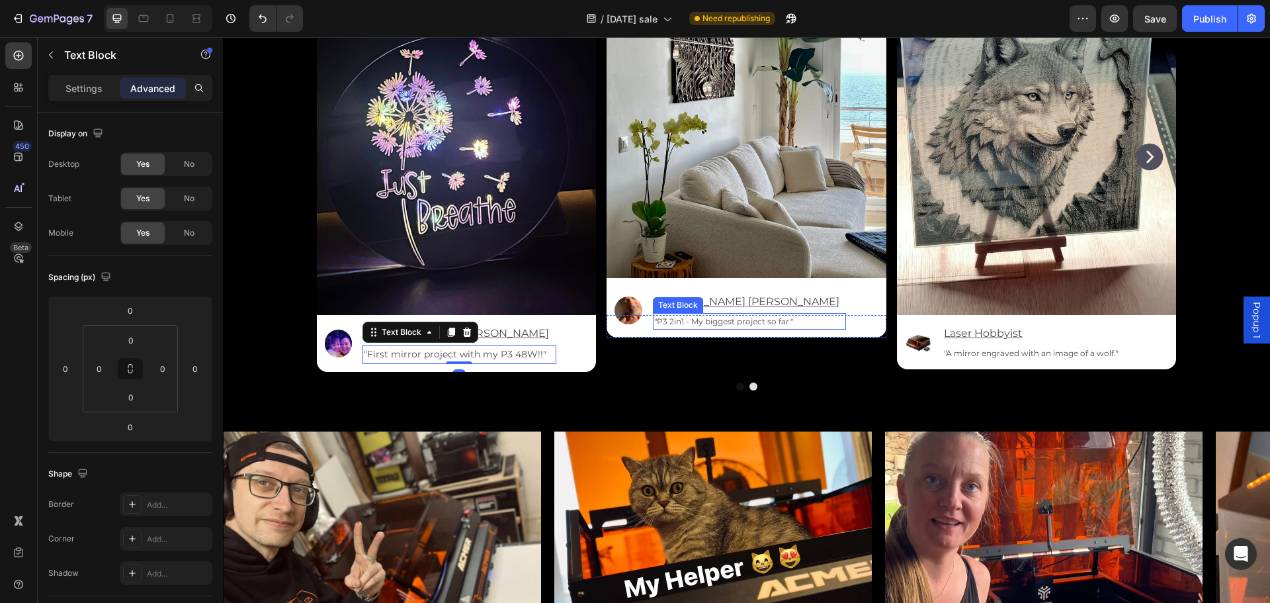
click at [721, 319] on p ""P3 2in1 - My biggest project so far."" at bounding box center [749, 321] width 190 height 15
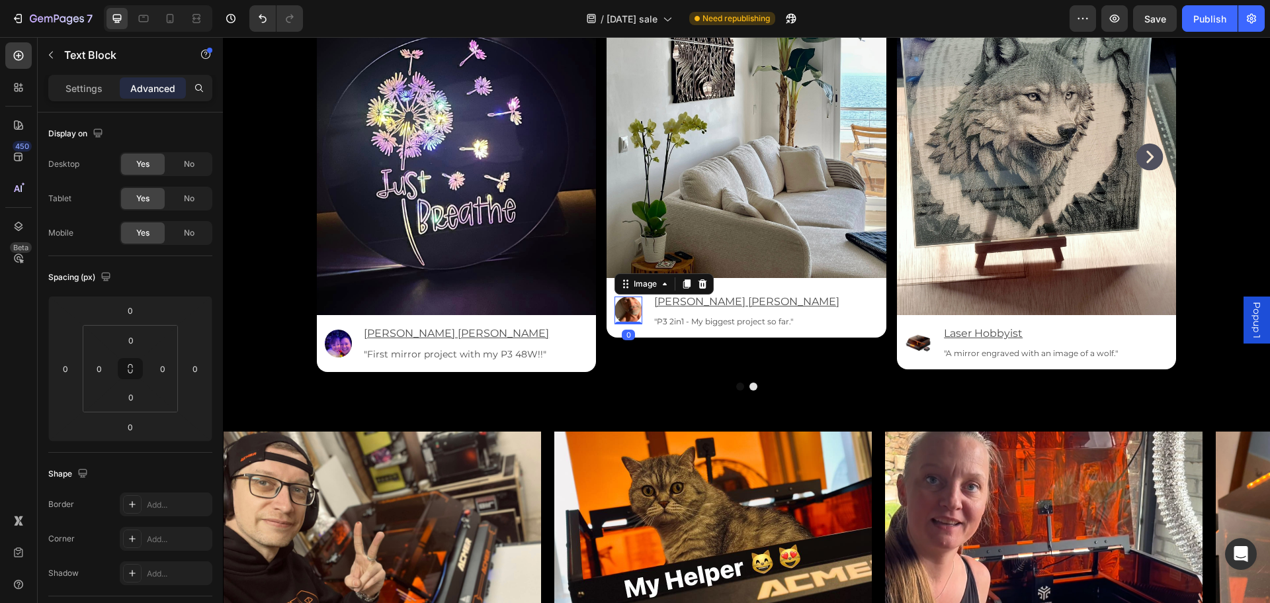
click at [622, 321] on div "Image 0" at bounding box center [628, 310] width 28 height 28
click at [847, 322] on div "Image 0 [PERSON_NAME] [PERSON_NAME] Text Block "P3 2in1 - My biggest project so…" at bounding box center [746, 308] width 280 height 60
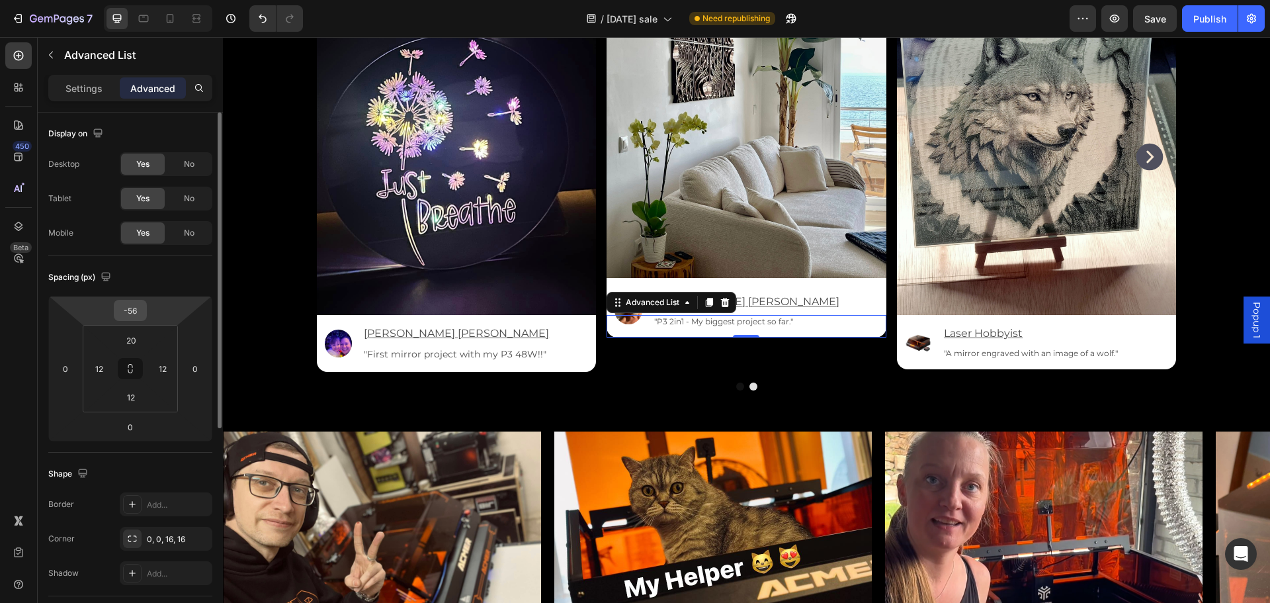
click at [136, 310] on input "-56" at bounding box center [130, 310] width 26 height 20
type input "0"
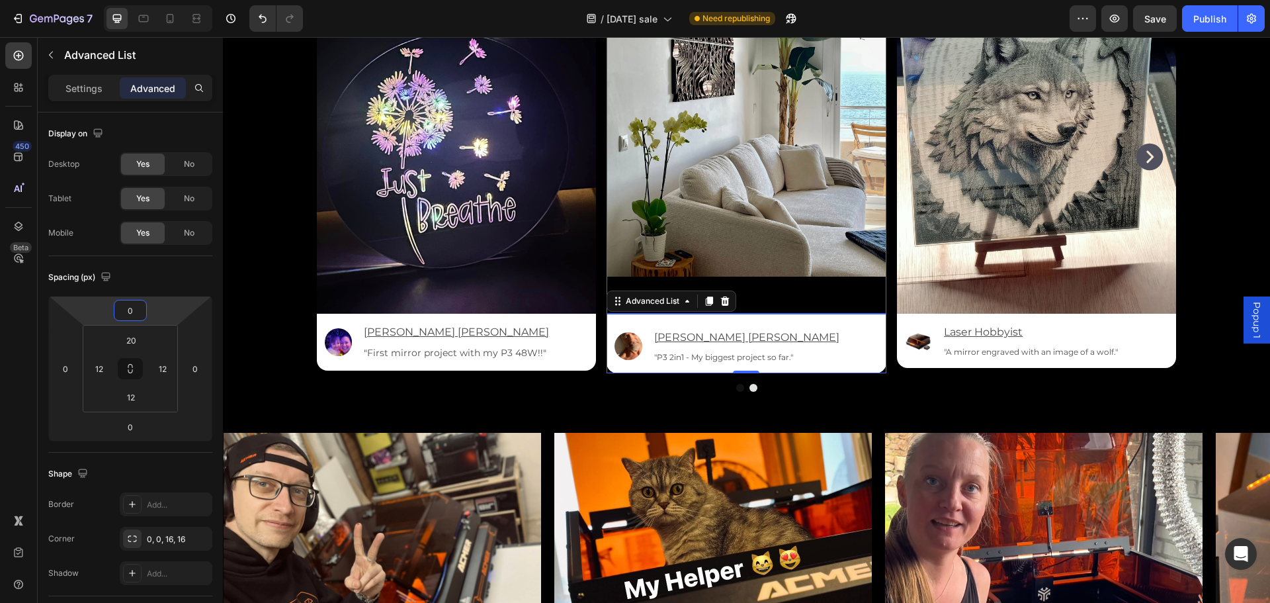
click at [768, 286] on link at bounding box center [746, 126] width 280 height 373
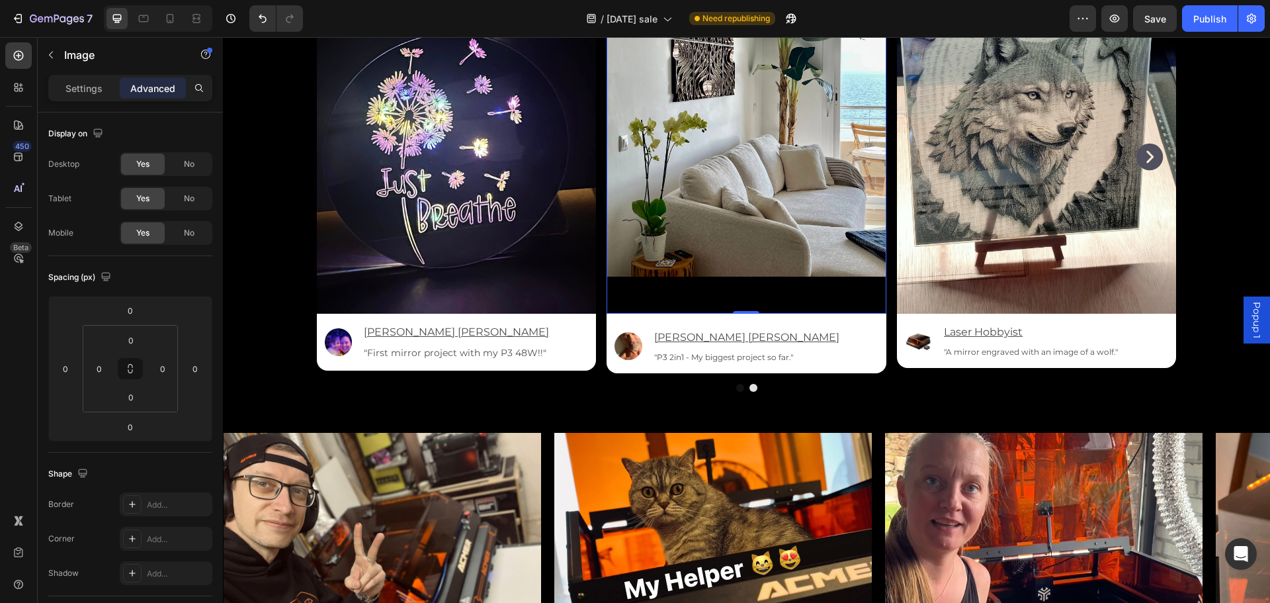
click at [740, 228] on img at bounding box center [746, 107] width 280 height 335
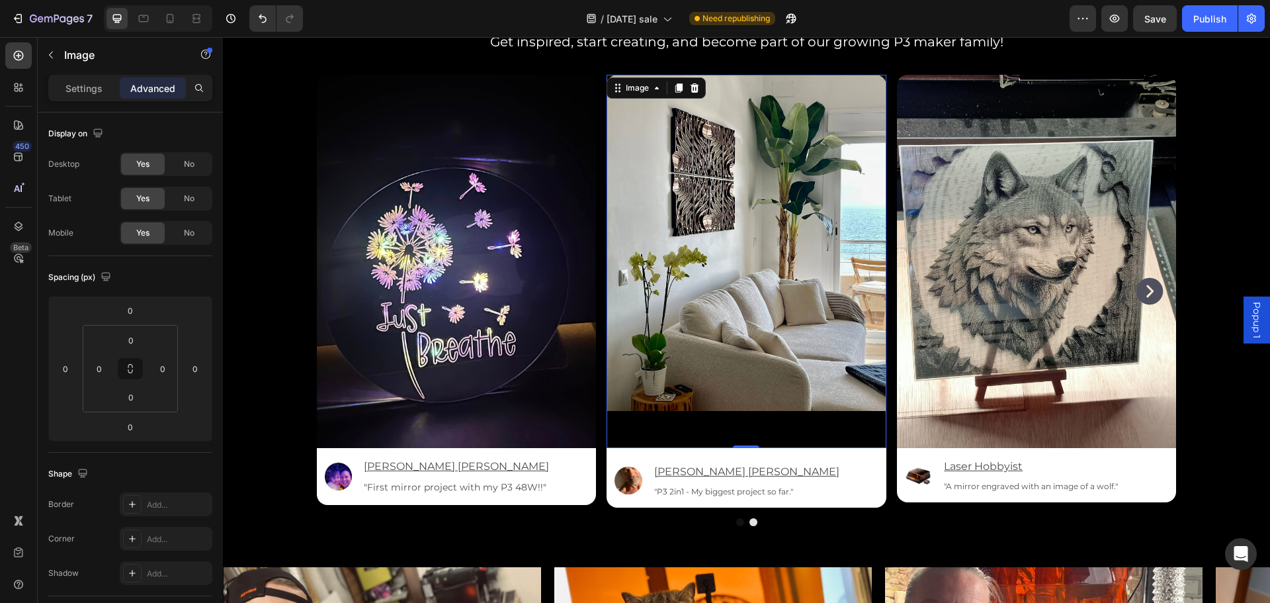
scroll to position [3308, 0]
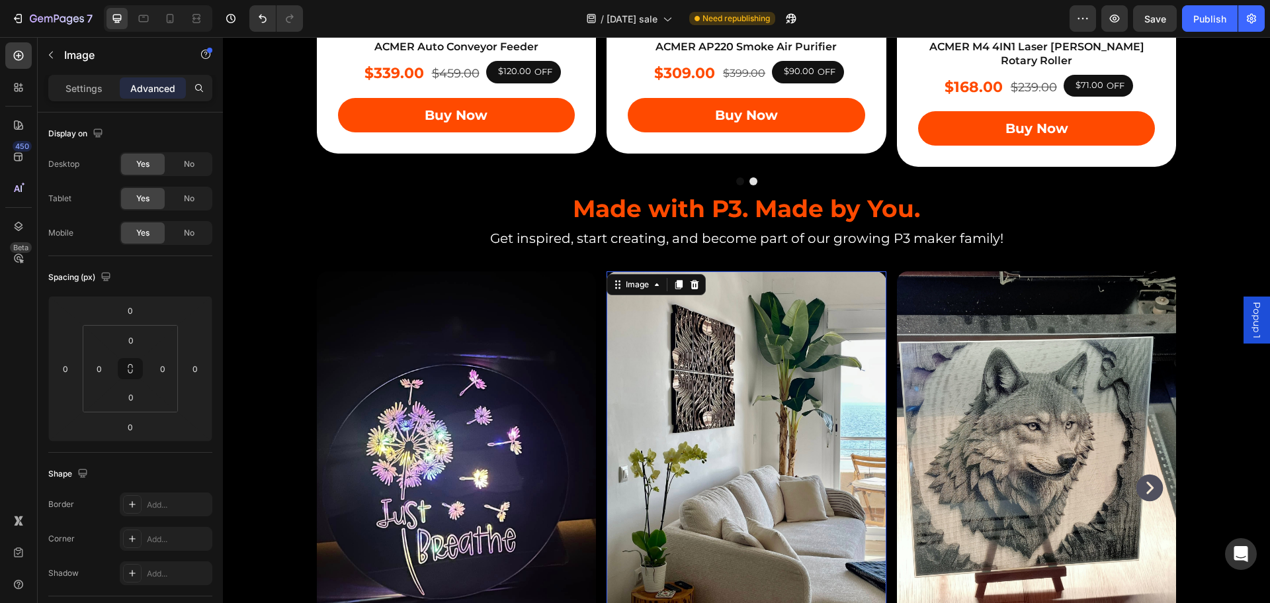
click at [713, 278] on img at bounding box center [746, 438] width 280 height 335
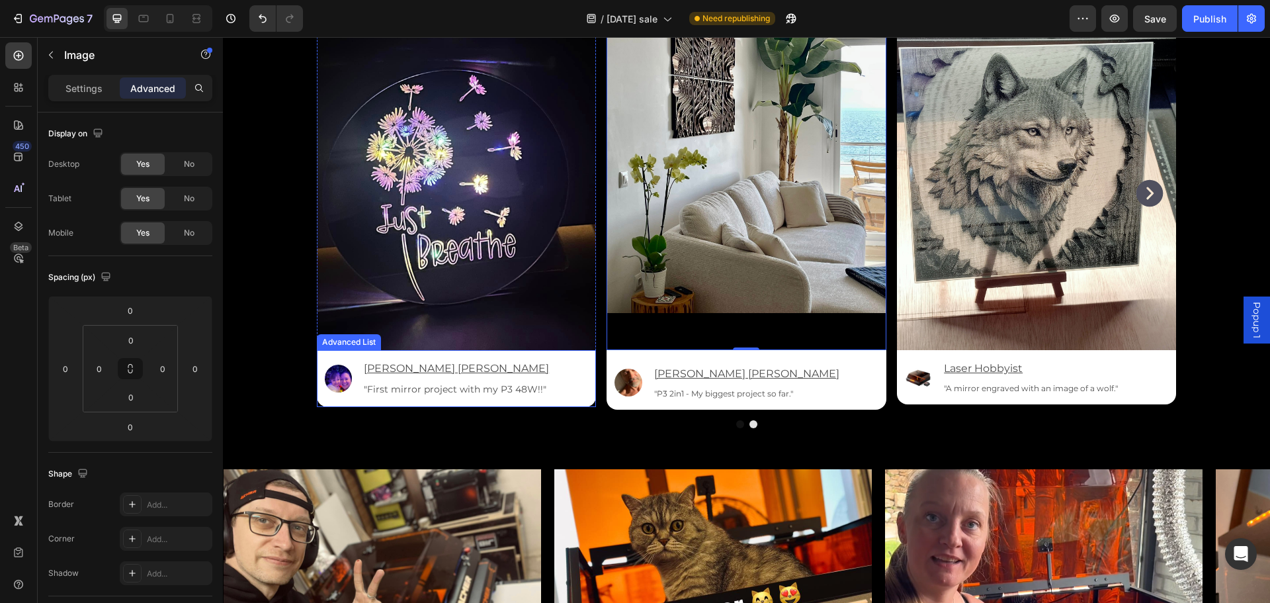
scroll to position [3639, 0]
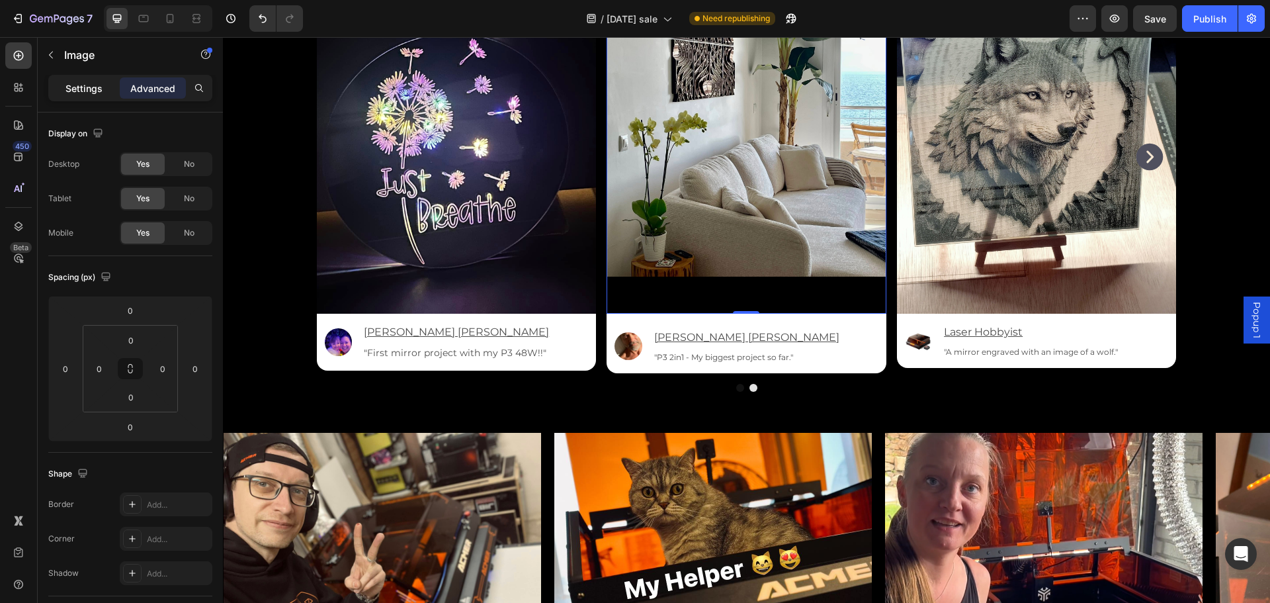
click at [85, 81] on p "Settings" at bounding box center [83, 88] width 37 height 14
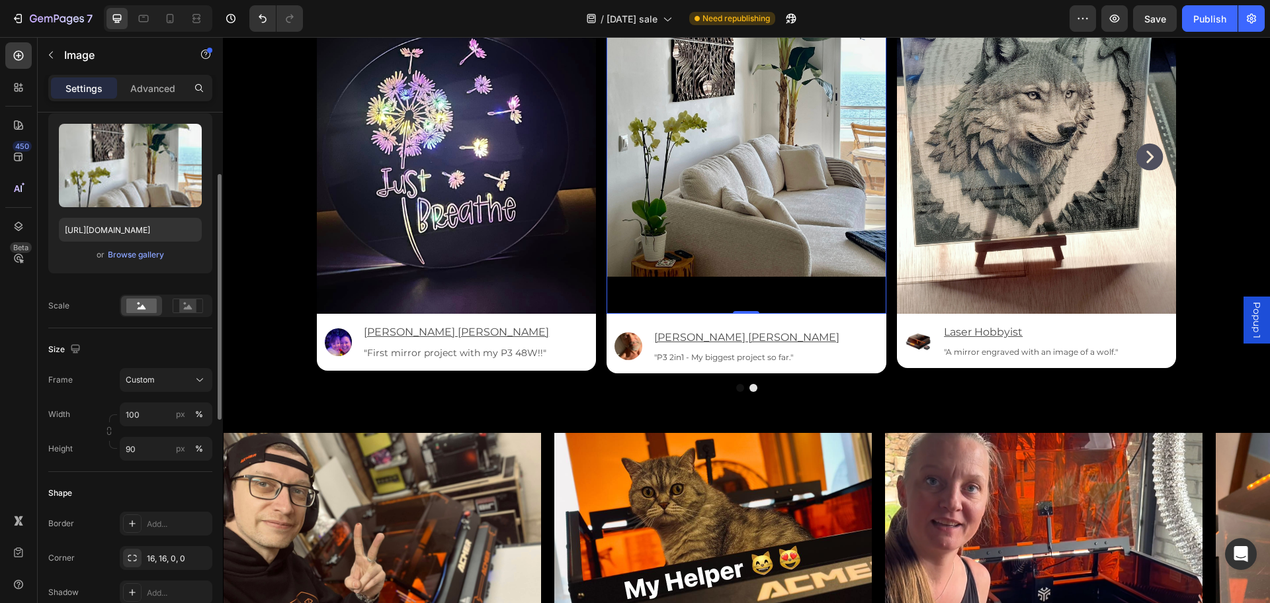
scroll to position [198, 0]
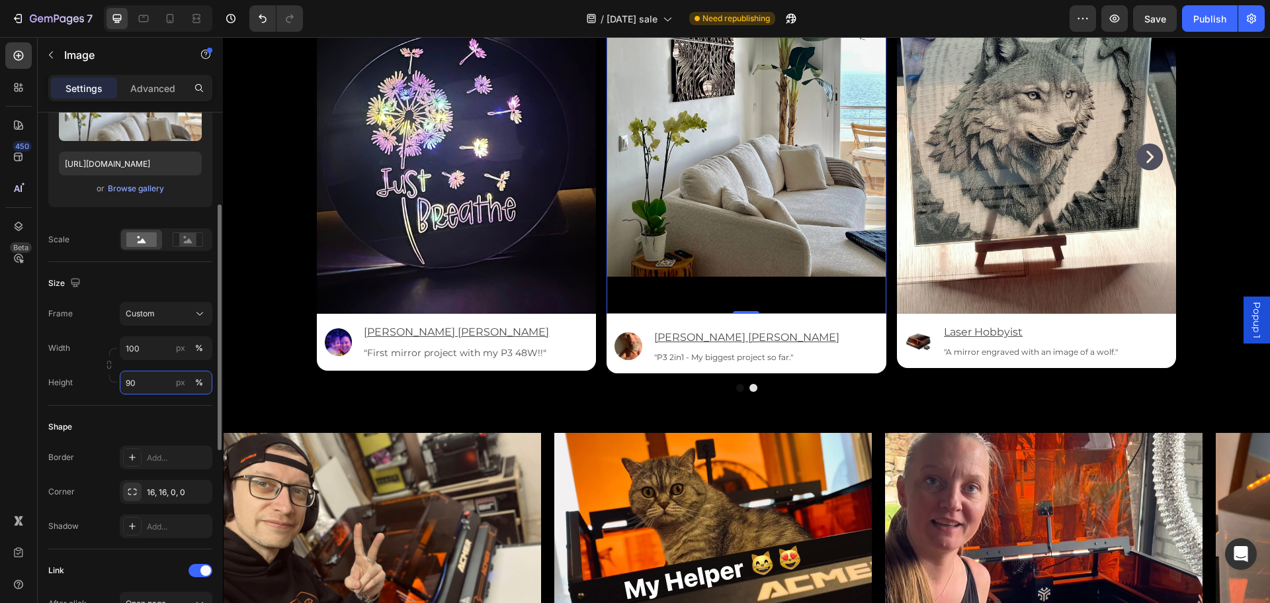
click at [134, 380] on input "90" at bounding box center [166, 382] width 93 height 24
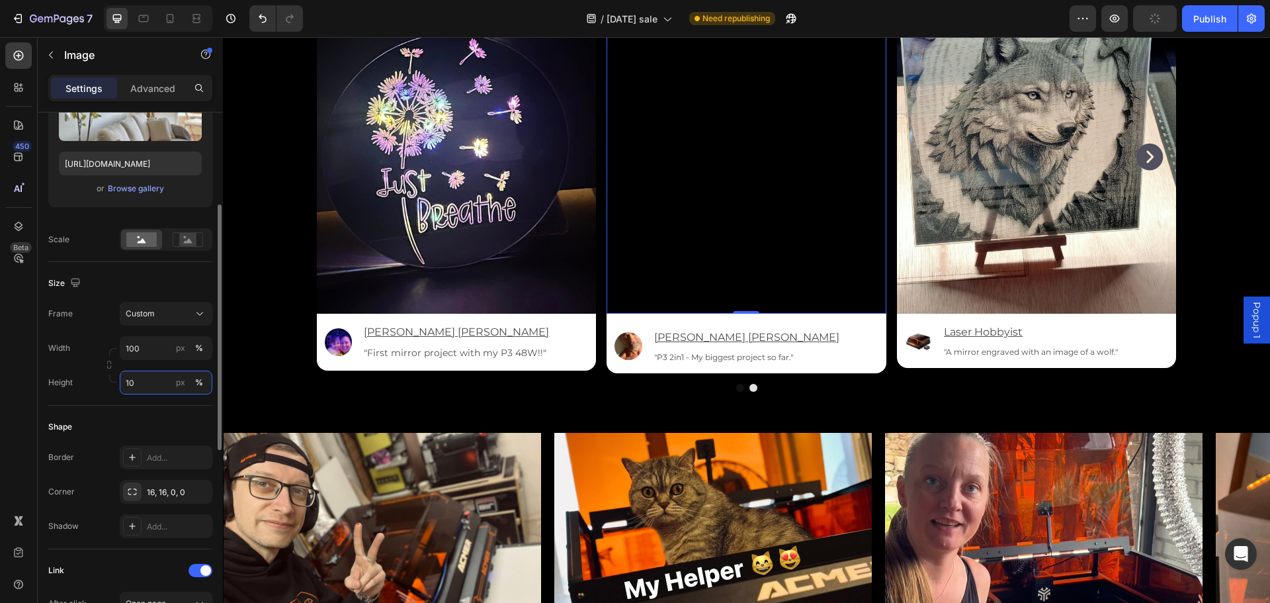
type input "100"
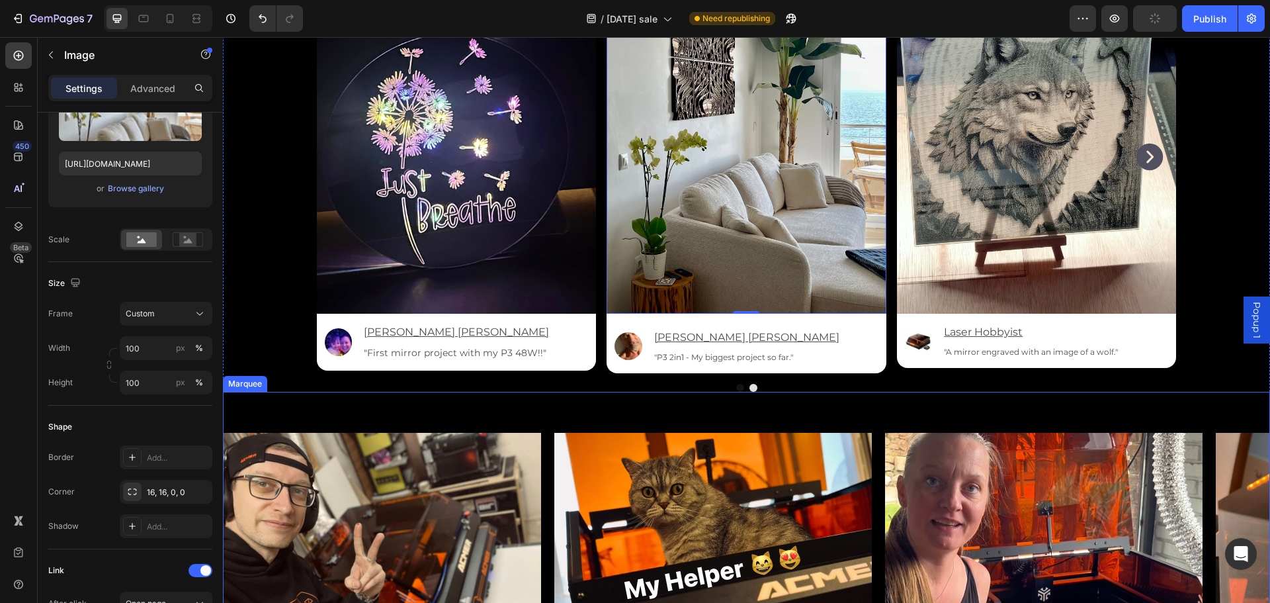
click at [950, 397] on div "Image Image Image Image Image Image Image Image Image Image Image Image Image I…" at bounding box center [746, 575] width 1047 height 366
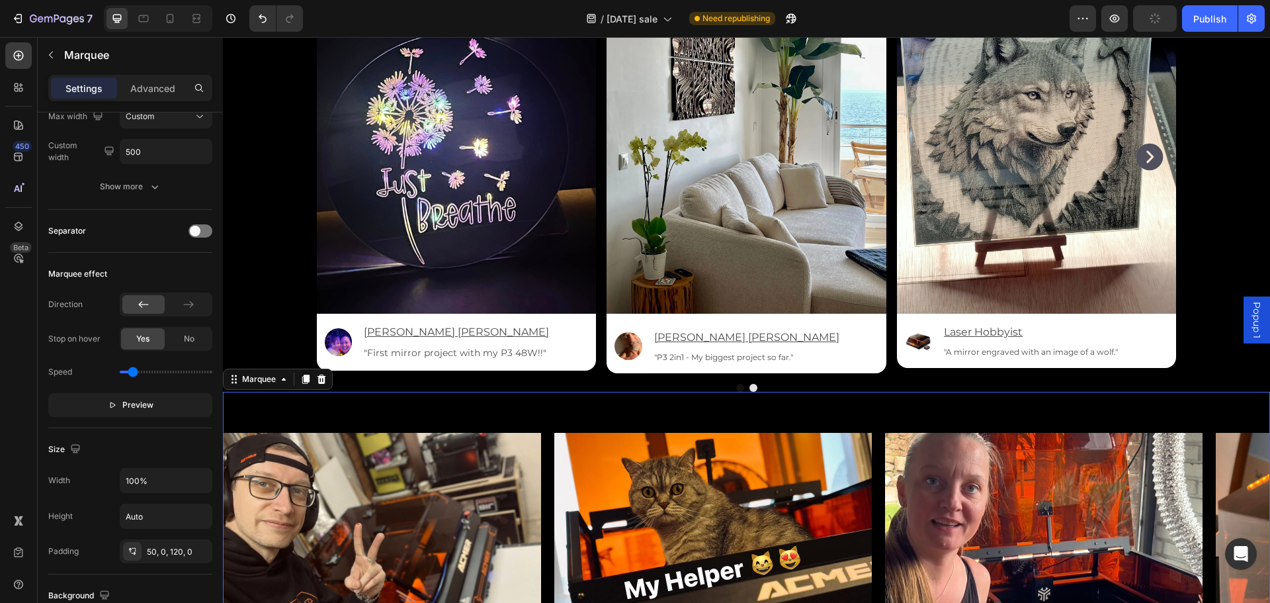
scroll to position [0, 0]
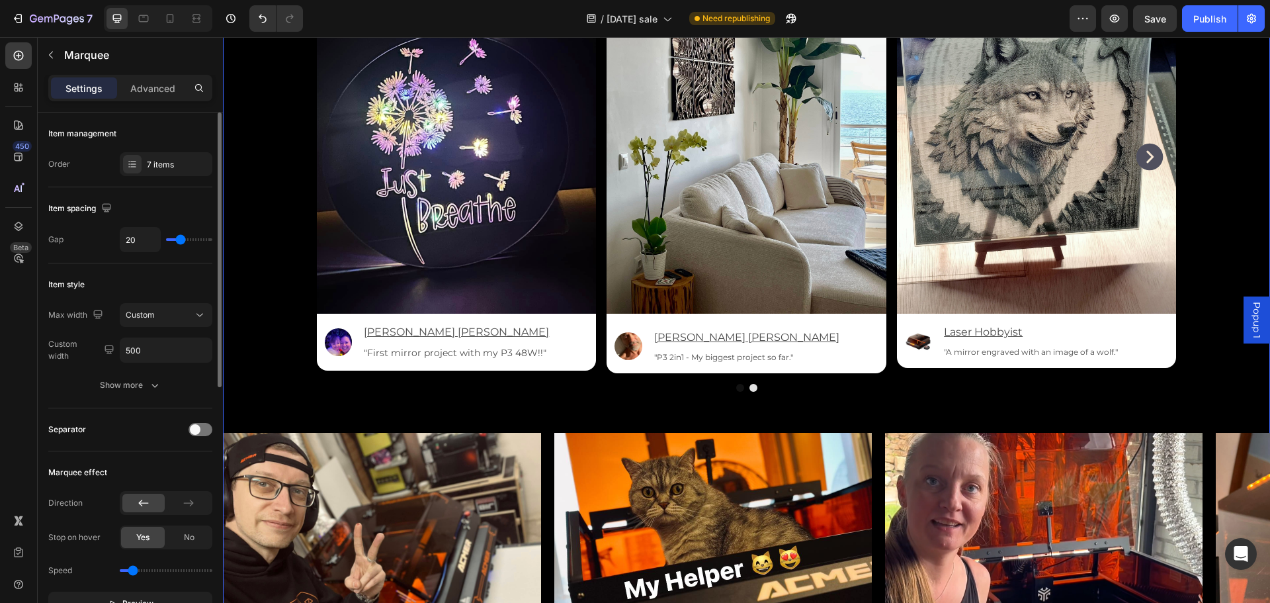
click at [1206, 245] on div "Made with P3. Made by You. Heading Get inspired, start creating, and become par…" at bounding box center [746, 309] width 1047 height 897
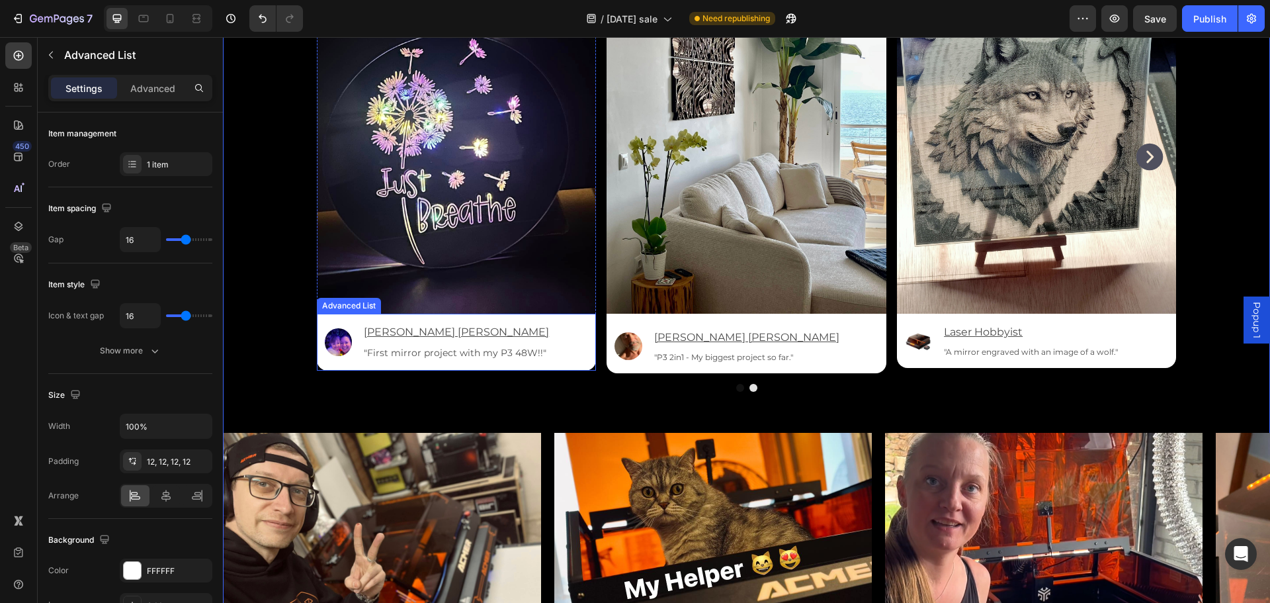
click at [554, 364] on div "Image [PERSON_NAME] [PERSON_NAME] Text Block "First mirror project with my P3 4…" at bounding box center [457, 341] width 280 height 57
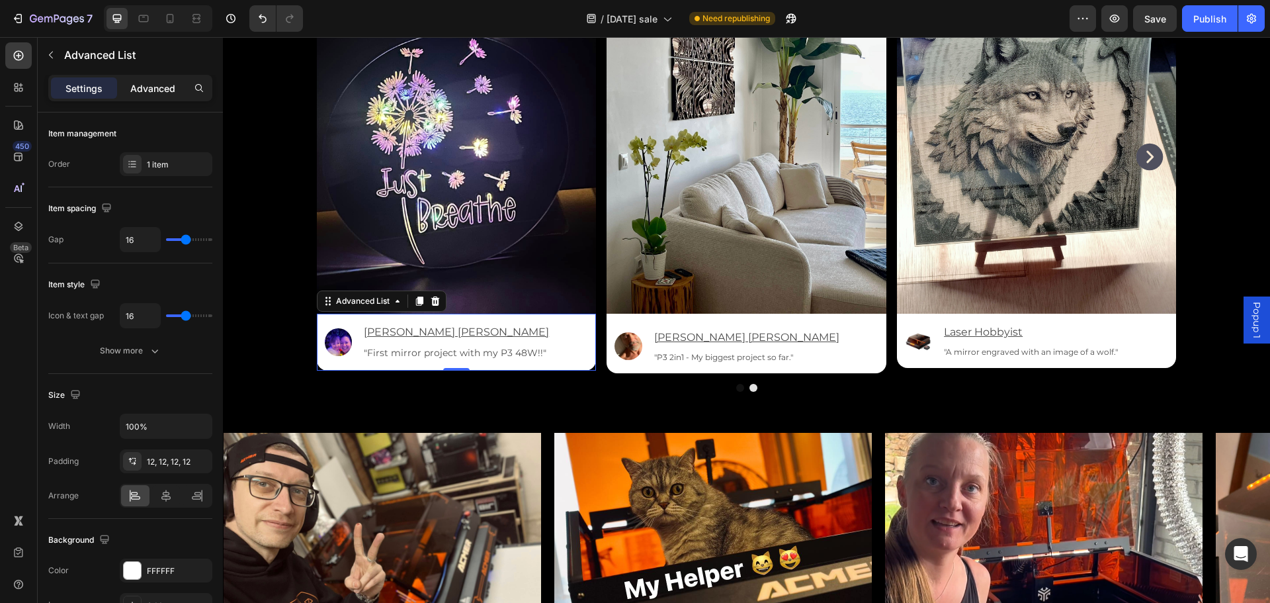
click at [151, 88] on p "Advanced" at bounding box center [152, 88] width 45 height 14
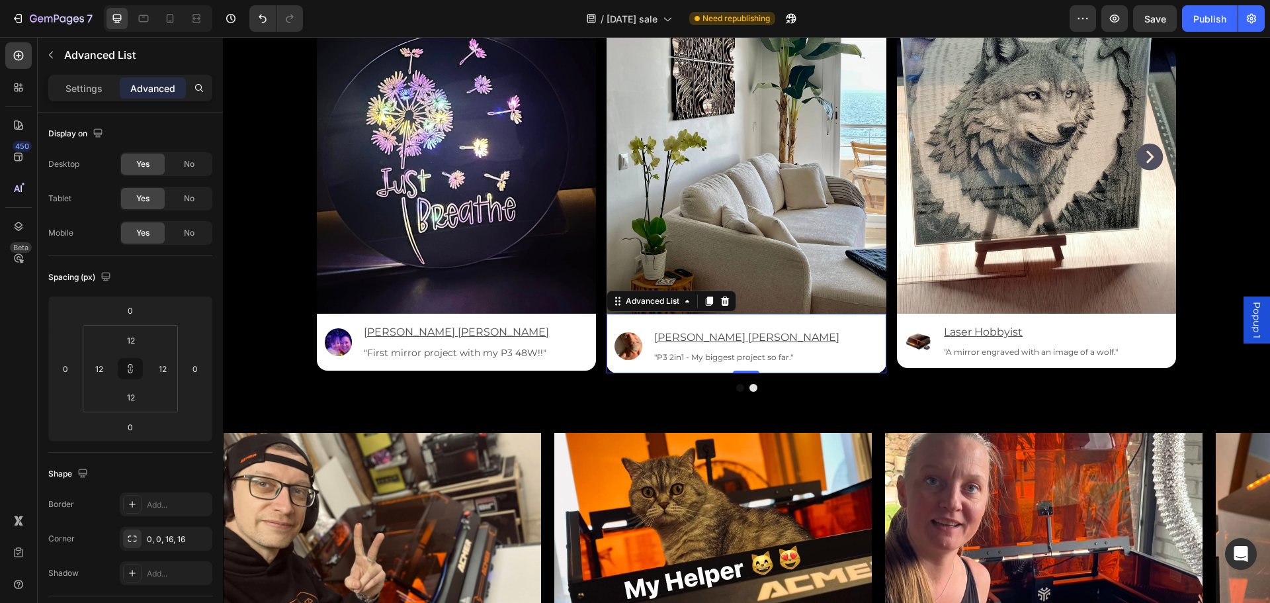
click at [807, 351] on div "Image [PERSON_NAME] [PERSON_NAME] Text Block "P3 2in1 - My biggest project so f…" at bounding box center [746, 343] width 280 height 60
click at [130, 337] on input "20" at bounding box center [131, 340] width 26 height 20
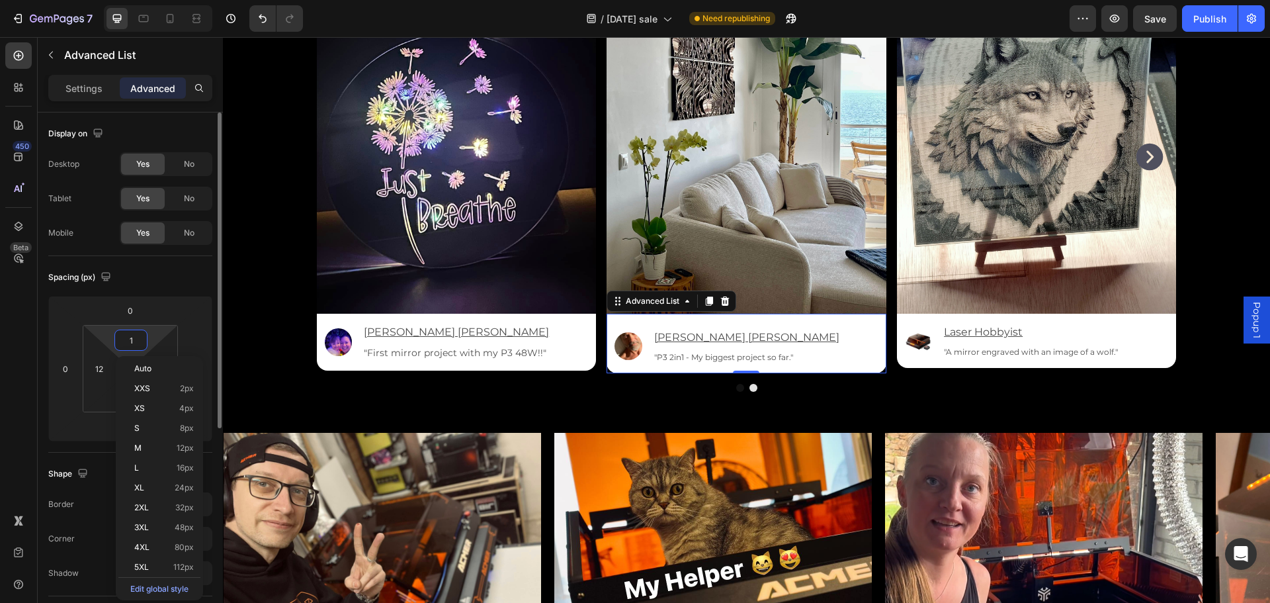
scroll to position [3638, 0]
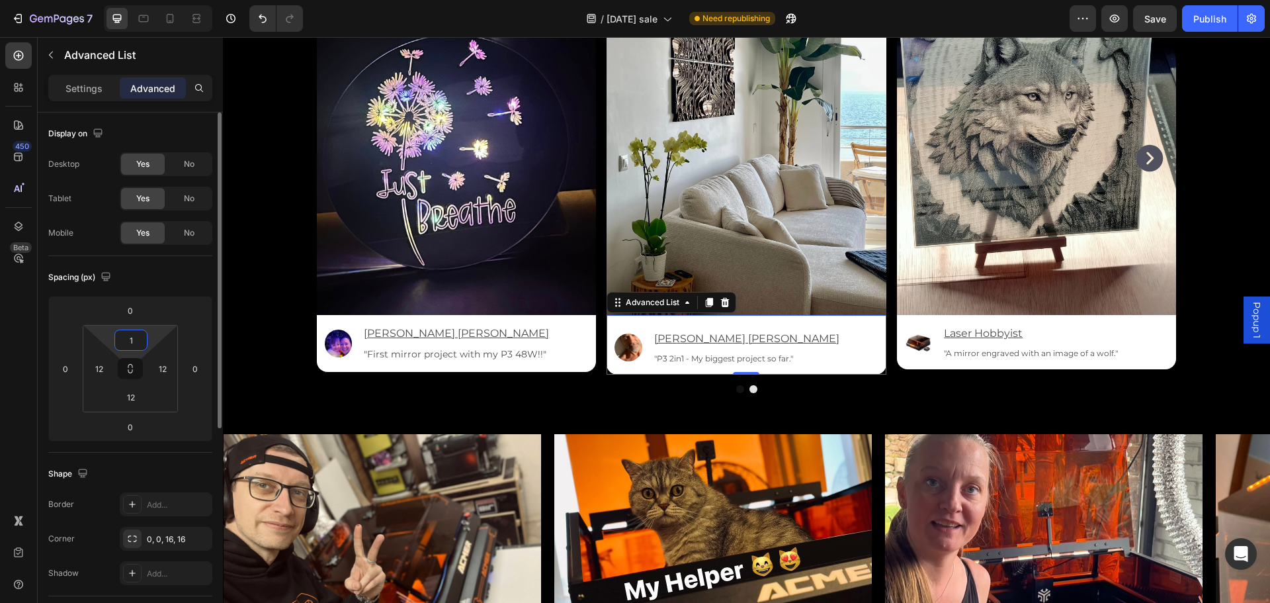
type input "12"
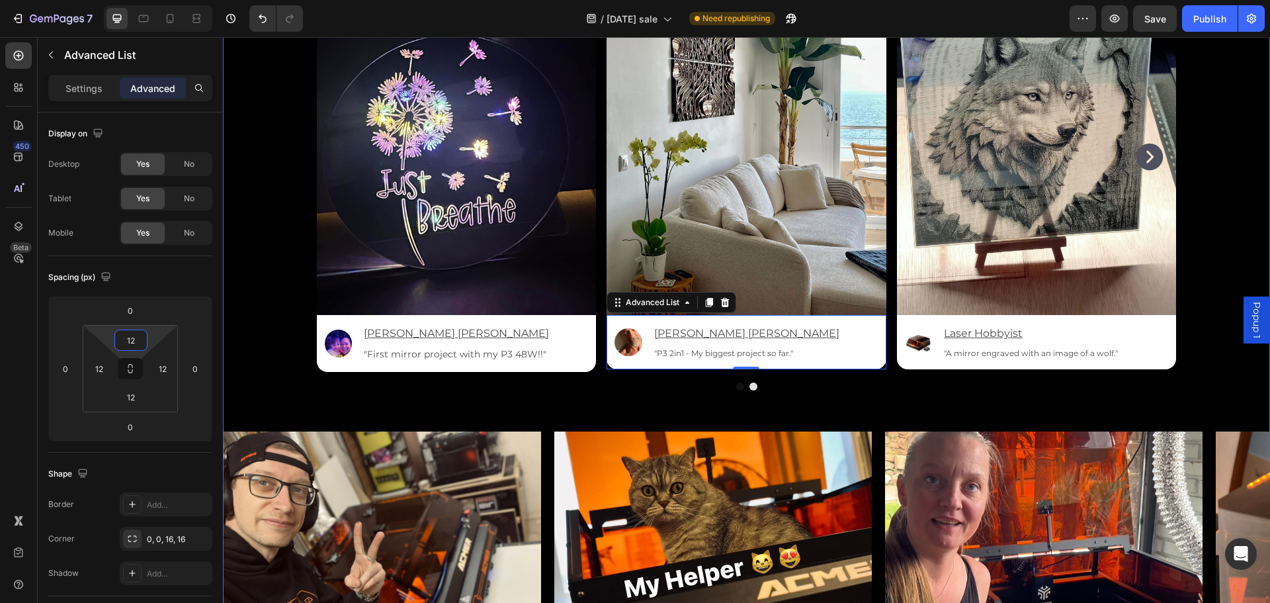
click at [1188, 352] on div "Made with P3. Made by You. Heading Get inspired, start creating, and become par…" at bounding box center [746, 309] width 1047 height 894
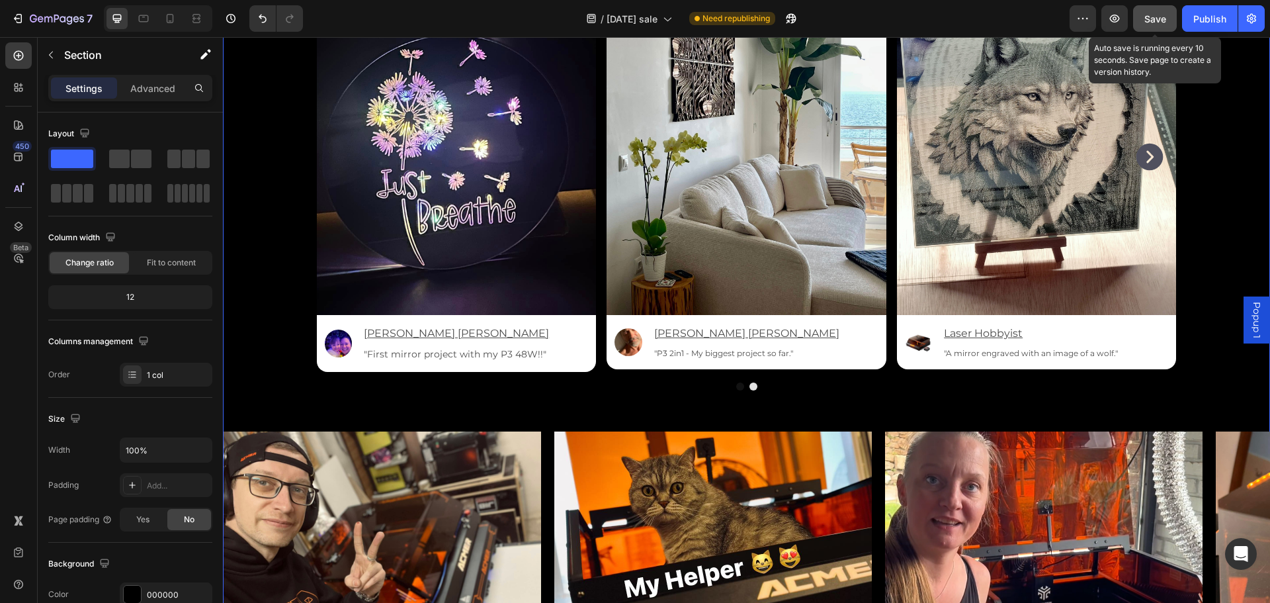
click at [1156, 15] on span "Save" at bounding box center [1155, 18] width 22 height 11
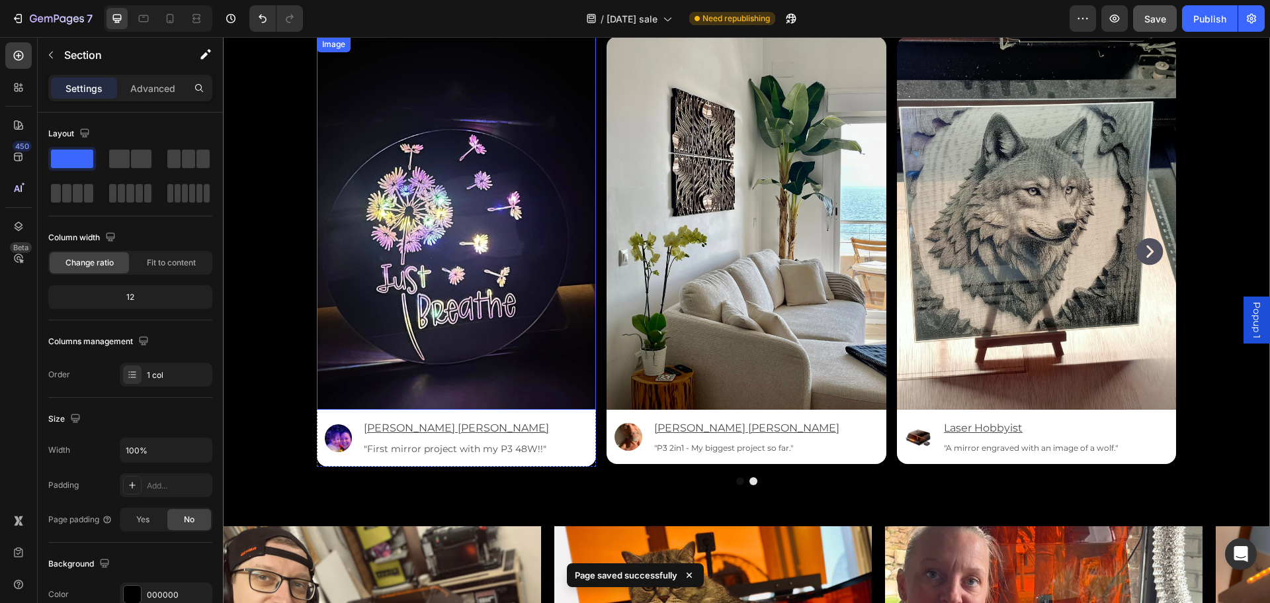
scroll to position [3571, 0]
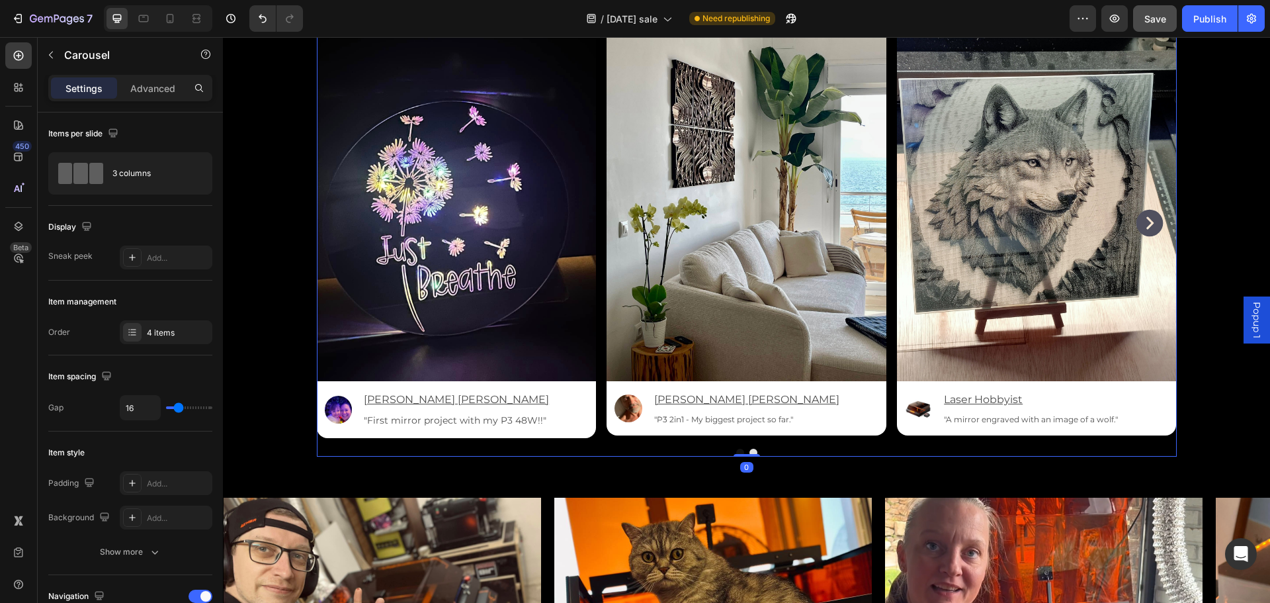
click at [737, 451] on button "Dot" at bounding box center [740, 452] width 8 height 8
click at [707, 442] on div "Image Image [PERSON_NAME] [PERSON_NAME] Text Block "First mirror project with m…" at bounding box center [747, 232] width 860 height 448
click at [1140, 224] on icon "Carousel Next Arrow" at bounding box center [1149, 223] width 27 height 27
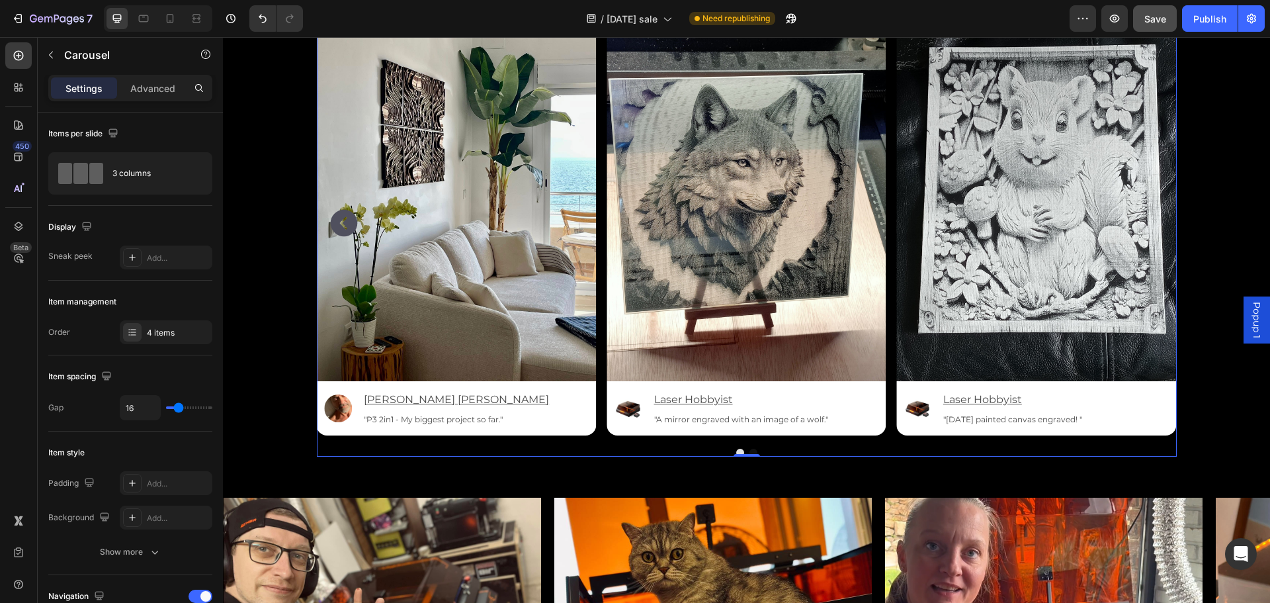
click at [339, 219] on icon "Carousel Back Arrow" at bounding box center [343, 222] width 33 height 33
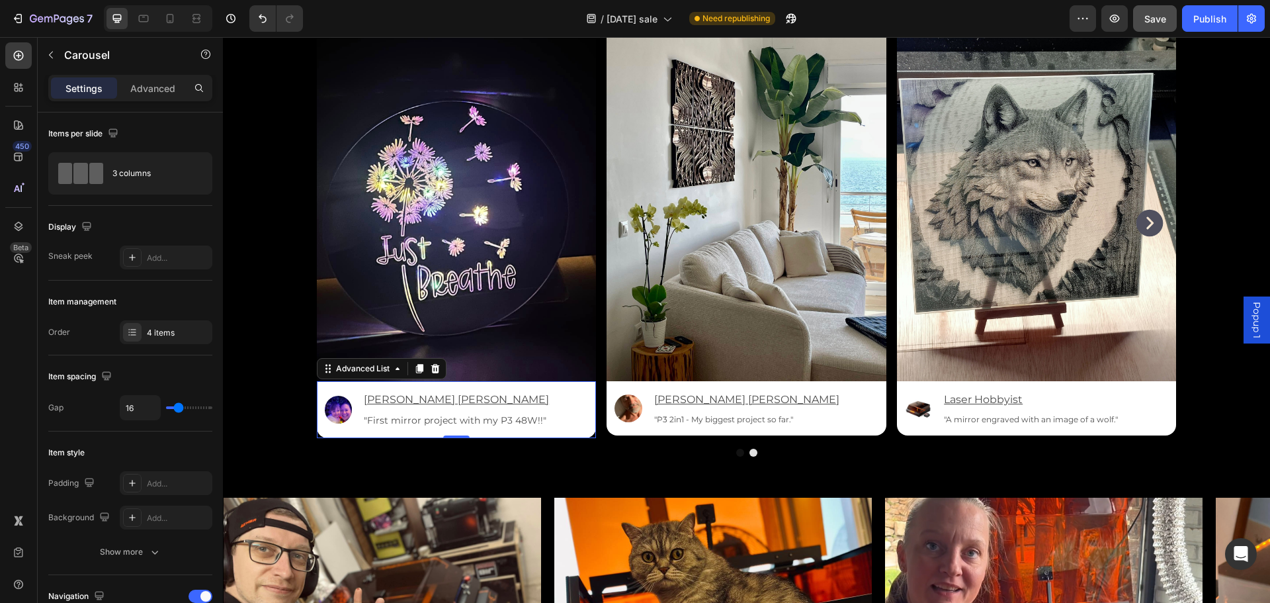
click at [502, 386] on div "Image [PERSON_NAME] [PERSON_NAME] Text Block "First mirror project with my P3 4…" at bounding box center [457, 409] width 280 height 57
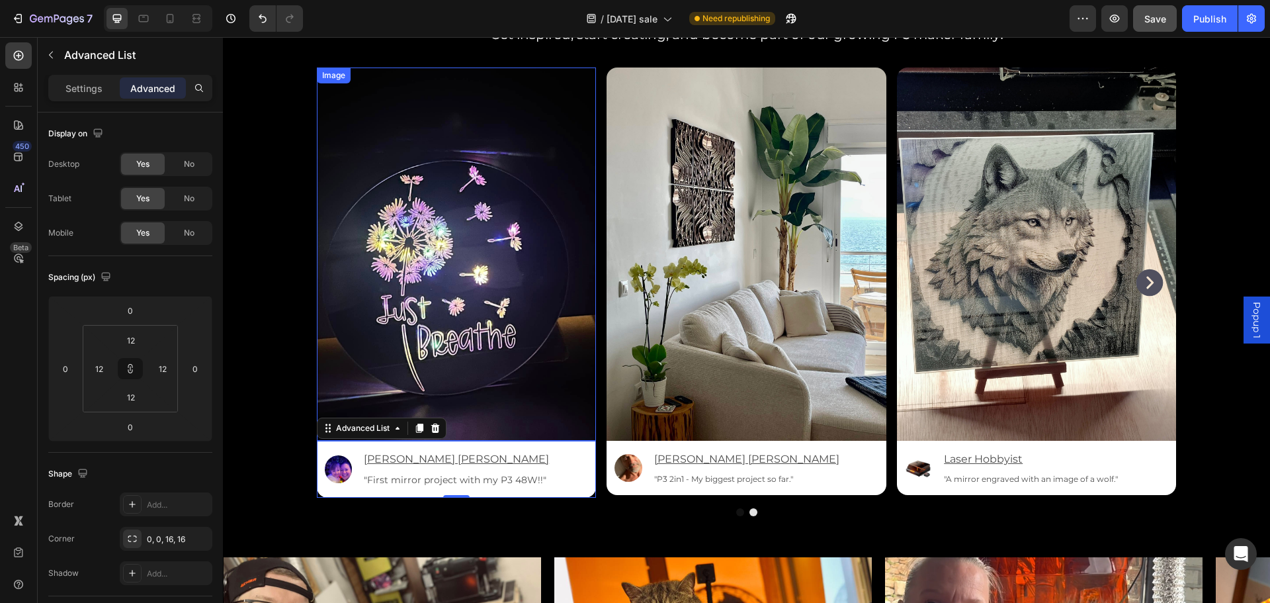
scroll to position [3373, 0]
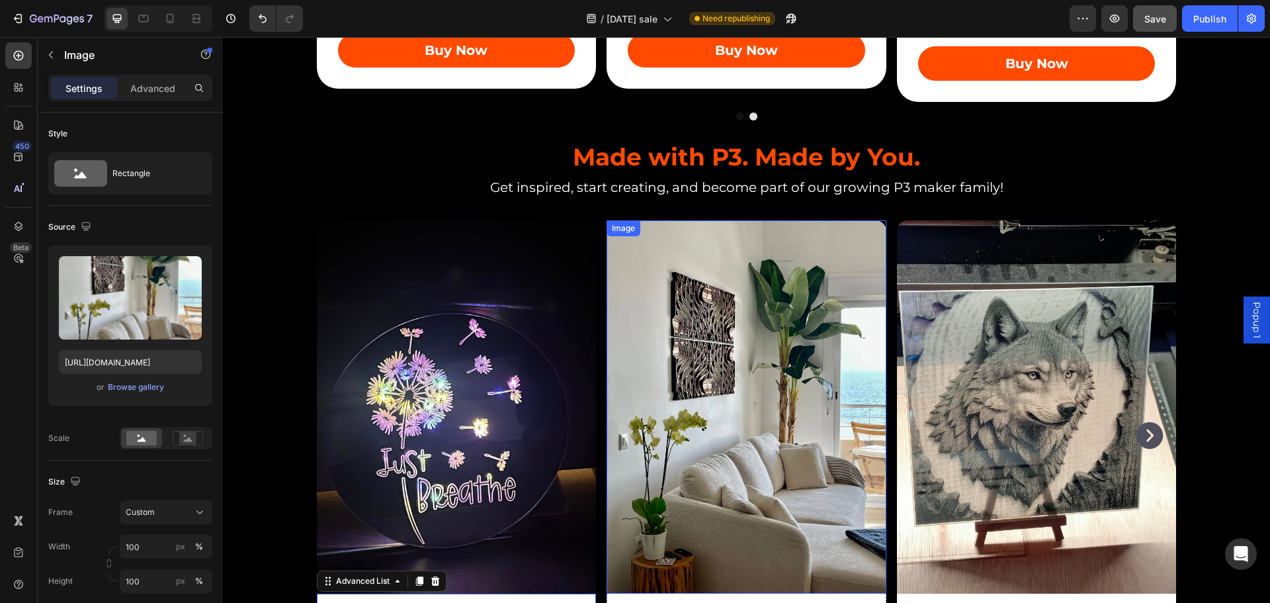
click at [645, 220] on div "Image" at bounding box center [746, 406] width 280 height 373
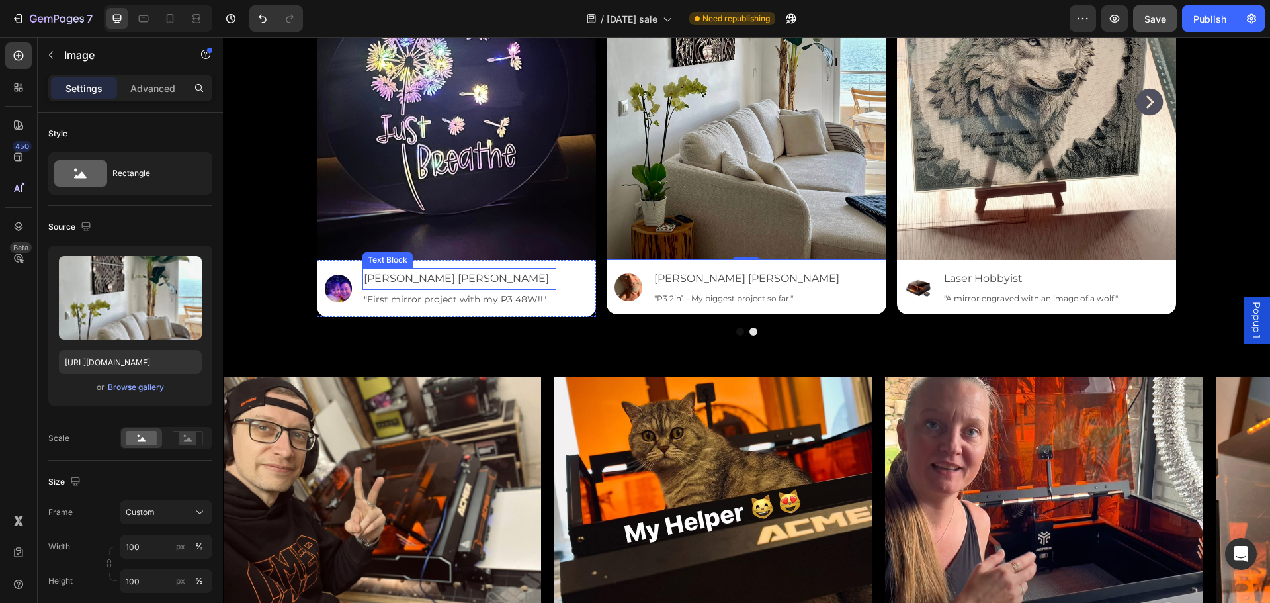
scroll to position [3704, 0]
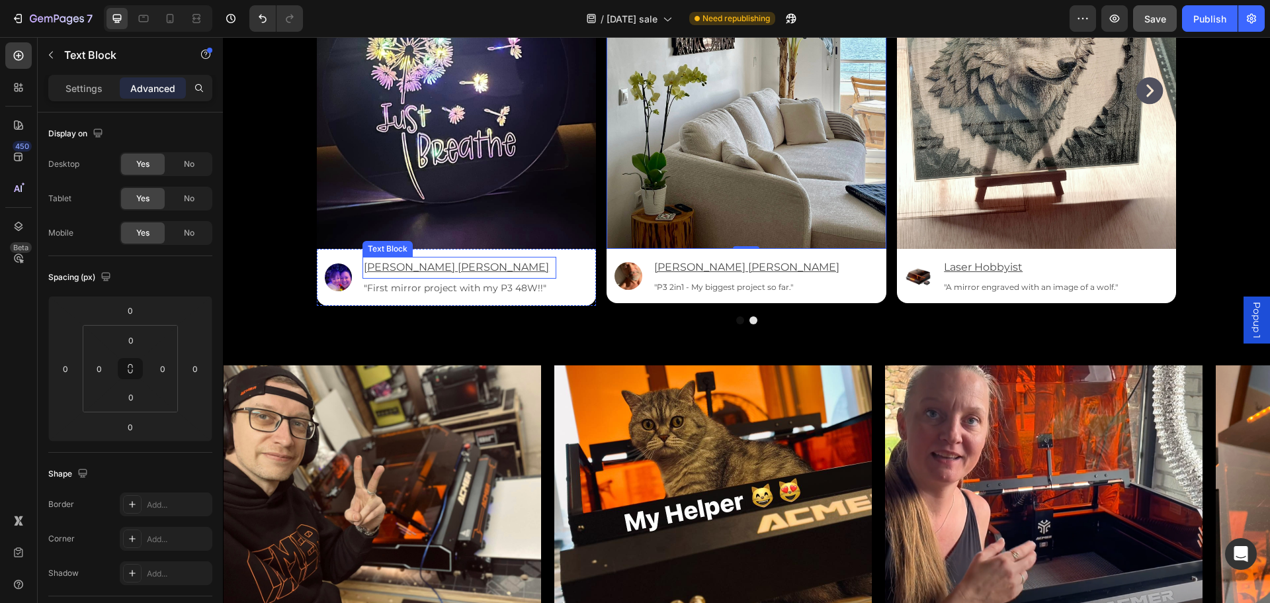
click at [461, 257] on div "[PERSON_NAME] [PERSON_NAME]" at bounding box center [458, 268] width 193 height 22
click at [317, 257] on div "Image [PERSON_NAME] [PERSON_NAME] Text Block 0 "First mirror project with my P3…" at bounding box center [457, 277] width 280 height 57
click at [425, 267] on u "[PERSON_NAME] [PERSON_NAME]" at bounding box center [456, 267] width 185 height 13
click at [476, 292] on p ""First mirror project with my P3 48W!!"" at bounding box center [459, 288] width 190 height 17
click at [714, 269] on u "[PERSON_NAME] [PERSON_NAME]" at bounding box center [746, 267] width 185 height 13
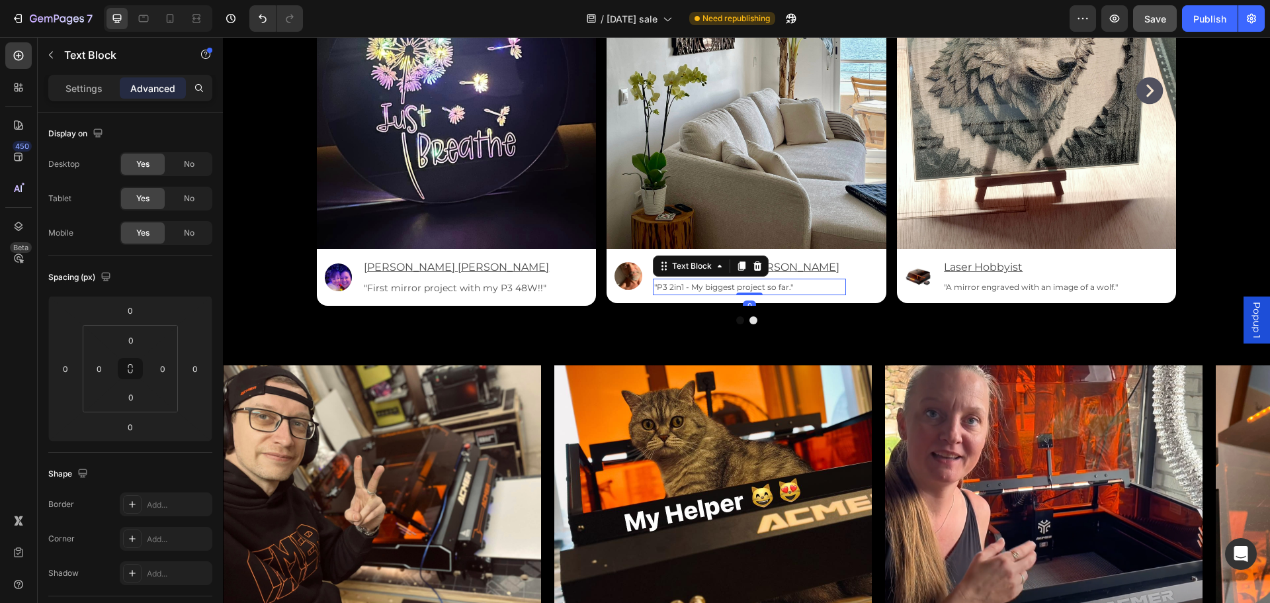
click at [756, 290] on p ""P3 2in1 - My biggest project so far."" at bounding box center [749, 287] width 190 height 15
click at [831, 279] on div "Image [PERSON_NAME] [PERSON_NAME] Text Block "P3 2in1 - My biggest project so f…" at bounding box center [746, 276] width 280 height 54
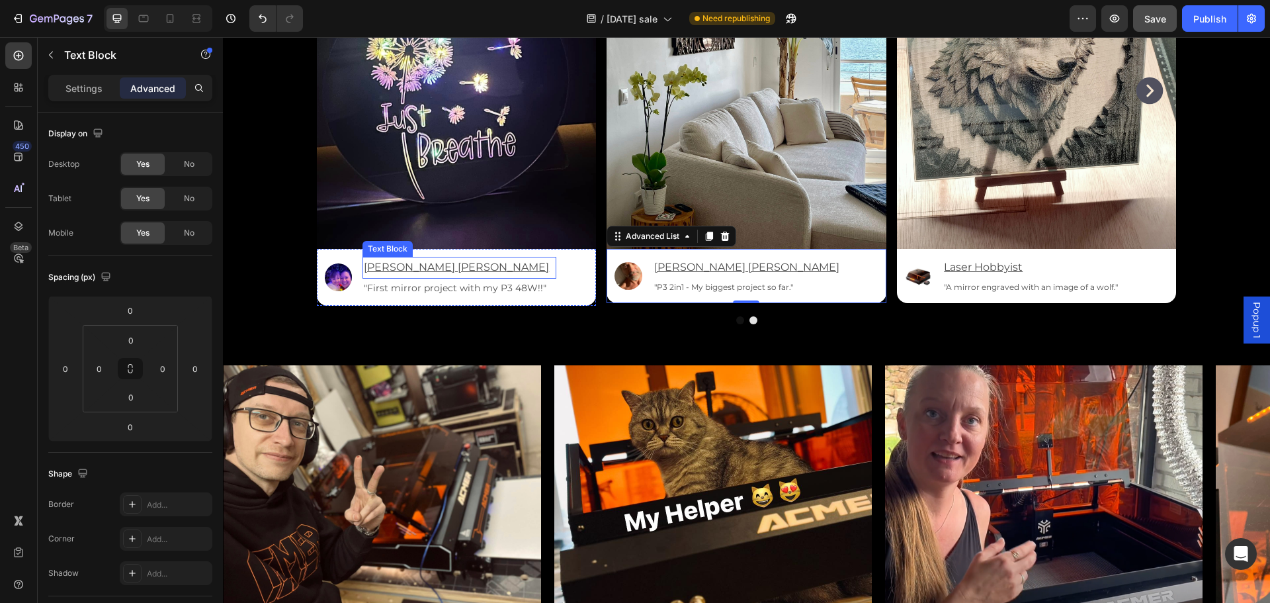
click at [542, 269] on p "[PERSON_NAME] [PERSON_NAME]" at bounding box center [459, 267] width 190 height 19
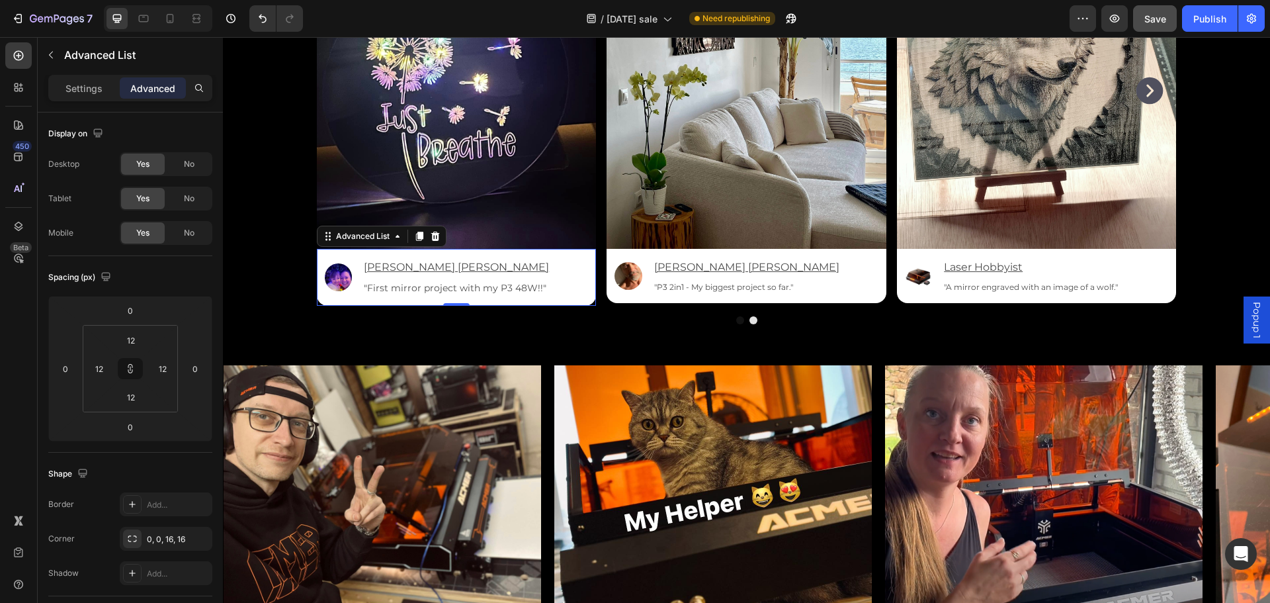
click at [578, 268] on div "Image [PERSON_NAME] [PERSON_NAME] Text Block "First mirror project with my P3 4…" at bounding box center [457, 277] width 280 height 57
click at [563, 216] on img at bounding box center [457, 62] width 280 height 373
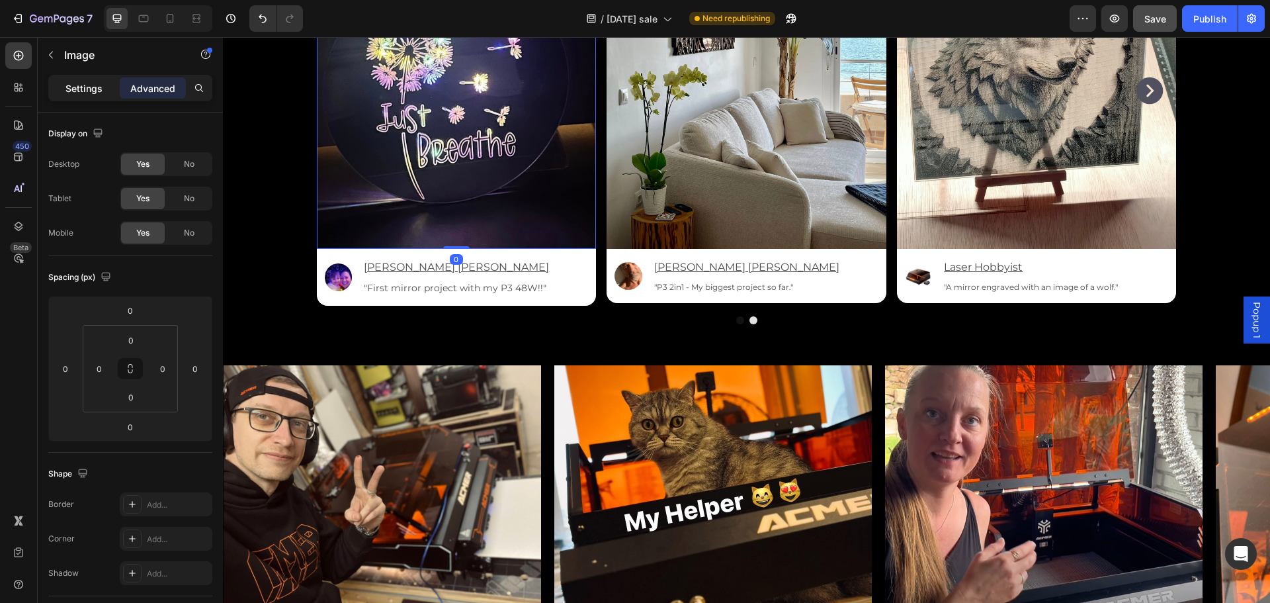
click at [75, 86] on p "Settings" at bounding box center [83, 88] width 37 height 14
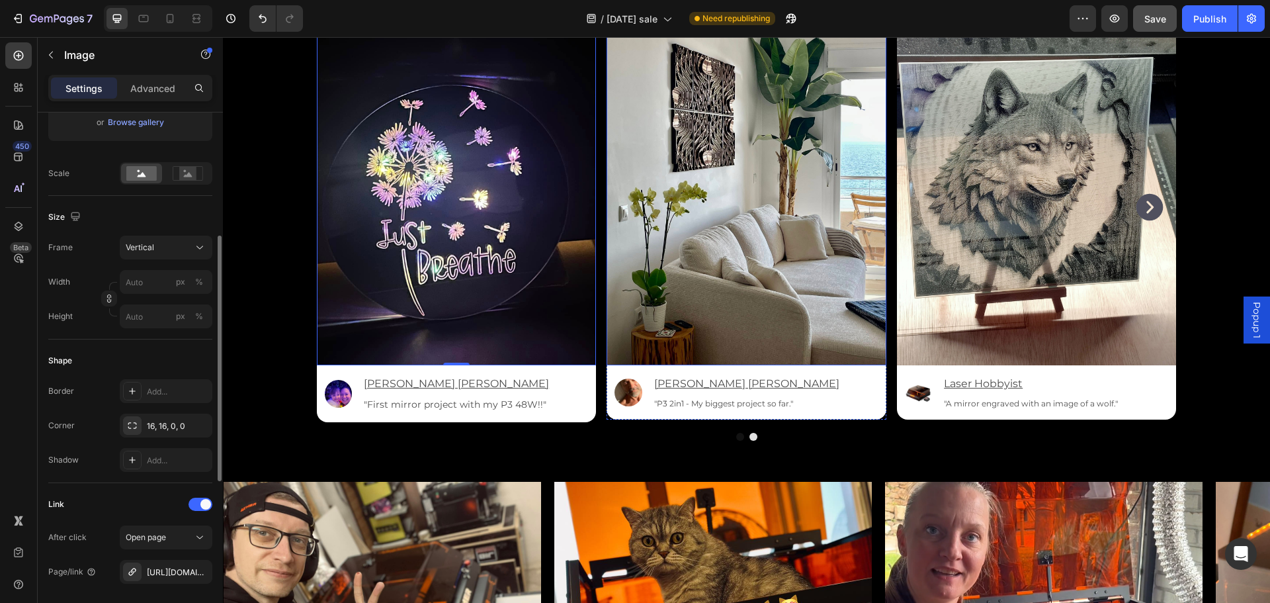
scroll to position [3571, 0]
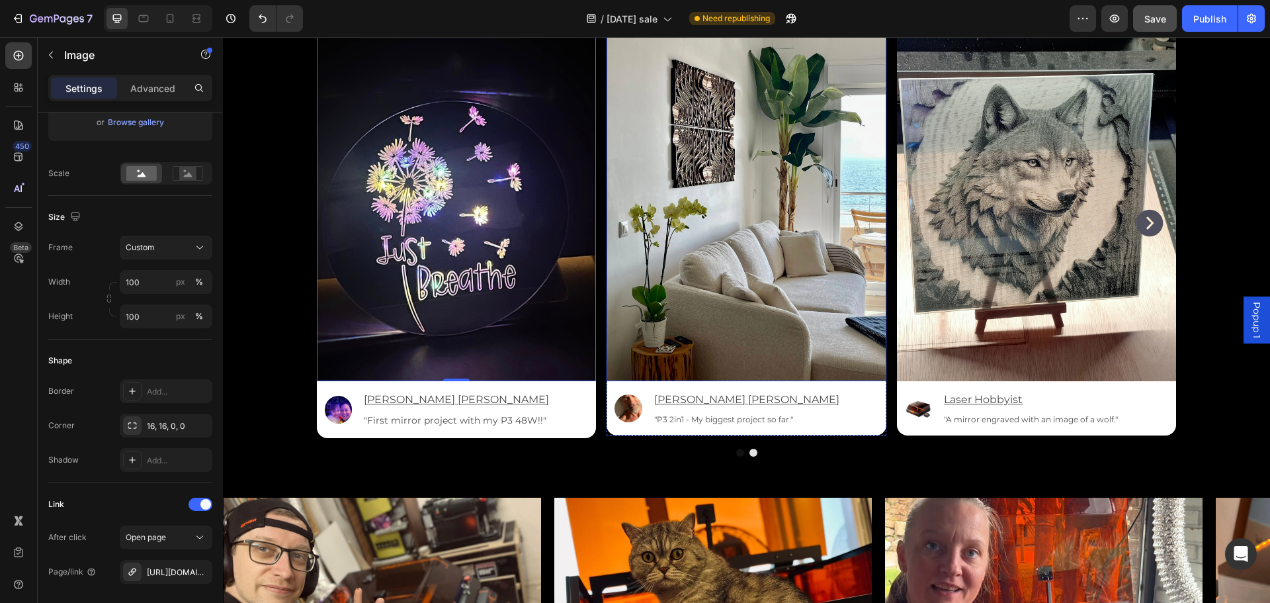
click at [704, 254] on img at bounding box center [746, 194] width 280 height 373
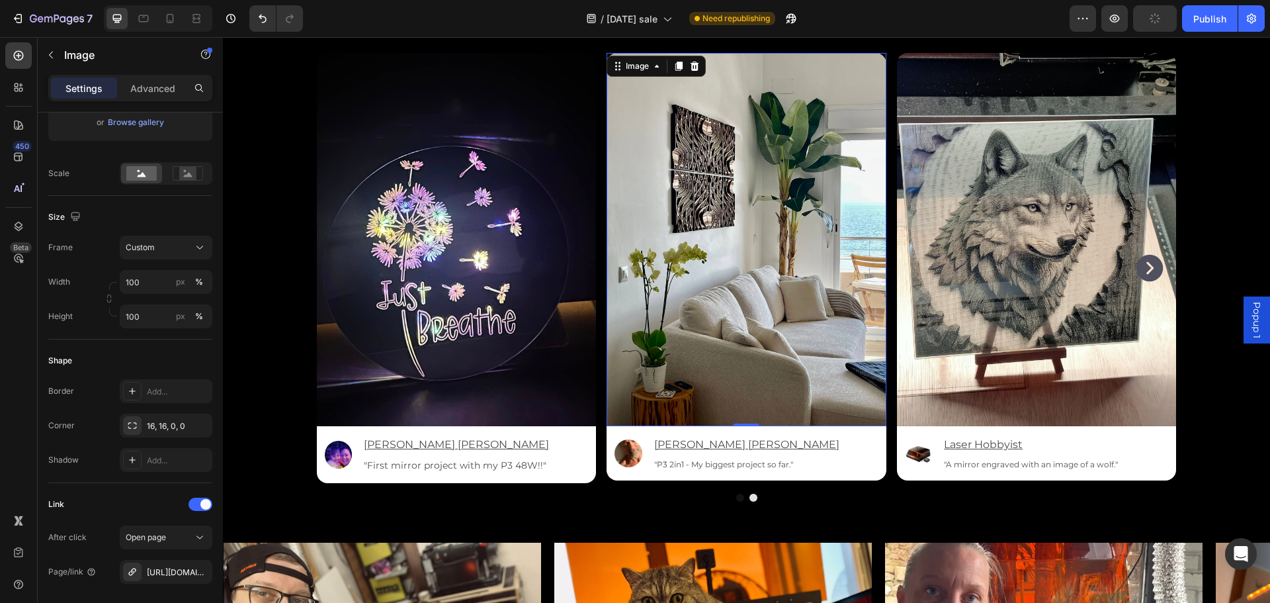
scroll to position [3439, 0]
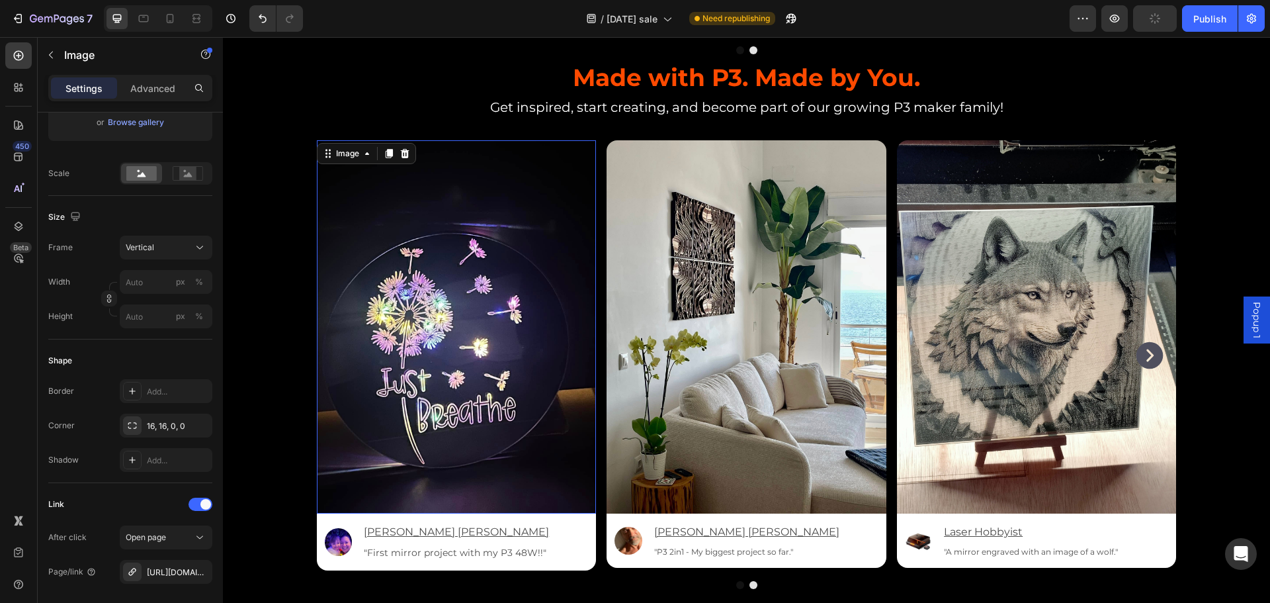
click at [571, 168] on img at bounding box center [457, 326] width 280 height 373
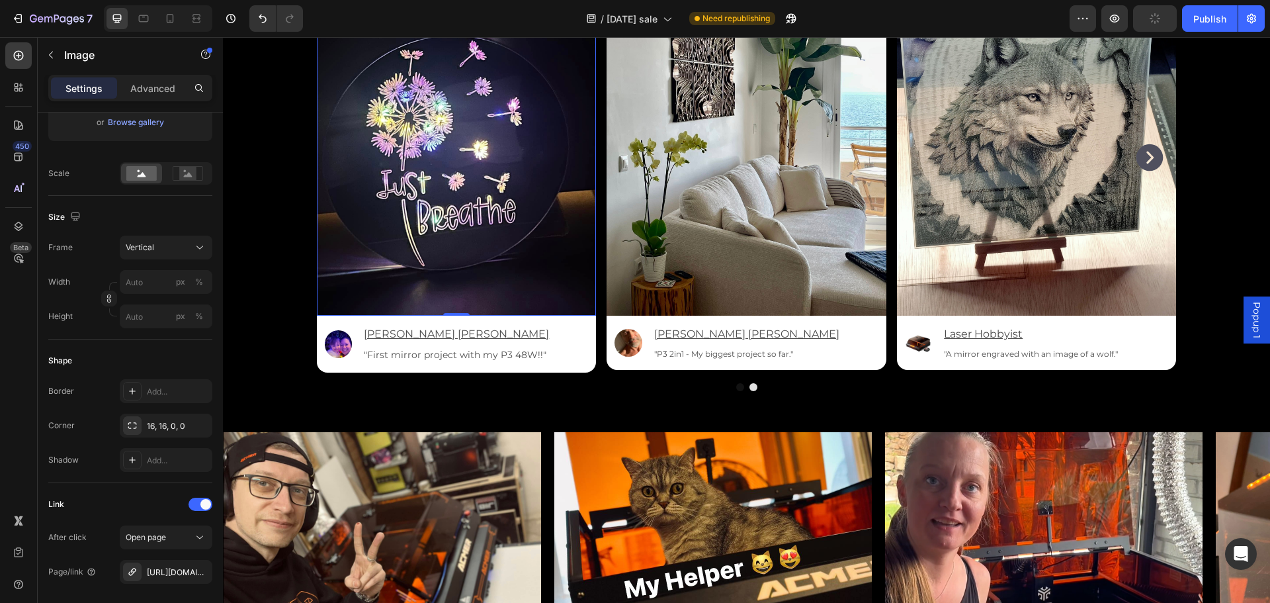
scroll to position [3638, 0]
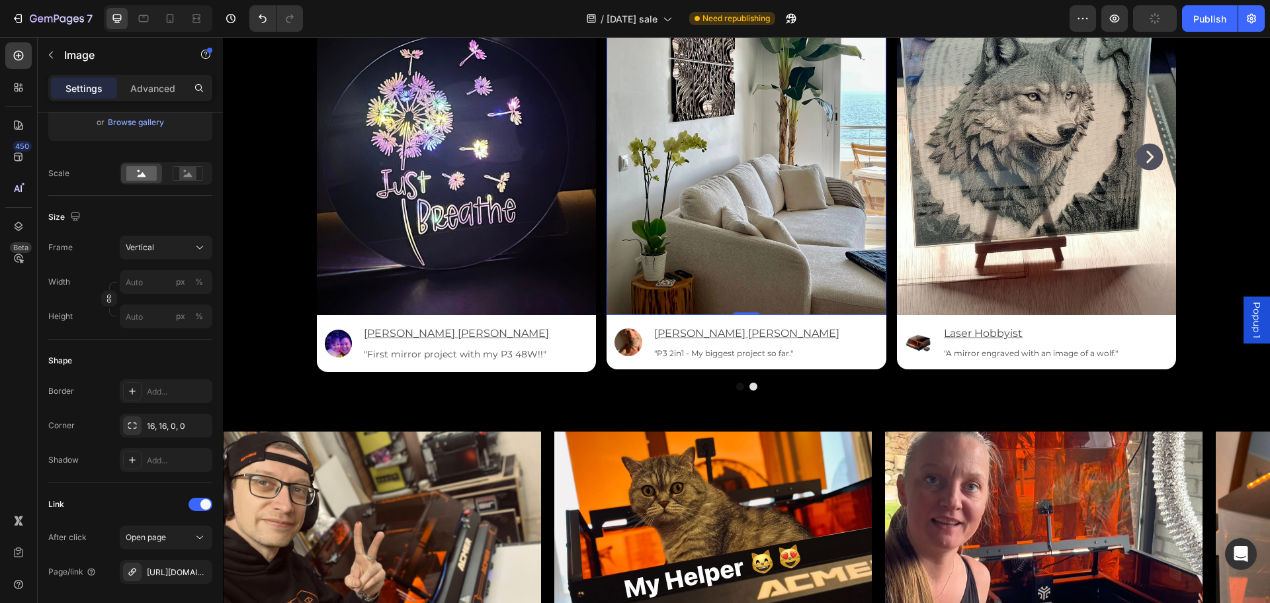
click at [709, 243] on img at bounding box center [746, 128] width 280 height 373
click at [969, 269] on img at bounding box center [1037, 128] width 280 height 373
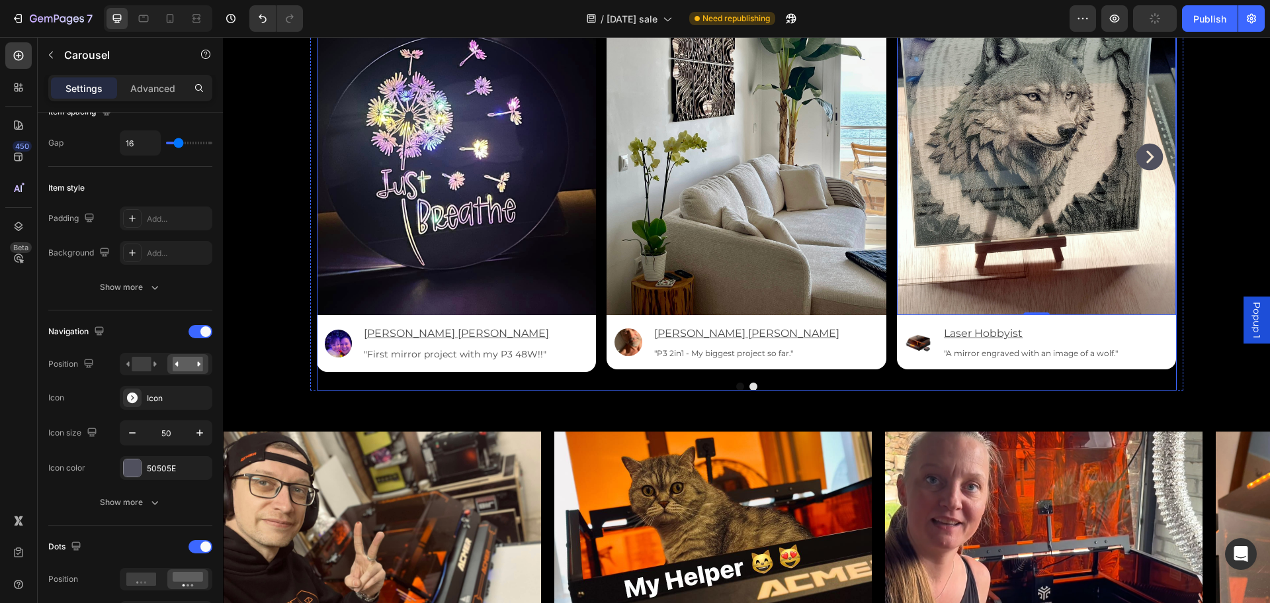
click at [1151, 388] on div at bounding box center [747, 386] width 860 height 8
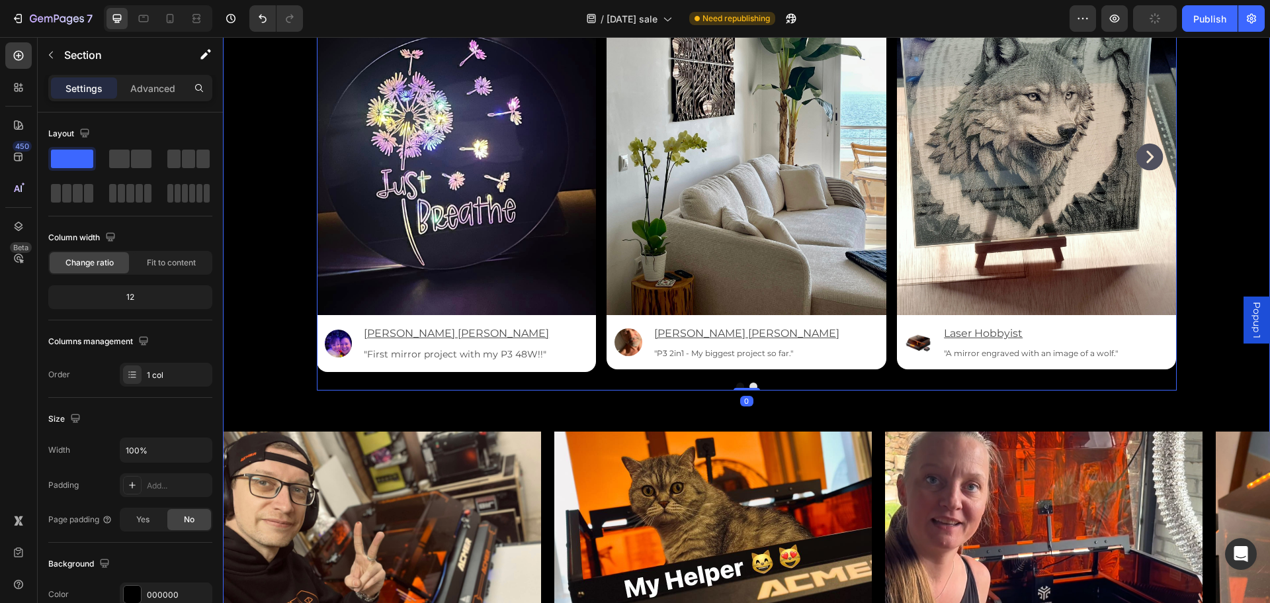
click at [1228, 237] on div "Made with P3. Made by You. Heading Get inspired, start creating, and become par…" at bounding box center [746, 309] width 1047 height 894
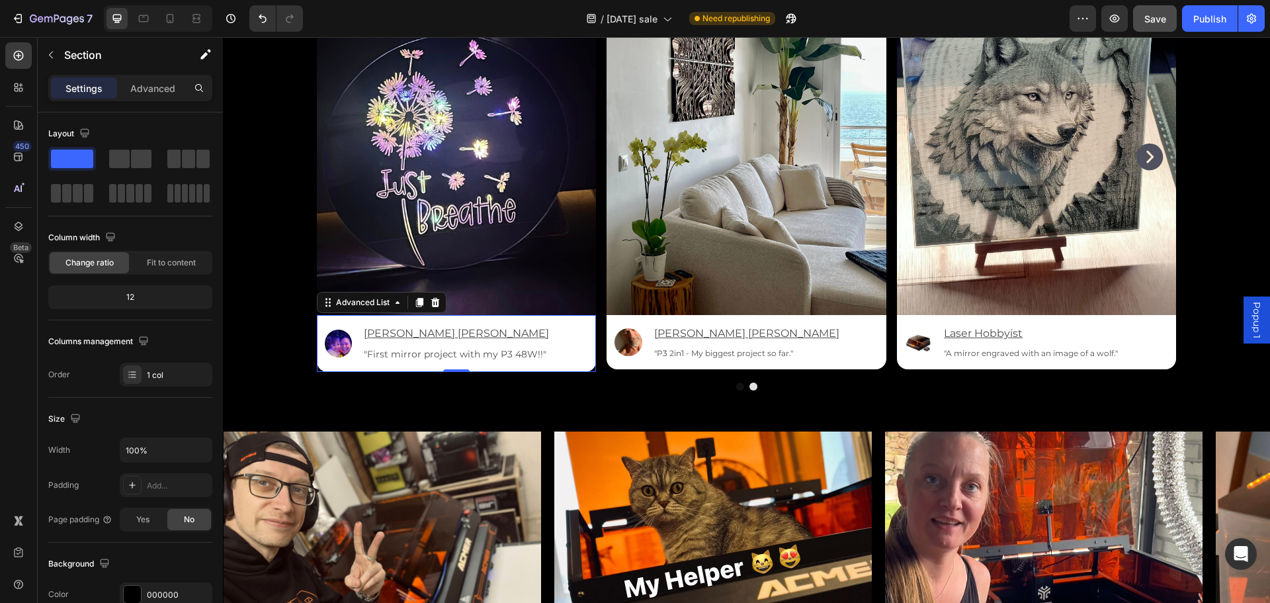
click at [565, 360] on div "Image [PERSON_NAME] [PERSON_NAME] Text Block "First mirror project with my P3 4…" at bounding box center [457, 343] width 280 height 57
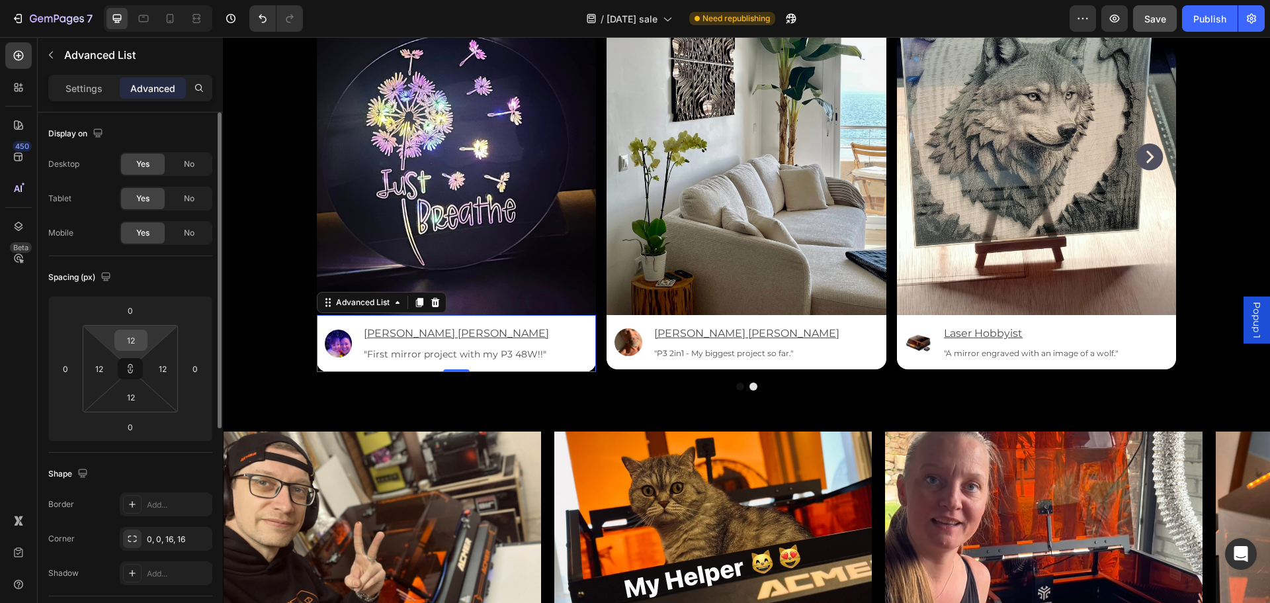
click at [137, 347] on input "12" at bounding box center [131, 340] width 26 height 20
type input "1"
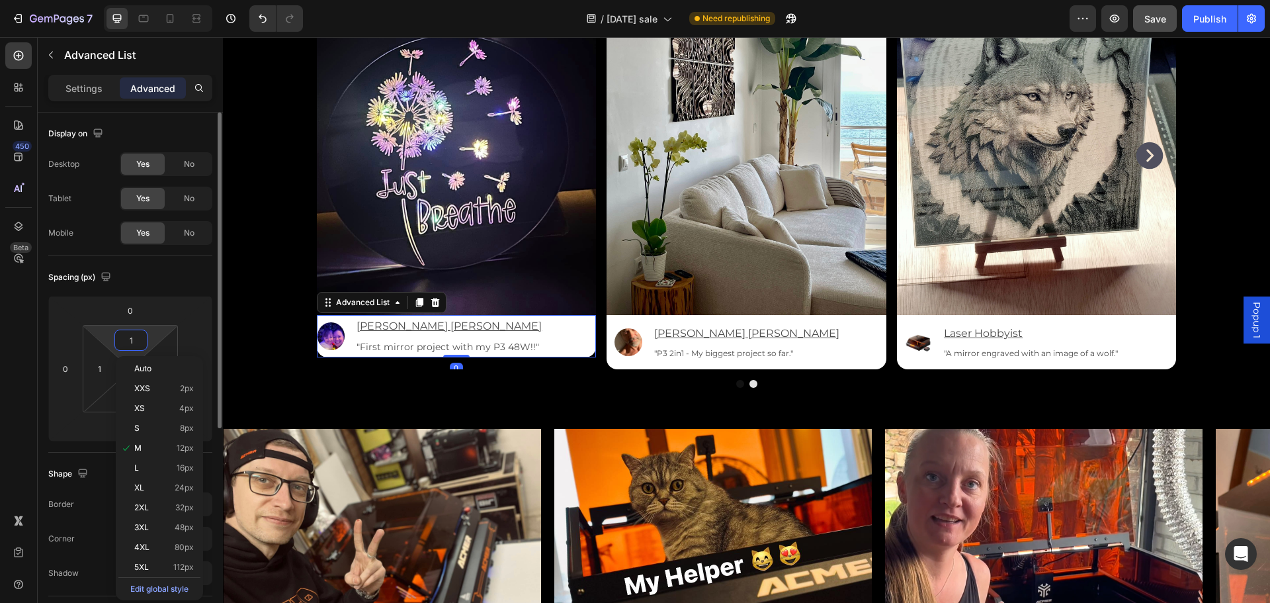
scroll to position [3636, 0]
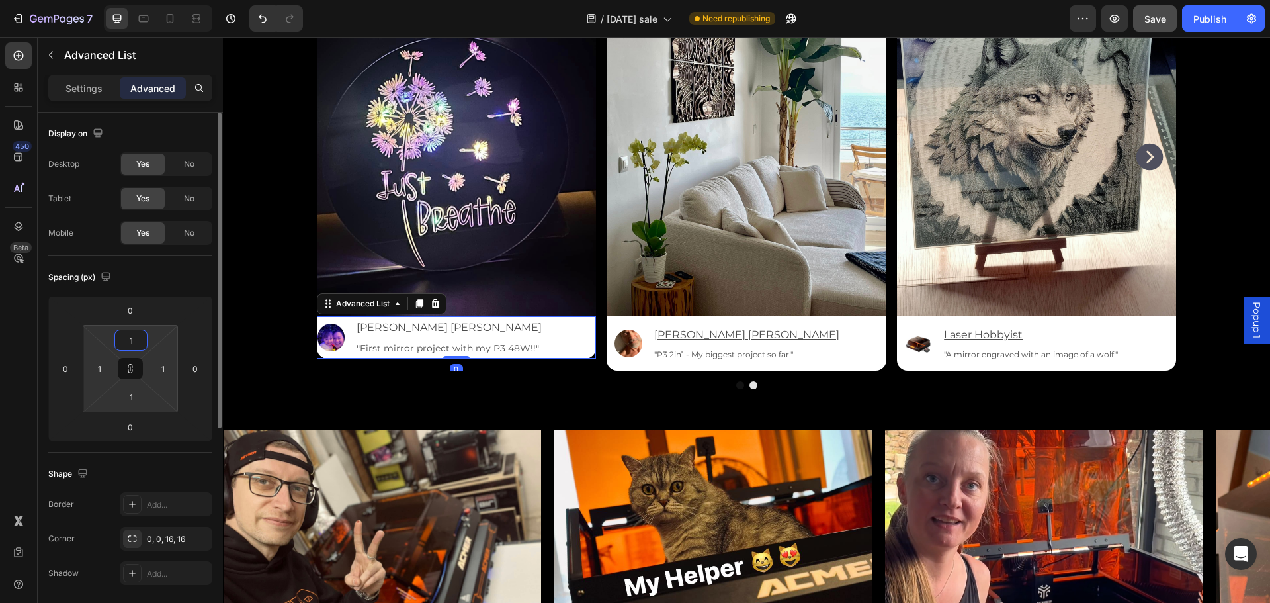
type input "10"
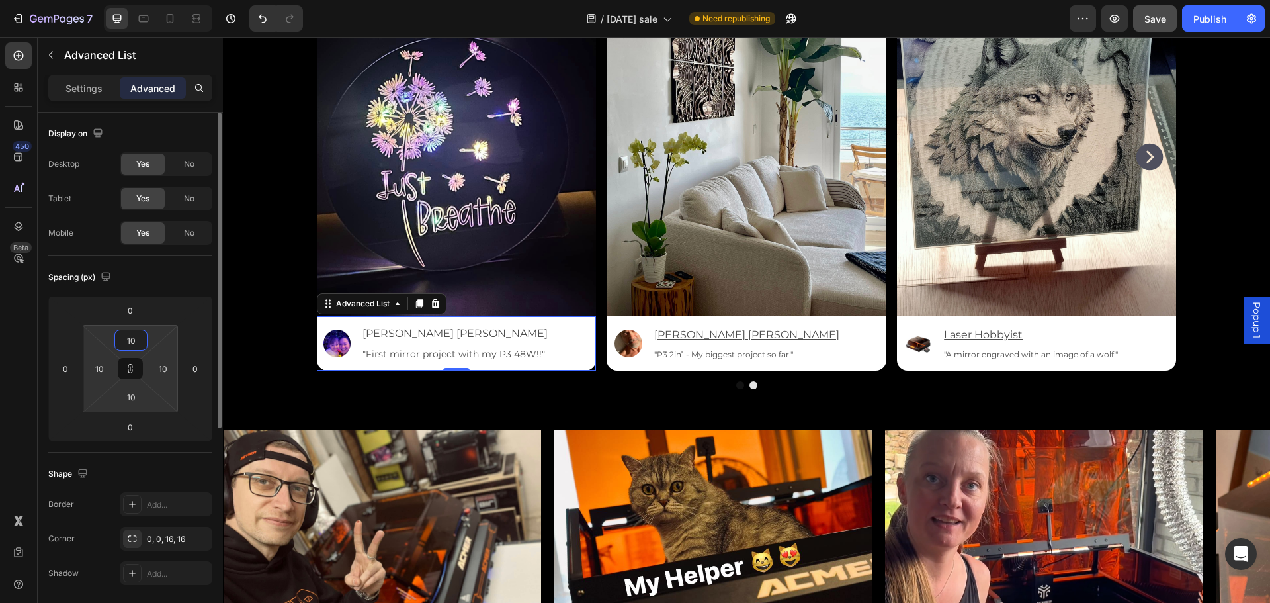
type input "1"
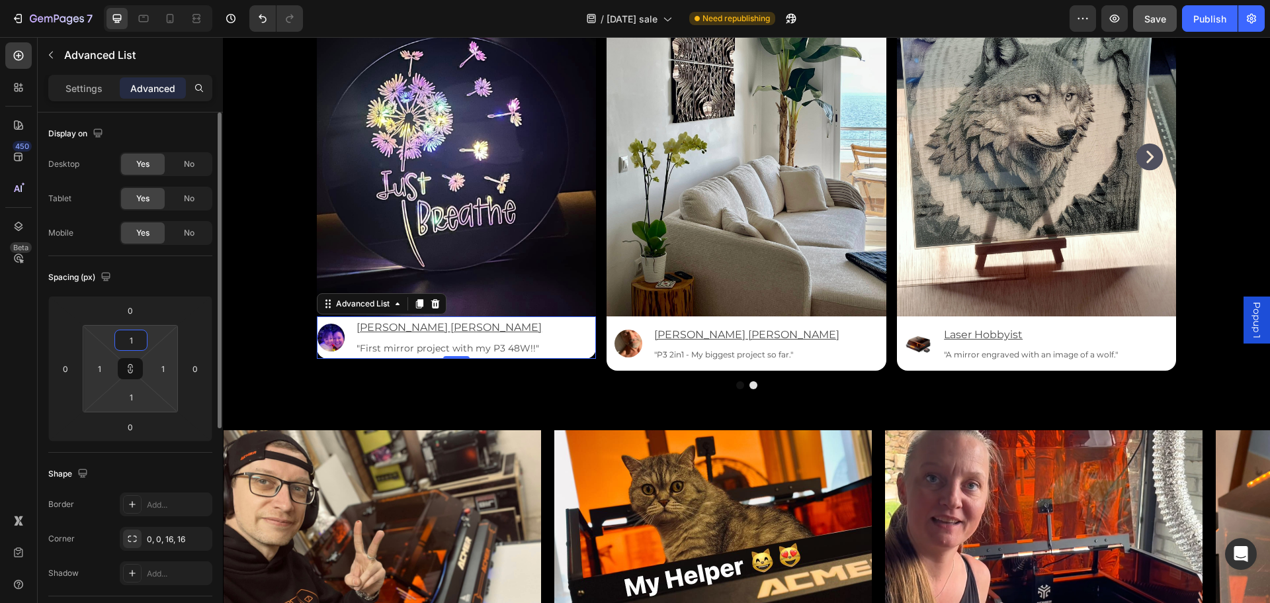
type input "11"
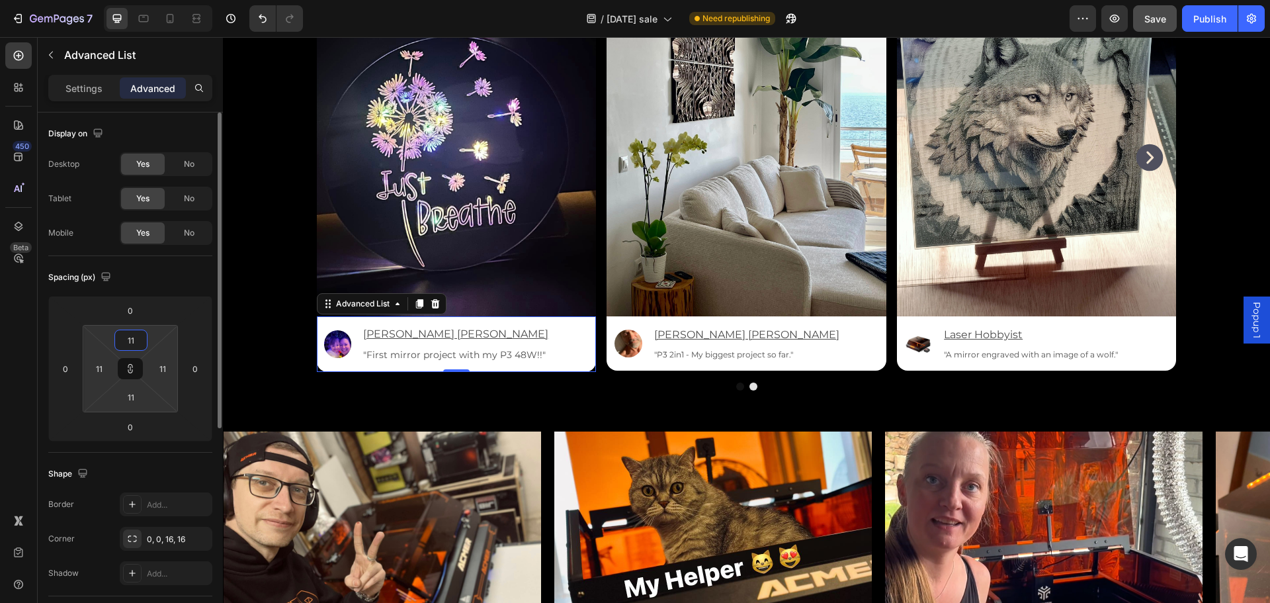
scroll to position [3637, 0]
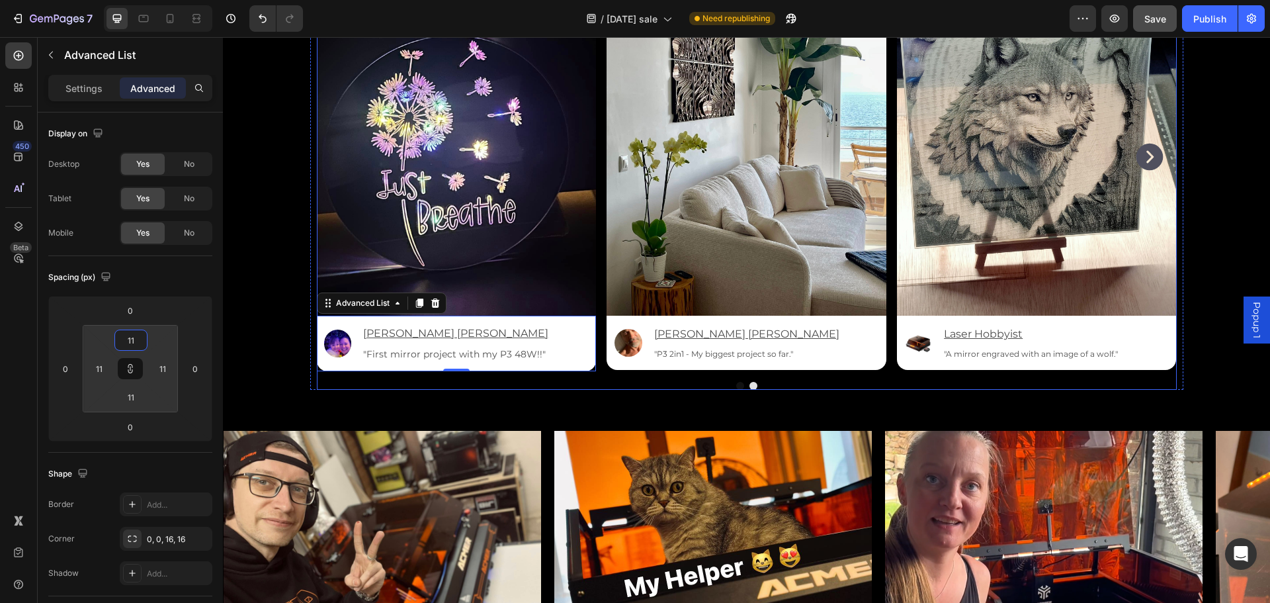
click at [890, 376] on div "Image Image [PERSON_NAME] [PERSON_NAME] Text Block "First mirror project with m…" at bounding box center [747, 165] width 860 height 447
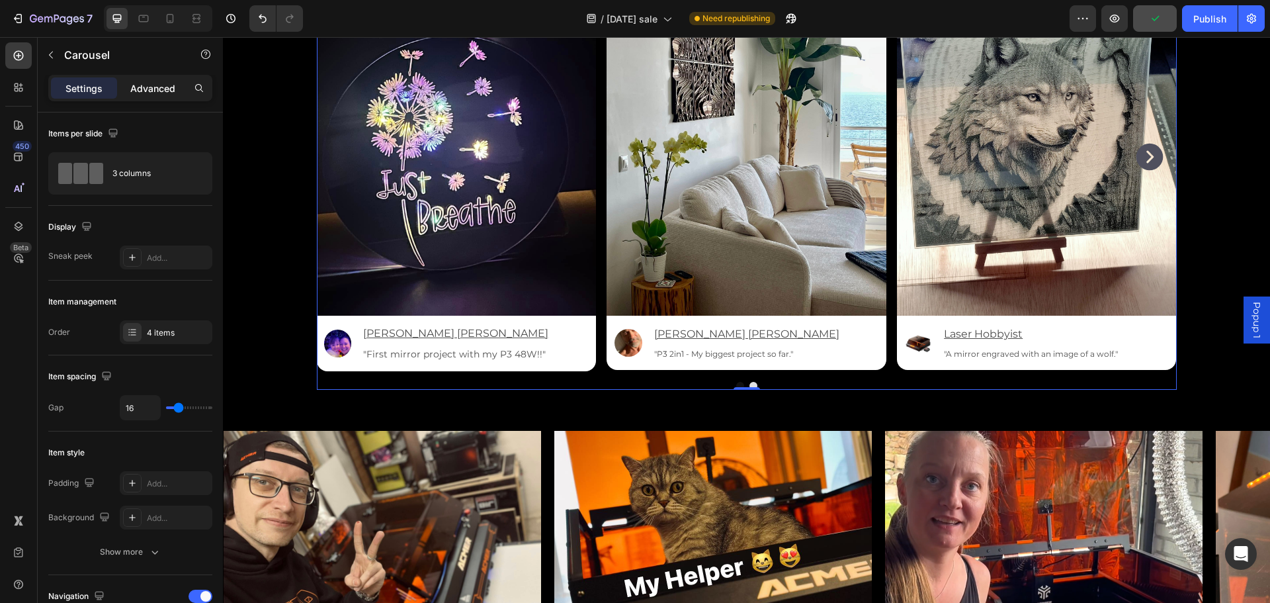
click at [148, 87] on p "Advanced" at bounding box center [152, 88] width 45 height 14
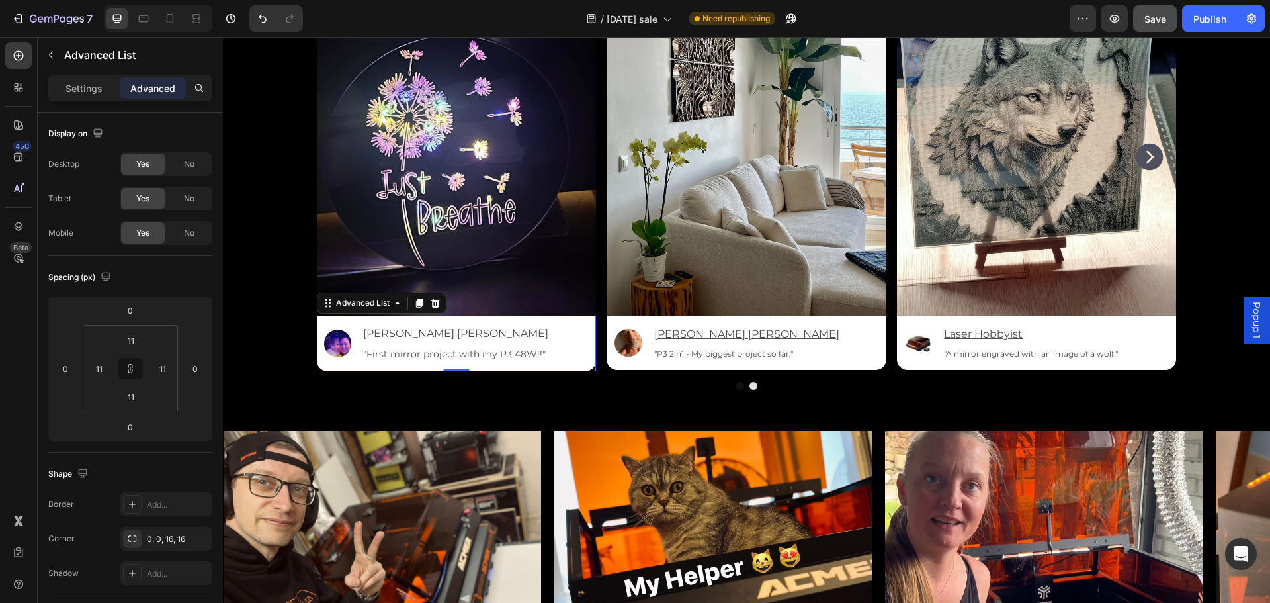
click at [565, 333] on div "Image [PERSON_NAME] [PERSON_NAME] Text Block "First mirror project with my P3 4…" at bounding box center [457, 343] width 280 height 56
click at [132, 341] on input "11" at bounding box center [131, 340] width 26 height 20
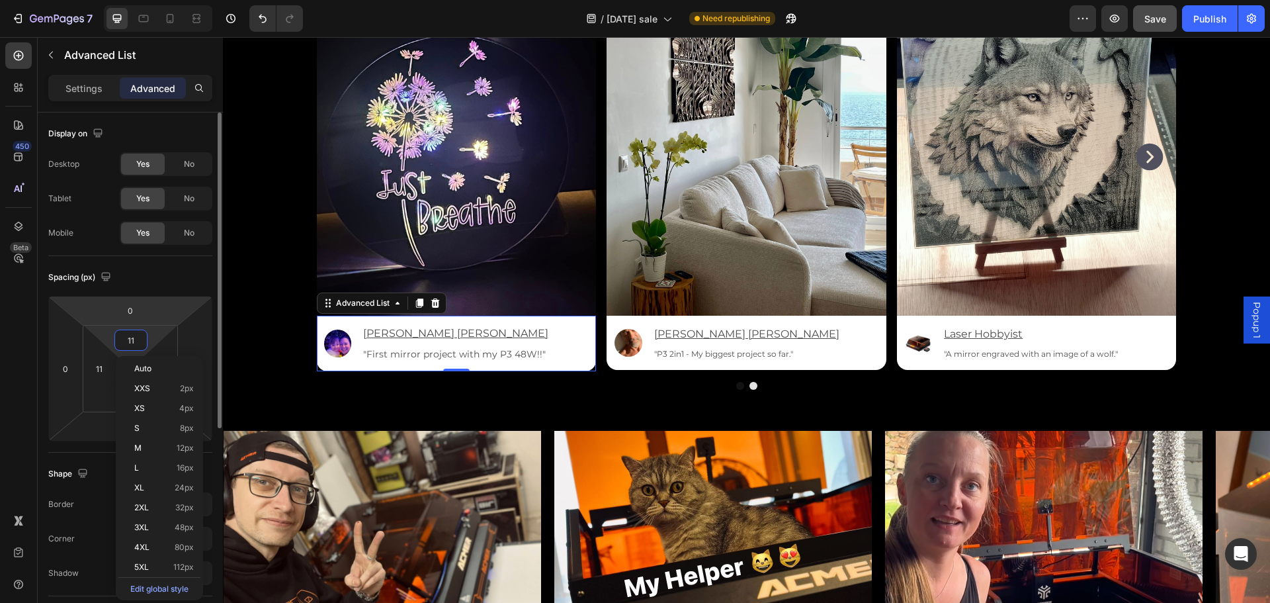
click at [189, 0] on html "7 Version history / [DATE] sale Need republishing Preview Save Publish 450 Beta…" at bounding box center [635, 0] width 1270 height 0
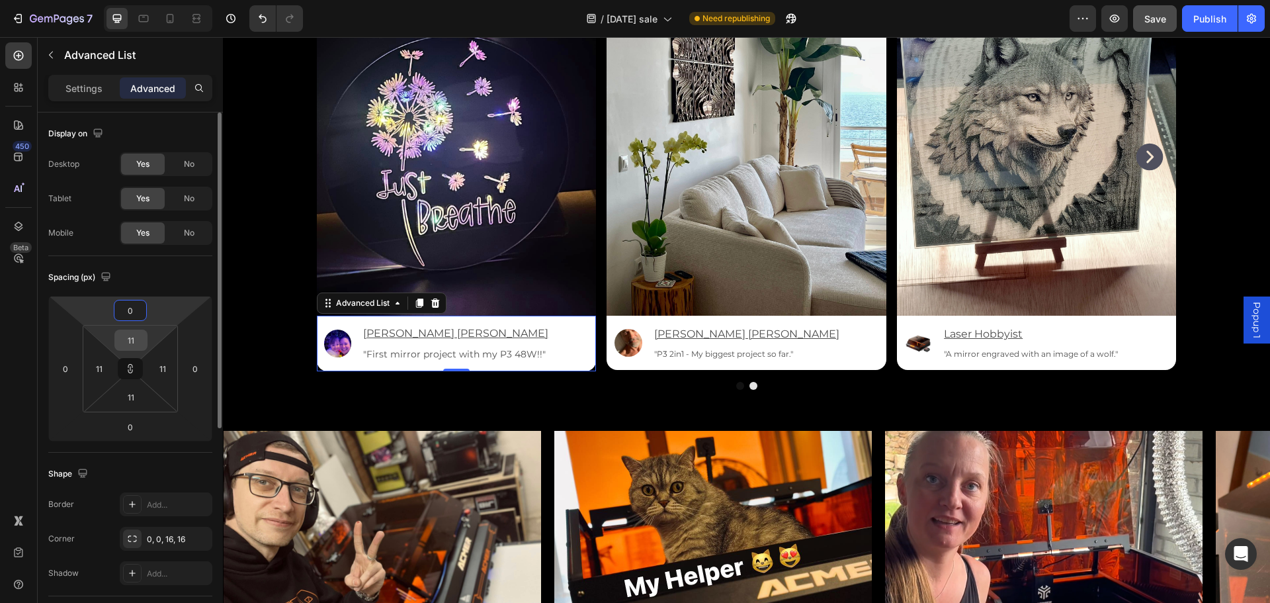
click at [132, 341] on input "11" at bounding box center [131, 340] width 26 height 20
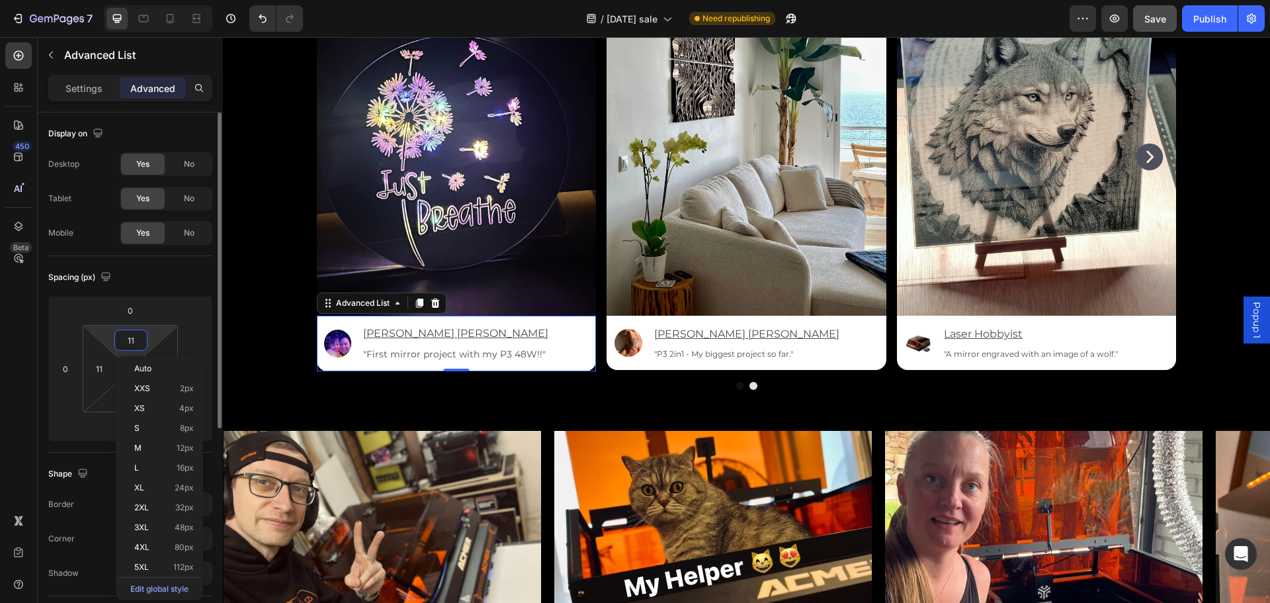
type input "1"
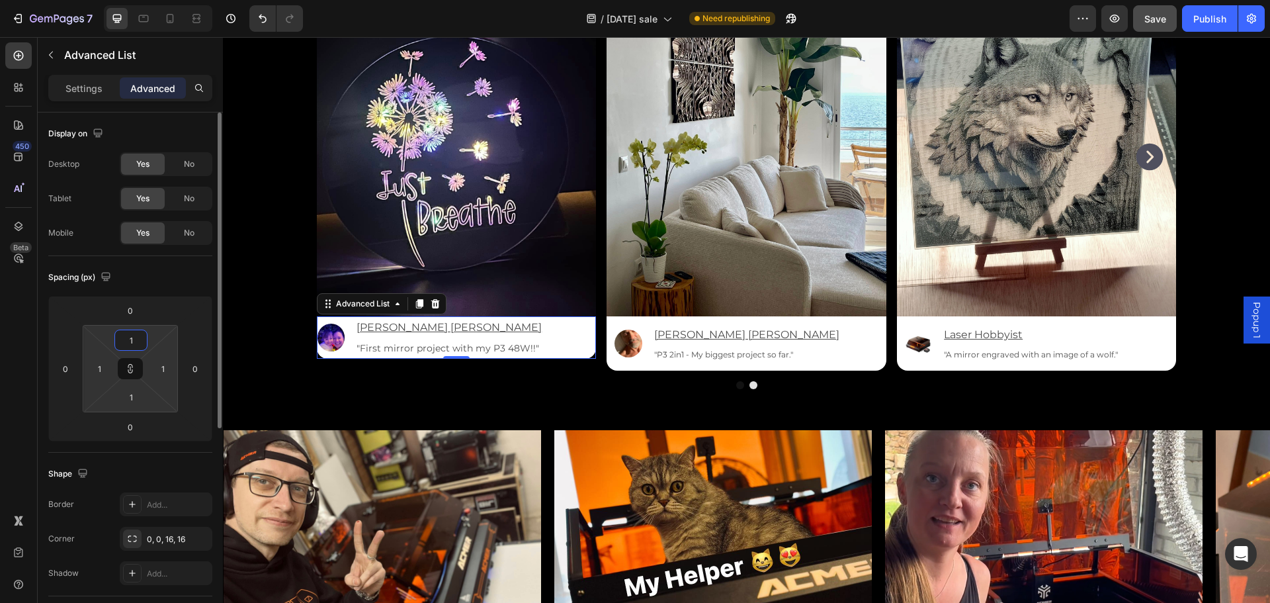
type input "12"
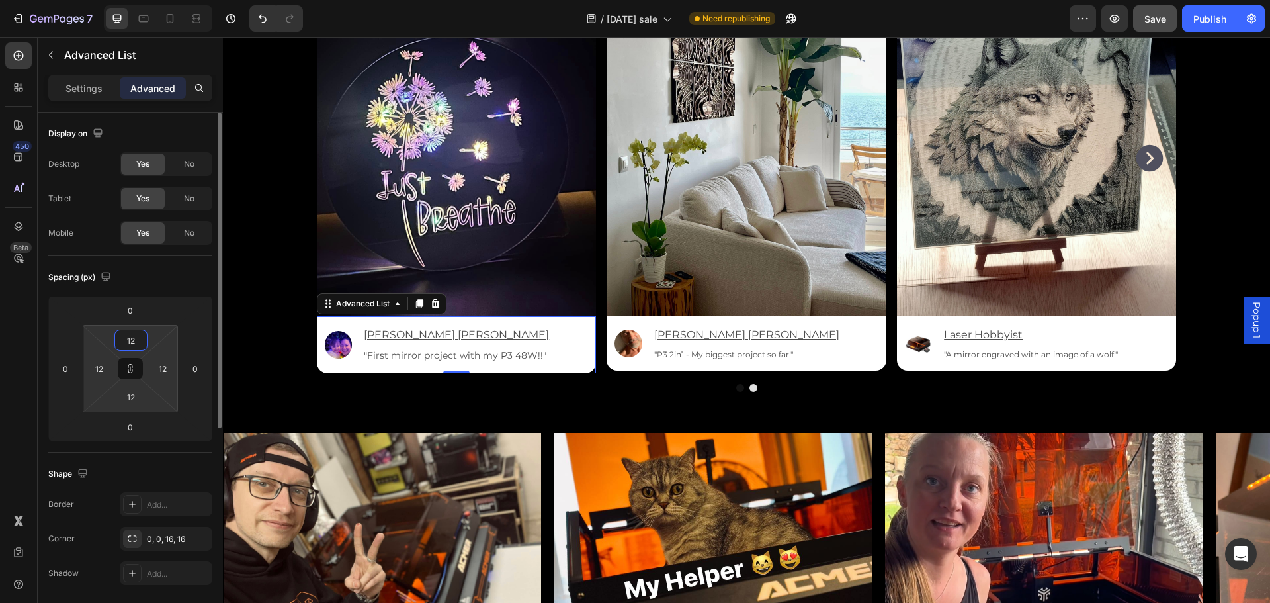
scroll to position [3638, 0]
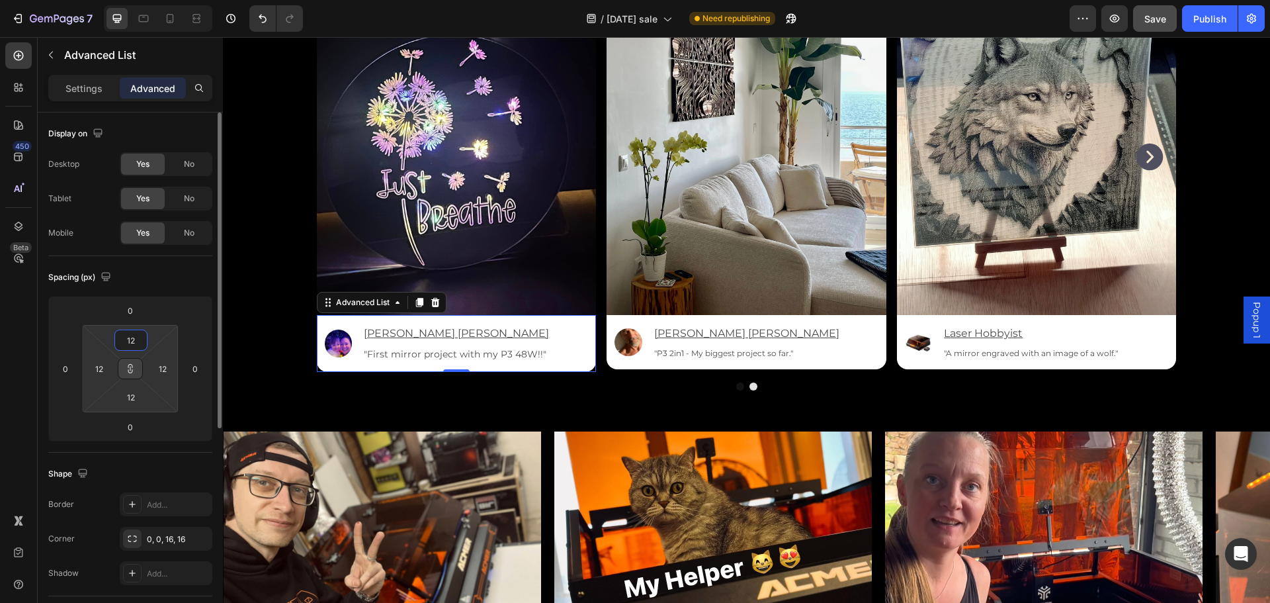
type input "12"
click at [128, 371] on icon at bounding box center [130, 371] width 5 height 4
click at [130, 405] on input "12" at bounding box center [131, 397] width 26 height 20
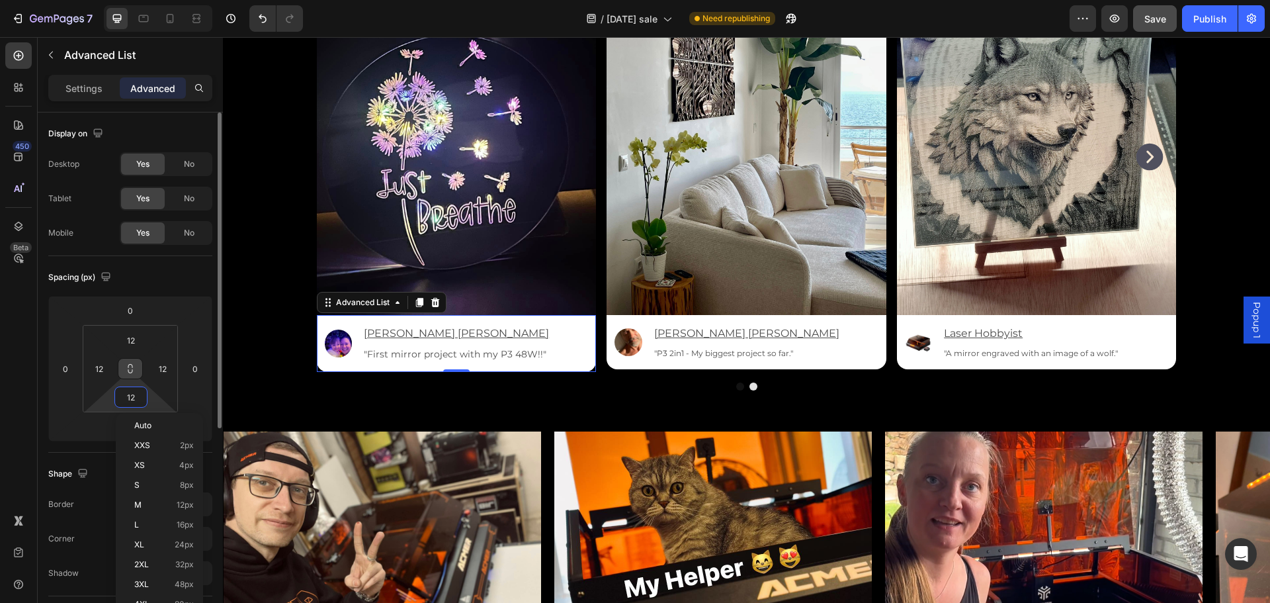
click at [130, 397] on input "12" at bounding box center [131, 397] width 26 height 20
click at [147, 0] on html "7 Version history / [DATE] sale Need republishing Preview Save Publish 450 Beta…" at bounding box center [635, 0] width 1270 height 0
click at [138, 397] on input "12" at bounding box center [131, 397] width 26 height 20
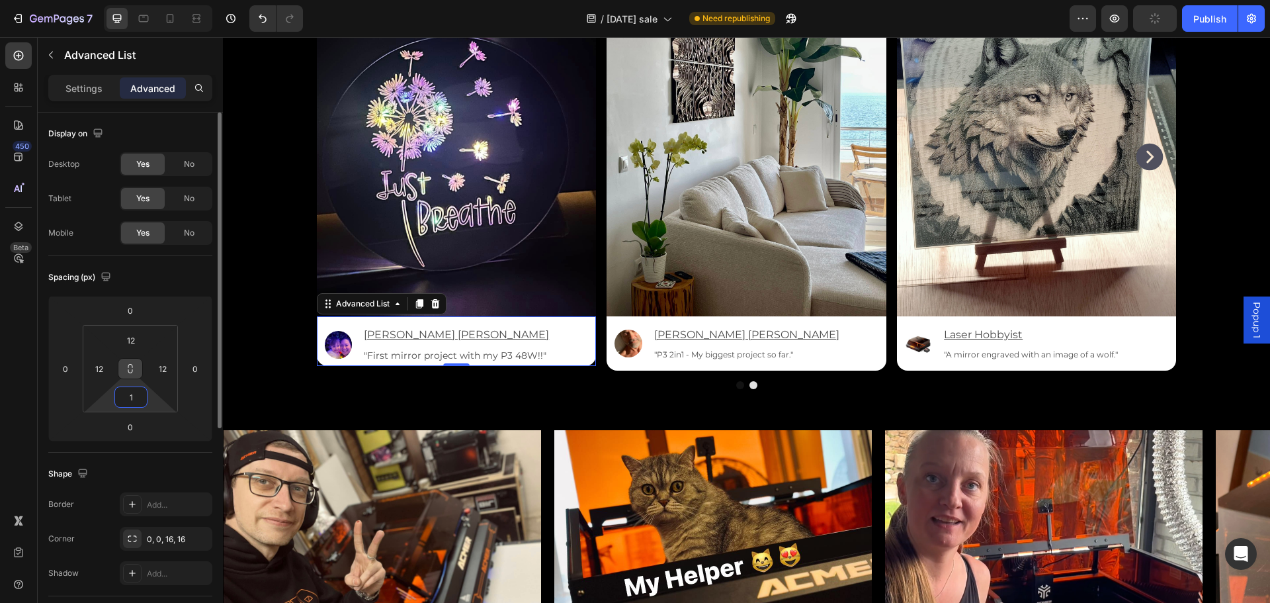
type input "10"
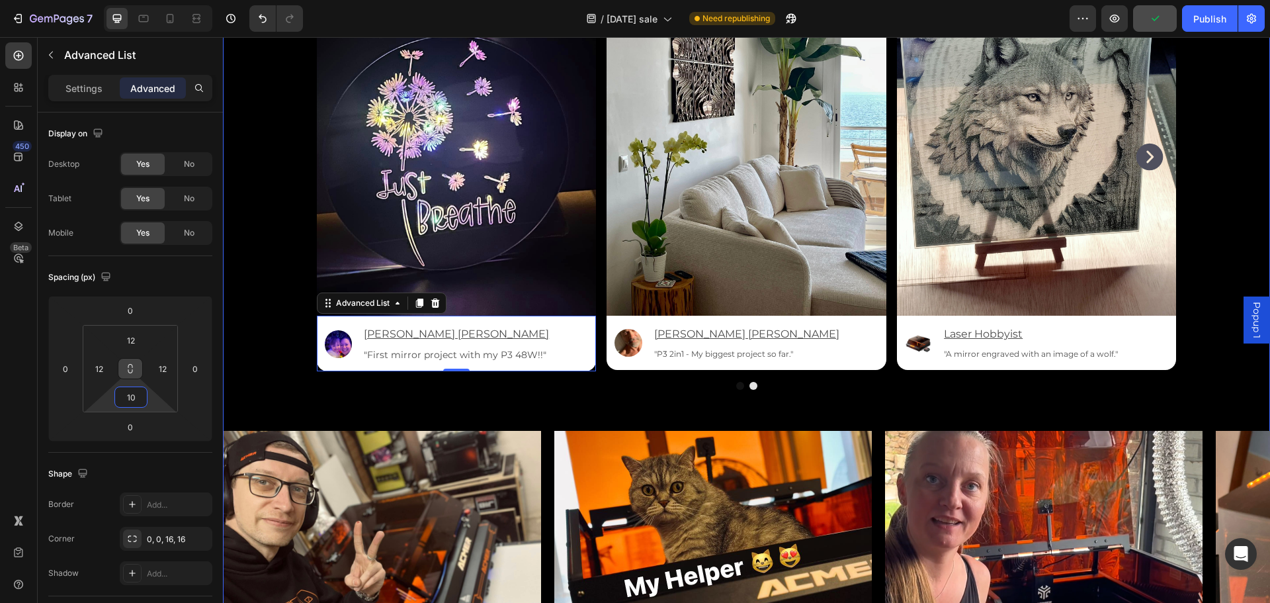
click at [1190, 375] on div "Made with P3. Made by You. Heading Get inspired, start creating, and become par…" at bounding box center [746, 309] width 1047 height 893
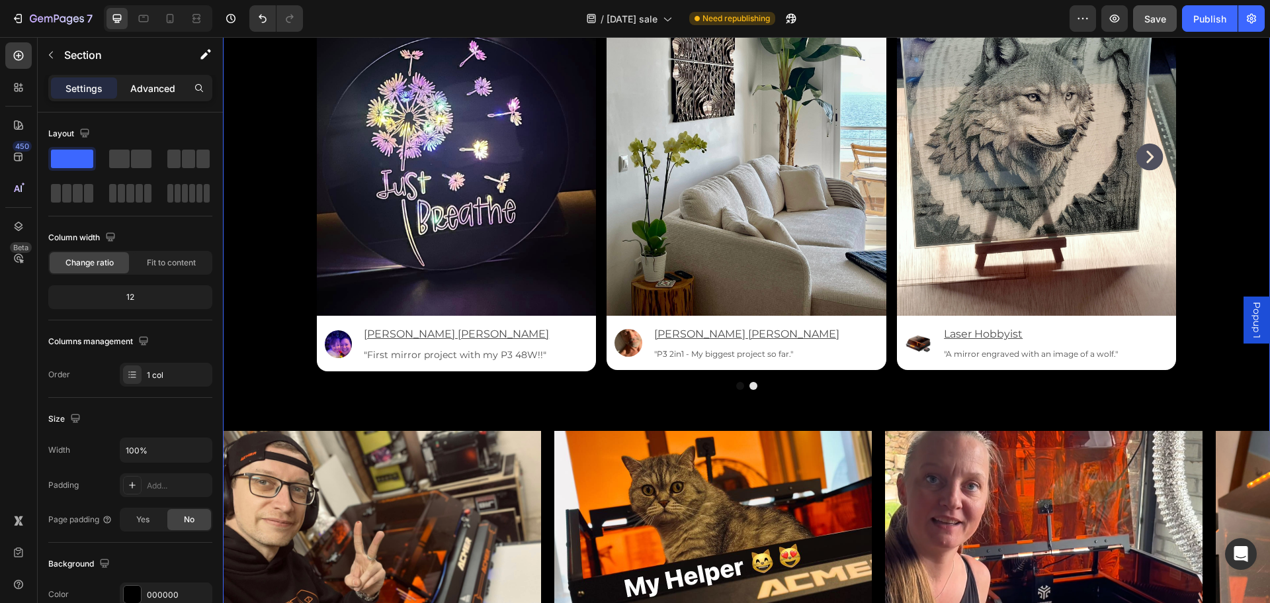
click at [152, 87] on p "Advanced" at bounding box center [152, 88] width 45 height 14
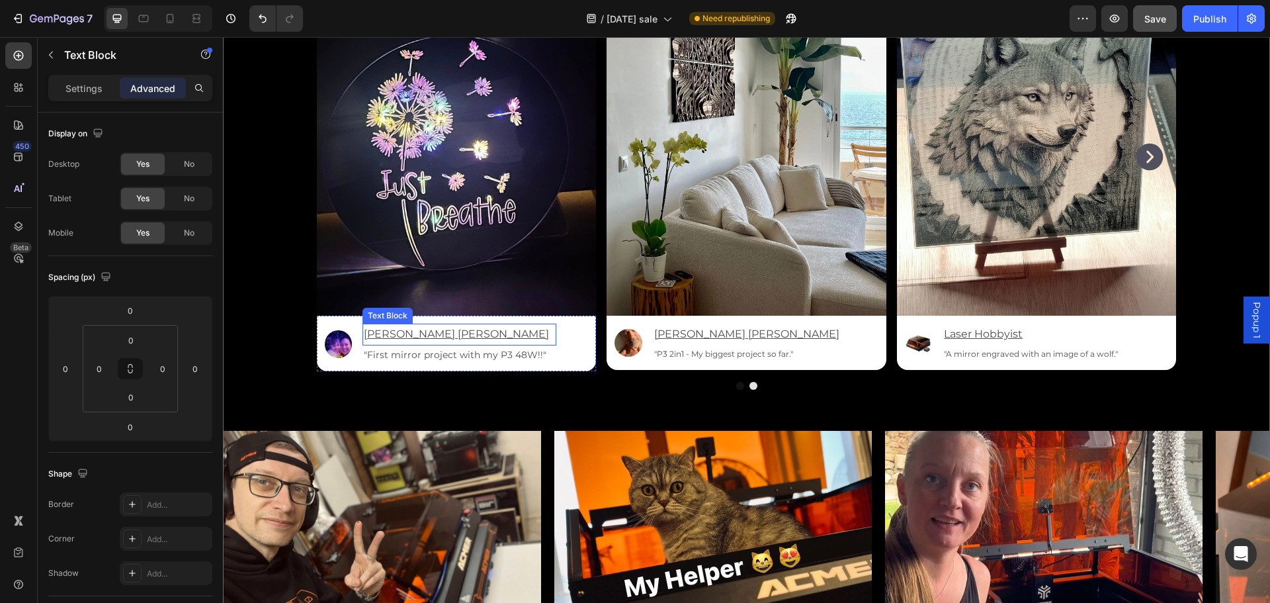
drag, startPoint x: 507, startPoint y: 324, endPoint x: 526, endPoint y: 329, distance: 19.9
click at [508, 324] on div "[PERSON_NAME] [PERSON_NAME]" at bounding box center [458, 334] width 193 height 22
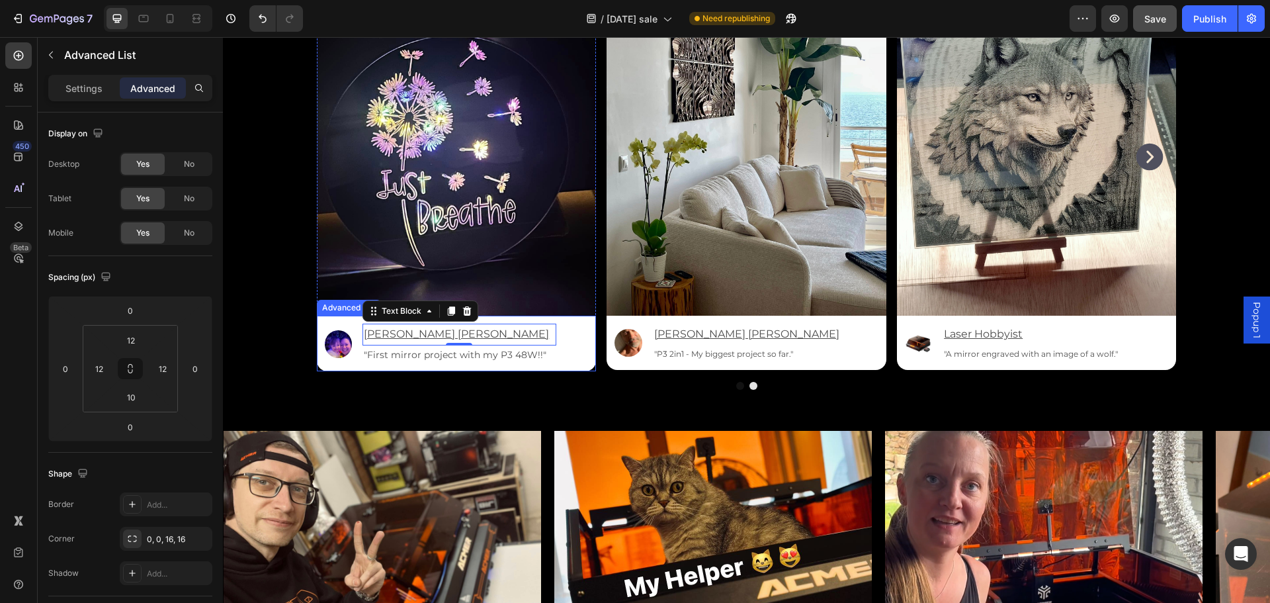
click at [569, 332] on div "Image [PERSON_NAME] [PERSON_NAME] Text Block 0 "First mirror project with my P3…" at bounding box center [457, 343] width 280 height 56
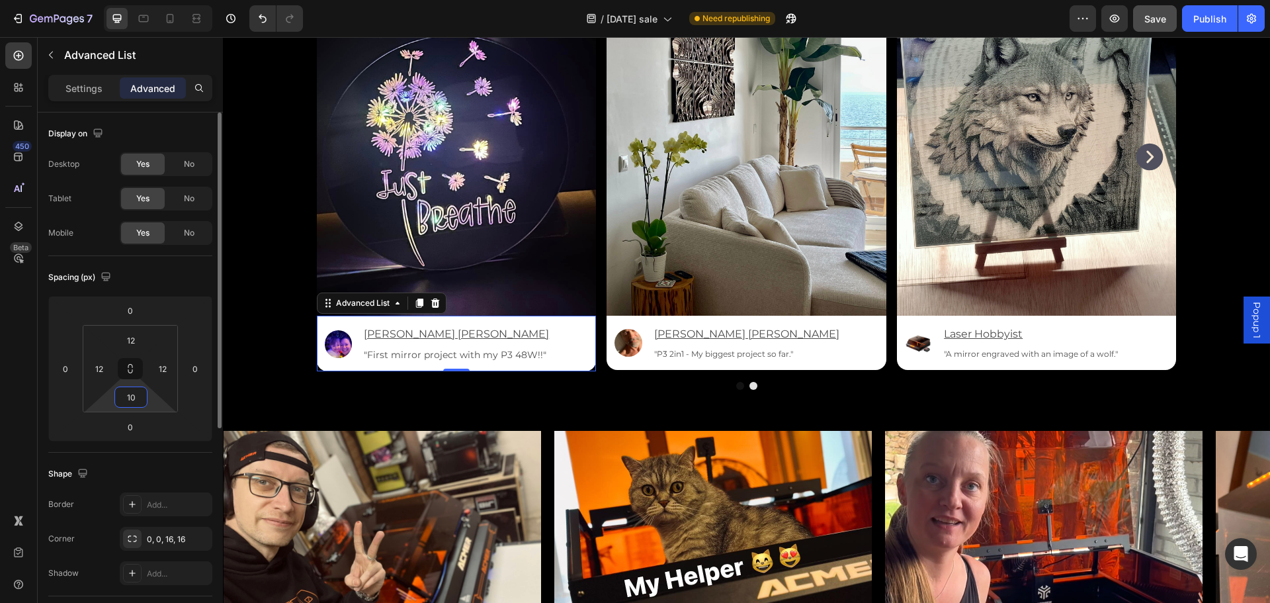
click at [134, 399] on input "10" at bounding box center [131, 397] width 26 height 20
type input "8"
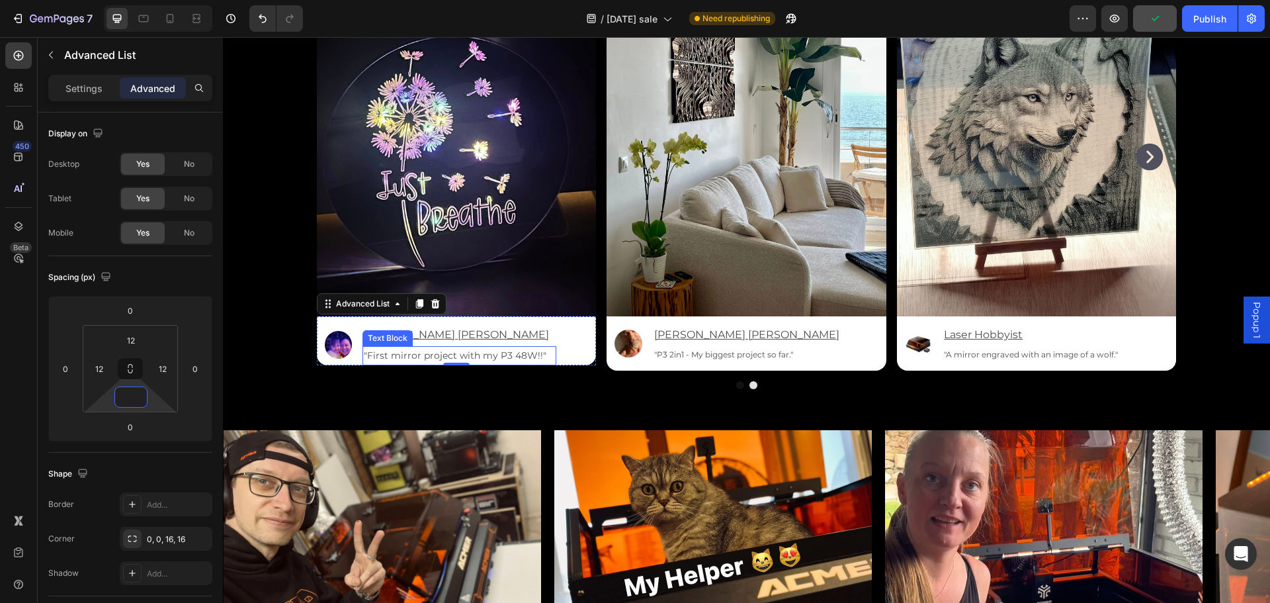
type input "9"
type input "8"
type input "9"
type input "8"
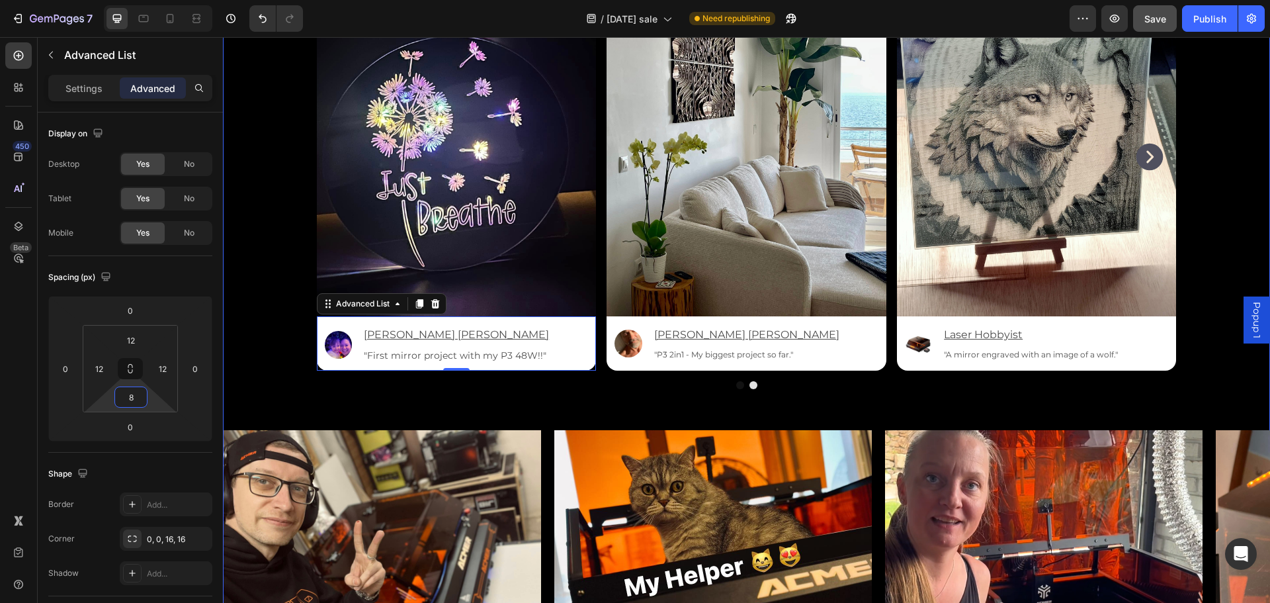
click at [1211, 366] on div "Made with P3. Made by You. Heading Get inspired, start creating, and become par…" at bounding box center [746, 310] width 1047 height 892
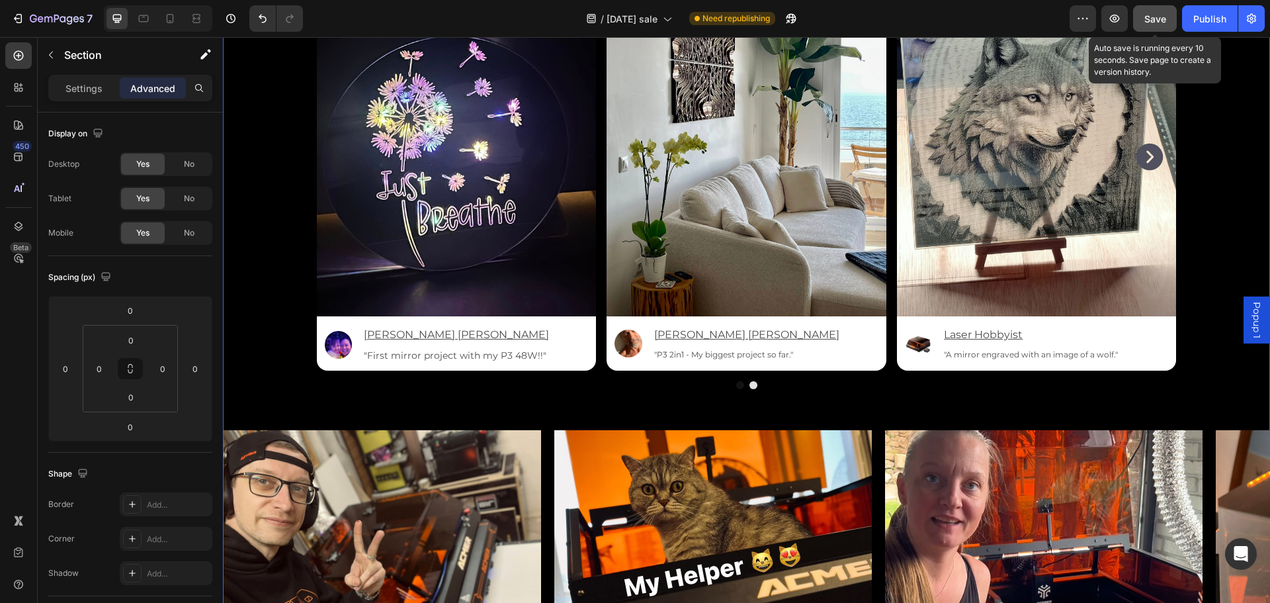
click at [1151, 17] on span "Save" at bounding box center [1155, 18] width 22 height 11
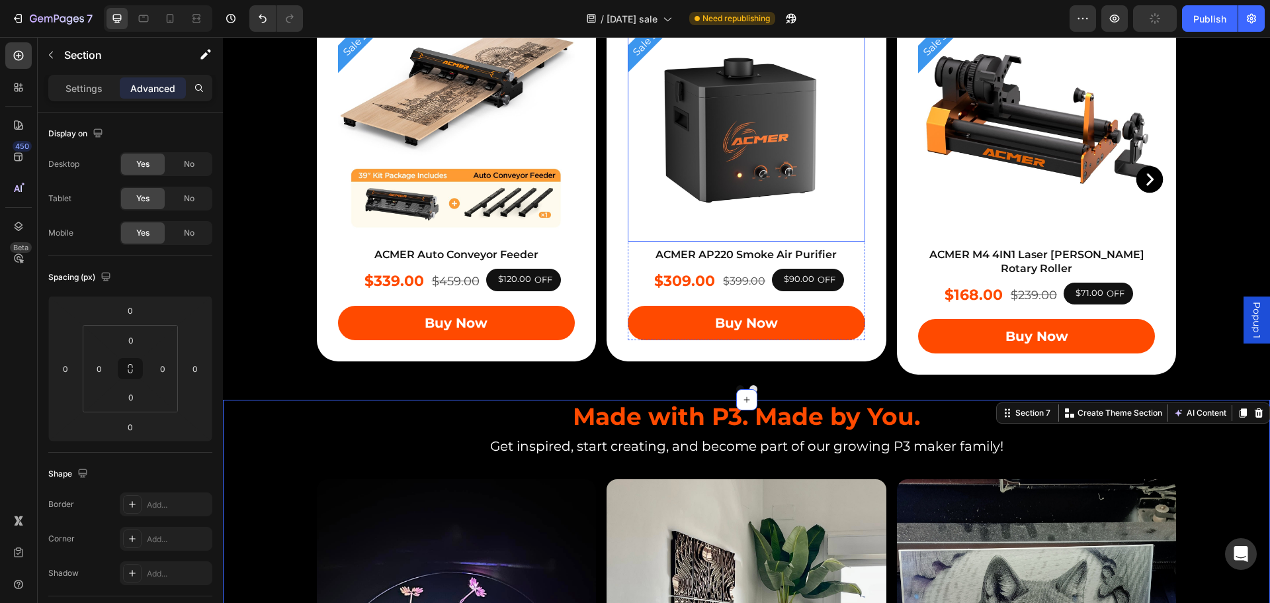
scroll to position [3107, 0]
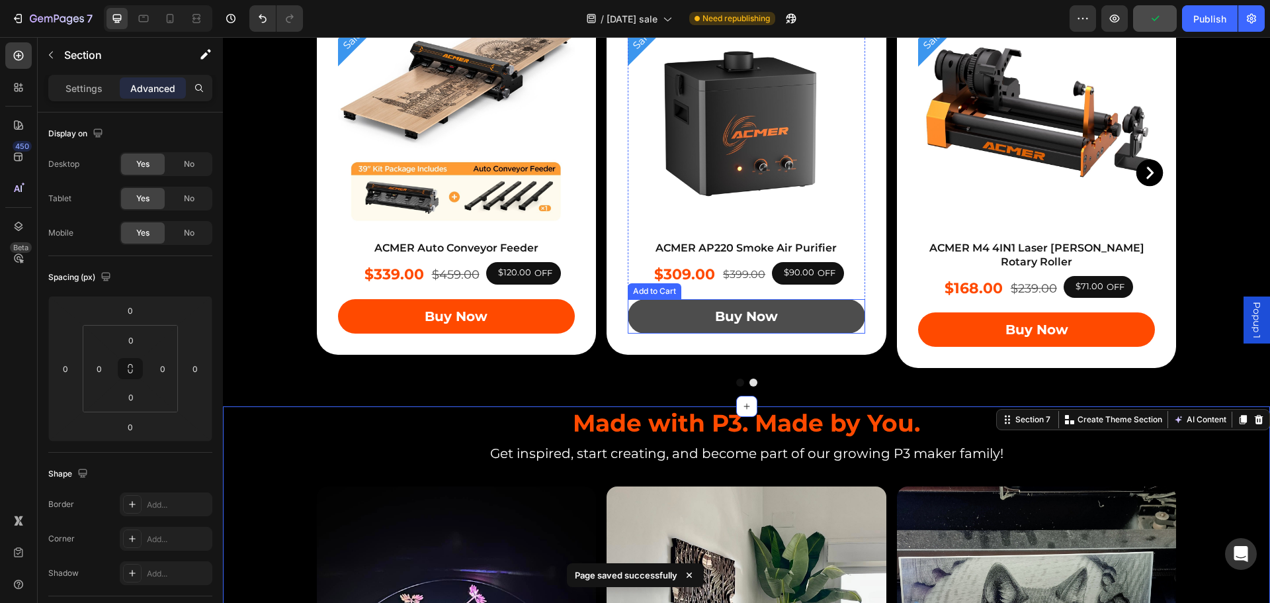
click at [845, 317] on button "Buy Now" at bounding box center [746, 316] width 237 height 34
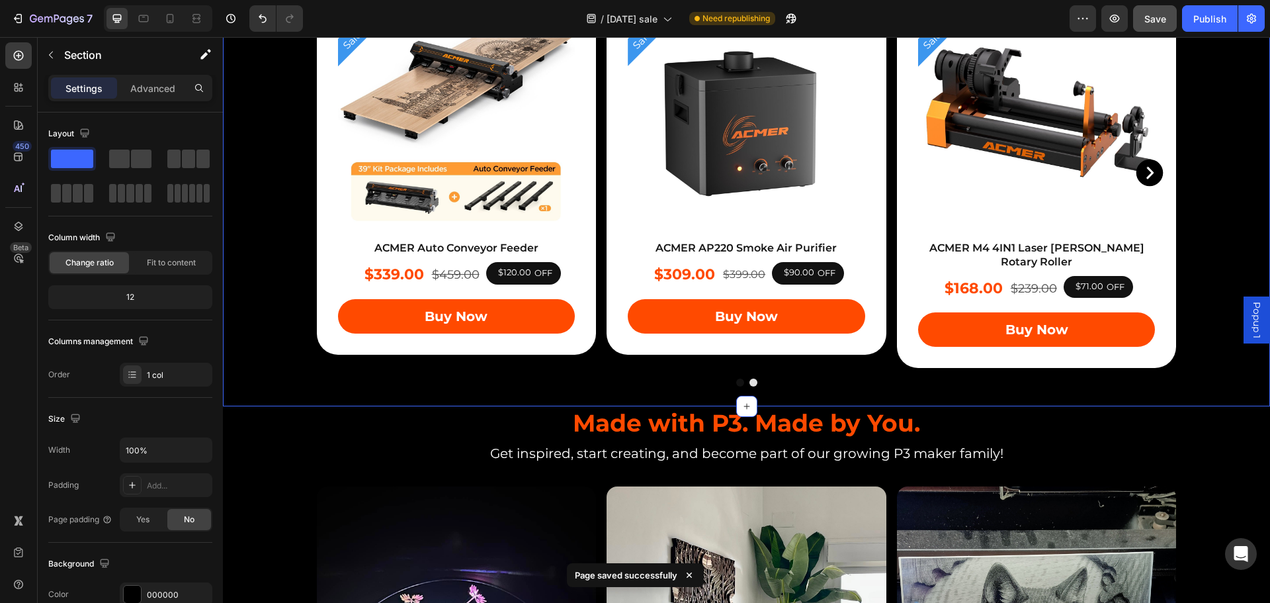
click at [1188, 289] on div "Complete Your Setup, and Start Creating. Heading Complete Your Setup, and Start…" at bounding box center [746, 164] width 1047 height 483
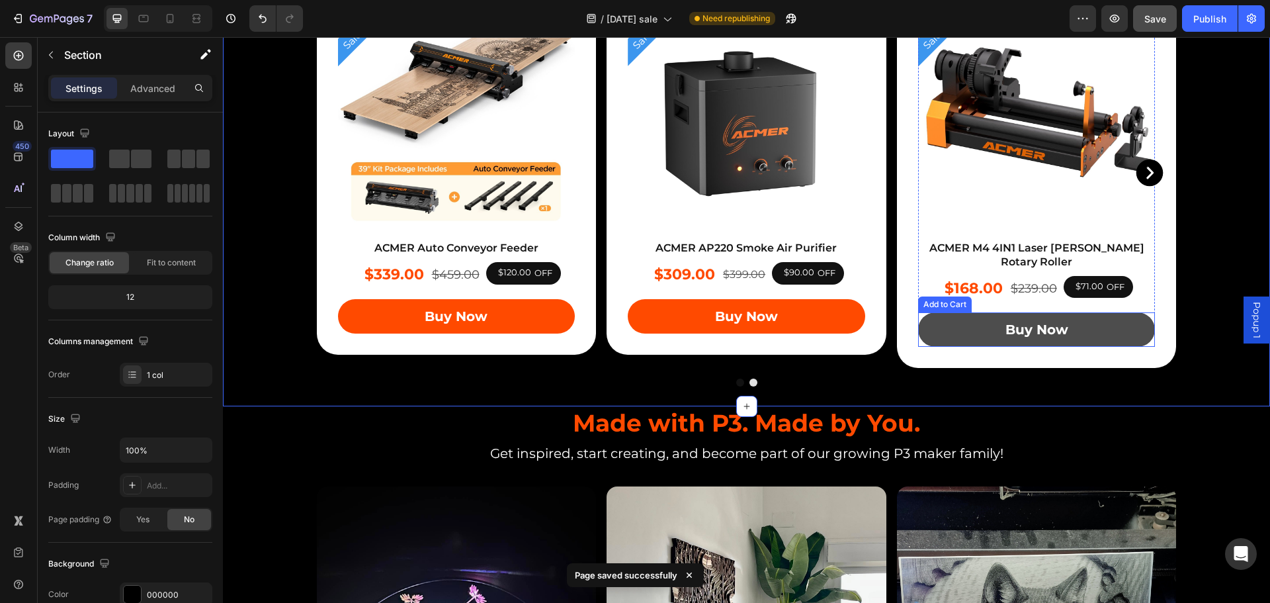
click at [1121, 317] on button "Buy Now" at bounding box center [1036, 329] width 237 height 34
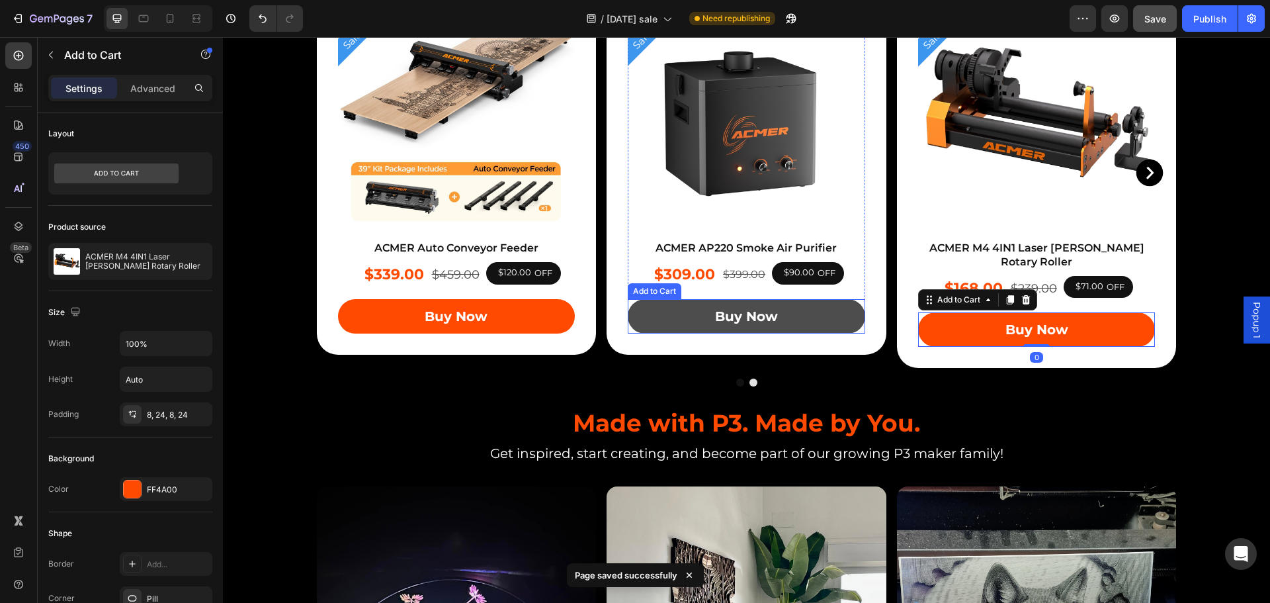
click at [829, 319] on button "Buy Now" at bounding box center [746, 316] width 237 height 34
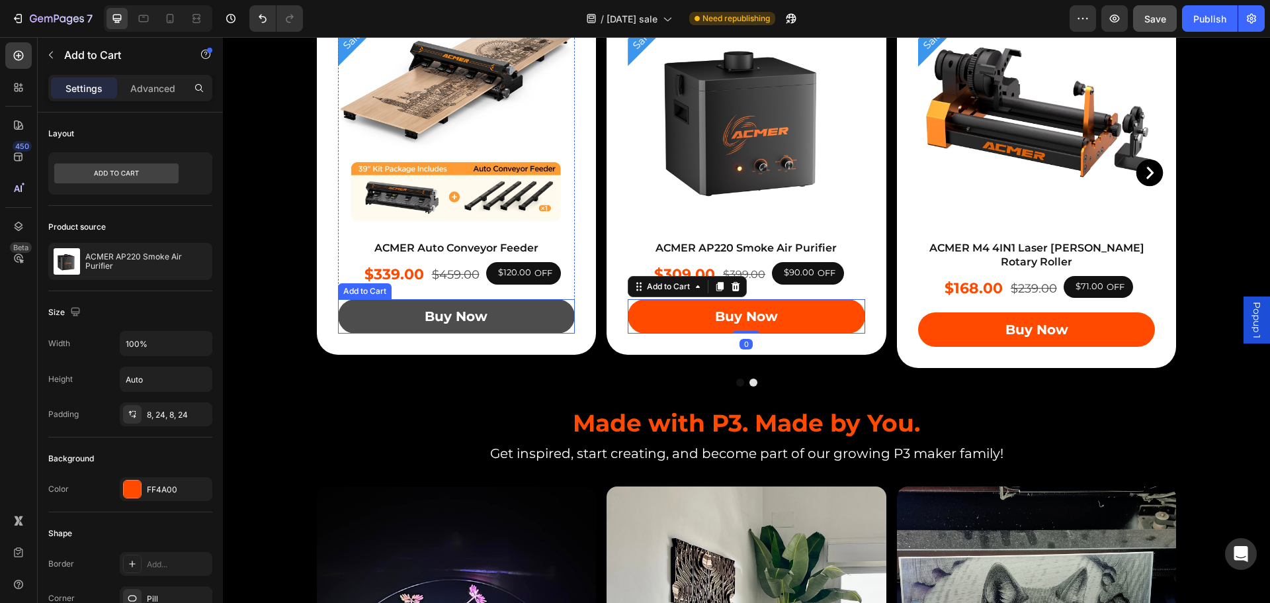
click at [547, 312] on button "Buy Now" at bounding box center [456, 316] width 237 height 34
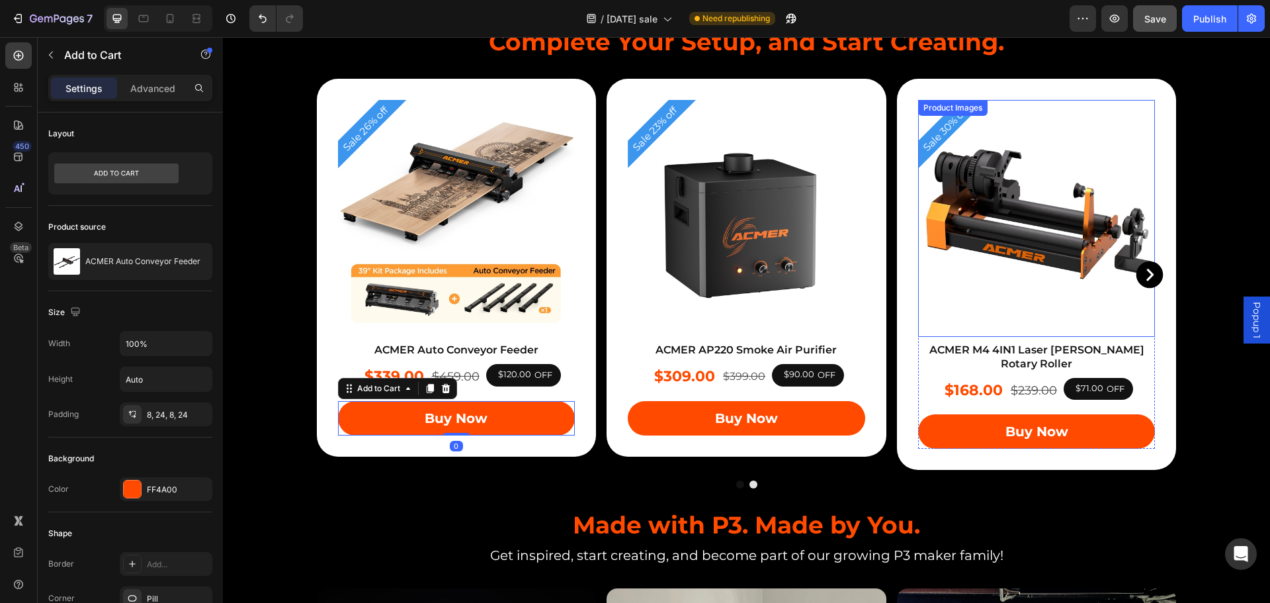
scroll to position [3041, 0]
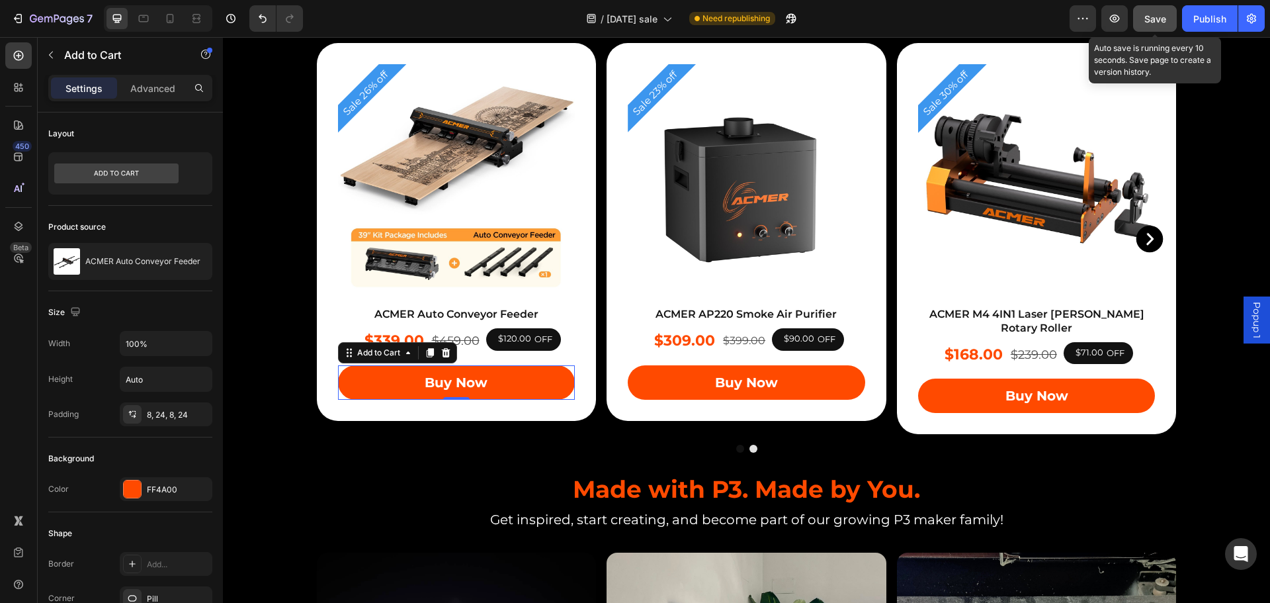
click at [1159, 21] on span "Save" at bounding box center [1155, 18] width 22 height 11
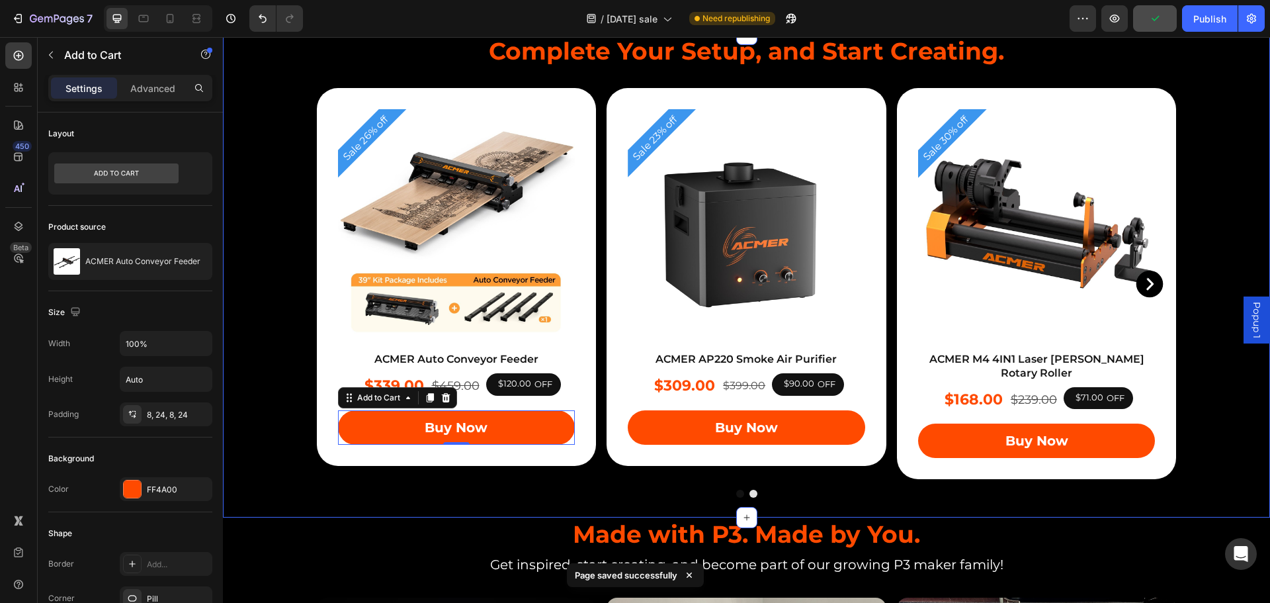
scroll to position [2909, 0]
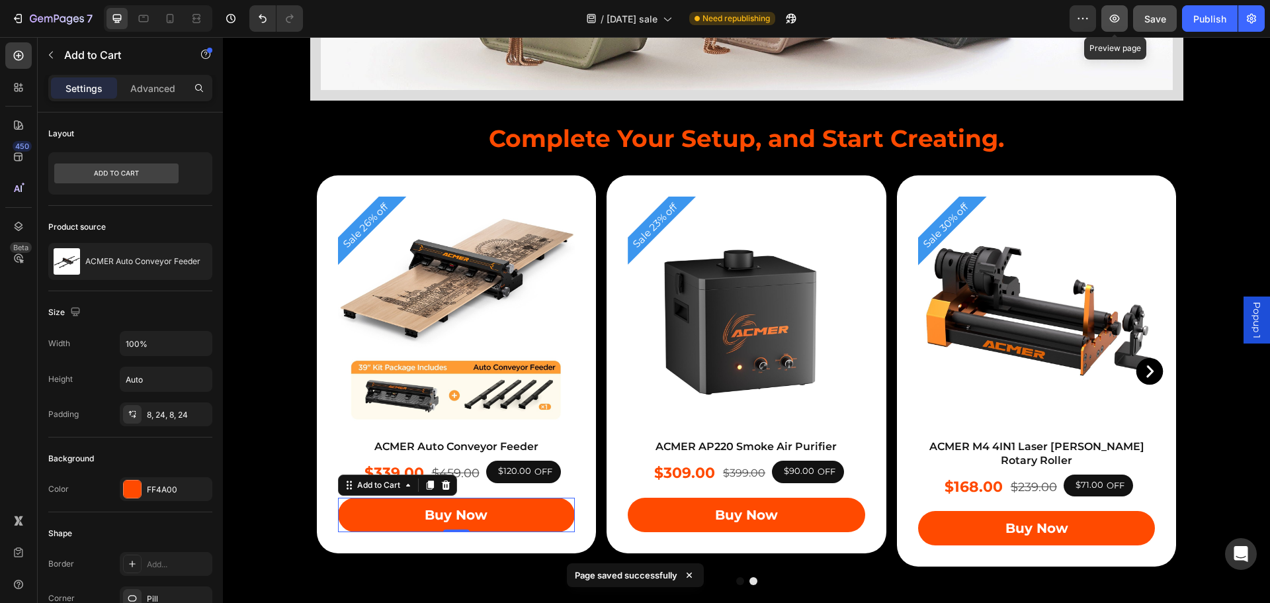
click at [1117, 20] on icon "button" at bounding box center [1114, 18] width 13 height 13
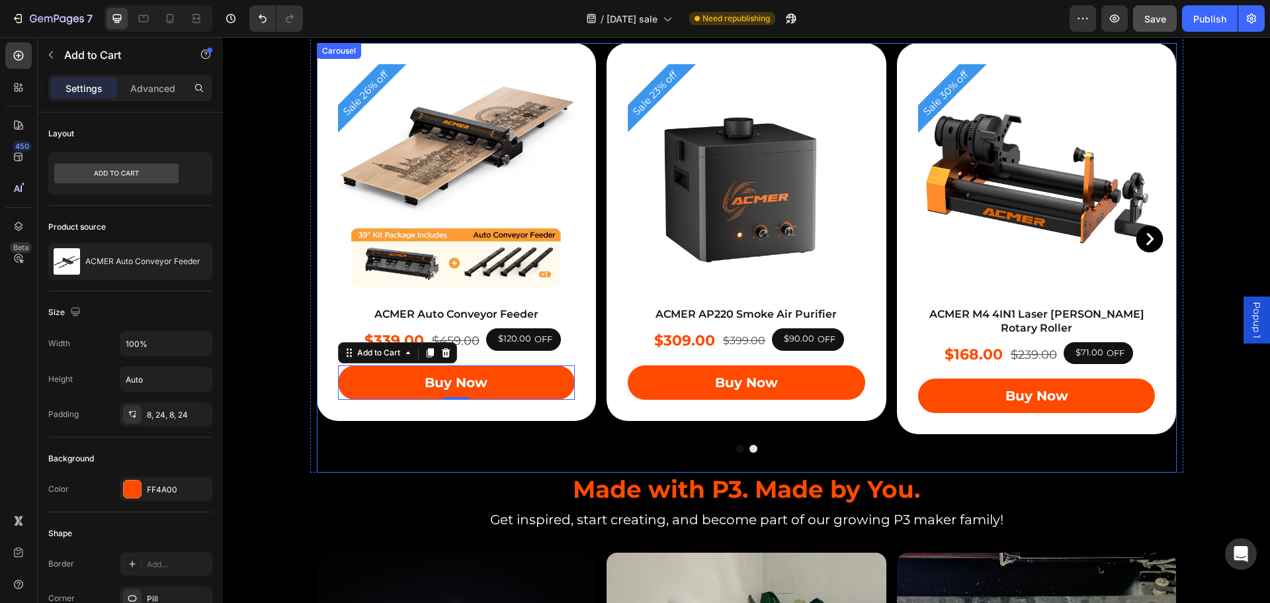
scroll to position [3173, 0]
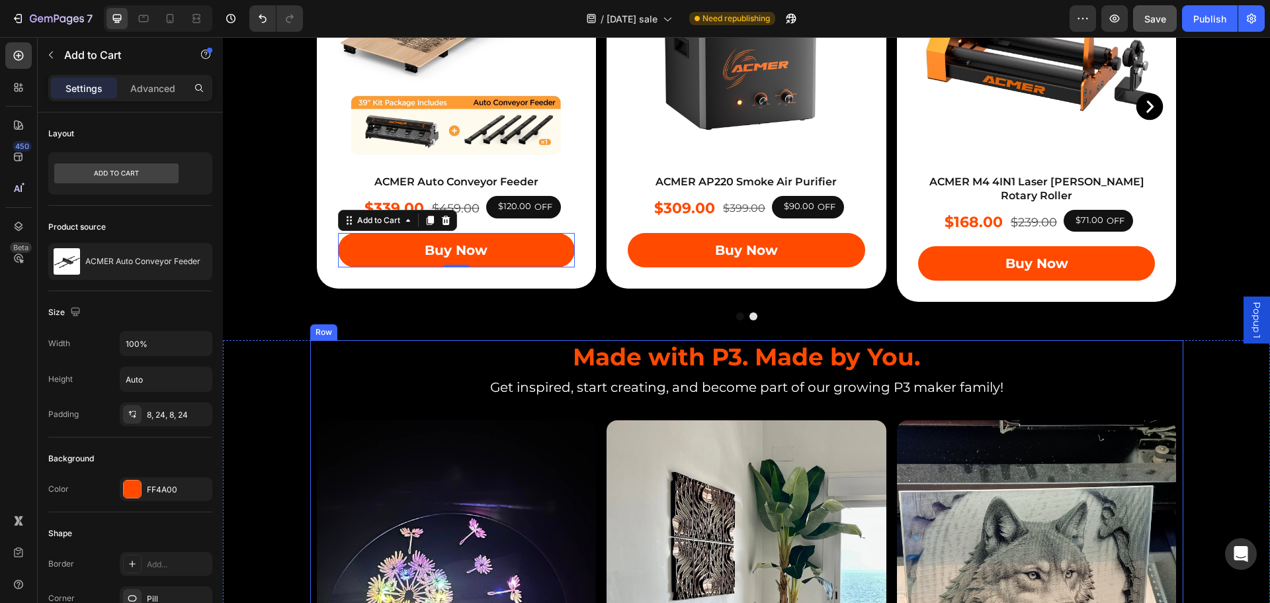
click at [421, 379] on p "Get inspired, start creating, and become part of our growing P3 maker family!" at bounding box center [747, 387] width 870 height 24
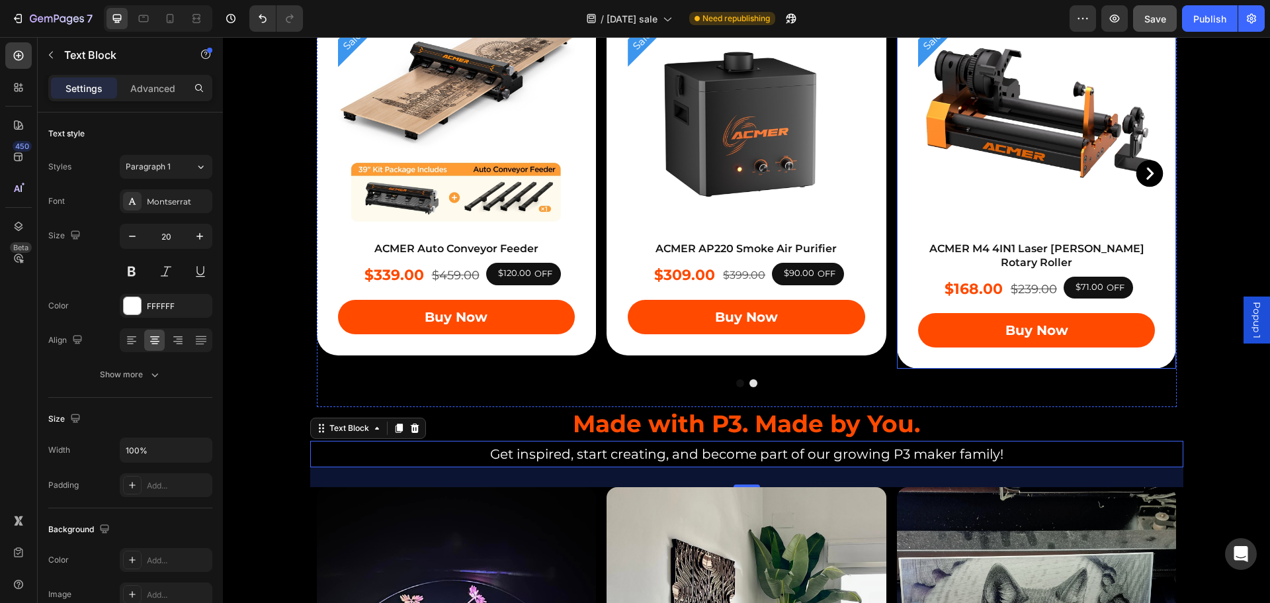
scroll to position [3041, 0]
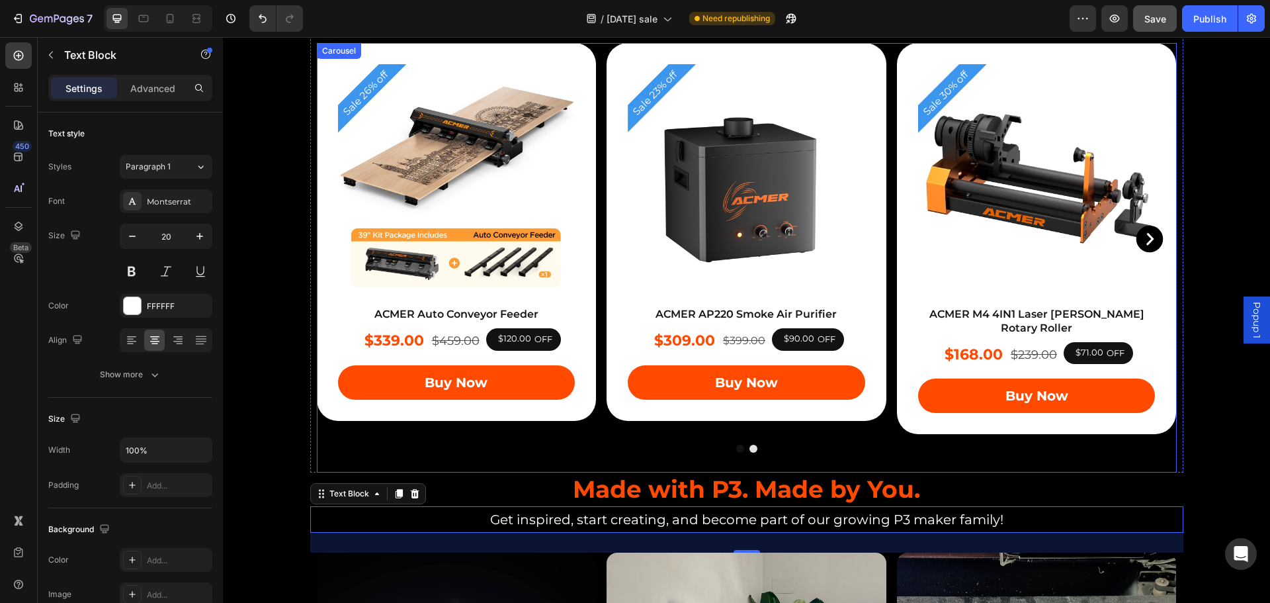
click at [1144, 235] on icon "Carousel Next Arrow" at bounding box center [1149, 238] width 33 height 33
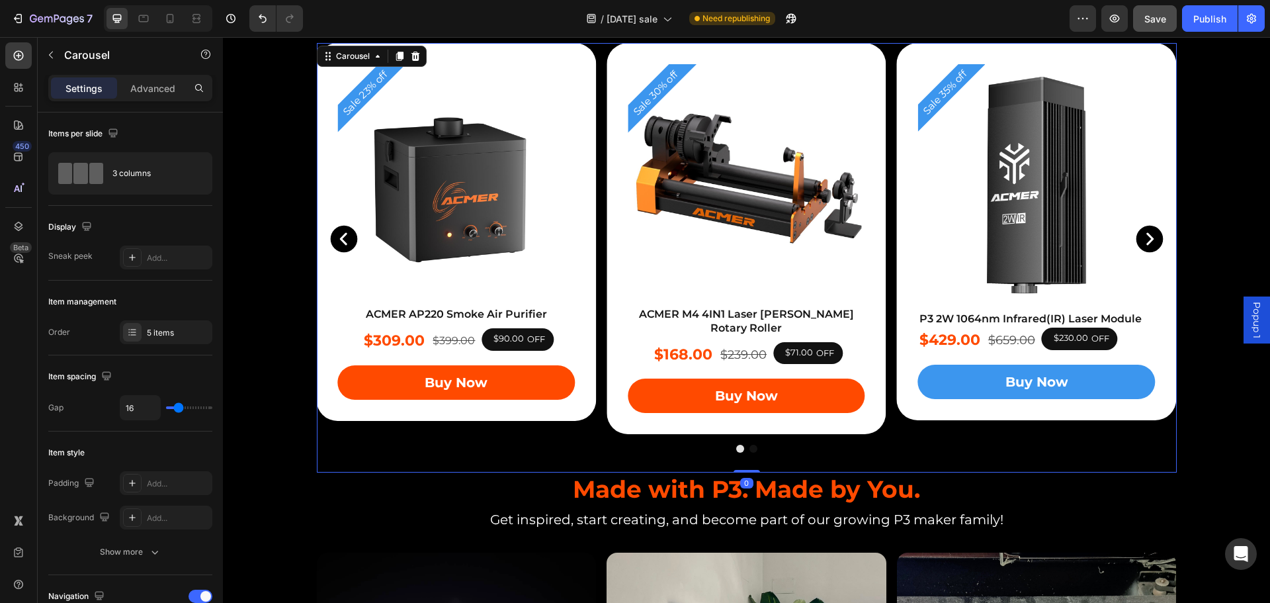
click at [1145, 233] on icon "Carousel Next Arrow" at bounding box center [1149, 238] width 33 height 33
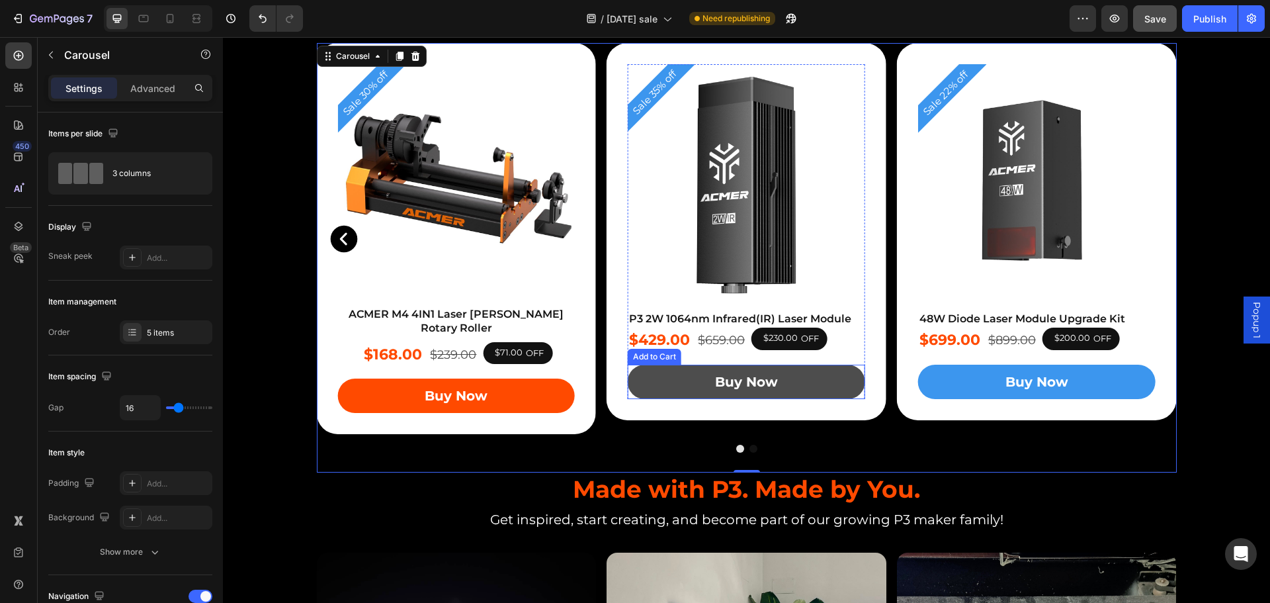
click at [814, 388] on button "Buy Now" at bounding box center [746, 381] width 237 height 34
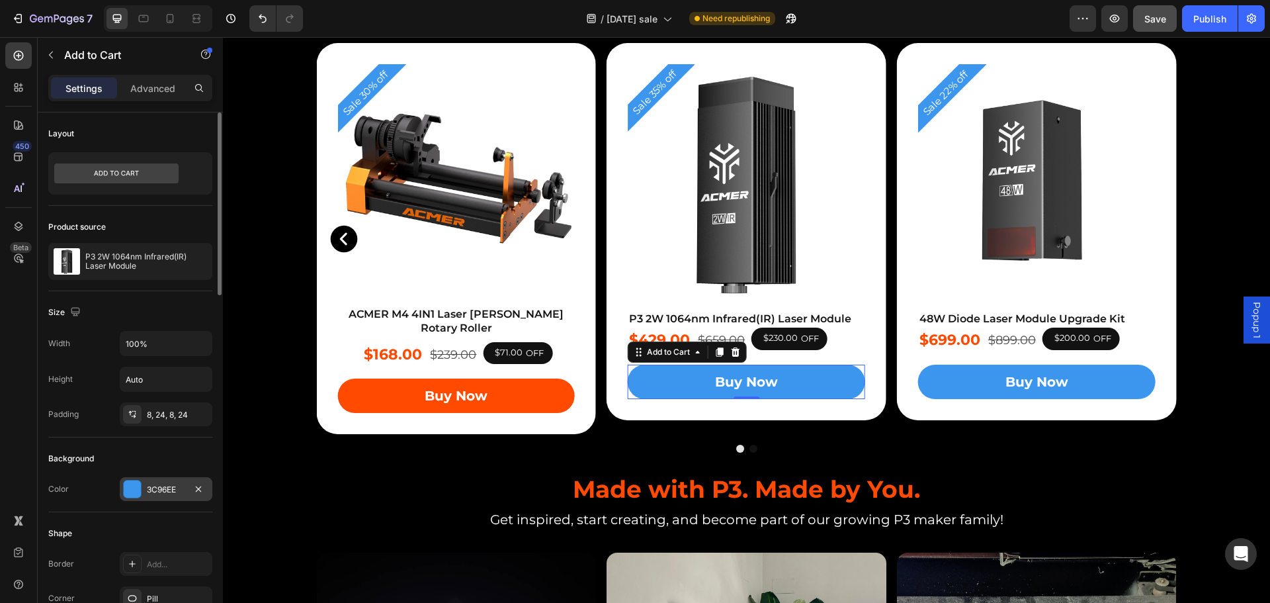
click at [164, 484] on div "3C96EE" at bounding box center [166, 489] width 38 height 12
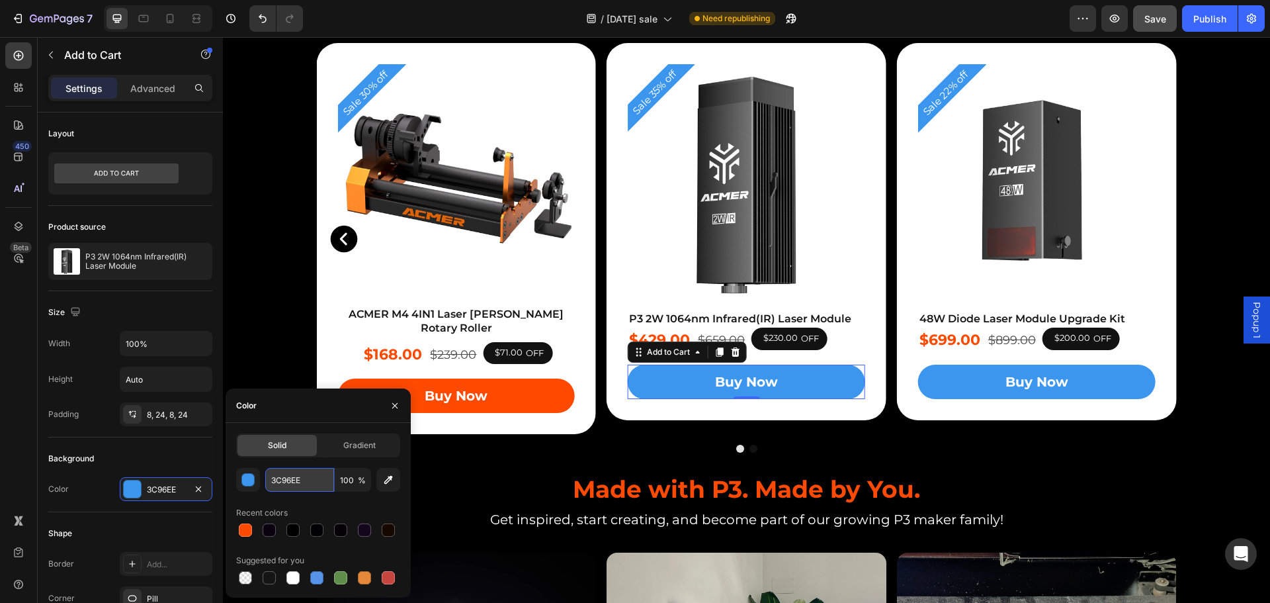
click at [308, 483] on input "3C96EE" at bounding box center [299, 480] width 69 height 24
paste input "#ff4a00"
type input "#ff4a00"
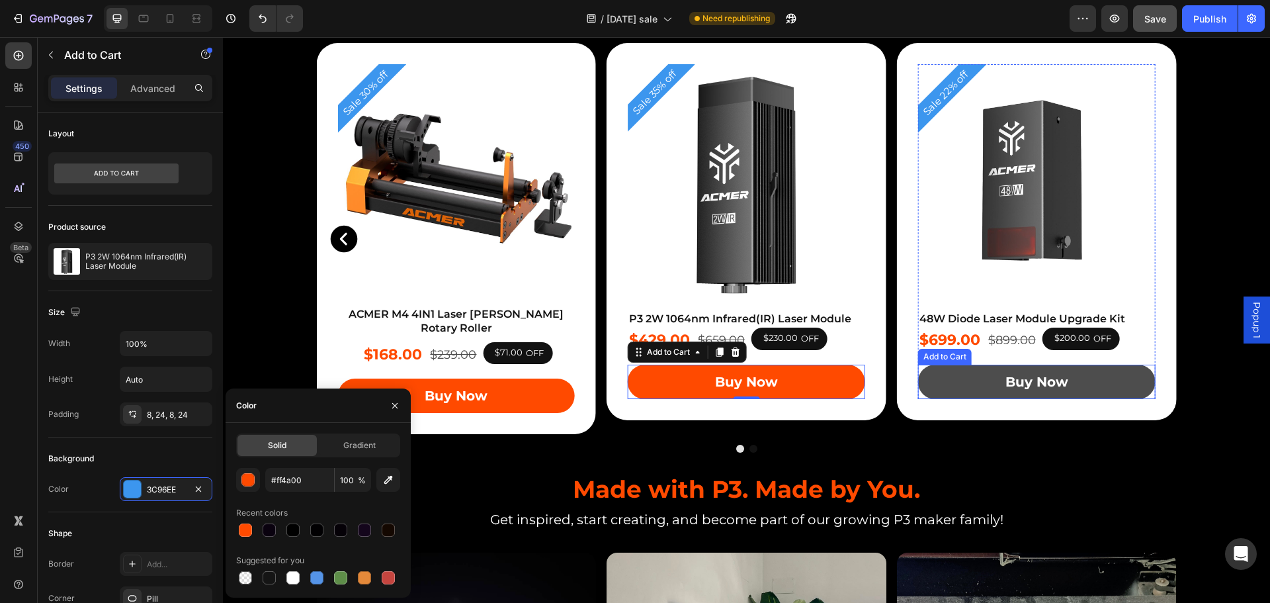
click at [963, 384] on button "Buy Now" at bounding box center [1036, 381] width 237 height 34
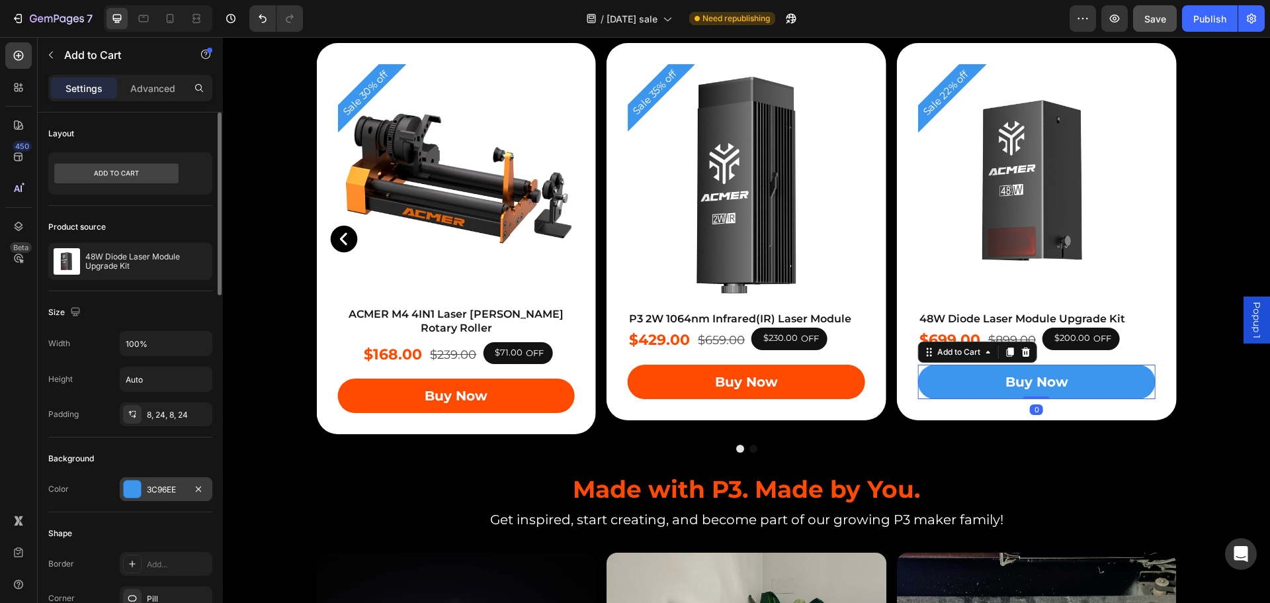
click at [159, 487] on div "3C96EE" at bounding box center [166, 489] width 38 height 12
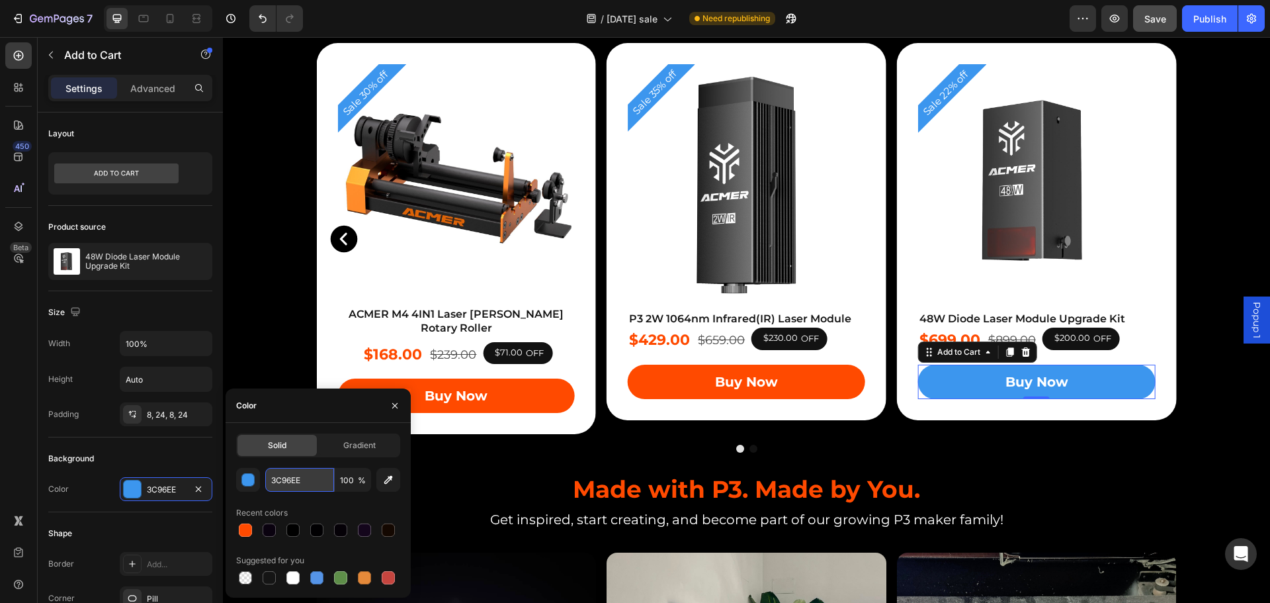
click at [288, 474] on input "3C96EE" at bounding box center [299, 480] width 69 height 24
paste input "#ff4a00"
type input "#ff4a00"
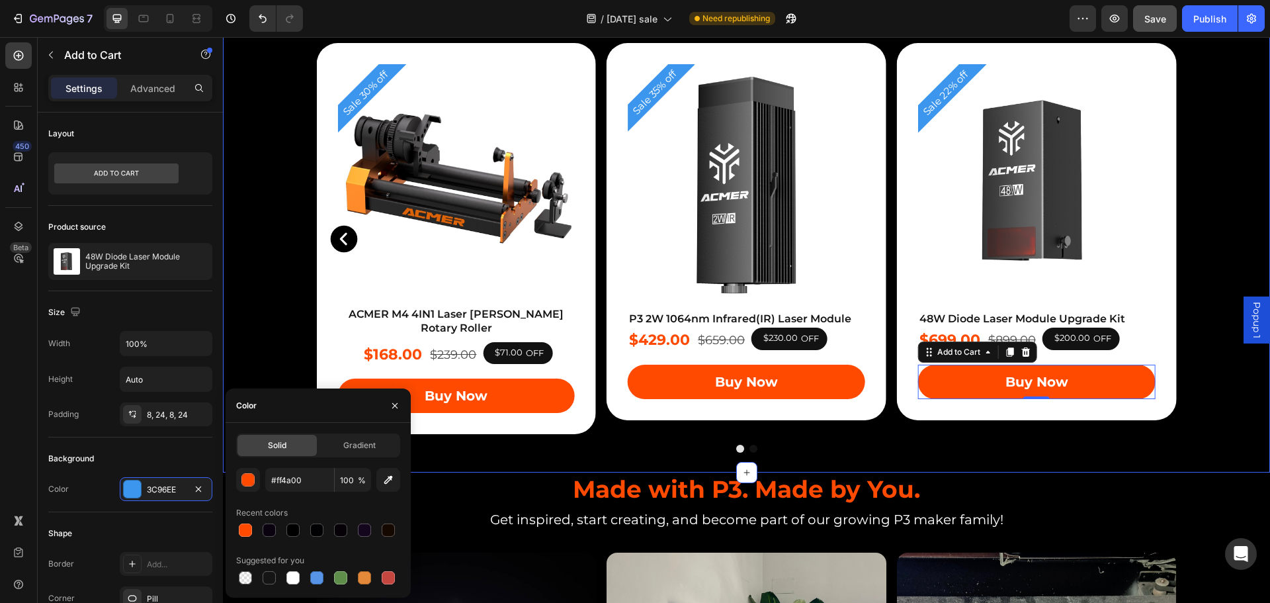
click at [1196, 363] on div "Complete Your Setup, and Start Creating. Heading Complete Your Setup, and Start…" at bounding box center [746, 230] width 1047 height 483
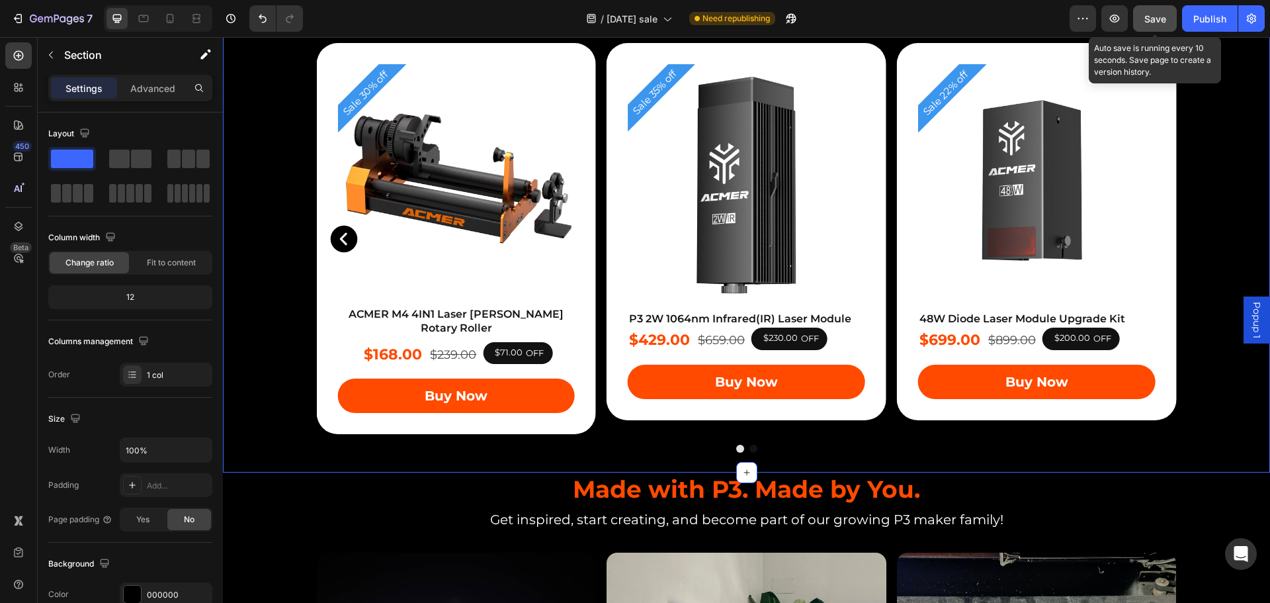
click at [1151, 13] on span "Save" at bounding box center [1155, 18] width 22 height 11
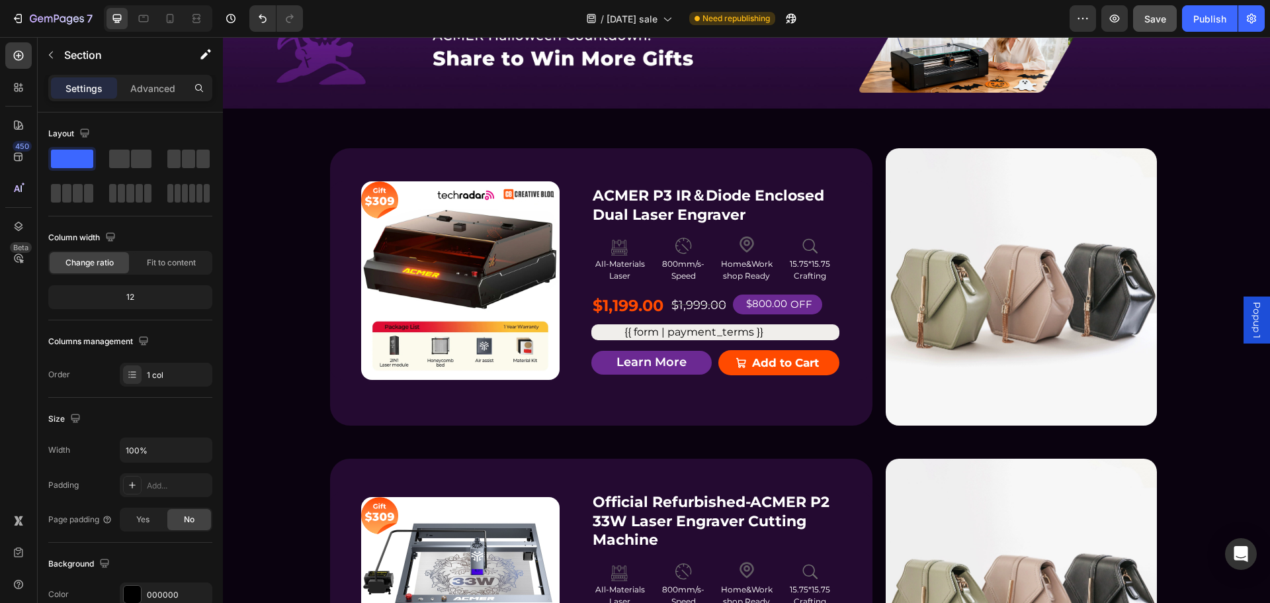
scroll to position [529, 0]
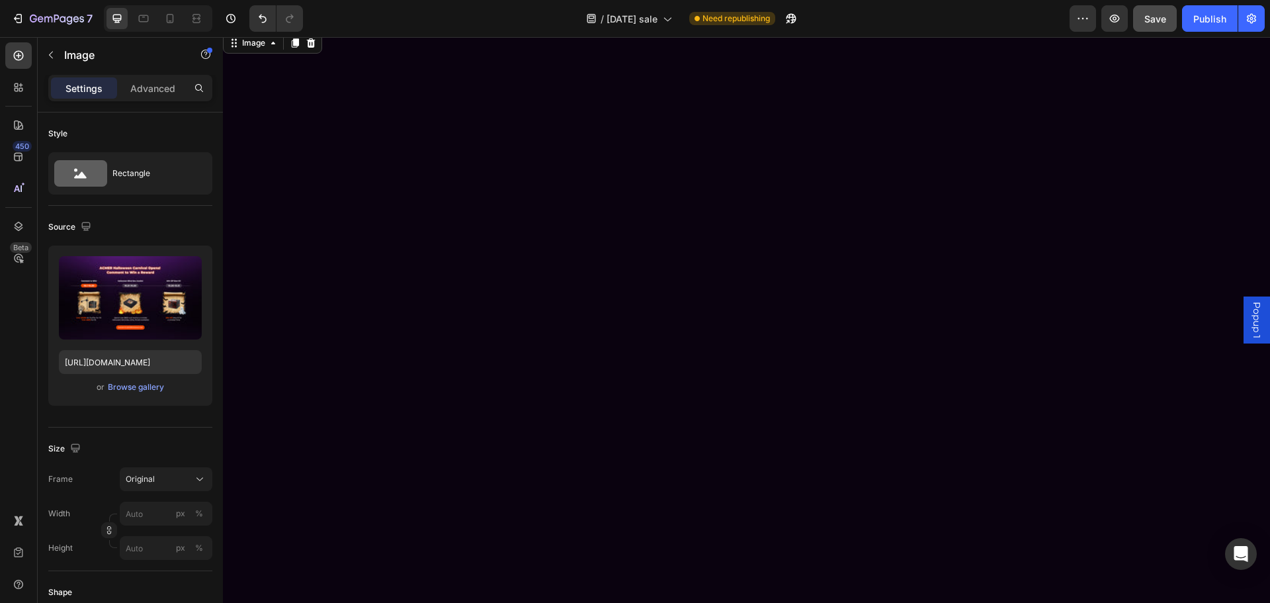
scroll to position [331, 0]
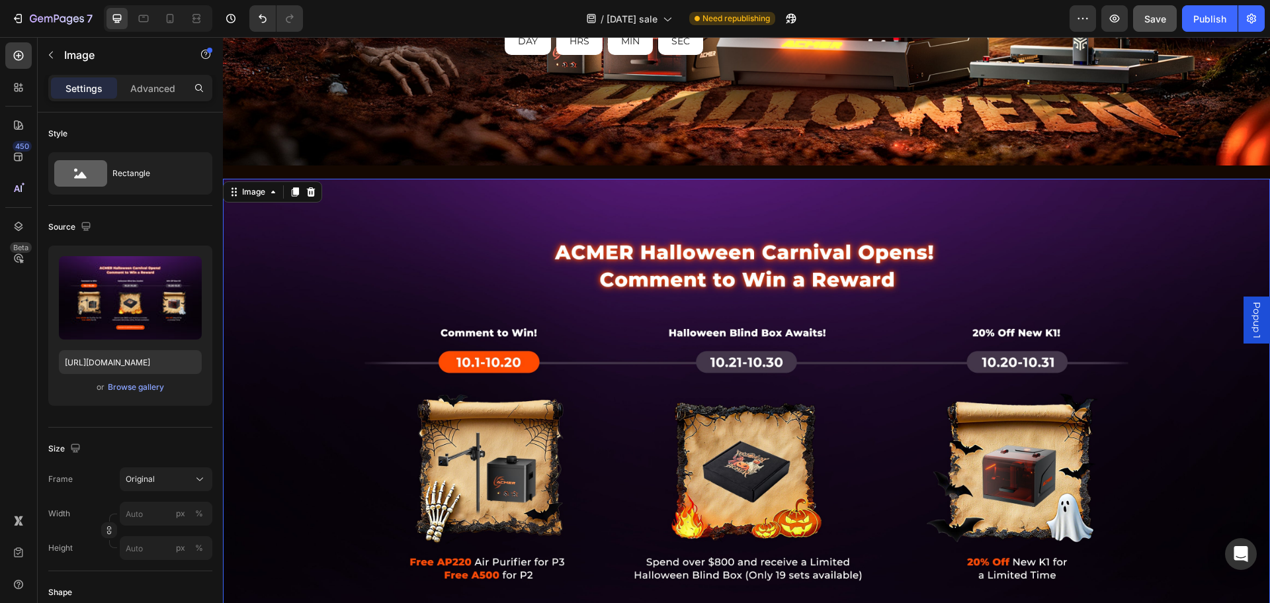
click at [583, 212] on img at bounding box center [746, 438] width 1047 height 518
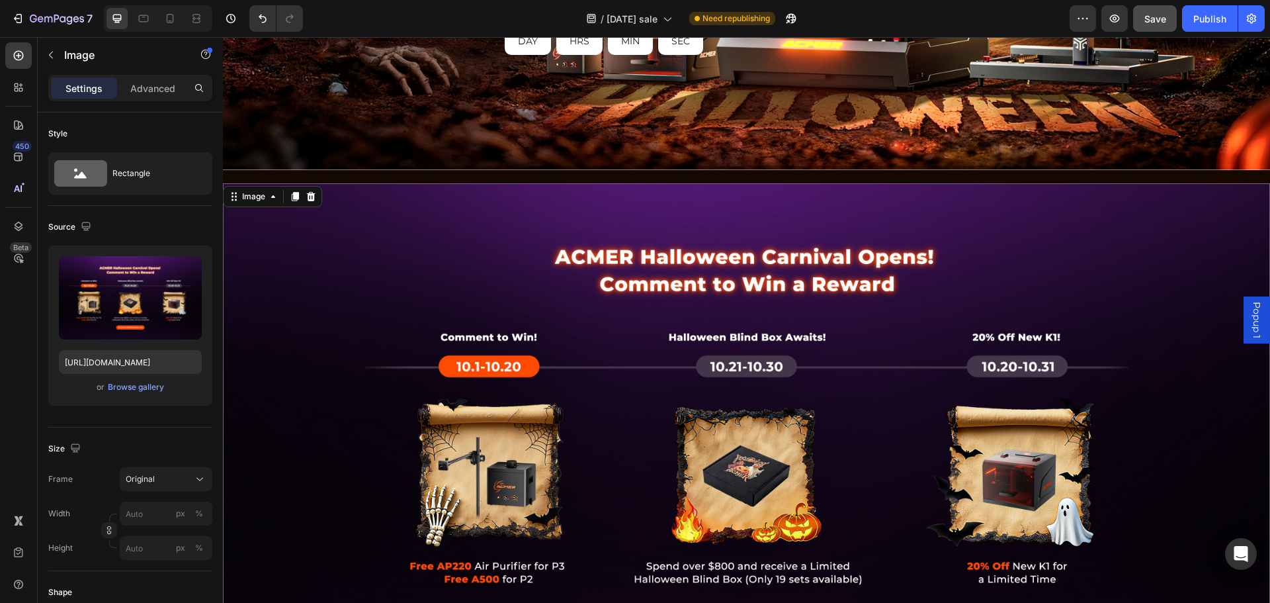
click at [348, 306] on img at bounding box center [746, 442] width 1047 height 518
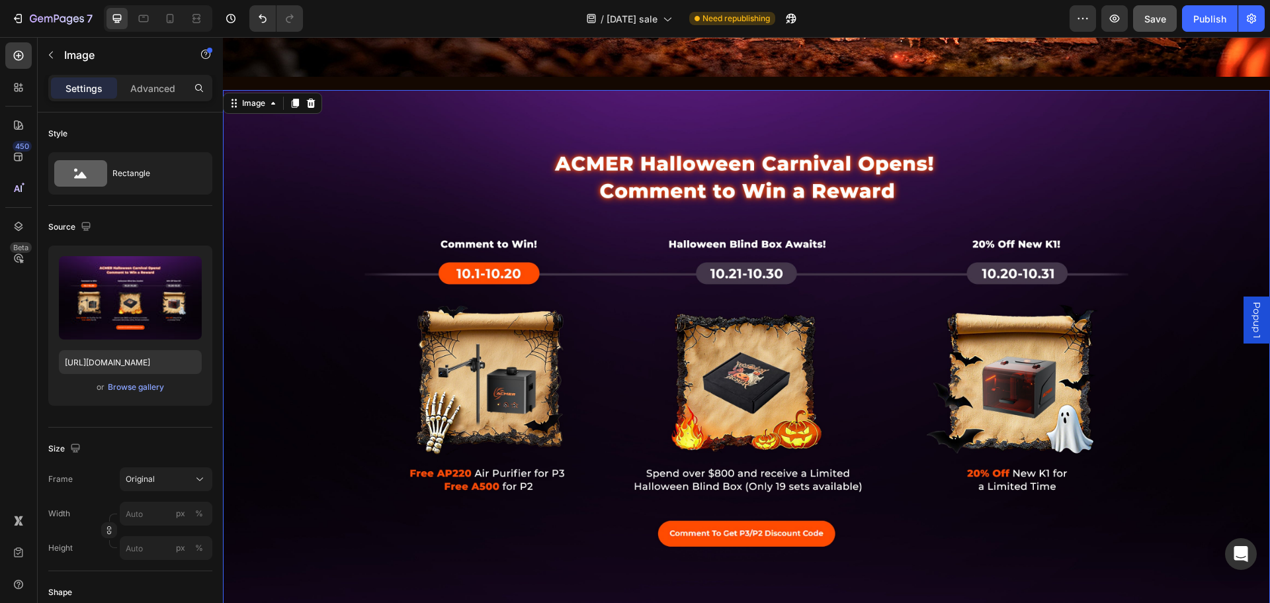
scroll to position [661, 0]
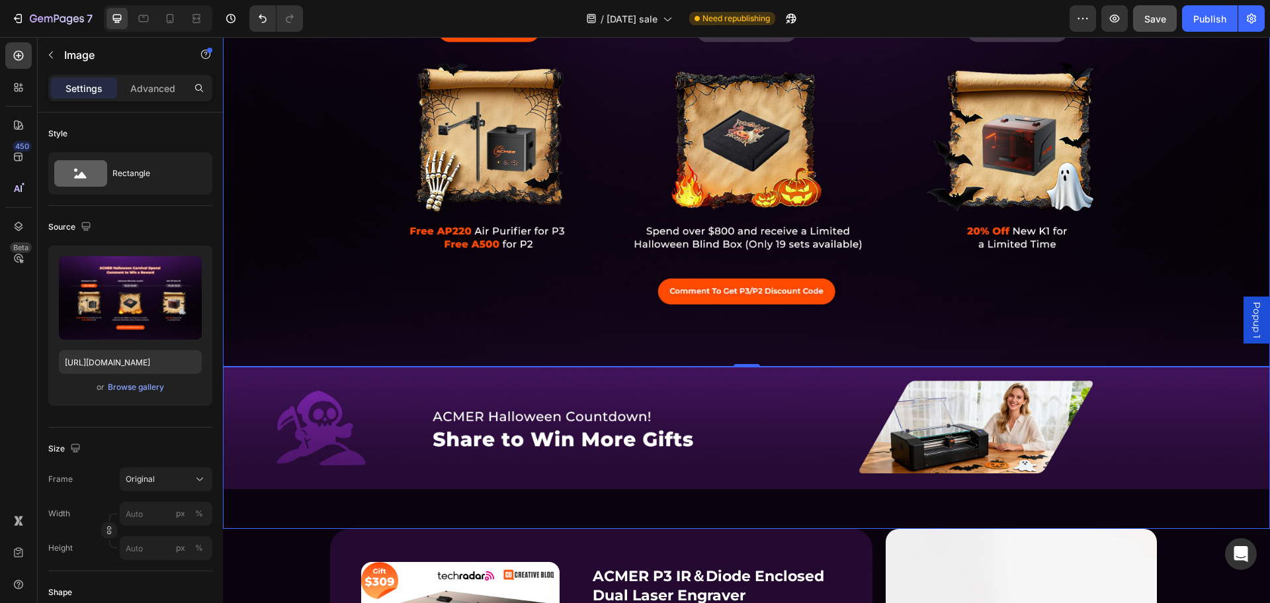
click at [384, 403] on img at bounding box center [746, 427] width 1047 height 123
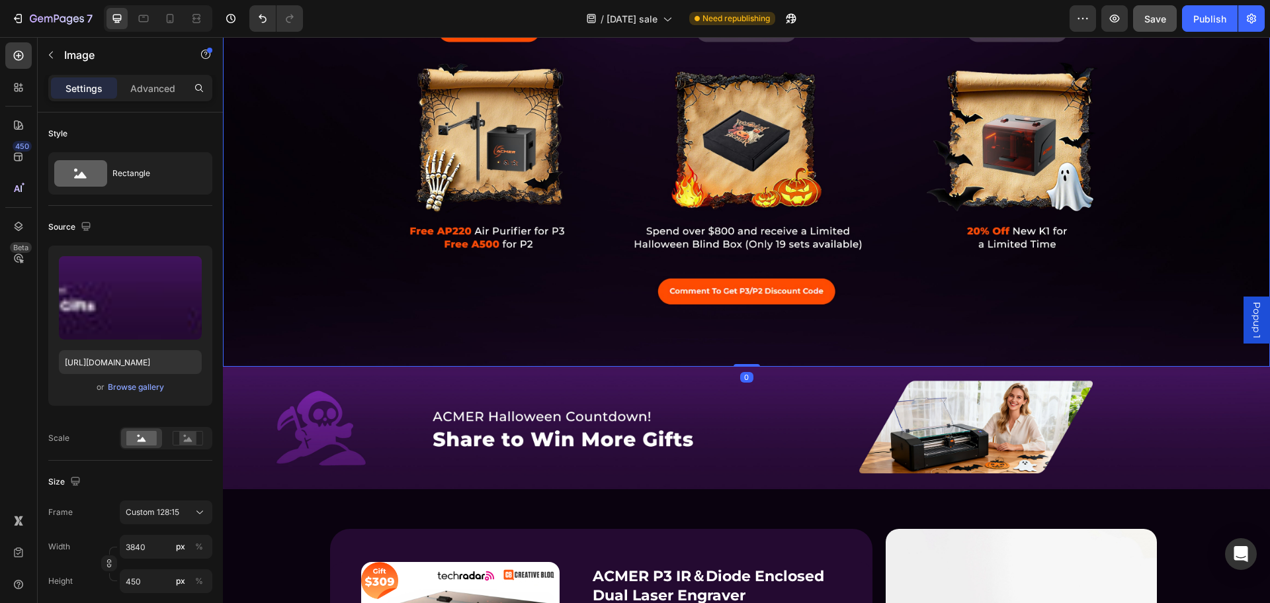
click at [667, 206] on img at bounding box center [746, 107] width 1047 height 518
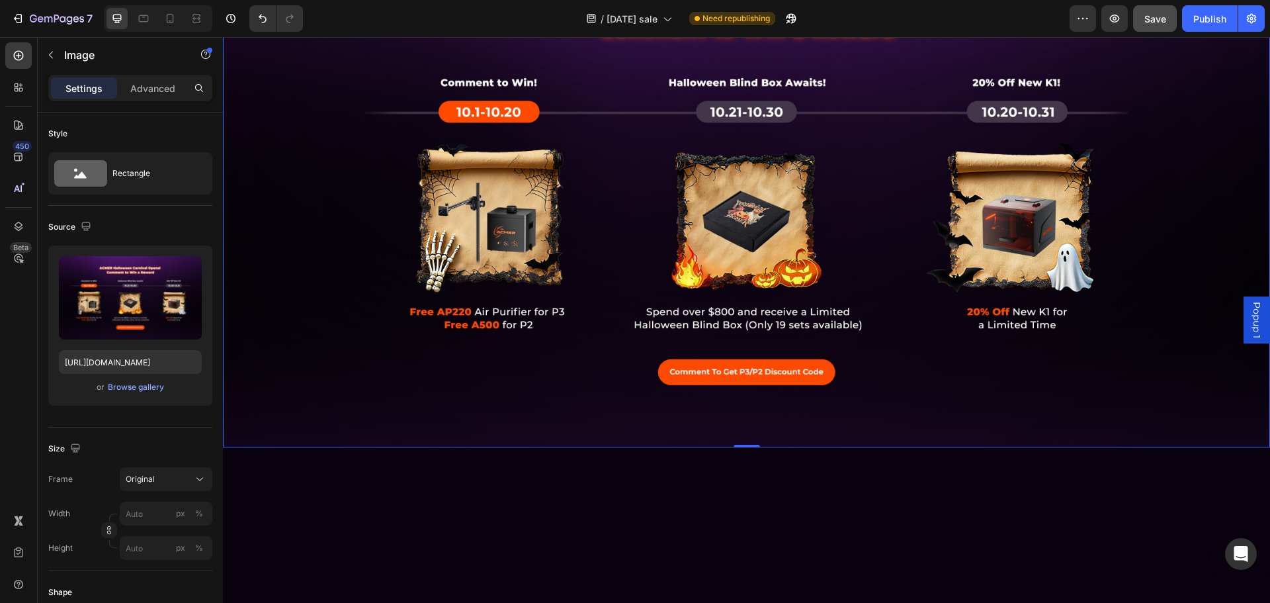
scroll to position [331, 0]
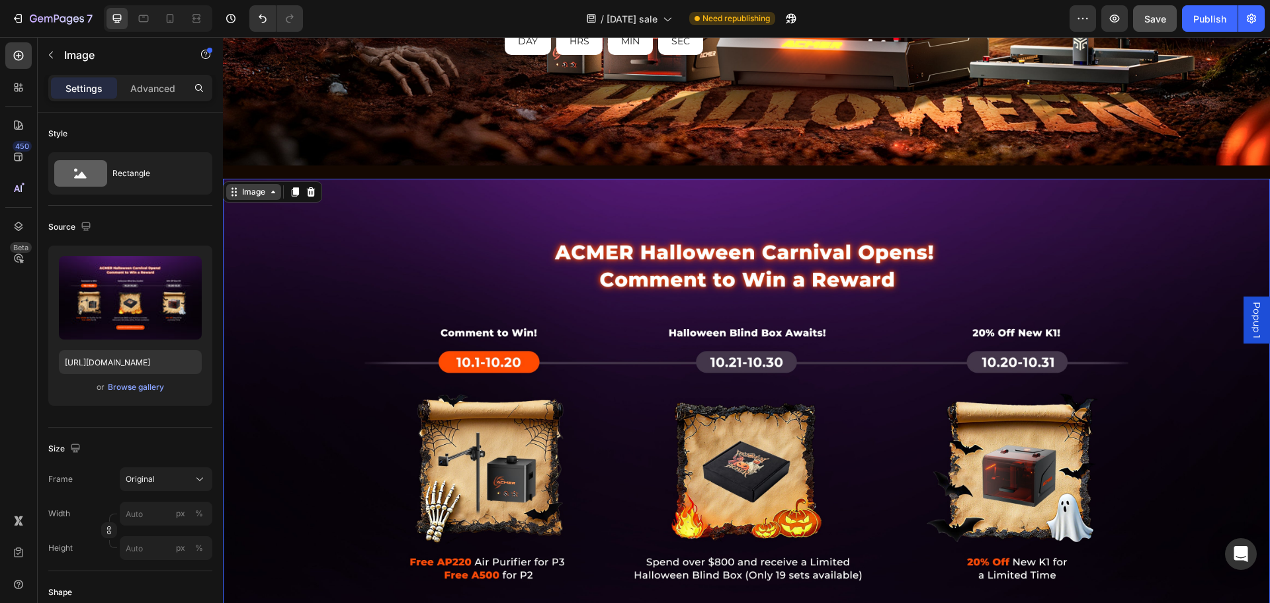
click at [255, 192] on div "Image" at bounding box center [253, 192] width 28 height 12
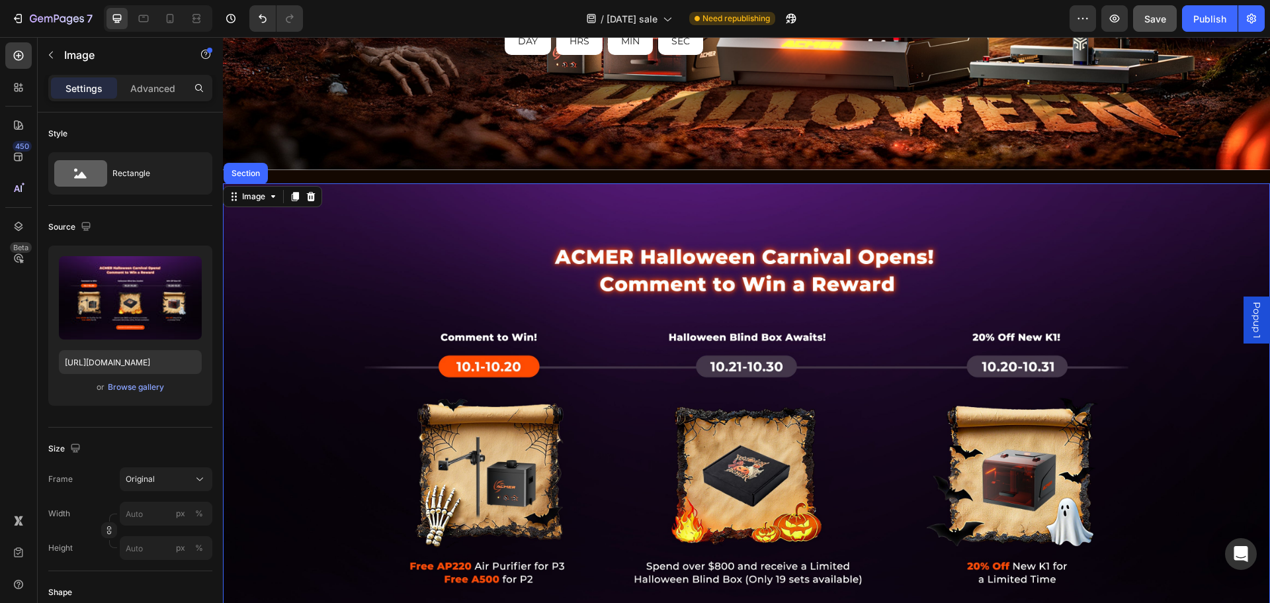
click at [376, 216] on img at bounding box center [746, 442] width 1047 height 518
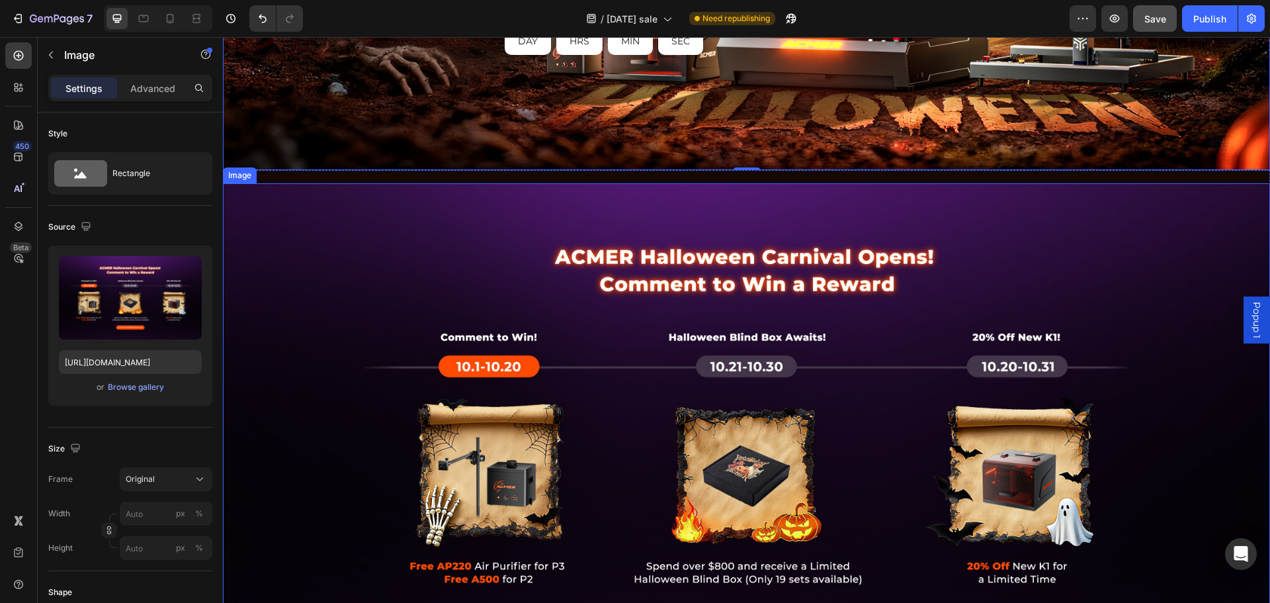
click at [366, 197] on img at bounding box center [746, 442] width 1047 height 518
click at [12, 55] on icon at bounding box center [18, 55] width 13 height 13
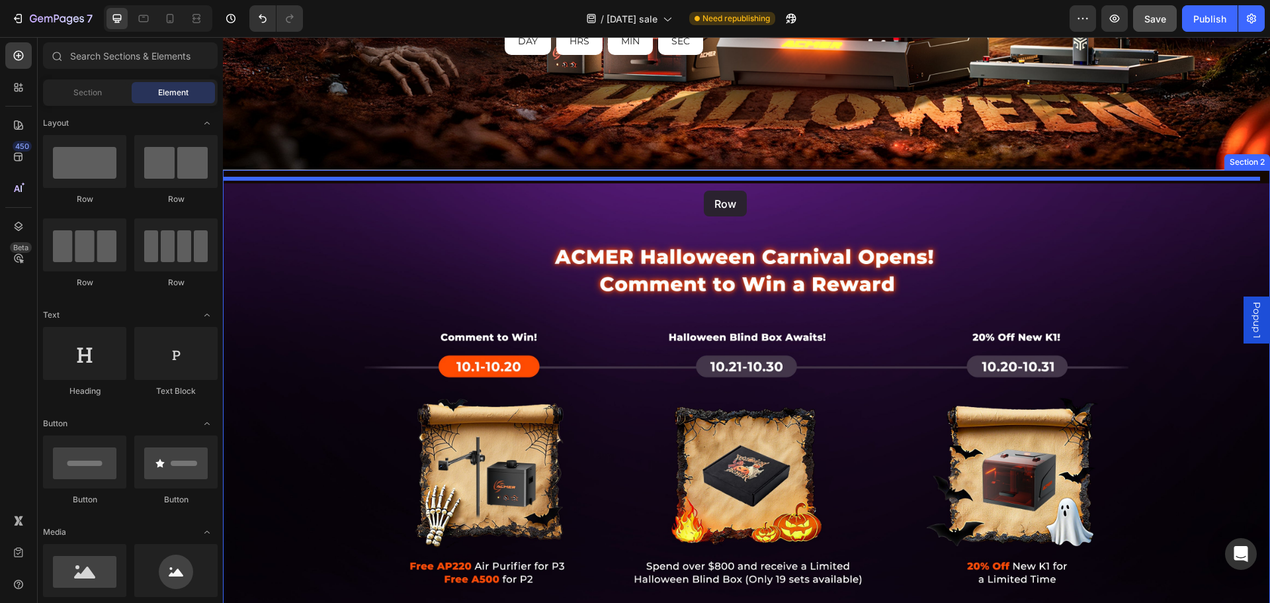
drag, startPoint x: 388, startPoint y: 206, endPoint x: 704, endPoint y: 190, distance: 315.8
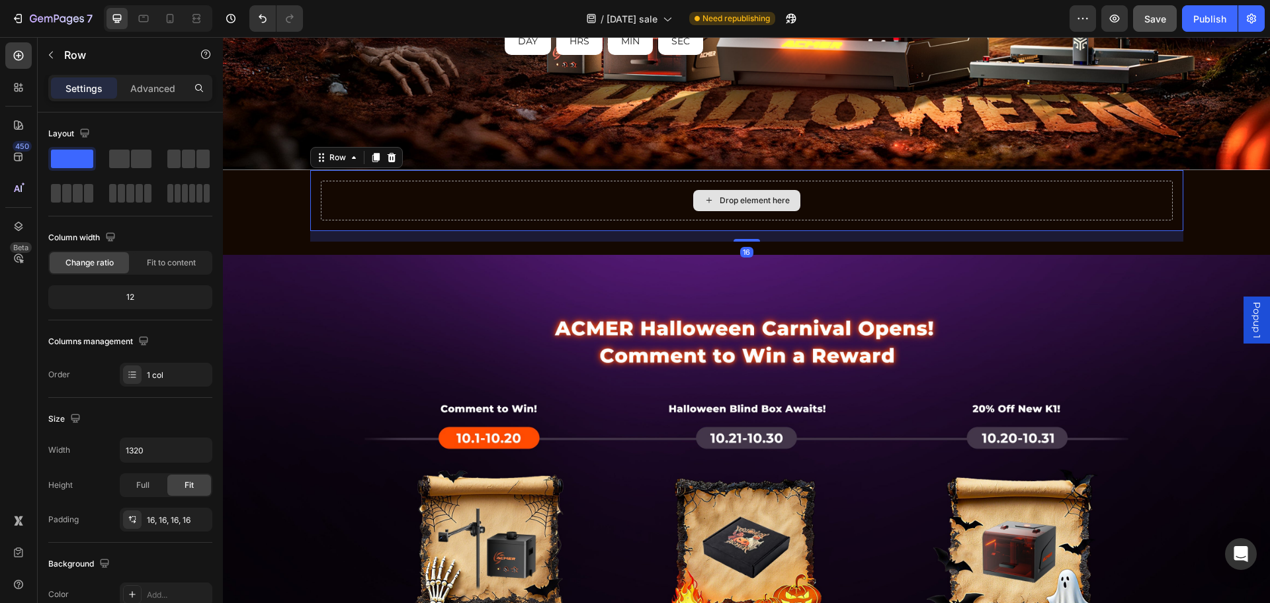
click at [489, 202] on div "Drop element here" at bounding box center [747, 201] width 852 height 40
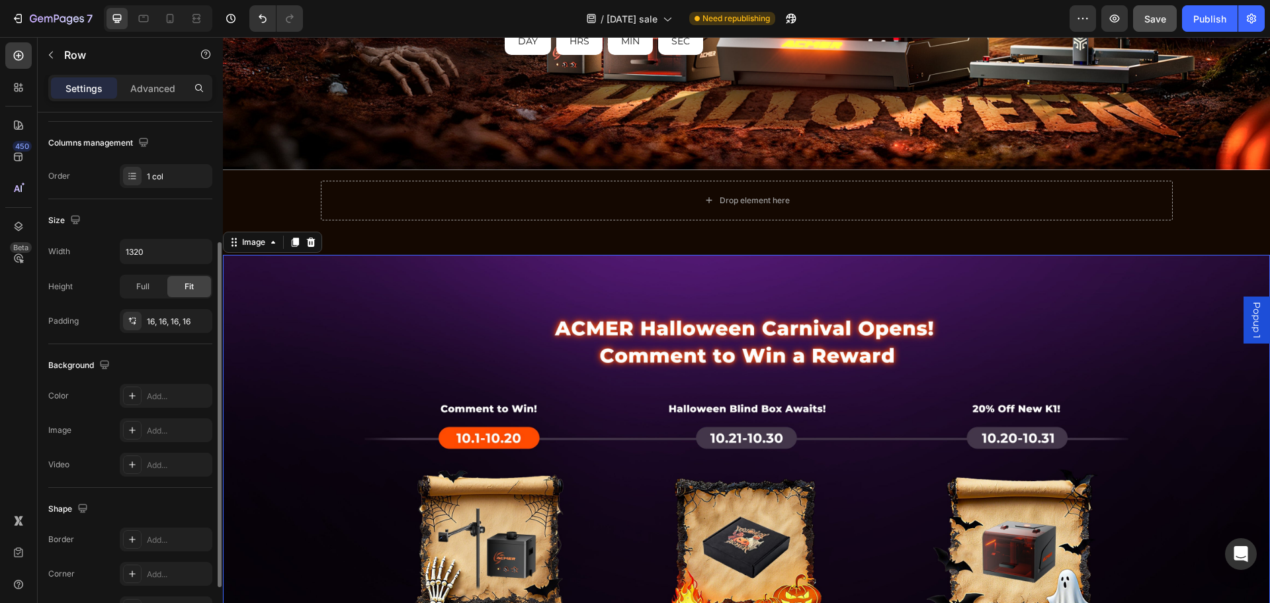
click at [374, 313] on img at bounding box center [746, 514] width 1047 height 518
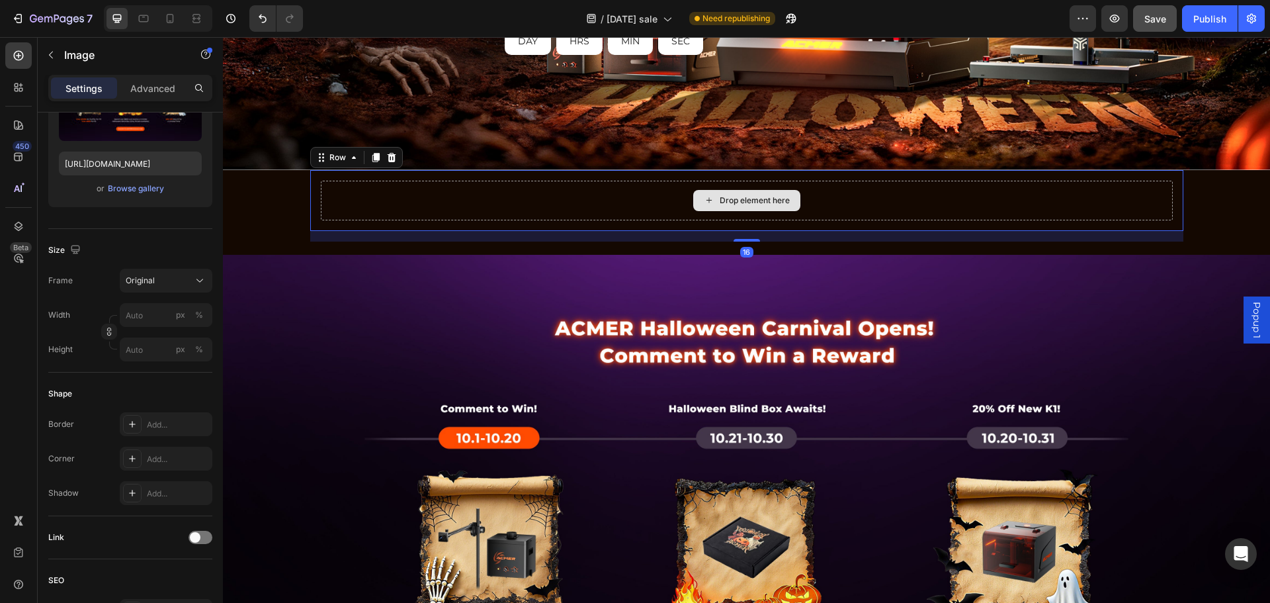
click at [536, 187] on div "Drop element here" at bounding box center [747, 201] width 852 height 40
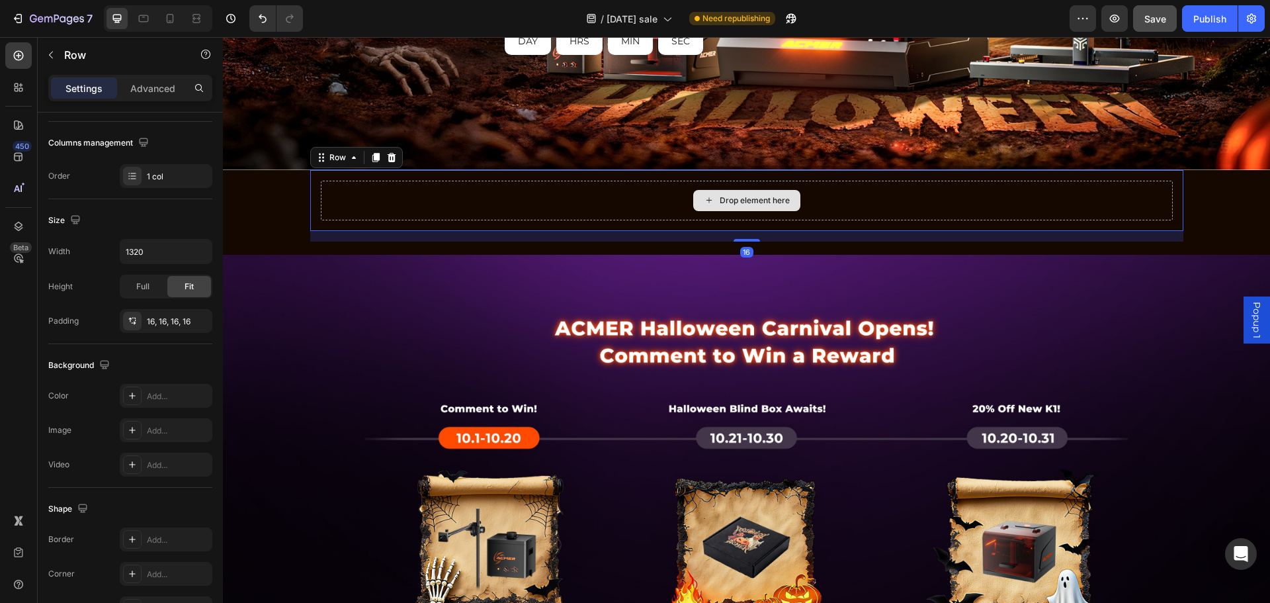
scroll to position [0, 0]
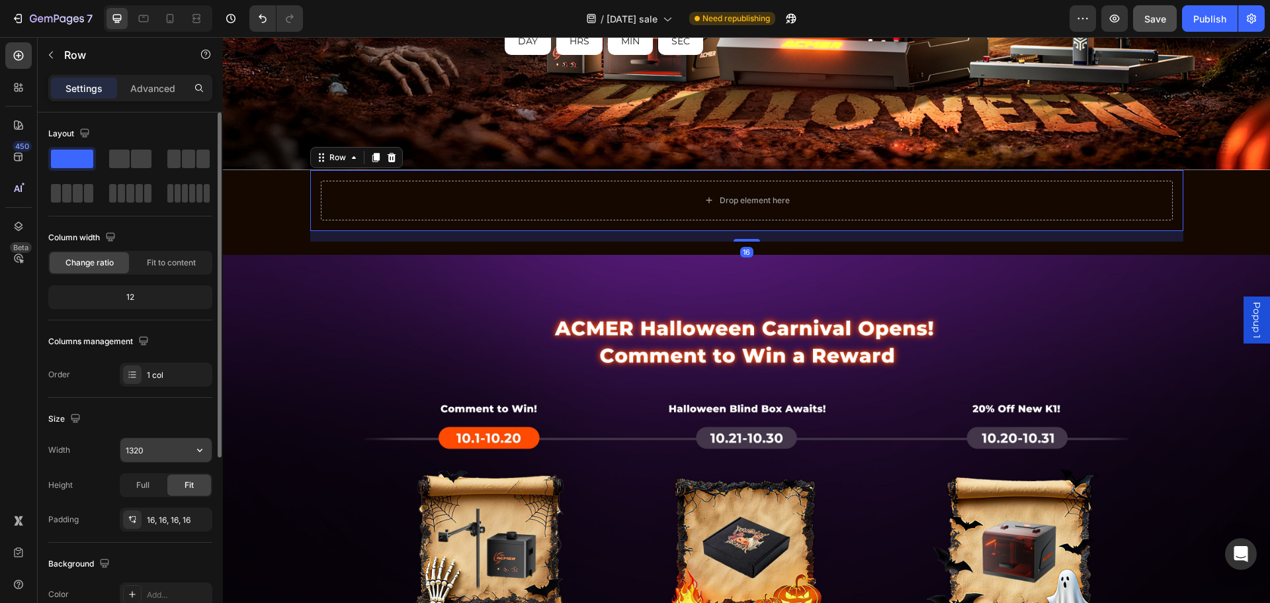
click at [140, 445] on input "1320" at bounding box center [165, 450] width 91 height 24
click at [200, 451] on icon "button" at bounding box center [199, 449] width 13 height 13
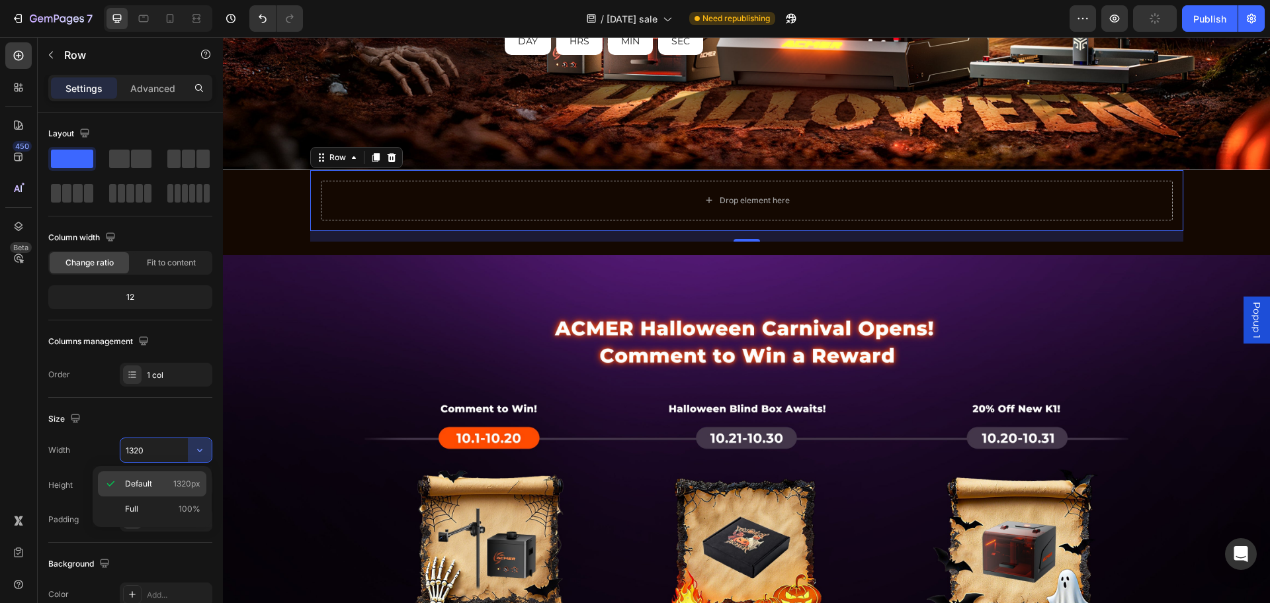
click at [180, 483] on span "1320px" at bounding box center [186, 484] width 27 height 12
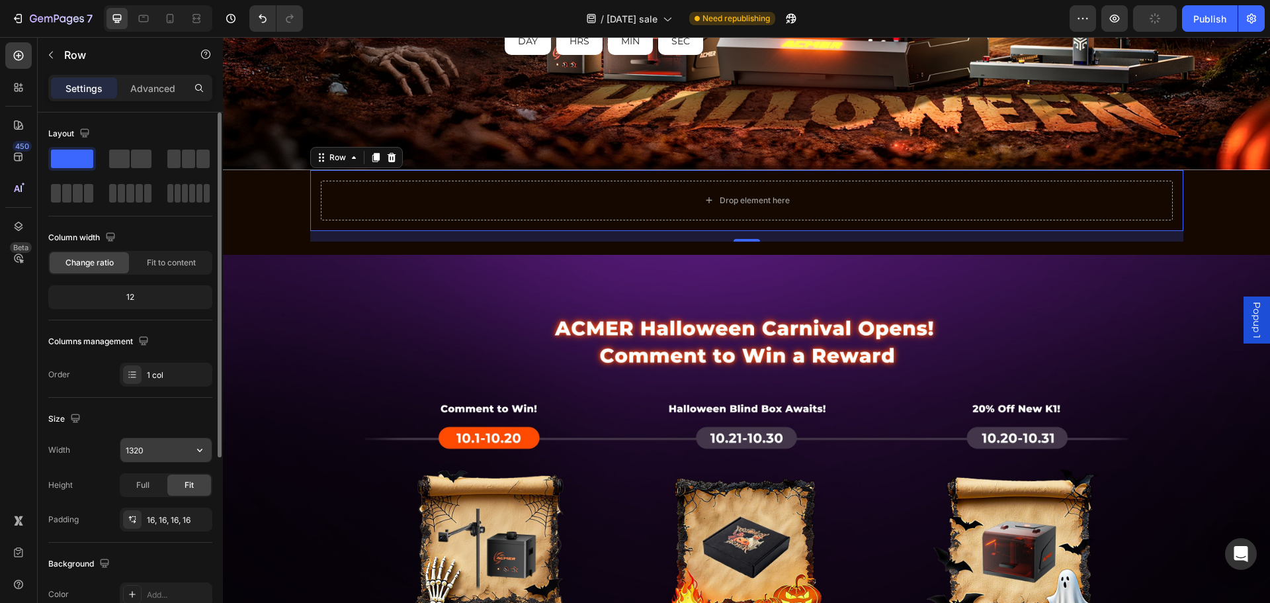
click at [157, 448] on input "1320" at bounding box center [165, 450] width 91 height 24
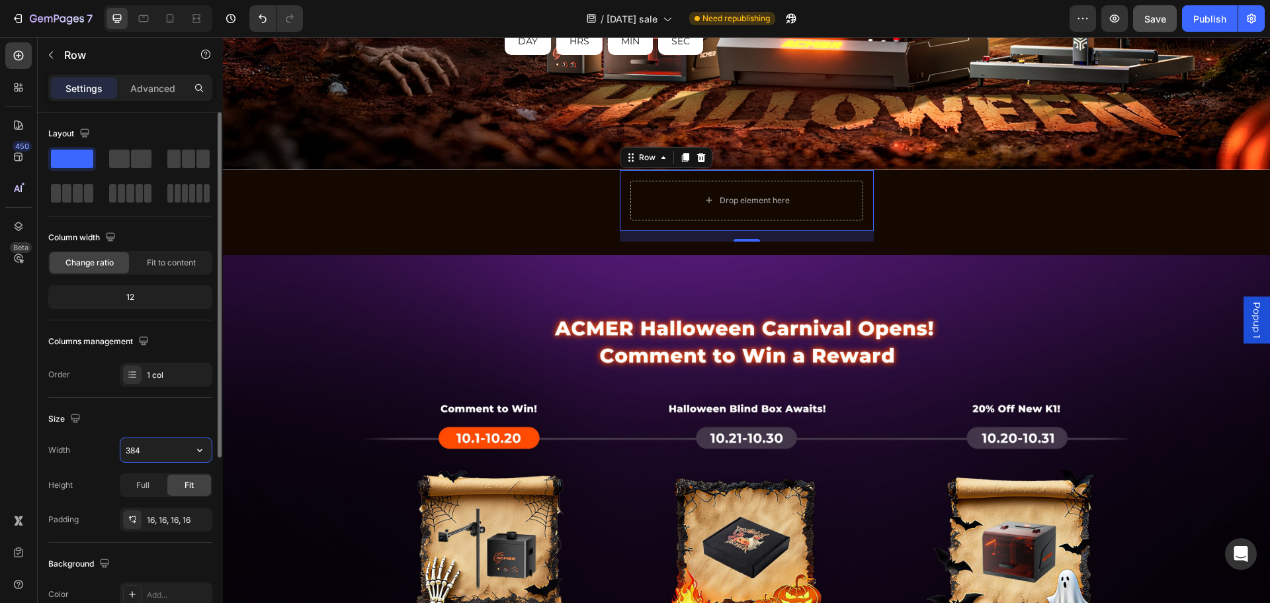
type input "3840"
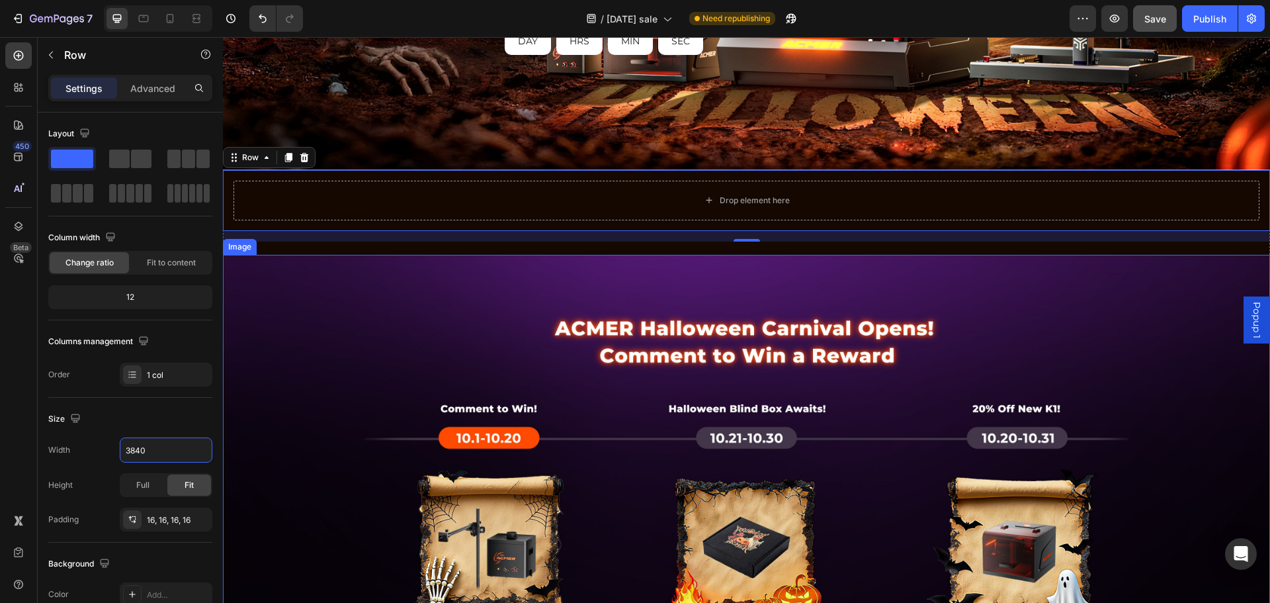
click at [1092, 264] on img at bounding box center [746, 514] width 1047 height 518
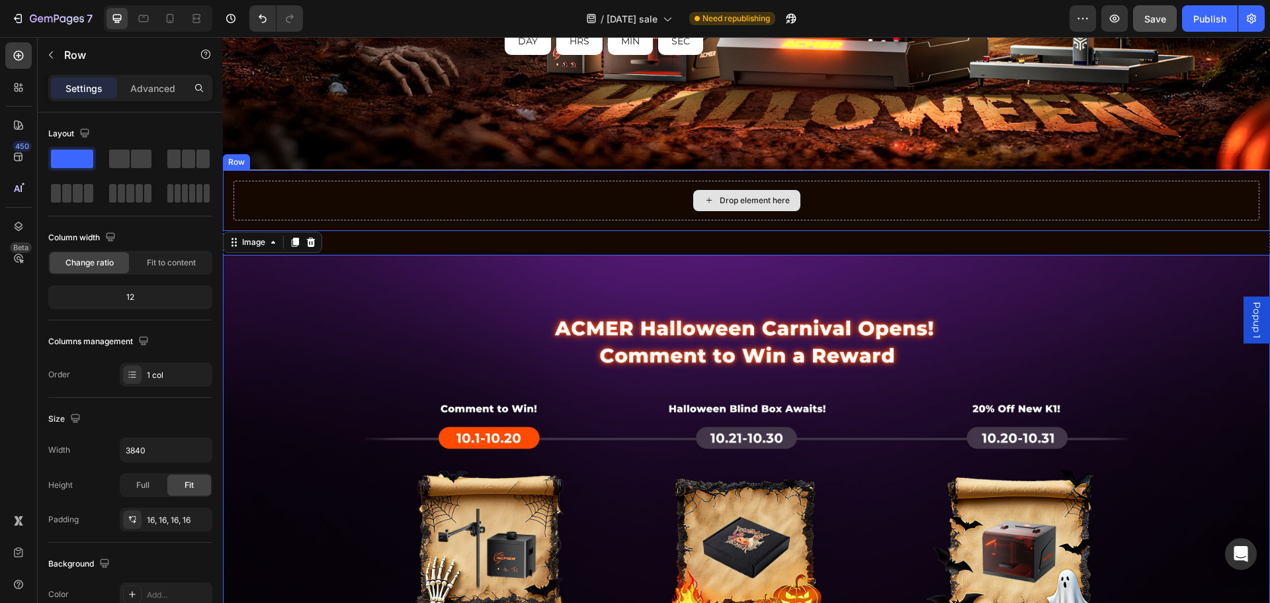
click at [1097, 194] on div "Drop element here" at bounding box center [746, 201] width 1026 height 40
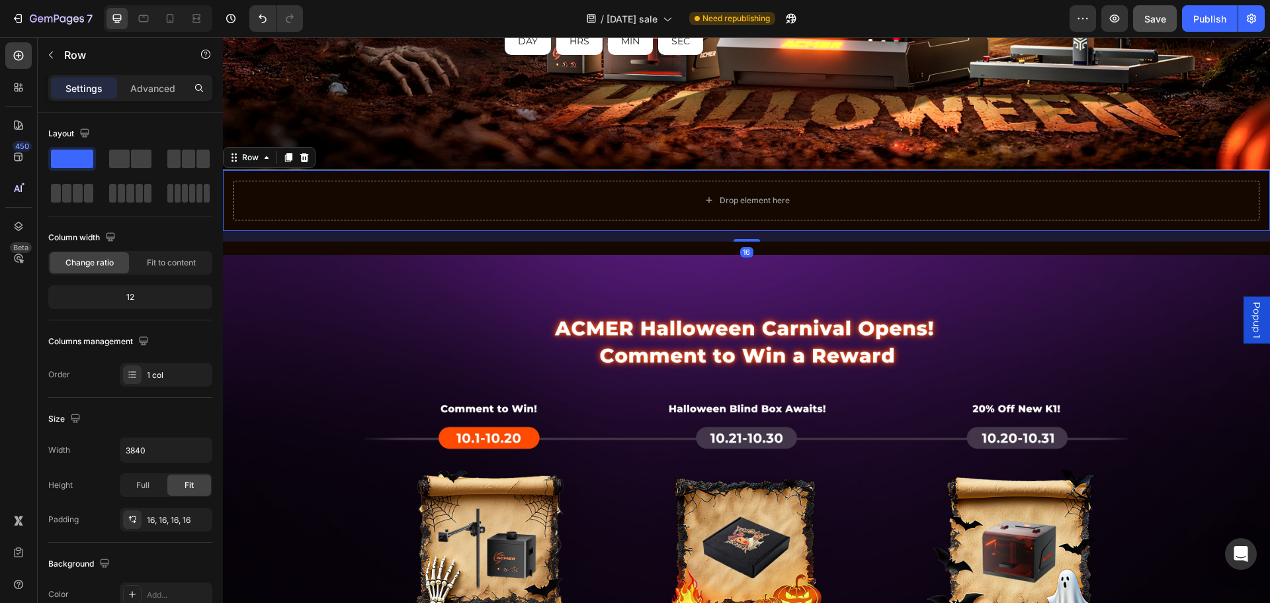
click at [155, 76] on div "Settings Advanced" at bounding box center [130, 88] width 164 height 26
click at [155, 83] on p "Advanced" at bounding box center [152, 88] width 45 height 14
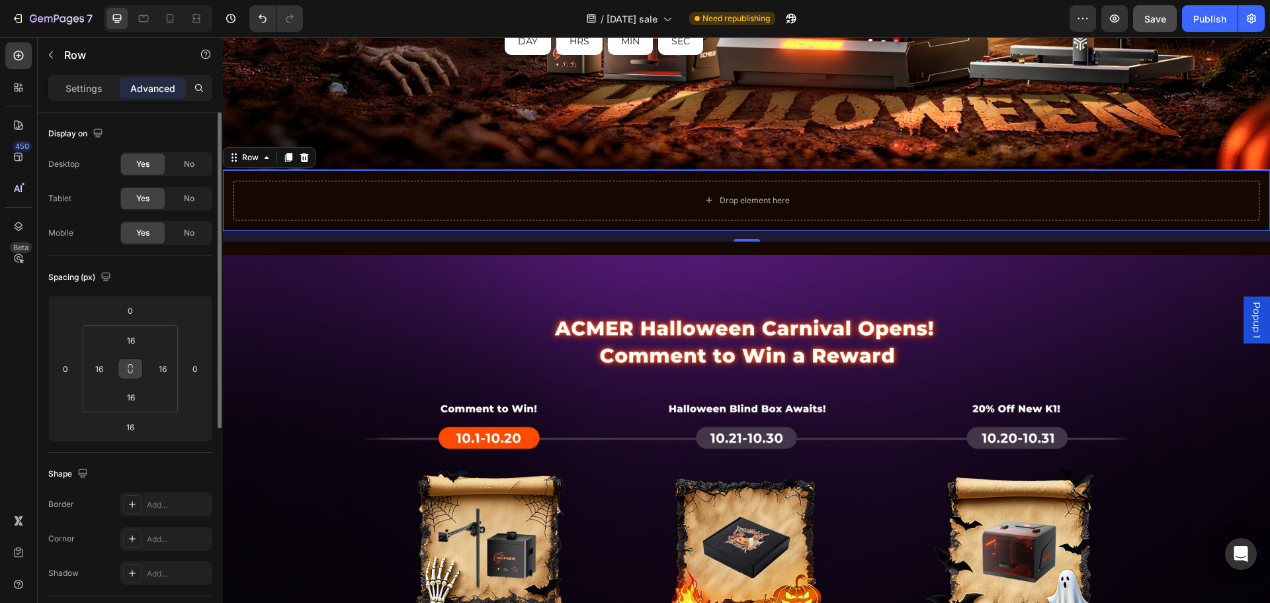
click at [131, 363] on icon at bounding box center [130, 368] width 11 height 11
click at [130, 340] on input "16" at bounding box center [131, 340] width 26 height 20
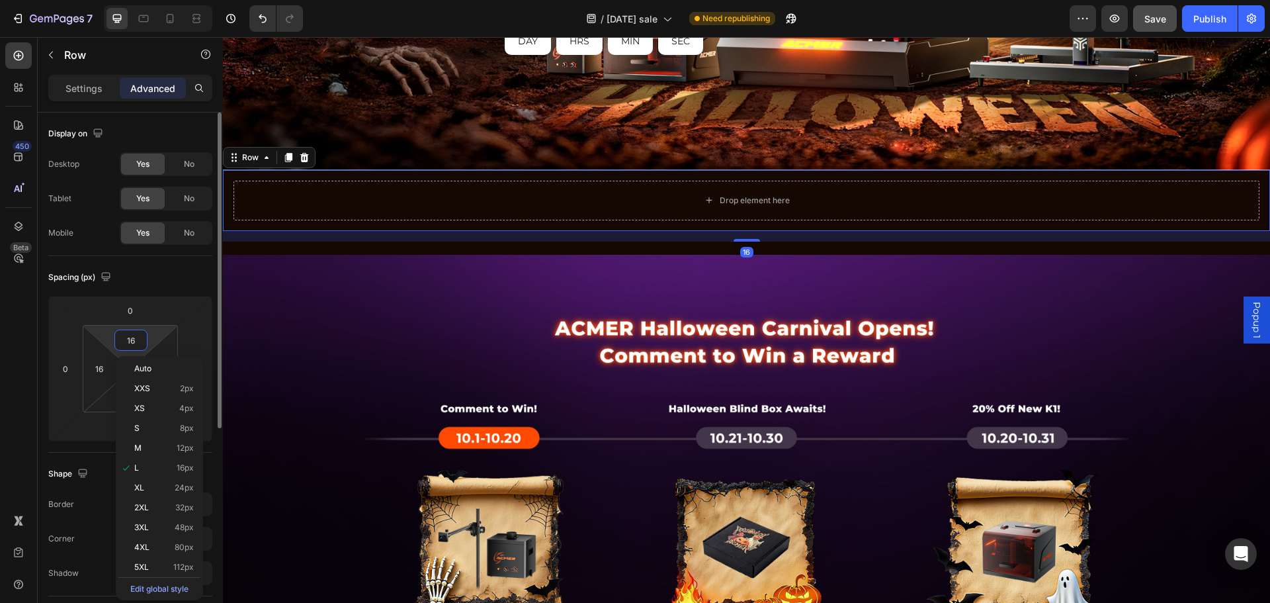
type input "0"
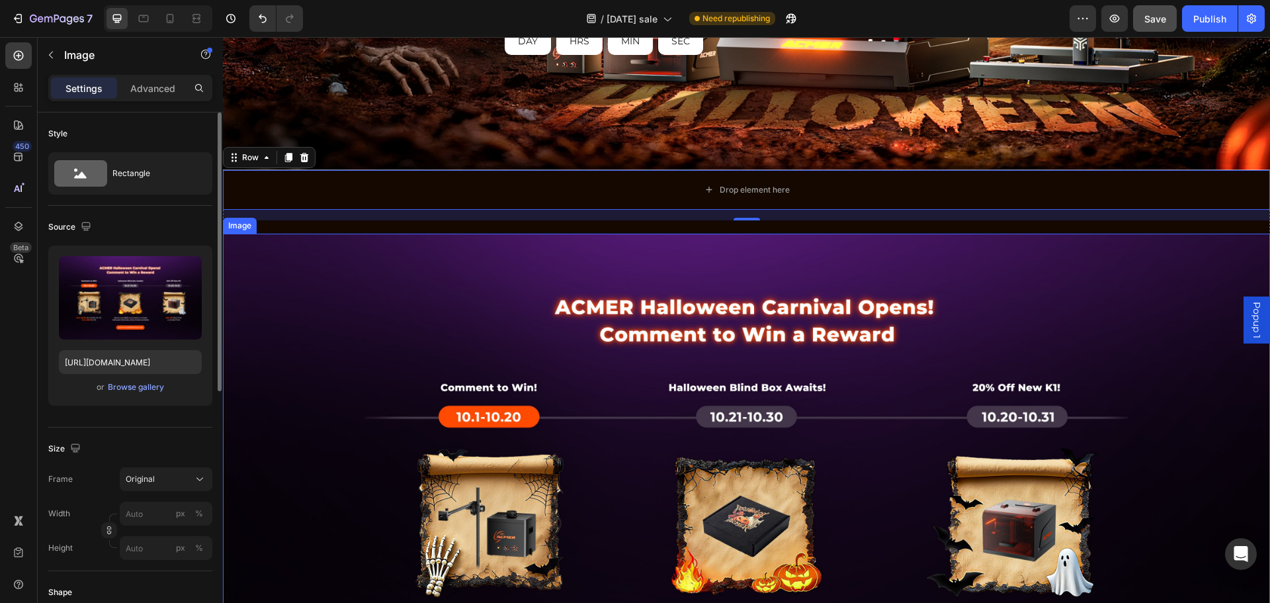
click at [843, 247] on img at bounding box center [746, 492] width 1047 height 518
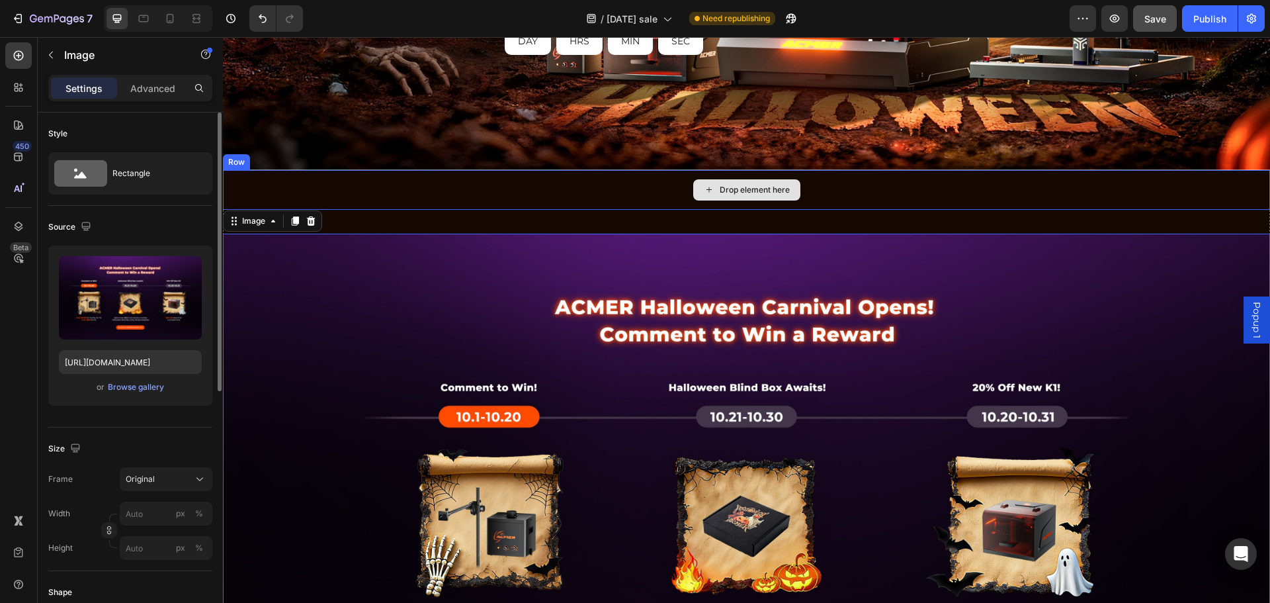
click at [811, 194] on div "Drop element here" at bounding box center [746, 190] width 1047 height 40
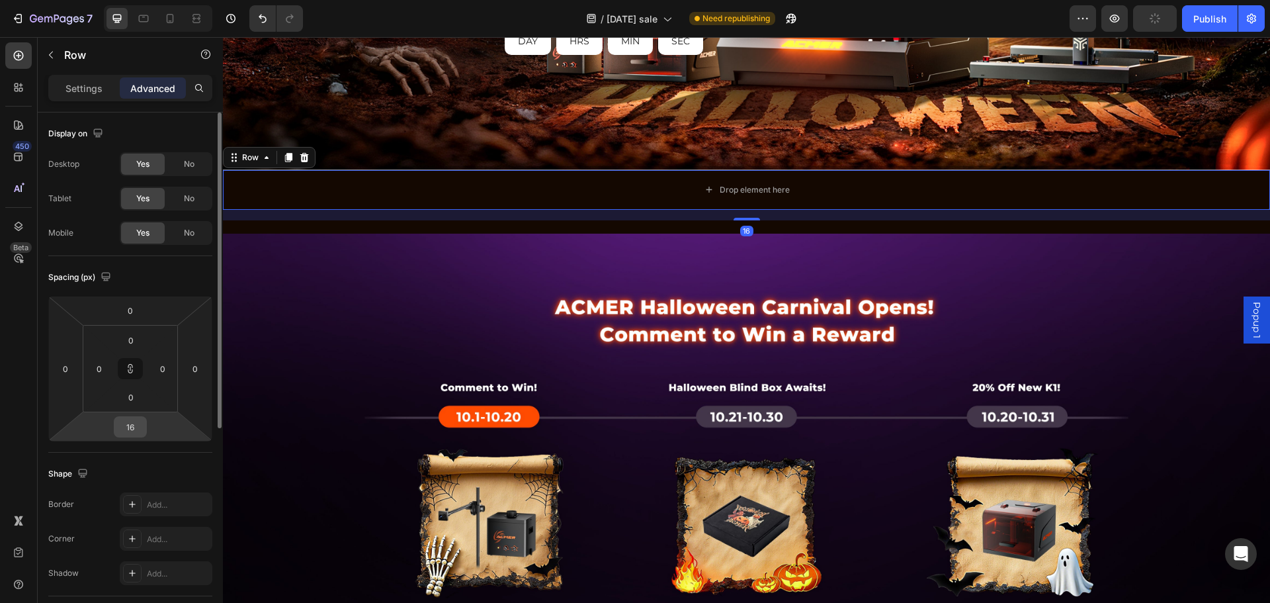
click at [136, 425] on input "16" at bounding box center [130, 427] width 26 height 20
type input "0"
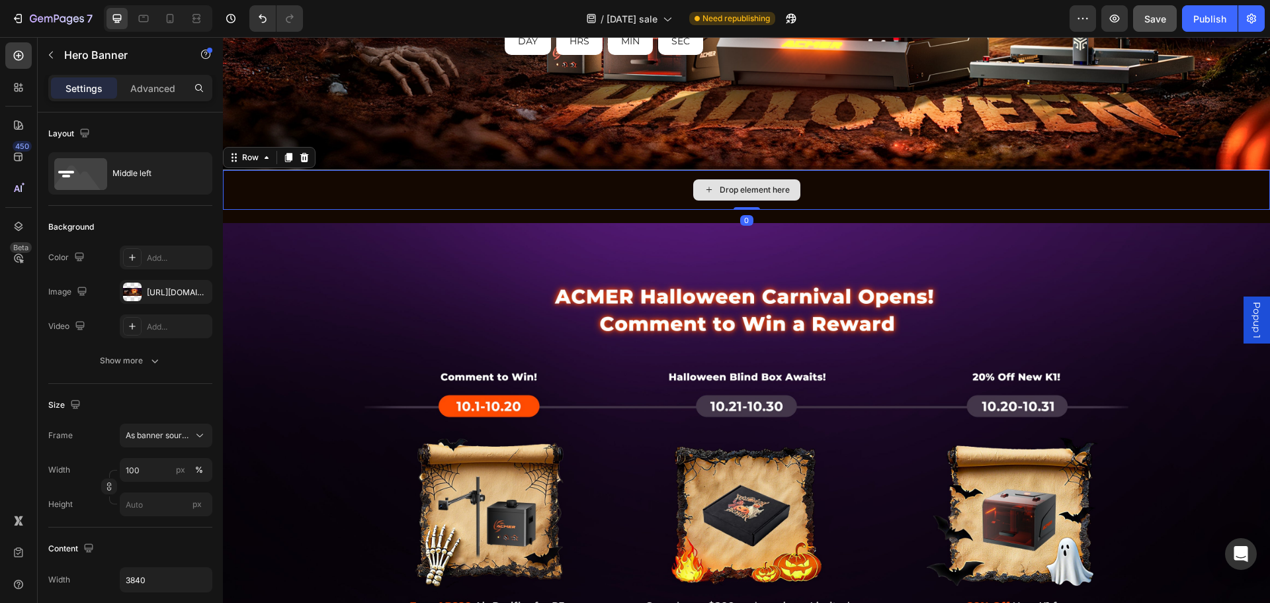
click at [945, 192] on div "Drop element here" at bounding box center [746, 190] width 1047 height 40
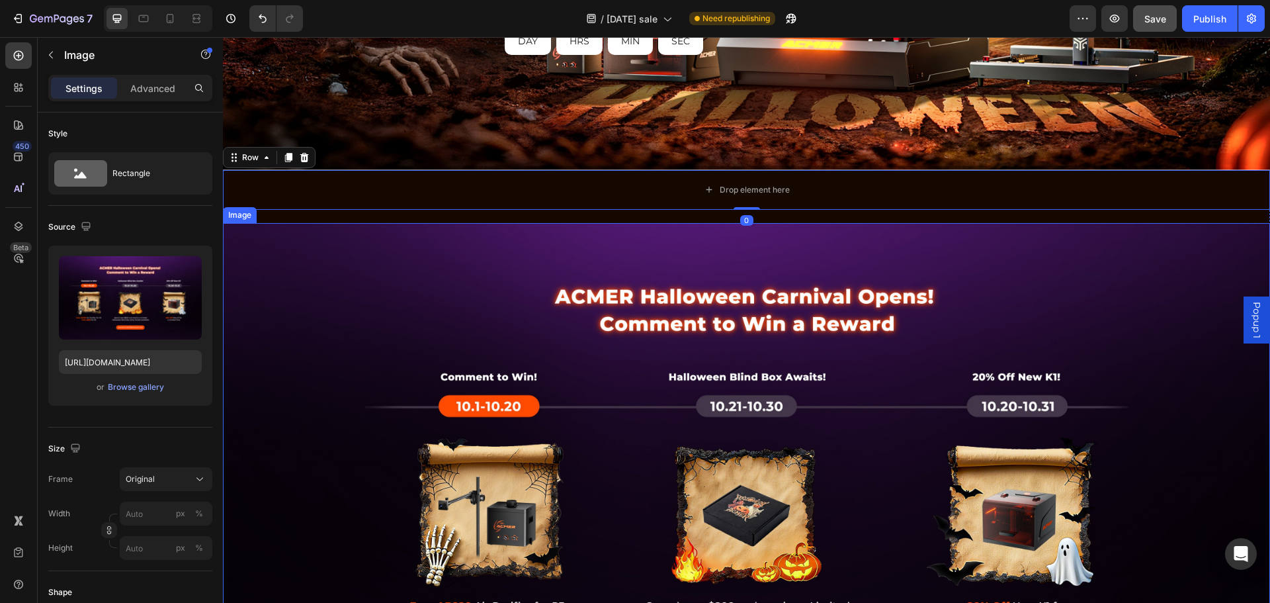
click at [901, 298] on img at bounding box center [746, 482] width 1047 height 518
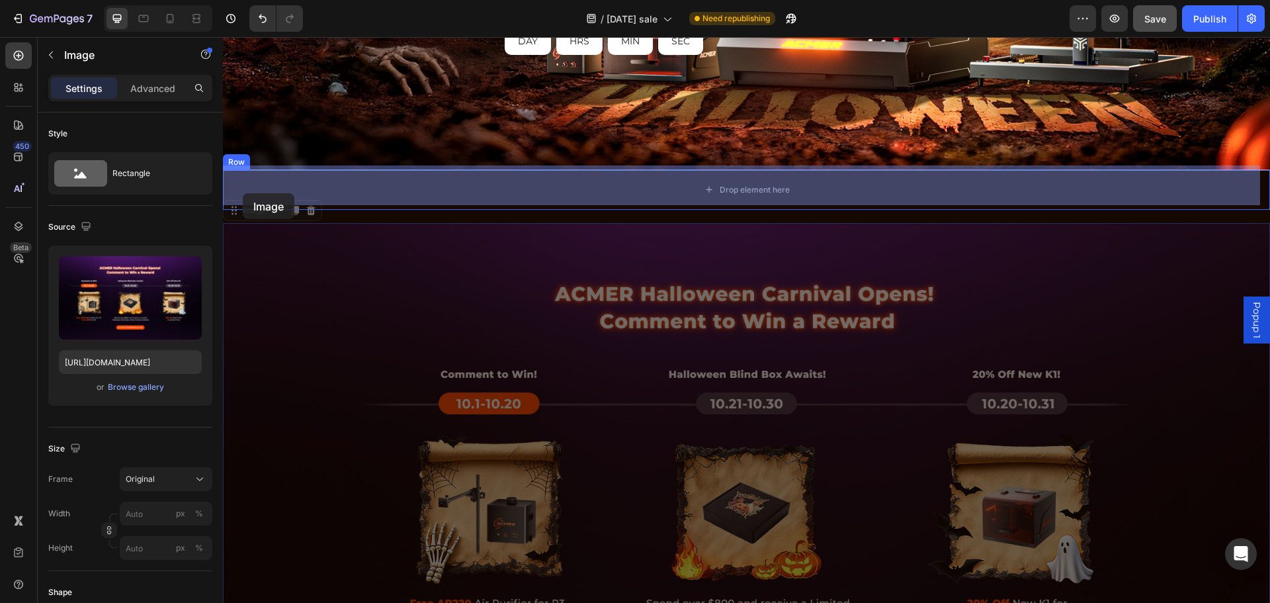
drag, startPoint x: 239, startPoint y: 210, endPoint x: 243, endPoint y: 193, distance: 17.0
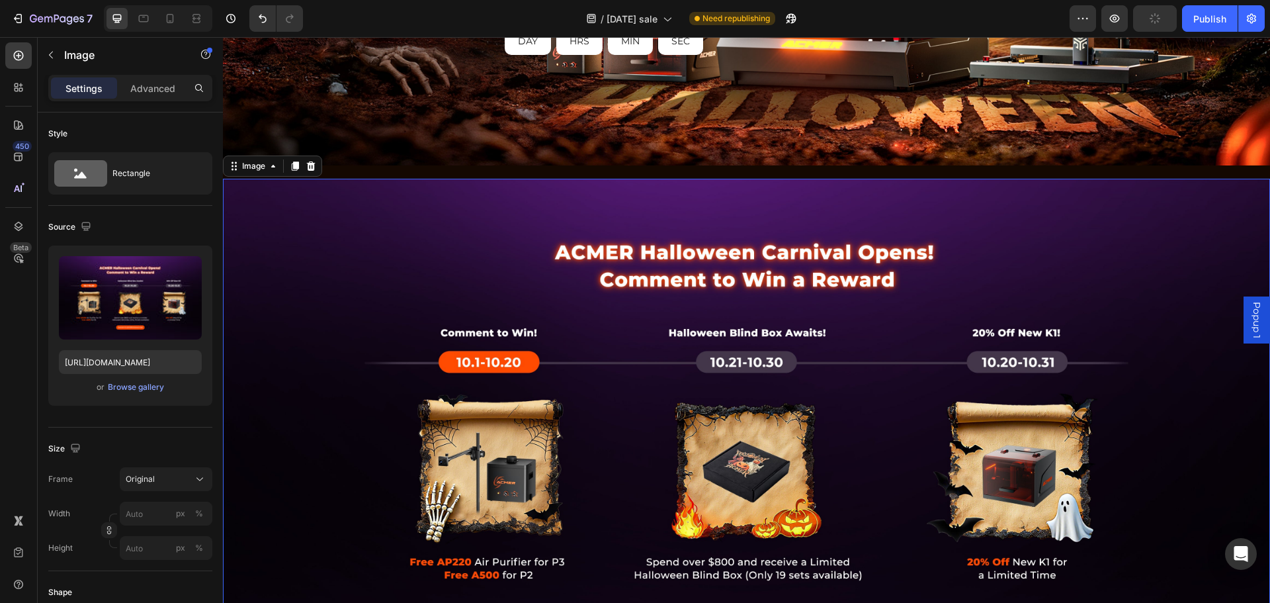
scroll to position [595, 0]
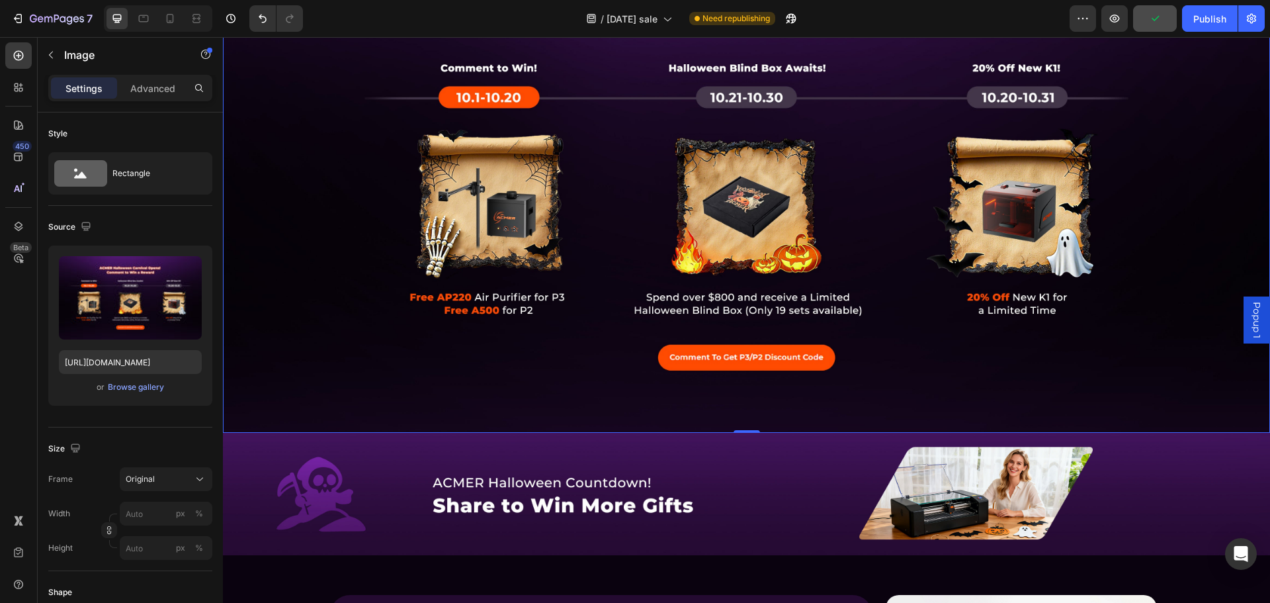
click at [529, 350] on img at bounding box center [746, 173] width 1047 height 518
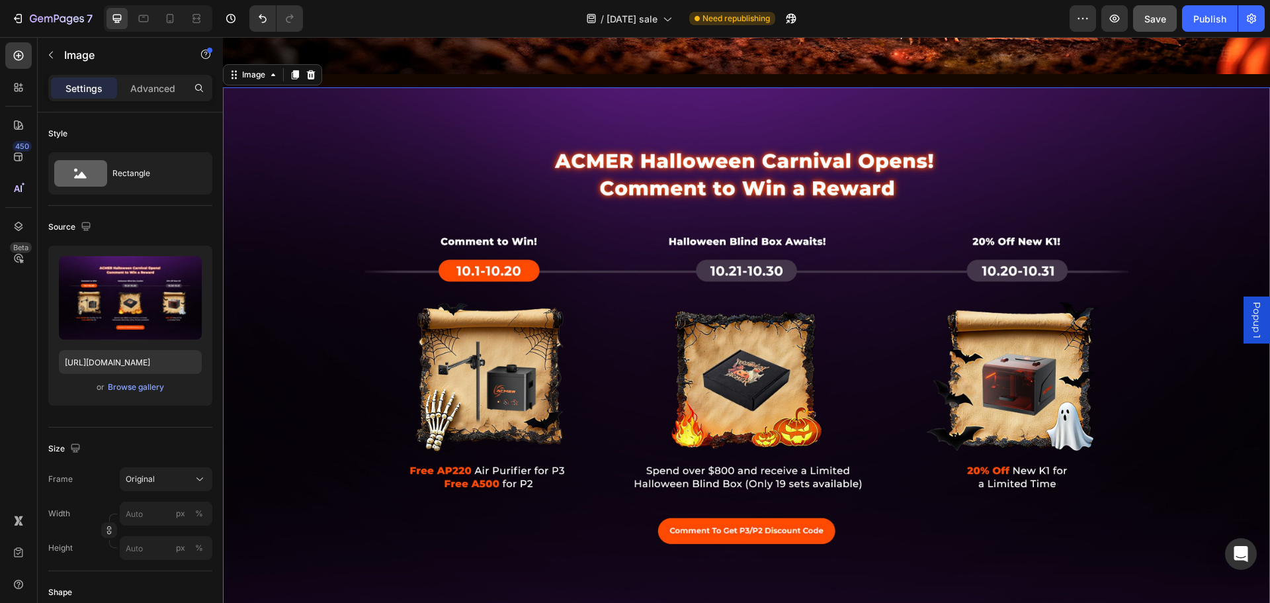
scroll to position [397, 0]
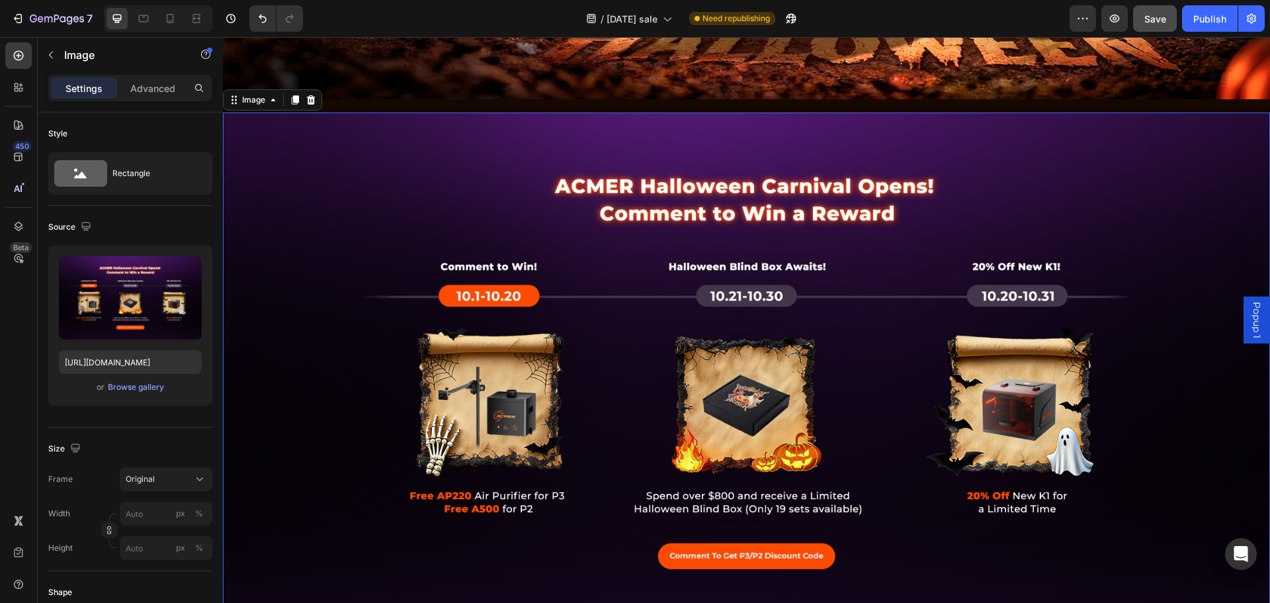
click at [542, 220] on img at bounding box center [746, 371] width 1047 height 518
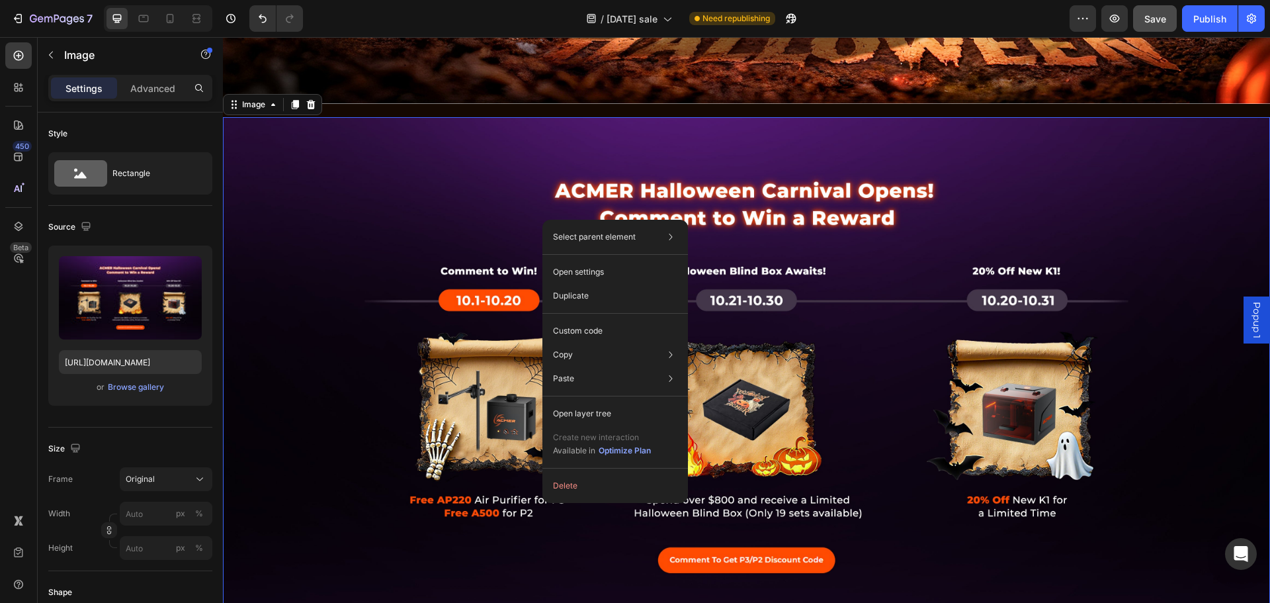
click at [439, 185] on img at bounding box center [746, 376] width 1047 height 518
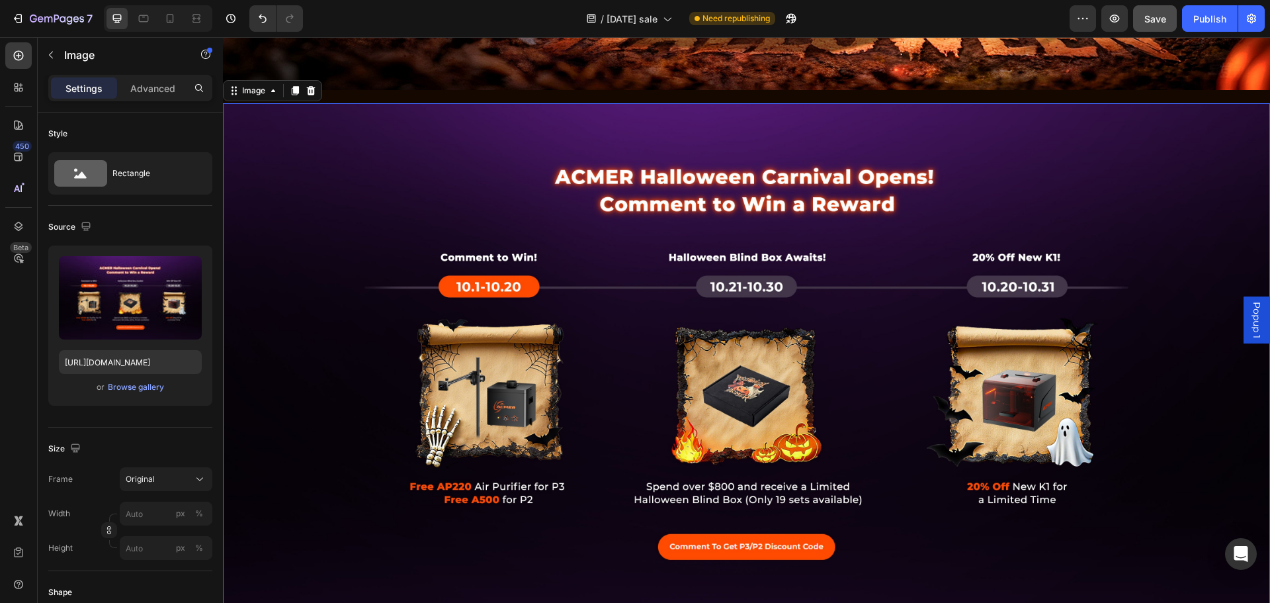
scroll to position [331, 0]
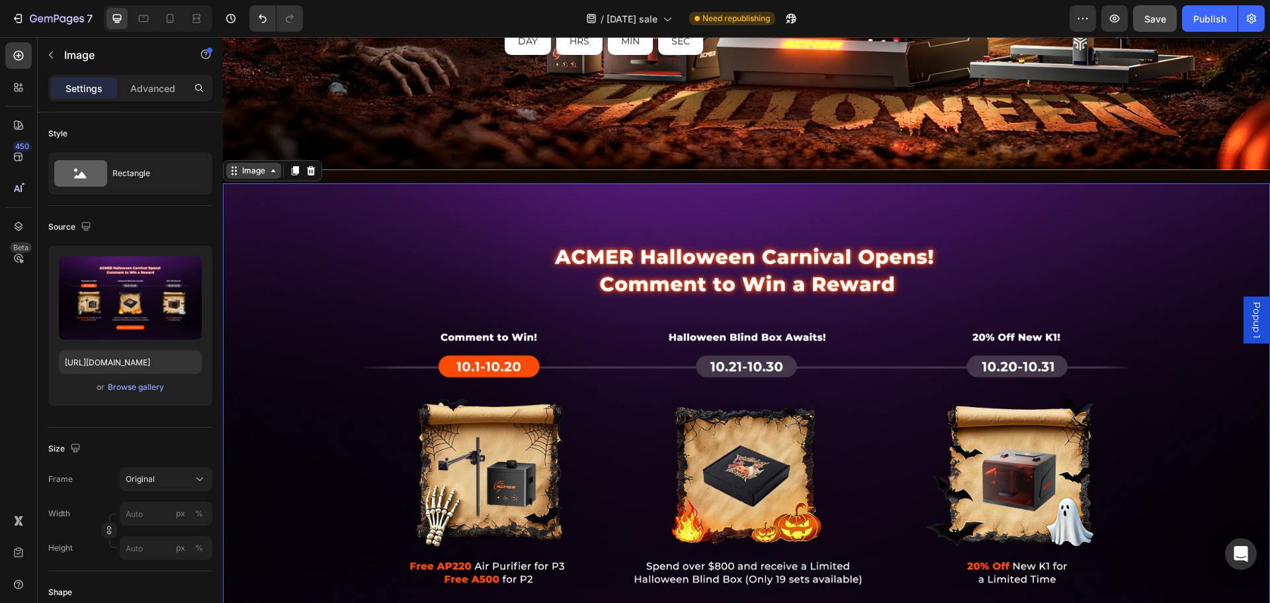
click at [267, 166] on div "Image" at bounding box center [253, 171] width 28 height 12
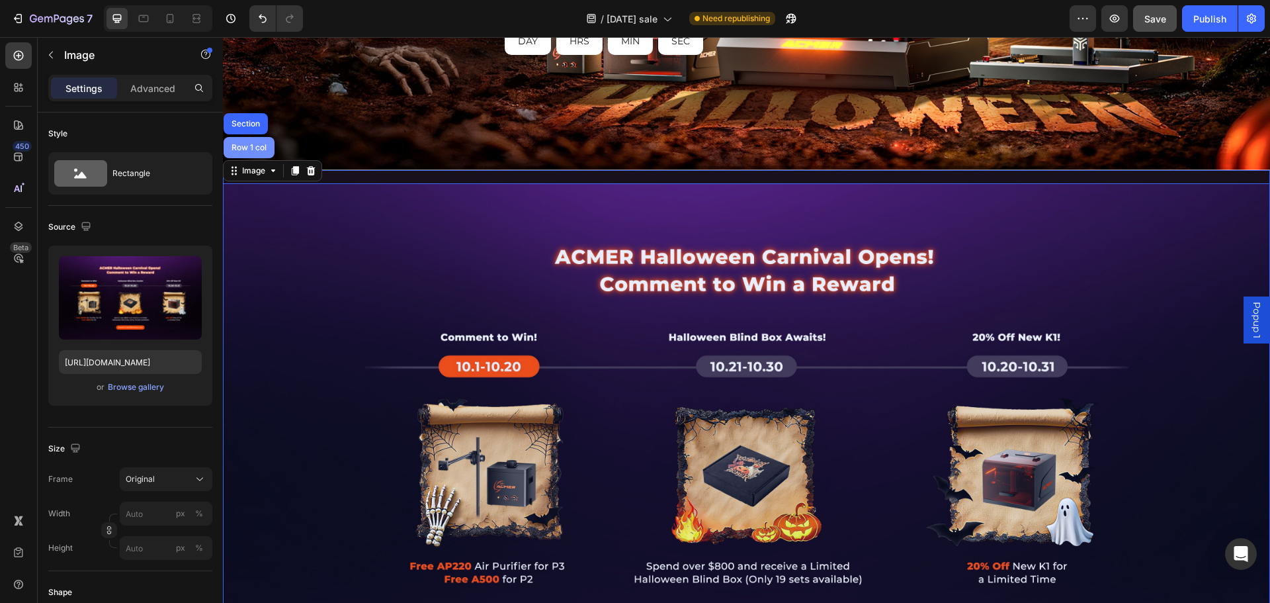
click at [248, 138] on div "Row 1 col" at bounding box center [249, 147] width 51 height 21
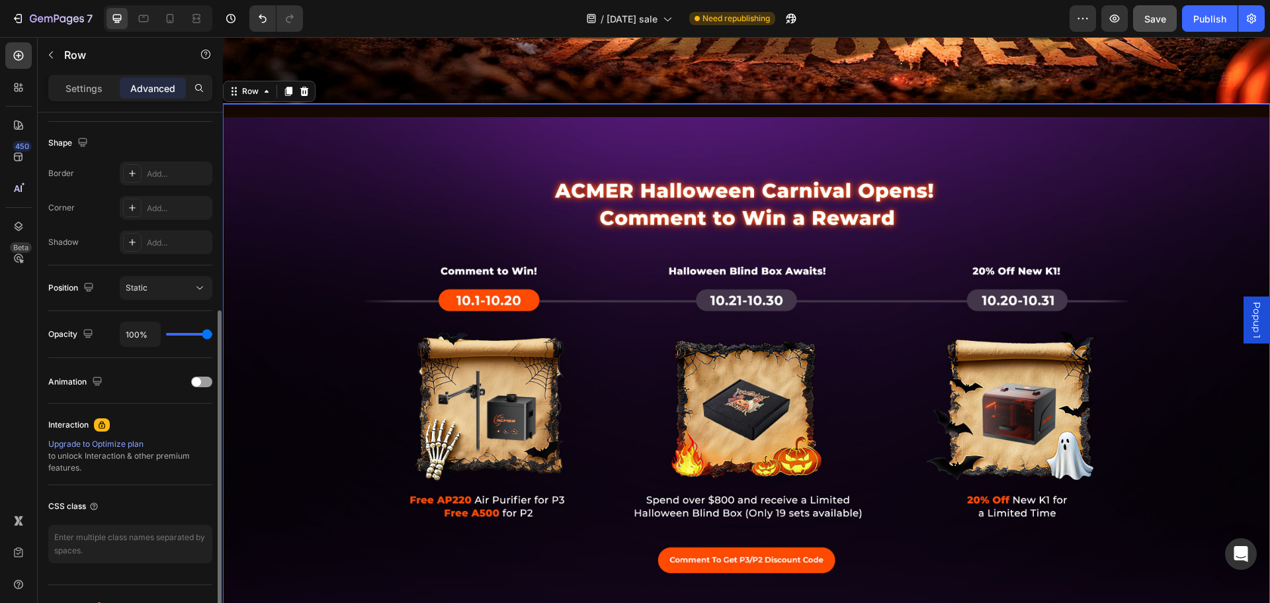
scroll to position [198, 0]
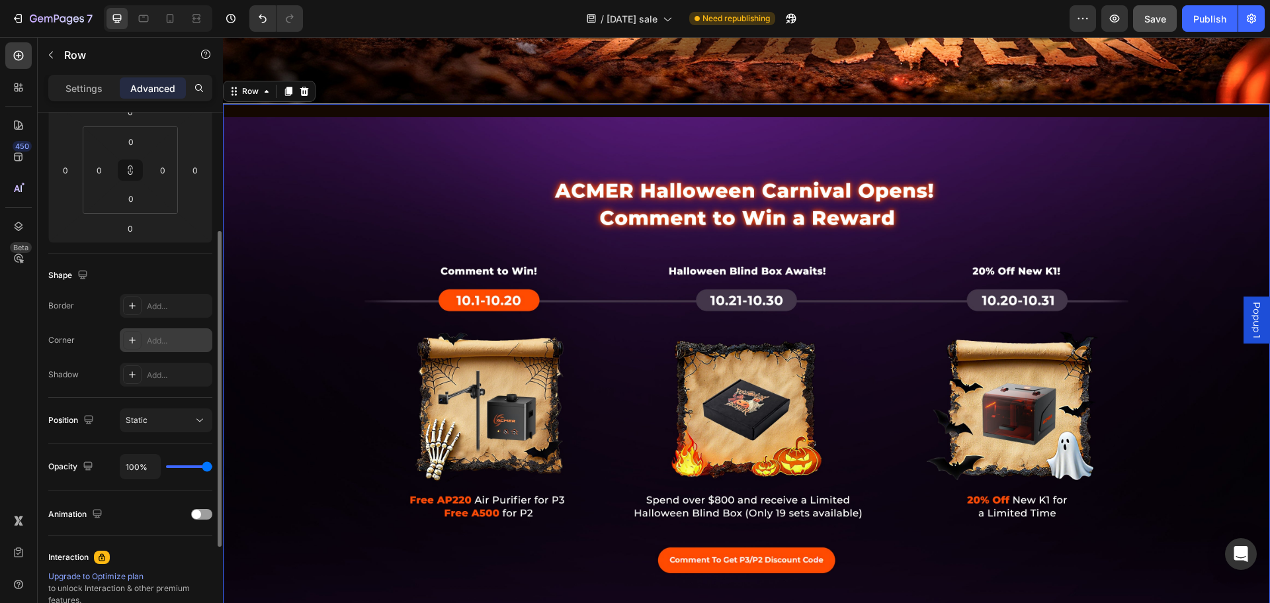
click at [132, 340] on icon at bounding box center [132, 340] width 7 height 7
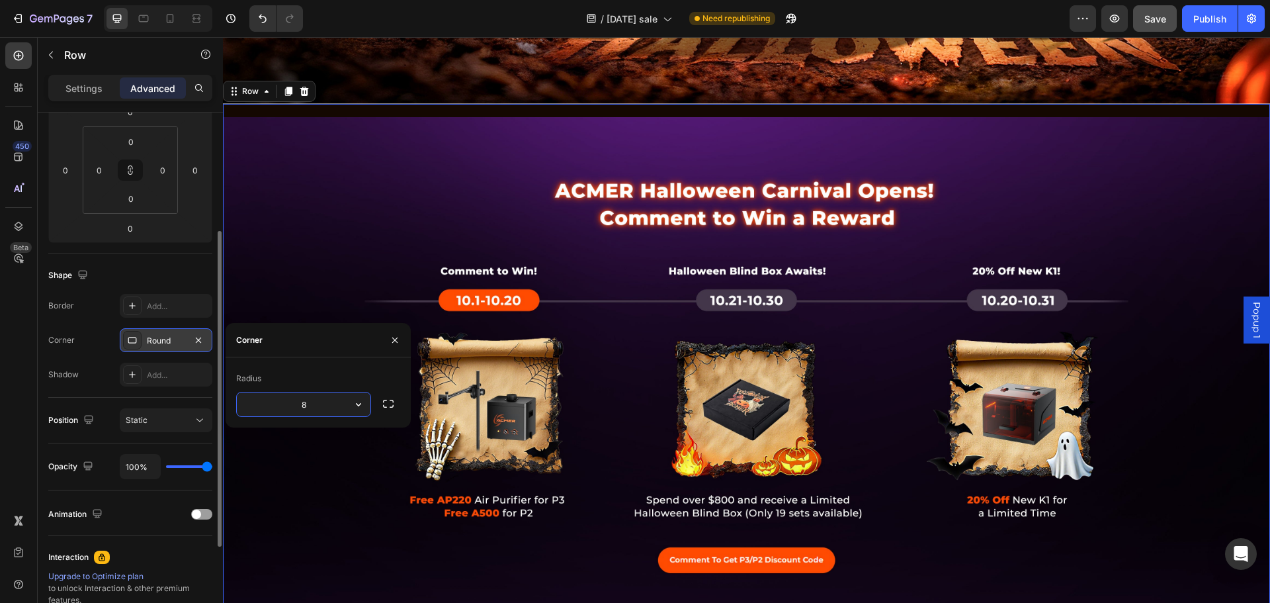
click at [188, 263] on div "Shape Border Add... Corner Round Shadow Add..." at bounding box center [130, 326] width 164 height 144
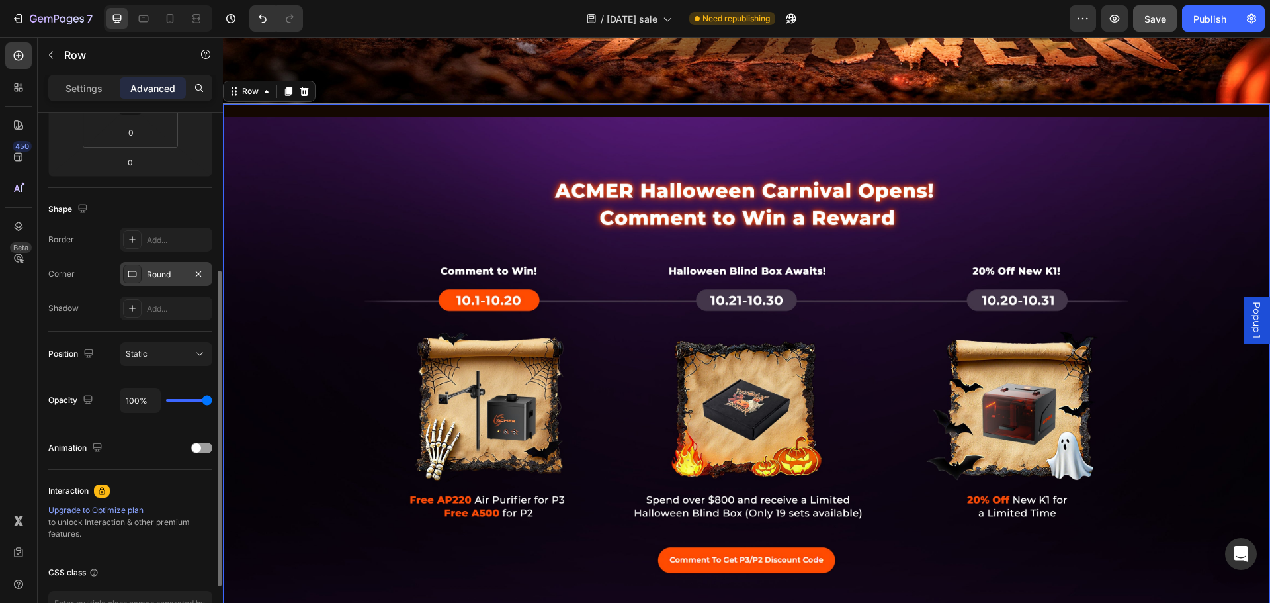
scroll to position [331, 0]
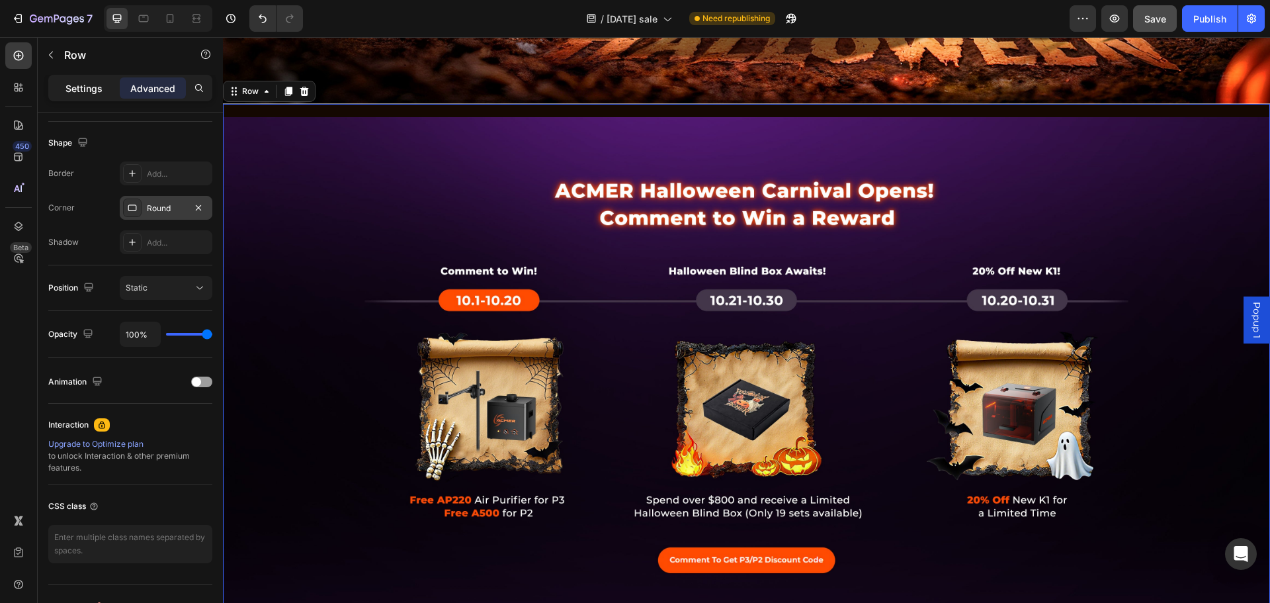
click at [77, 85] on p "Settings" at bounding box center [83, 88] width 37 height 14
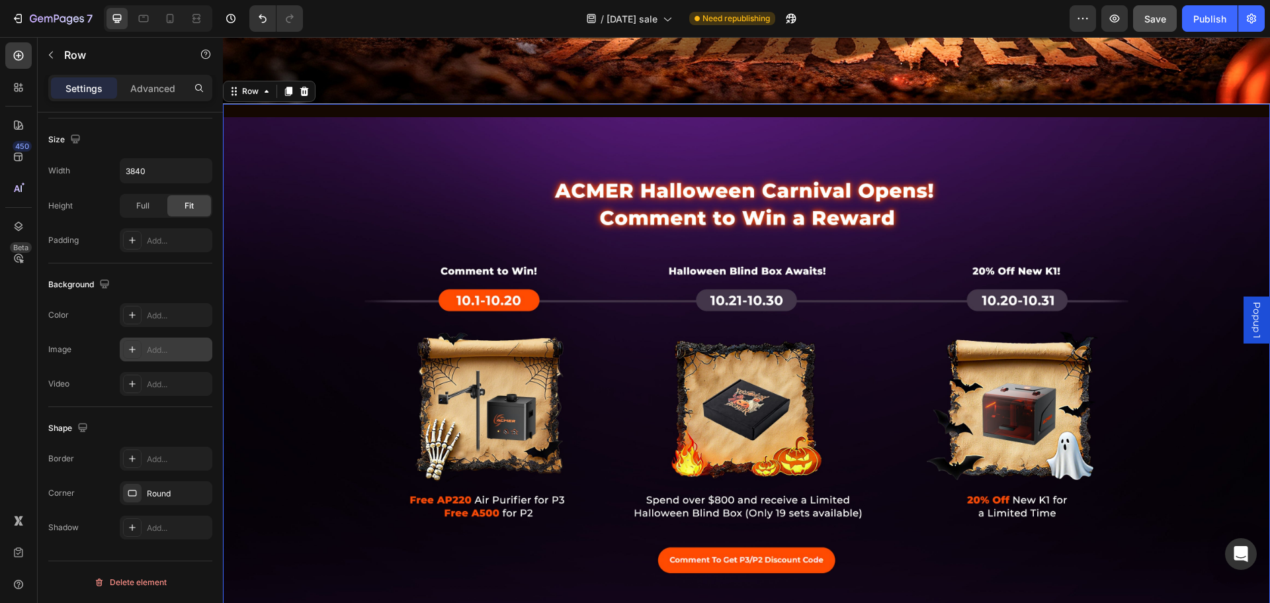
click at [141, 356] on div at bounding box center [132, 349] width 19 height 19
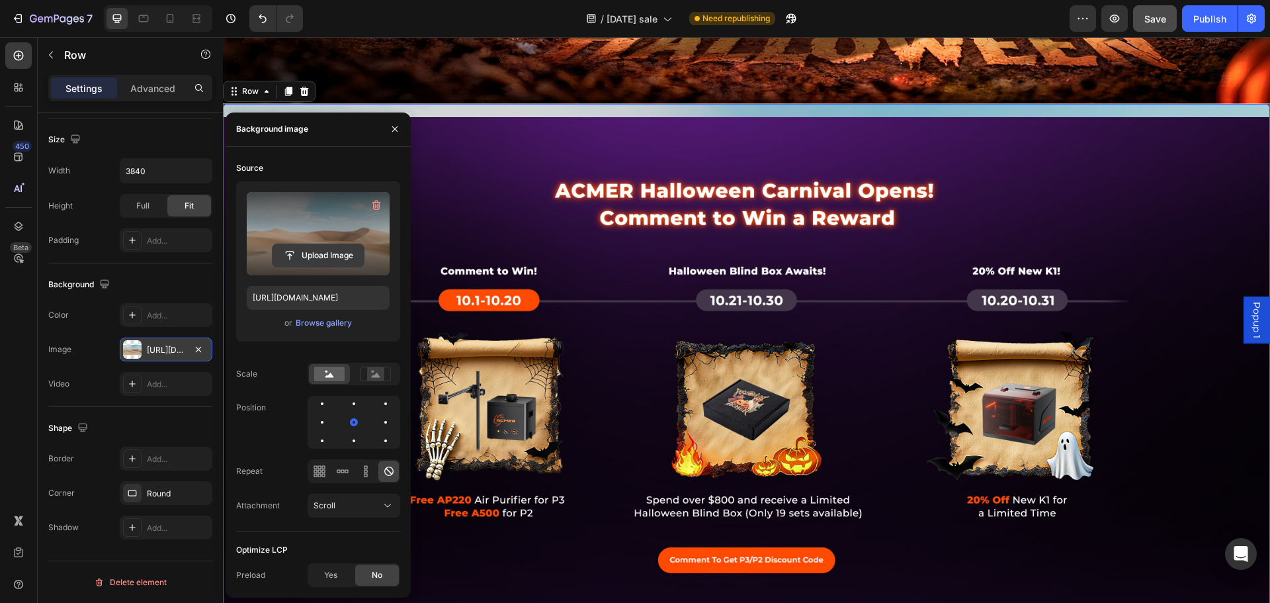
click at [325, 256] on input "file" at bounding box center [317, 255] width 91 height 22
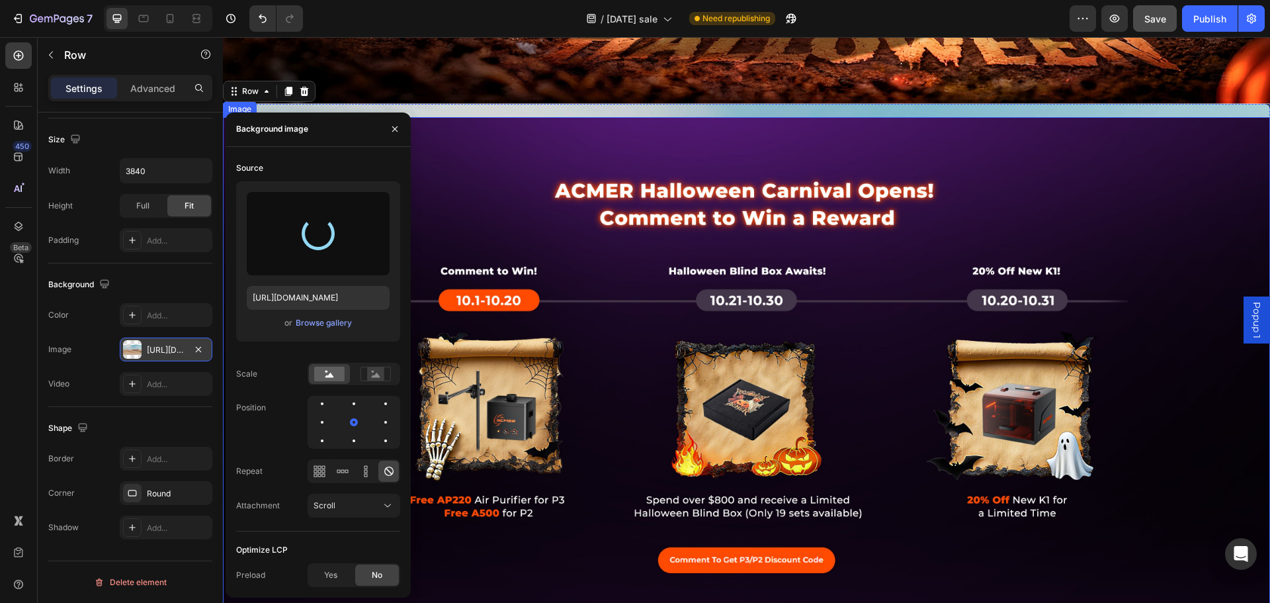
type input "[URL][DOMAIN_NAME]"
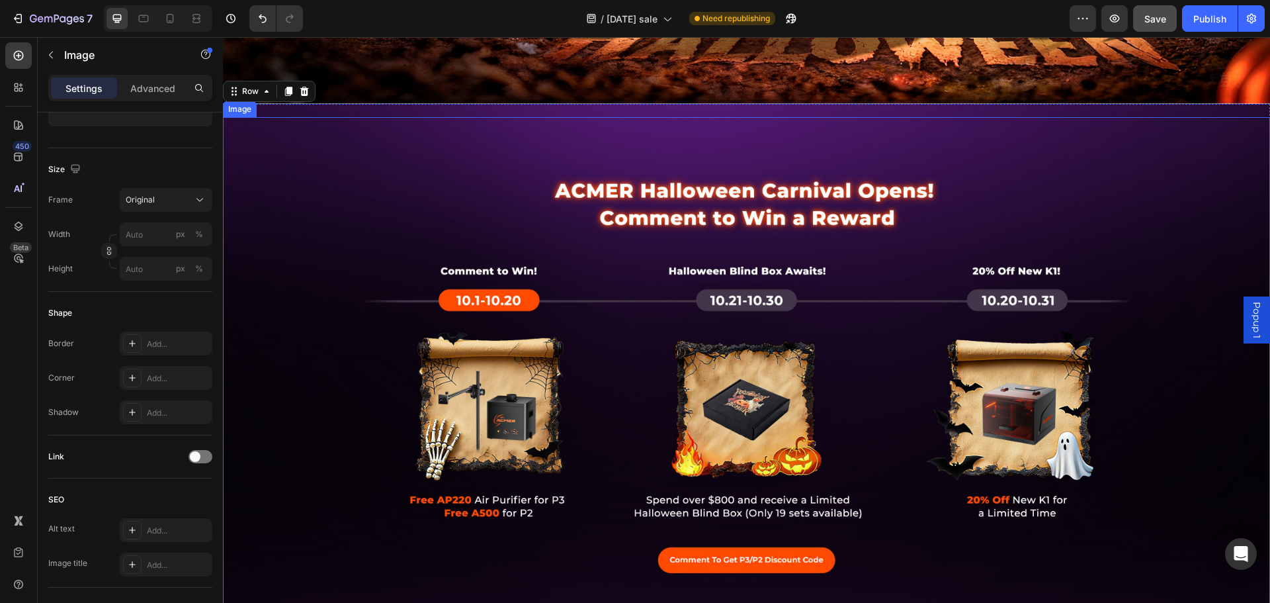
click at [558, 165] on img at bounding box center [746, 376] width 1047 height 518
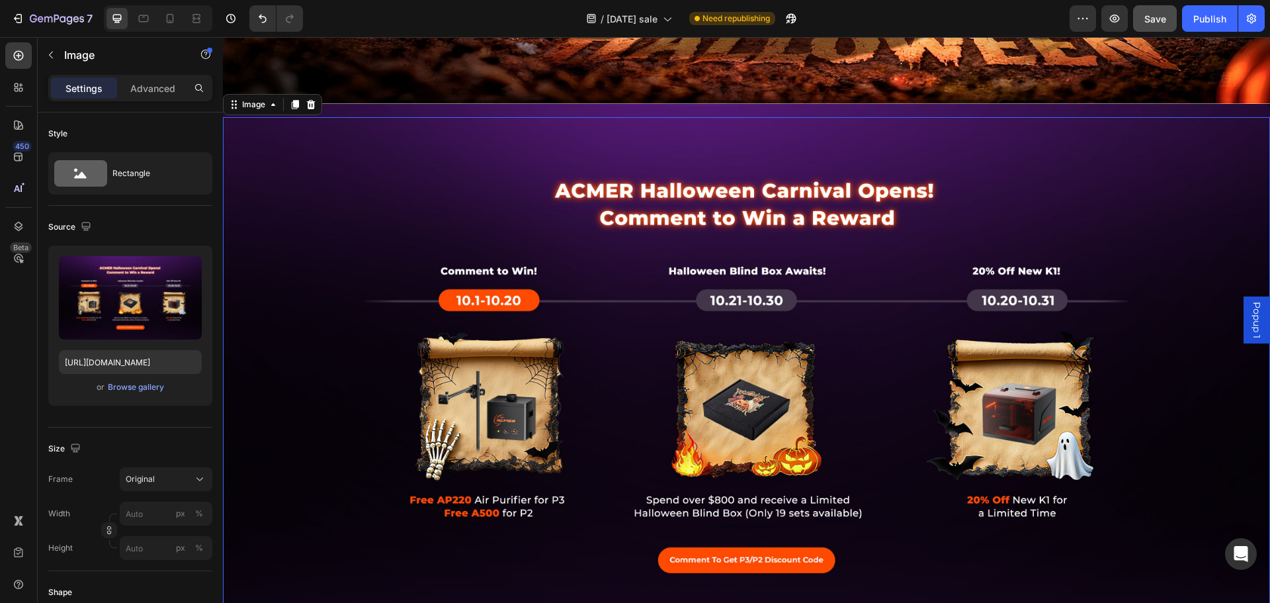
click at [563, 195] on img at bounding box center [746, 376] width 1047 height 518
click at [313, 100] on icon at bounding box center [311, 103] width 9 height 9
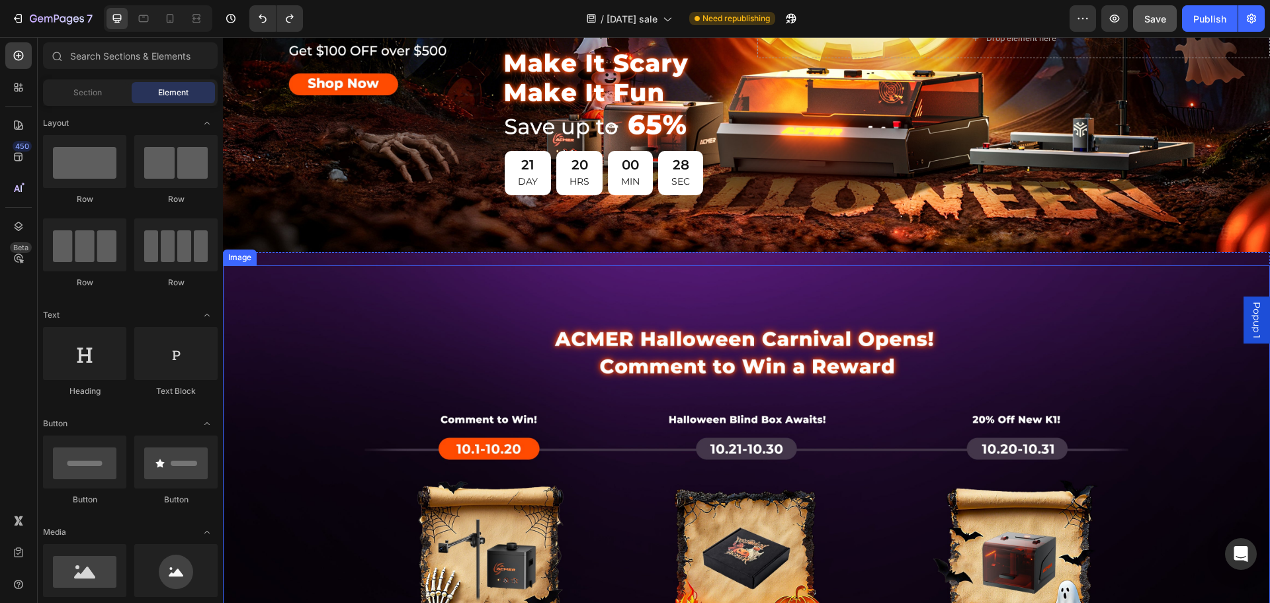
scroll to position [198, 0]
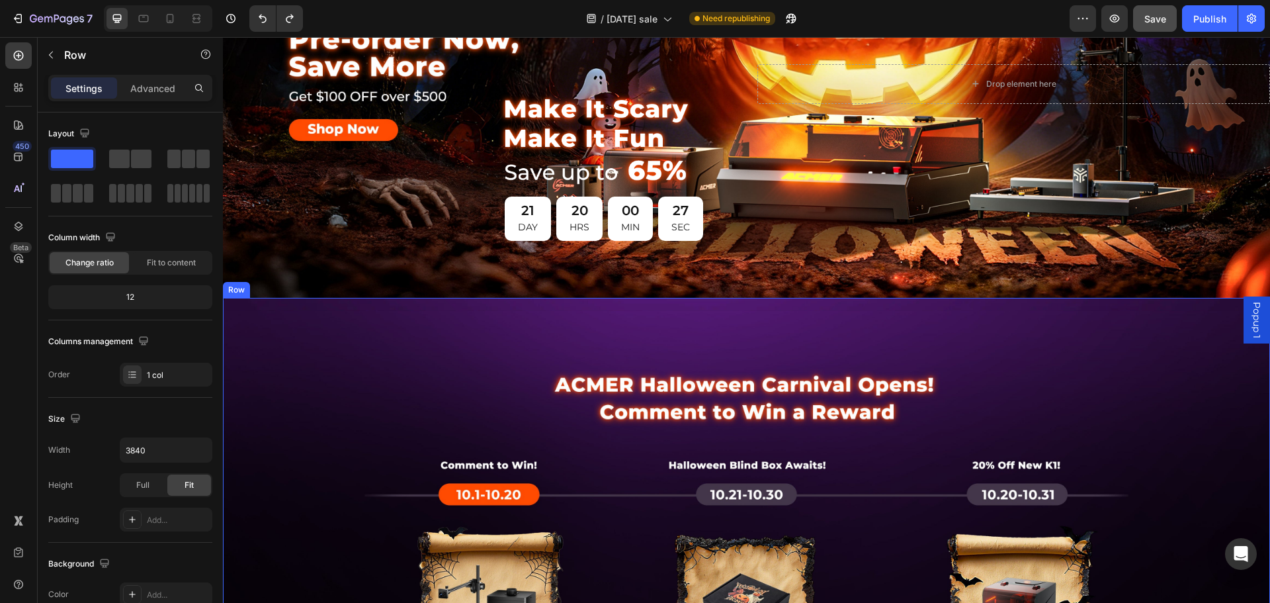
click at [319, 304] on div "Image" at bounding box center [746, 563] width 1047 height 531
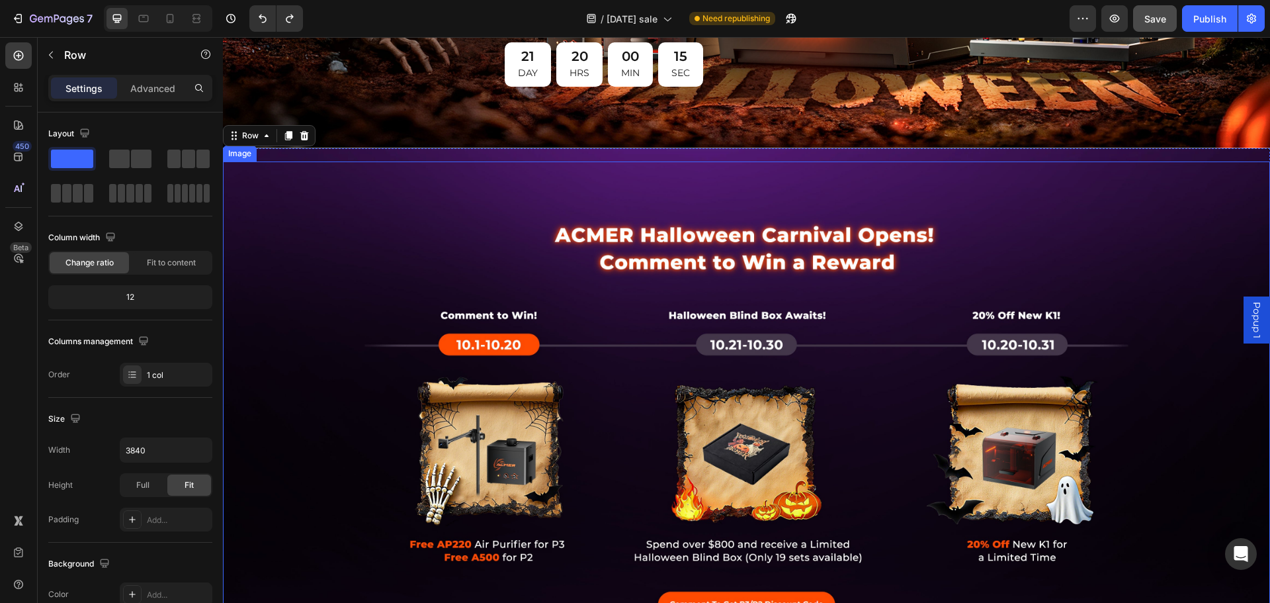
scroll to position [331, 0]
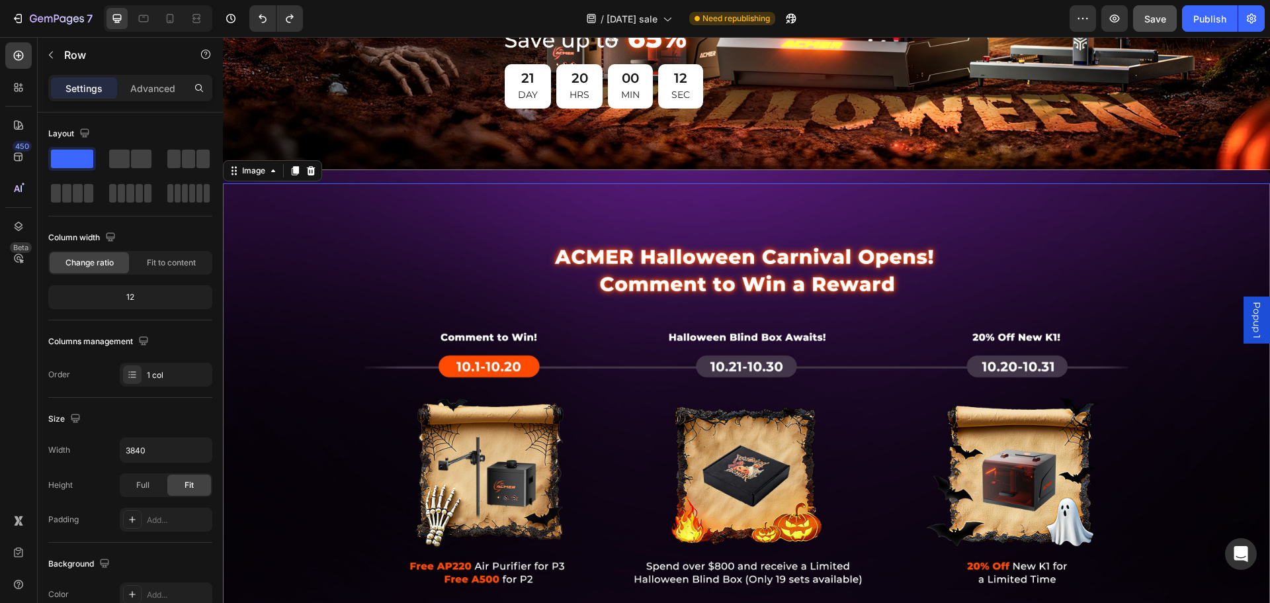
click at [313, 308] on img at bounding box center [746, 442] width 1047 height 518
click at [354, 170] on div "Image" at bounding box center [746, 435] width 1047 height 531
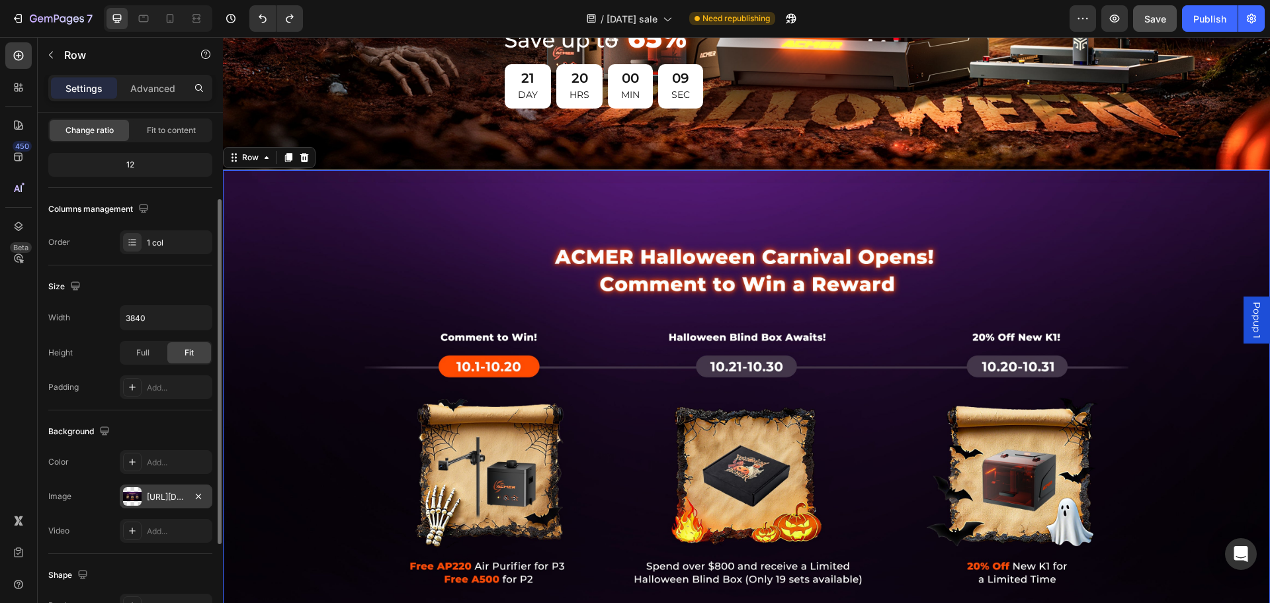
click at [162, 493] on div "[URL][DOMAIN_NAME]" at bounding box center [166, 497] width 38 height 12
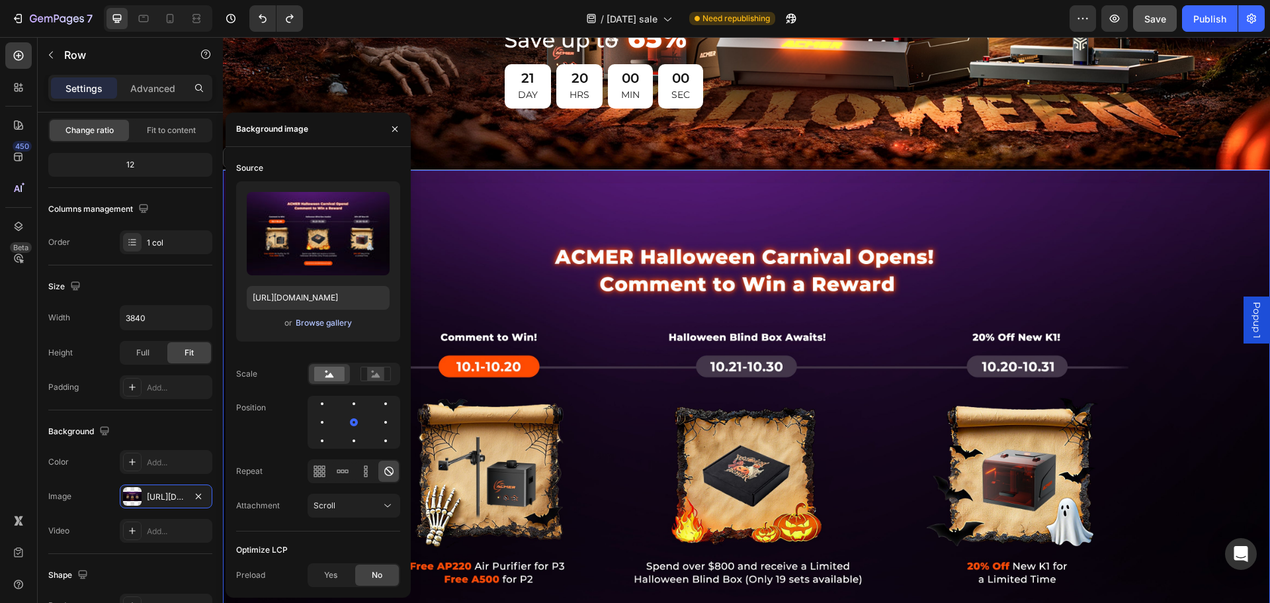
click at [325, 321] on div "Browse gallery" at bounding box center [324, 323] width 56 height 12
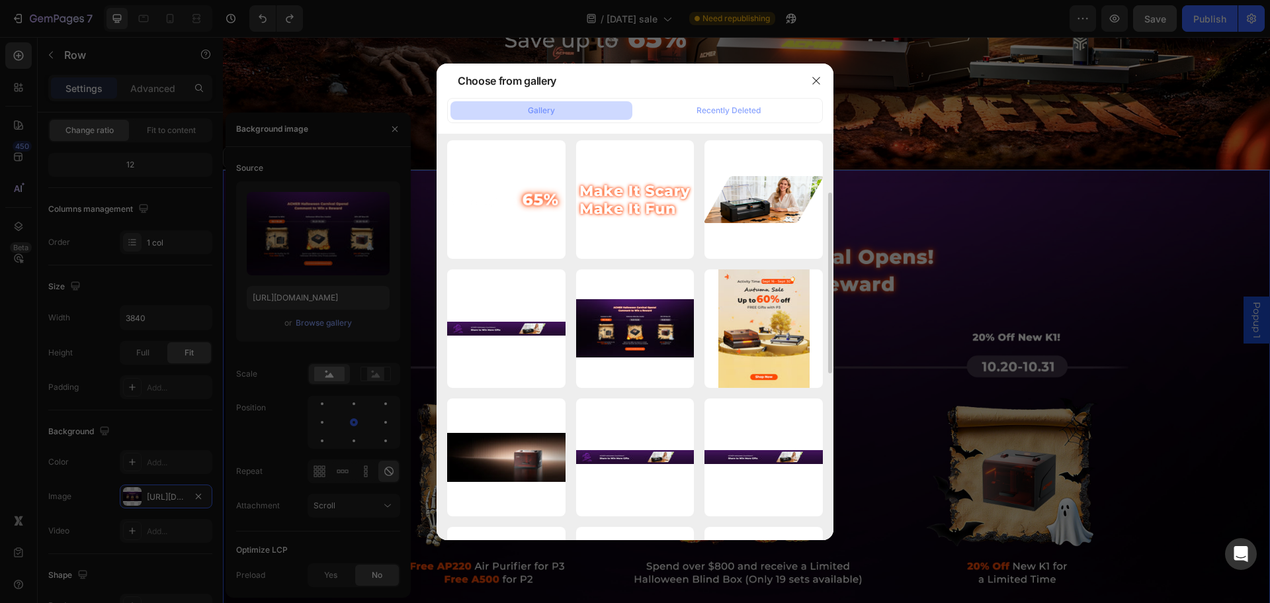
scroll to position [0, 0]
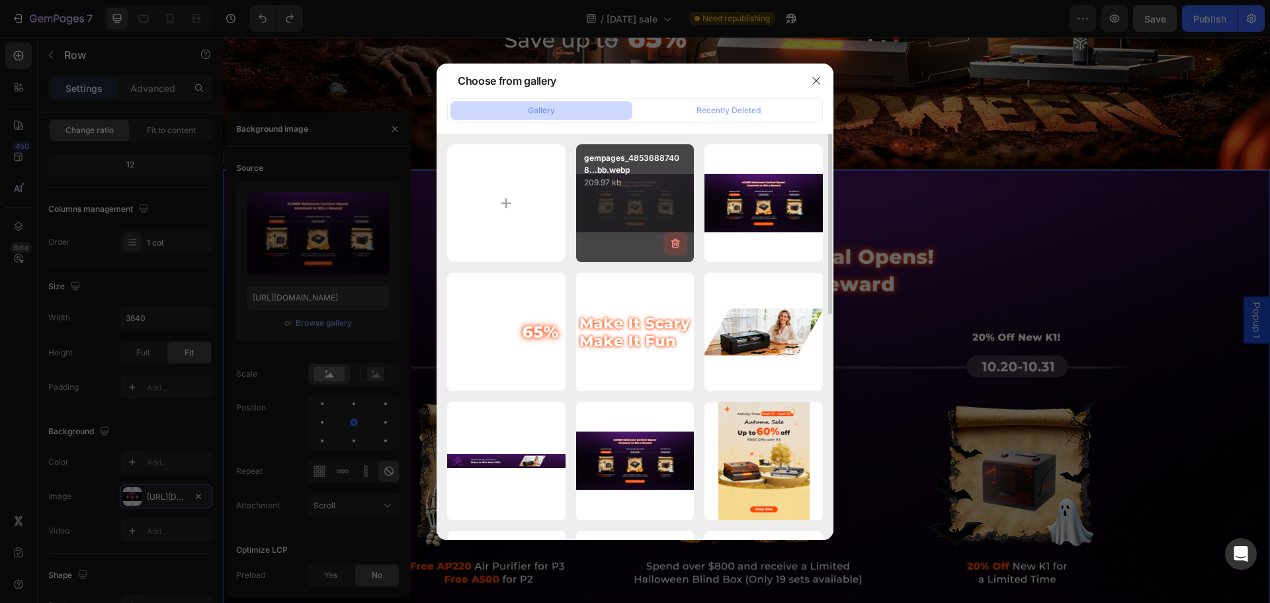
click at [673, 243] on icon "button" at bounding box center [675, 243] width 13 height 13
click at [666, 248] on div "Delete" at bounding box center [667, 246] width 24 height 12
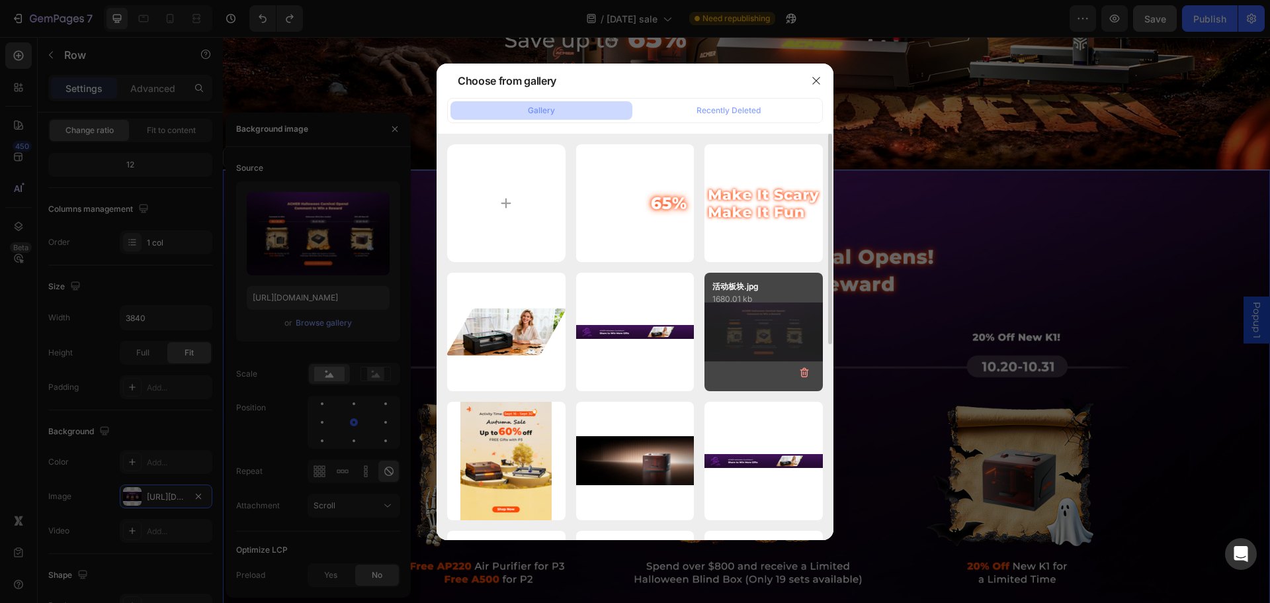
click at [759, 324] on div "活动板块.jpg 1680.01 kb" at bounding box center [763, 331] width 118 height 118
type input "[URL][DOMAIN_NAME]"
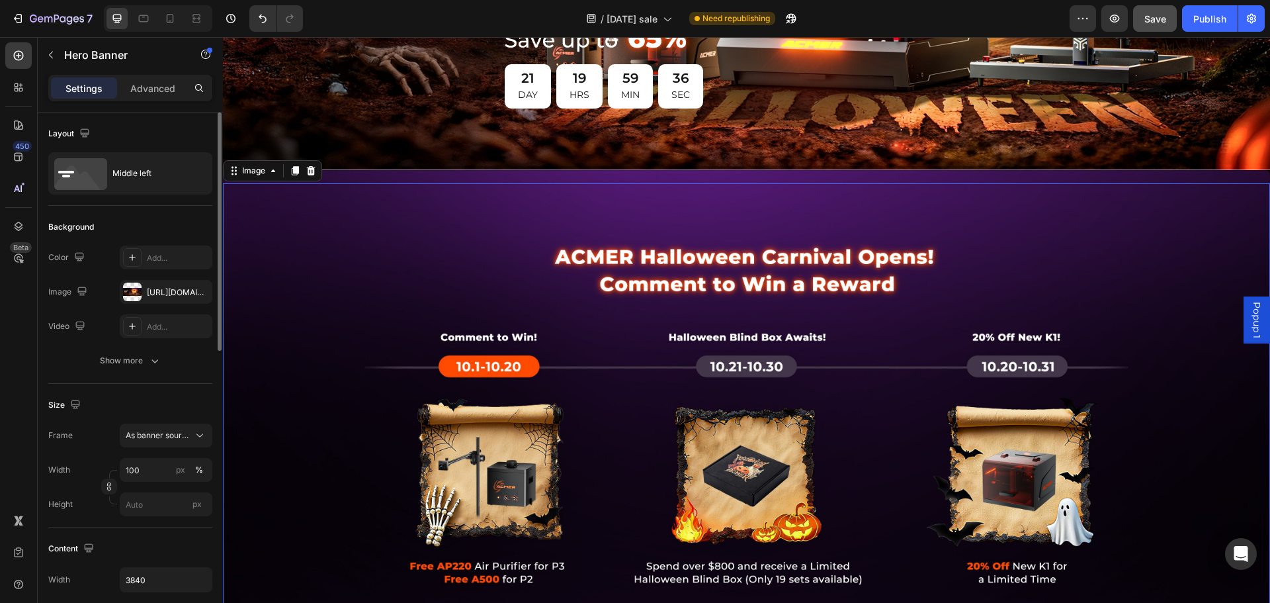
click at [415, 230] on img at bounding box center [746, 442] width 1047 height 518
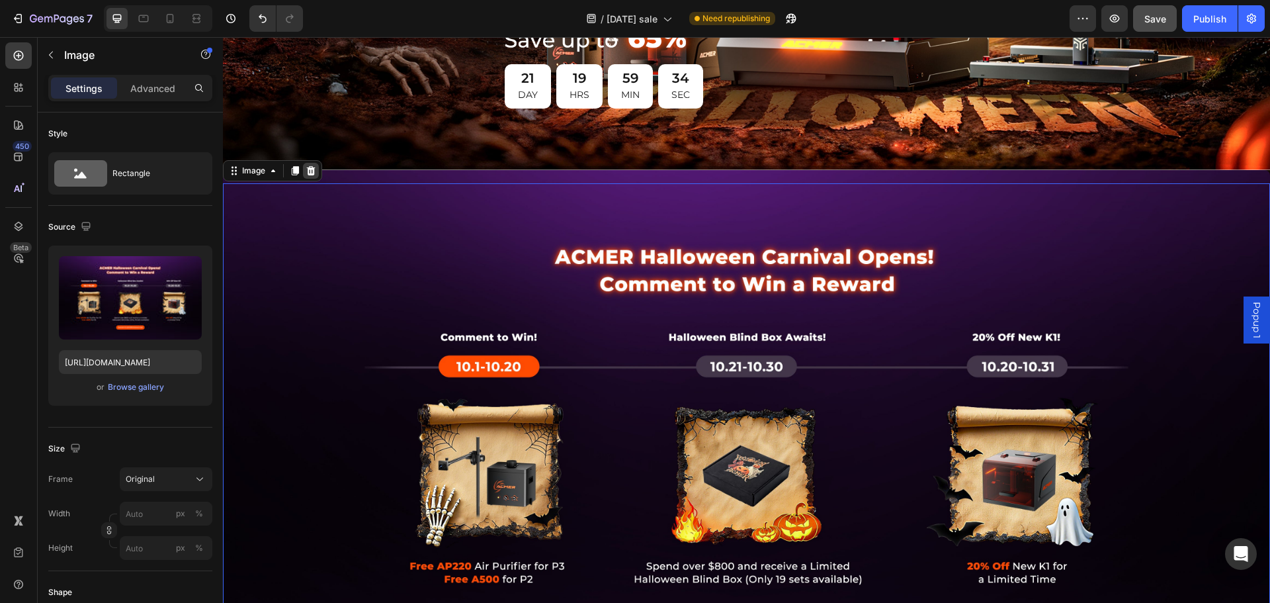
click at [311, 165] on icon at bounding box center [311, 169] width 9 height 9
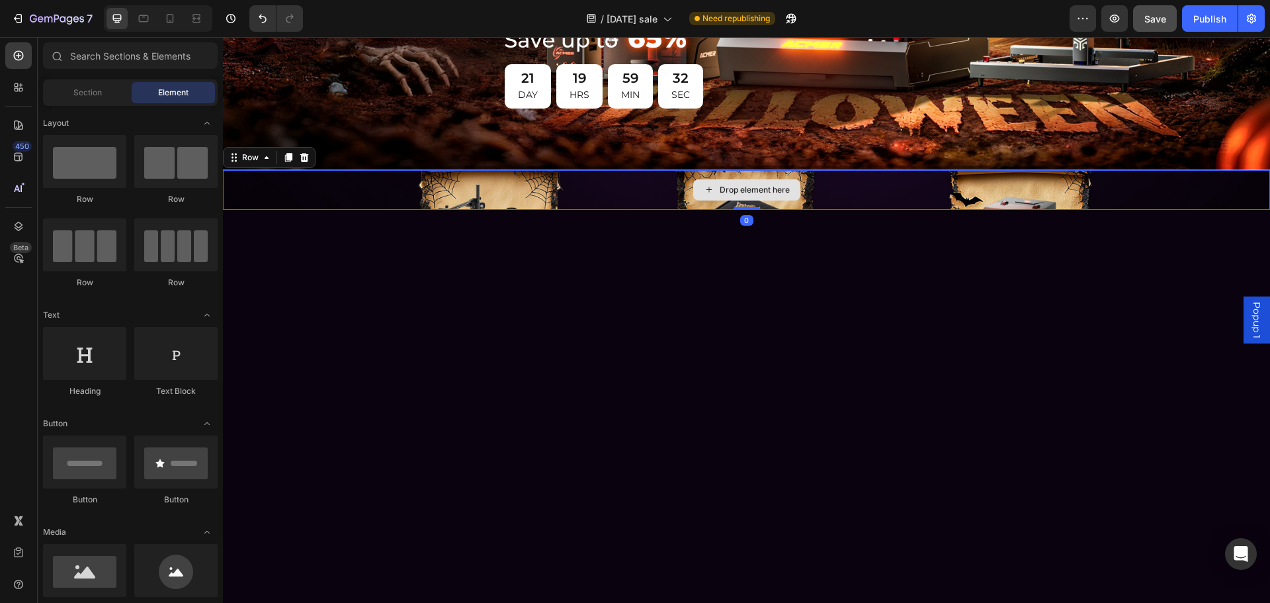
click at [316, 187] on div "Drop element here" at bounding box center [746, 190] width 1047 height 40
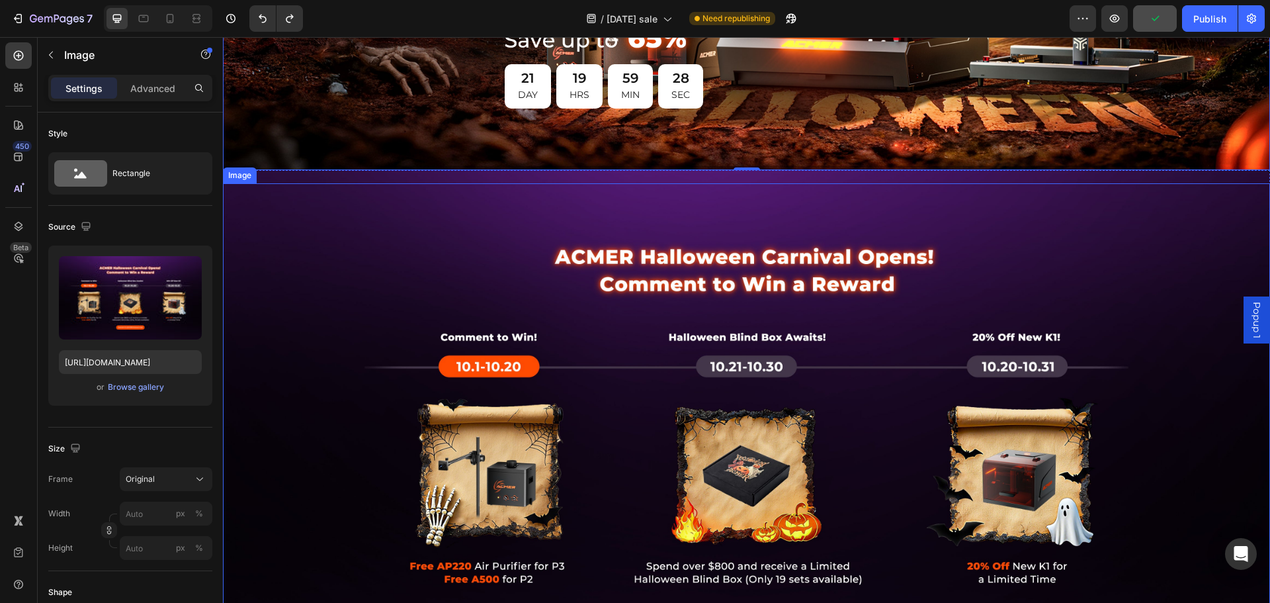
click at [475, 217] on img at bounding box center [746, 442] width 1047 height 518
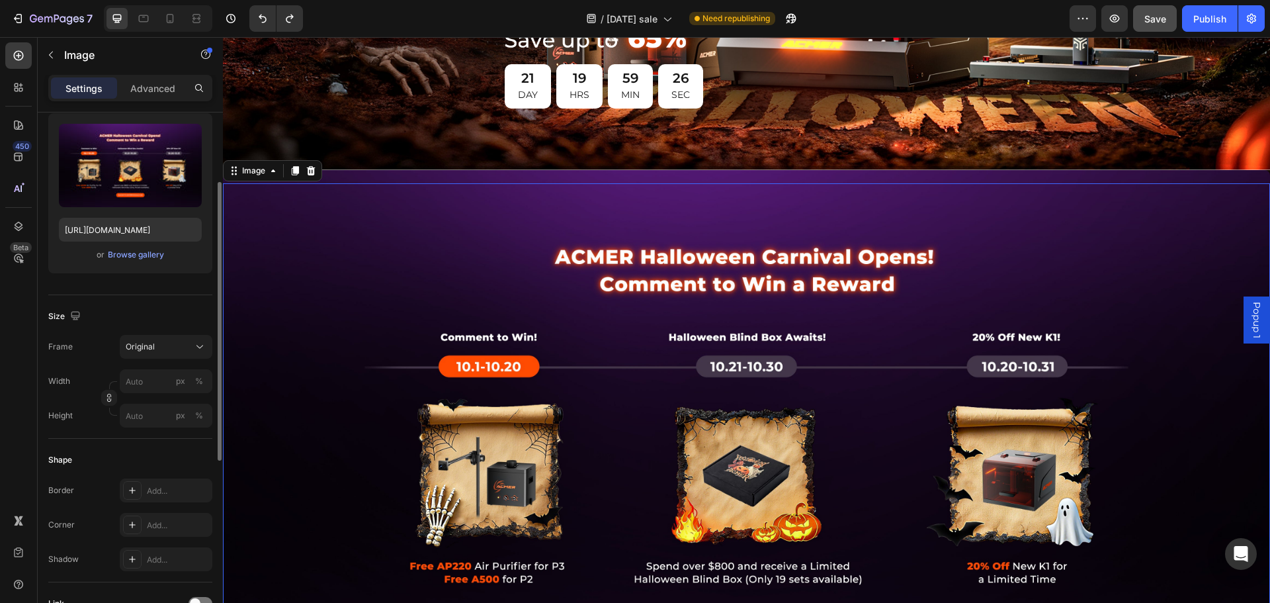
scroll to position [265, 0]
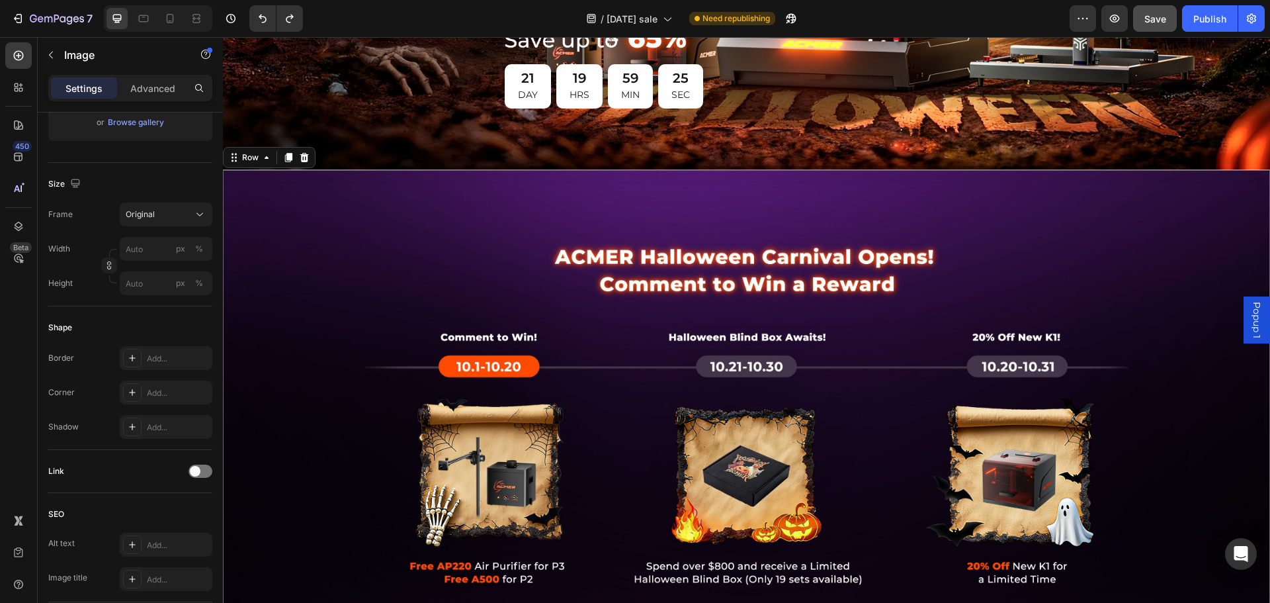
click at [403, 170] on div "Image" at bounding box center [746, 435] width 1047 height 531
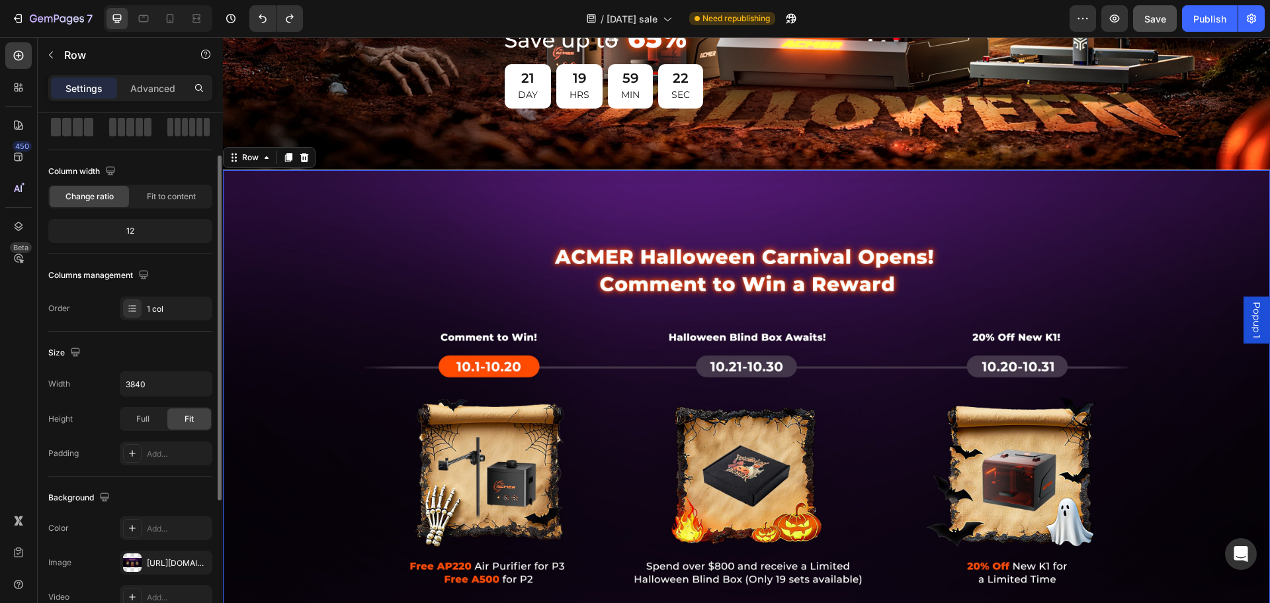
scroll to position [132, 0]
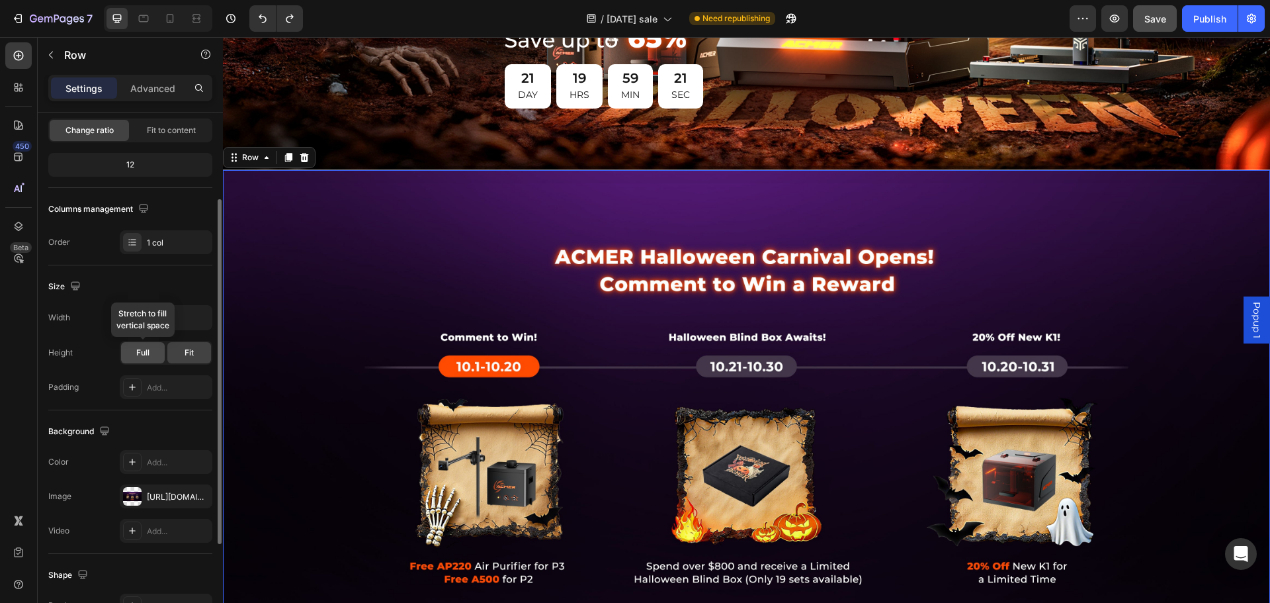
click at [144, 353] on span "Full" at bounding box center [142, 353] width 13 height 12
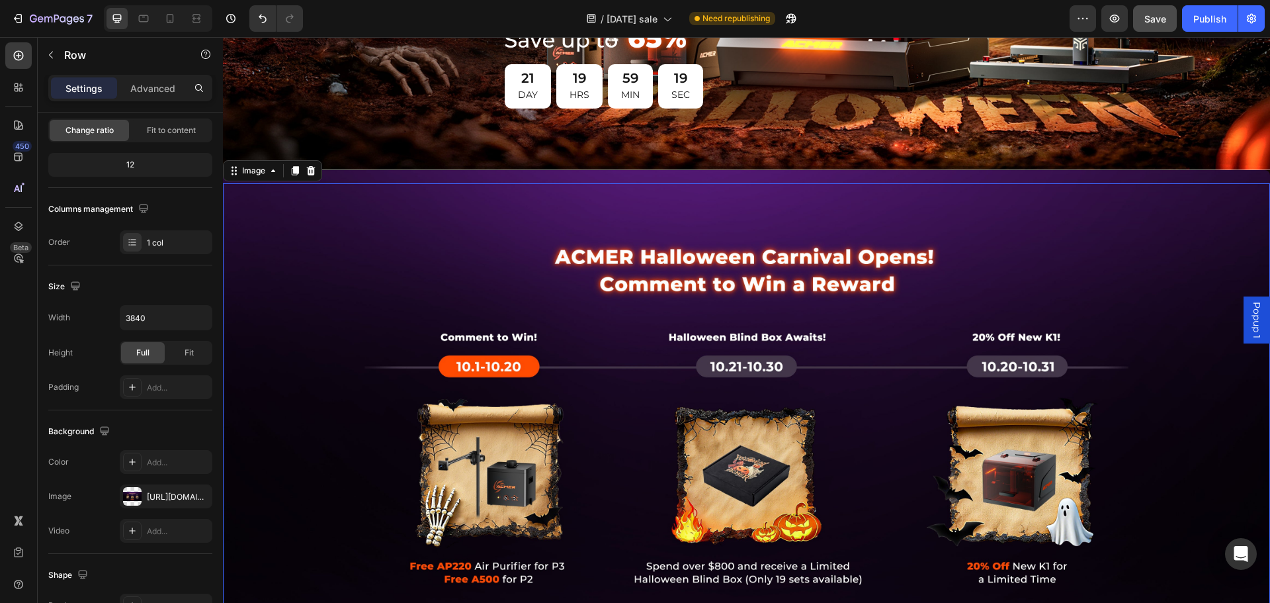
click at [491, 230] on img at bounding box center [746, 442] width 1047 height 518
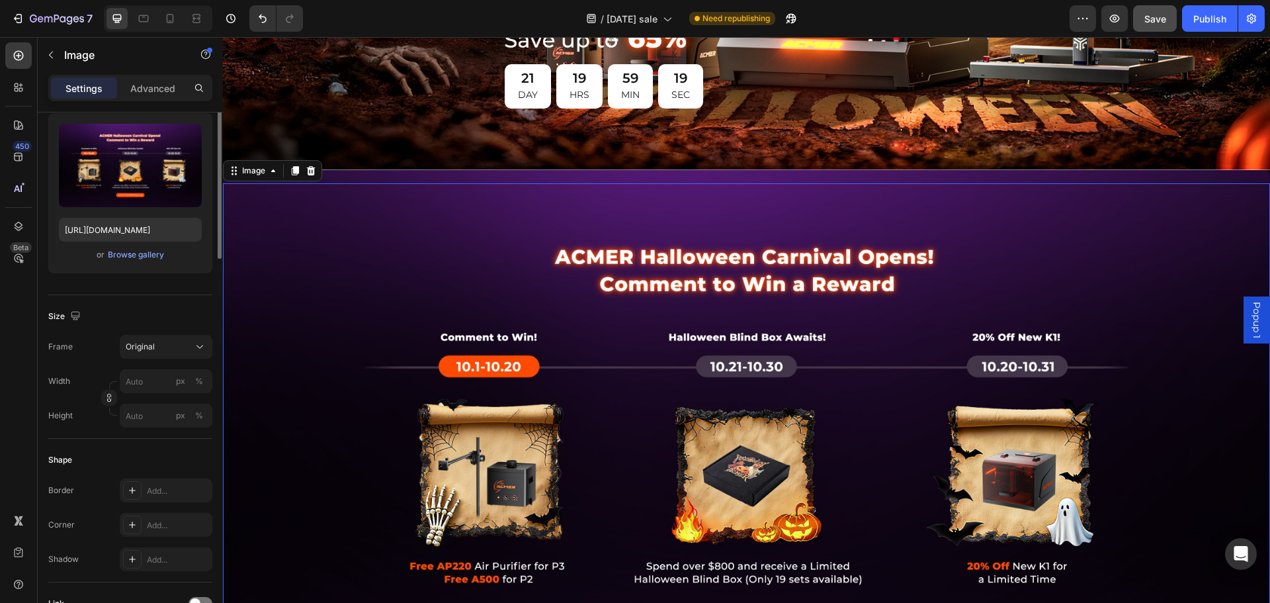
scroll to position [0, 0]
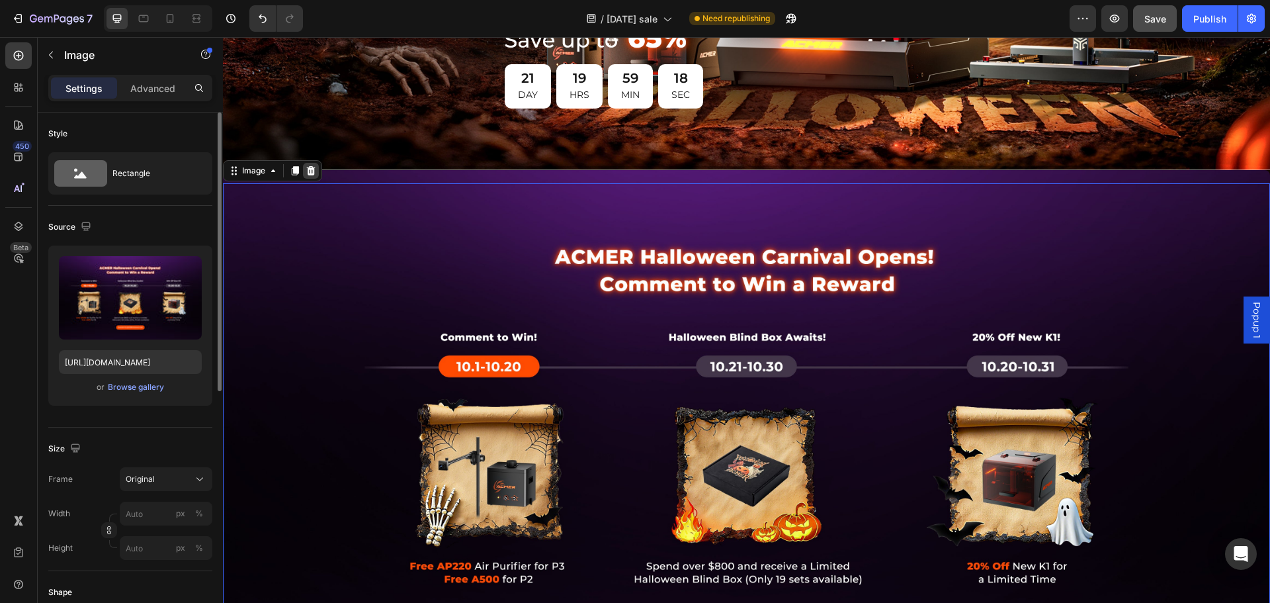
click at [308, 167] on icon at bounding box center [311, 169] width 9 height 9
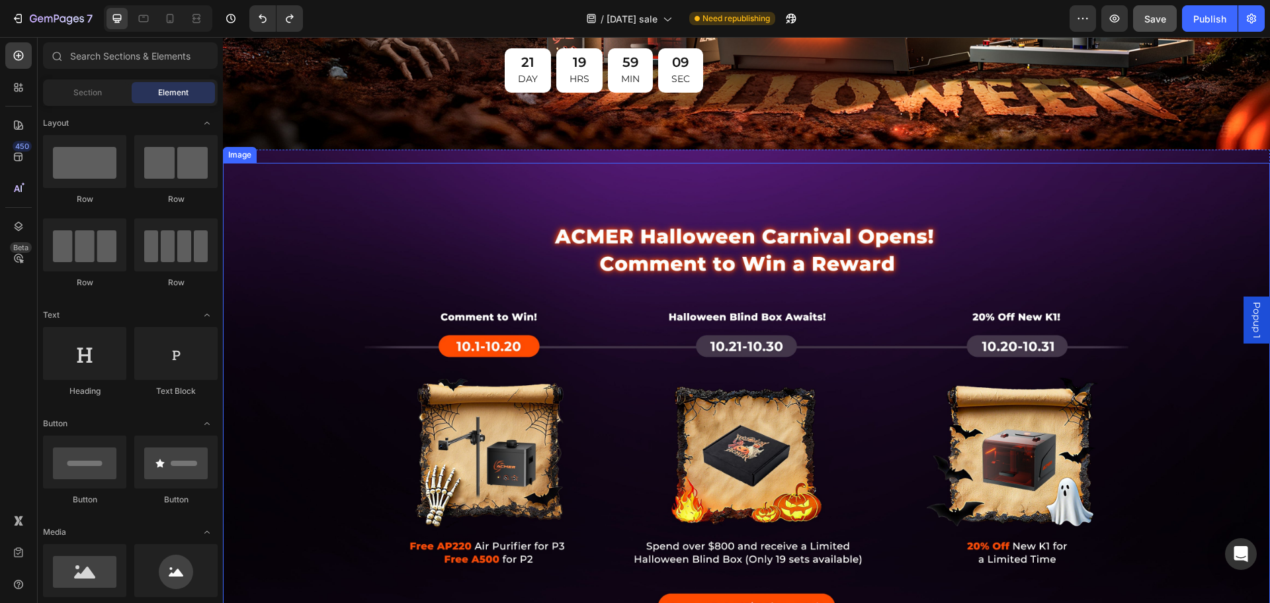
scroll to position [331, 0]
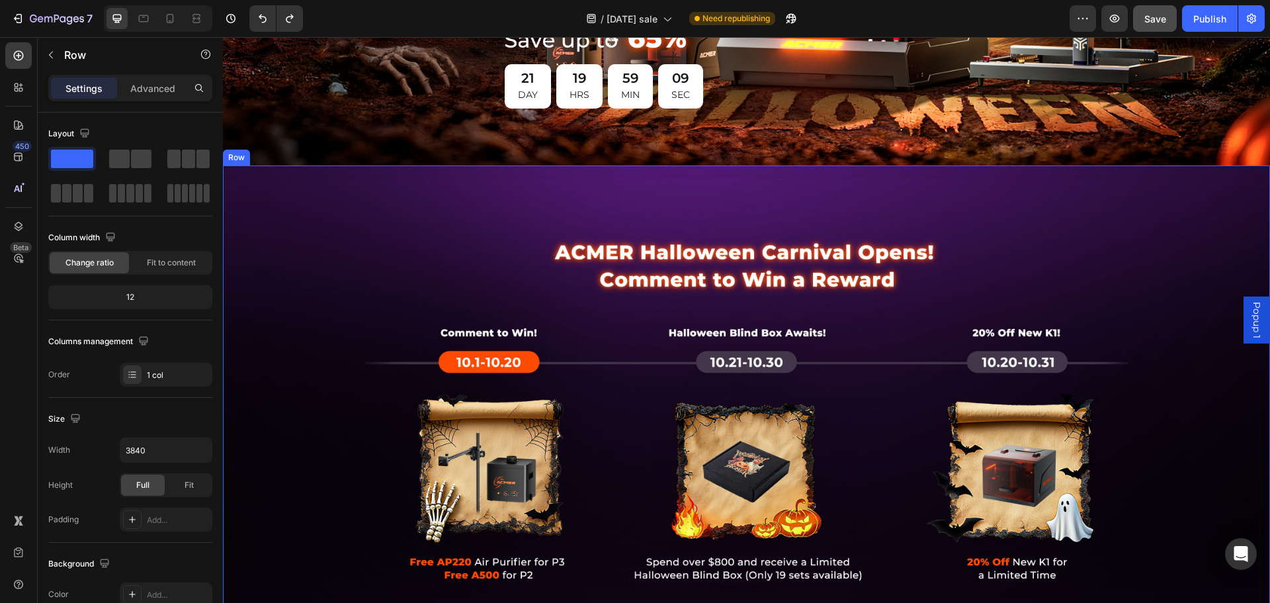
click at [276, 169] on div "Image" at bounding box center [746, 430] width 1047 height 531
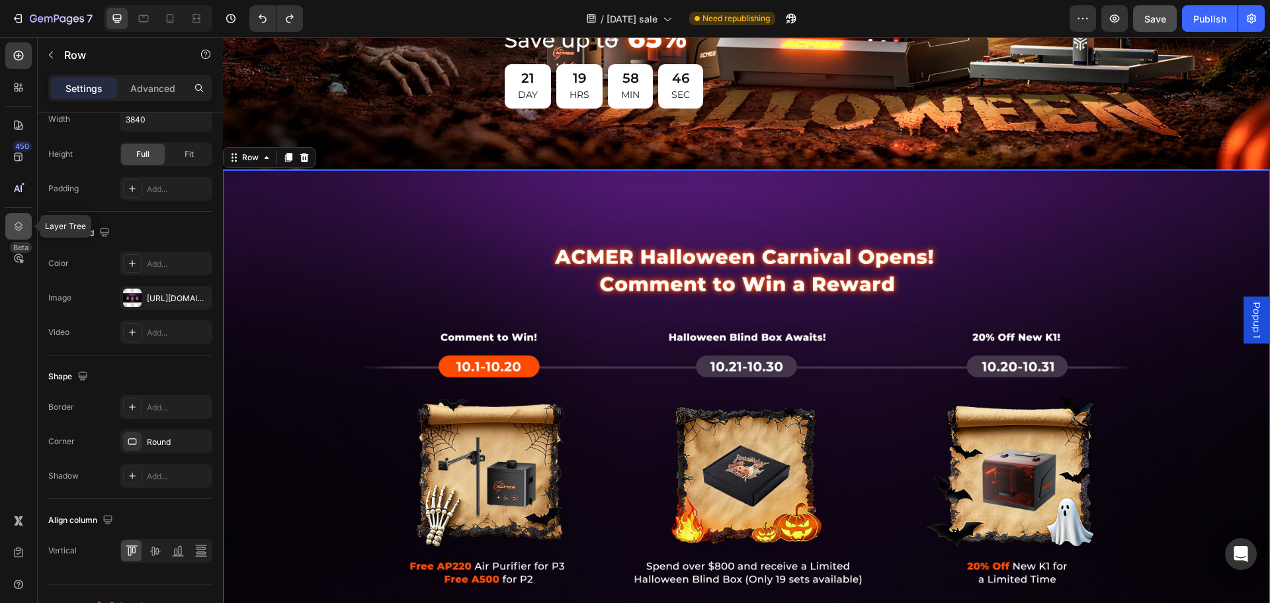
click at [17, 219] on div at bounding box center [18, 226] width 26 height 26
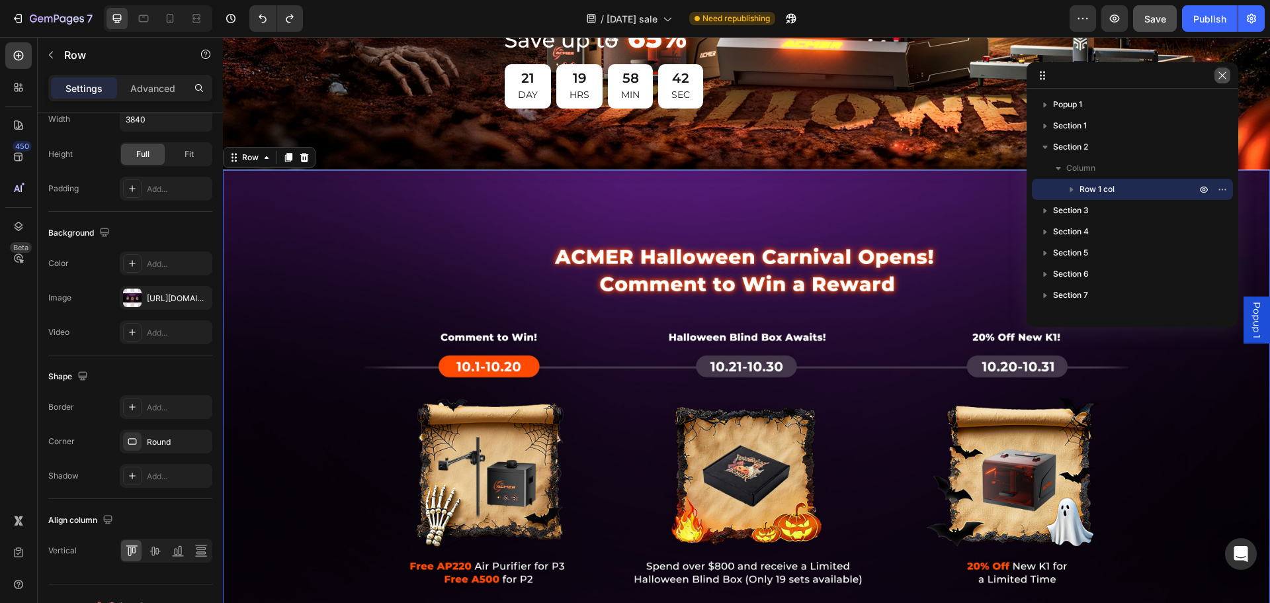
drag, startPoint x: 1224, startPoint y: 74, endPoint x: 960, endPoint y: 54, distance: 264.0
click at [1224, 74] on icon "button" at bounding box center [1221, 74] width 7 height 7
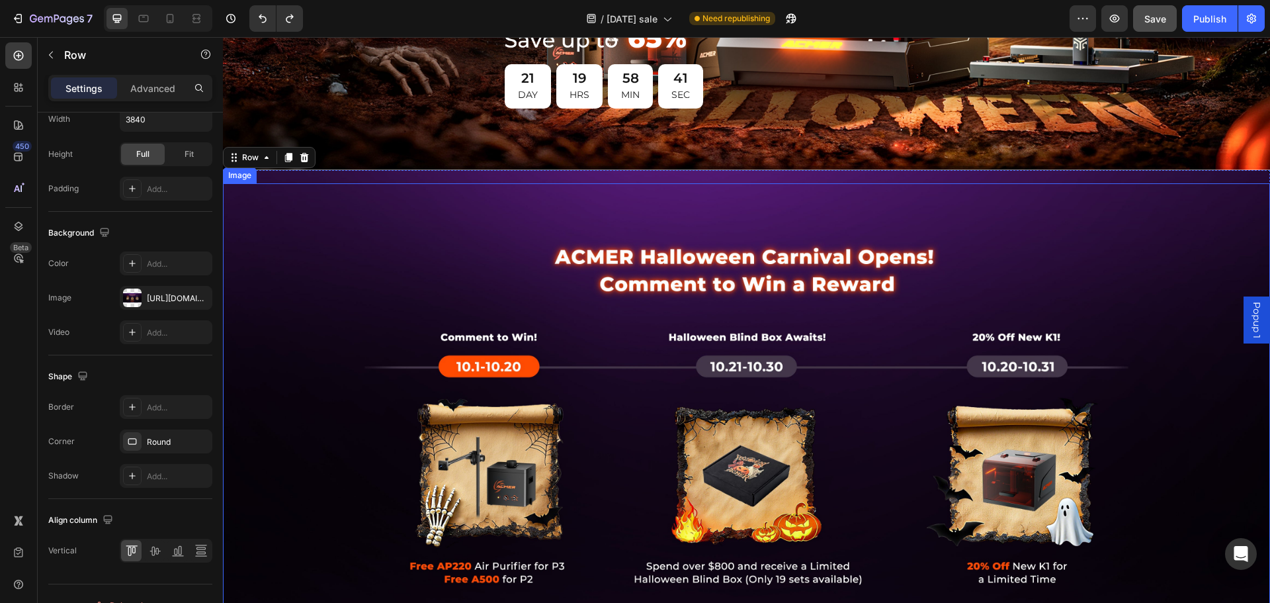
click at [608, 246] on img at bounding box center [746, 442] width 1047 height 518
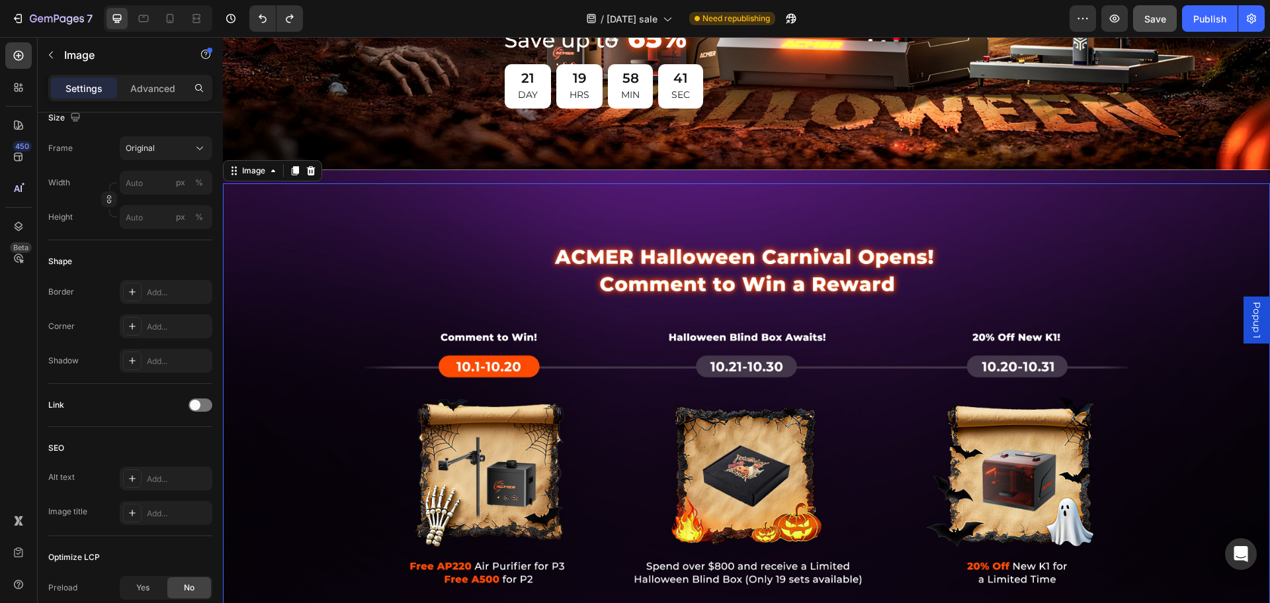
scroll to position [0, 0]
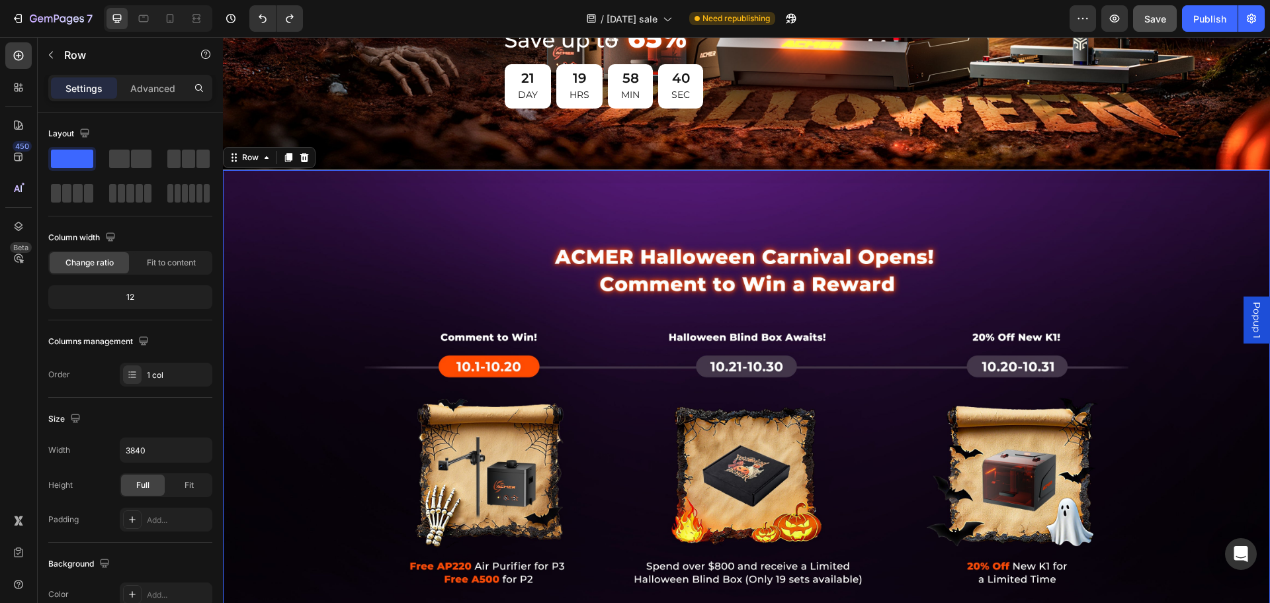
click at [403, 170] on div "Image" at bounding box center [746, 435] width 1047 height 531
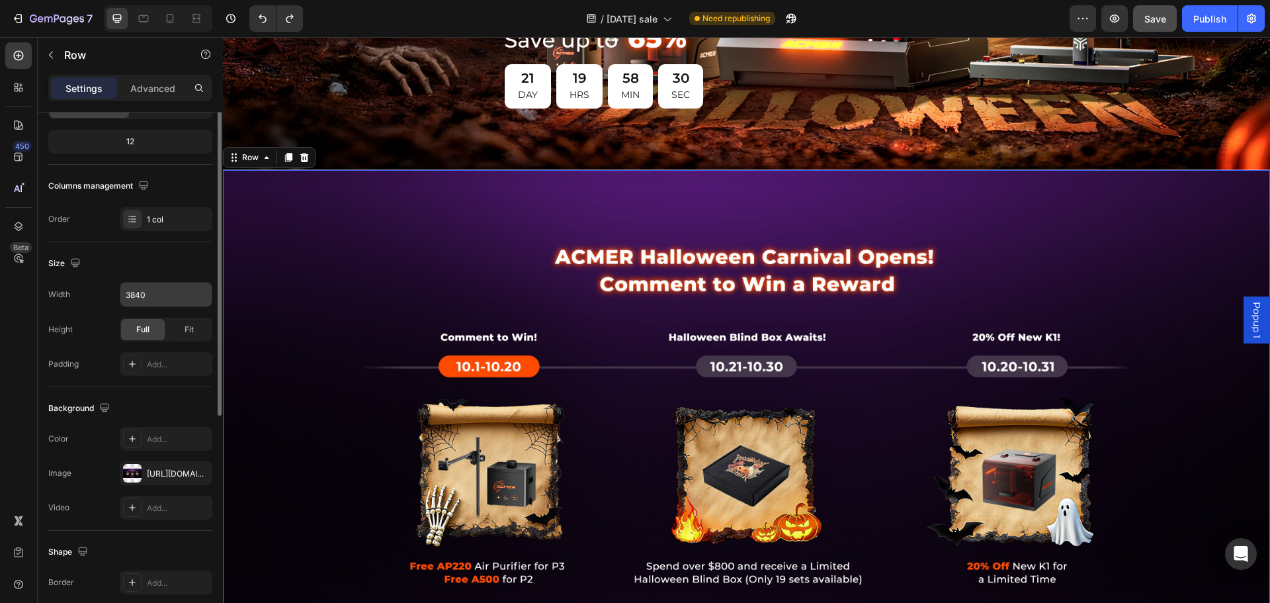
scroll to position [23, 0]
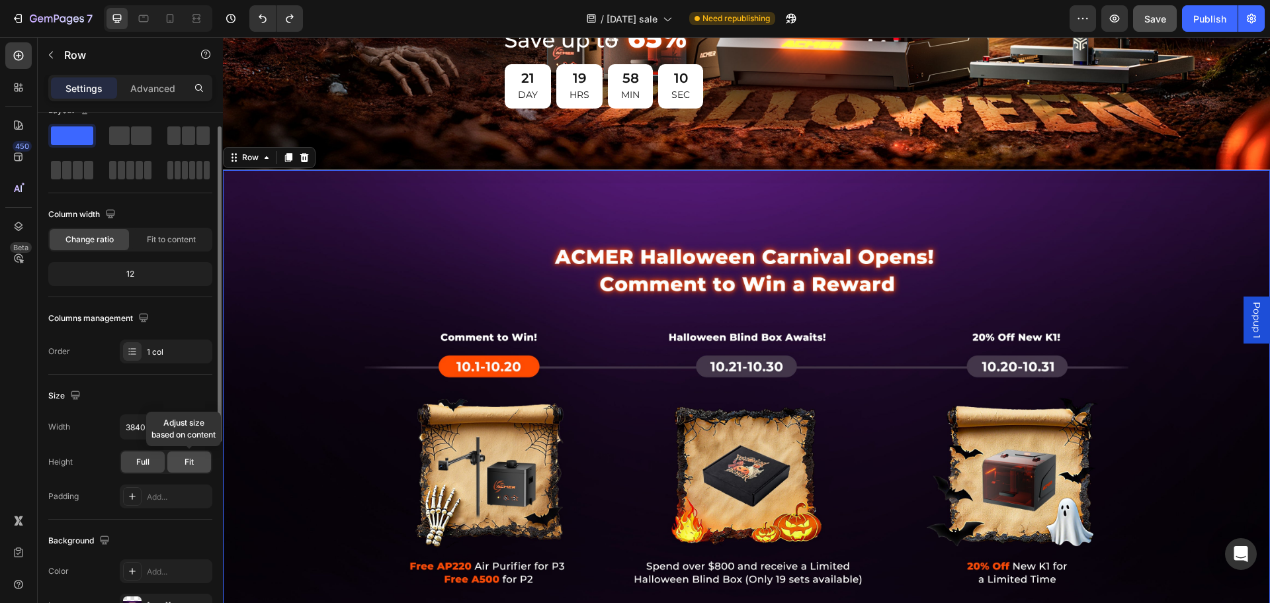
click at [187, 466] on span "Fit" at bounding box center [189, 462] width 9 height 12
click at [79, 395] on icon "button" at bounding box center [75, 394] width 9 height 9
click at [77, 438] on icon "button" at bounding box center [78, 438] width 3 height 1
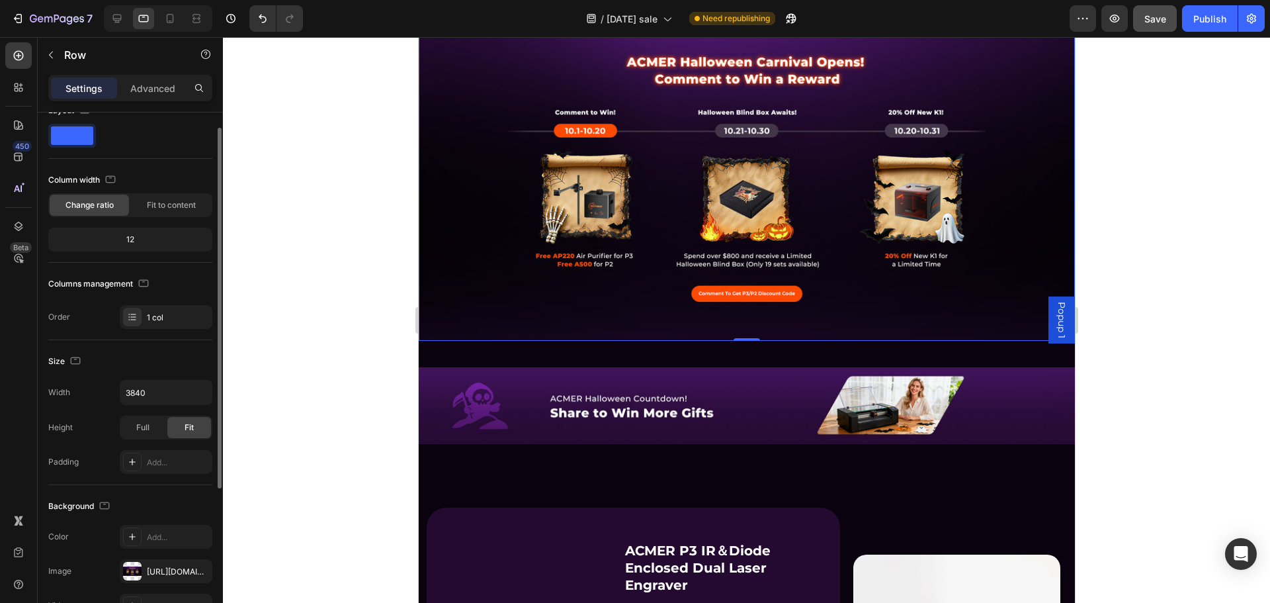
scroll to position [250, 0]
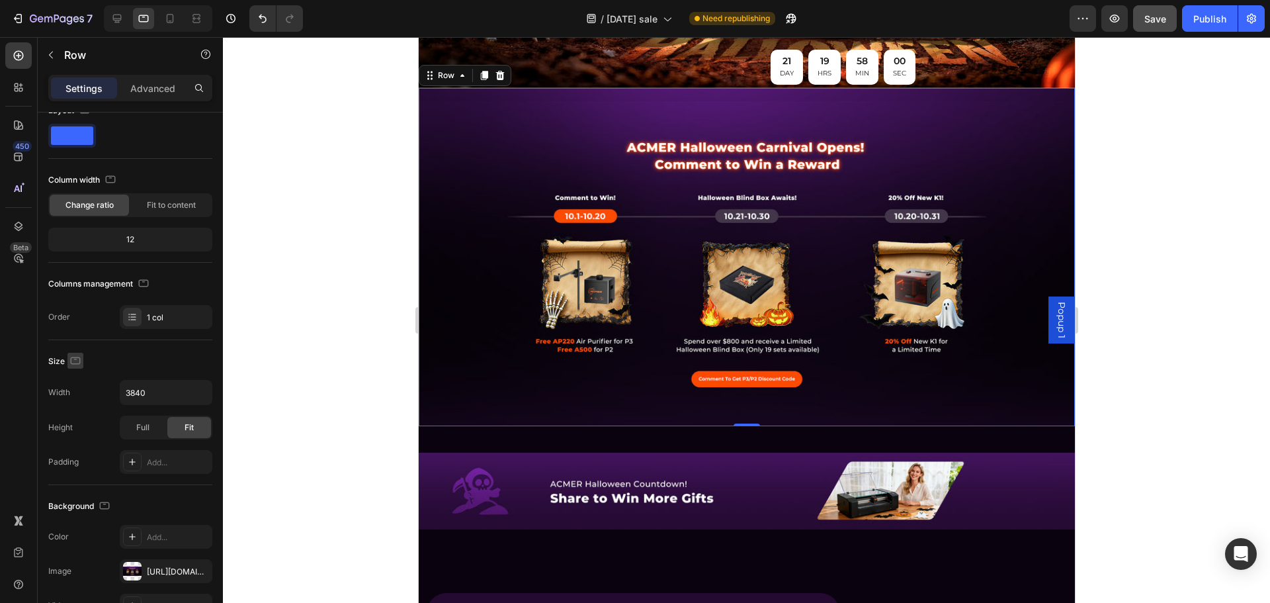
click at [71, 356] on icon "button" at bounding box center [75, 360] width 13 height 13
click at [73, 380] on icon "button" at bounding box center [77, 381] width 13 height 13
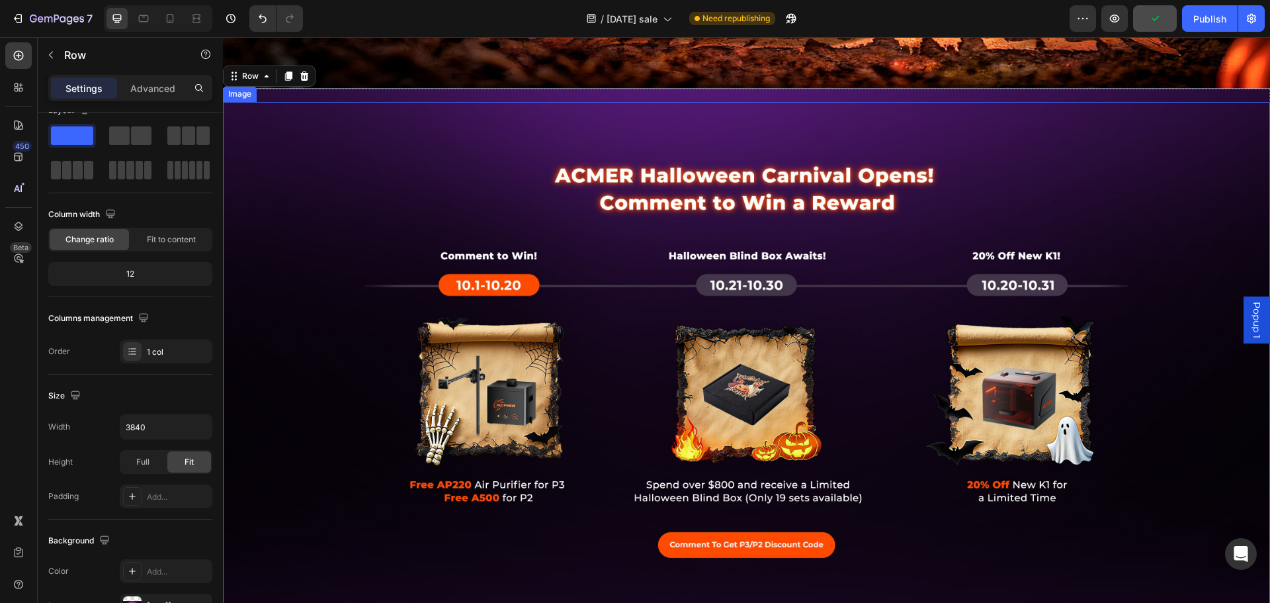
scroll to position [413, 0]
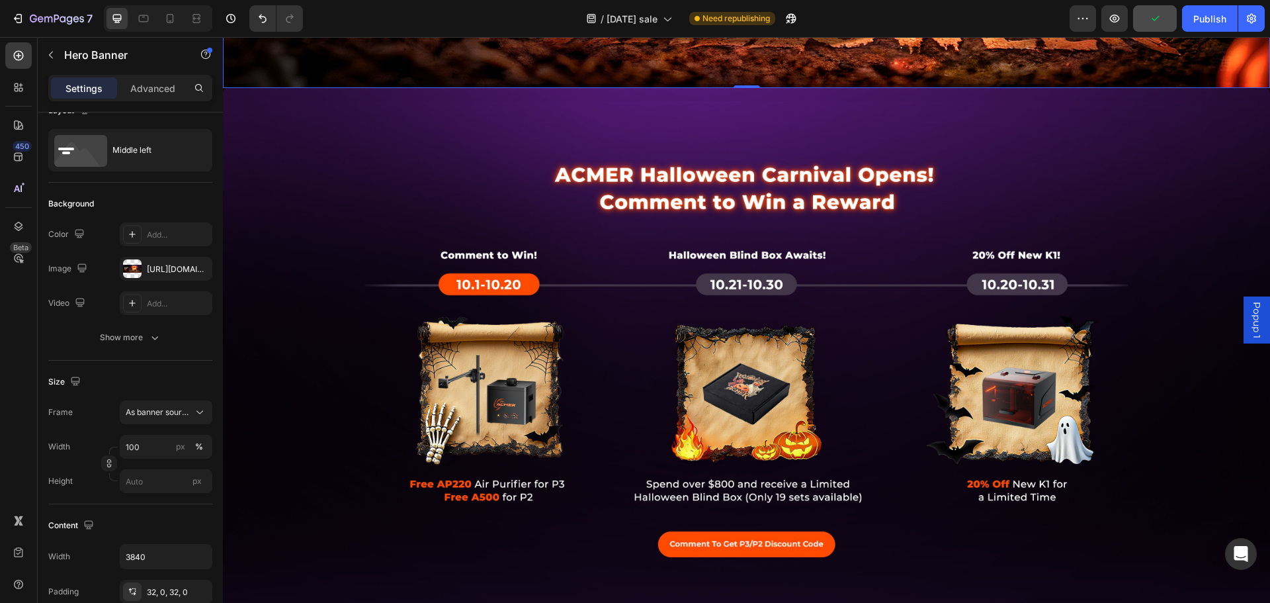
scroll to position [0, 0]
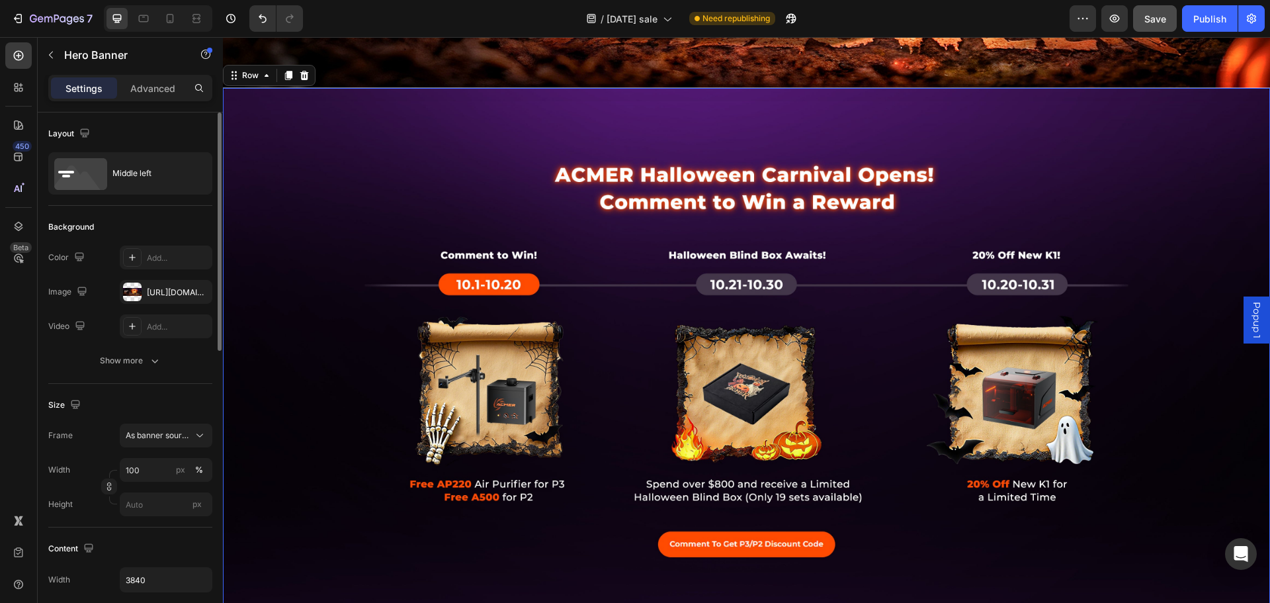
click at [876, 88] on div "Image" at bounding box center [746, 353] width 1047 height 531
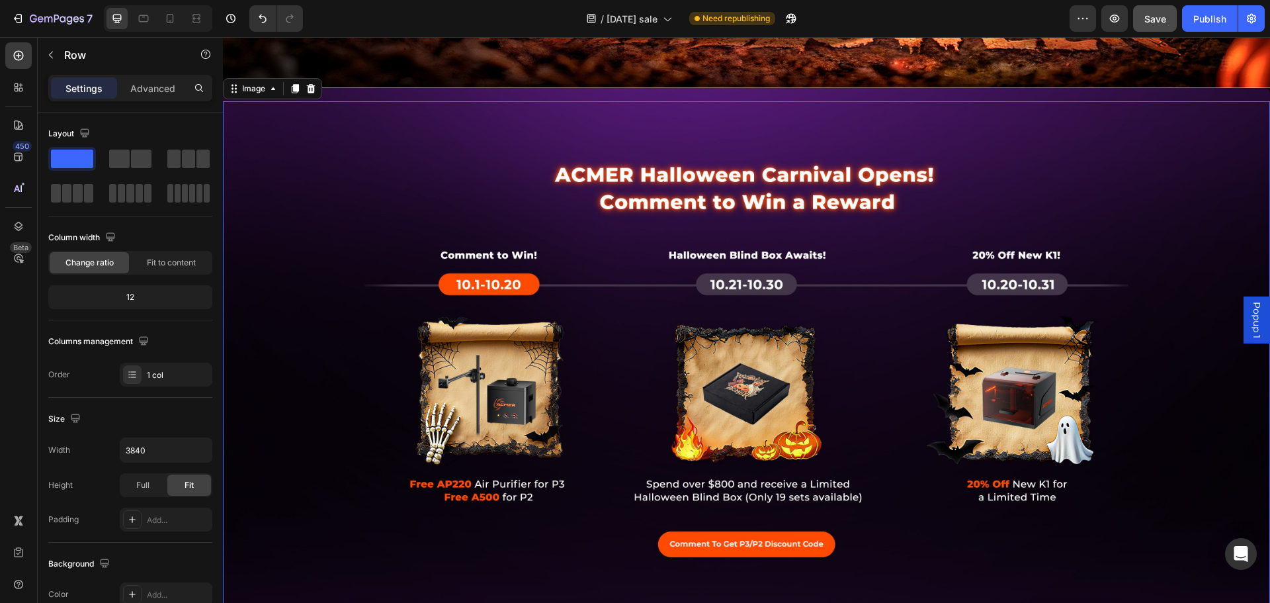
click at [472, 297] on img at bounding box center [746, 360] width 1047 height 518
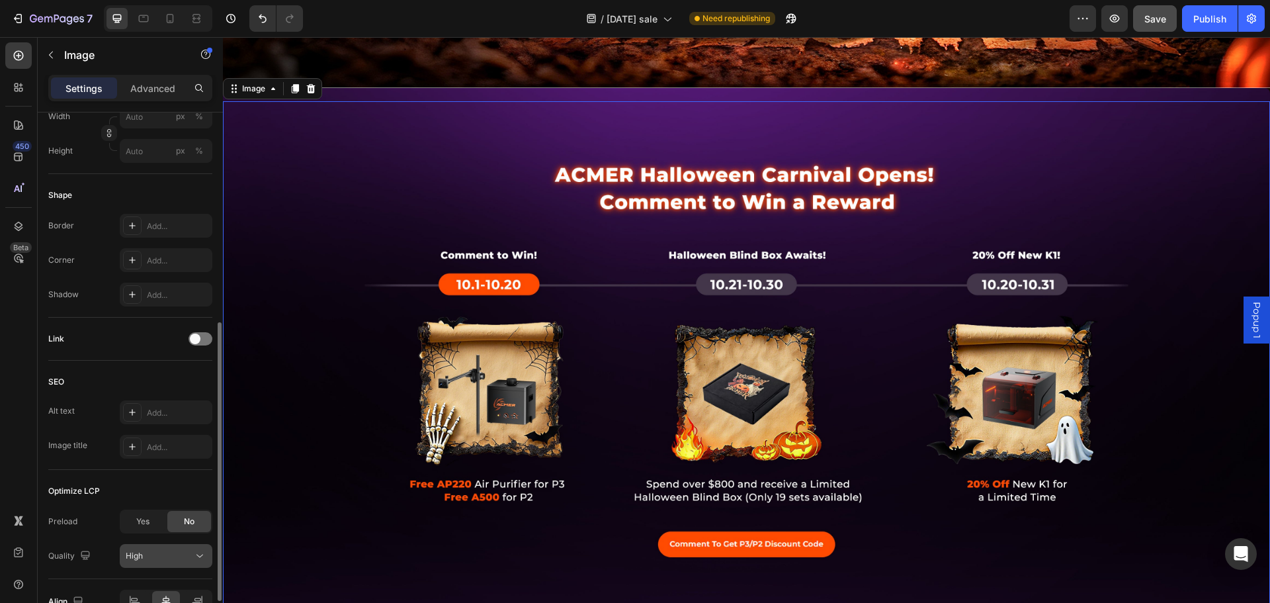
scroll to position [471, 0]
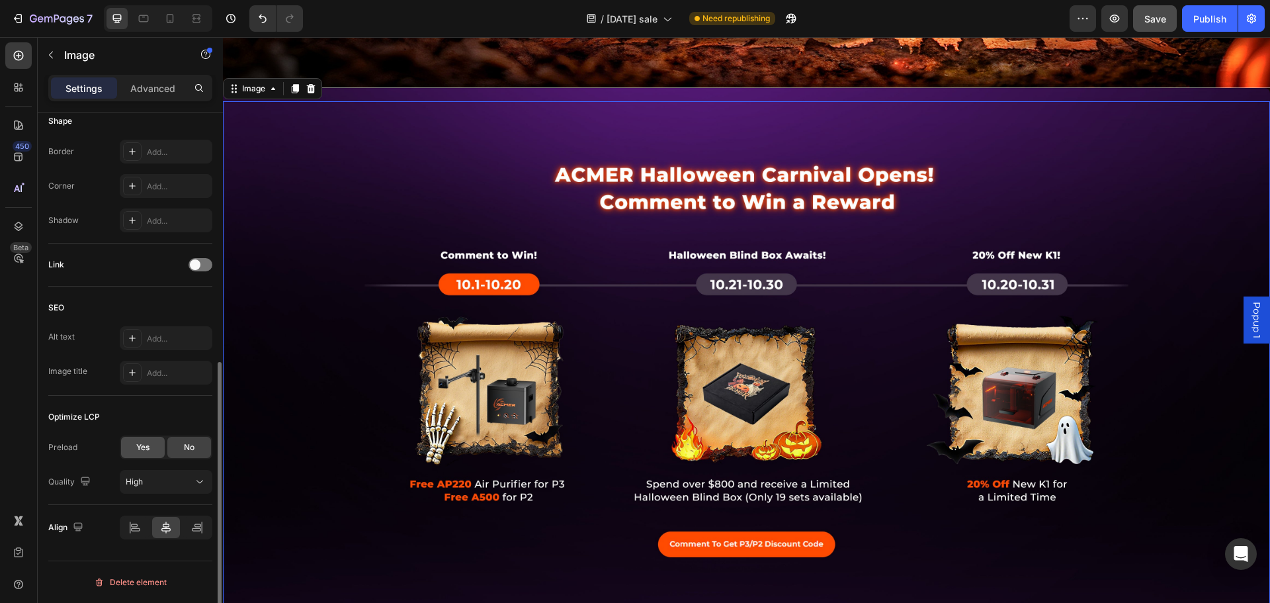
click at [147, 447] on span "Yes" at bounding box center [142, 447] width 13 height 12
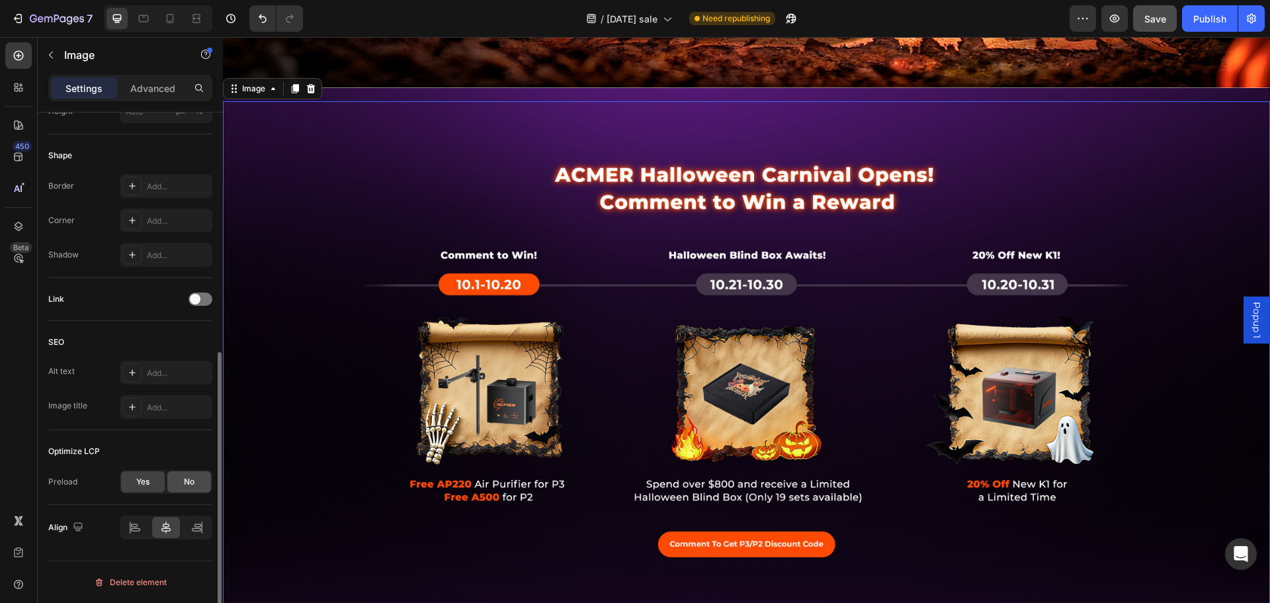
click at [179, 482] on div "No" at bounding box center [189, 481] width 44 height 21
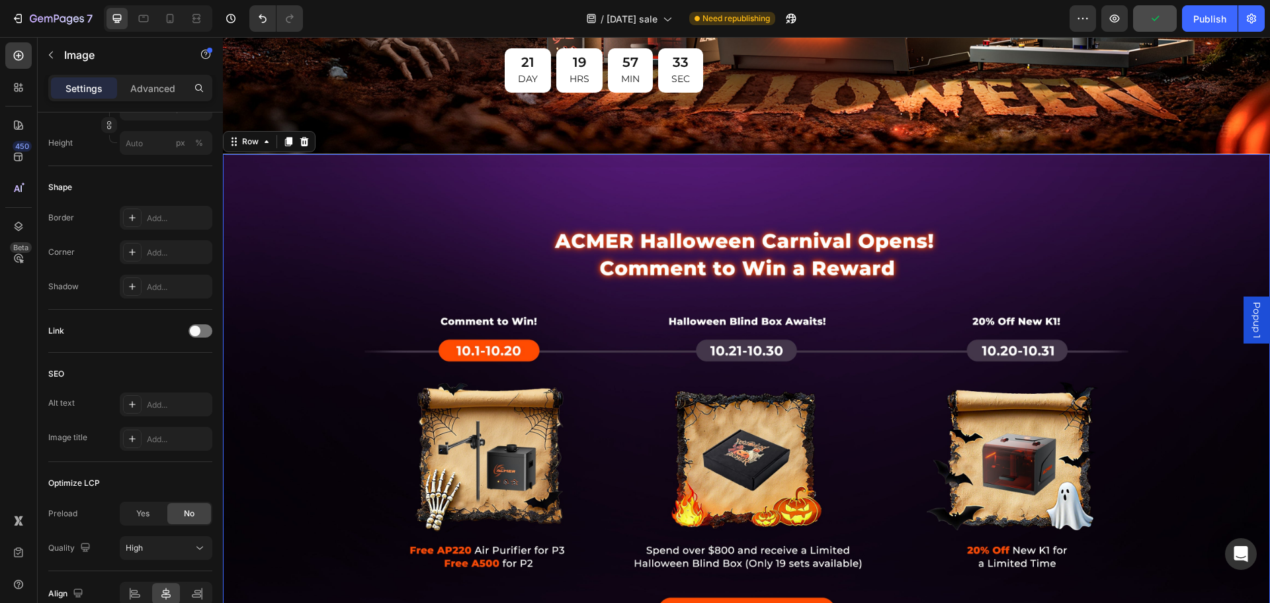
scroll to position [0, 0]
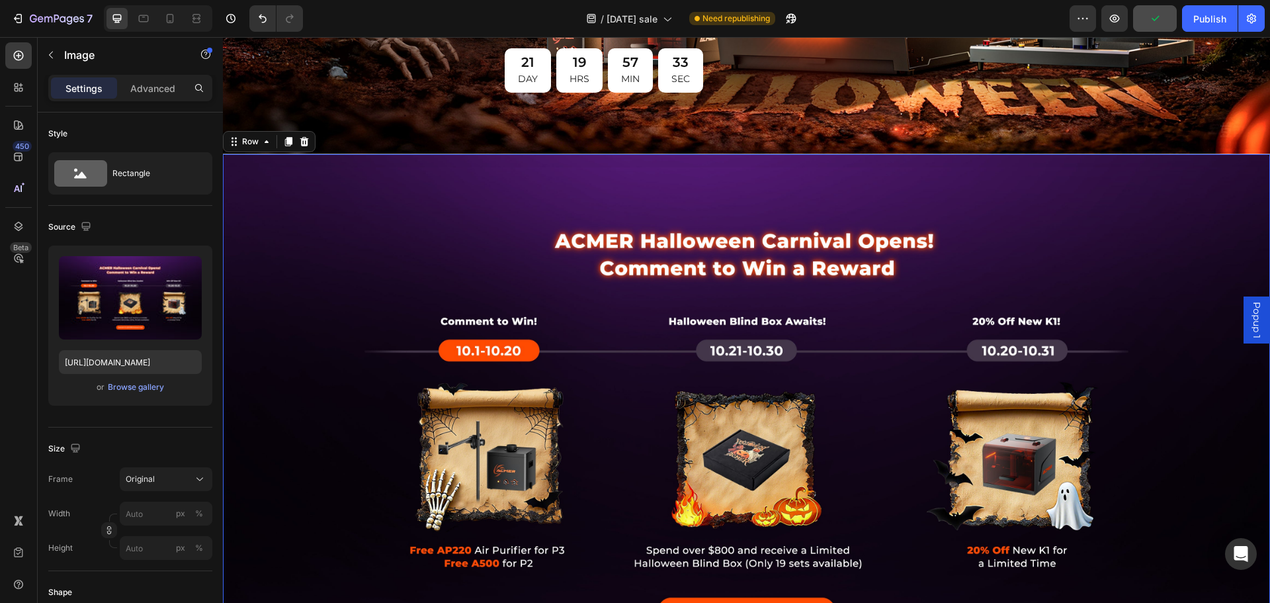
click at [390, 155] on div "Image" at bounding box center [746, 419] width 1047 height 531
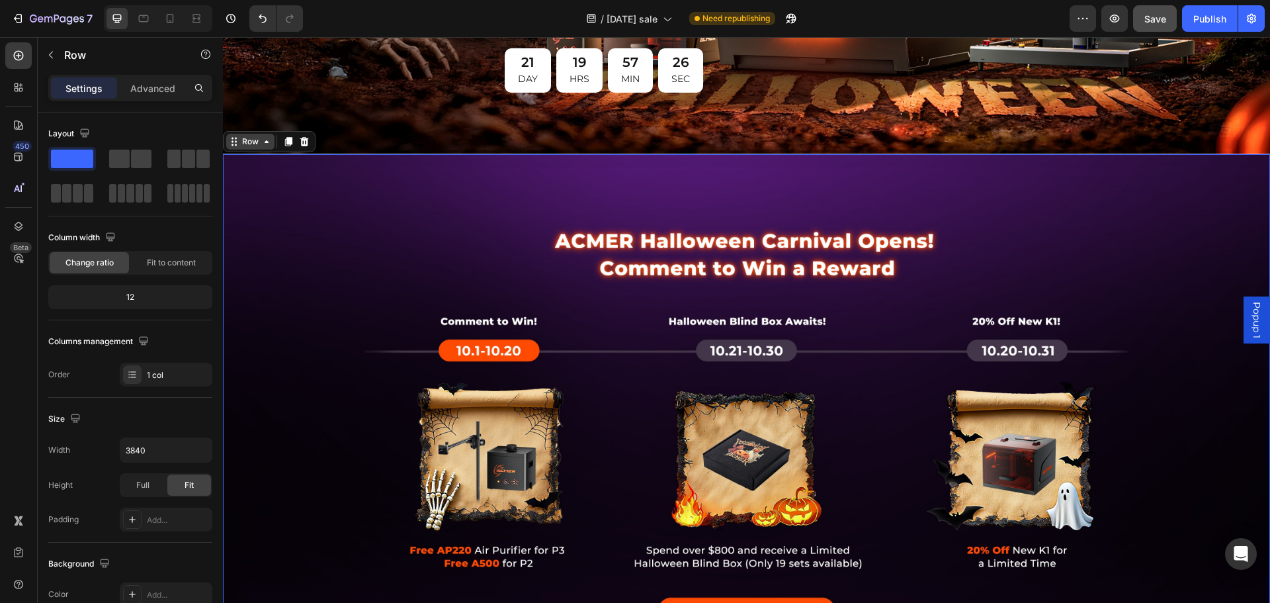
click at [269, 143] on div "Row" at bounding box center [250, 142] width 48 height 16
click at [357, 247] on img at bounding box center [746, 426] width 1047 height 518
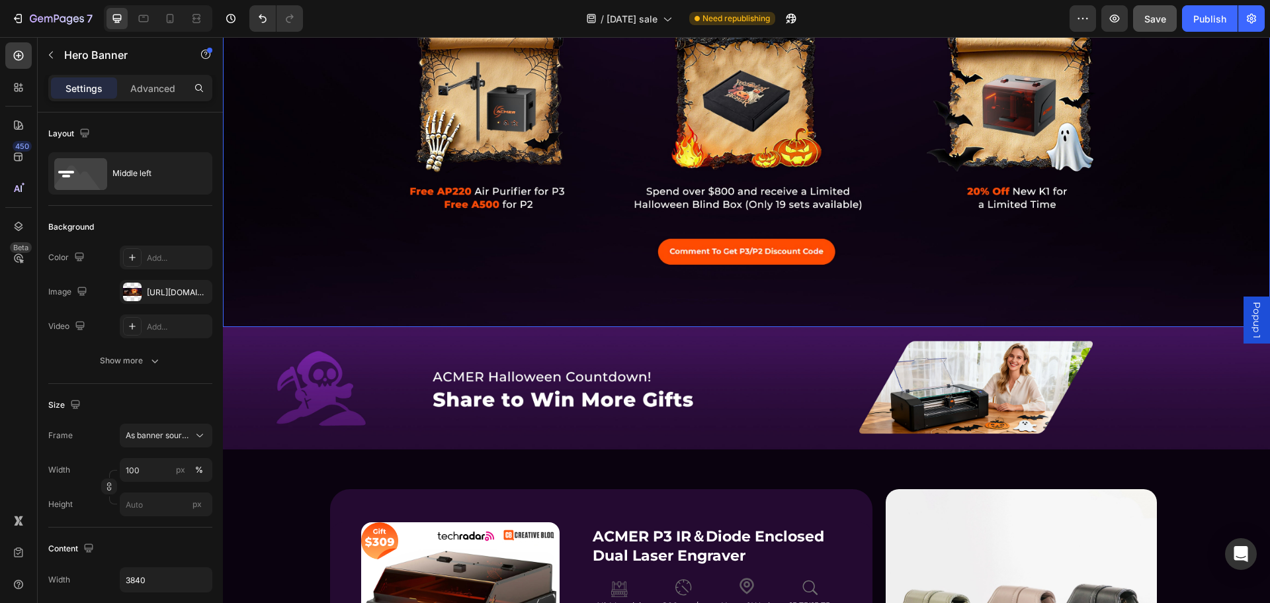
scroll to position [728, 0]
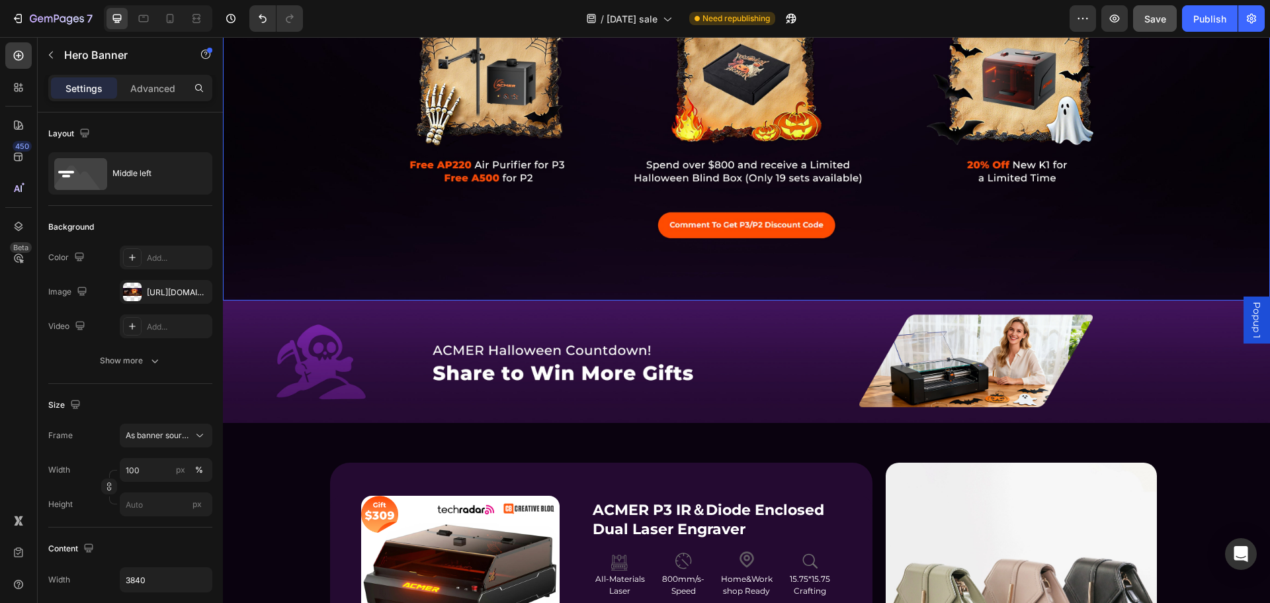
click at [492, 209] on img at bounding box center [746, 41] width 1047 height 518
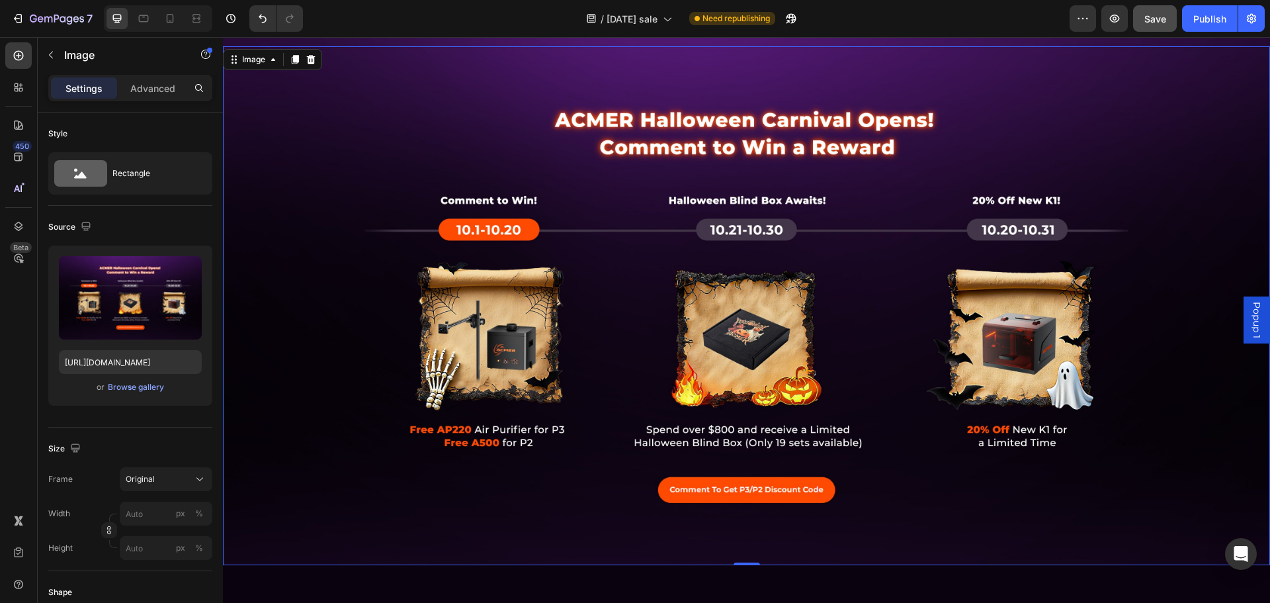
scroll to position [397, 0]
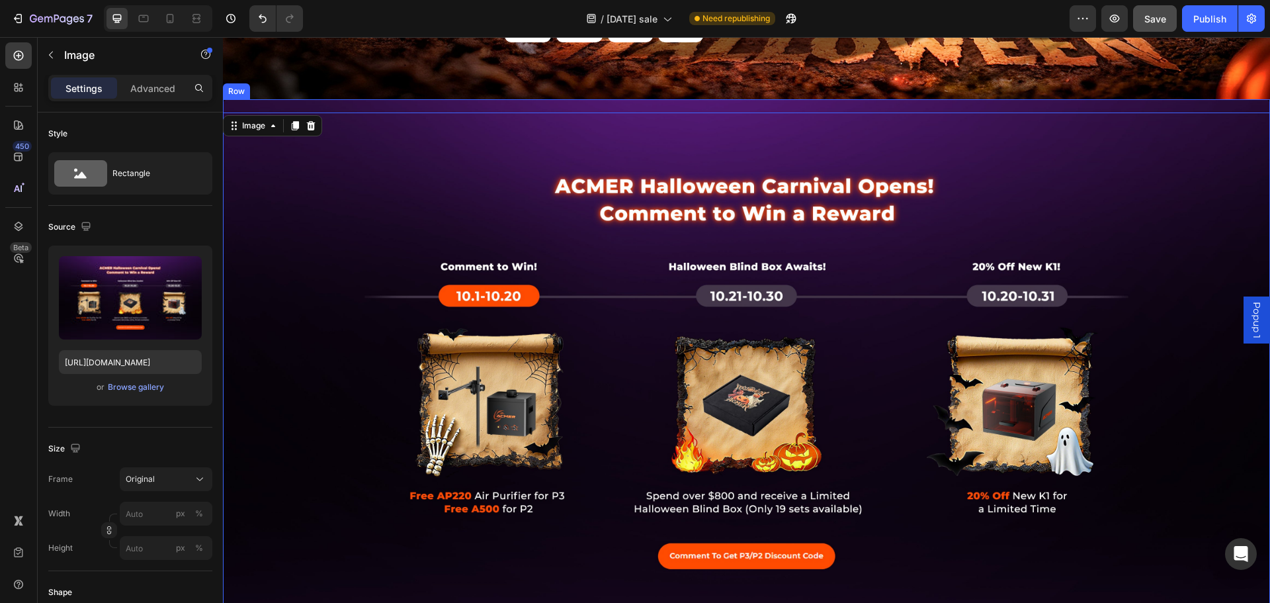
click at [315, 103] on div "Image 0" at bounding box center [746, 364] width 1047 height 531
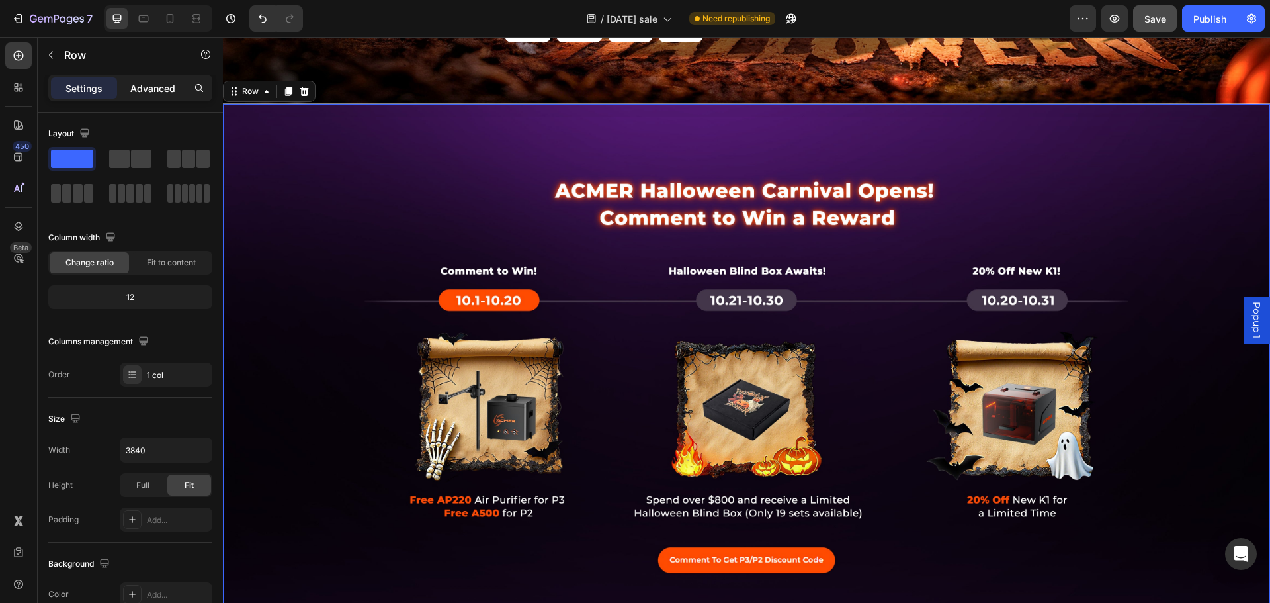
click at [160, 84] on p "Advanced" at bounding box center [152, 88] width 45 height 14
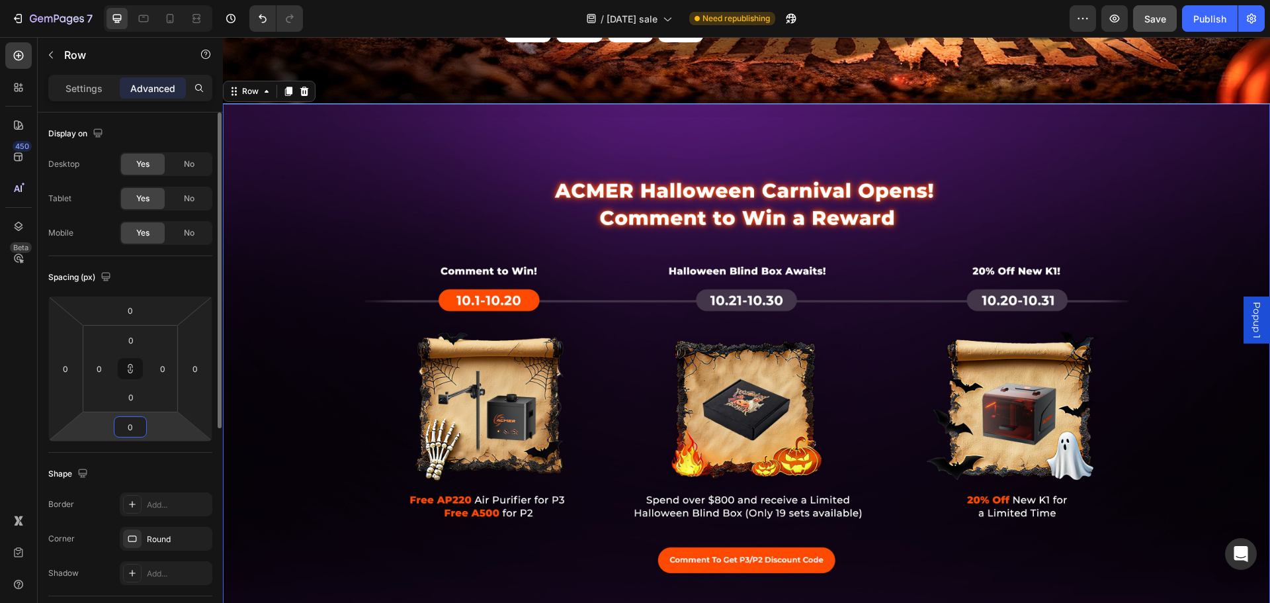
click at [131, 426] on input "0" at bounding box center [130, 427] width 26 height 20
type input "1"
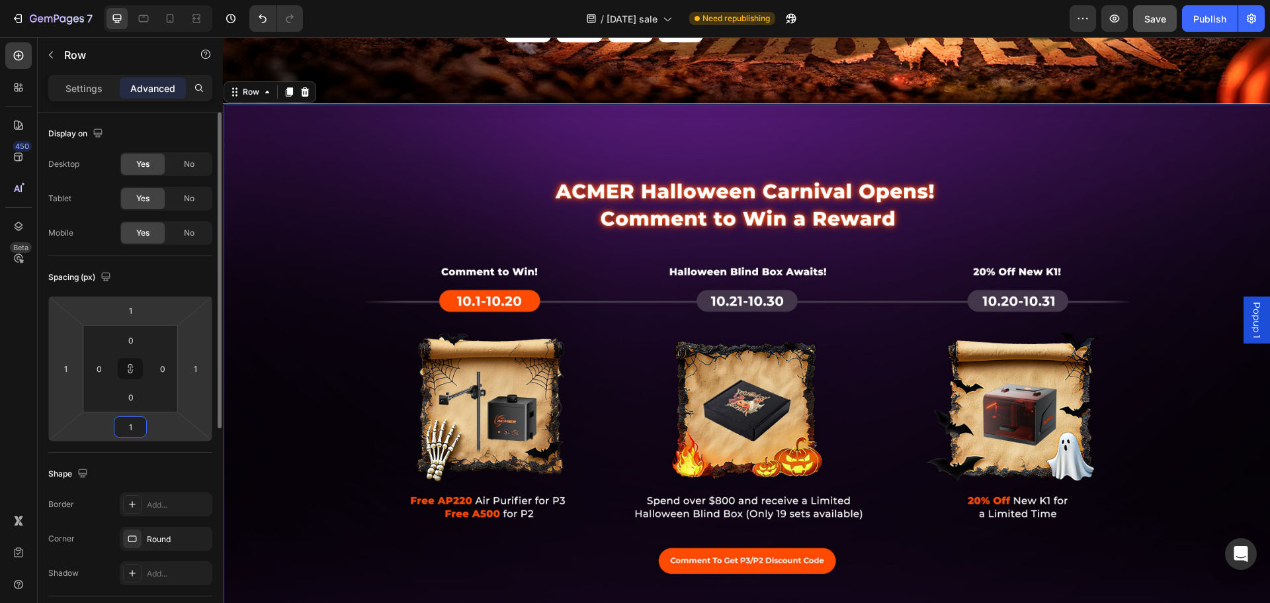
type input "10"
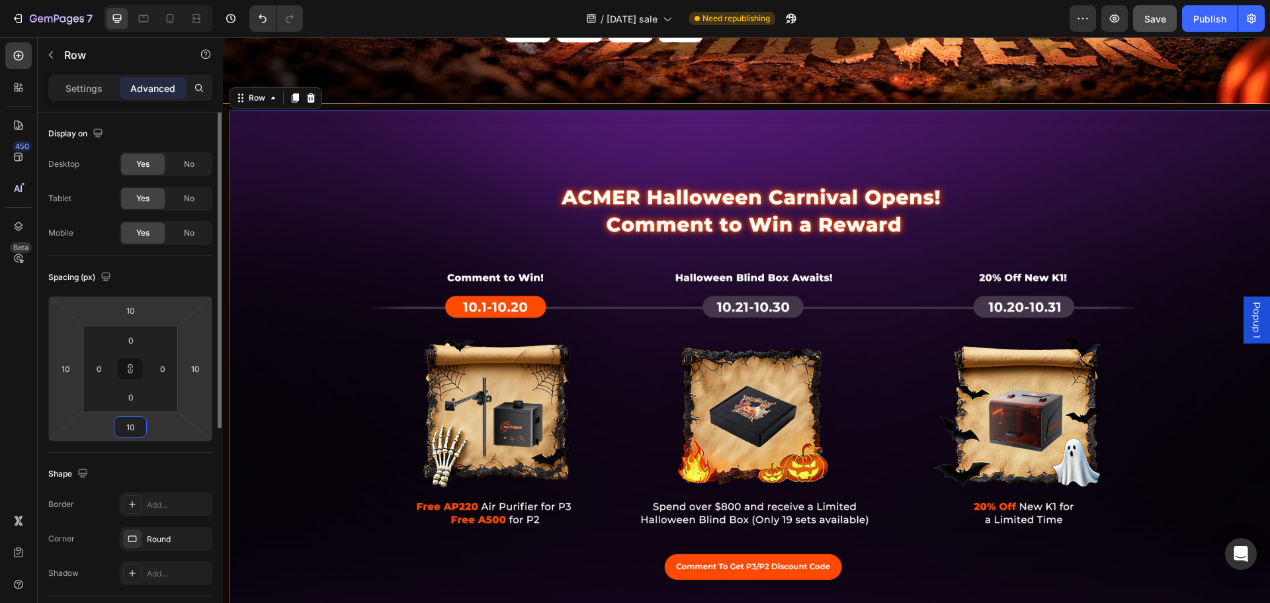
type input "1"
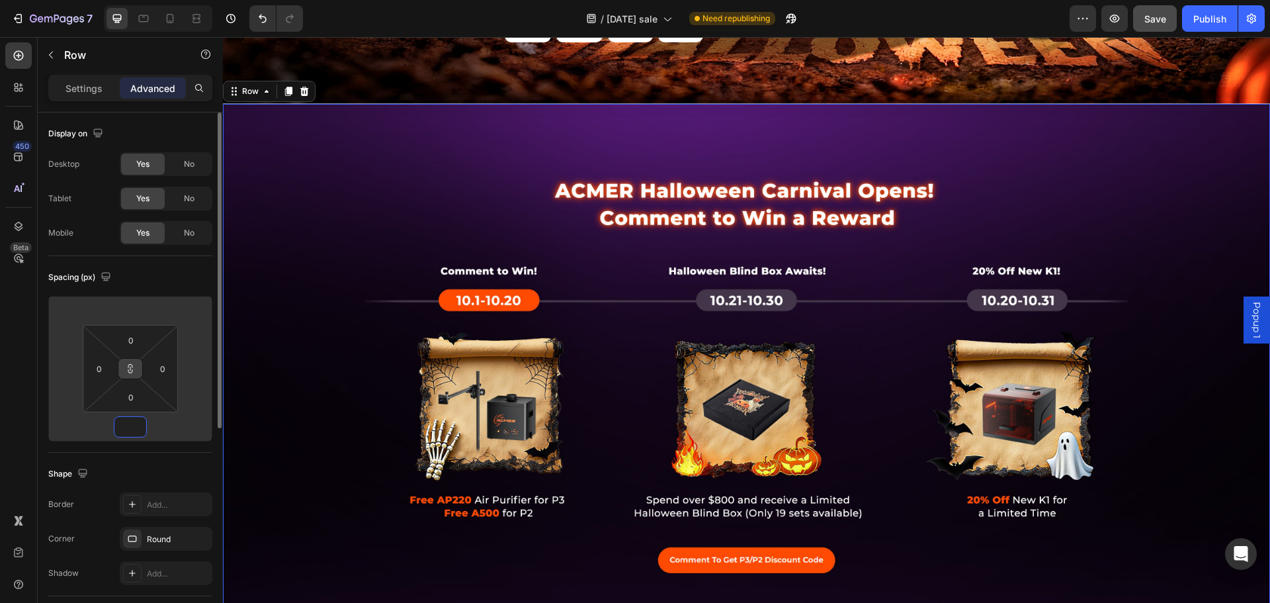
click at [131, 364] on icon at bounding box center [130, 368] width 11 height 11
type input "1"
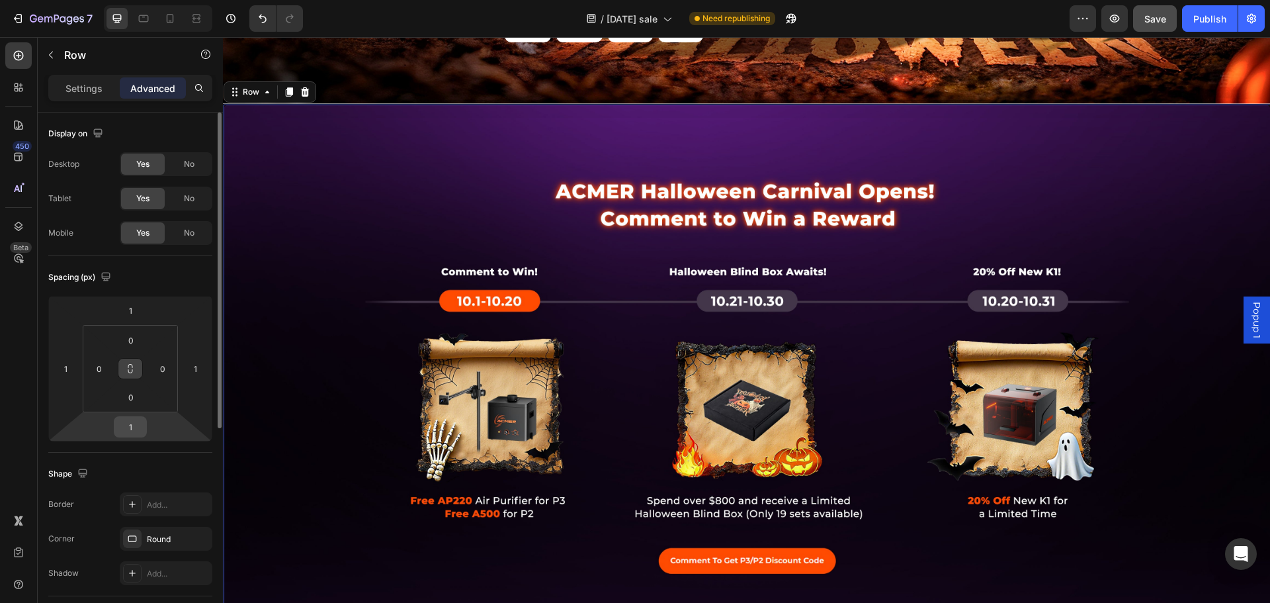
click at [130, 423] on input "1" at bounding box center [130, 427] width 26 height 20
type input "0"
drag, startPoint x: 55, startPoint y: 366, endPoint x: 74, endPoint y: 360, distance: 19.9
click at [57, 366] on div "1" at bounding box center [65, 368] width 26 height 21
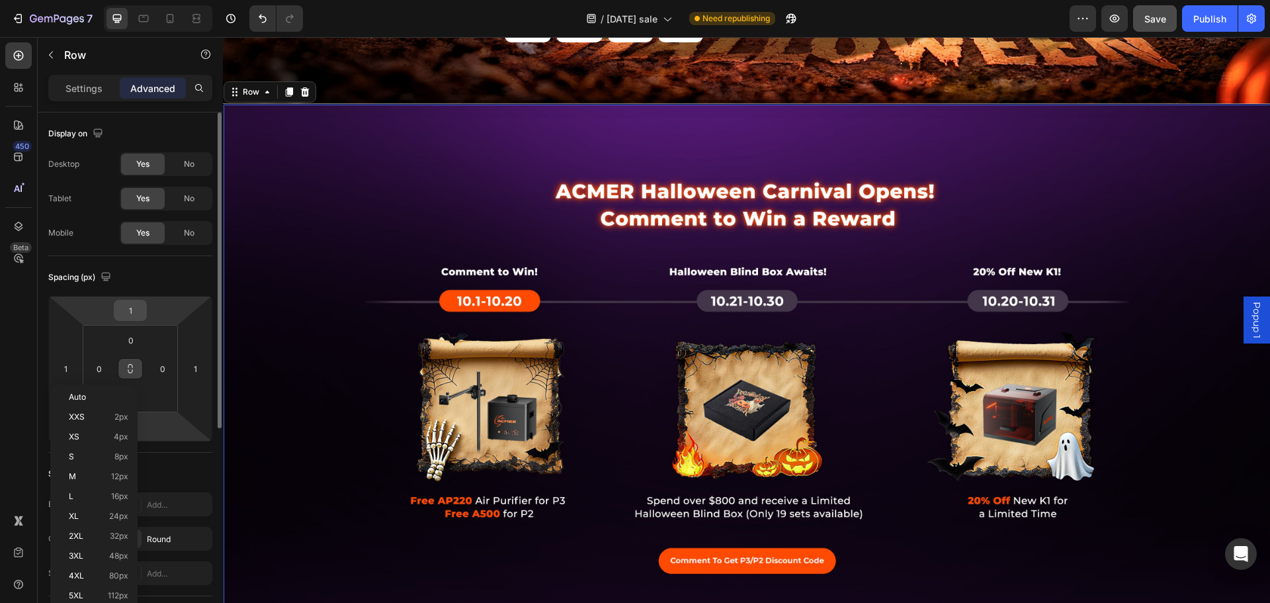
click at [130, 315] on input "1" at bounding box center [130, 310] width 26 height 20
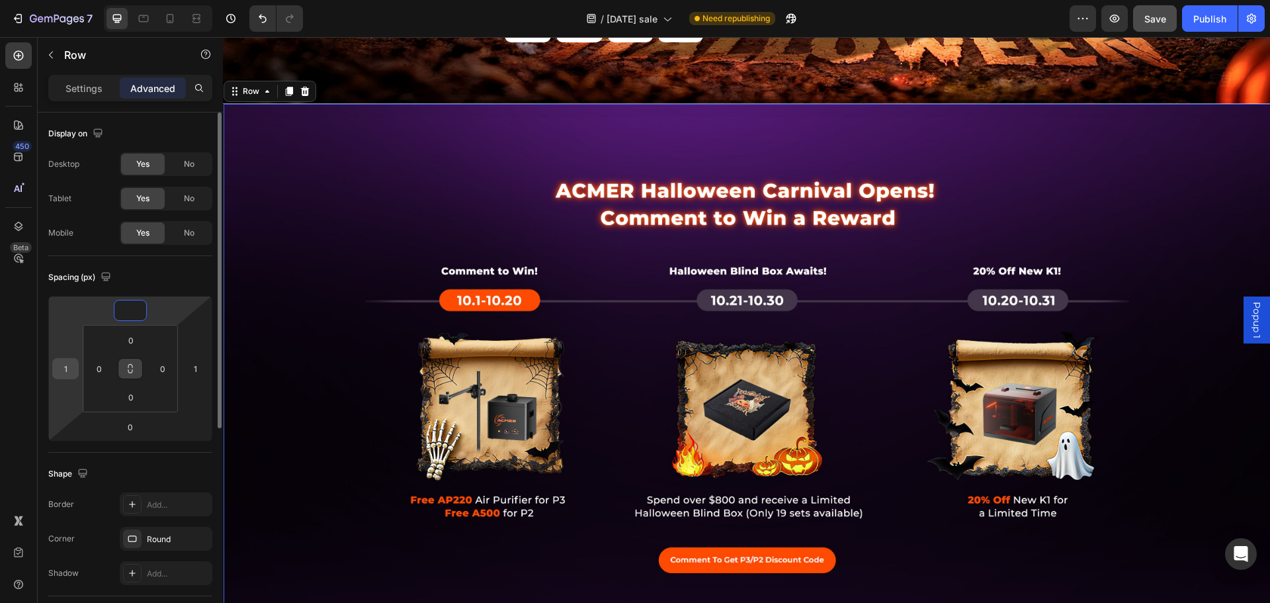
type input "0"
click at [68, 365] on input "1" at bounding box center [66, 368] width 20 height 20
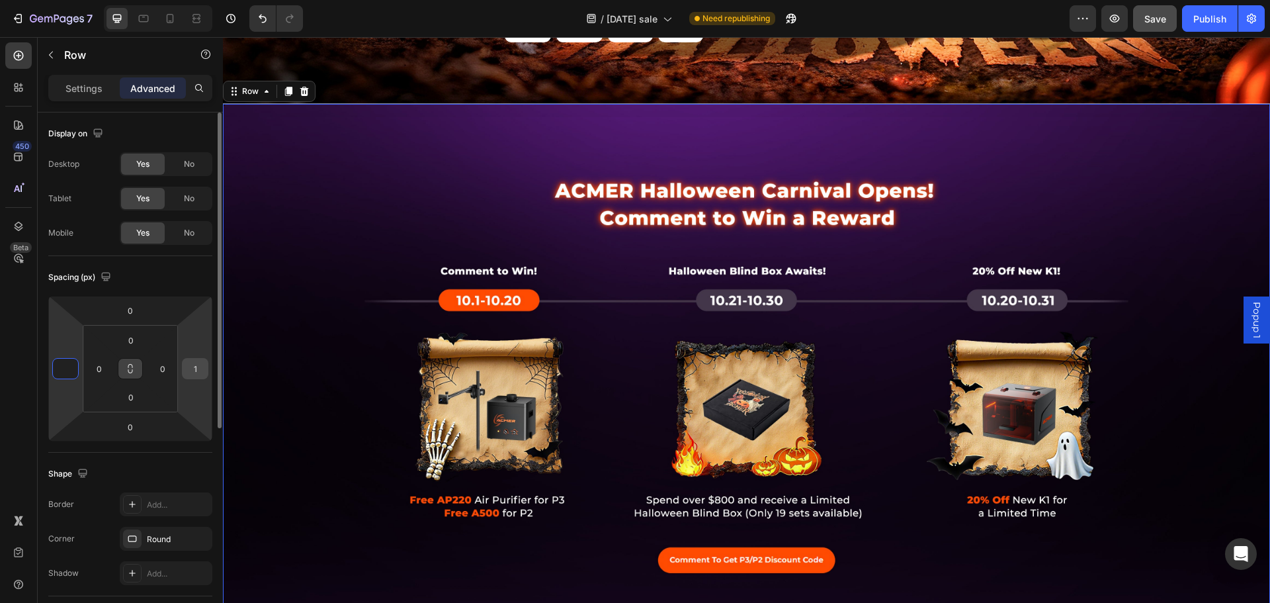
type input "0"
click at [197, 365] on input "1" at bounding box center [195, 368] width 20 height 20
type input "0"
click at [133, 422] on input "0" at bounding box center [130, 427] width 26 height 20
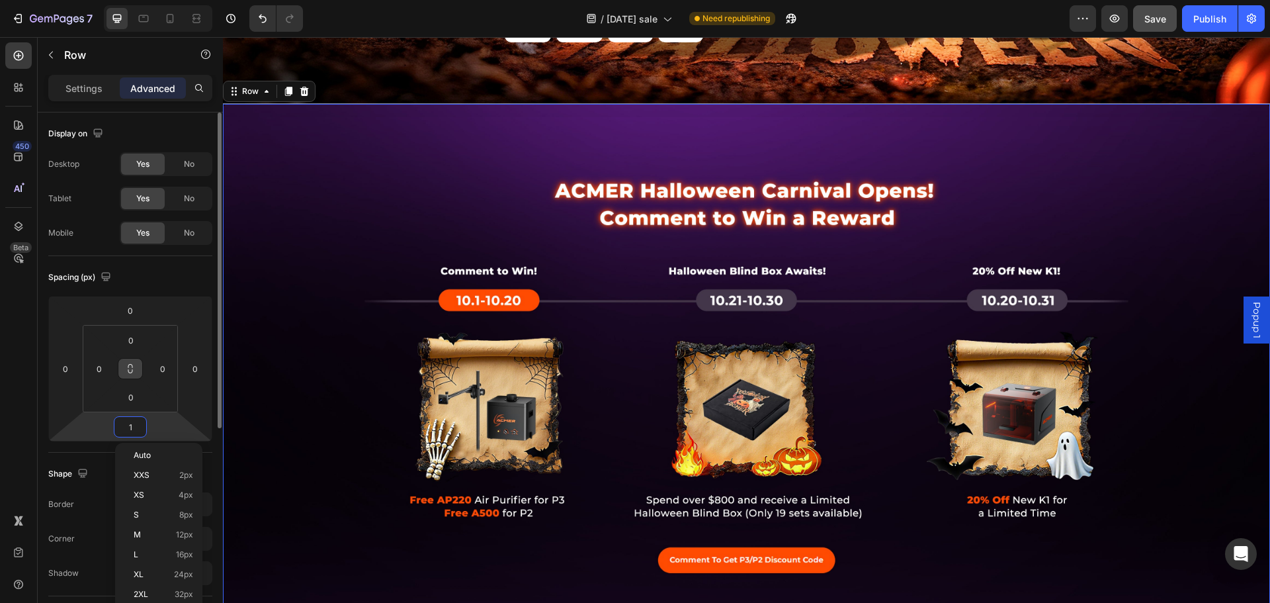
type input "10"
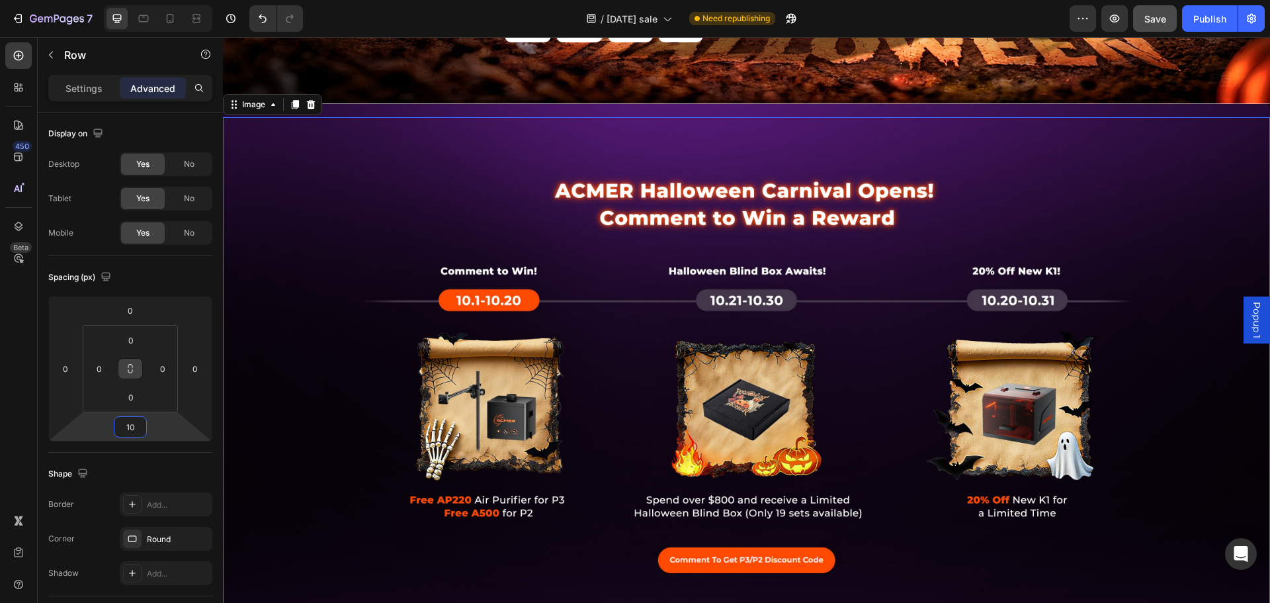
click at [505, 141] on img at bounding box center [746, 376] width 1047 height 518
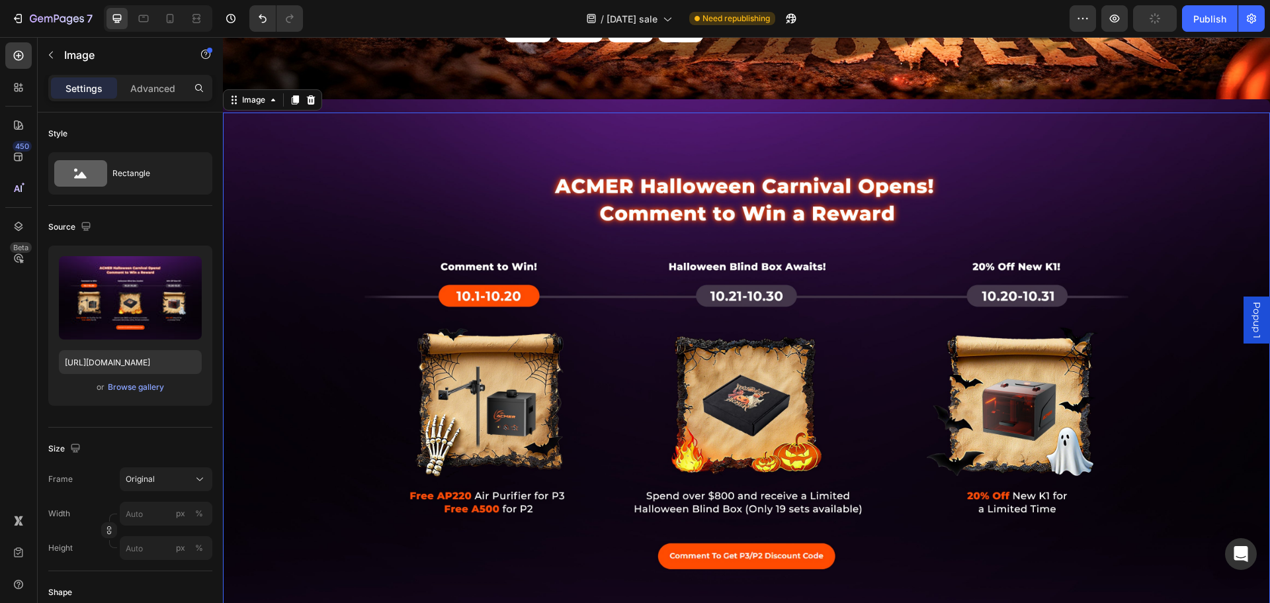
scroll to position [728, 0]
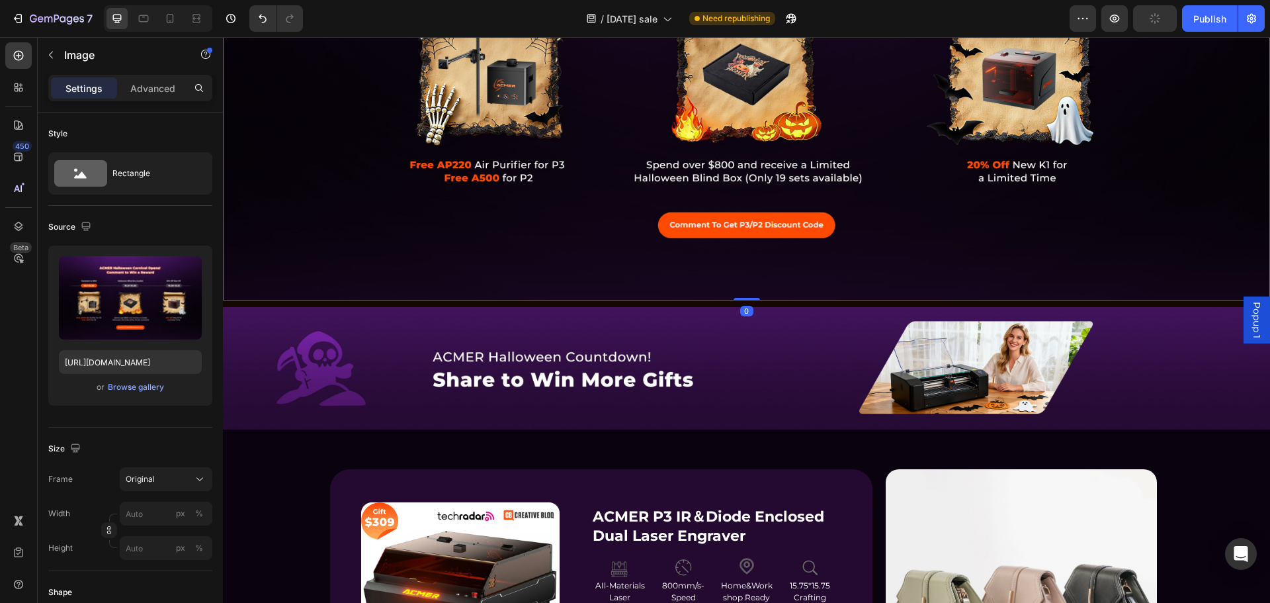
click at [573, 211] on img at bounding box center [746, 41] width 1047 height 518
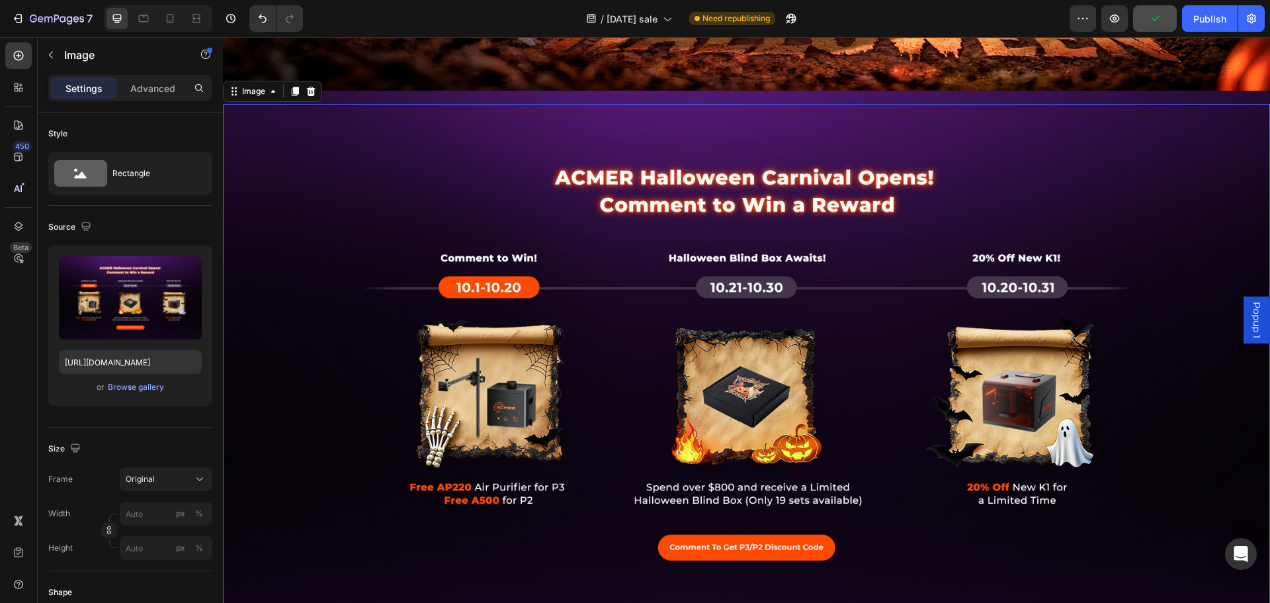
scroll to position [397, 0]
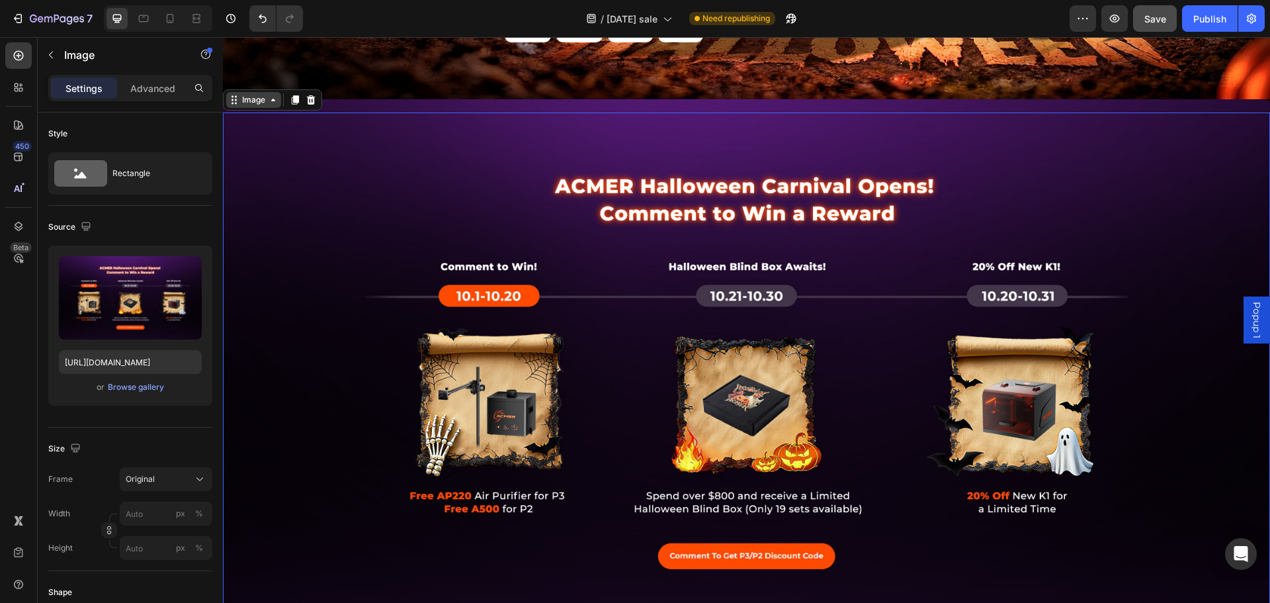
click at [267, 101] on div "Image" at bounding box center [253, 100] width 28 height 12
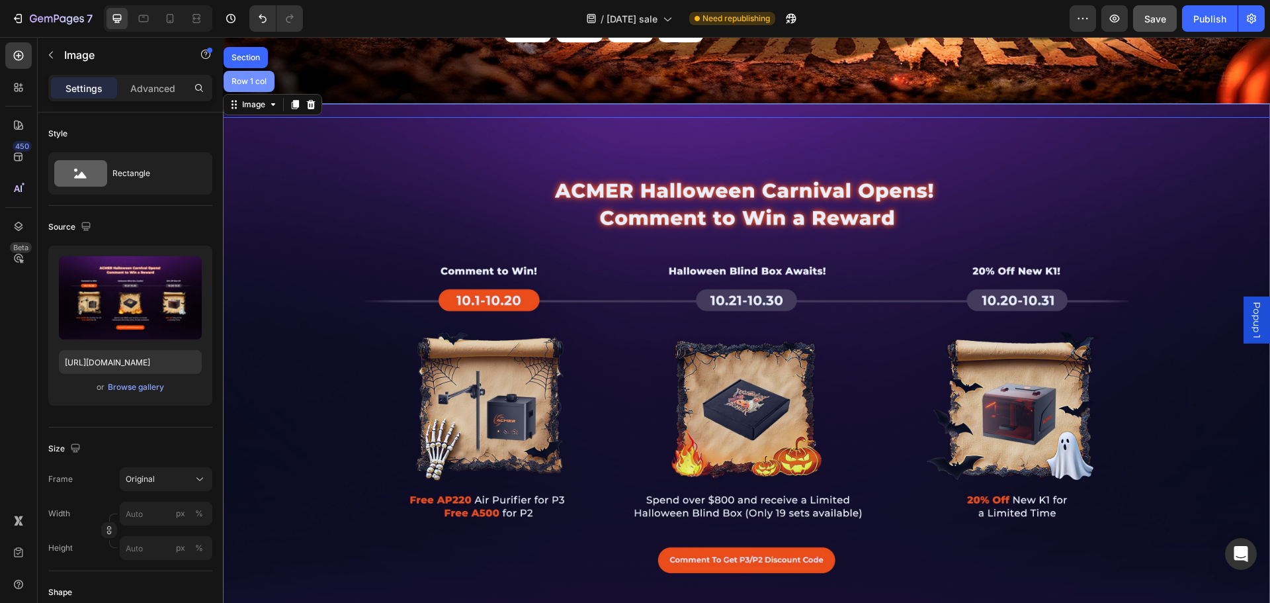
click at [249, 77] on div "Row 1 col" at bounding box center [249, 81] width 40 height 8
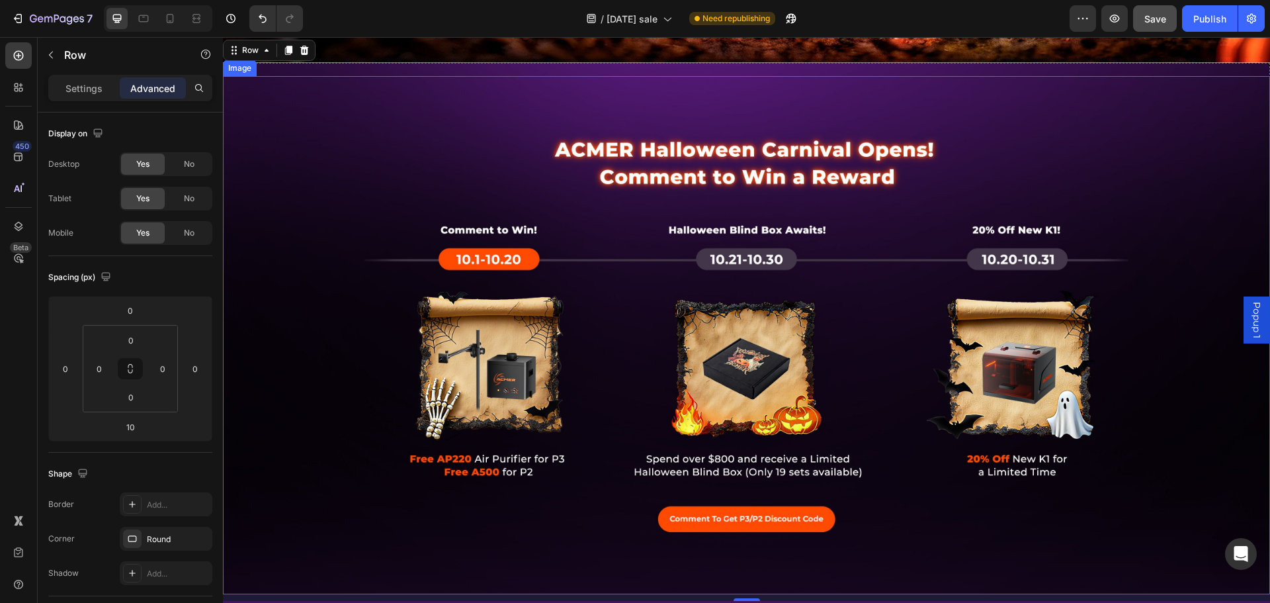
scroll to position [595, 0]
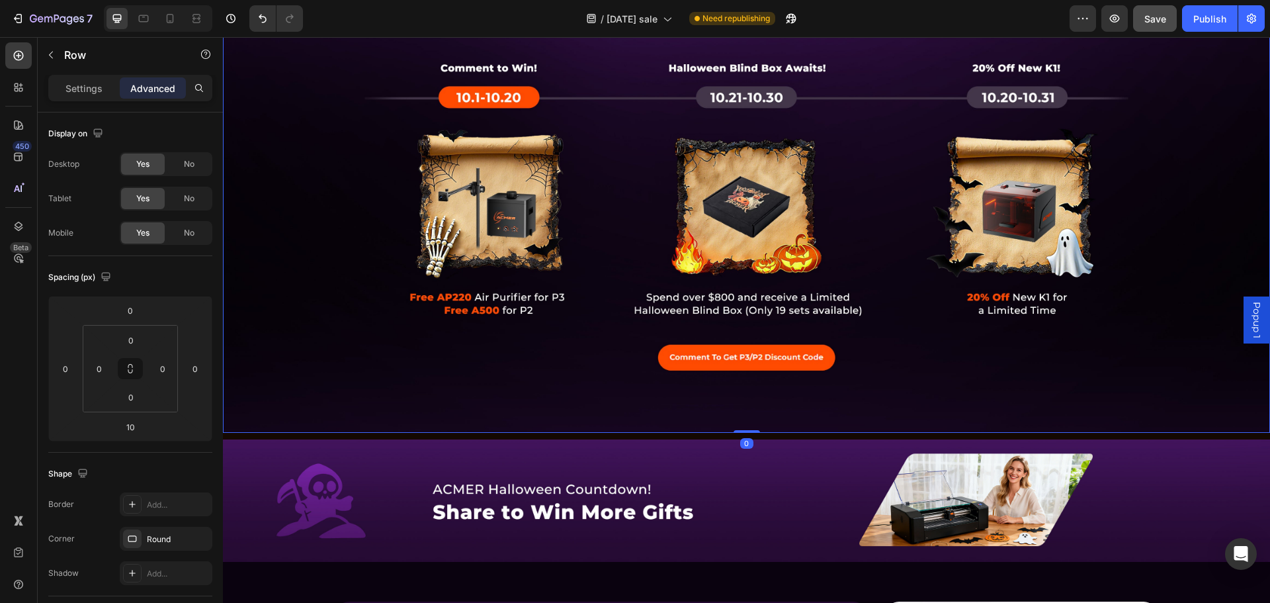
click at [1046, 383] on img at bounding box center [746, 173] width 1047 height 518
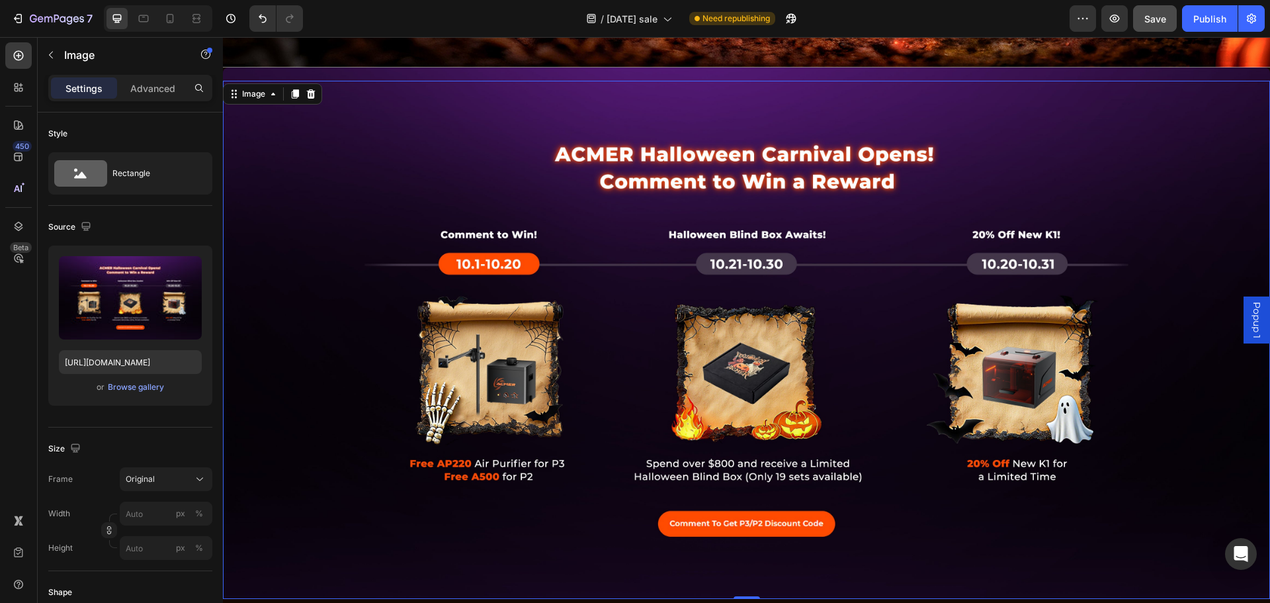
scroll to position [463, 0]
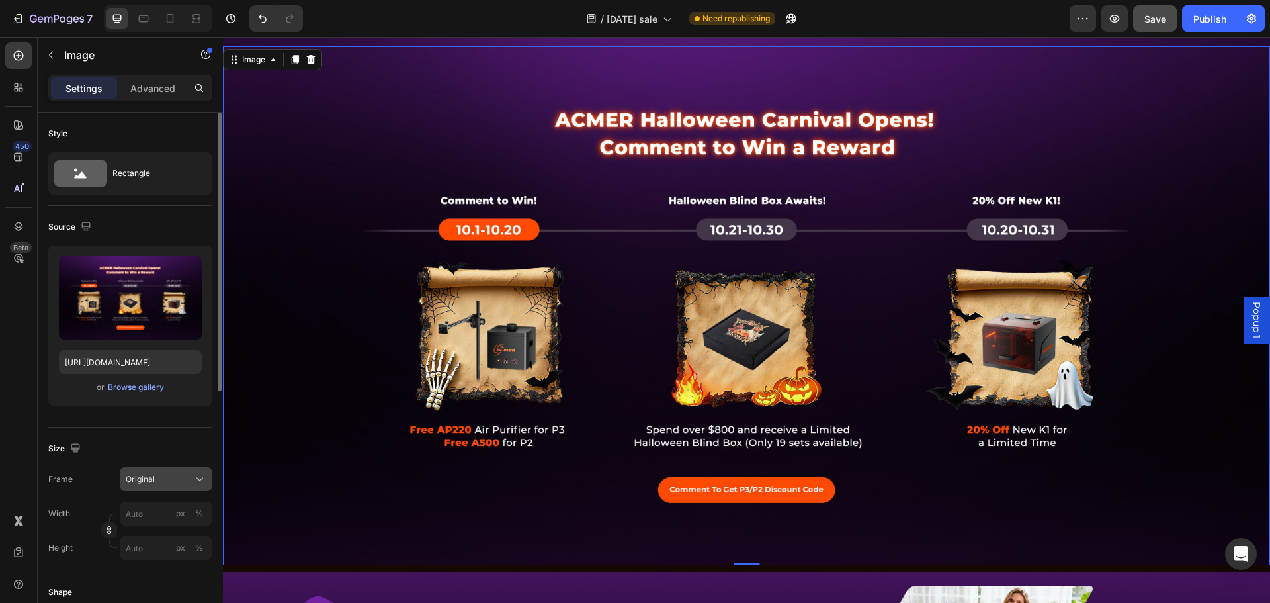
click at [200, 473] on icon at bounding box center [199, 478] width 13 height 13
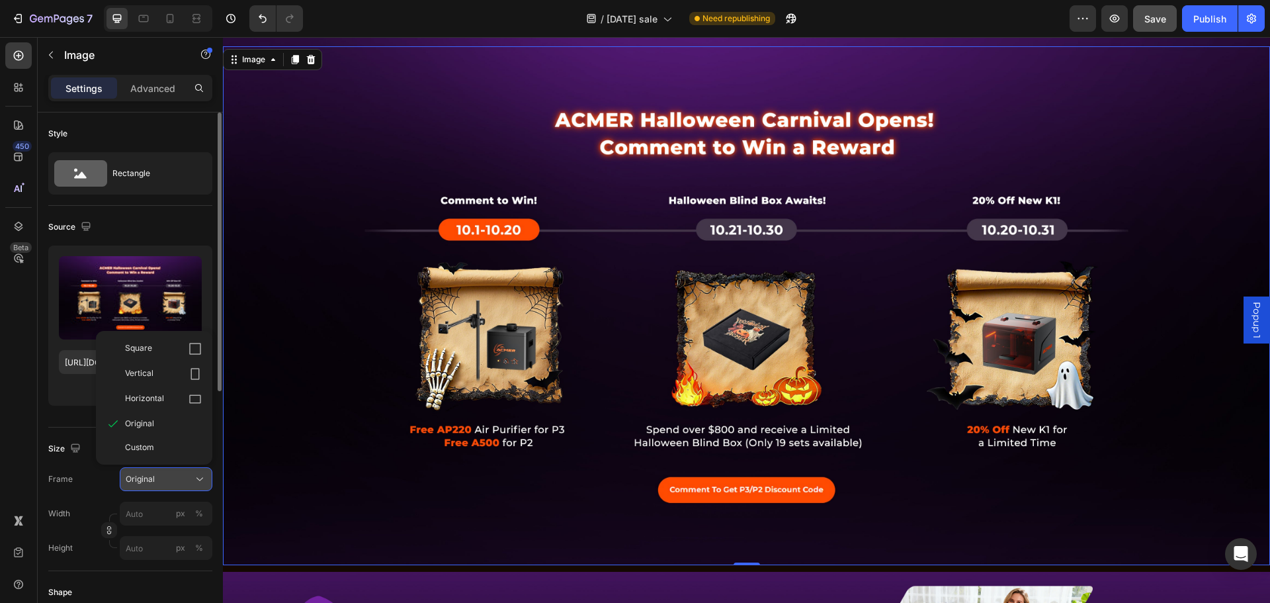
click at [200, 473] on icon at bounding box center [199, 478] width 13 height 13
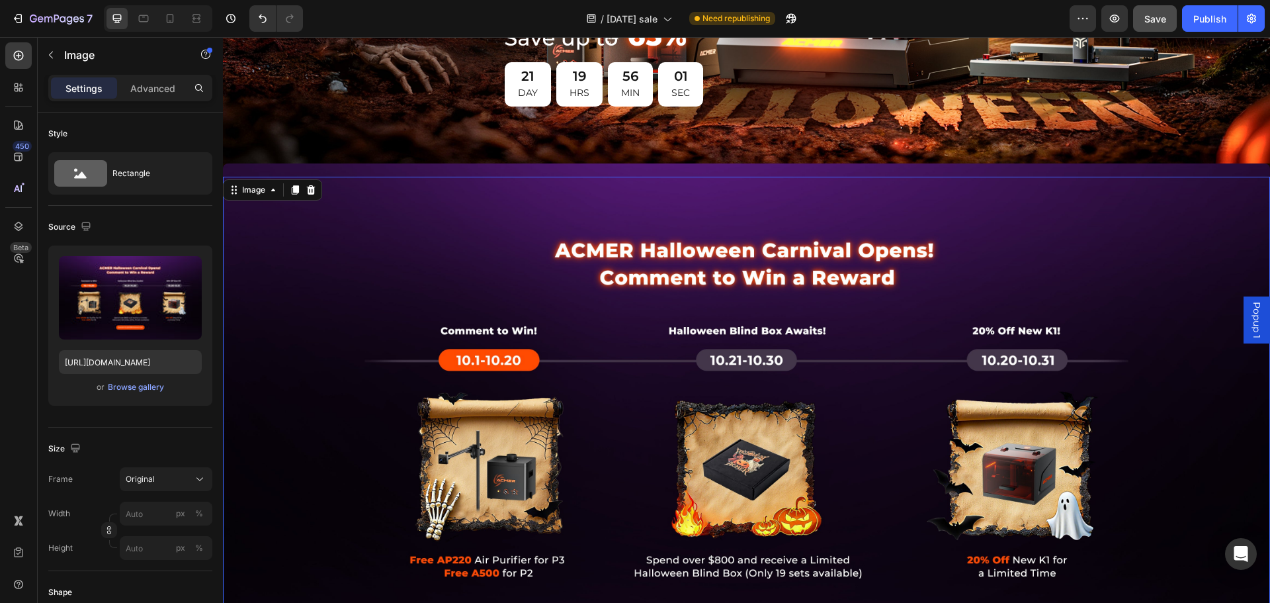
scroll to position [331, 0]
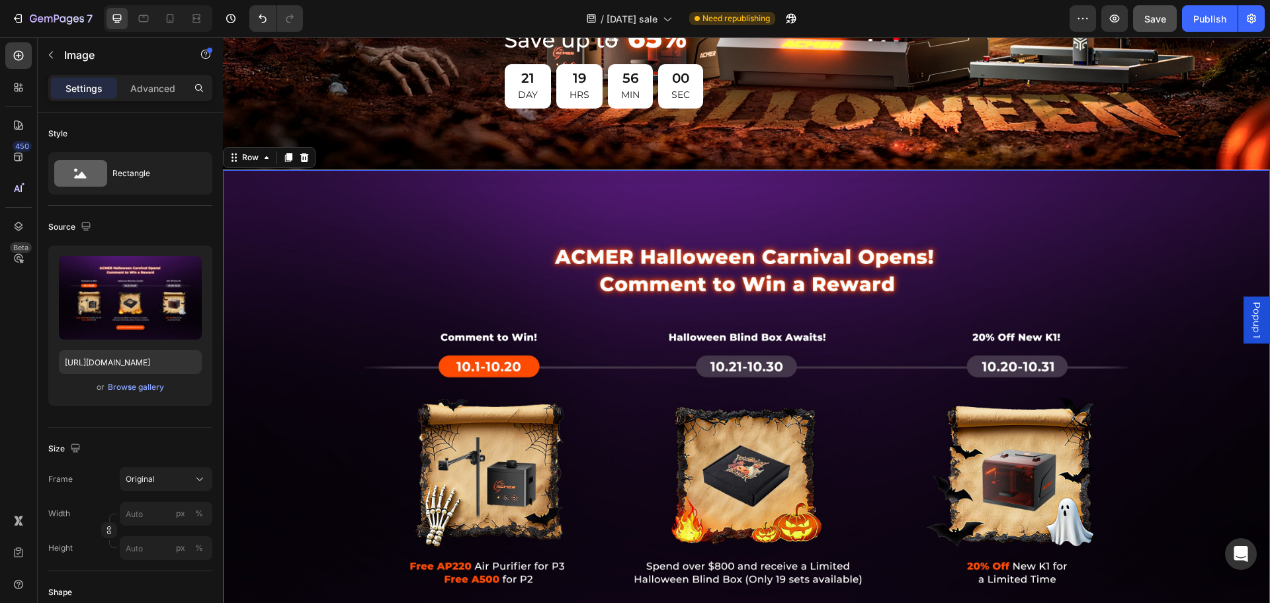
click at [253, 172] on div "Image" at bounding box center [746, 435] width 1047 height 531
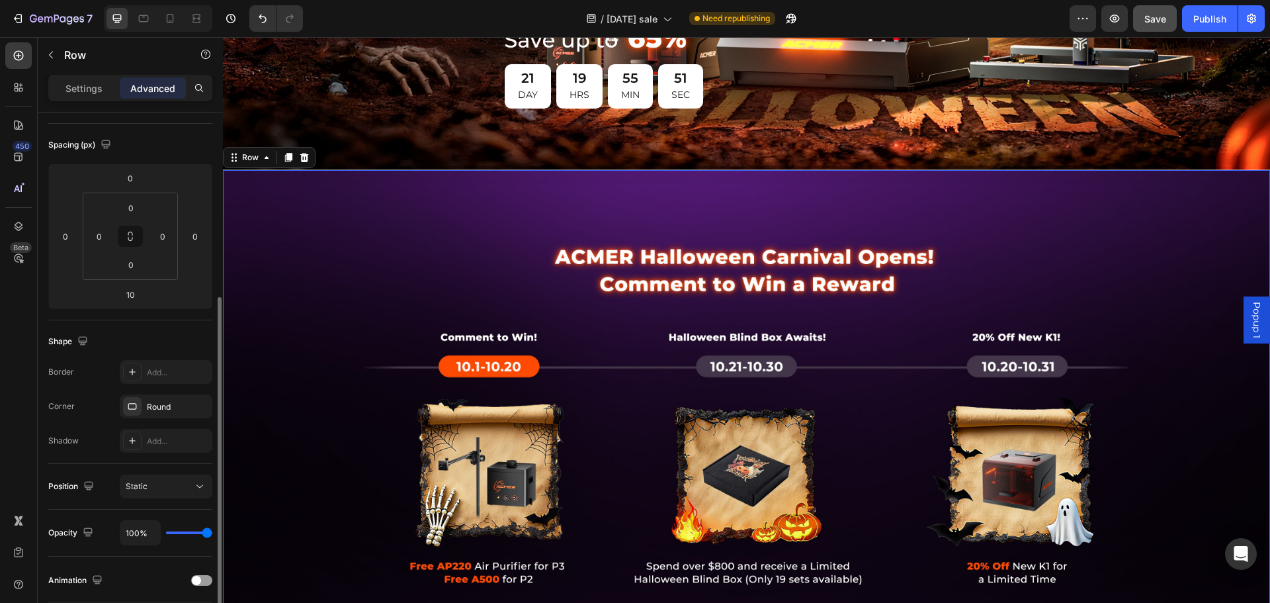
scroll to position [198, 0]
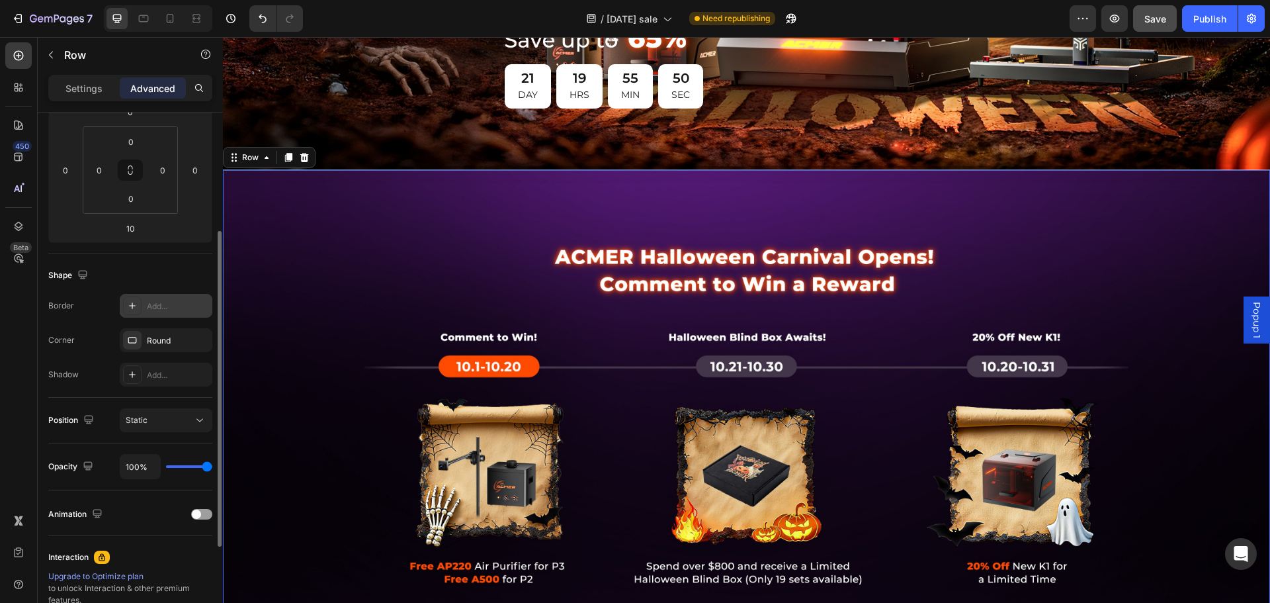
click at [149, 303] on div "Add..." at bounding box center [178, 306] width 62 height 12
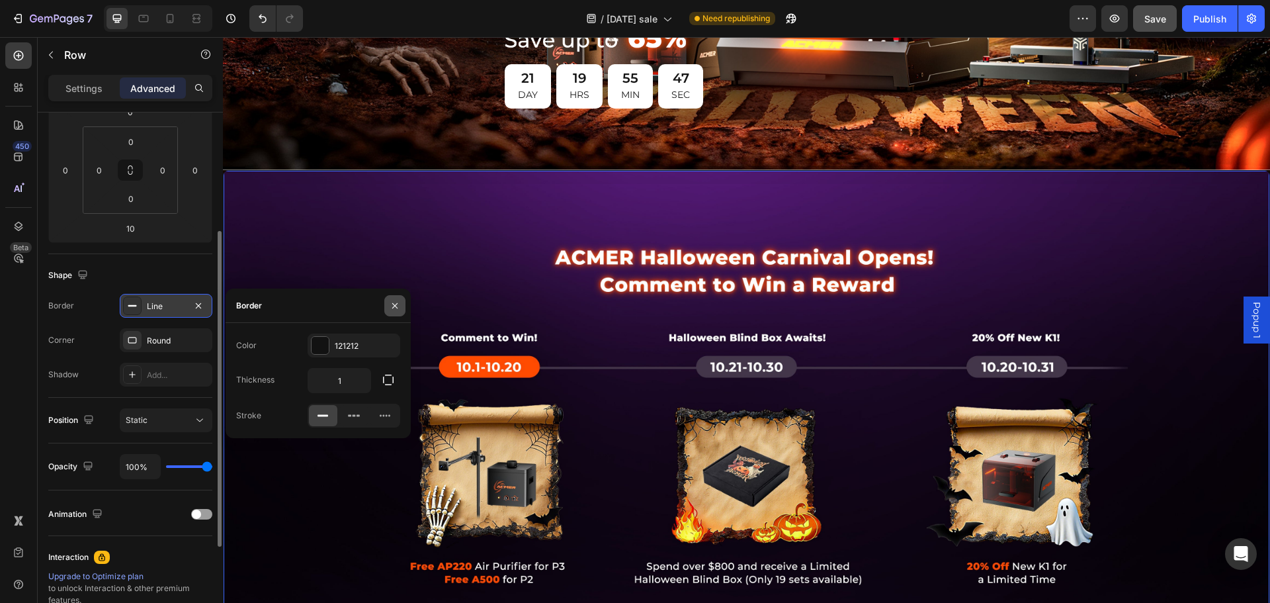
click at [399, 306] on icon "button" at bounding box center [395, 305] width 11 height 11
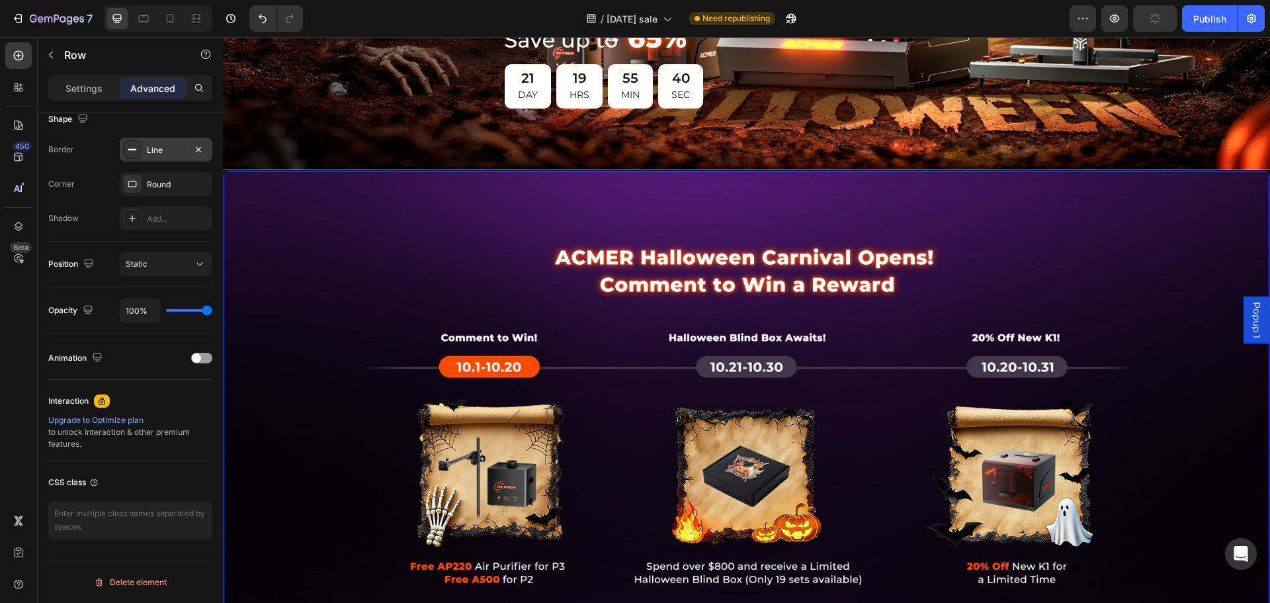
scroll to position [0, 0]
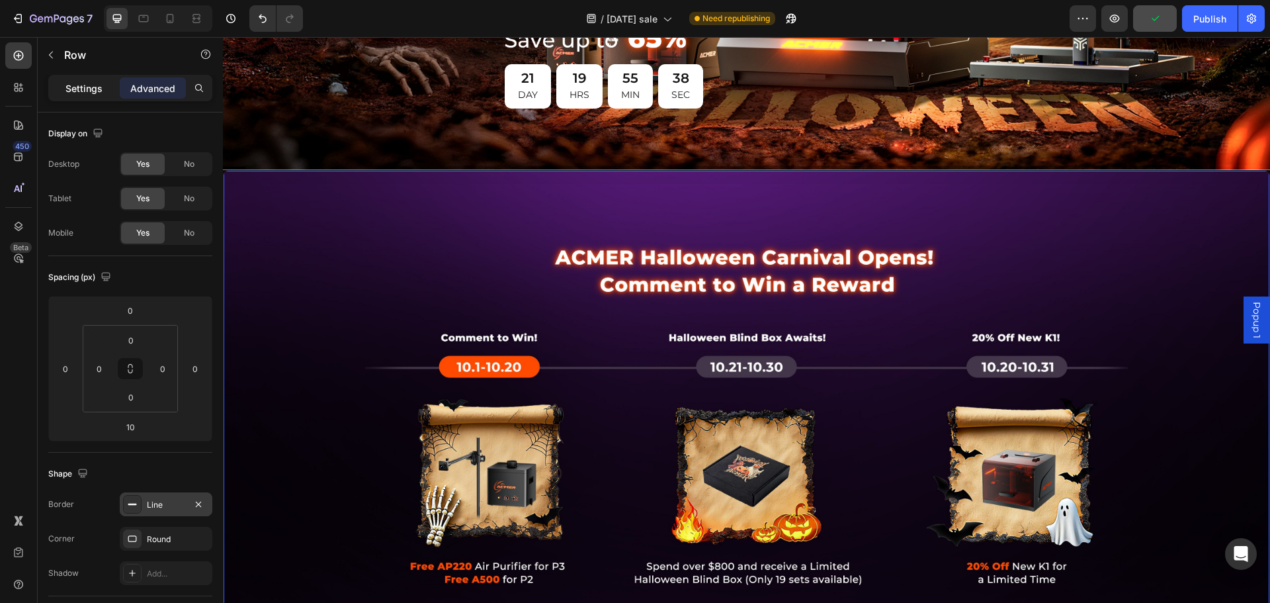
click at [79, 87] on p "Settings" at bounding box center [83, 88] width 37 height 14
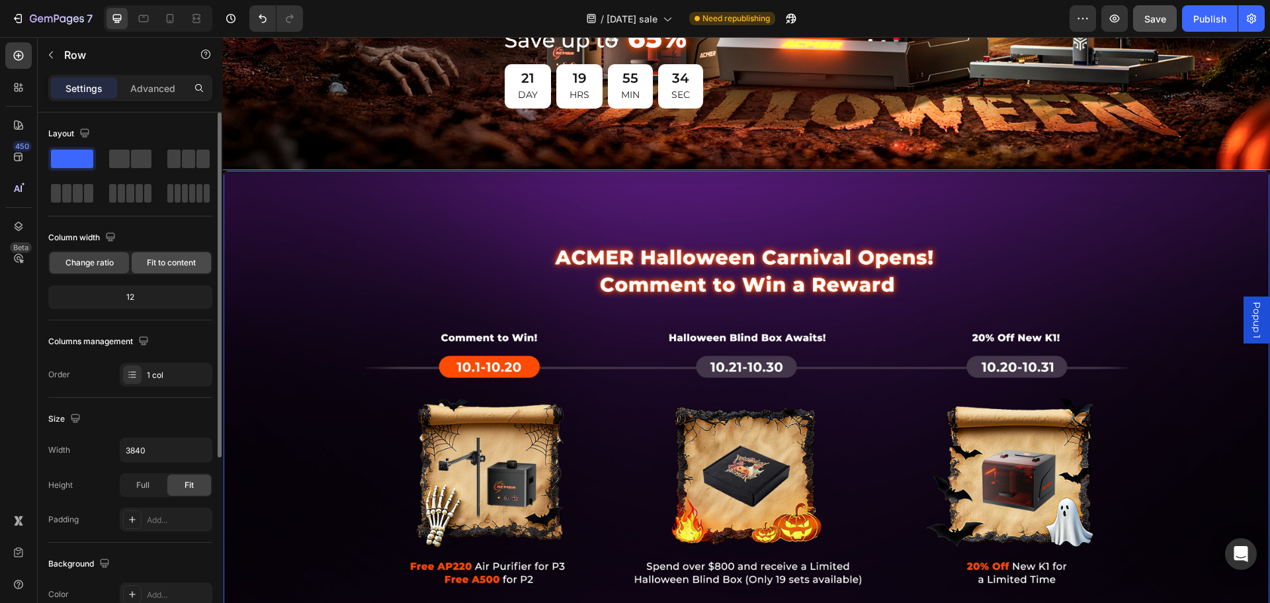
click at [168, 261] on span "Fit to content" at bounding box center [171, 263] width 49 height 12
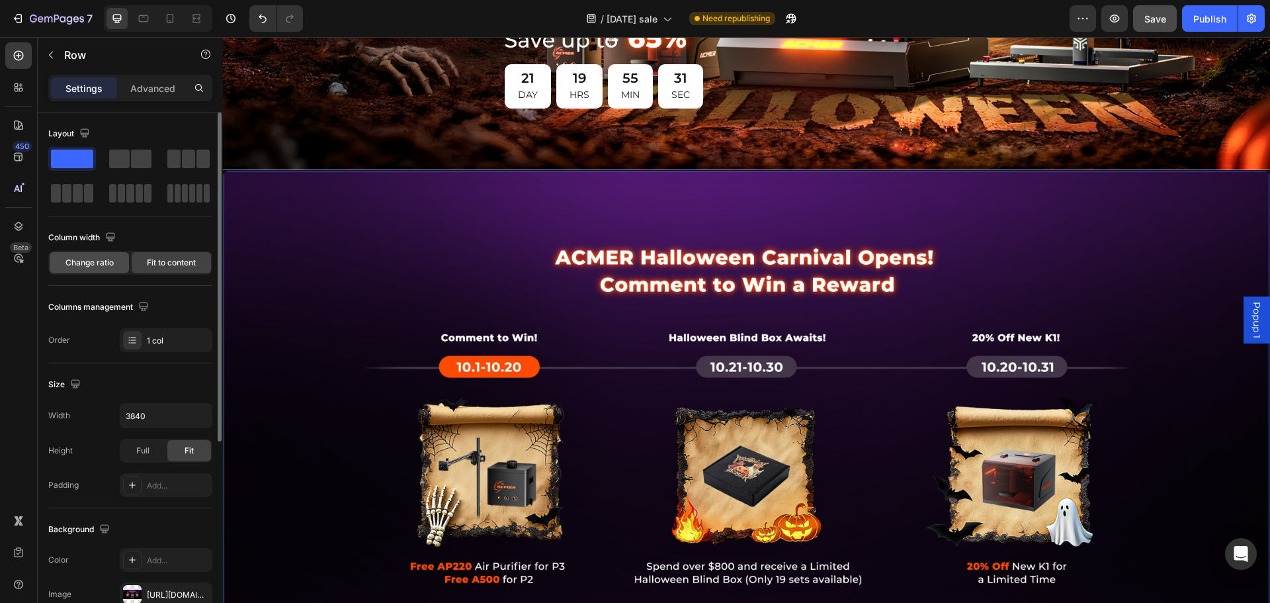
click at [98, 255] on div "Change ratio" at bounding box center [89, 262] width 79 height 21
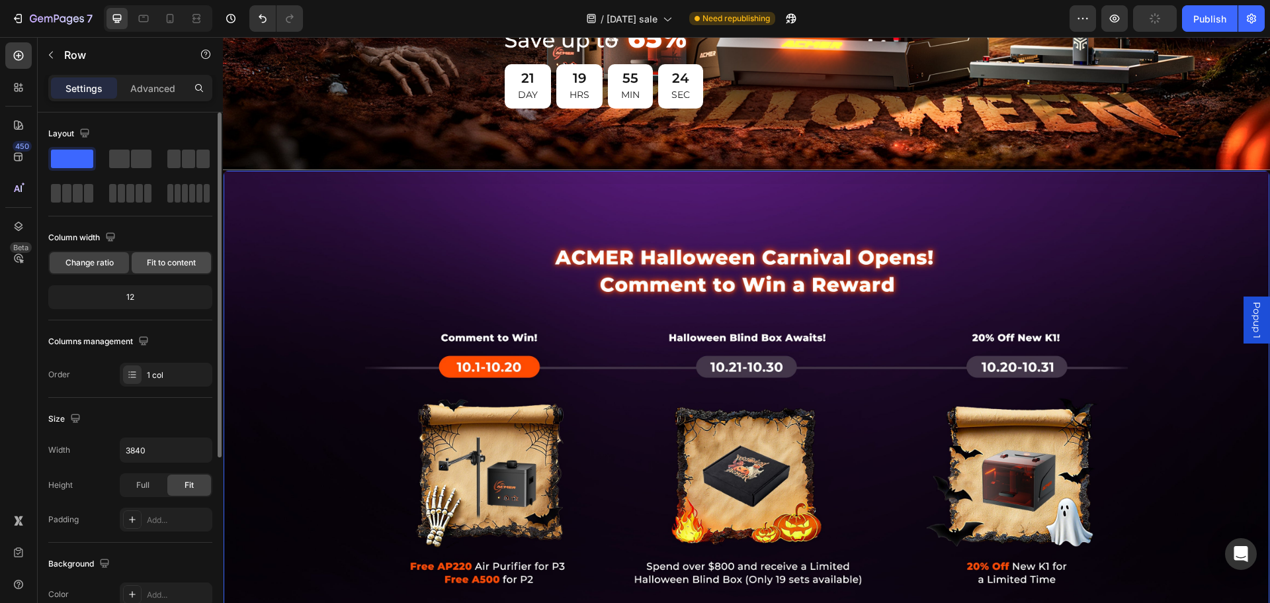
click at [173, 261] on span "Fit to content" at bounding box center [171, 263] width 49 height 12
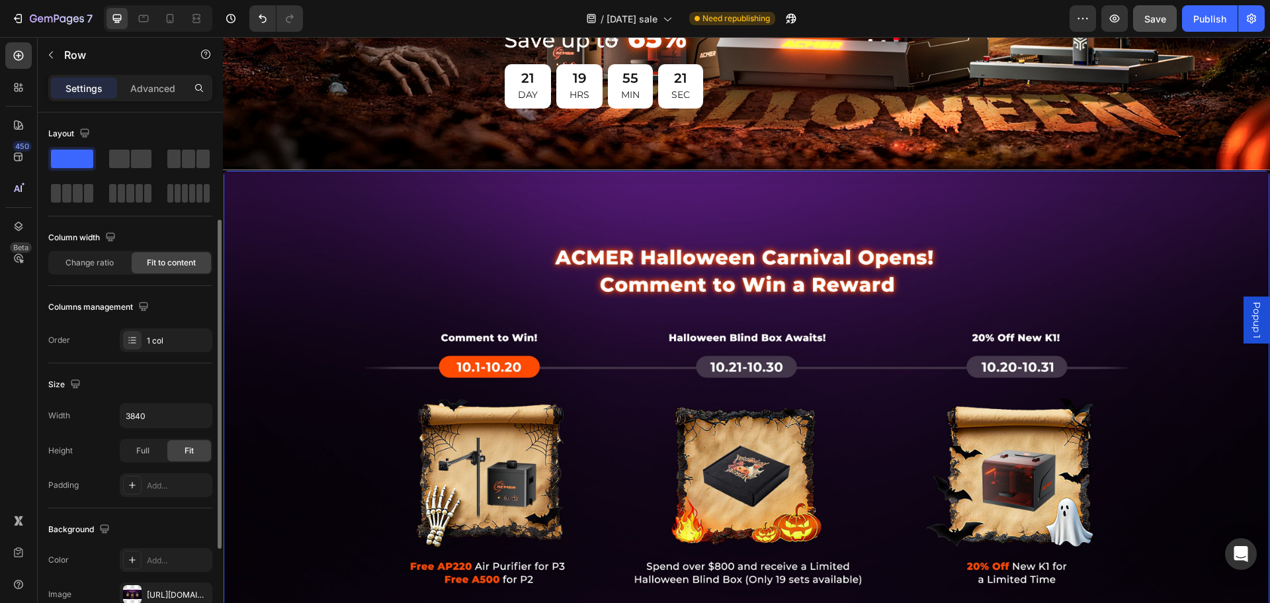
scroll to position [66, 0]
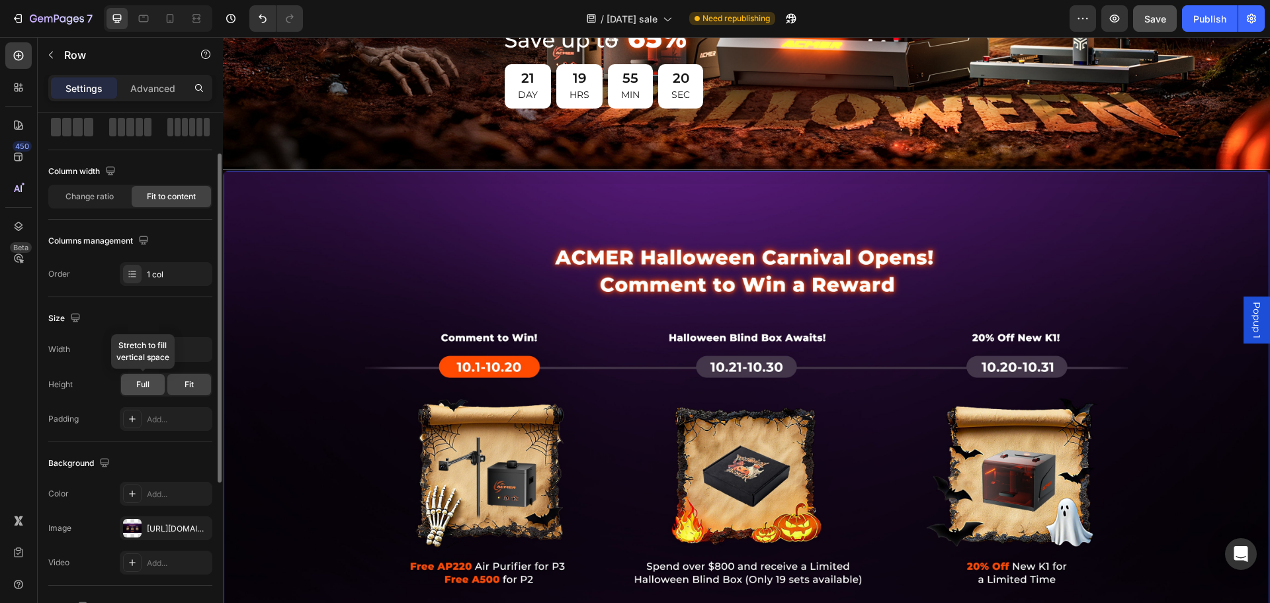
click at [155, 392] on div "Full" at bounding box center [143, 384] width 44 height 21
click at [194, 382] on span "Fit" at bounding box center [189, 384] width 9 height 12
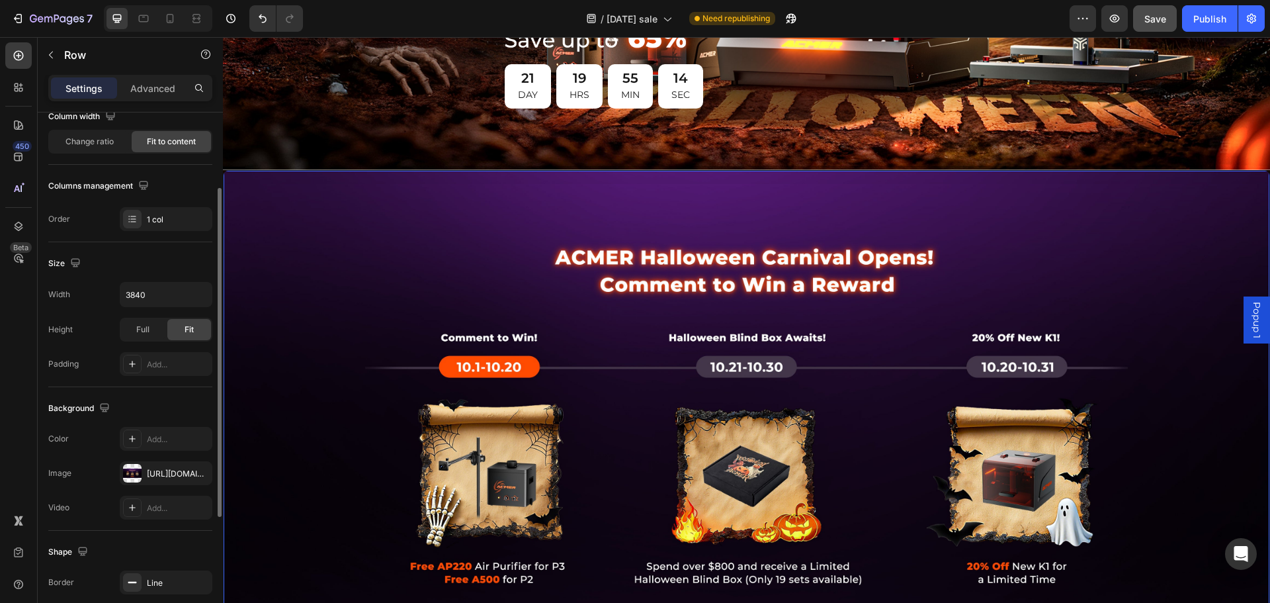
scroll to position [0, 0]
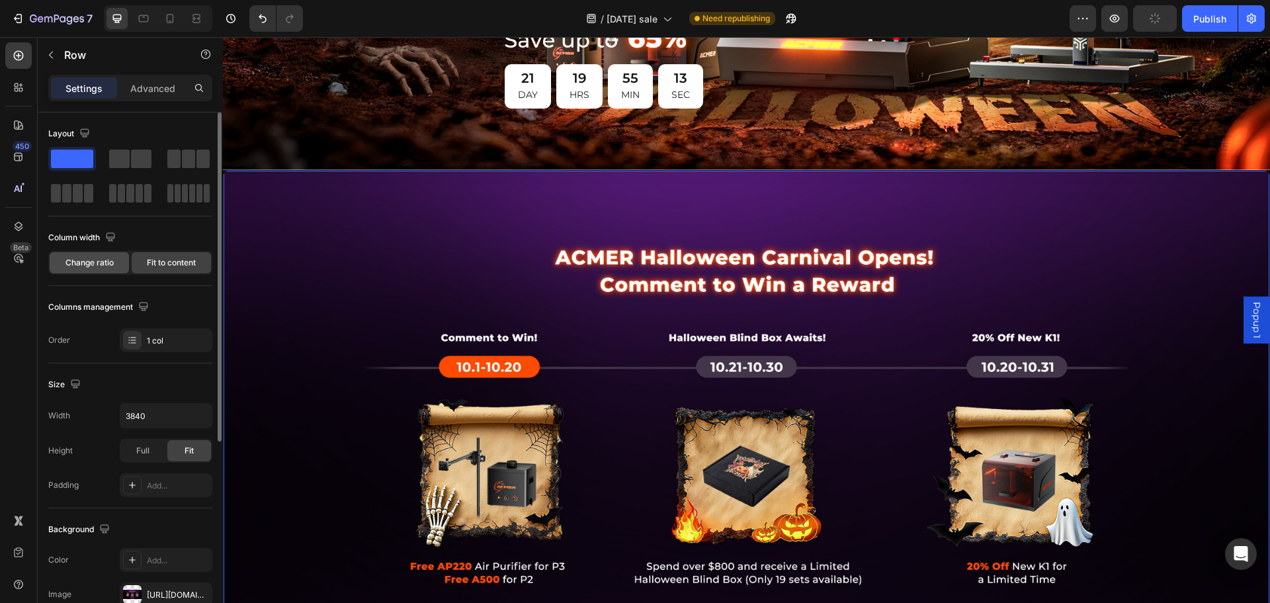
click at [85, 262] on span "Change ratio" at bounding box center [89, 263] width 48 height 12
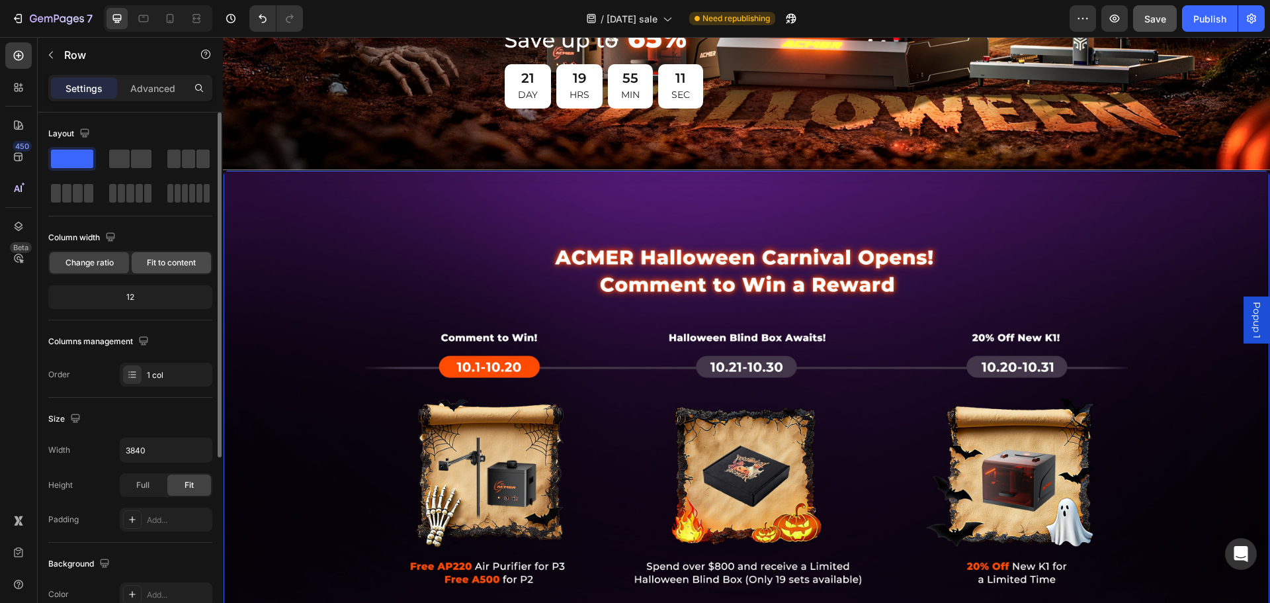
click at [155, 255] on div "Fit to content" at bounding box center [171, 262] width 79 height 21
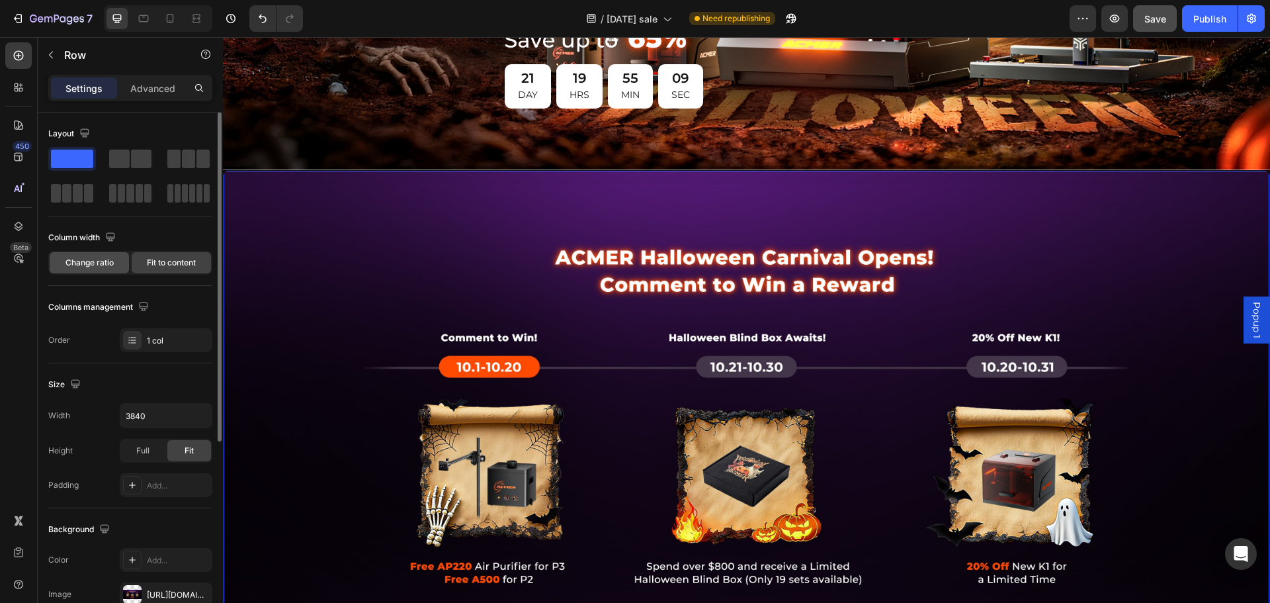
click at [103, 259] on span "Change ratio" at bounding box center [89, 263] width 48 height 12
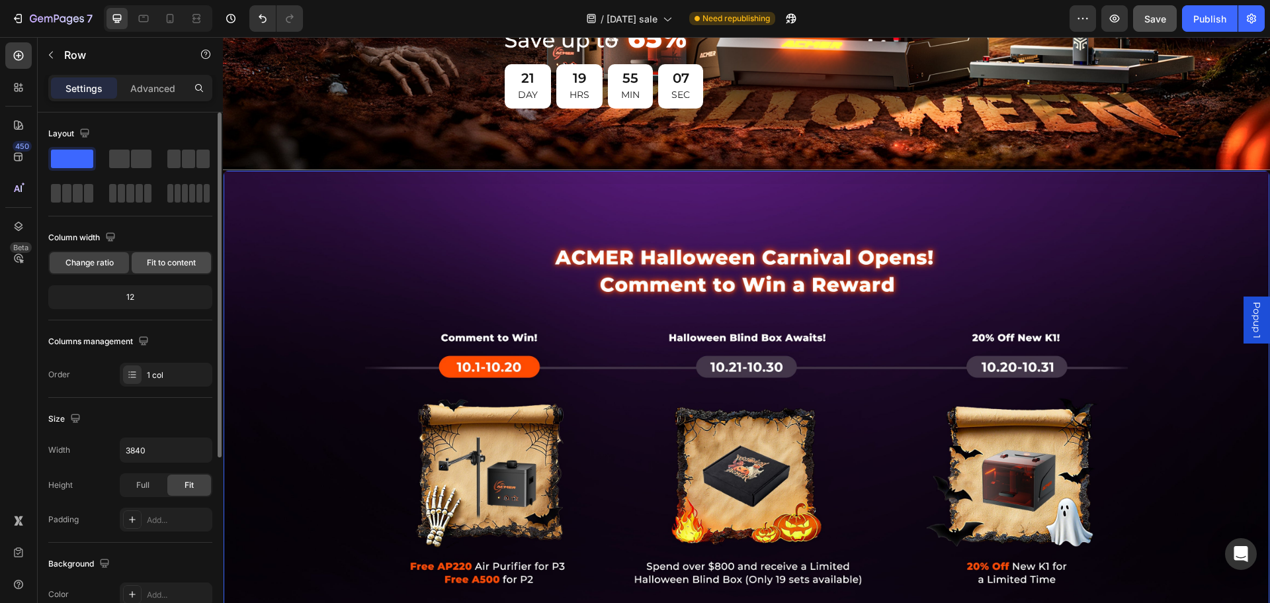
click at [164, 260] on span "Fit to content" at bounding box center [171, 263] width 49 height 12
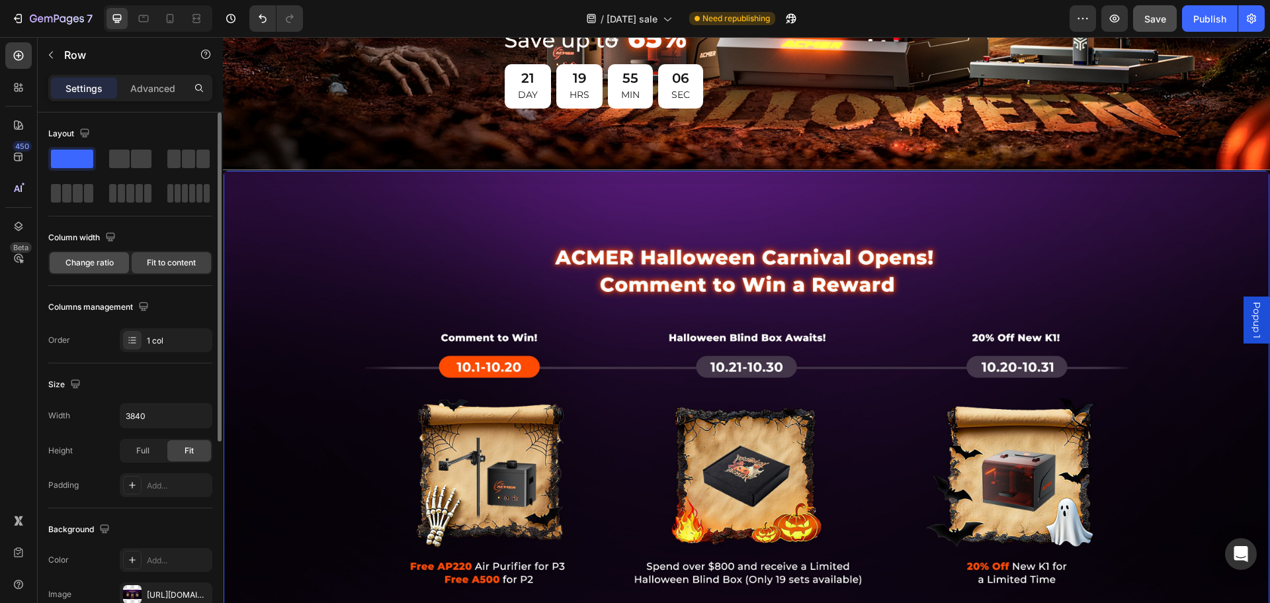
click at [81, 255] on div "Change ratio" at bounding box center [89, 262] width 79 height 21
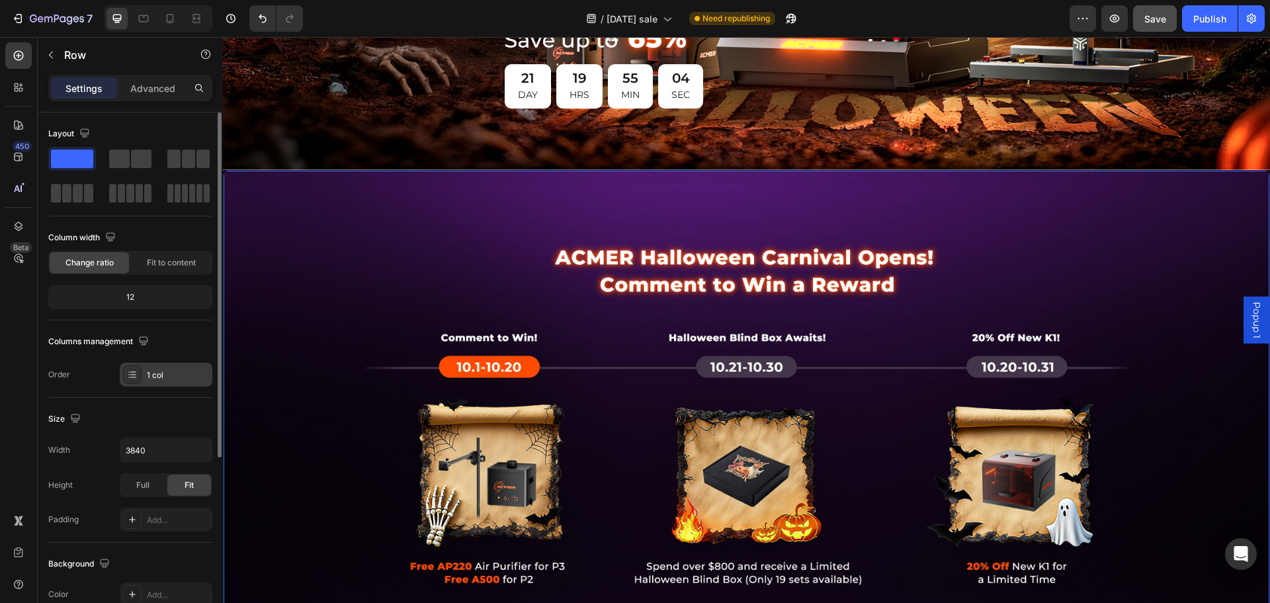
click at [141, 367] on div at bounding box center [132, 374] width 19 height 19
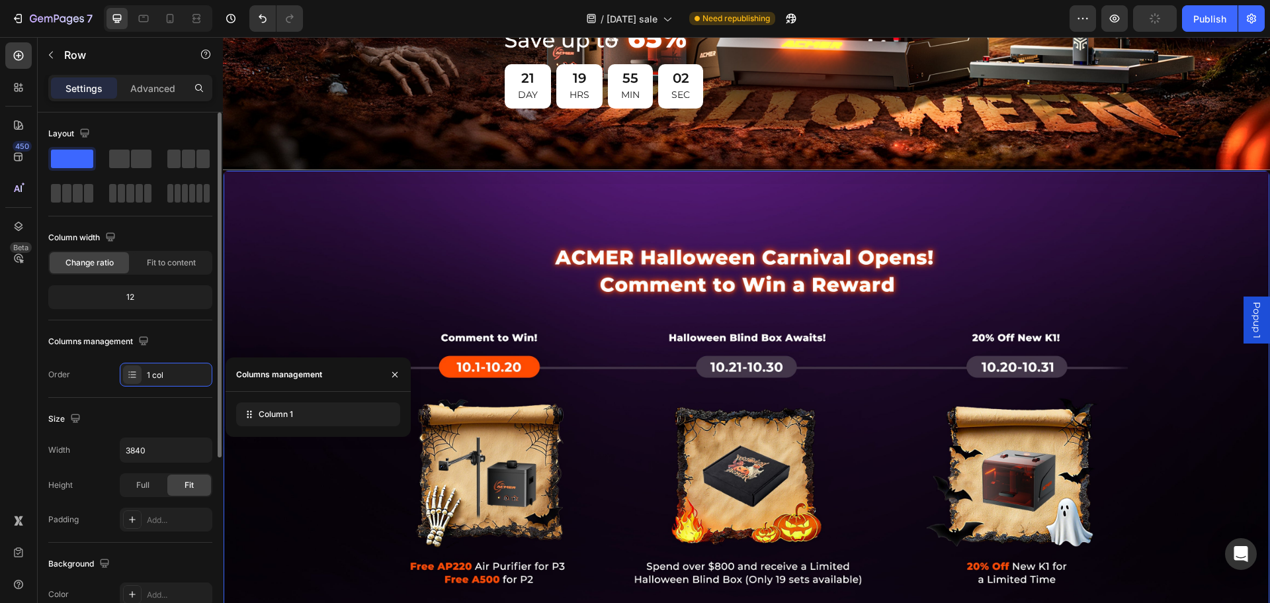
click at [190, 327] on div "Layout Column width Change ratio Fit to content 12 Columns management Order 1 c…" at bounding box center [130, 254] width 164 height 263
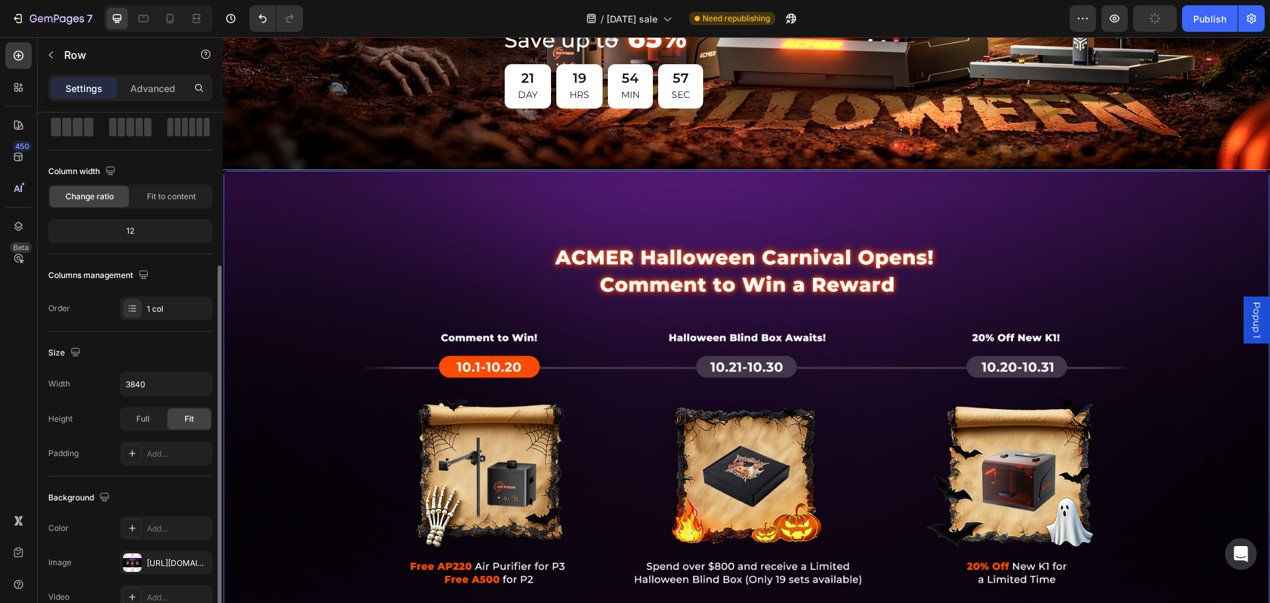
scroll to position [132, 0]
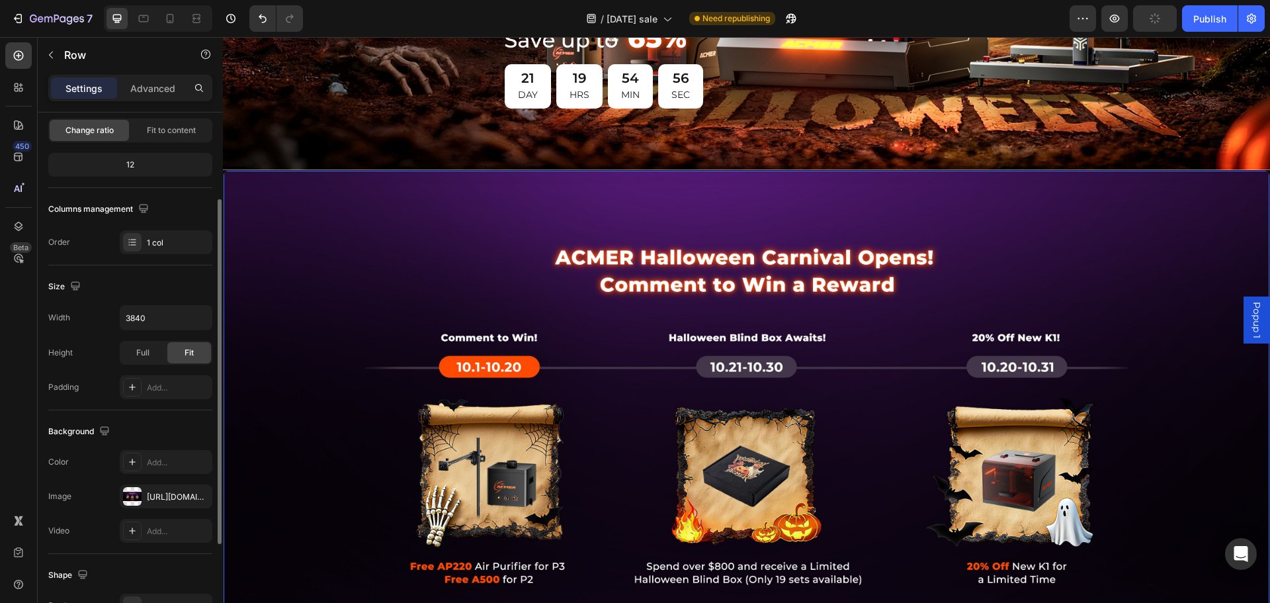
click at [67, 315] on div "Width" at bounding box center [59, 318] width 22 height 12
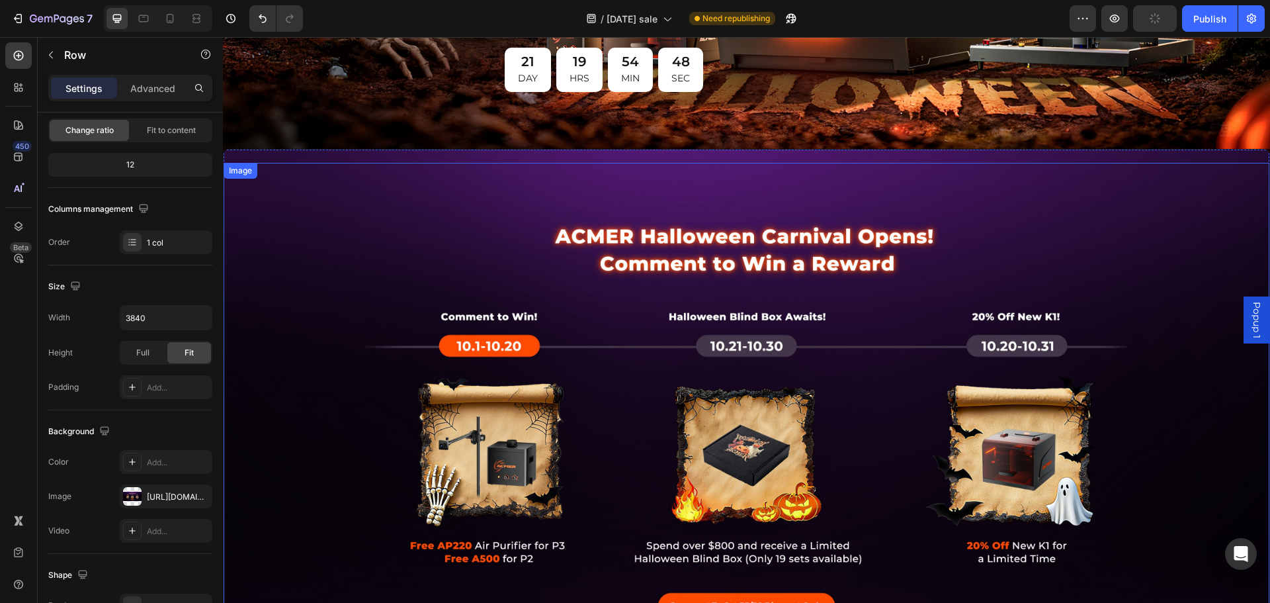
scroll to position [331, 0]
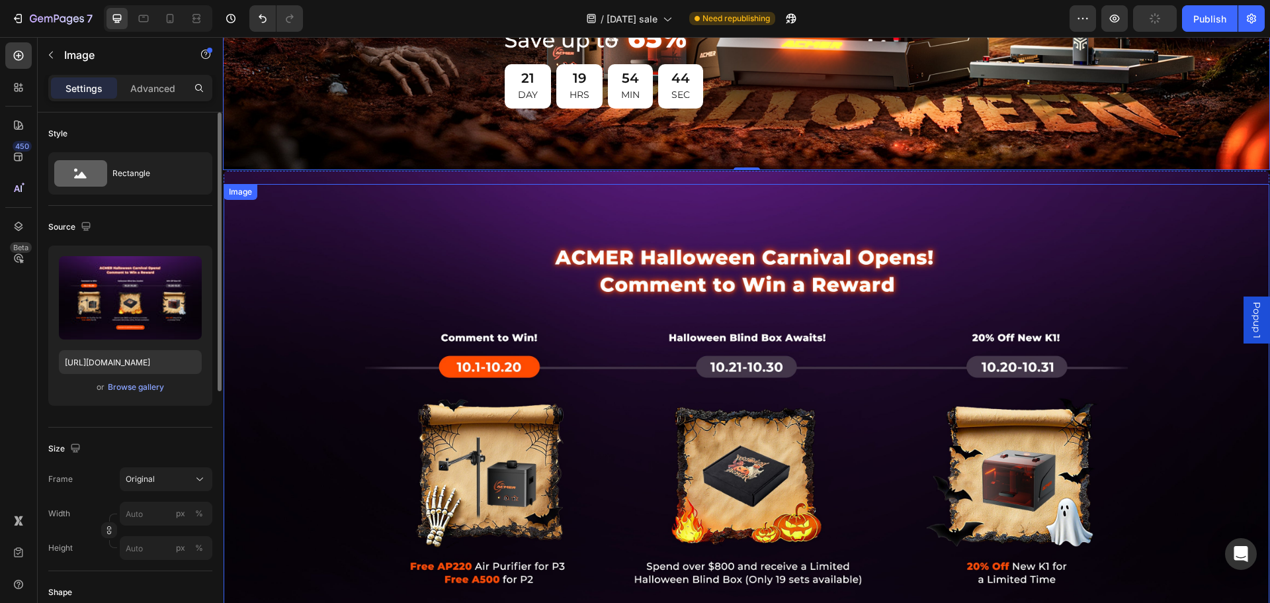
click at [356, 217] on img at bounding box center [747, 442] width 1046 height 517
click at [375, 171] on div "Image 0" at bounding box center [747, 436] width 1046 height 530
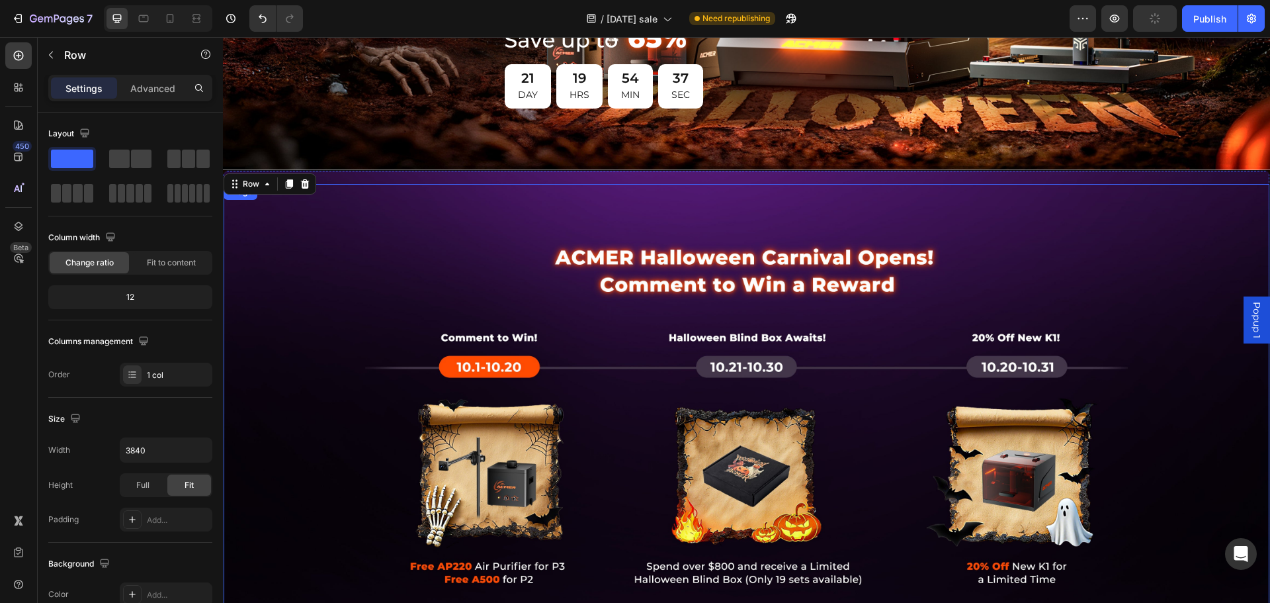
click at [478, 272] on img at bounding box center [747, 442] width 1046 height 517
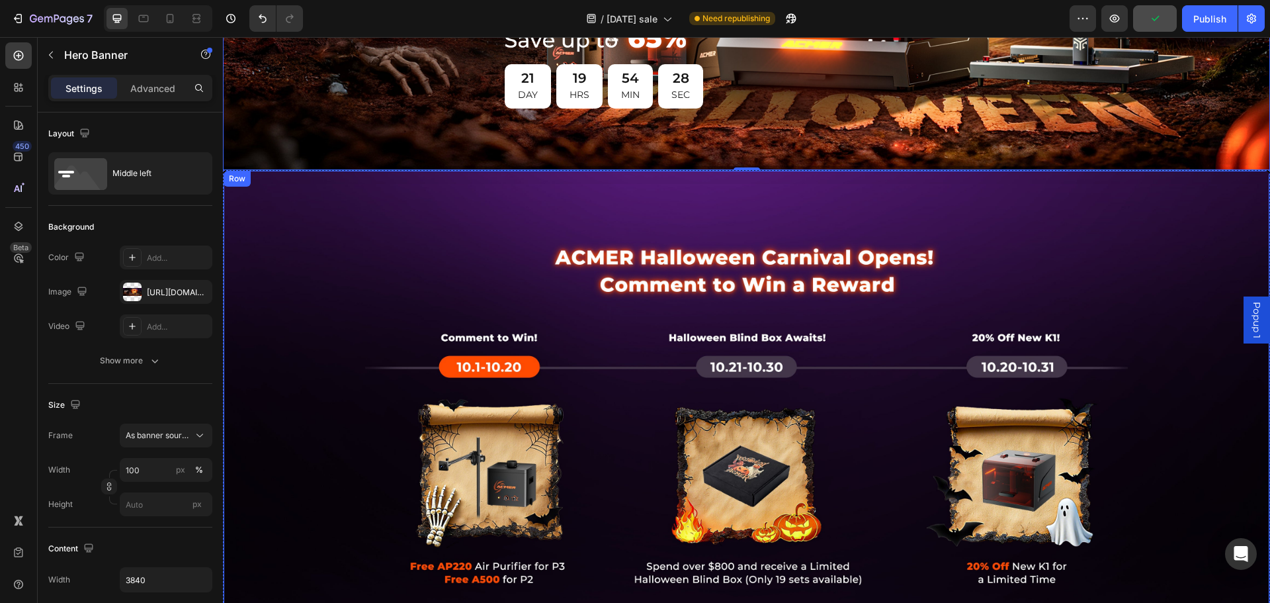
click at [400, 173] on div "Image" at bounding box center [747, 436] width 1046 height 530
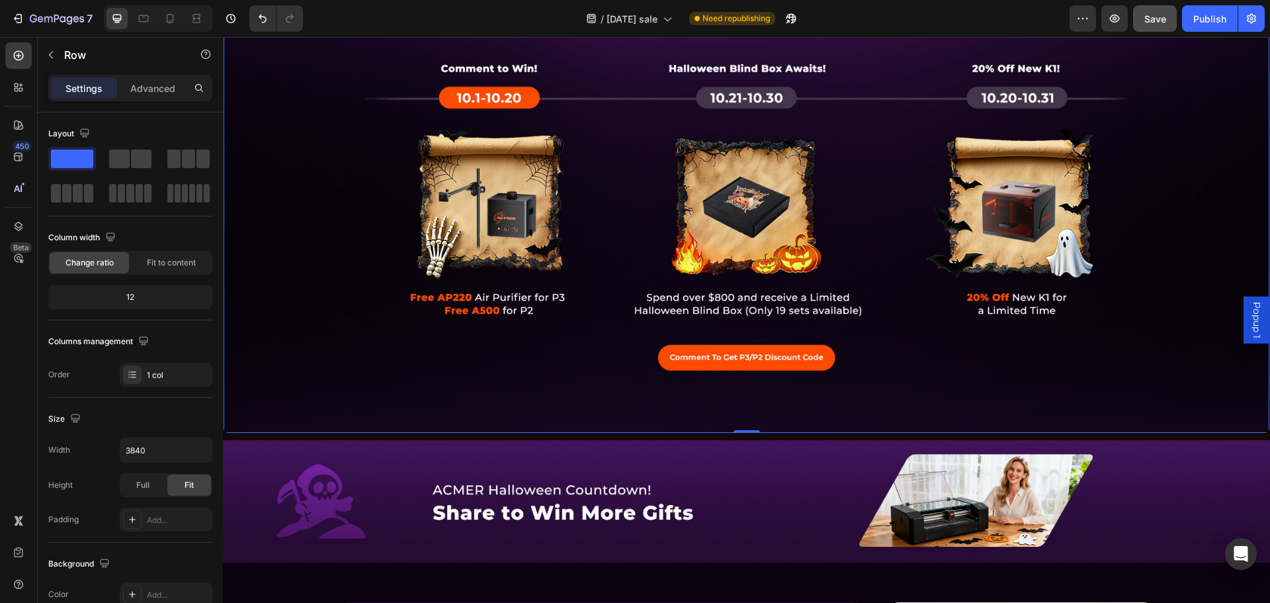
click at [300, 264] on img at bounding box center [747, 173] width 1046 height 517
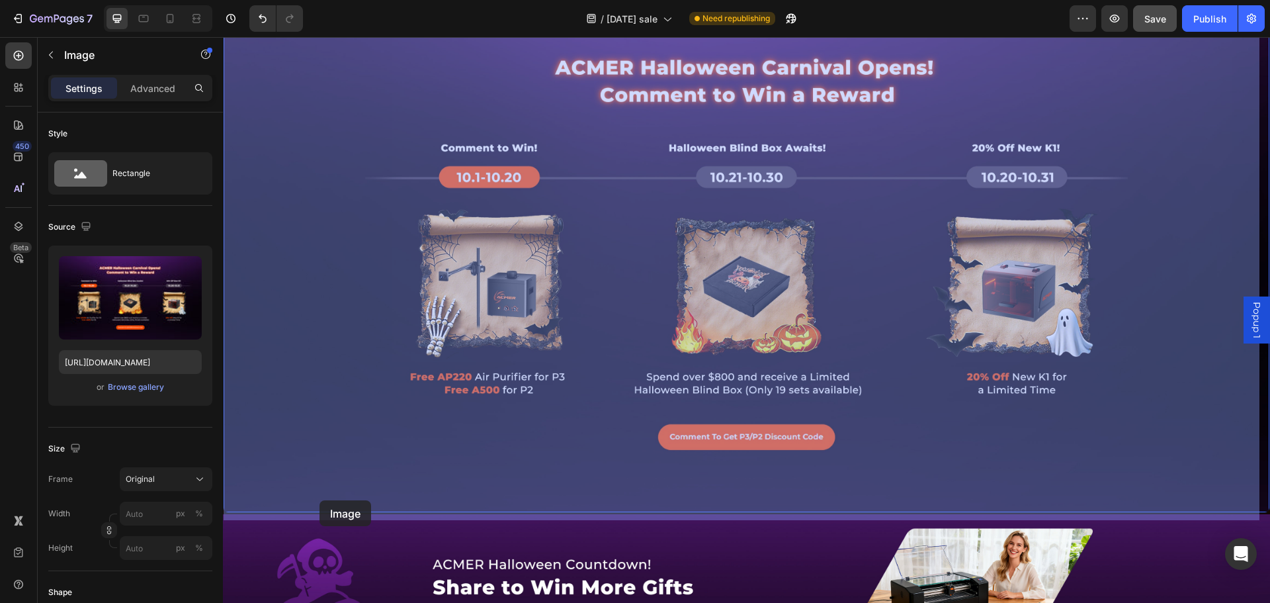
scroll to position [639, 0]
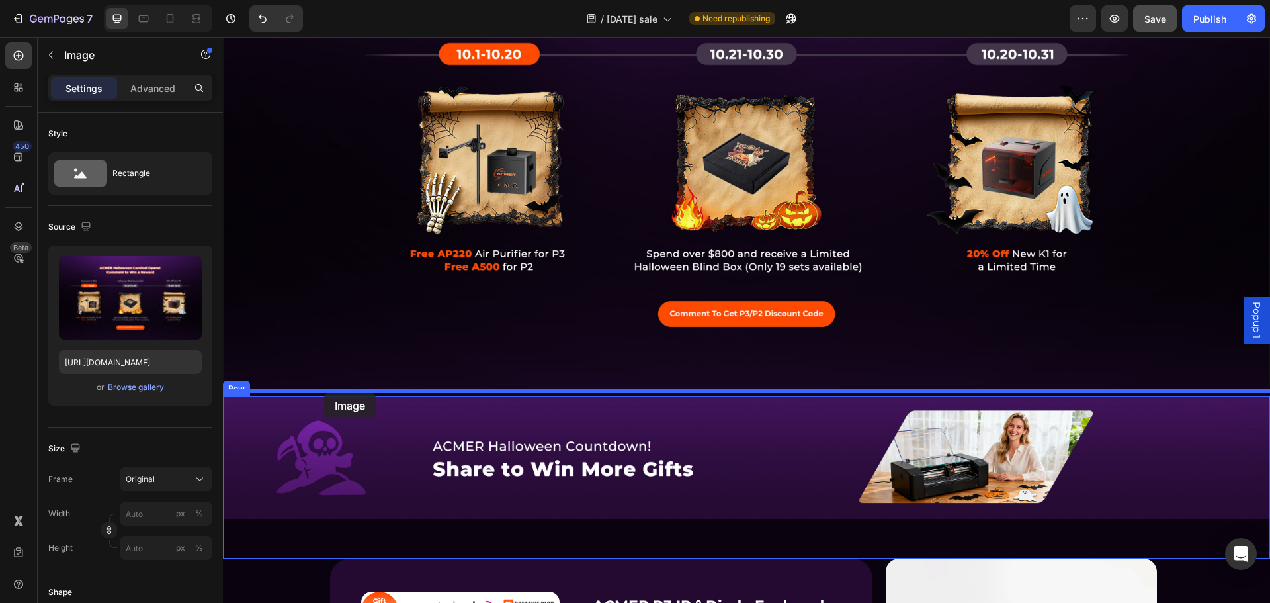
drag, startPoint x: 235, startPoint y: 196, endPoint x: 324, endPoint y: 392, distance: 214.9
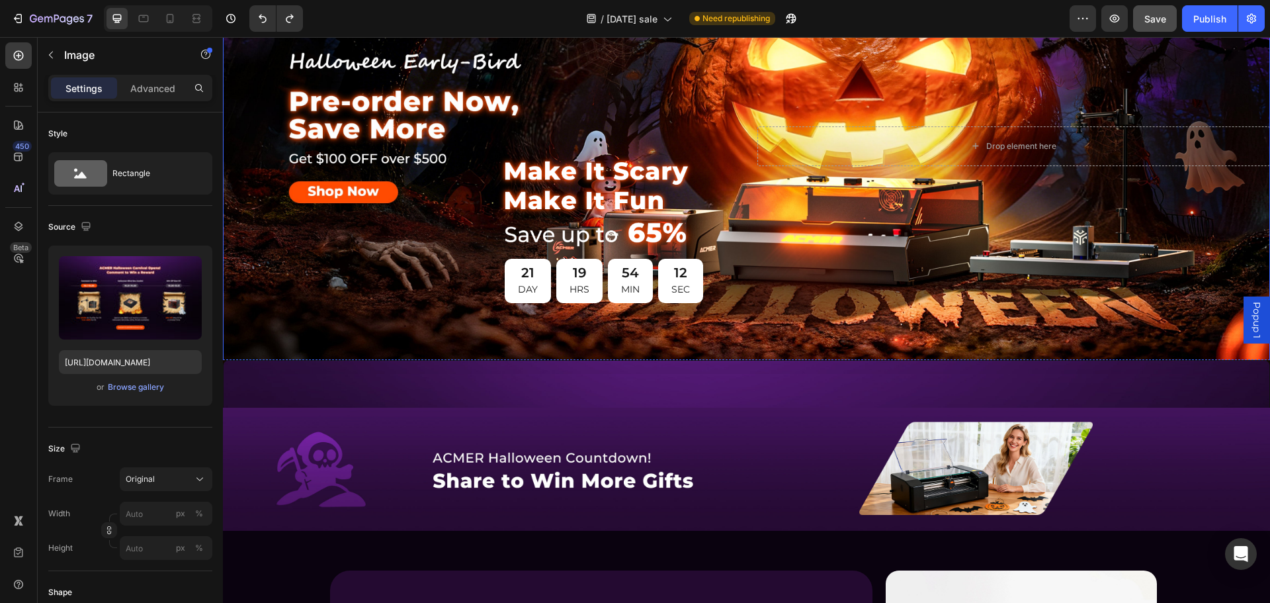
scroll to position [0, 0]
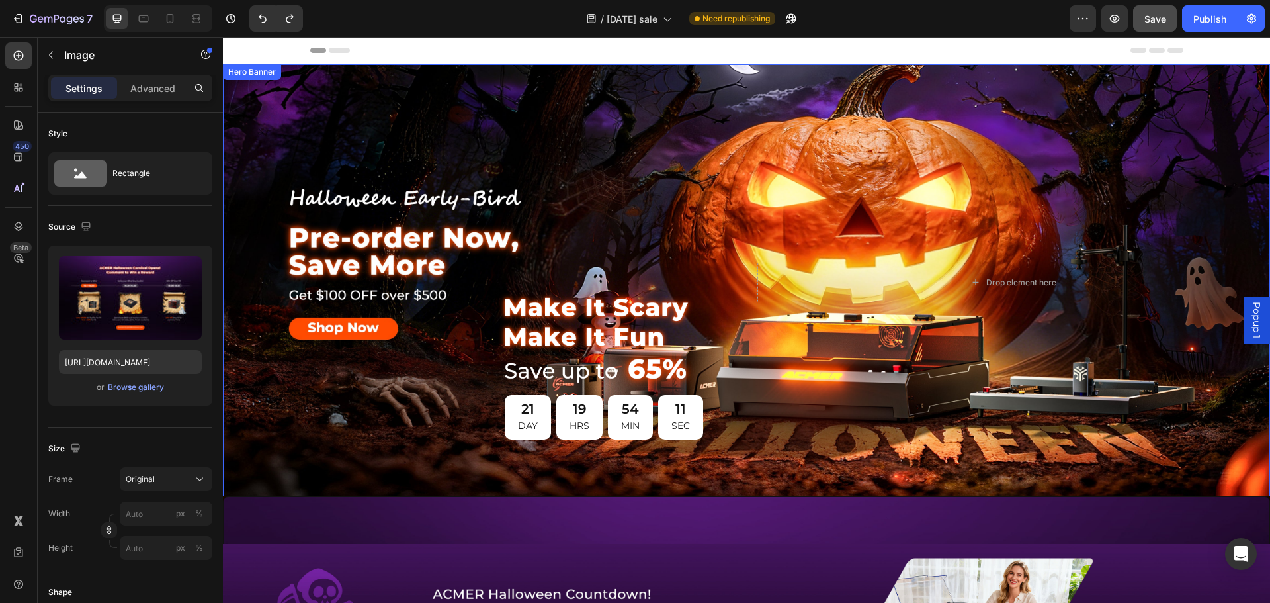
click at [420, 141] on div "Image Image 21 DAY 19 HRS 54 MIN 11 SEC Countdown Timer Row" at bounding box center [479, 281] width 513 height 335
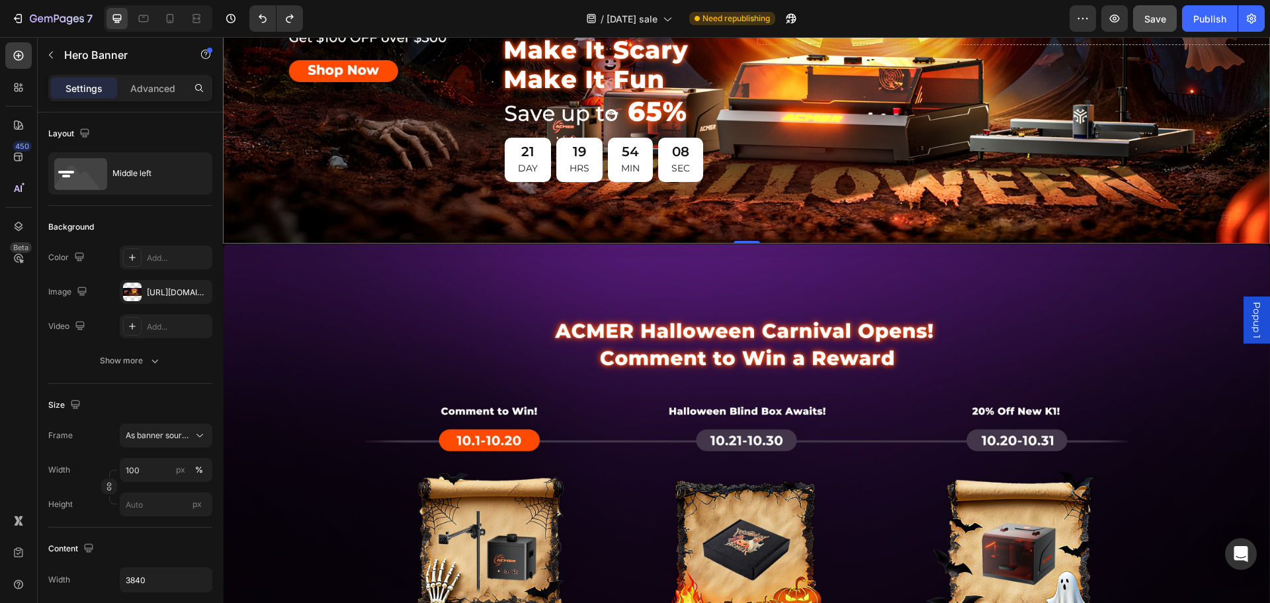
scroll to position [265, 0]
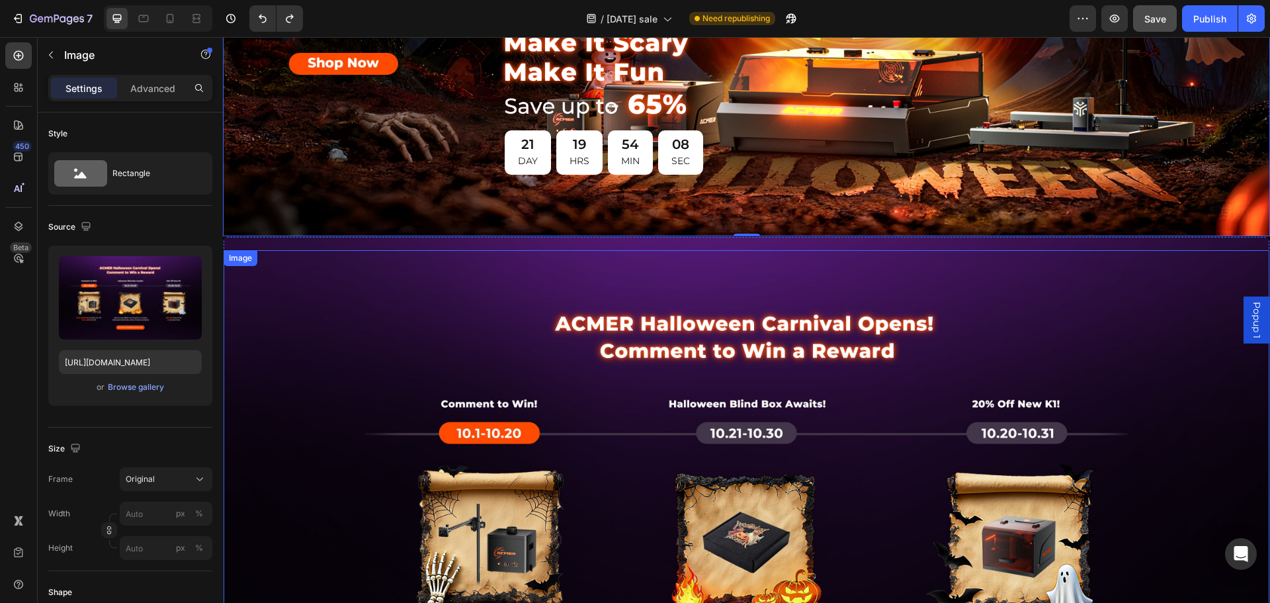
click at [370, 265] on img at bounding box center [747, 508] width 1046 height 517
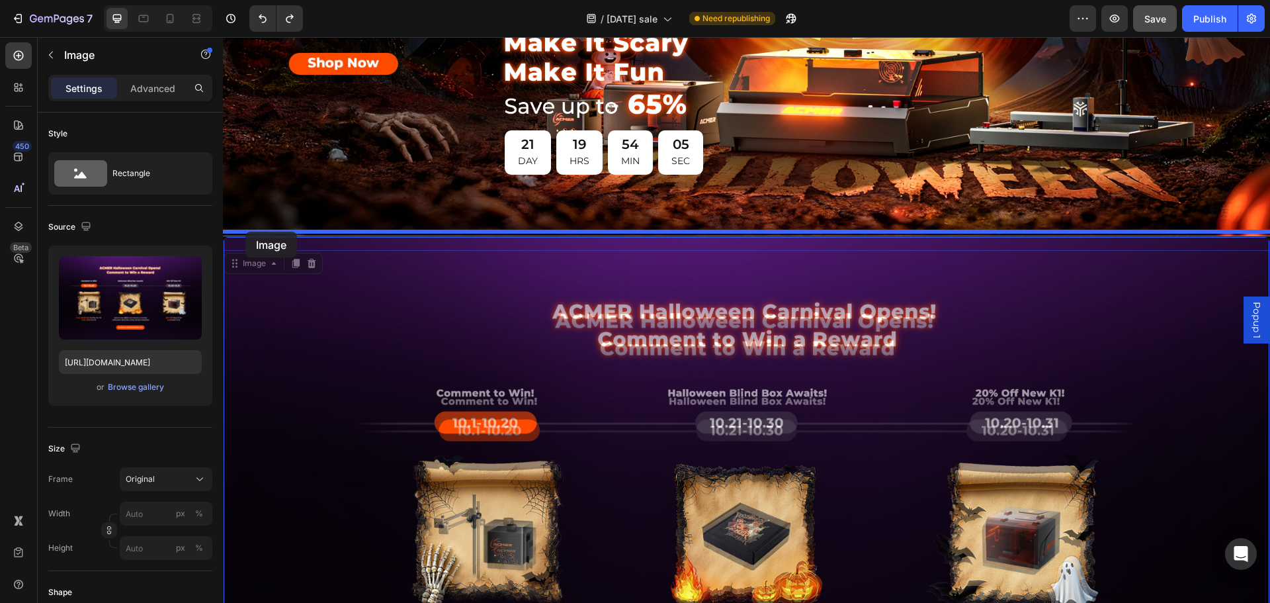
drag, startPoint x: 233, startPoint y: 263, endPoint x: 245, endPoint y: 231, distance: 33.5
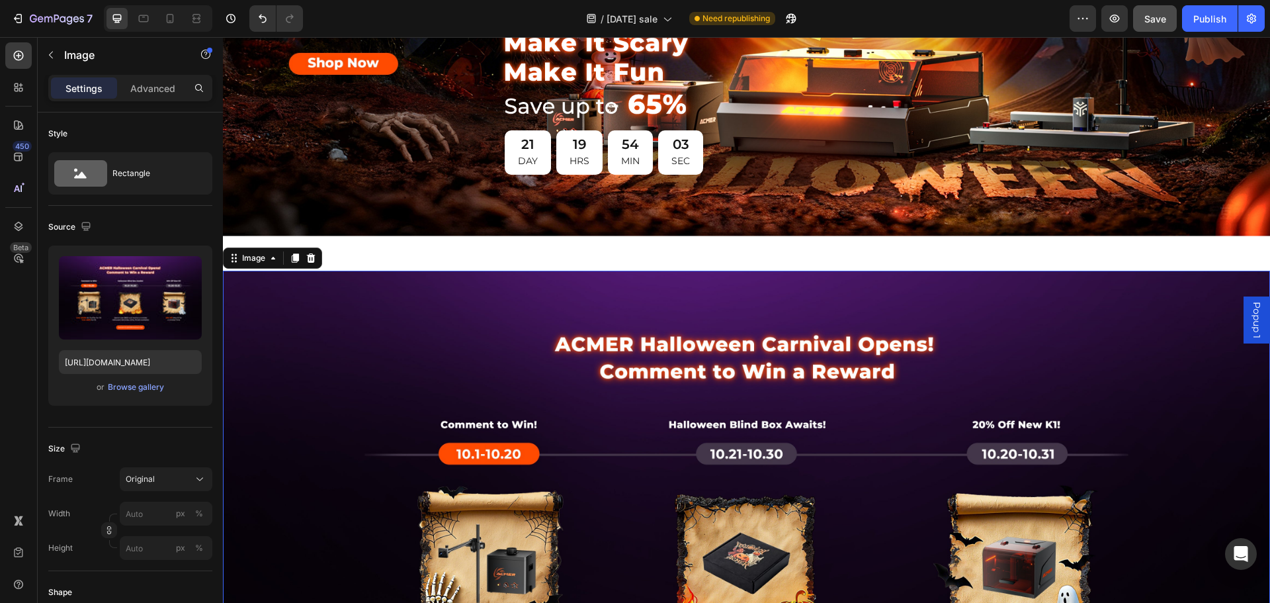
click at [394, 321] on img at bounding box center [746, 530] width 1047 height 518
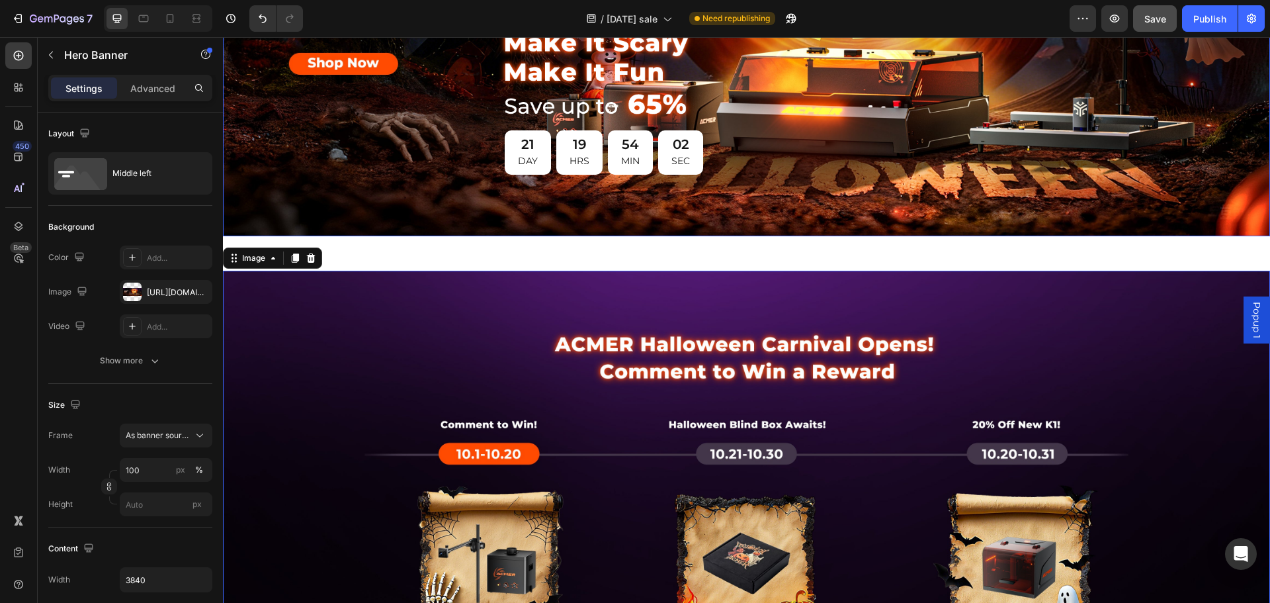
click at [402, 139] on div "Image Image 21 DAY 19 HRS 54 MIN 02 SEC Countdown Timer Row" at bounding box center [479, 17] width 513 height 335
click at [366, 249] on div "Image Section 2" at bounding box center [746, 522] width 1047 height 573
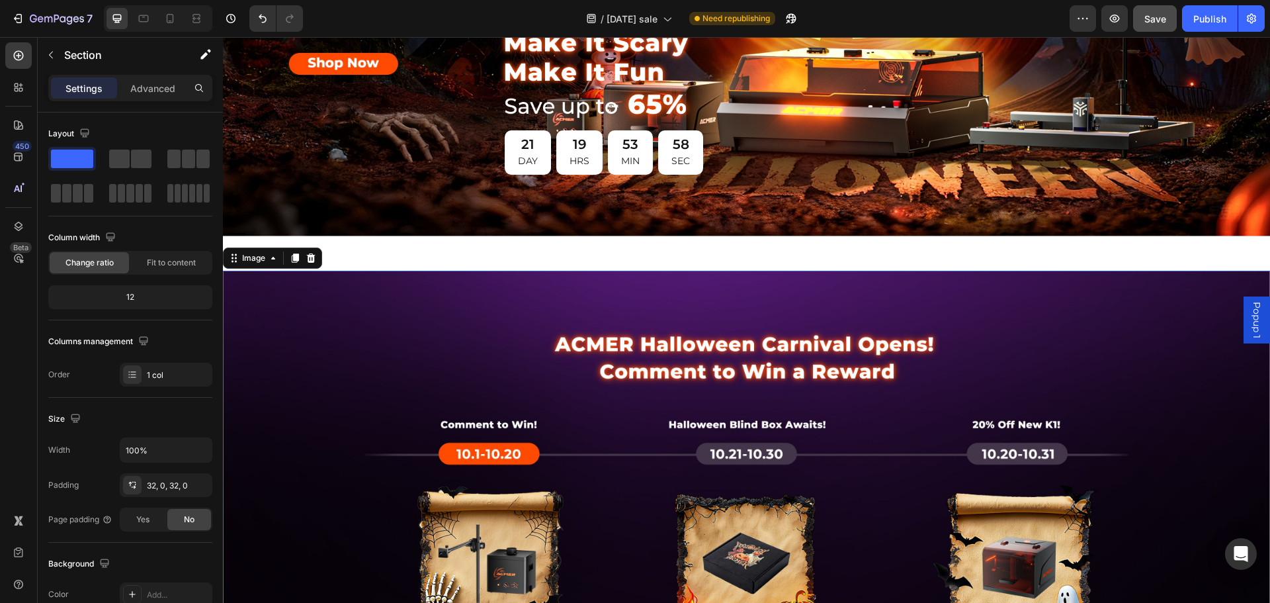
click at [304, 330] on img at bounding box center [746, 530] width 1047 height 518
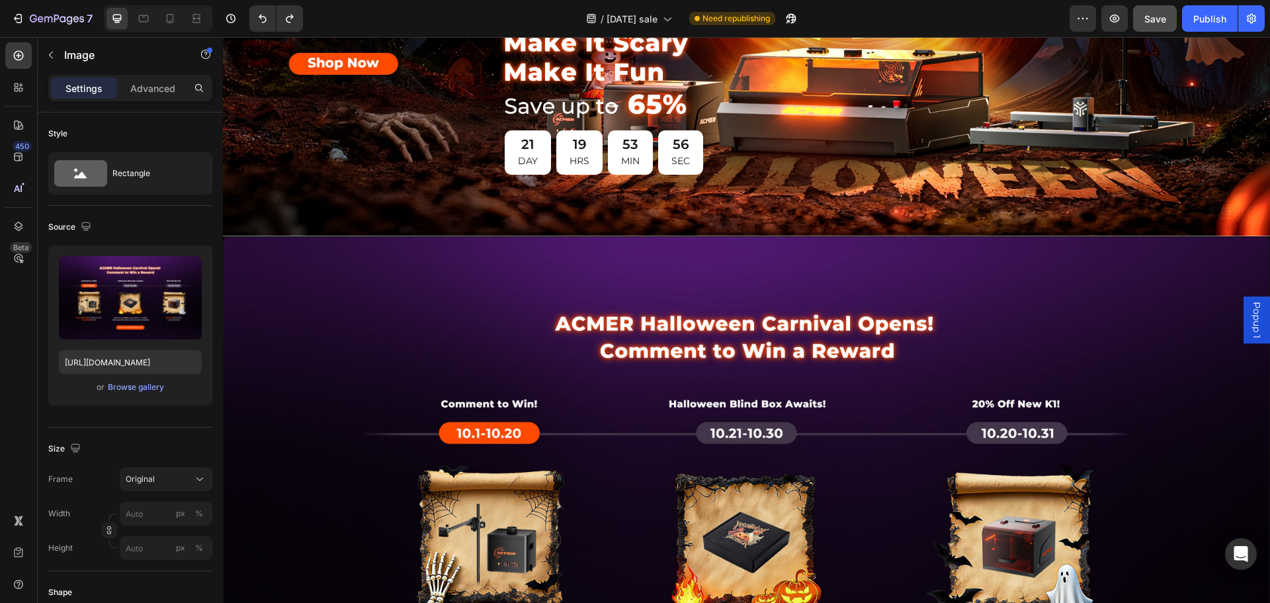
click at [382, 318] on img at bounding box center [747, 508] width 1046 height 517
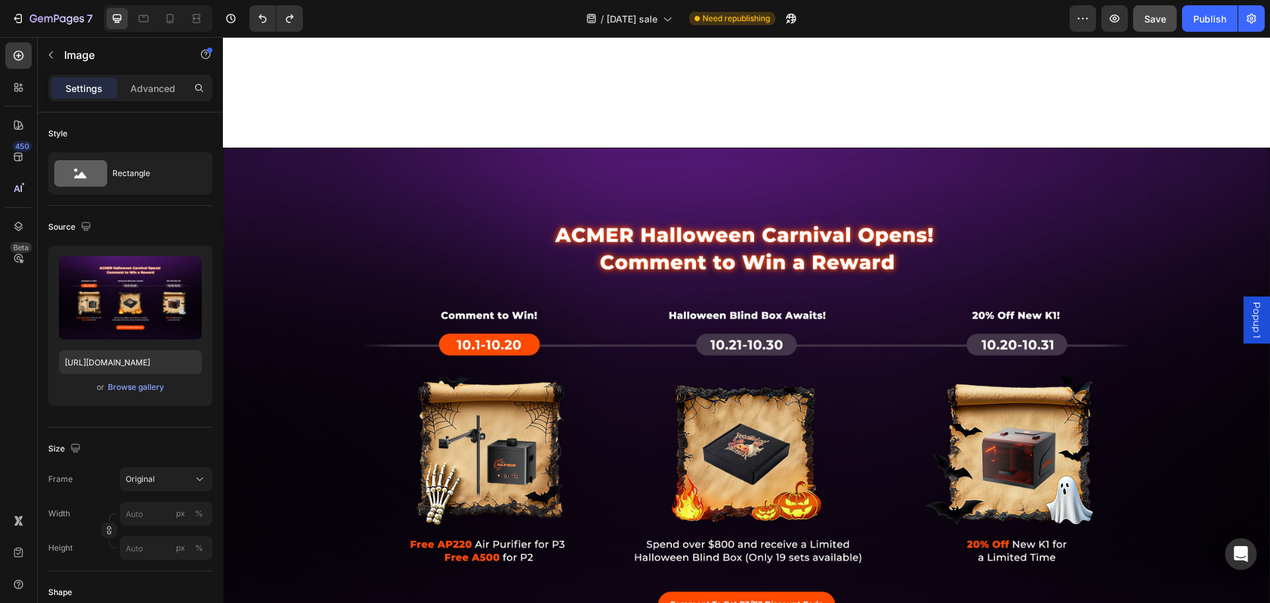
scroll to position [529, 0]
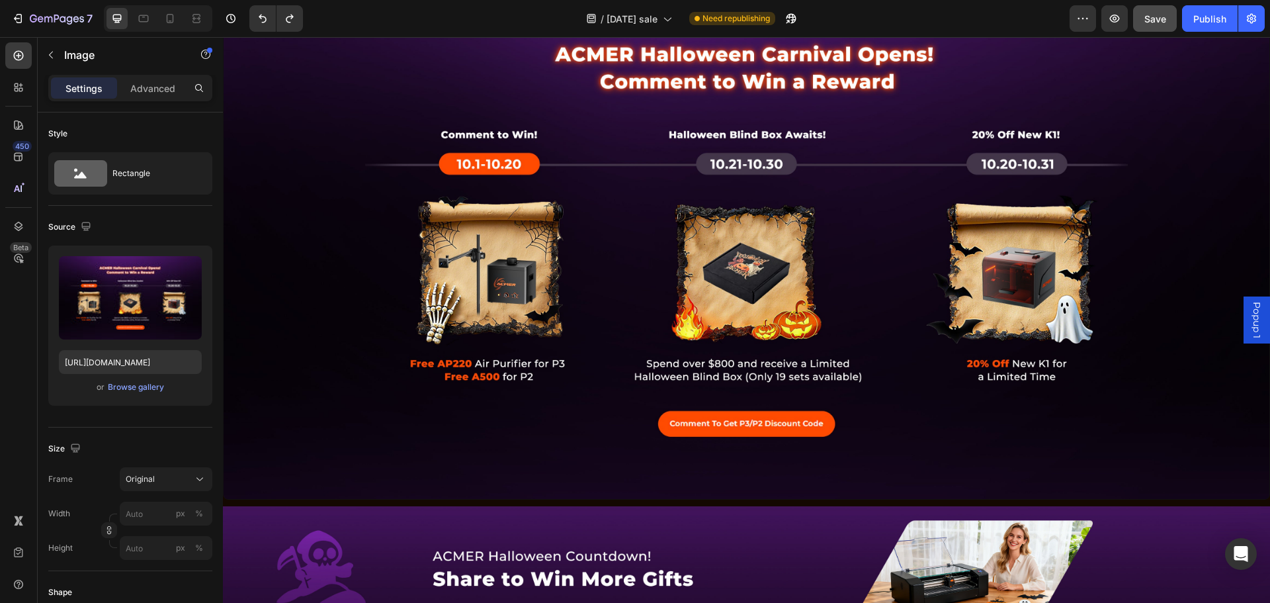
click at [362, 354] on img at bounding box center [747, 239] width 1046 height 517
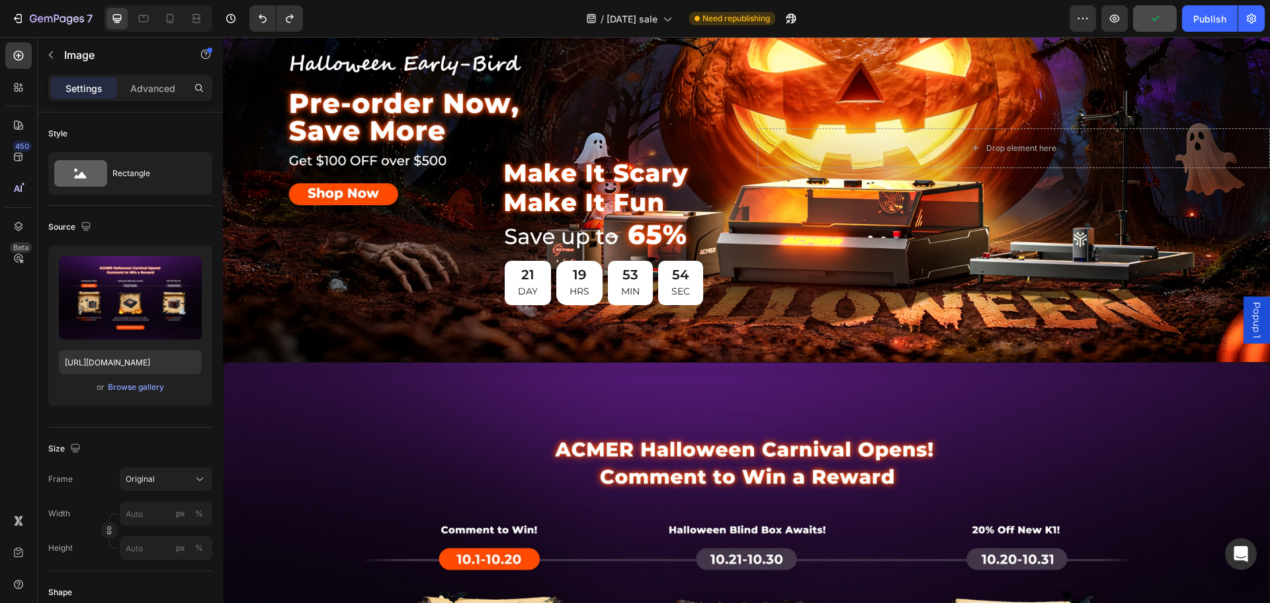
scroll to position [132, 0]
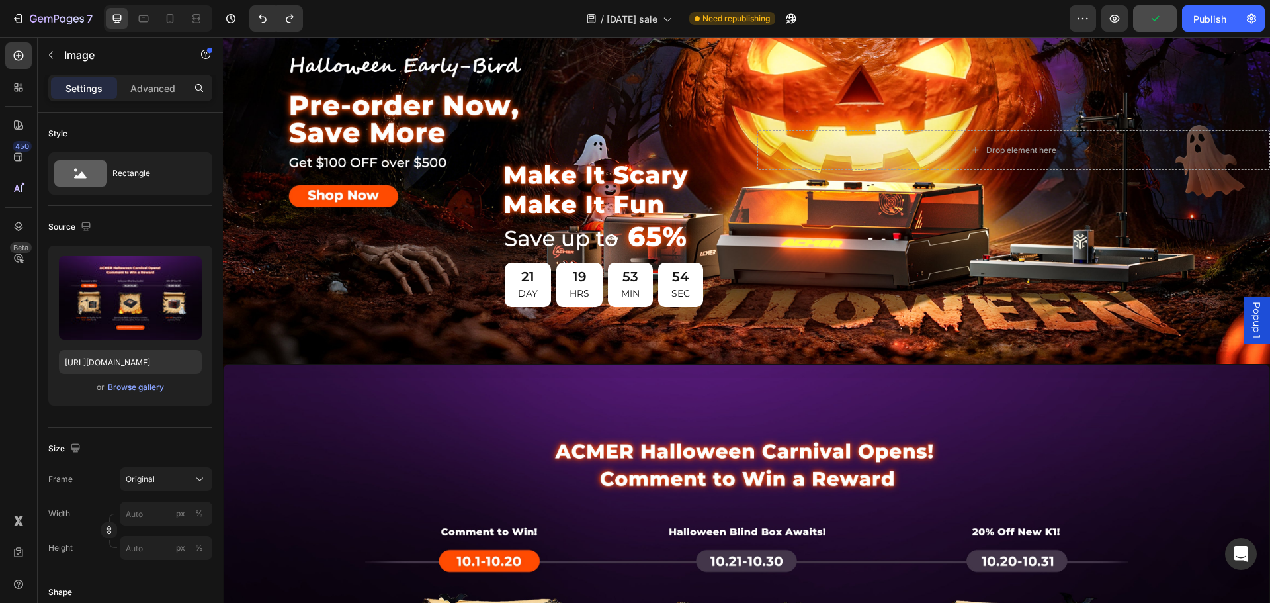
drag, startPoint x: 511, startPoint y: 429, endPoint x: 565, endPoint y: 410, distance: 57.5
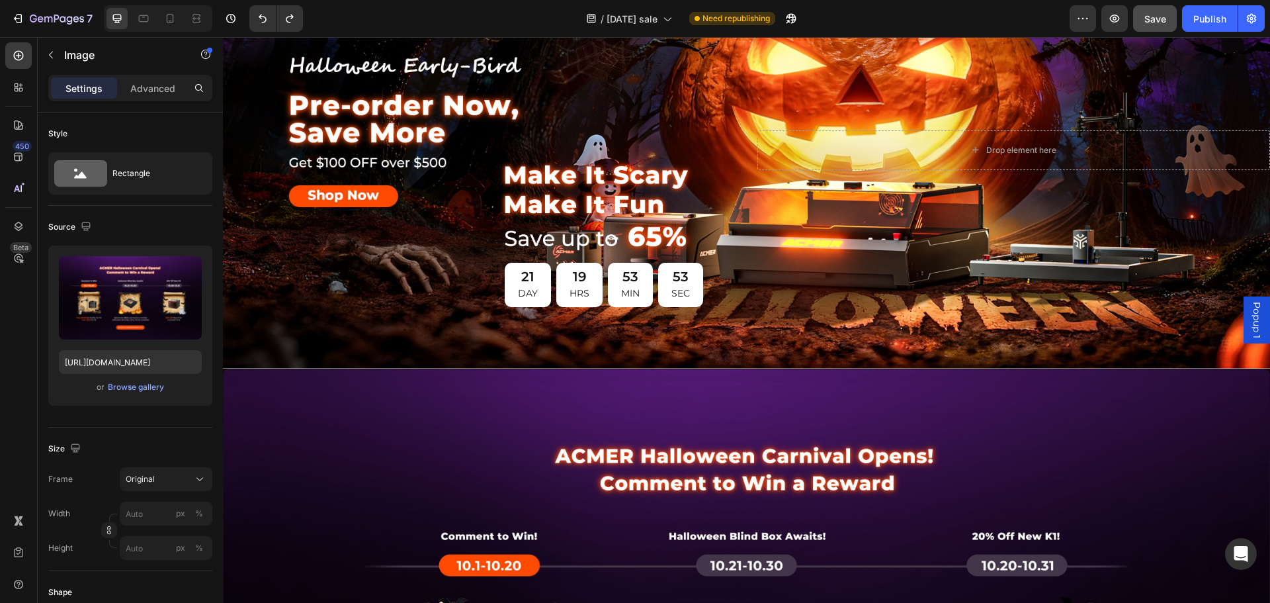
drag, startPoint x: 652, startPoint y: 419, endPoint x: 624, endPoint y: 405, distance: 31.9
click at [237, 376] on div "Row" at bounding box center [251, 382] width 48 height 16
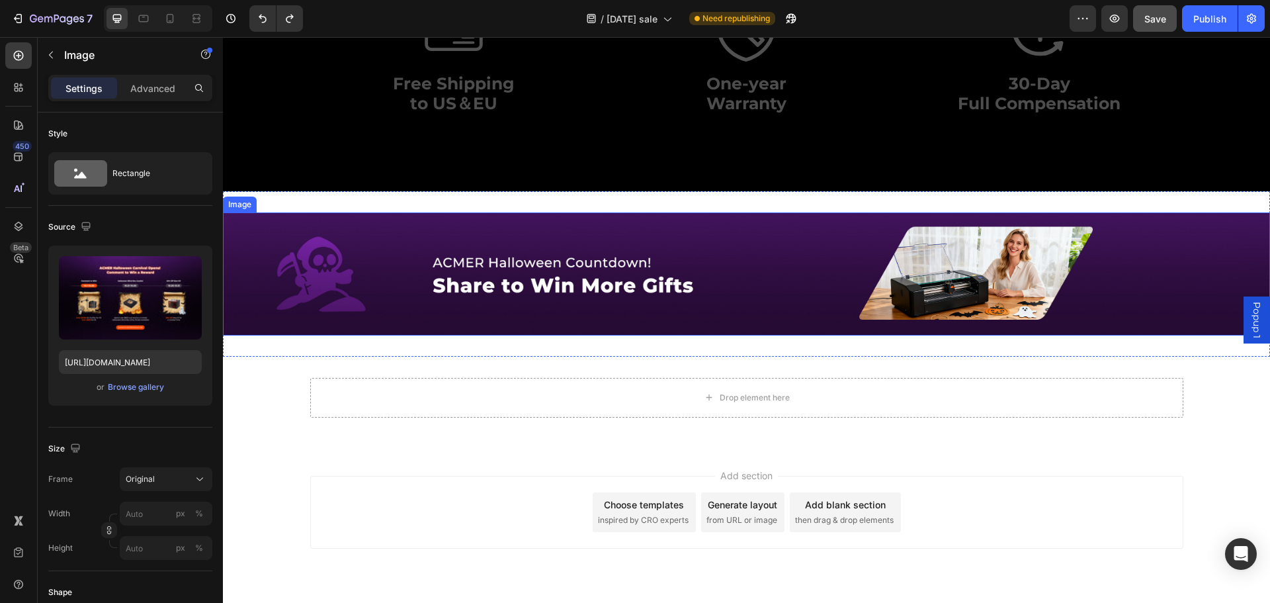
scroll to position [4766, 0]
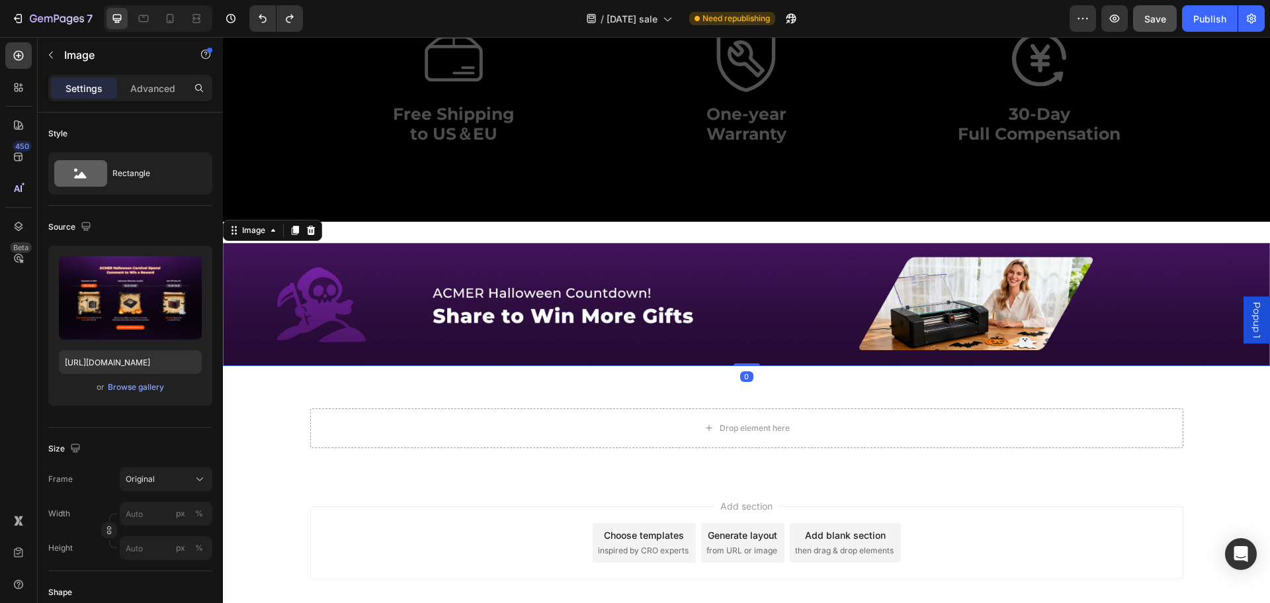
click at [1123, 284] on img at bounding box center [746, 304] width 1047 height 123
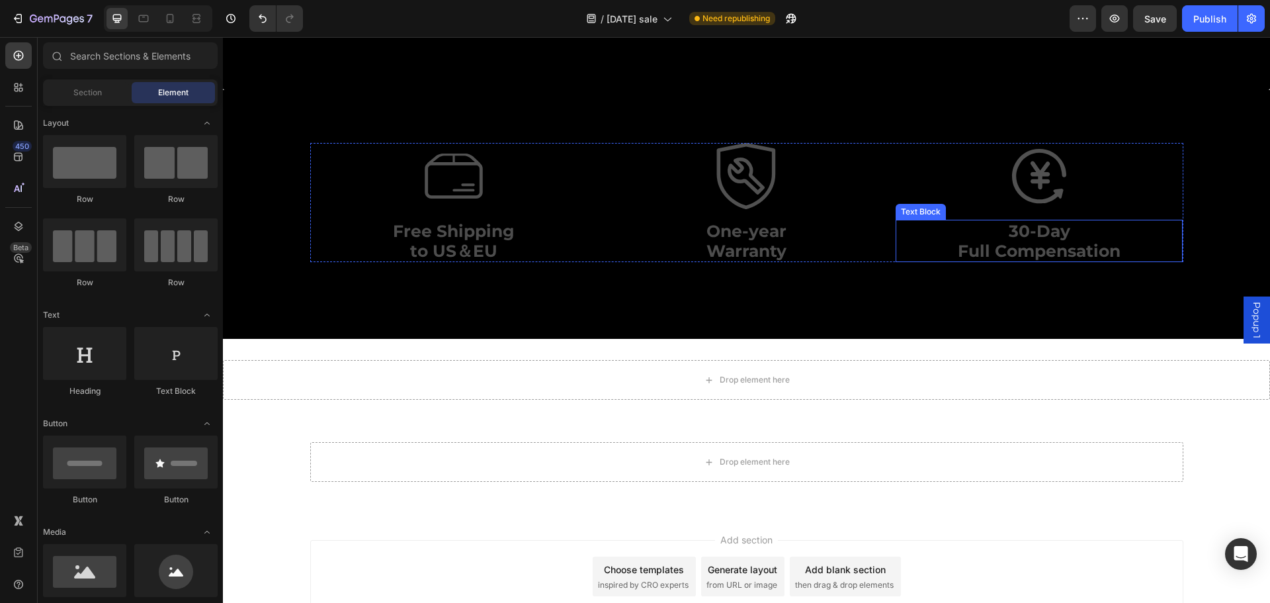
scroll to position [4751, 0]
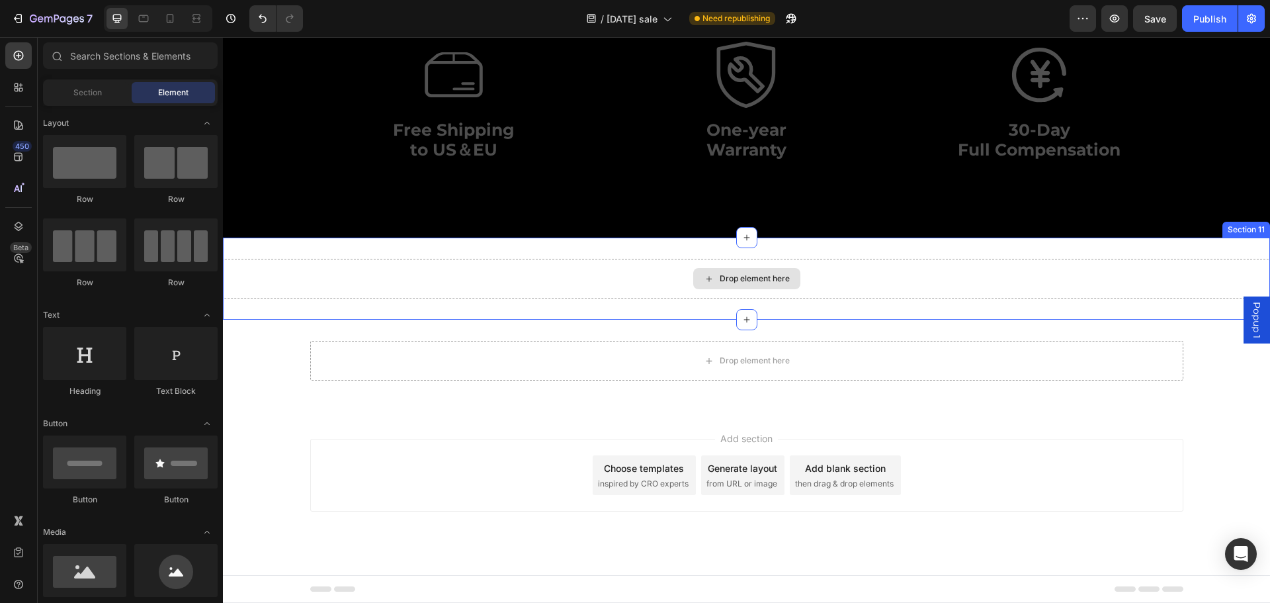
click at [924, 272] on div "Drop element here" at bounding box center [746, 279] width 1047 height 40
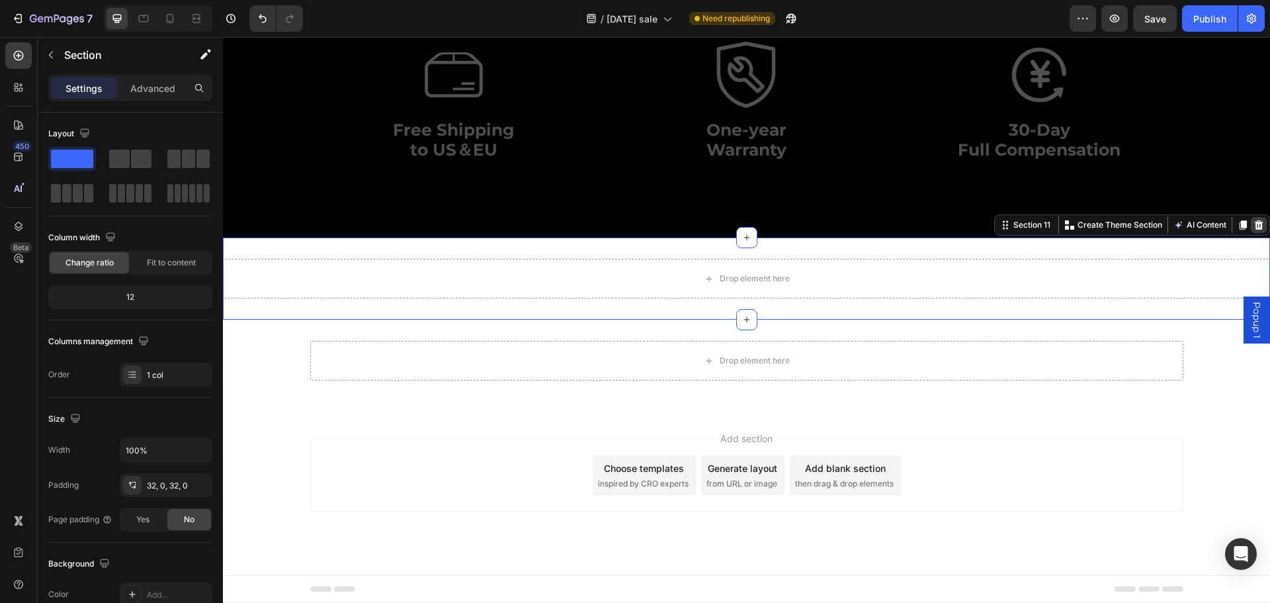
click at [1253, 225] on icon at bounding box center [1258, 225] width 11 height 11
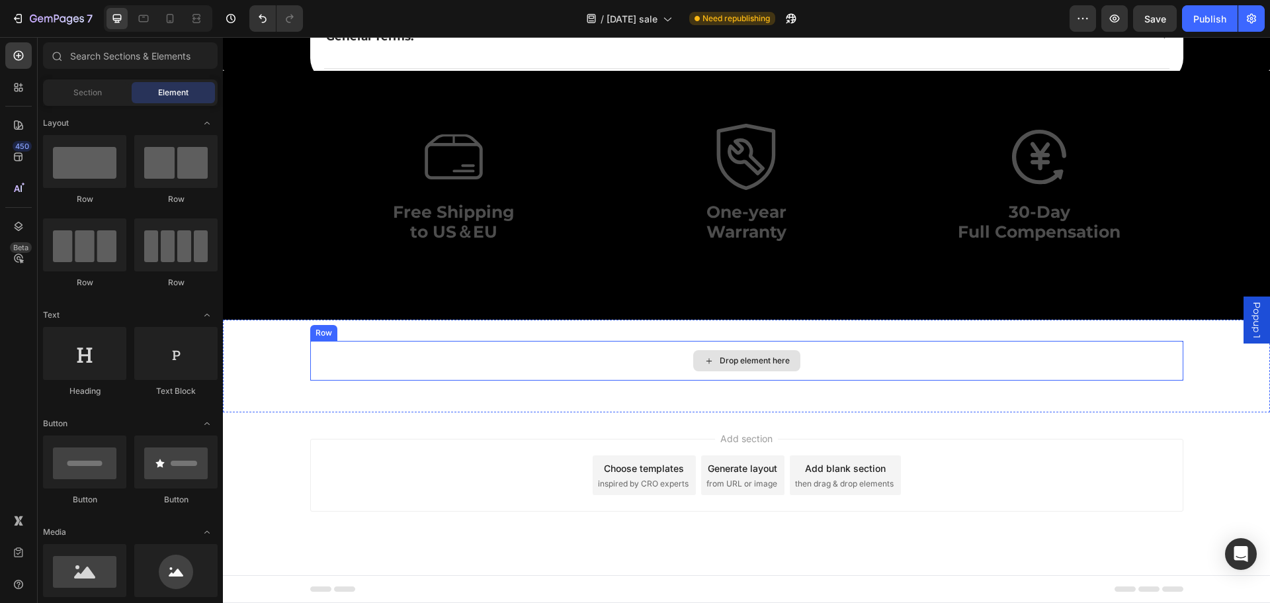
scroll to position [4690, 0]
click at [809, 356] on div "Drop element here" at bounding box center [746, 361] width 873 height 40
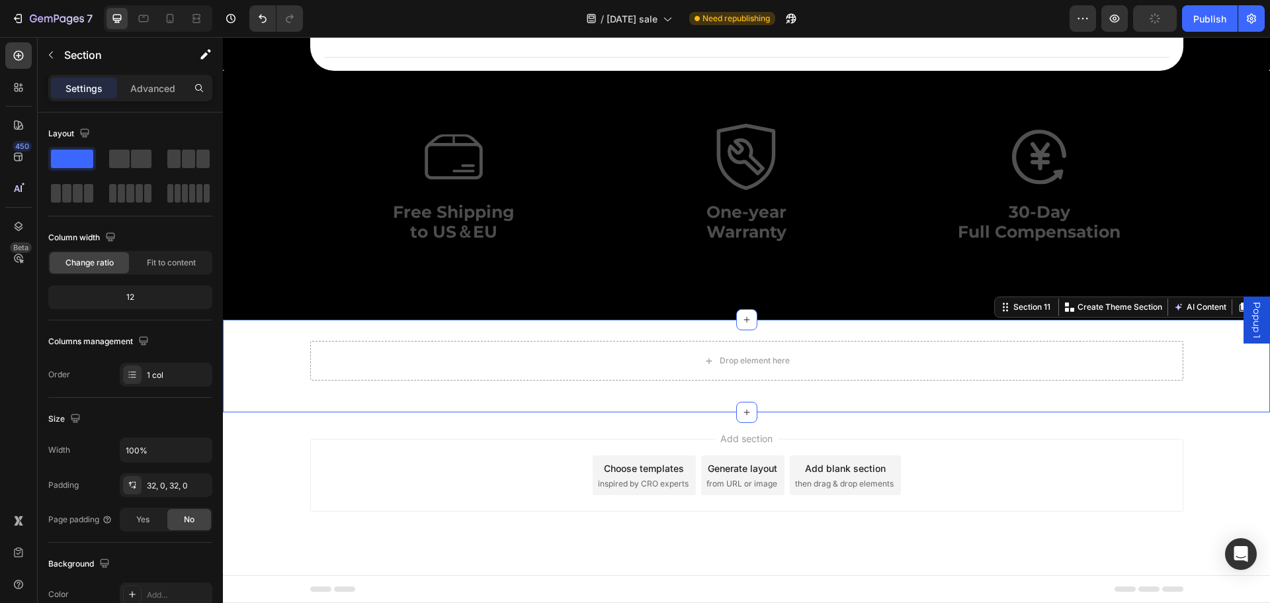
click at [270, 378] on div "Drop element here Row" at bounding box center [746, 366] width 1047 height 50
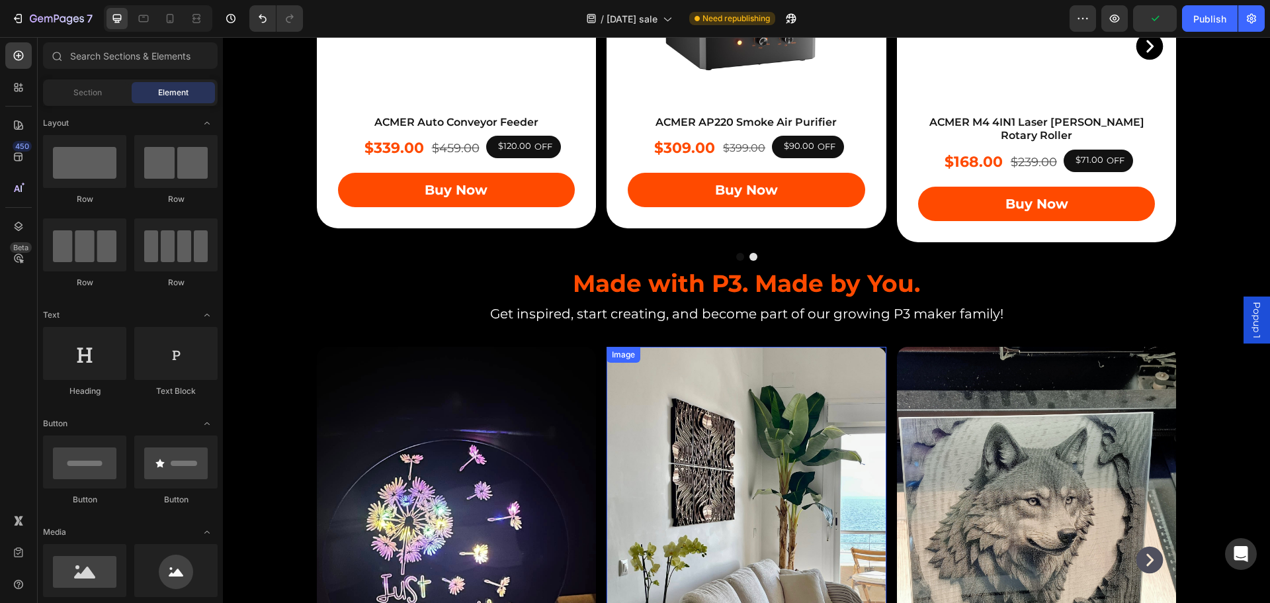
scroll to position [3042, 0]
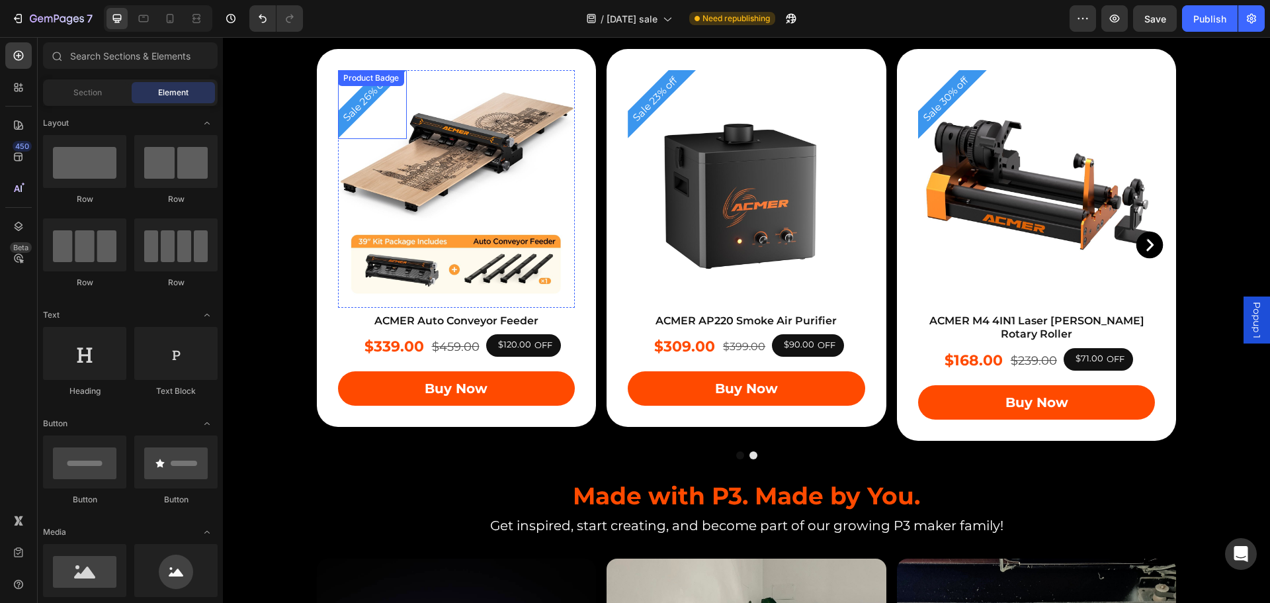
click at [343, 97] on div "Sale 26% off" at bounding box center [372, 104] width 69 height 69
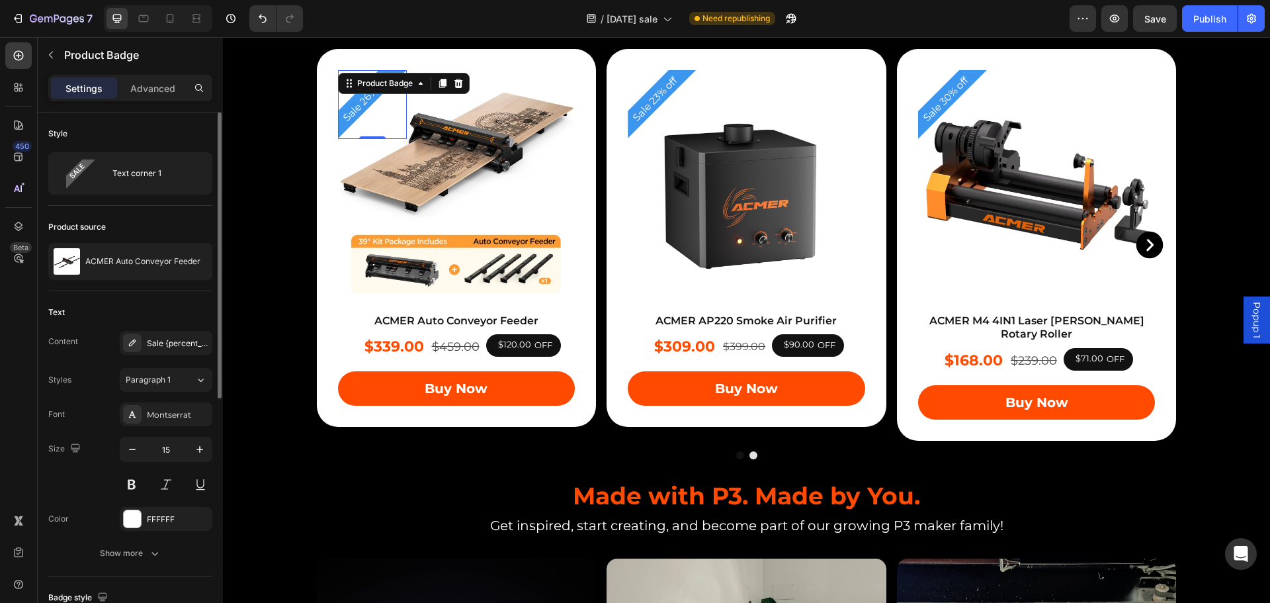
scroll to position [132, 0]
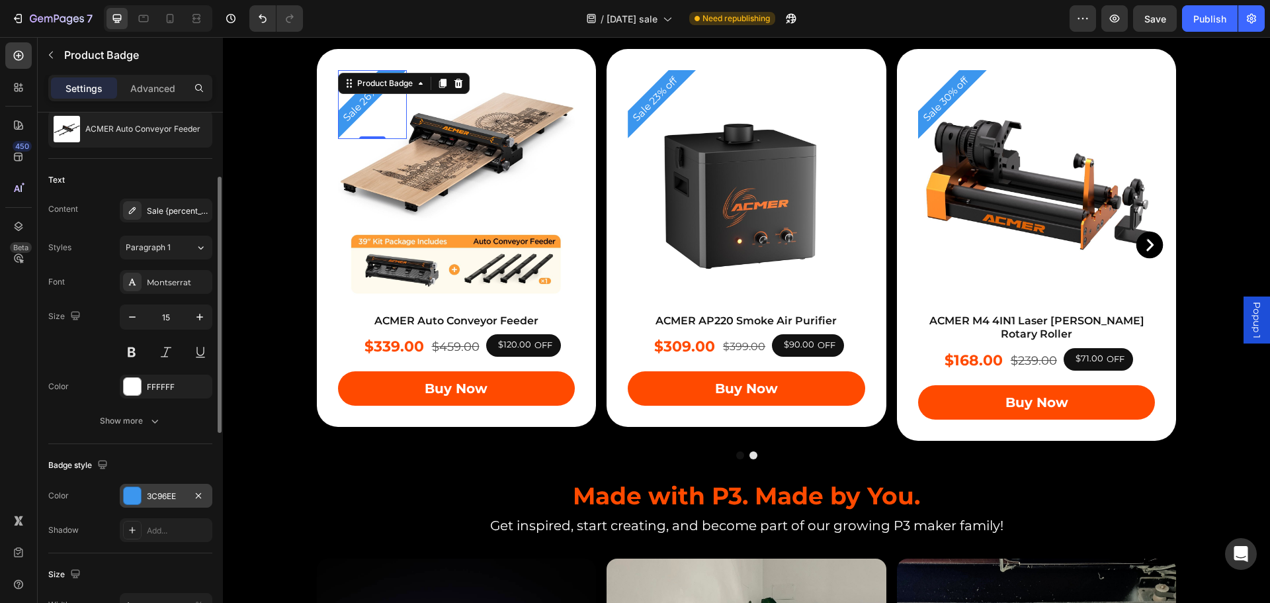
click at [145, 495] on div "3C96EE" at bounding box center [166, 495] width 93 height 24
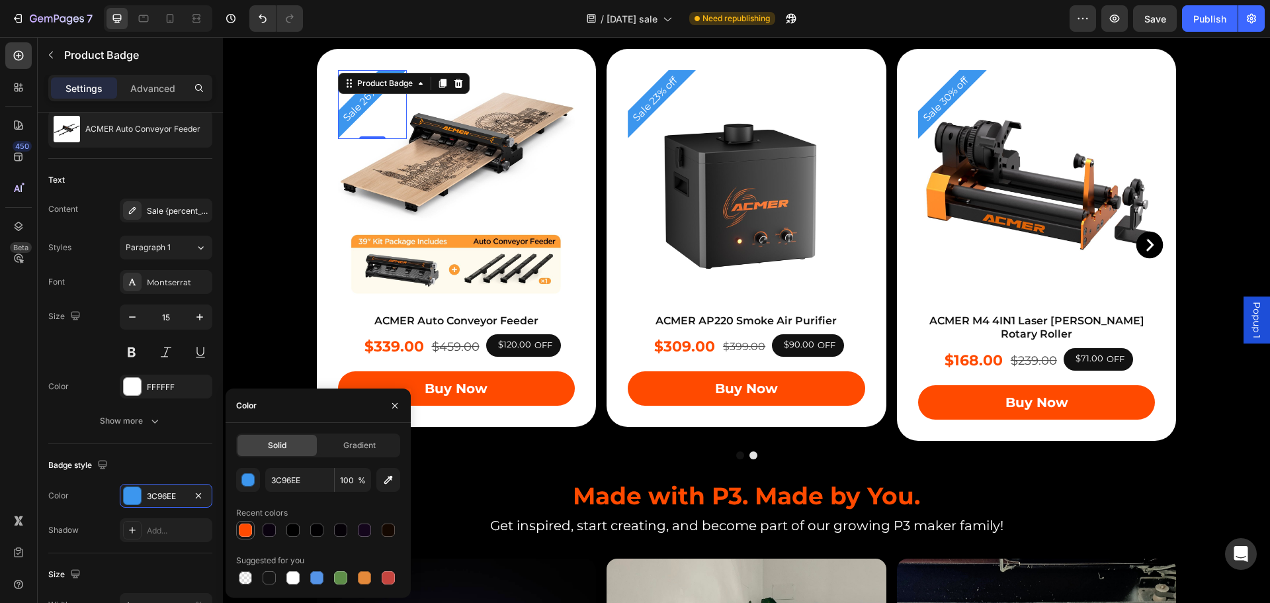
click at [243, 531] on div at bounding box center [245, 529] width 13 height 13
type input "FF4A00"
click at [639, 106] on pre "Sale 23% off" at bounding box center [654, 98] width 61 height 61
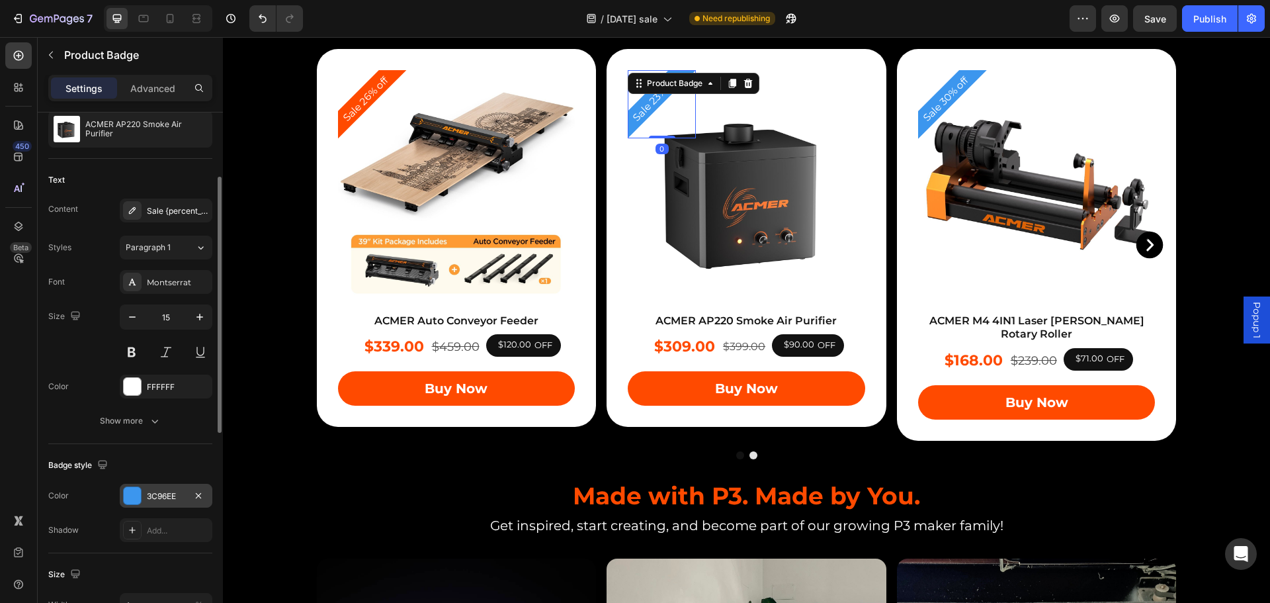
click at [140, 501] on div at bounding box center [132, 495] width 17 height 17
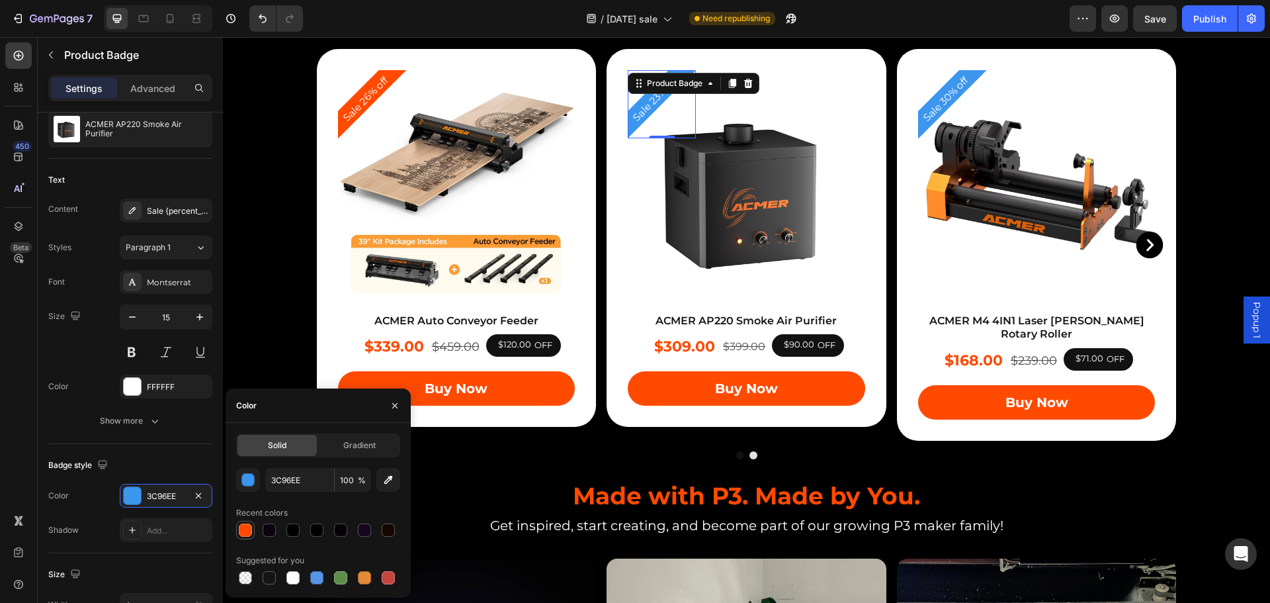
click at [247, 524] on div at bounding box center [245, 529] width 13 height 13
type input "FF4A00"
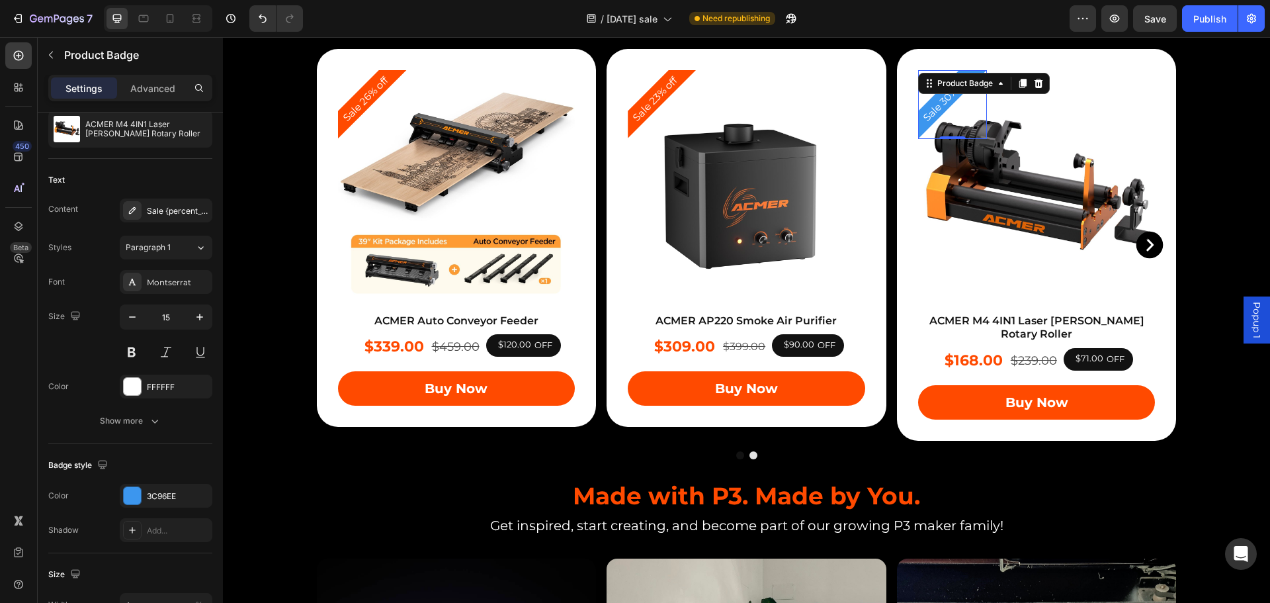
click at [938, 101] on pre "Sale 30% off" at bounding box center [946, 99] width 62 height 62
click at [139, 495] on div at bounding box center [132, 495] width 17 height 17
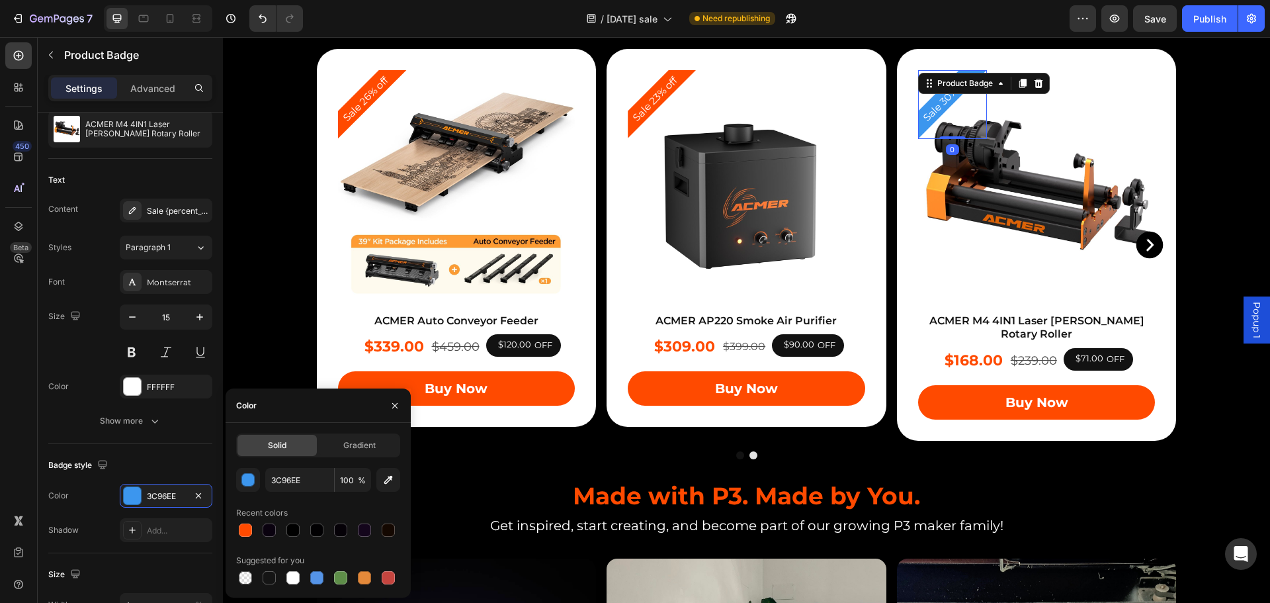
click at [245, 528] on div at bounding box center [245, 529] width 13 height 13
type input "FF4A00"
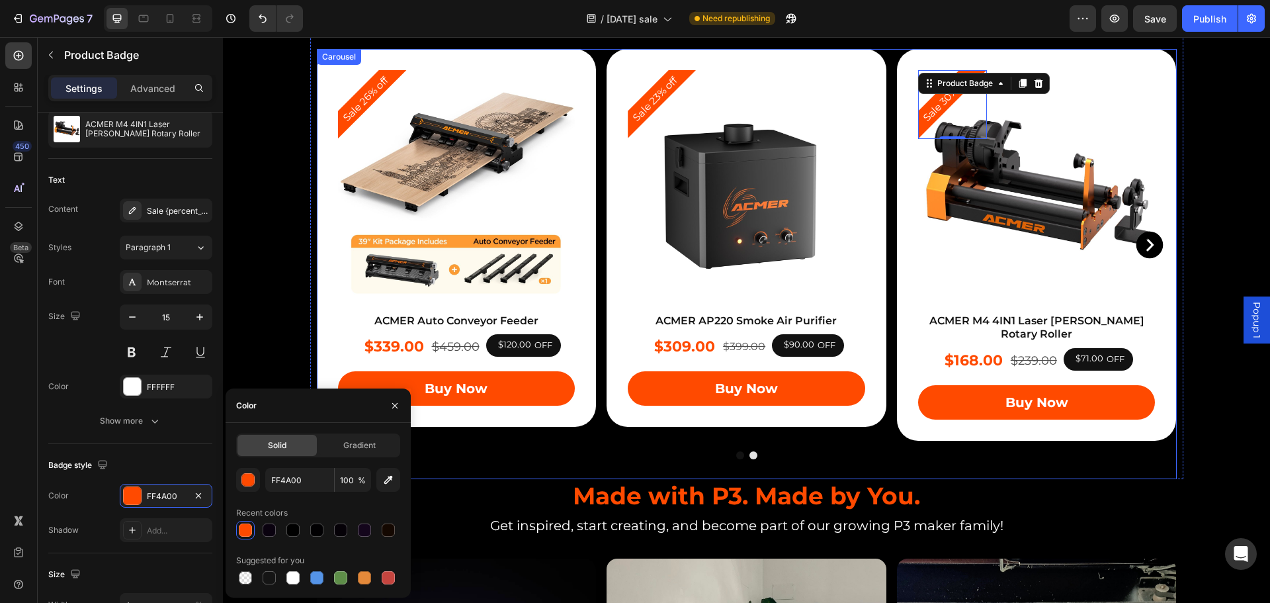
click at [999, 451] on div at bounding box center [747, 455] width 860 height 8
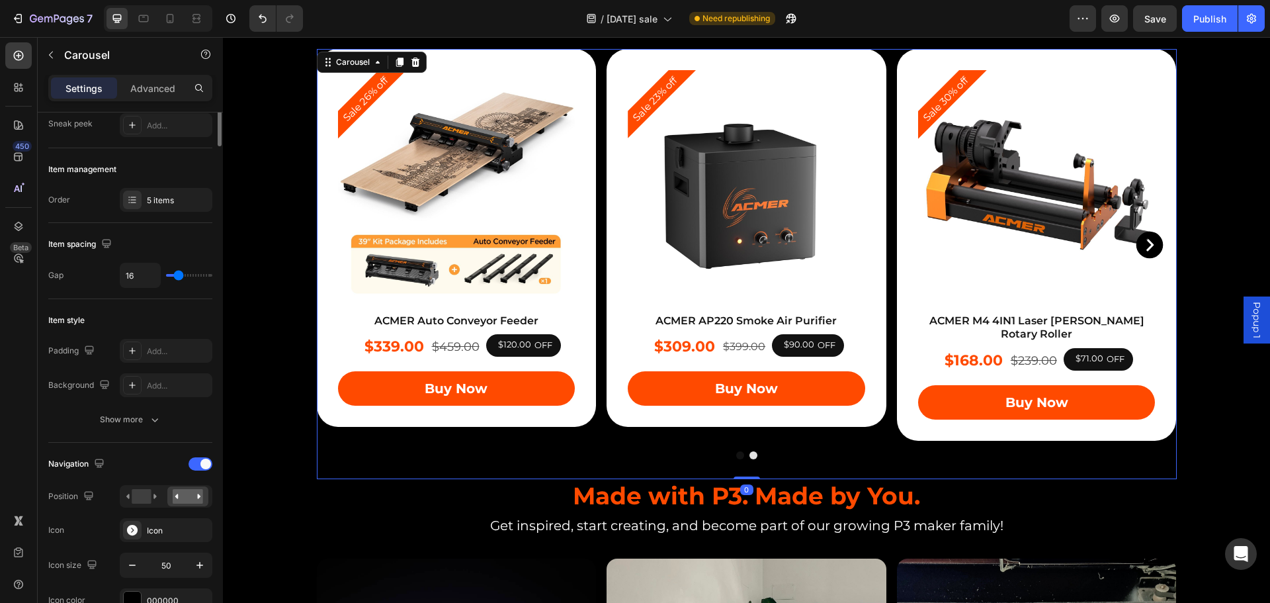
scroll to position [0, 0]
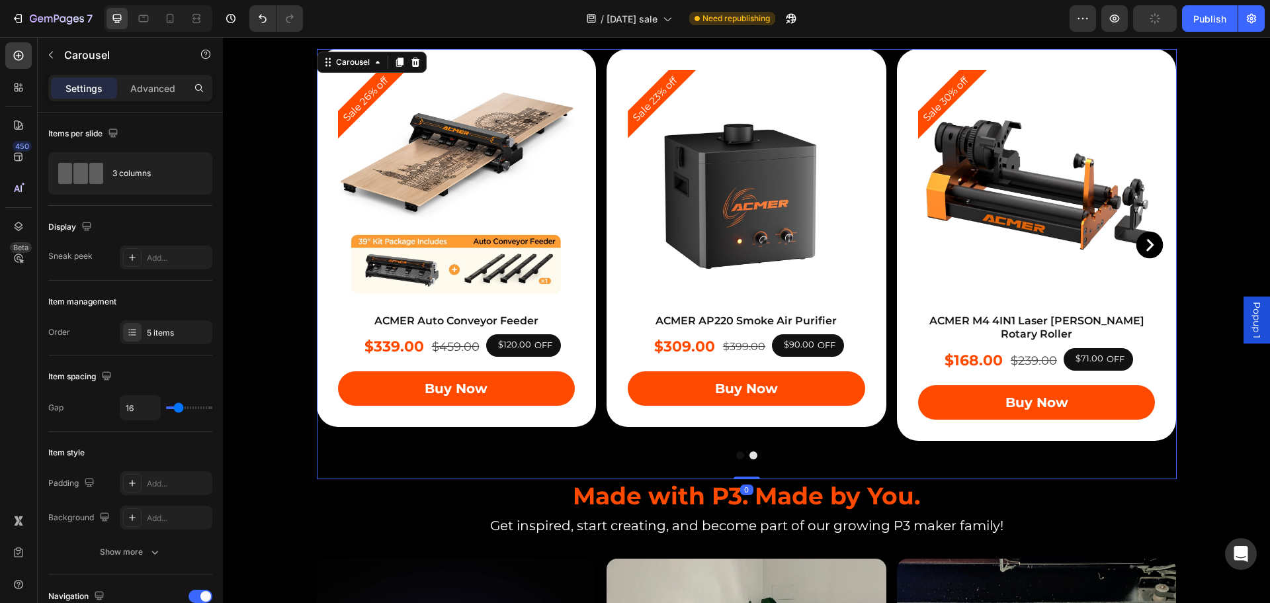
click at [1141, 239] on icon "Carousel Next Arrow" at bounding box center [1149, 244] width 27 height 27
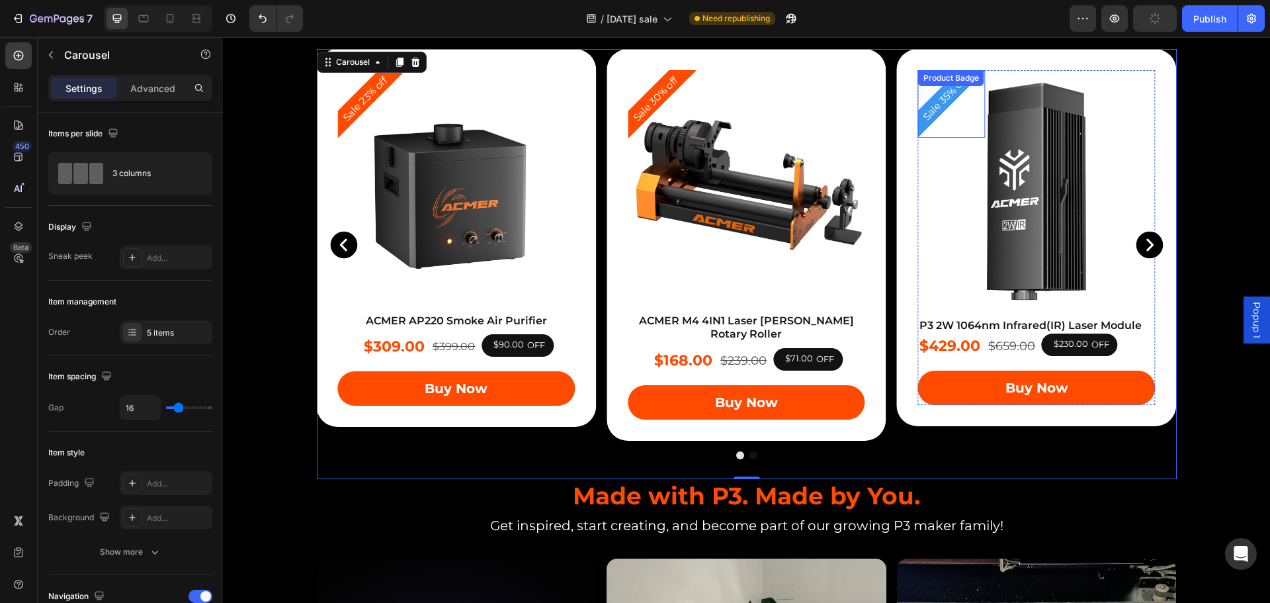
click at [932, 93] on div "Sale 35% off Product Badge" at bounding box center [951, 103] width 67 height 67
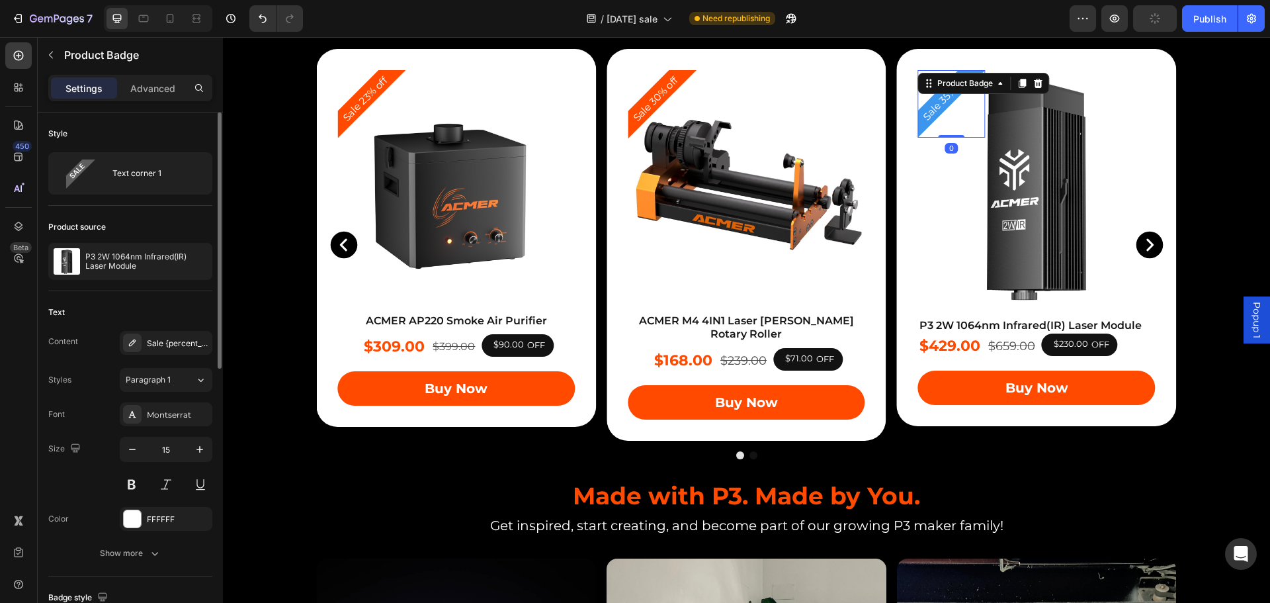
scroll to position [331, 0]
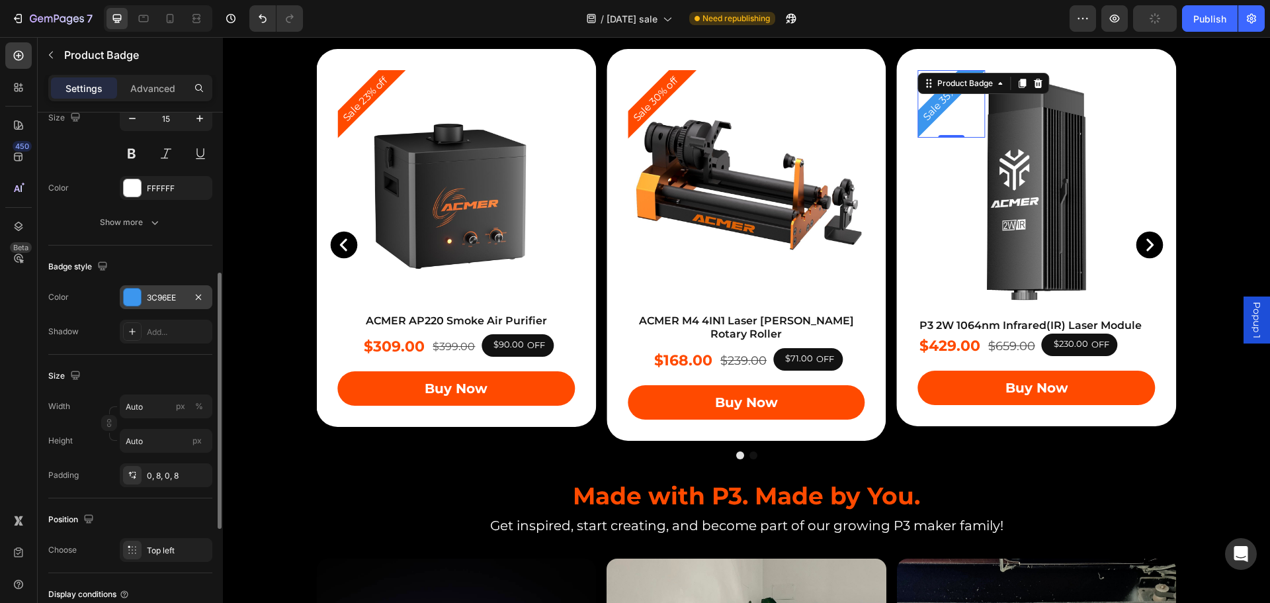
click at [143, 294] on div "3C96EE" at bounding box center [166, 297] width 93 height 24
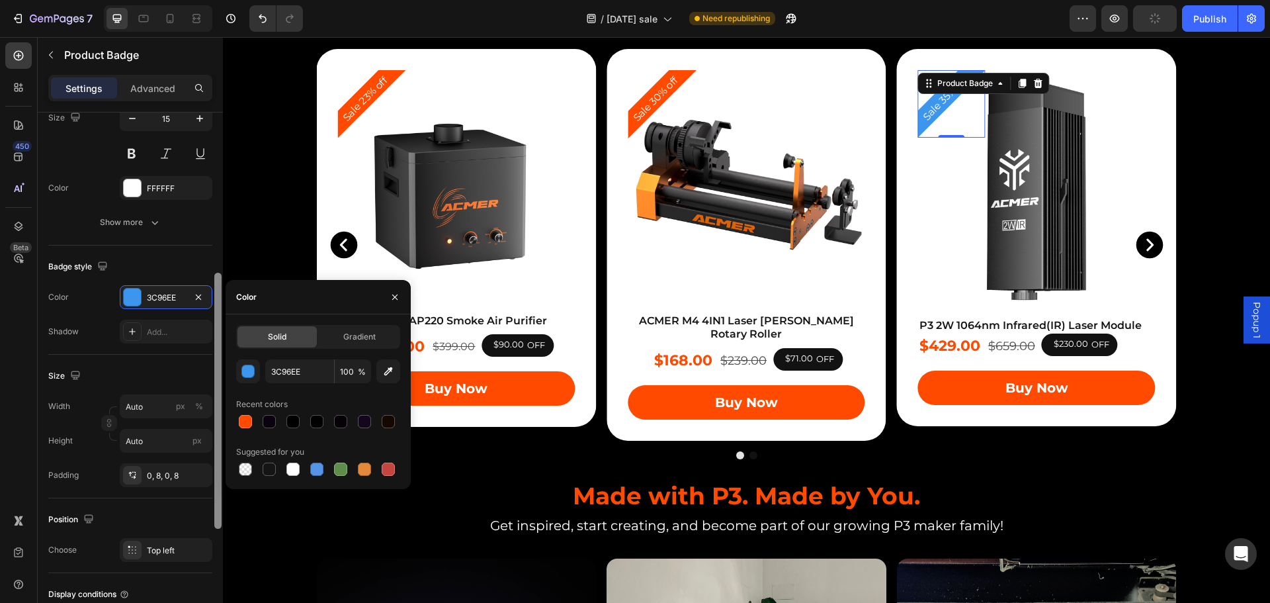
click at [246, 422] on div at bounding box center [245, 421] width 13 height 13
type input "FF4A00"
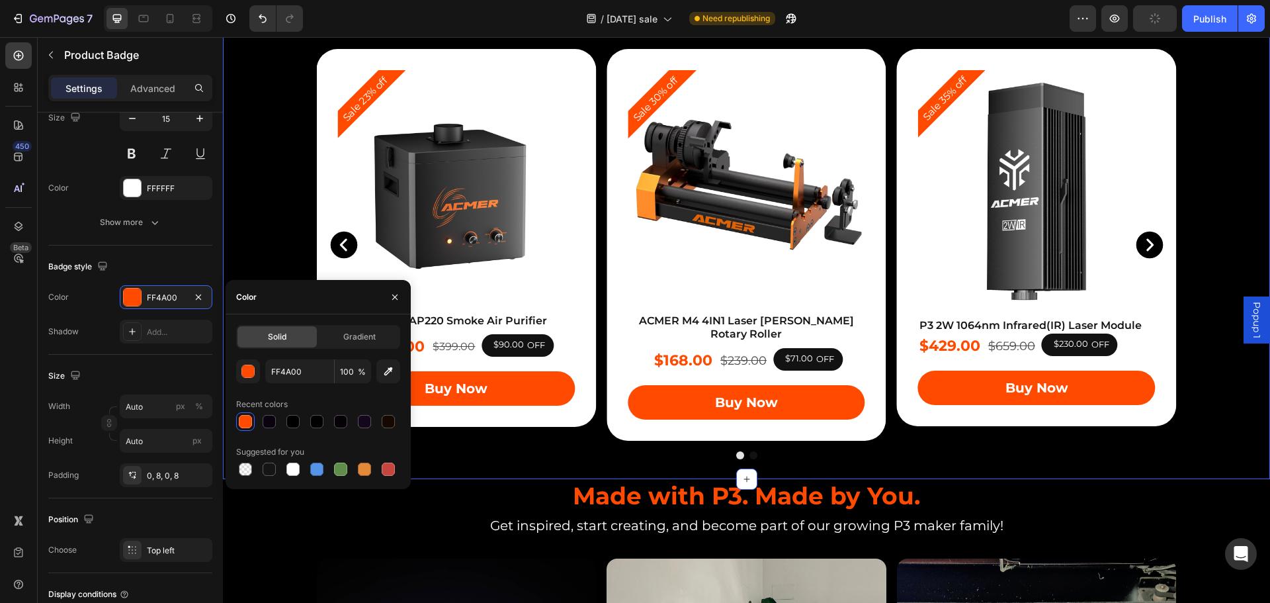
click at [265, 187] on div "Complete Your Setup, and Start Creating. Heading Complete Your Setup, and Start…" at bounding box center [746, 236] width 1047 height 483
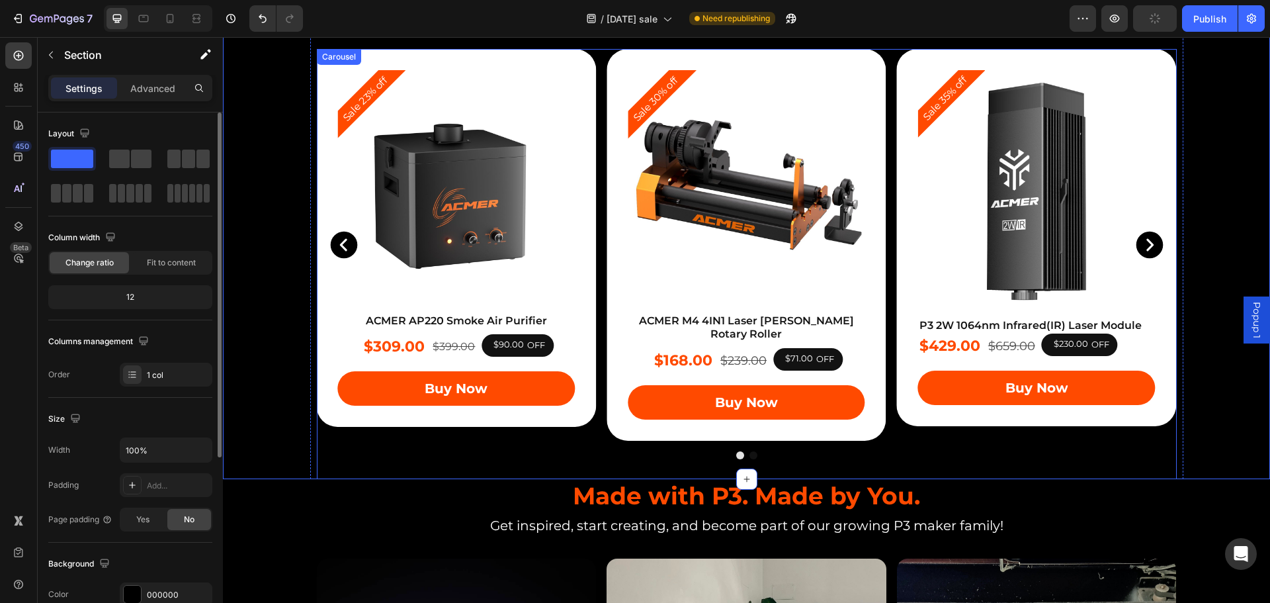
click at [338, 241] on icon "Carousel Back Arrow" at bounding box center [343, 244] width 33 height 33
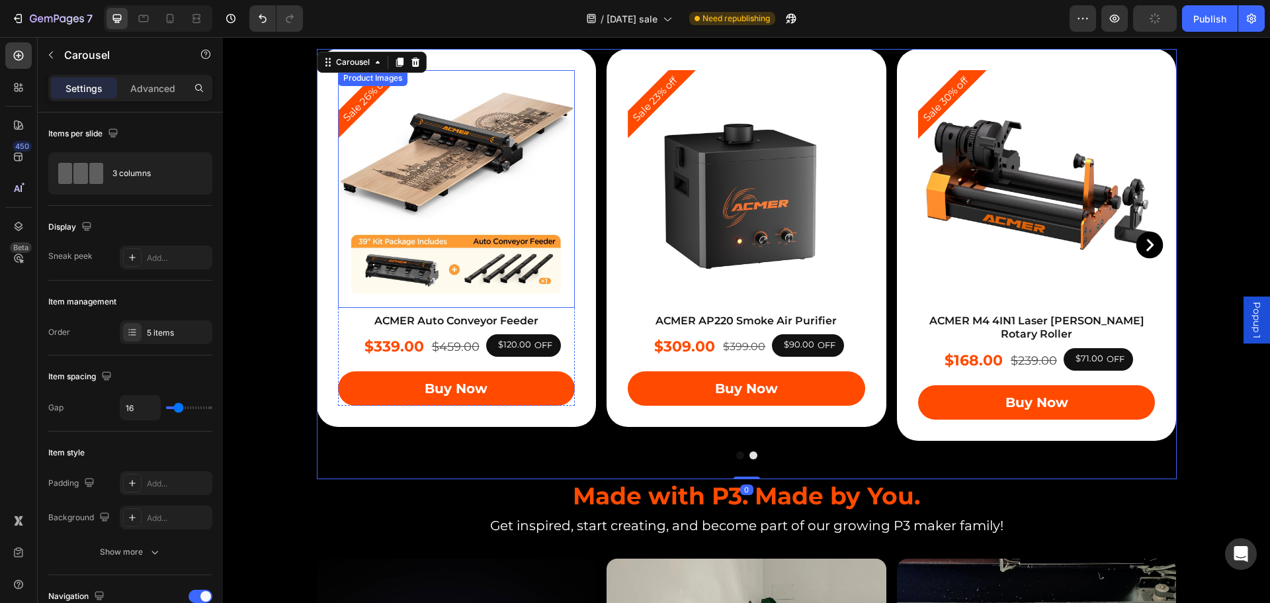
click at [344, 237] on img at bounding box center [456, 188] width 237 height 237
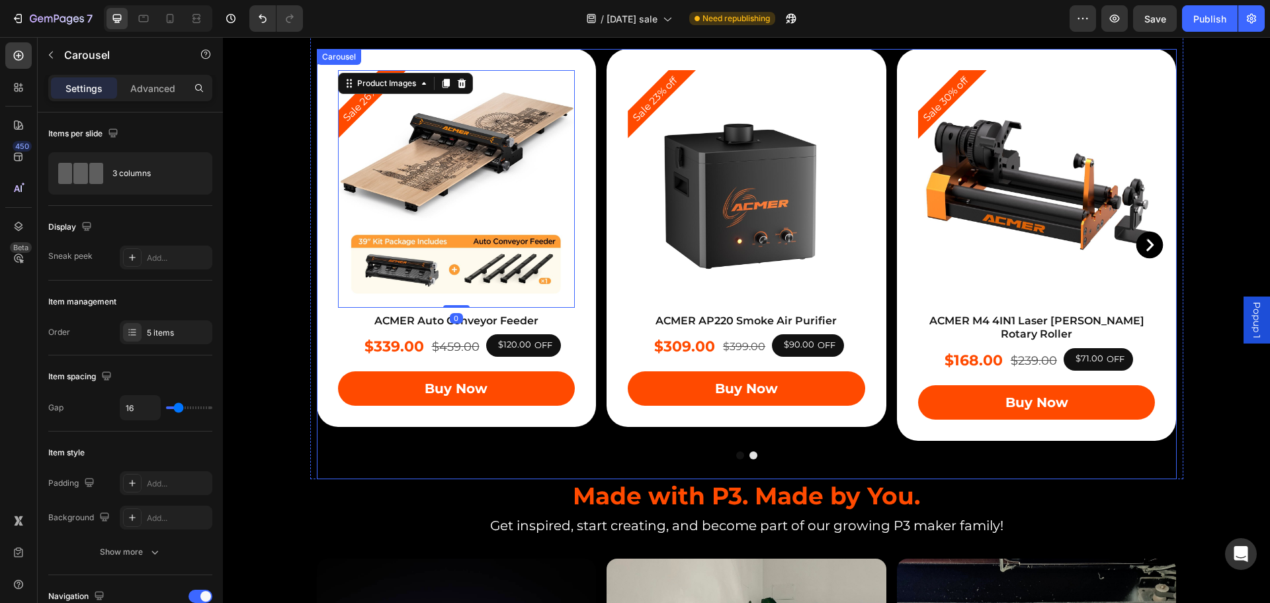
click at [1145, 234] on icon "Carousel Next Arrow" at bounding box center [1149, 244] width 27 height 27
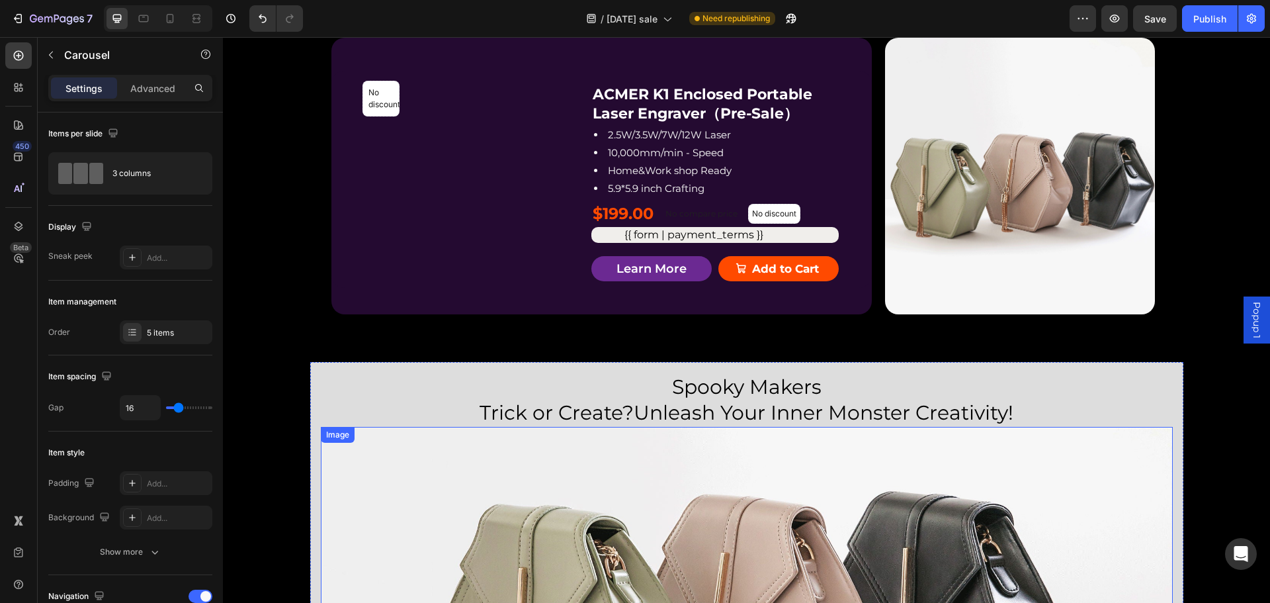
scroll to position [1720, 0]
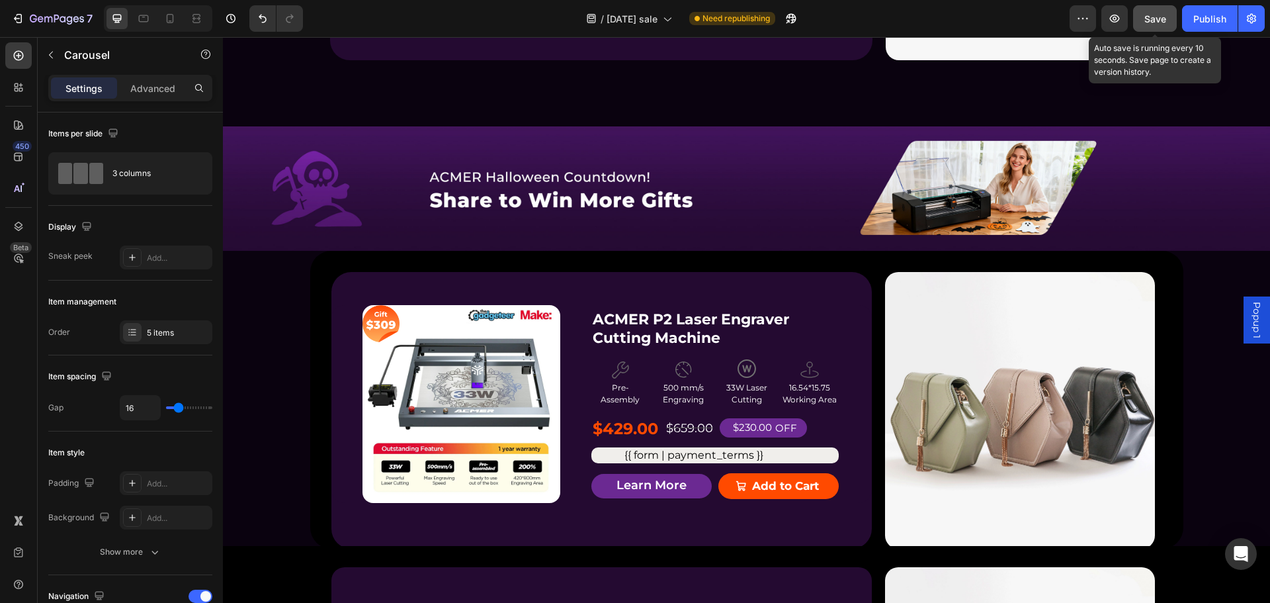
click at [1153, 17] on span "Save" at bounding box center [1155, 18] width 22 height 11
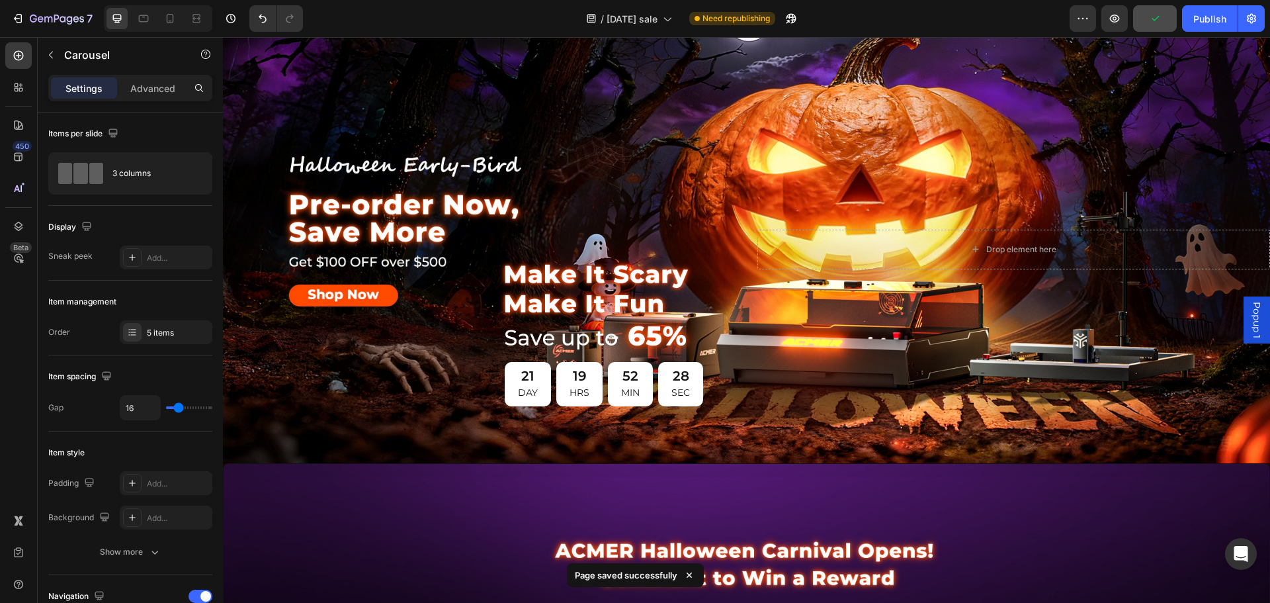
scroll to position [0, 0]
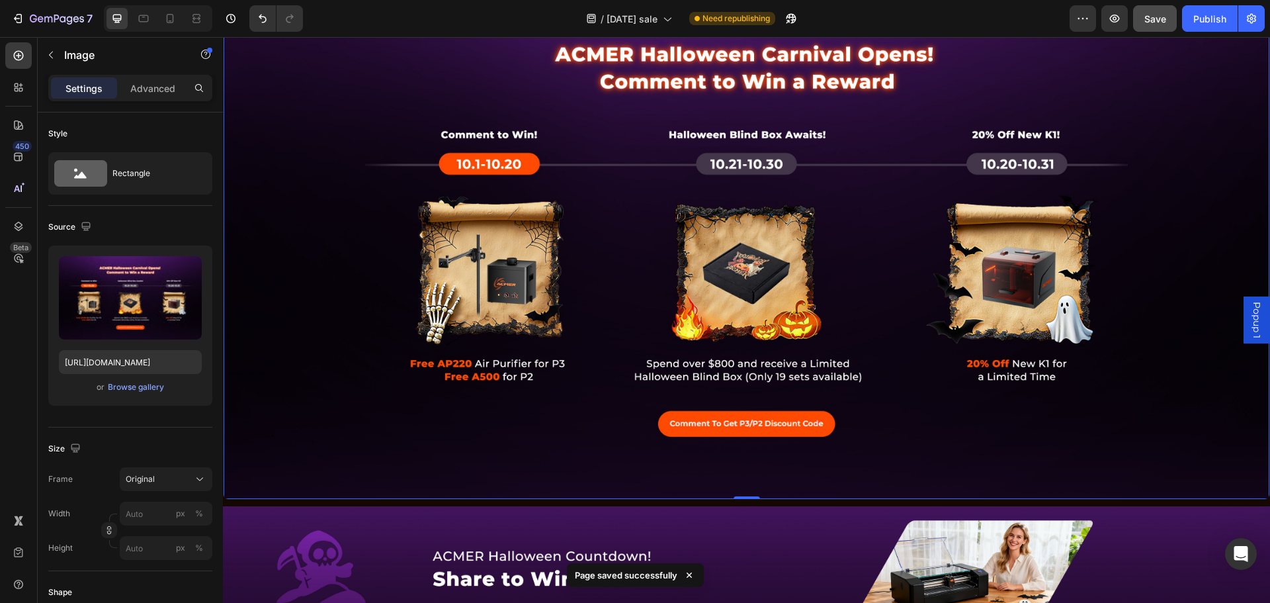
click at [323, 261] on img at bounding box center [747, 239] width 1046 height 517
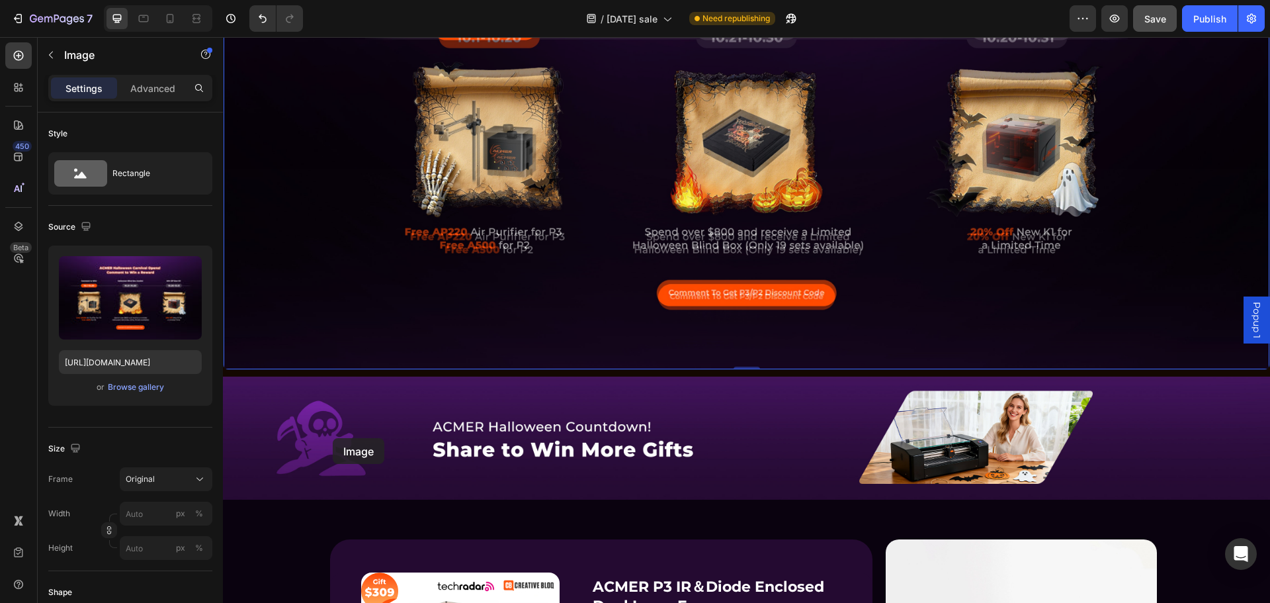
scroll to position [694, 0]
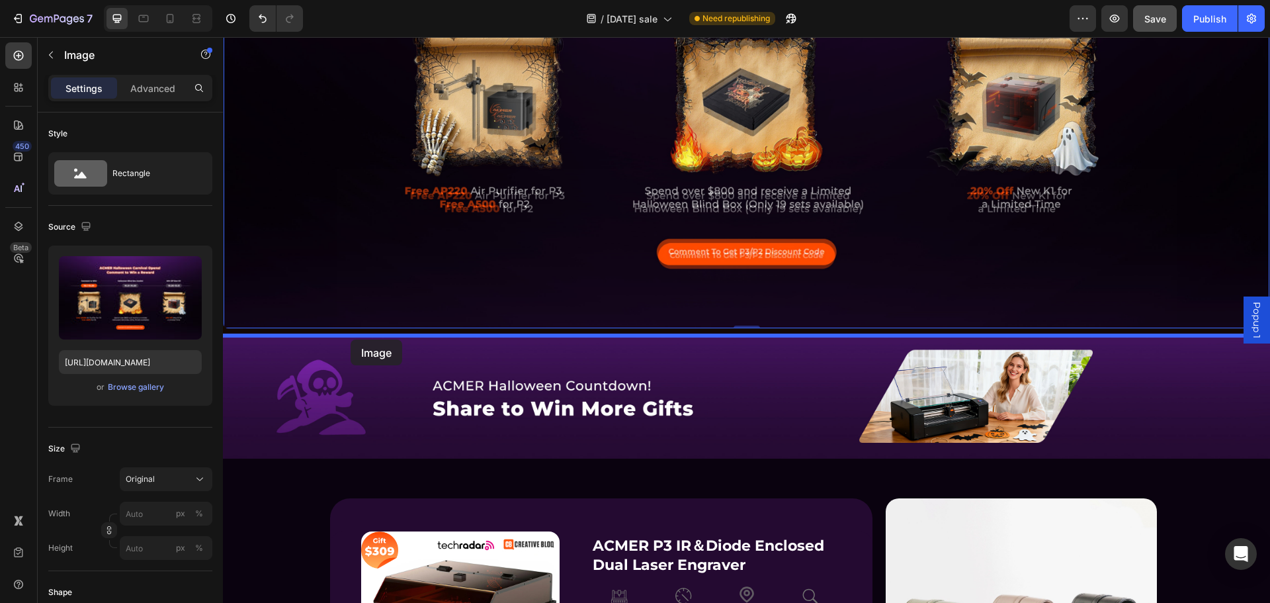
drag, startPoint x: 236, startPoint y: 261, endPoint x: 351, endPoint y: 339, distance: 138.9
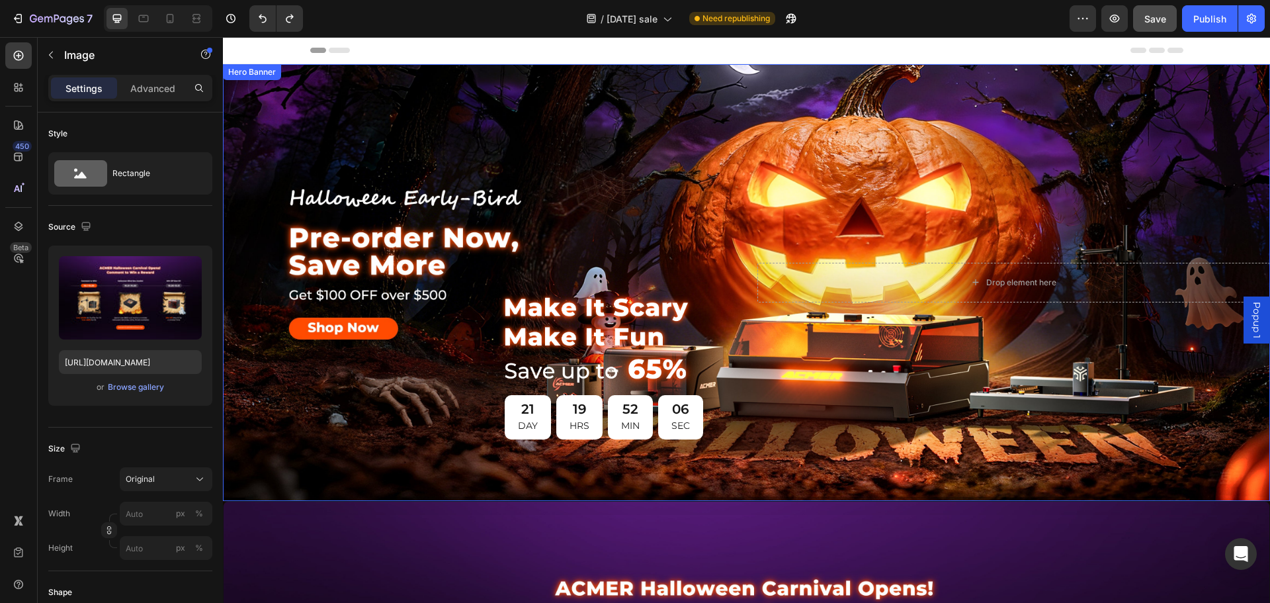
scroll to position [265, 0]
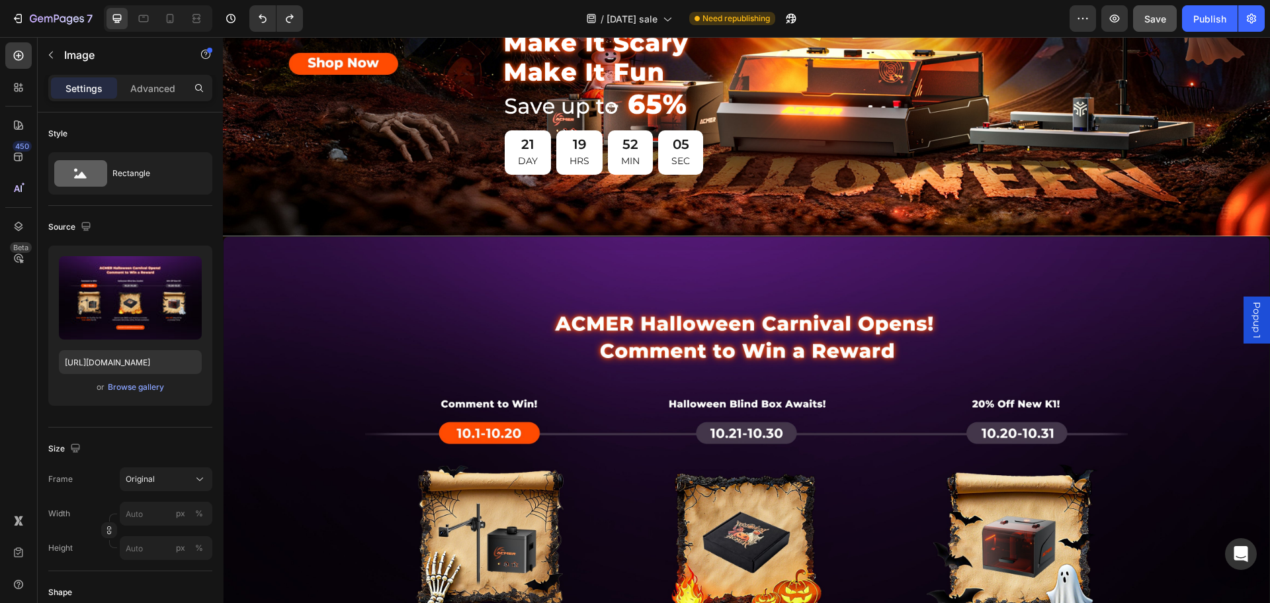
click at [420, 332] on img at bounding box center [747, 508] width 1046 height 517
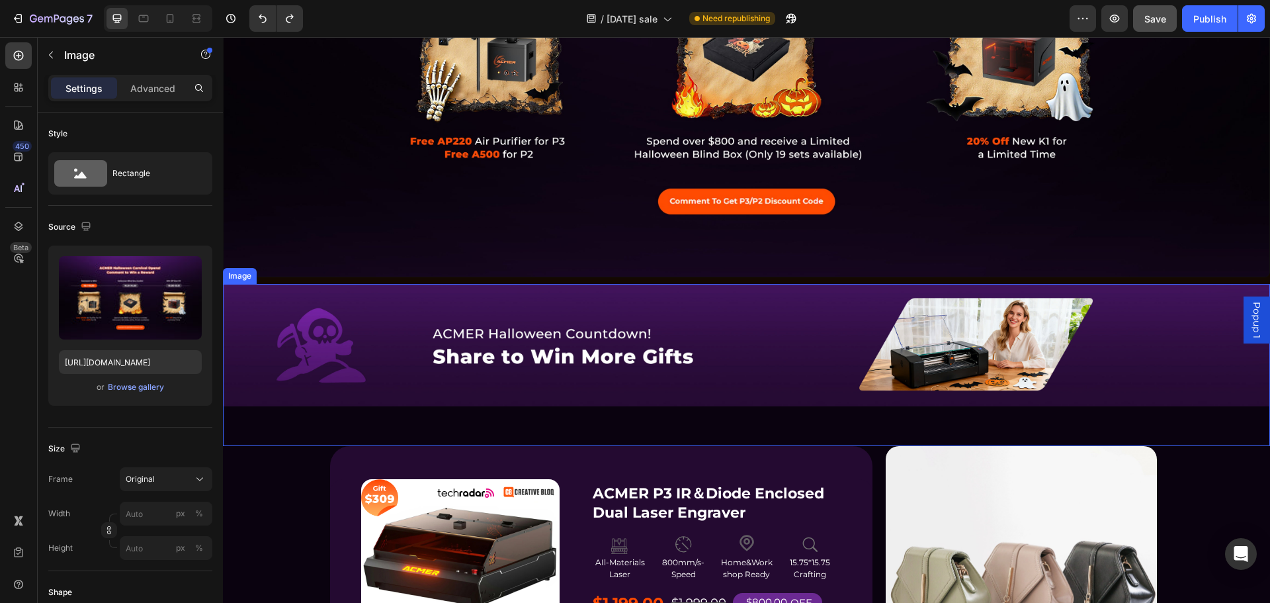
scroll to position [661, 0]
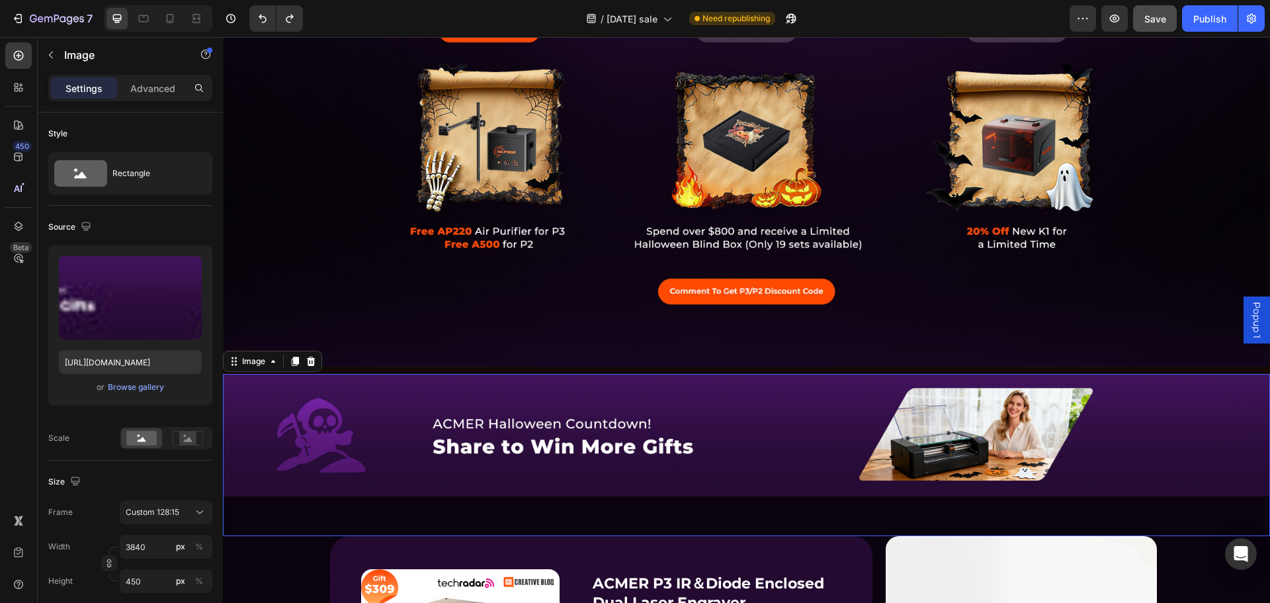
click at [321, 442] on img at bounding box center [746, 435] width 1047 height 123
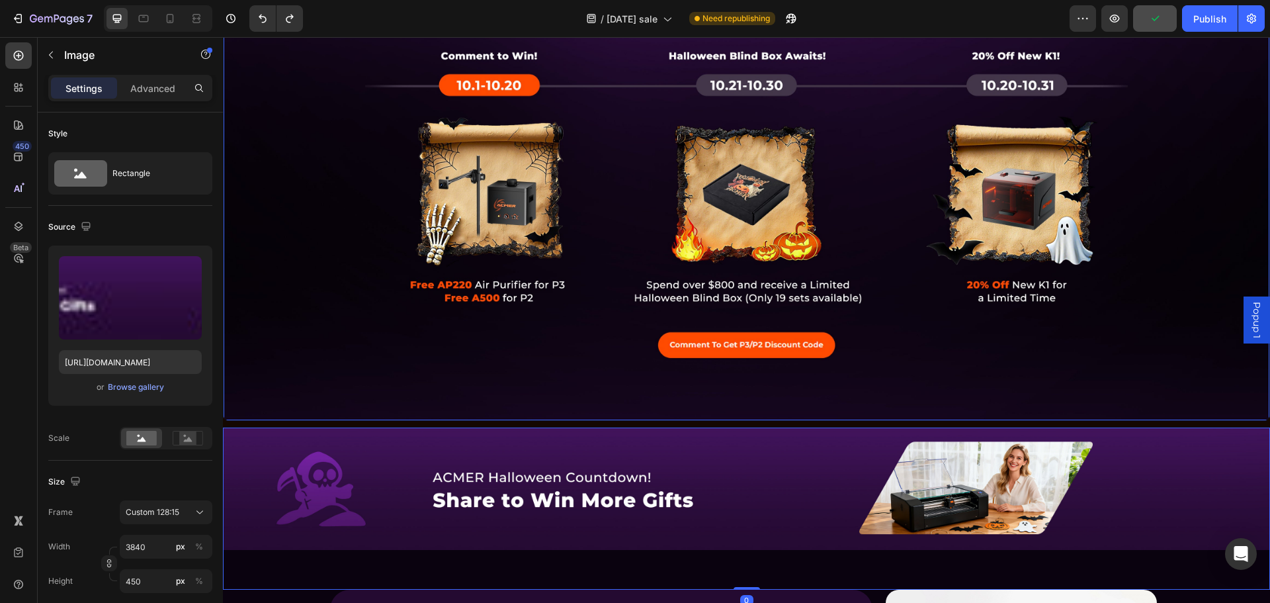
scroll to position [331, 0]
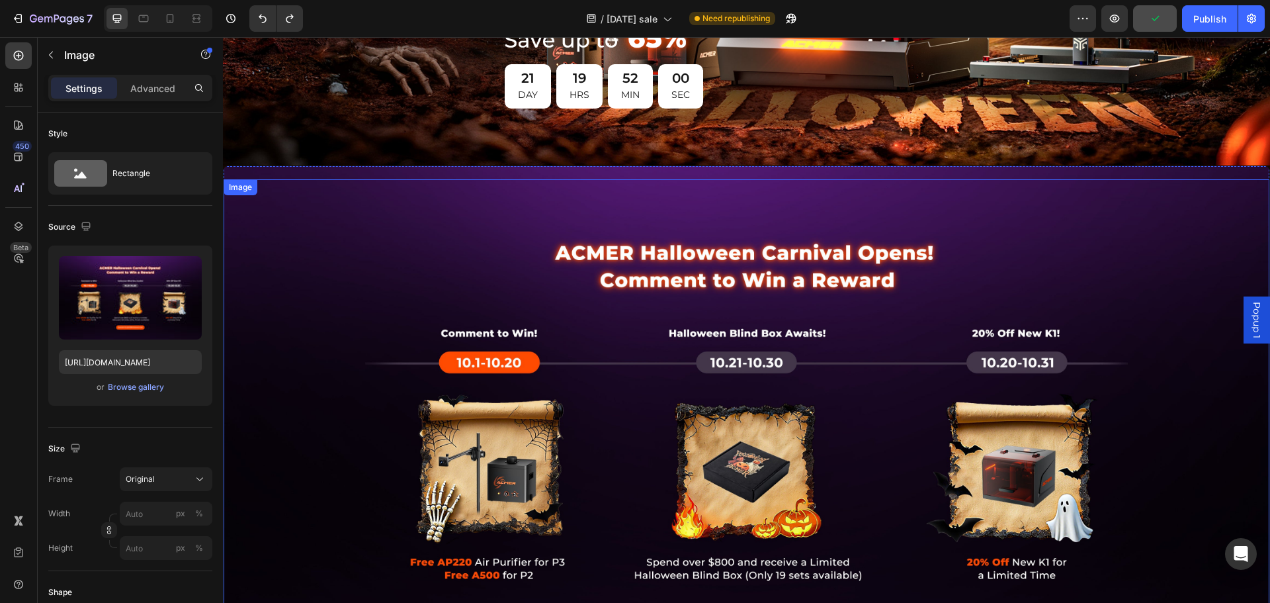
click at [325, 356] on img at bounding box center [747, 437] width 1046 height 517
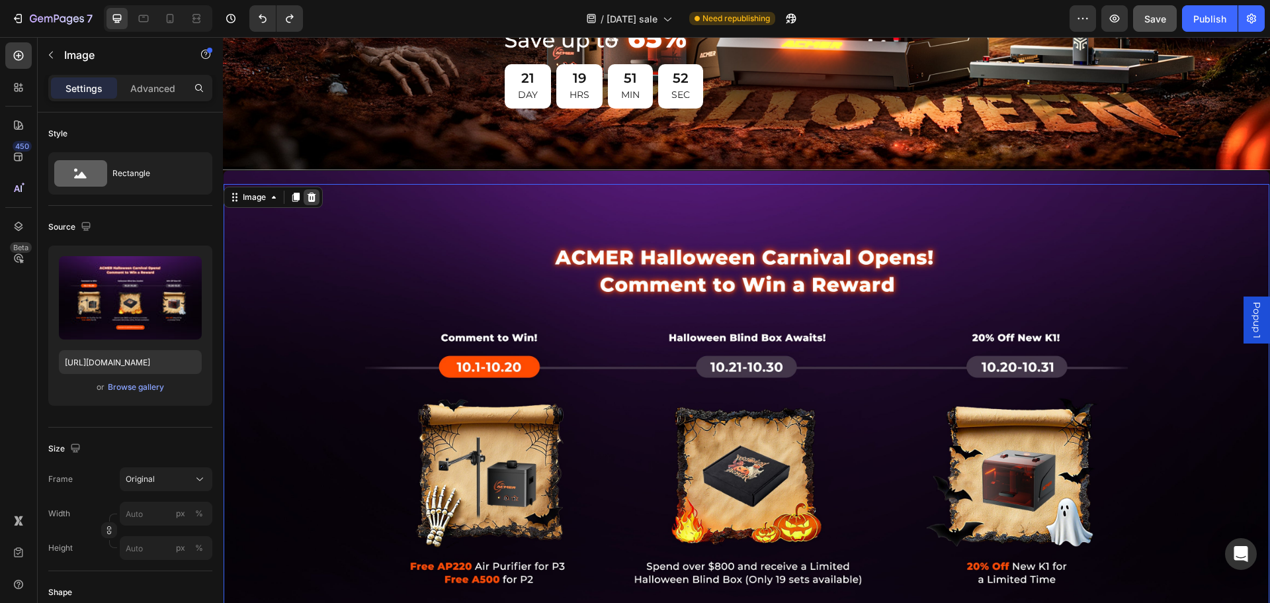
click at [313, 194] on icon at bounding box center [312, 196] width 9 height 9
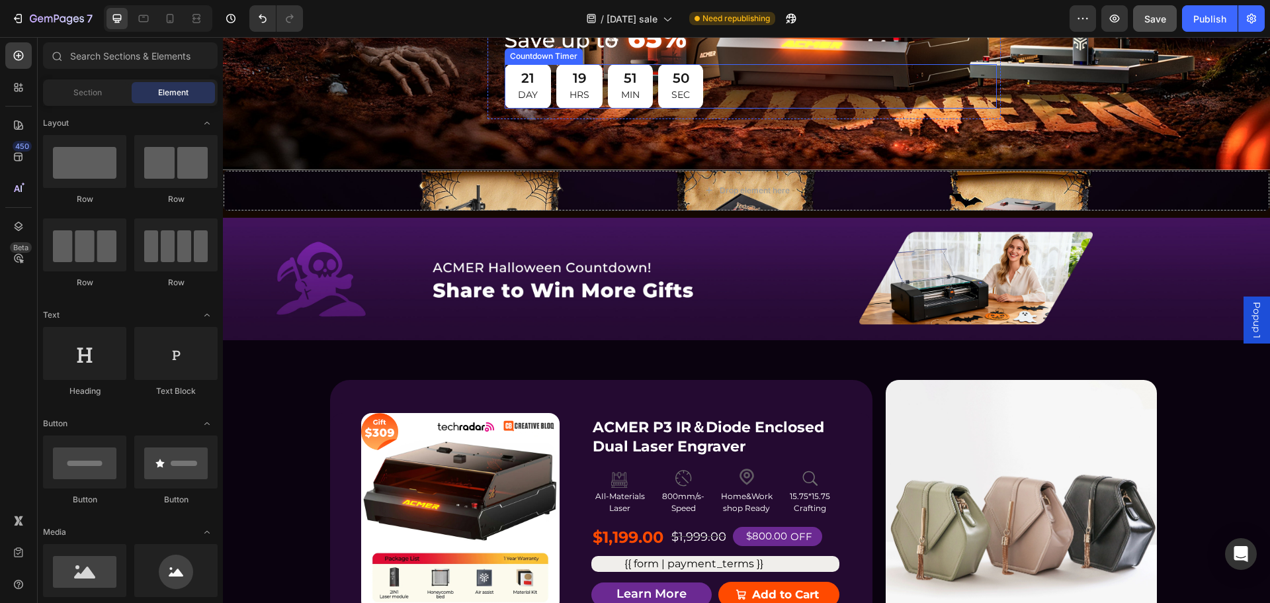
scroll to position [198, 0]
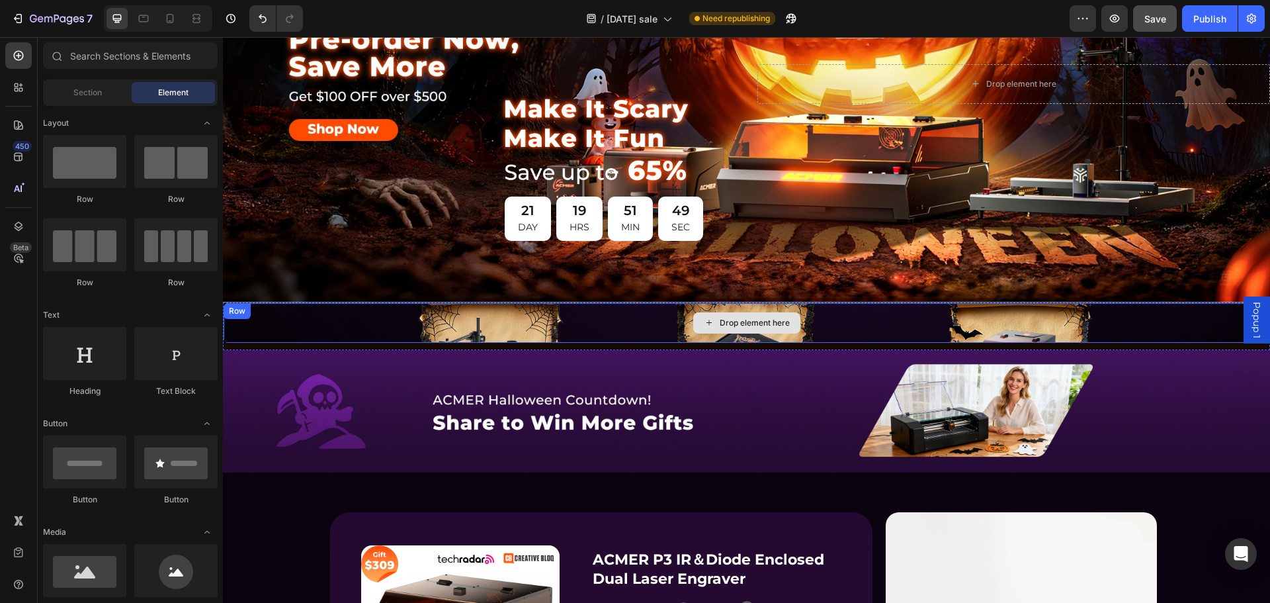
click at [534, 320] on div "Drop element here" at bounding box center [747, 323] width 1046 height 40
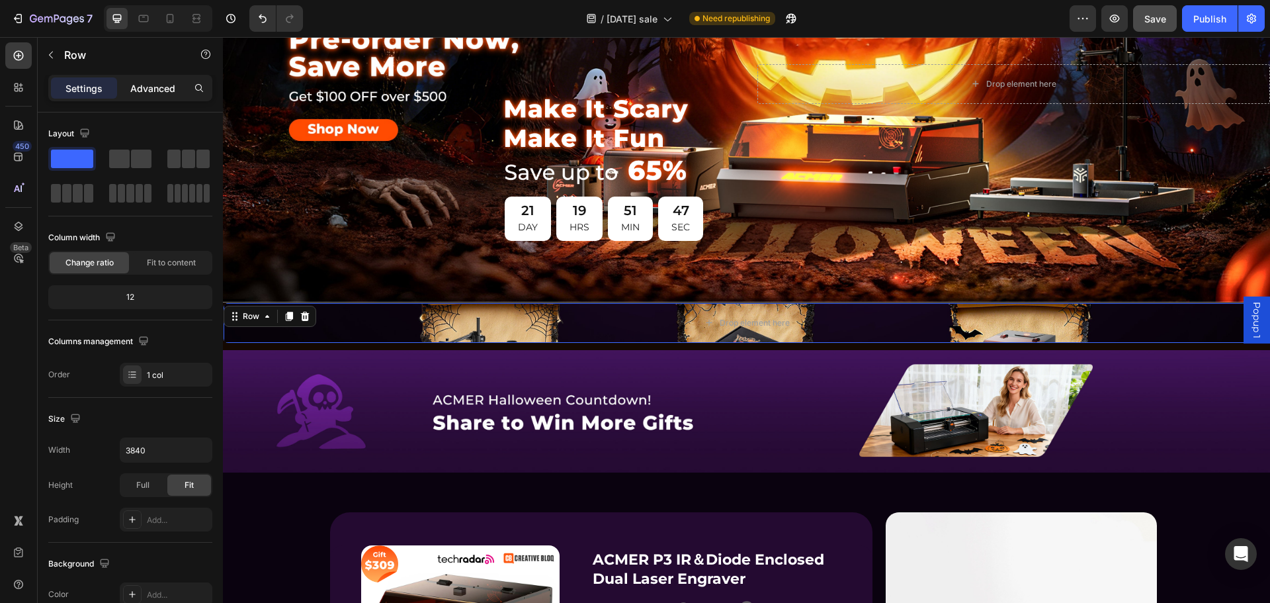
click at [147, 89] on p "Advanced" at bounding box center [152, 88] width 45 height 14
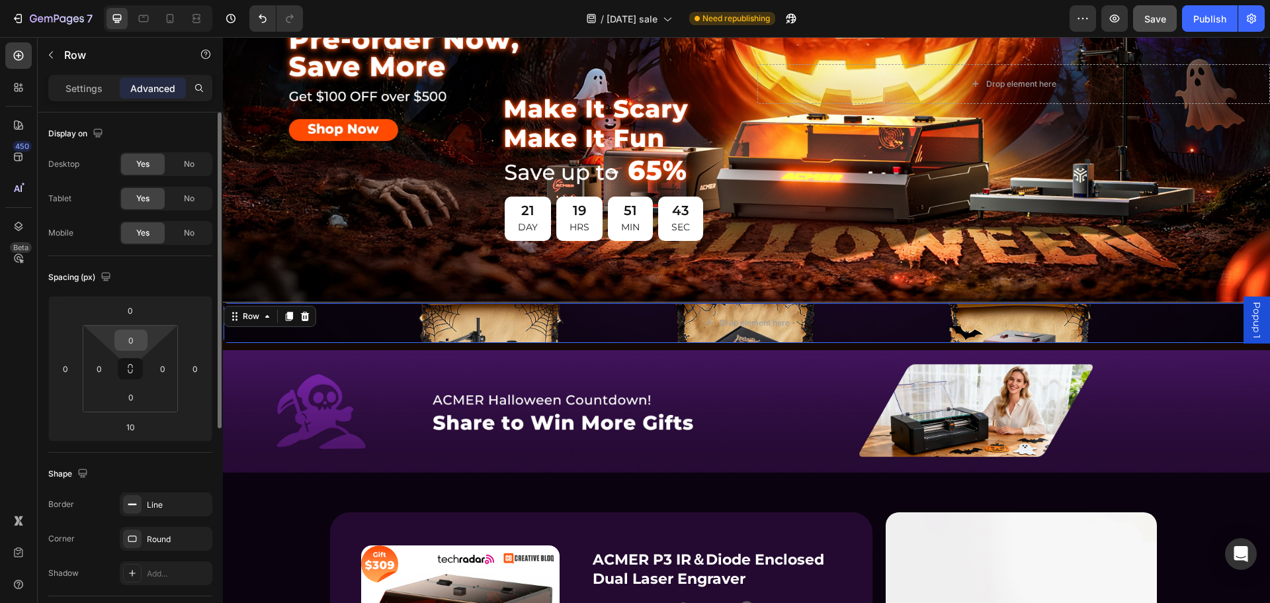
click at [131, 335] on input "0" at bounding box center [131, 340] width 26 height 20
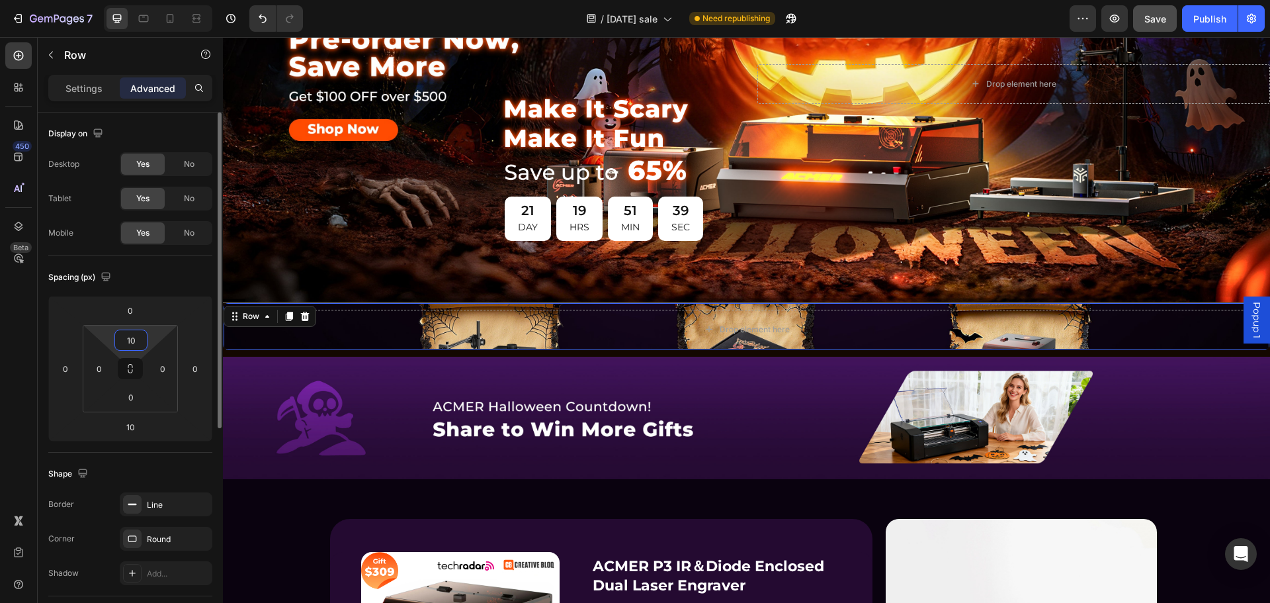
type input "1"
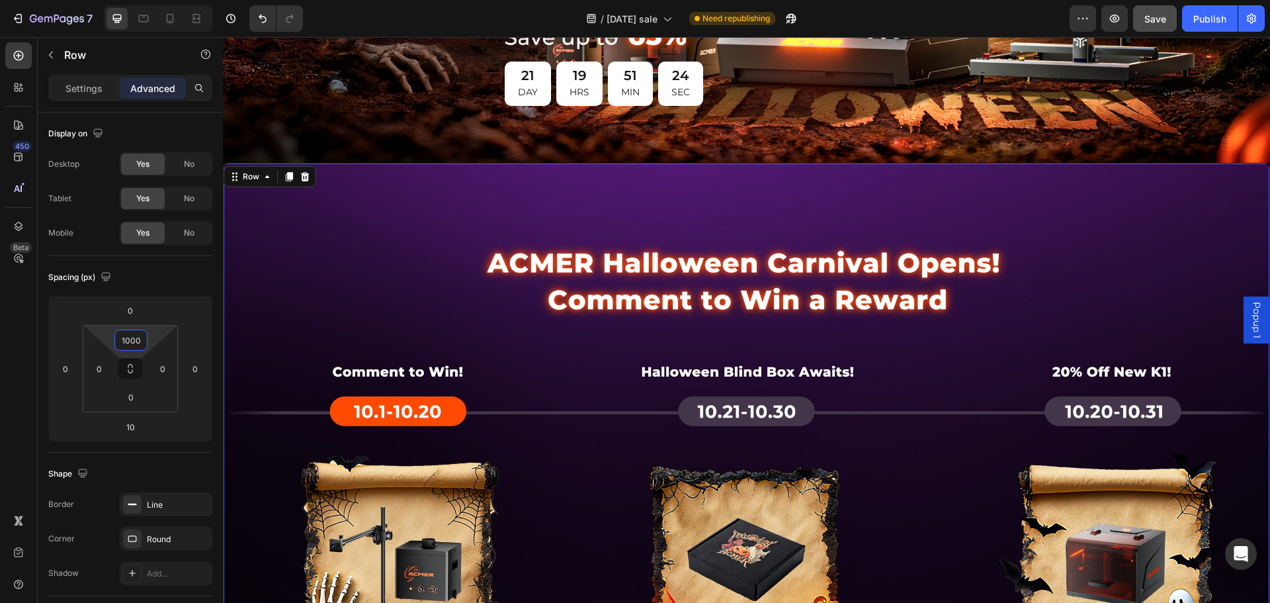
scroll to position [331, 0]
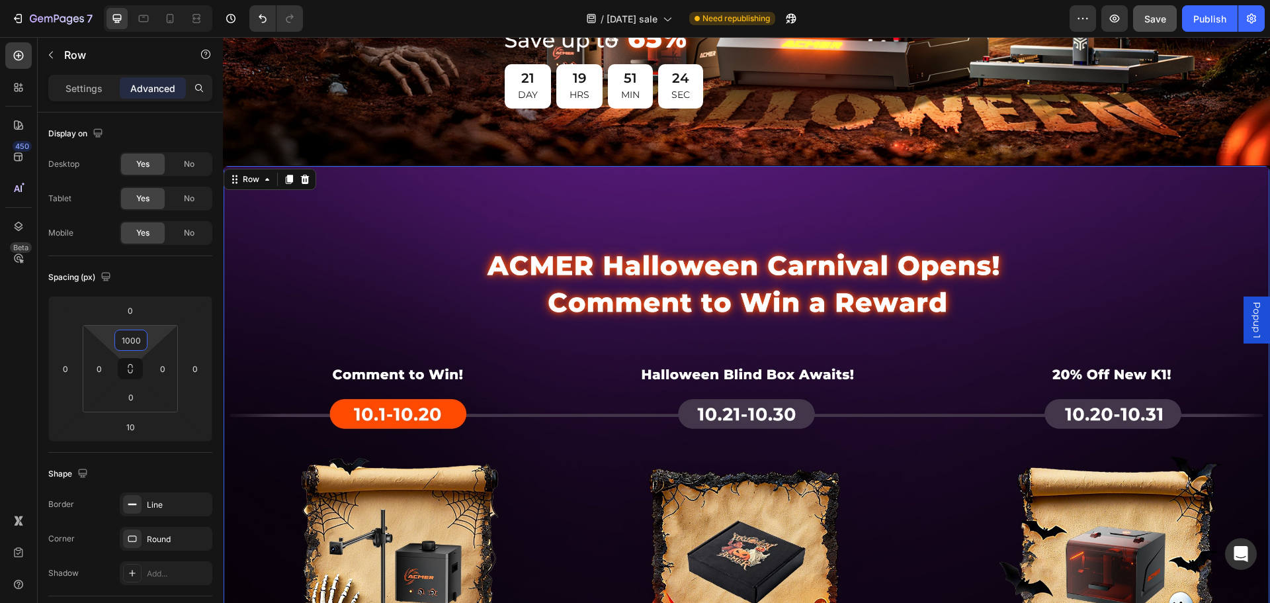
type input "1000"
click at [464, 228] on div "Drop element here Row 10" at bounding box center [746, 516] width 1047 height 702
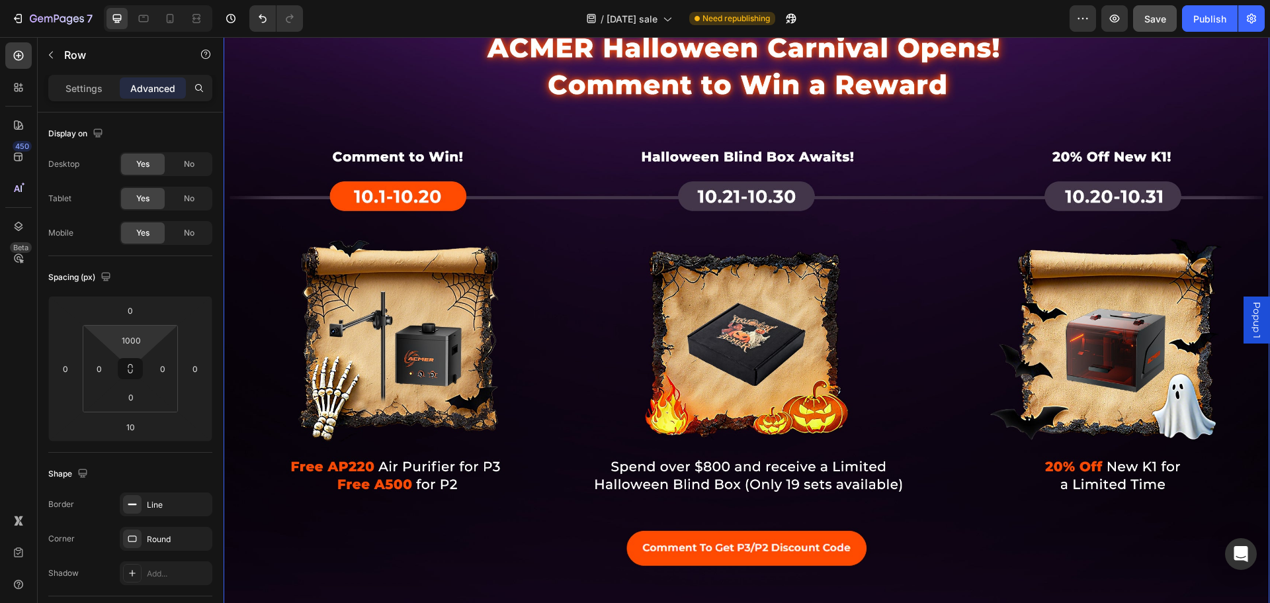
scroll to position [728, 0]
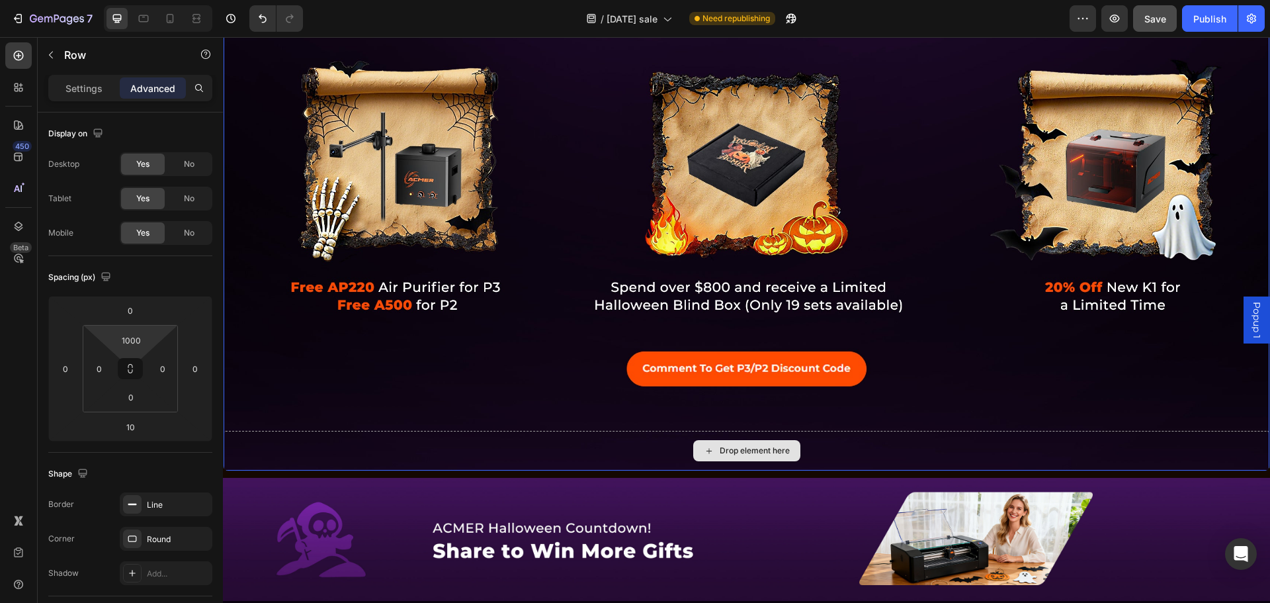
click at [577, 444] on div "Drop element here" at bounding box center [747, 451] width 1046 height 40
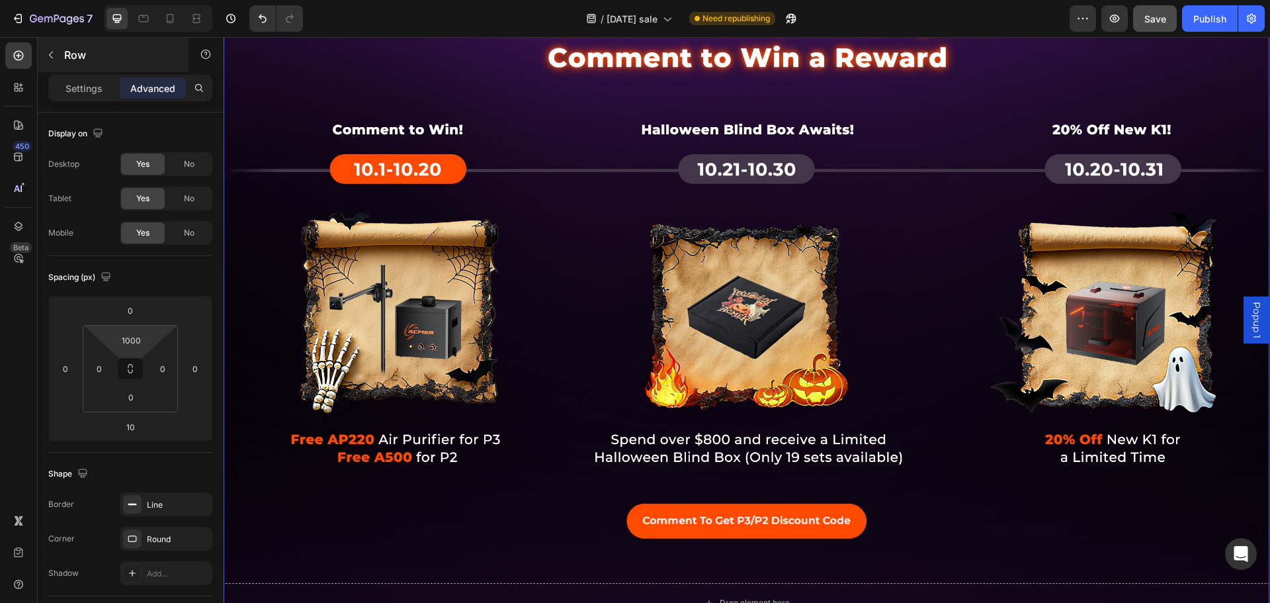
scroll to position [595, 0]
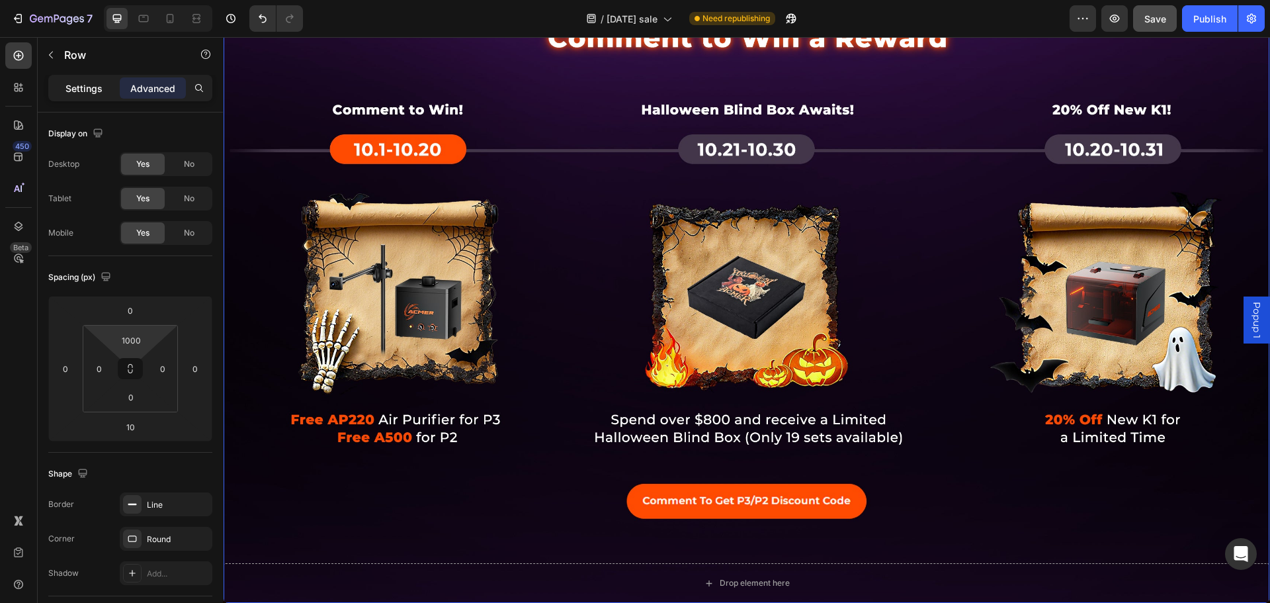
click at [75, 88] on p "Settings" at bounding box center [83, 88] width 37 height 14
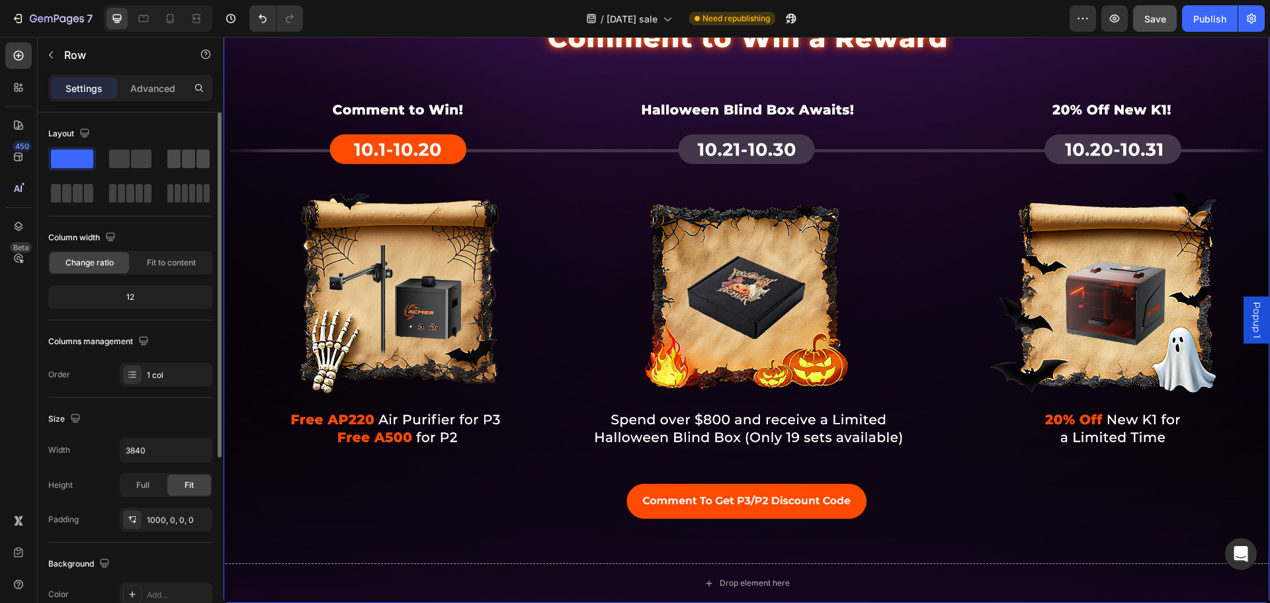
click at [181, 165] on div at bounding box center [188, 158] width 42 height 19
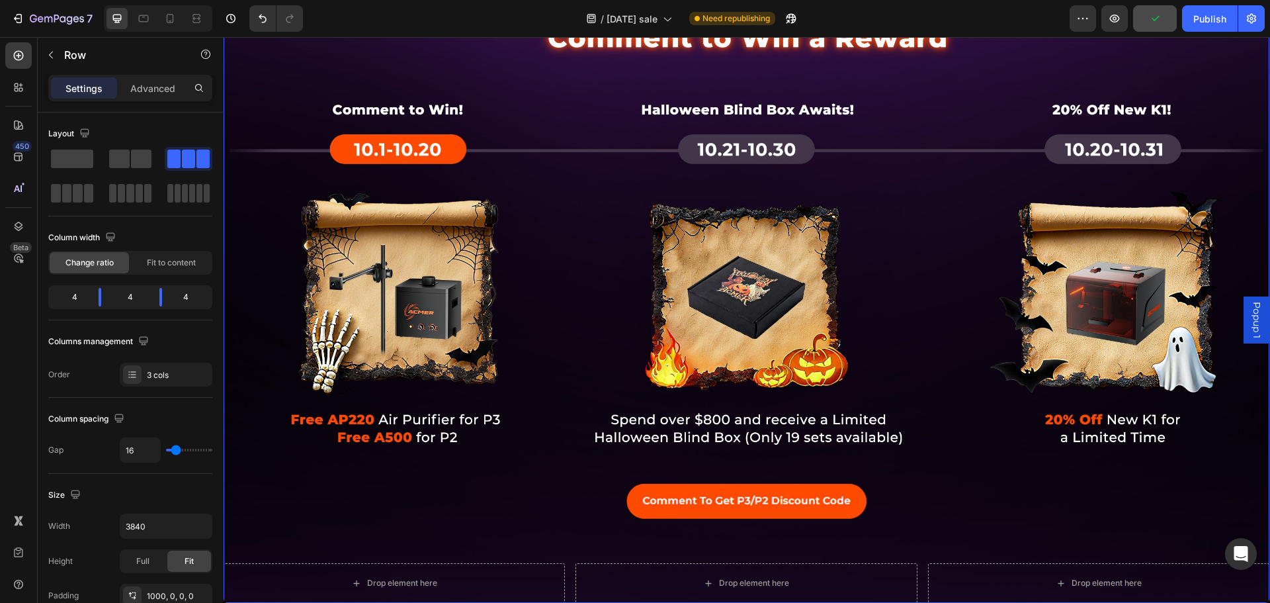
scroll to position [926, 0]
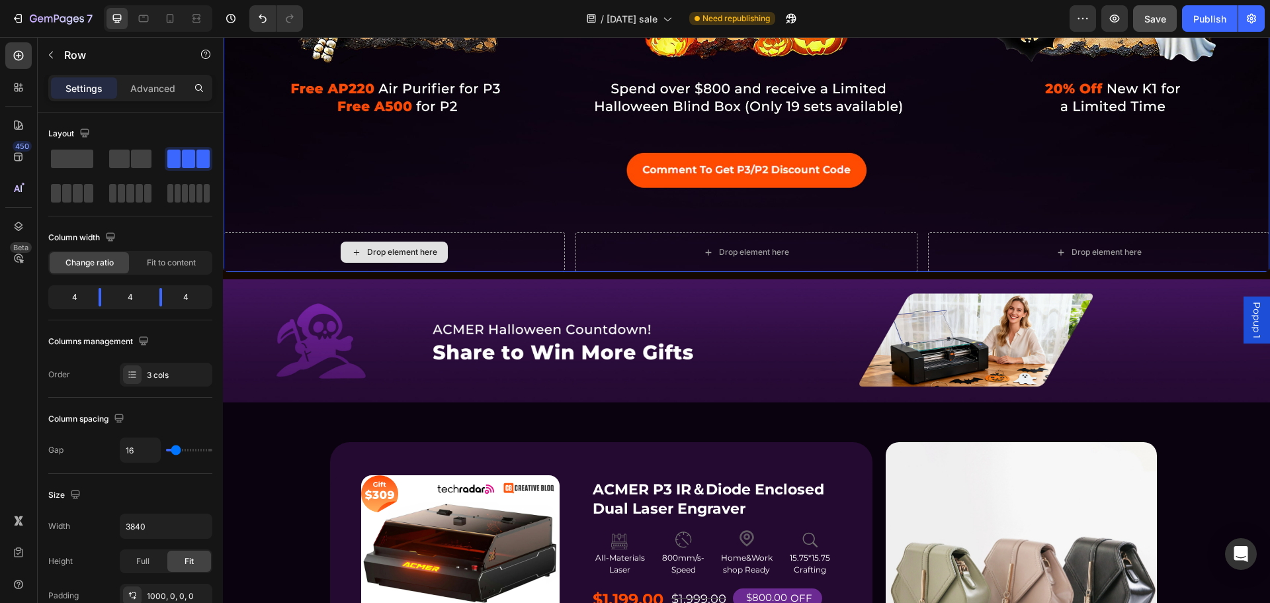
click at [523, 244] on div "Drop element here" at bounding box center [394, 252] width 341 height 40
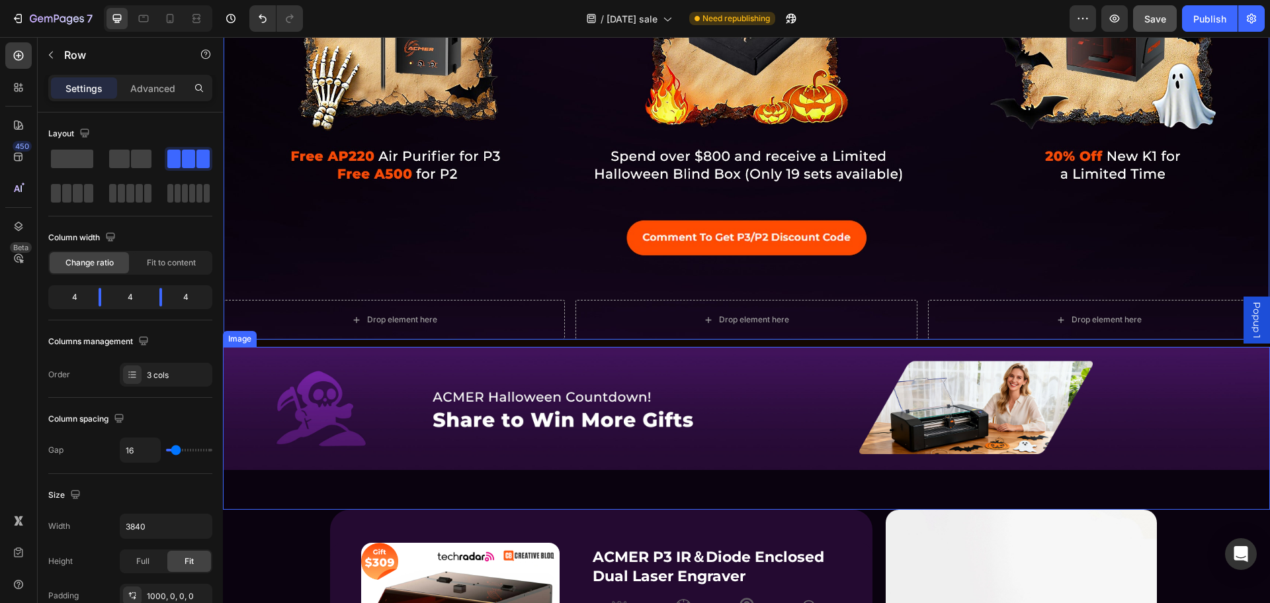
scroll to position [860, 0]
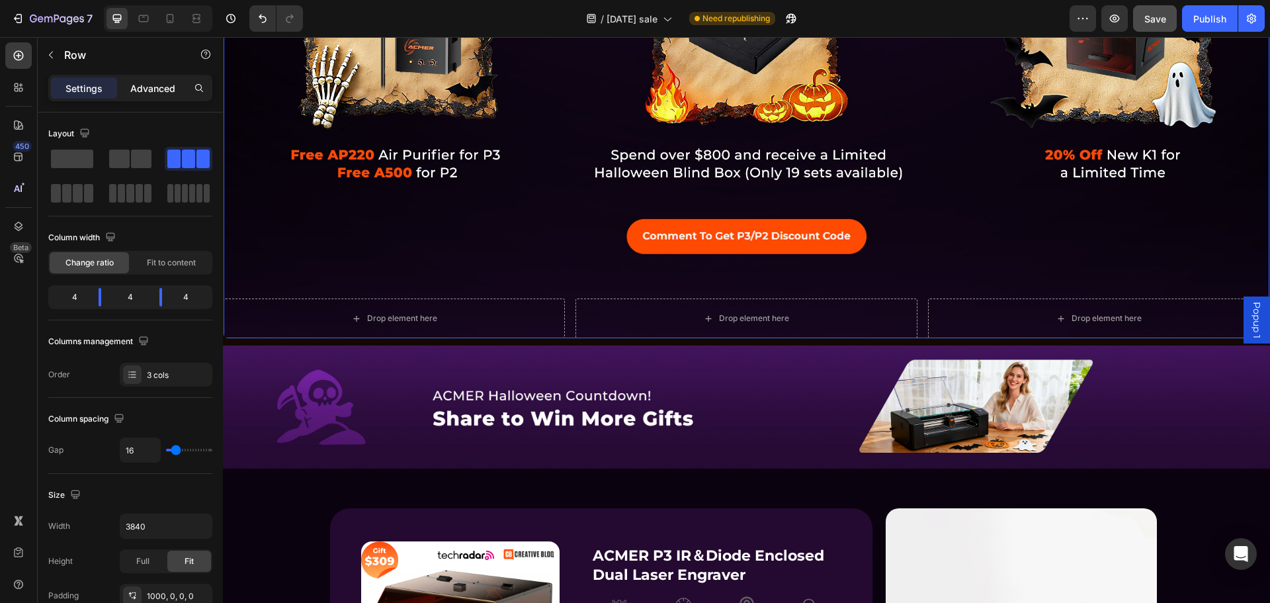
click at [140, 88] on p "Advanced" at bounding box center [152, 88] width 45 height 14
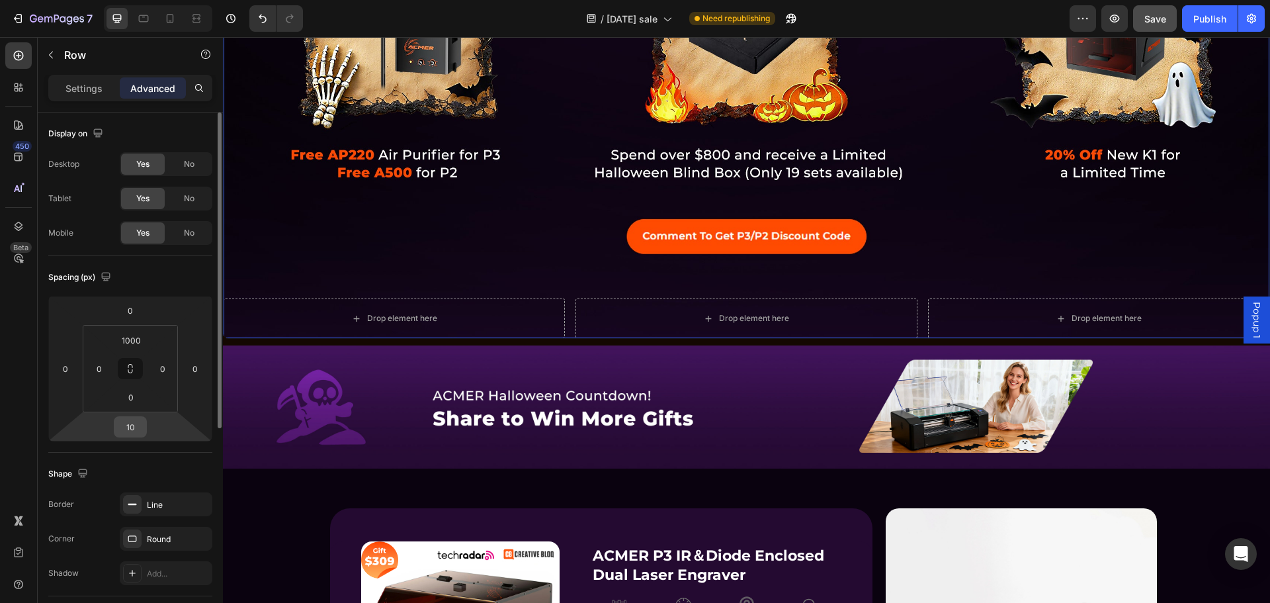
click at [135, 425] on input "10" at bounding box center [130, 427] width 26 height 20
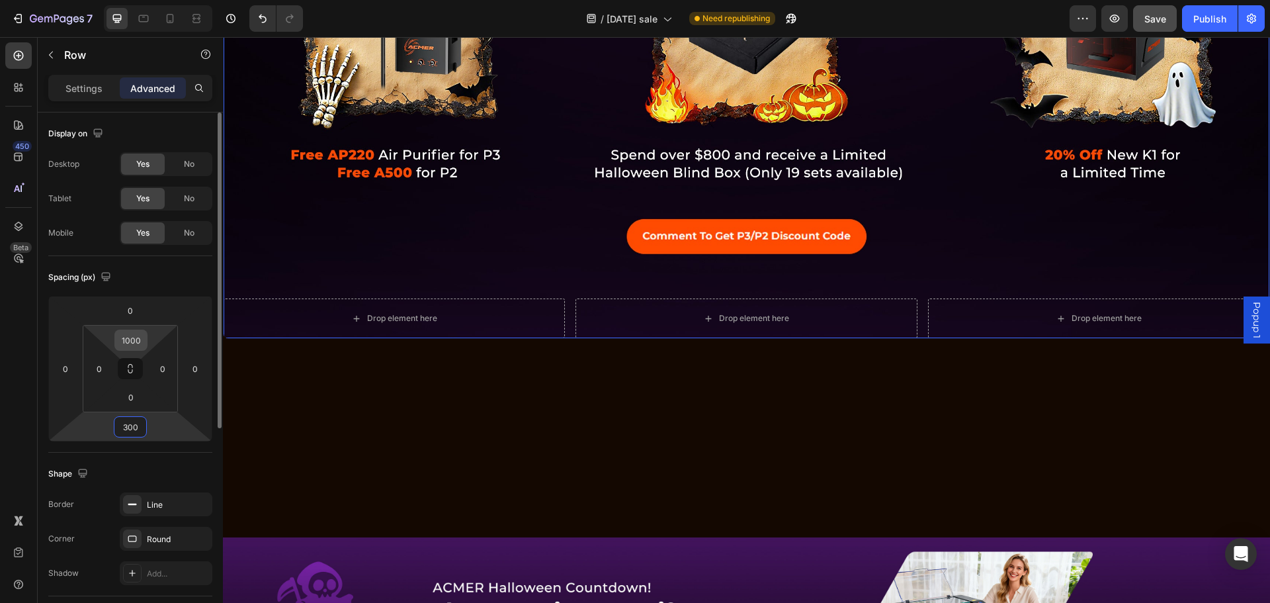
type input "300"
click at [126, 339] on input "1000" at bounding box center [131, 340] width 26 height 20
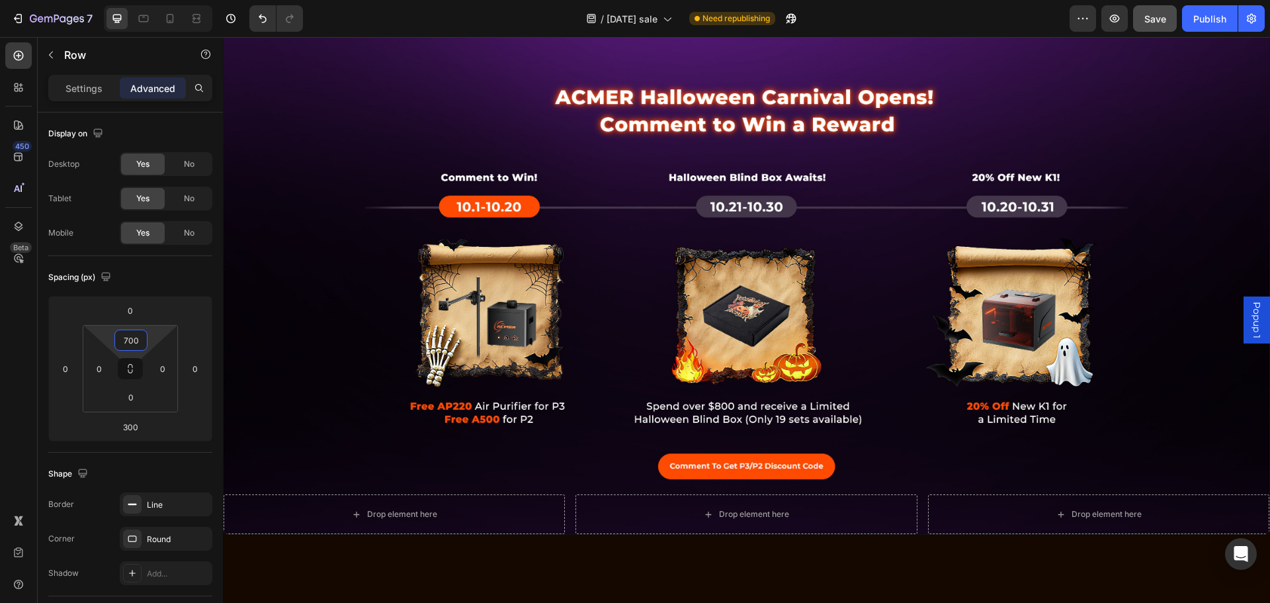
scroll to position [438, 0]
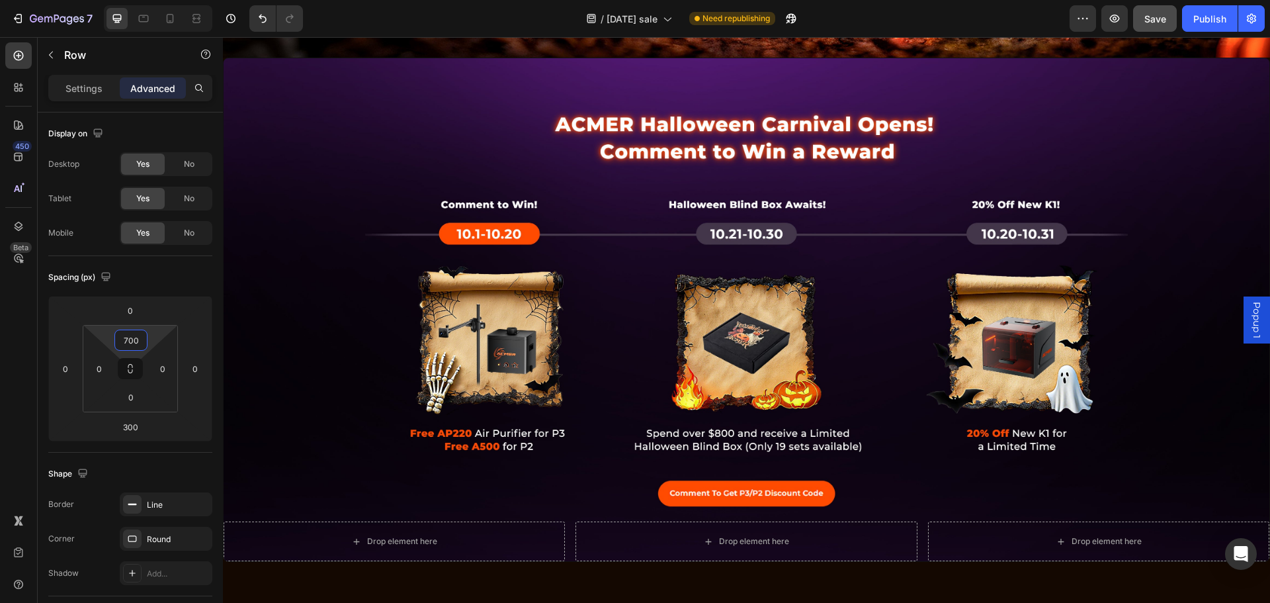
type input "700"
click at [624, 370] on div "Drop element here Drop element here Drop element here Row" at bounding box center [746, 310] width 1047 height 504
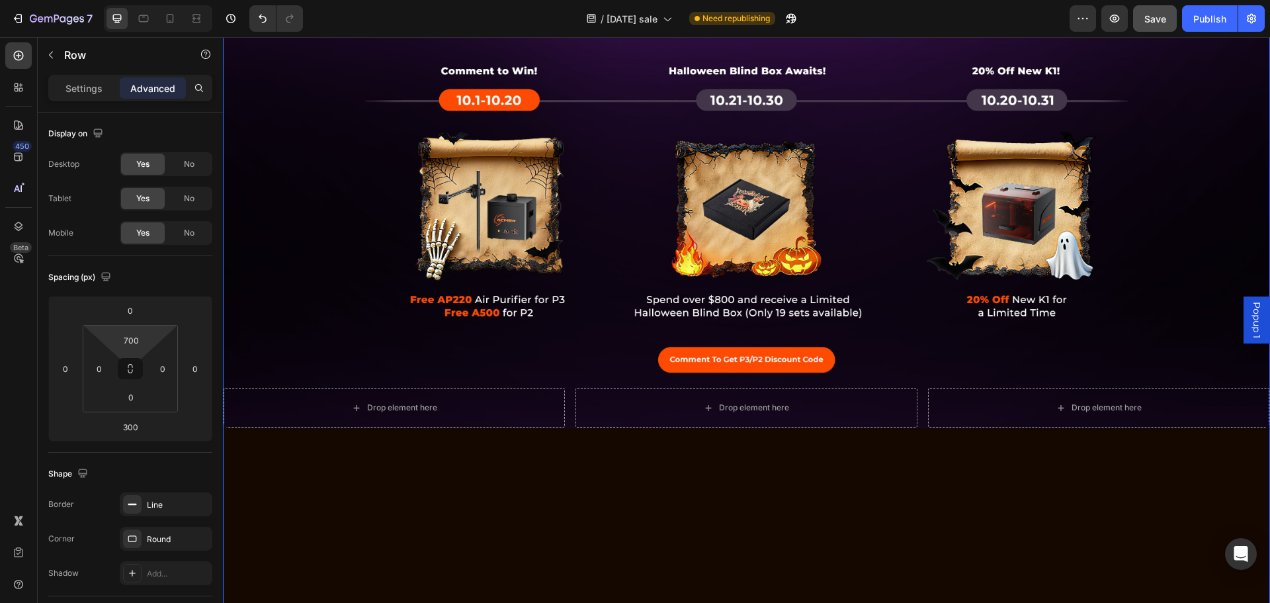
scroll to position [571, 0]
